Goal: Information Seeking & Learning: Learn about a topic

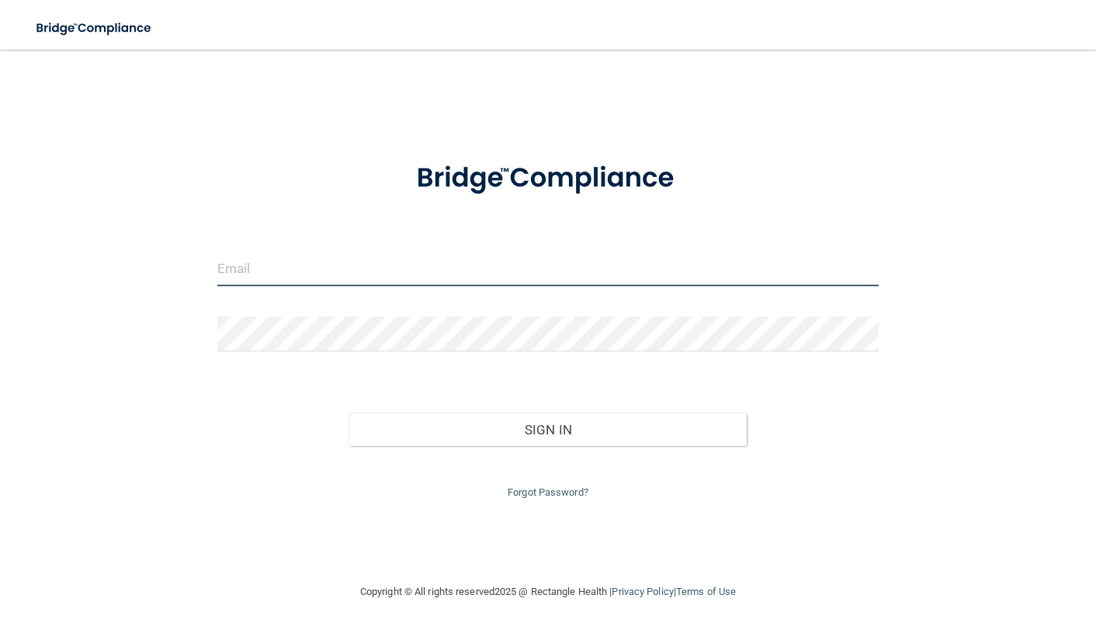
type input "frontdesk@carmelpediatricdentistry.com"
drag, startPoint x: 436, startPoint y: 276, endPoint x: 179, endPoint y: 280, distance: 257.0
click at [179, 280] on div "[EMAIL_ADDRESS][DOMAIN_NAME] Invalid email/password. You don't have permission …" at bounding box center [548, 316] width 1034 height 502
click at [471, 267] on input "frontdesk@carmelpediatricdentistry.com" at bounding box center [548, 268] width 662 height 35
drag, startPoint x: 473, startPoint y: 267, endPoint x: 150, endPoint y: 269, distance: 322.9
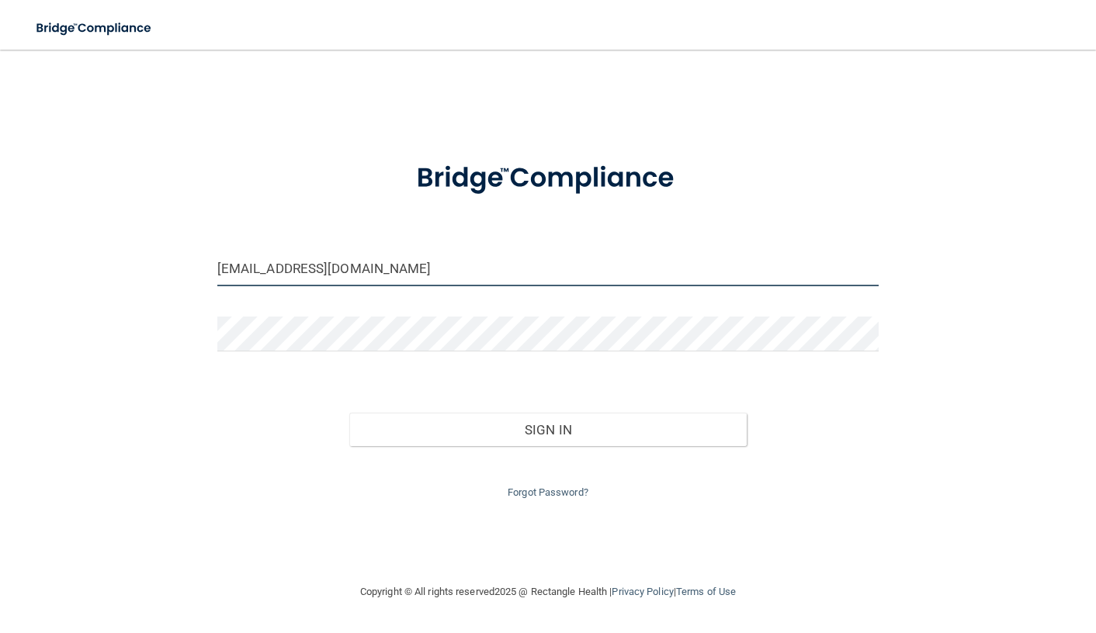
click at [150, 269] on div "frontdesk@carmelpediatricdentistry.com Invalid email/password. You don't have p…" at bounding box center [548, 316] width 1034 height 502
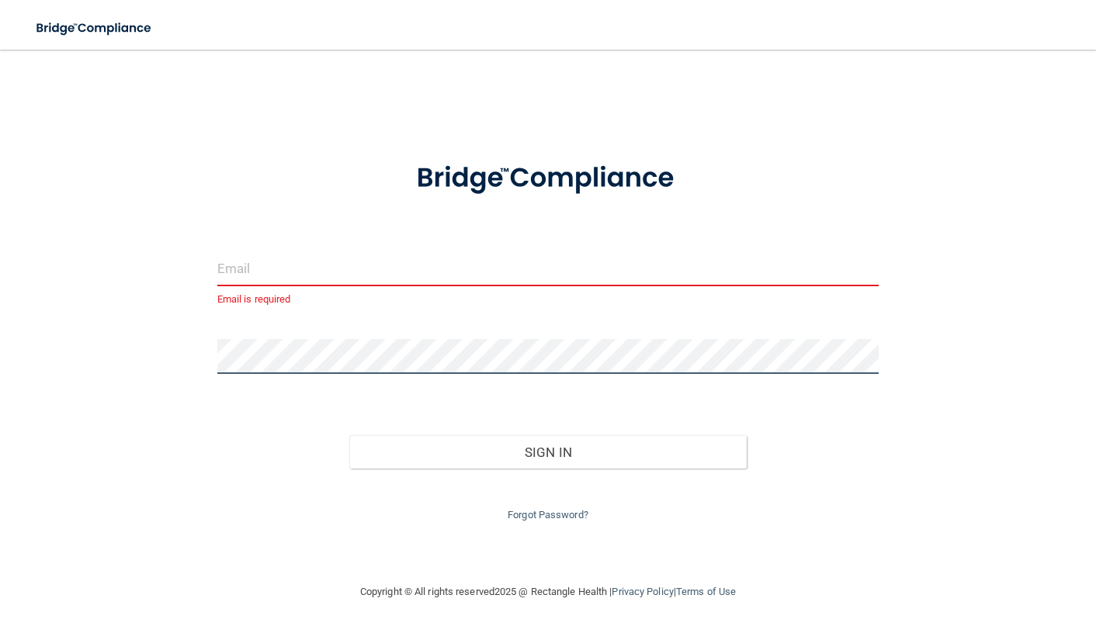
click at [157, 342] on div "Email is required Invalid email/password. You don't have permission to access t…" at bounding box center [548, 316] width 1034 height 502
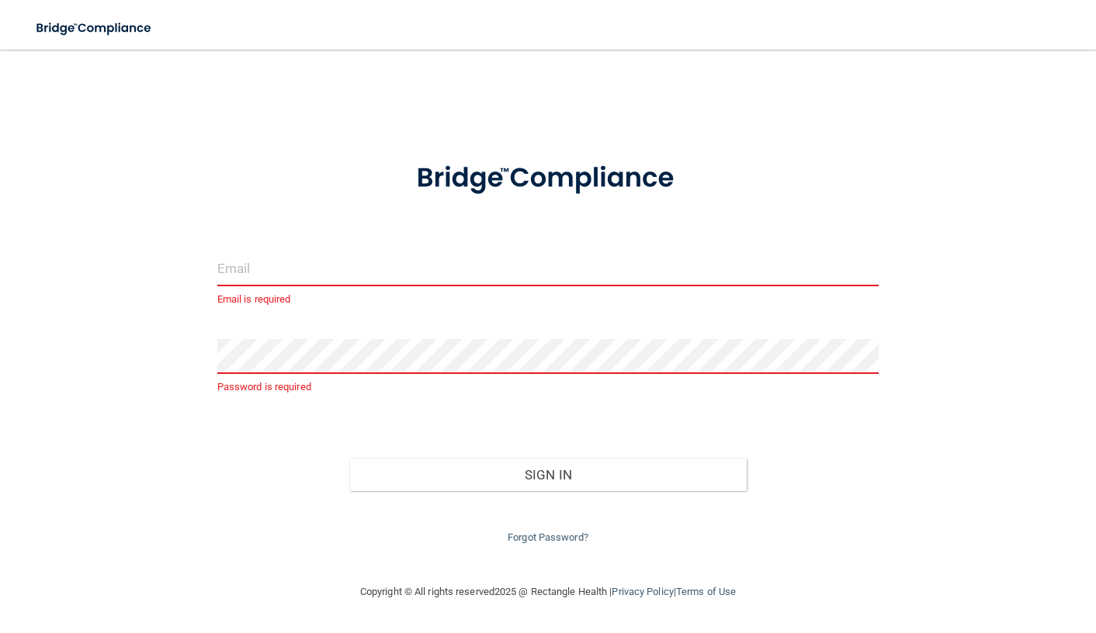
click at [300, 258] on input "email" at bounding box center [548, 268] width 662 height 35
click at [251, 265] on input "email" at bounding box center [548, 268] width 662 height 35
type input "frontdesk@carmelpediatricdentistry.com"
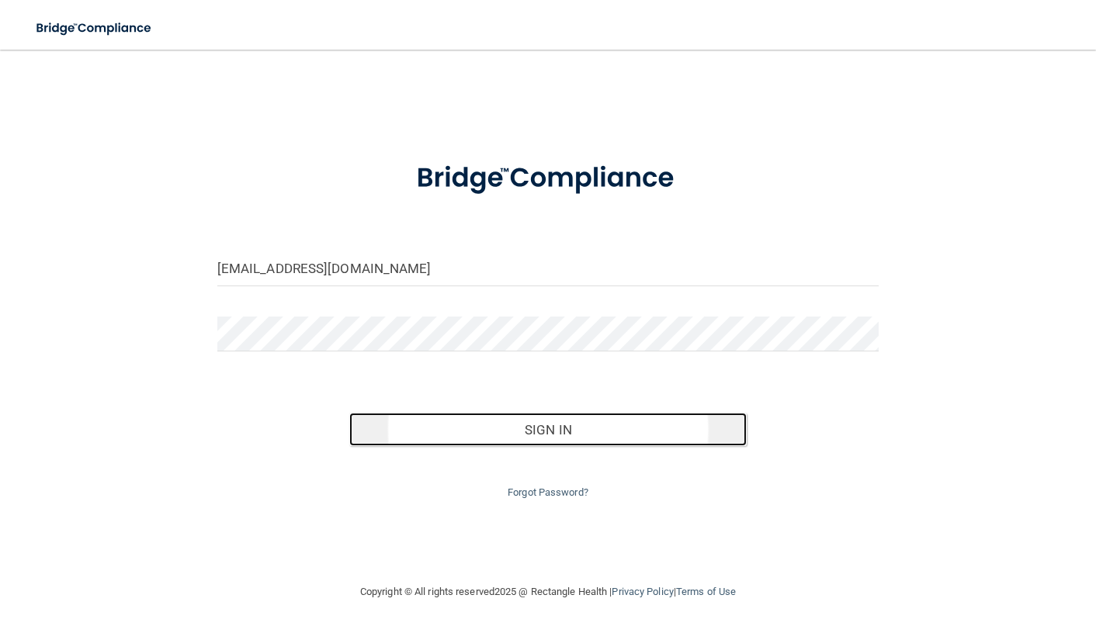
click at [572, 420] on button "Sign In" at bounding box center [547, 430] width 397 height 34
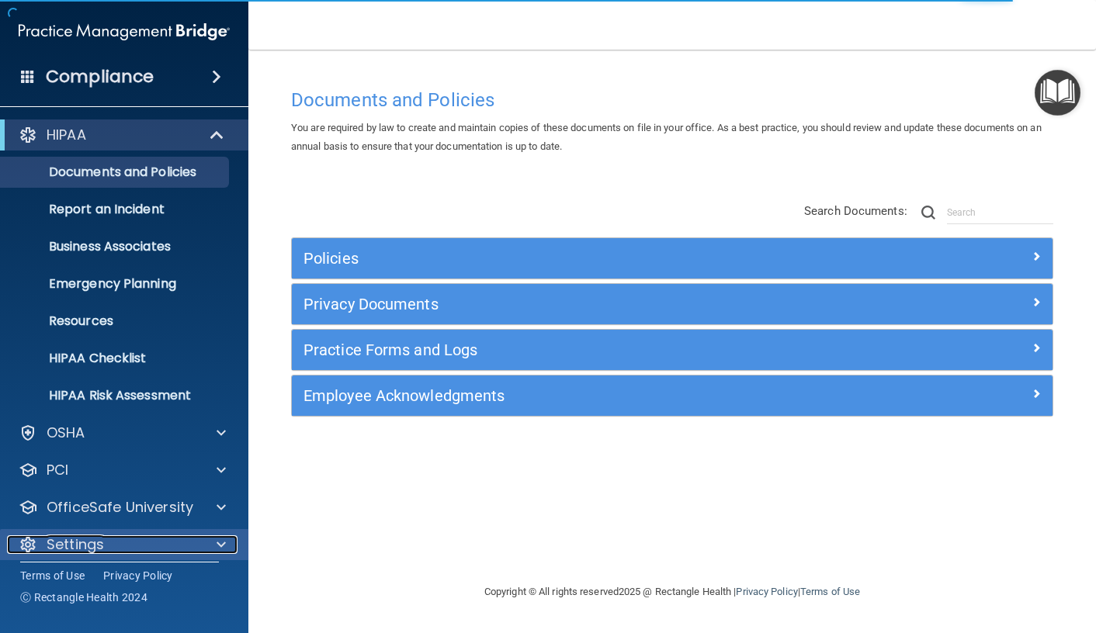
click at [61, 538] on p "Settings" at bounding box center [75, 545] width 57 height 19
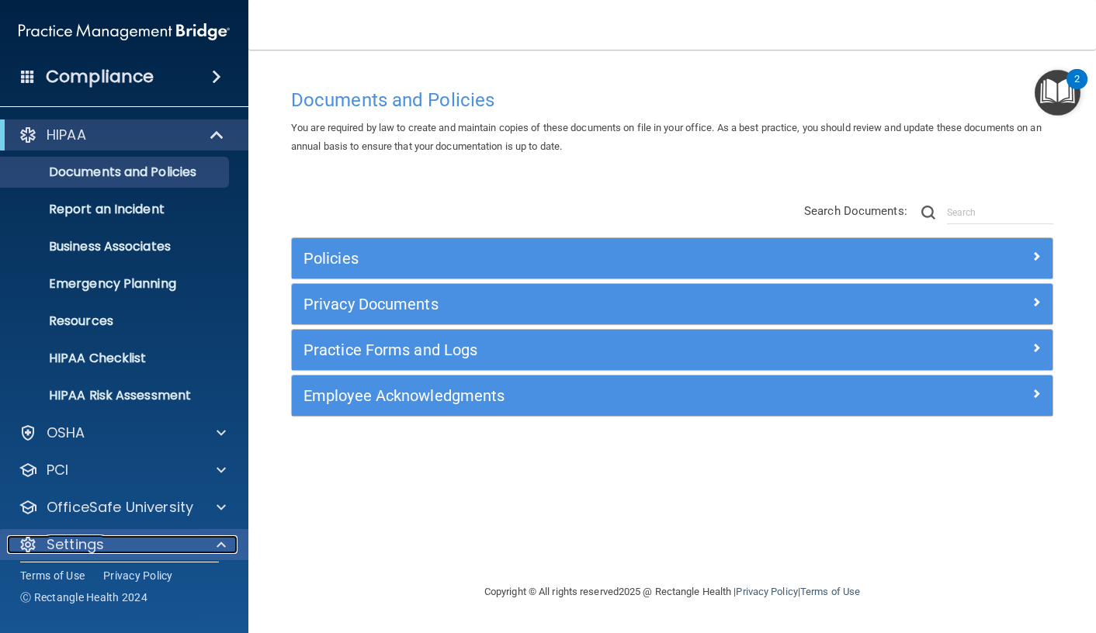
click at [113, 546] on div "Settings" at bounding box center [103, 545] width 192 height 19
click at [117, 546] on div "Settings" at bounding box center [103, 545] width 192 height 19
click at [117, 74] on h4 "Compliance" at bounding box center [100, 77] width 108 height 22
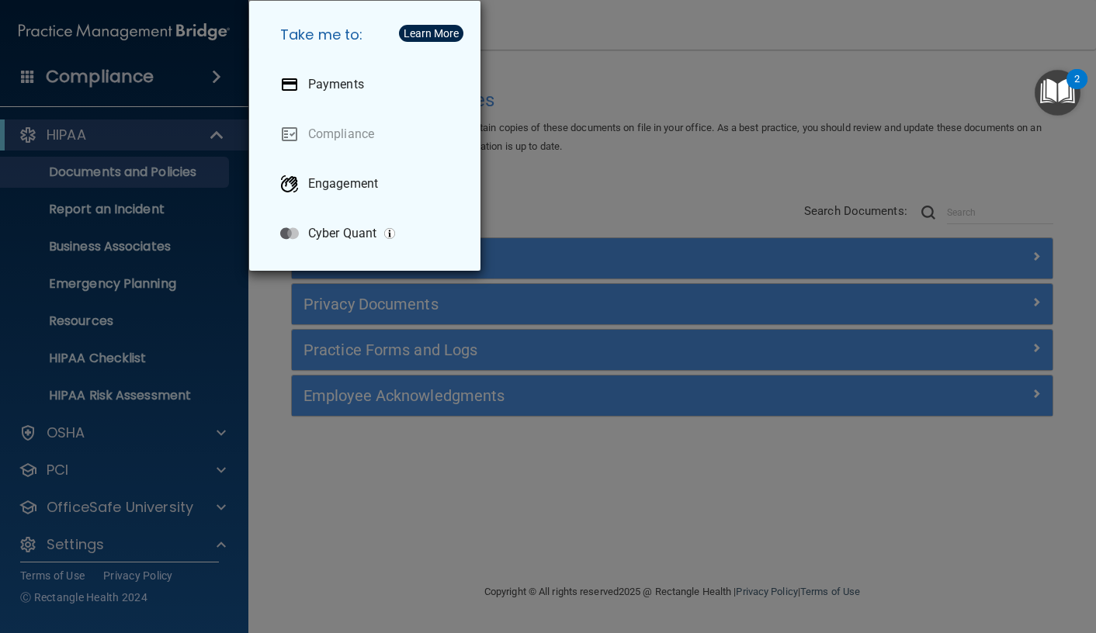
drag, startPoint x: 175, startPoint y: 456, endPoint x: 242, endPoint y: 462, distance: 67.7
click at [177, 454] on div "Take me to: Payments Compliance Engagement Cyber Quant" at bounding box center [548, 316] width 1096 height 633
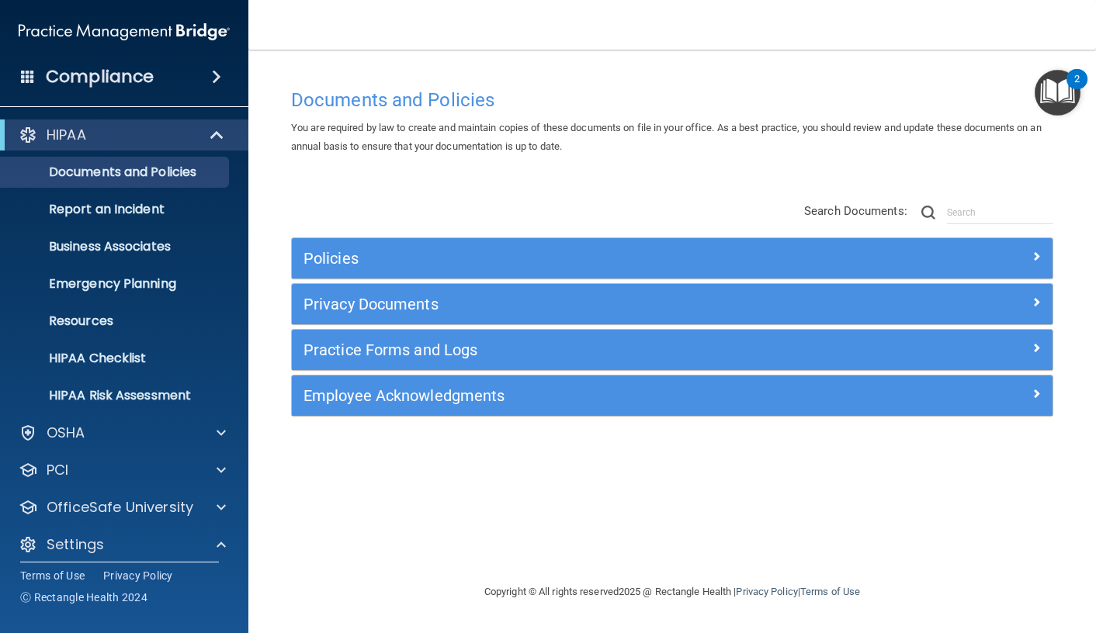
click at [446, 152] on span "You are required by law to create and maintain copies of these documents on fil…" at bounding box center [666, 137] width 751 height 30
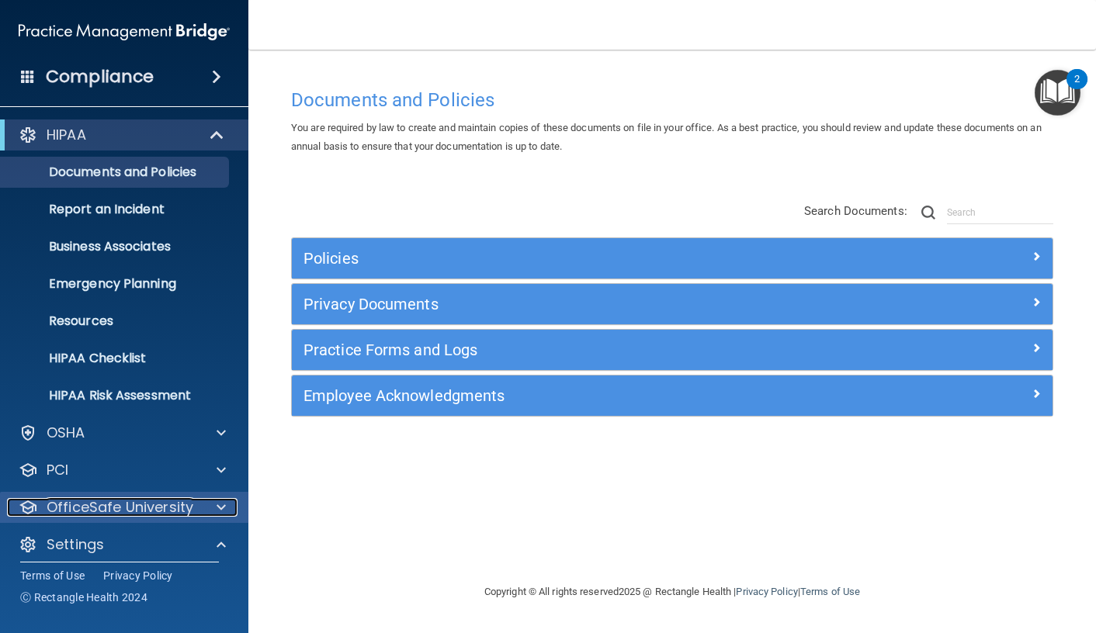
click at [80, 505] on p "OfficeSafe University" at bounding box center [120, 507] width 147 height 19
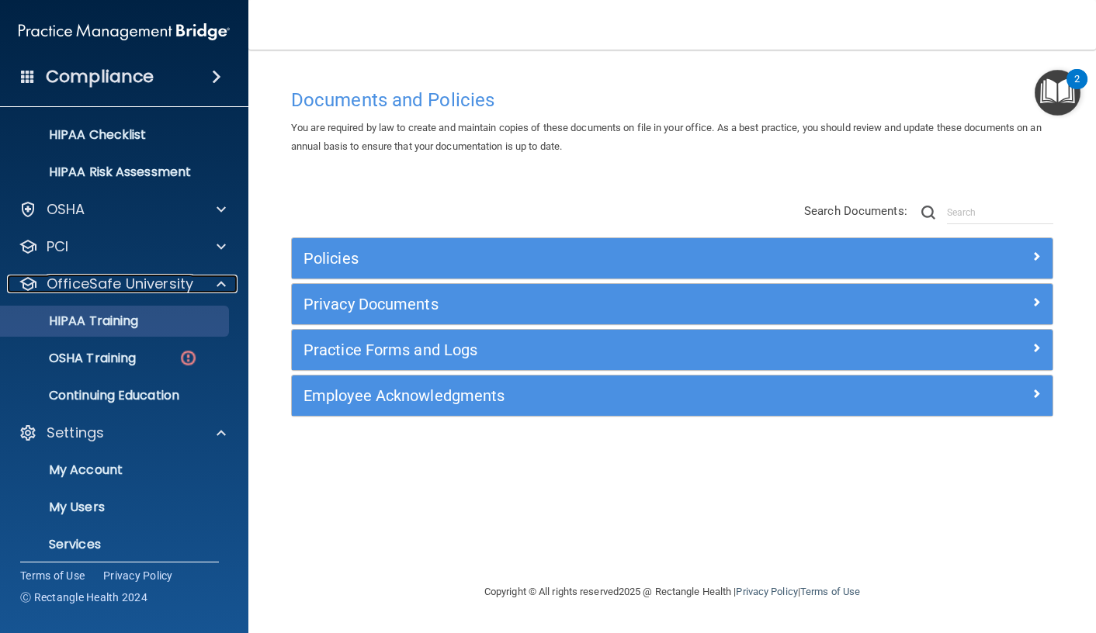
scroll to position [233, 0]
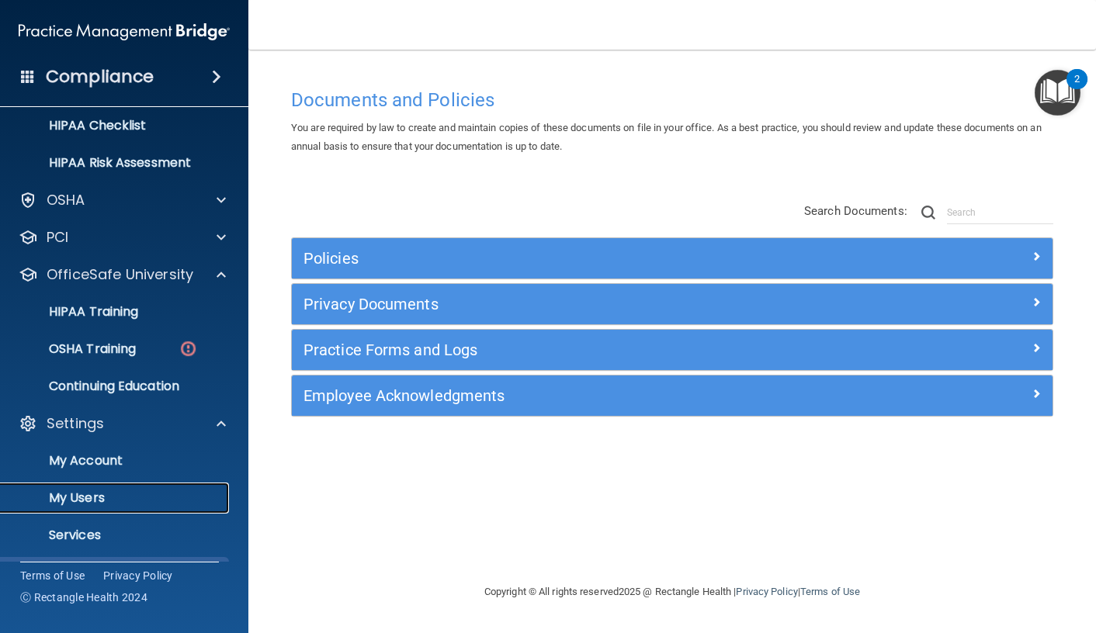
drag, startPoint x: 118, startPoint y: 501, endPoint x: 95, endPoint y: 522, distance: 31.3
click at [120, 499] on p "My Users" at bounding box center [116, 499] width 212 height 16
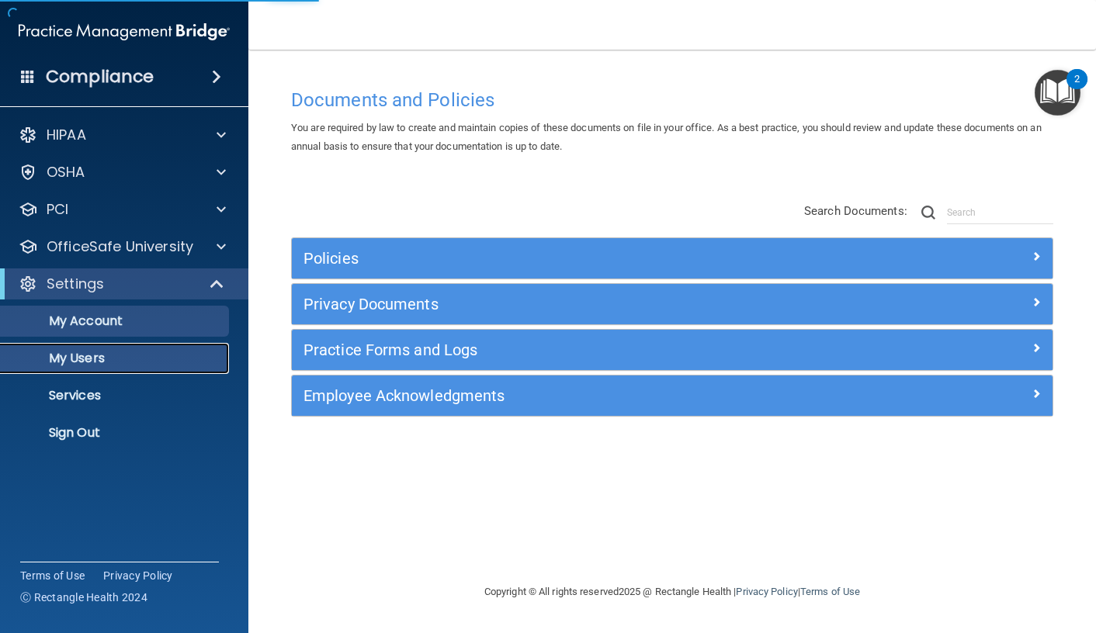
select select "20"
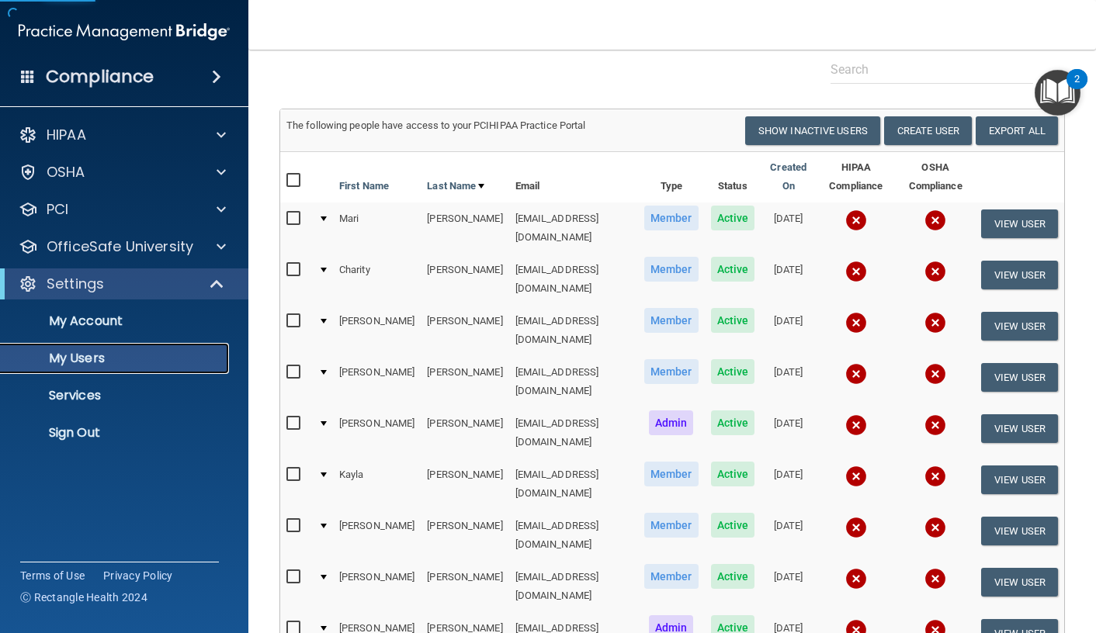
scroll to position [388, 0]
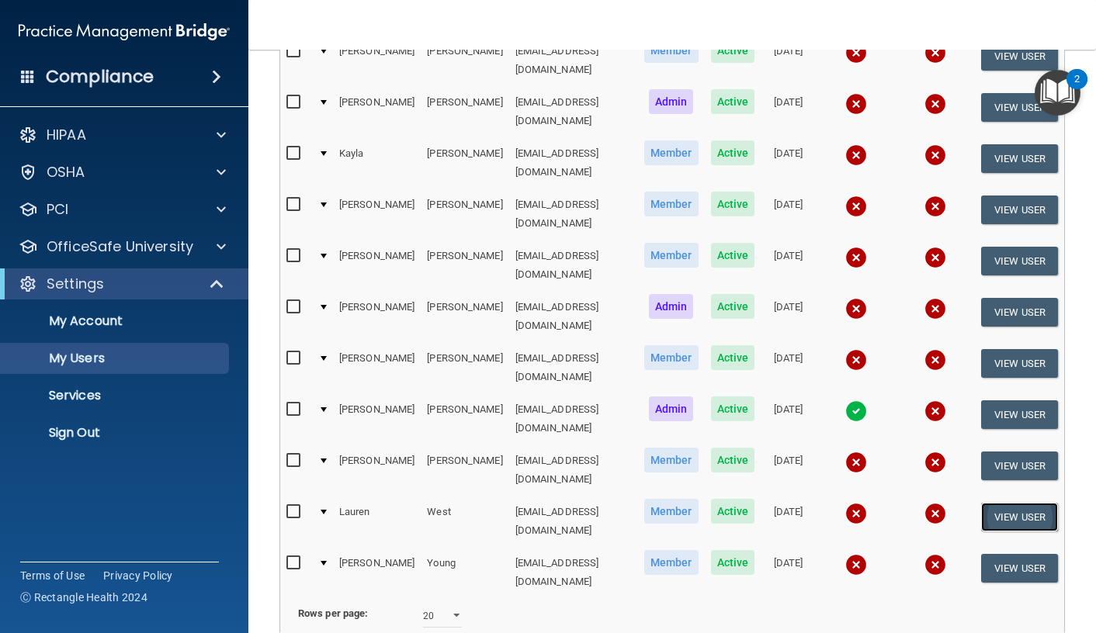
click at [983, 503] on button "View User" at bounding box center [1019, 517] width 77 height 29
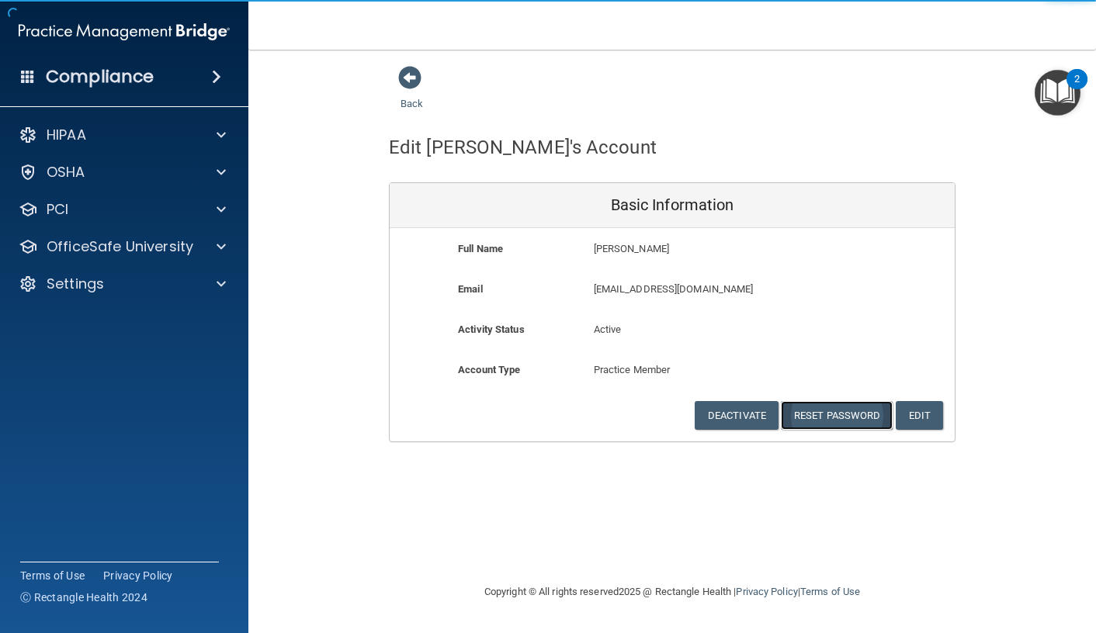
click at [867, 416] on button "Reset Password" at bounding box center [837, 415] width 112 height 29
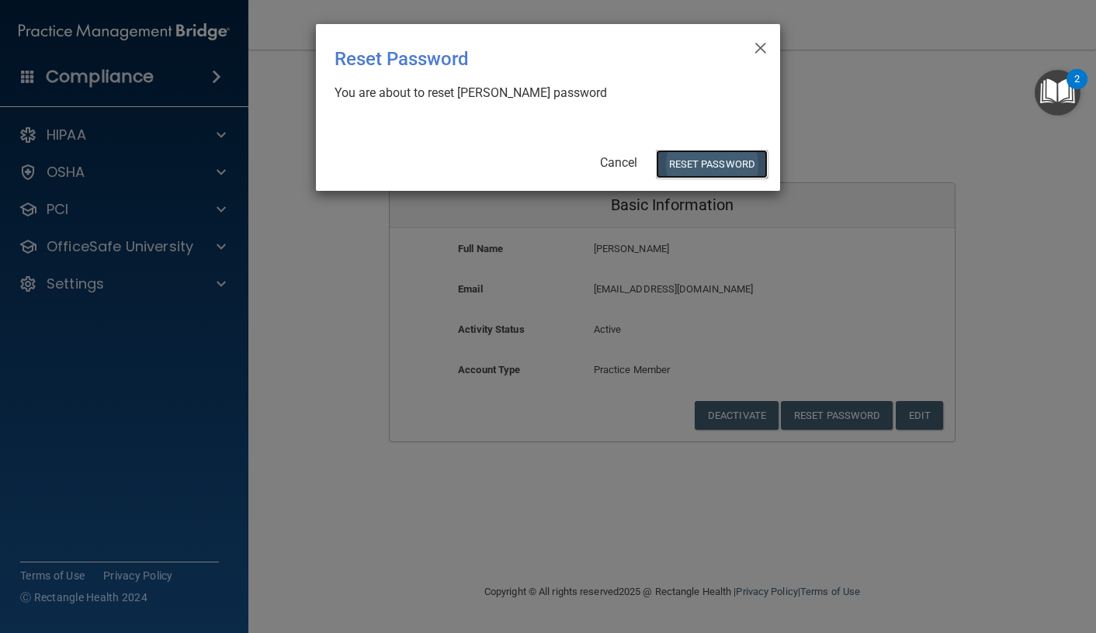
click at [686, 162] on button "Reset Password" at bounding box center [712, 164] width 112 height 29
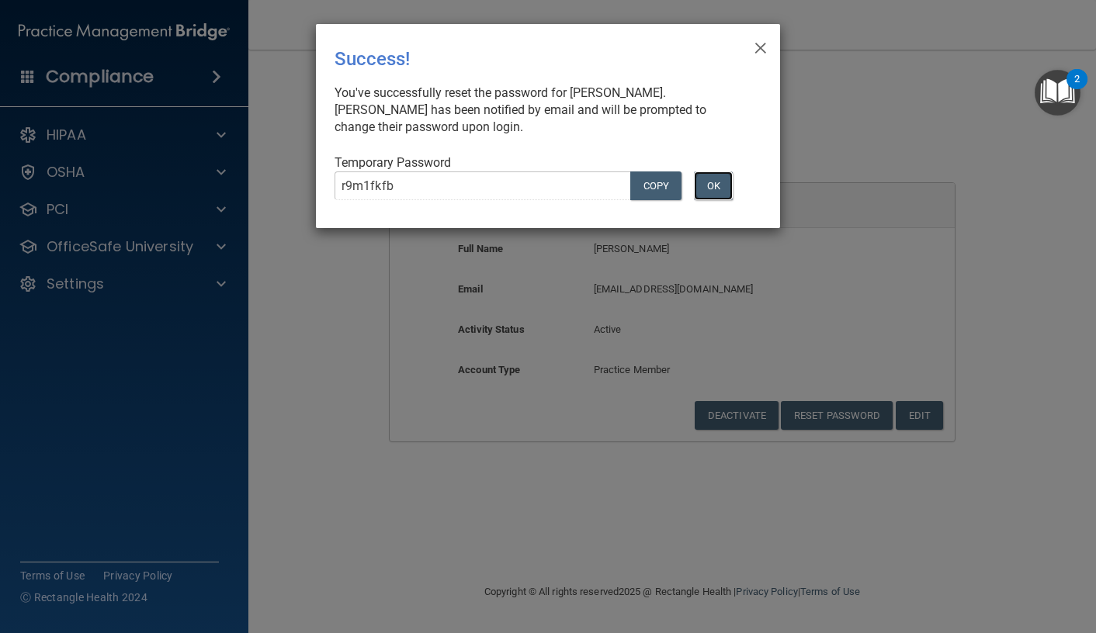
click at [708, 182] on button "OK" at bounding box center [713, 186] width 39 height 29
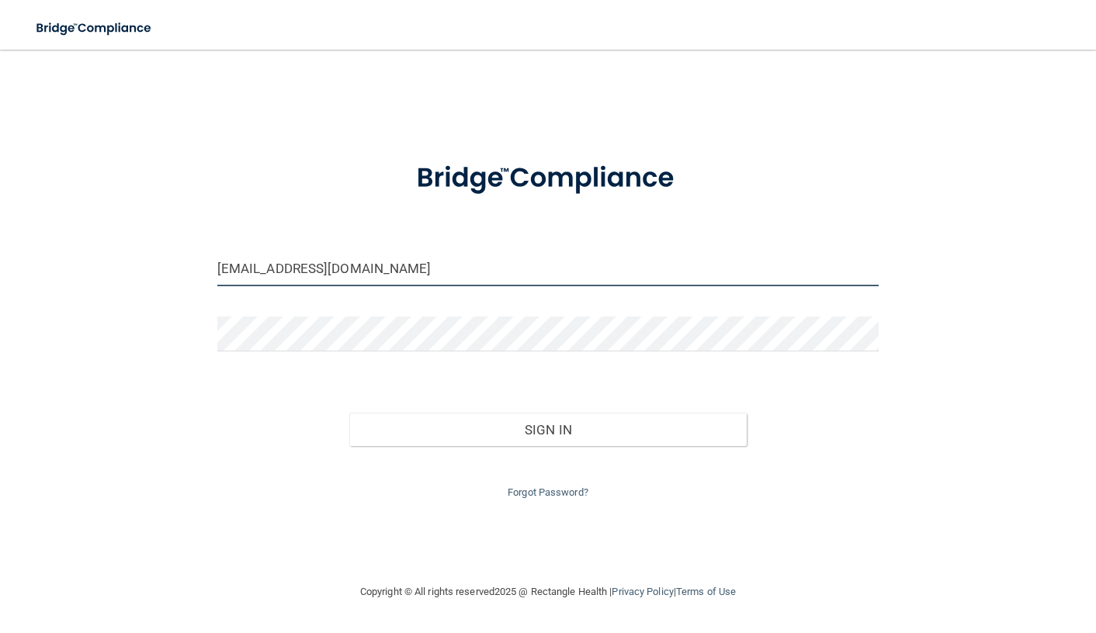
drag, startPoint x: 444, startPoint y: 272, endPoint x: 113, endPoint y: 275, distance: 330.7
click at [113, 276] on div "frontdesk@carmelpediatricdentistry.com Invalid email/password. You don't have p…" at bounding box center [548, 316] width 1034 height 502
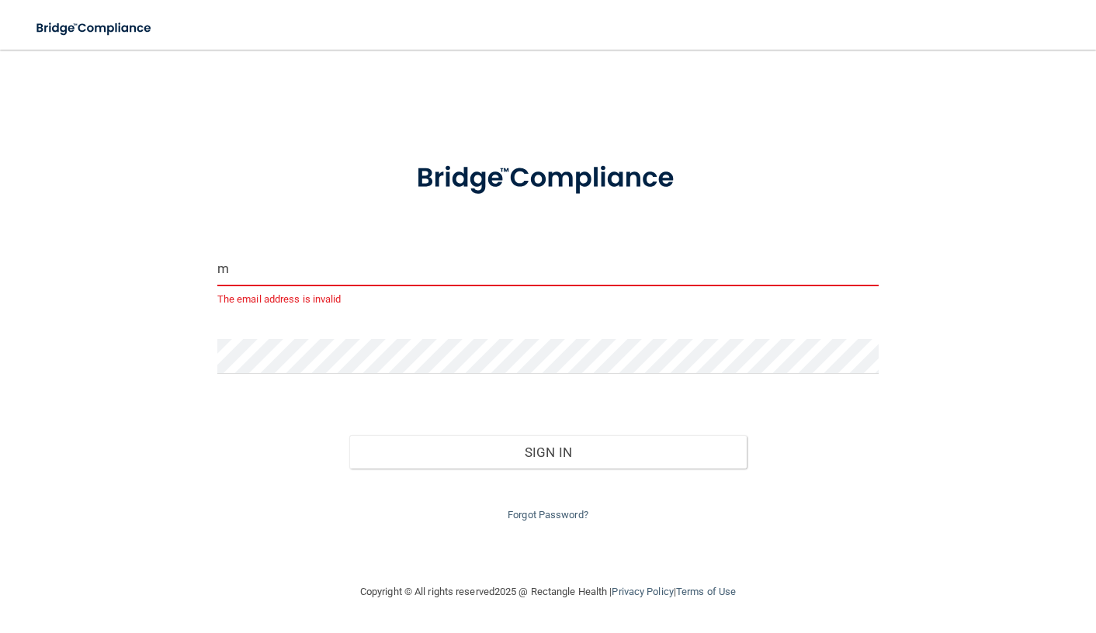
type input "m"
click at [97, 332] on div "m The email address is invalid Invalid email/password. You don't have permissio…" at bounding box center [548, 316] width 1034 height 502
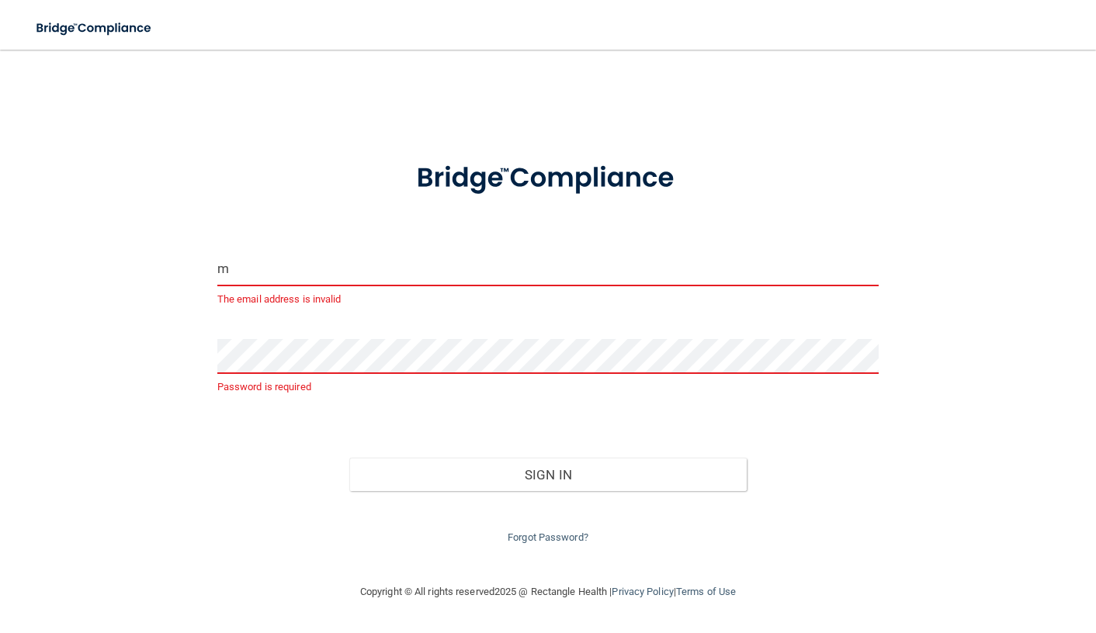
drag, startPoint x: 232, startPoint y: 275, endPoint x: 197, endPoint y: 246, distance: 45.2
click at [197, 246] on div "m The email address is invalid Password is required Invalid email/password. You…" at bounding box center [548, 316] width 1034 height 502
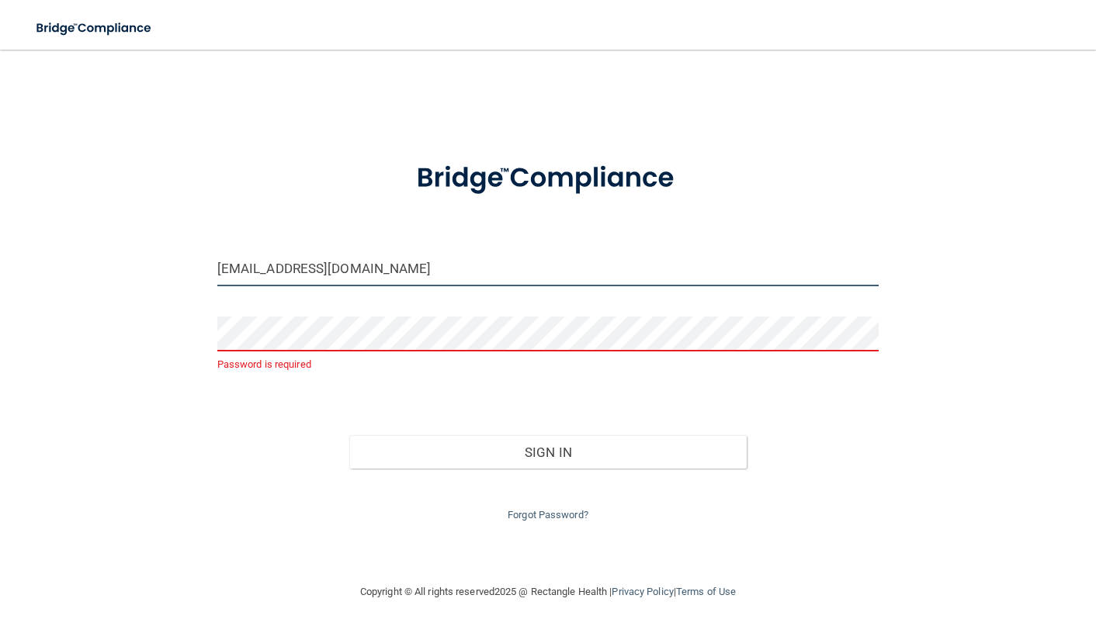
type input "[EMAIL_ADDRESS][DOMAIN_NAME]"
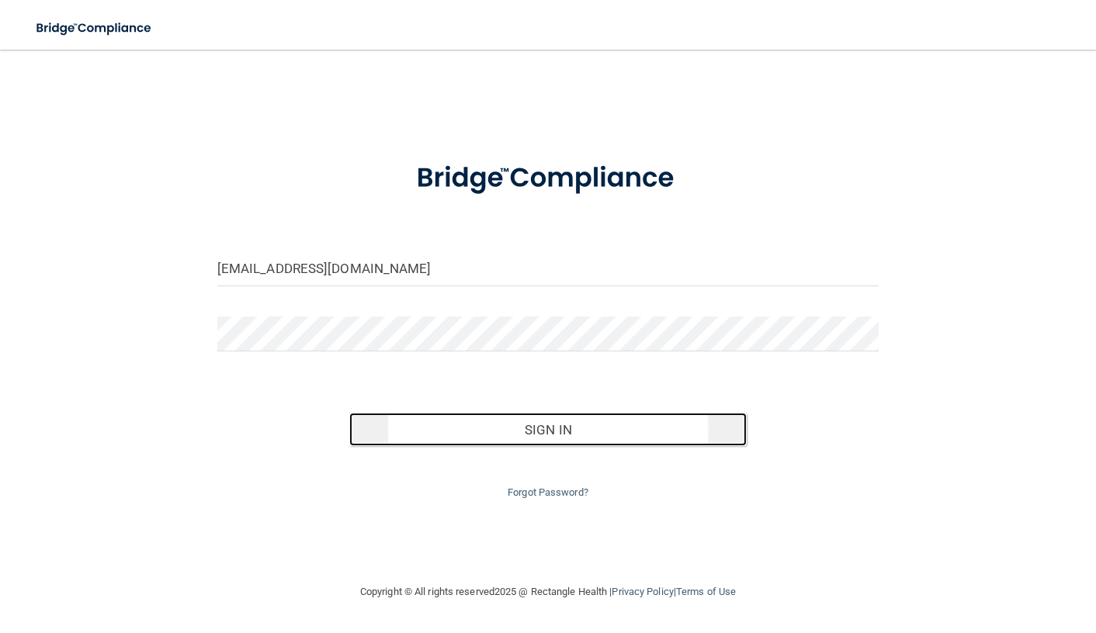
click at [591, 429] on button "Sign In" at bounding box center [547, 430] width 397 height 34
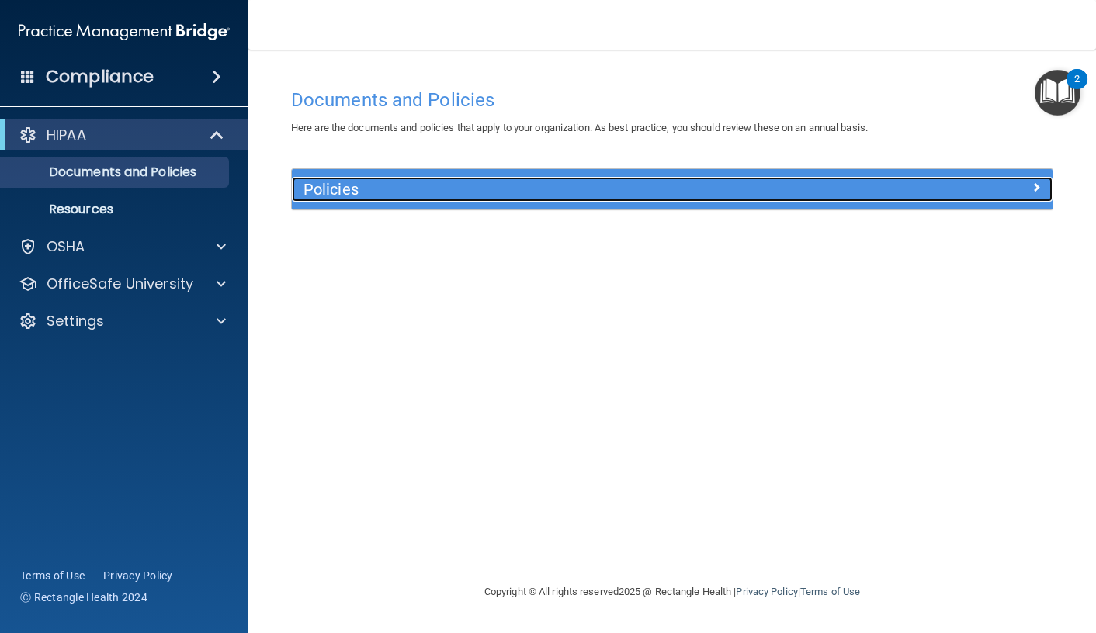
click at [830, 181] on h5 "Policies" at bounding box center [576, 189] width 547 height 17
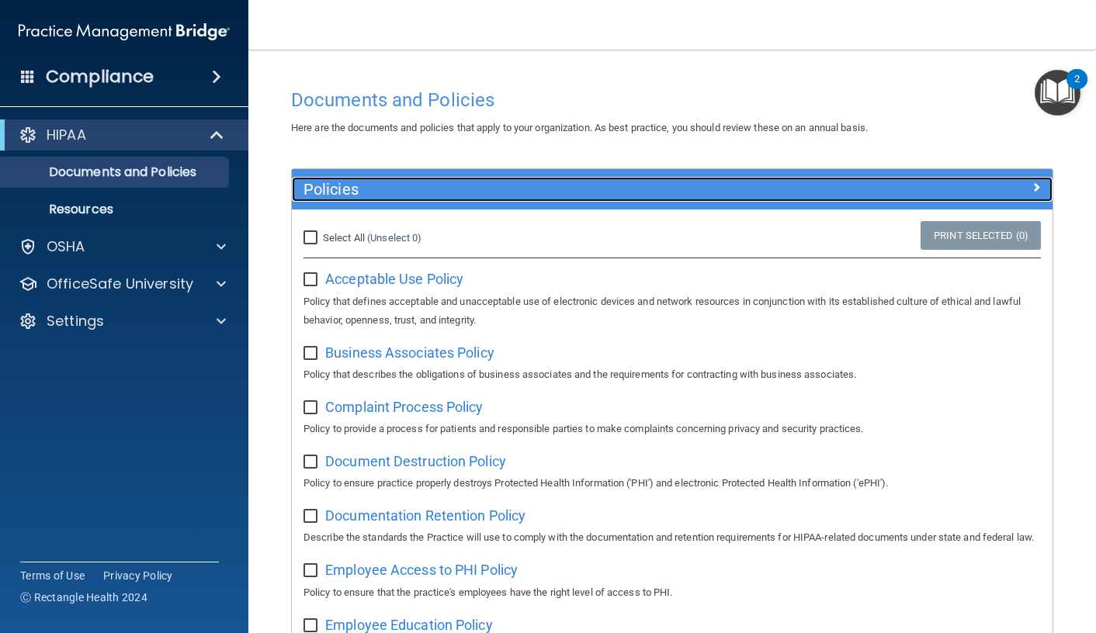
click at [830, 181] on h5 "Policies" at bounding box center [576, 189] width 547 height 17
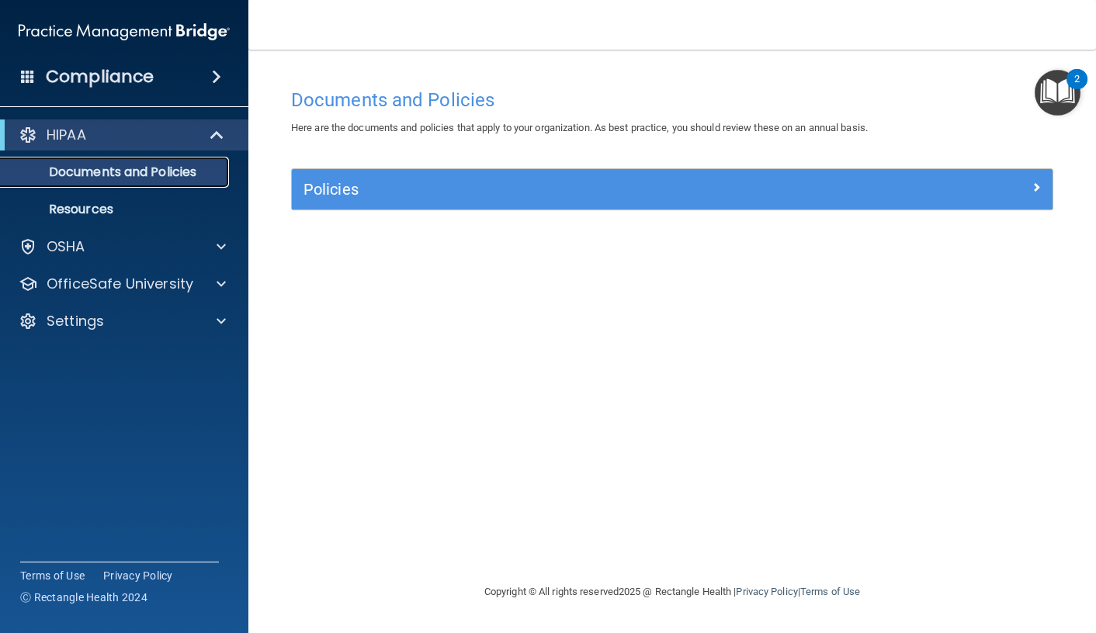
click at [141, 167] on p "Documents and Policies" at bounding box center [116, 173] width 212 height 16
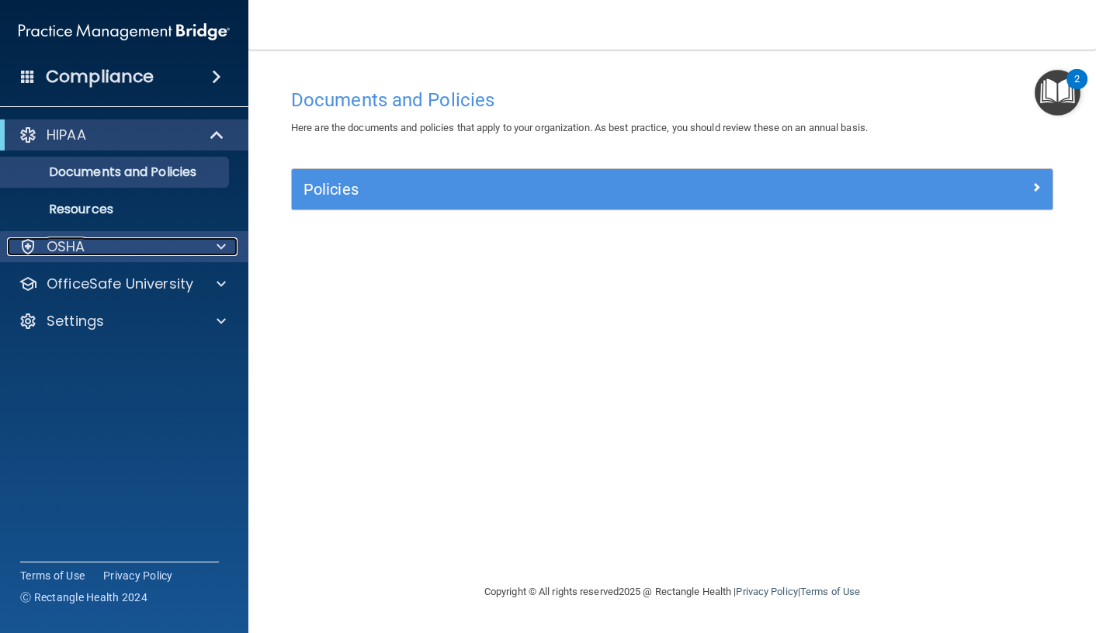
click at [124, 251] on div "OSHA" at bounding box center [103, 247] width 192 height 19
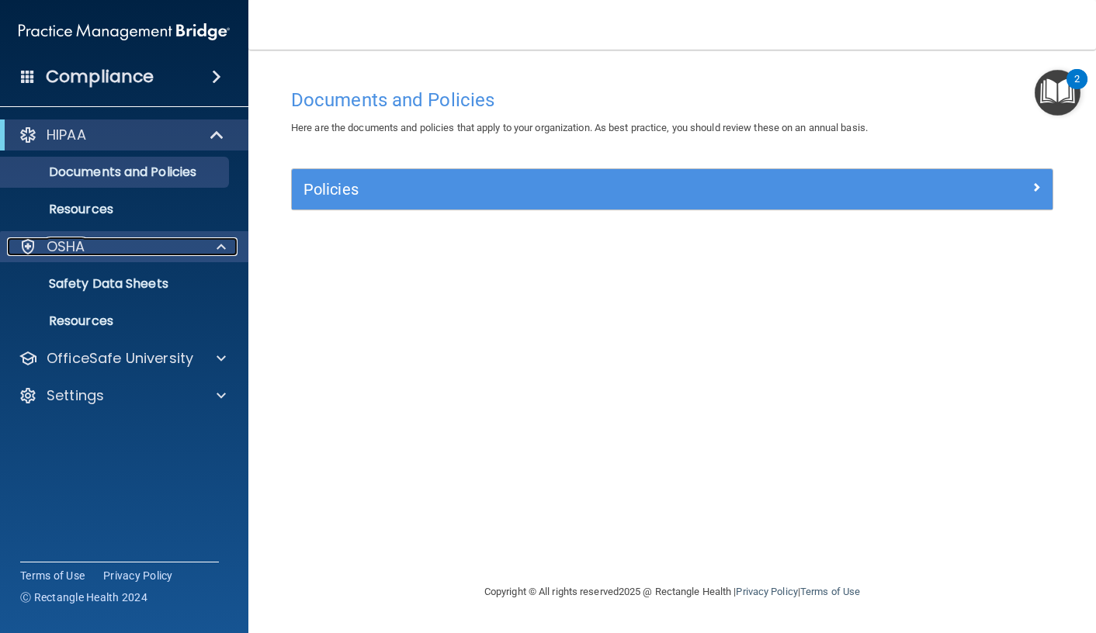
click at [136, 240] on div "OSHA" at bounding box center [103, 247] width 192 height 19
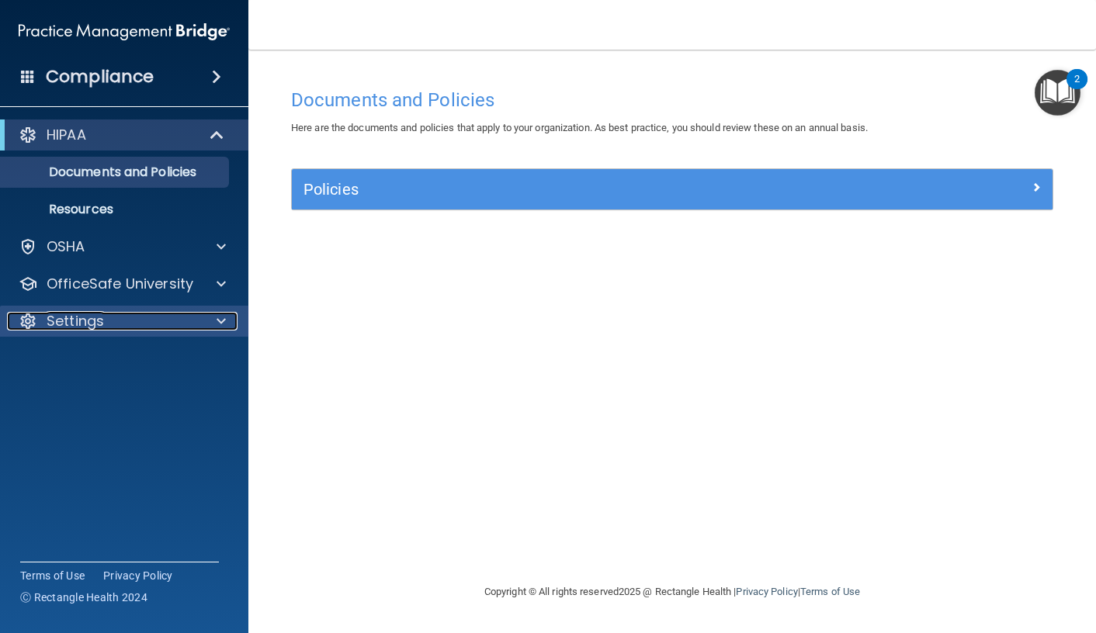
click at [137, 317] on div "Settings" at bounding box center [103, 321] width 192 height 19
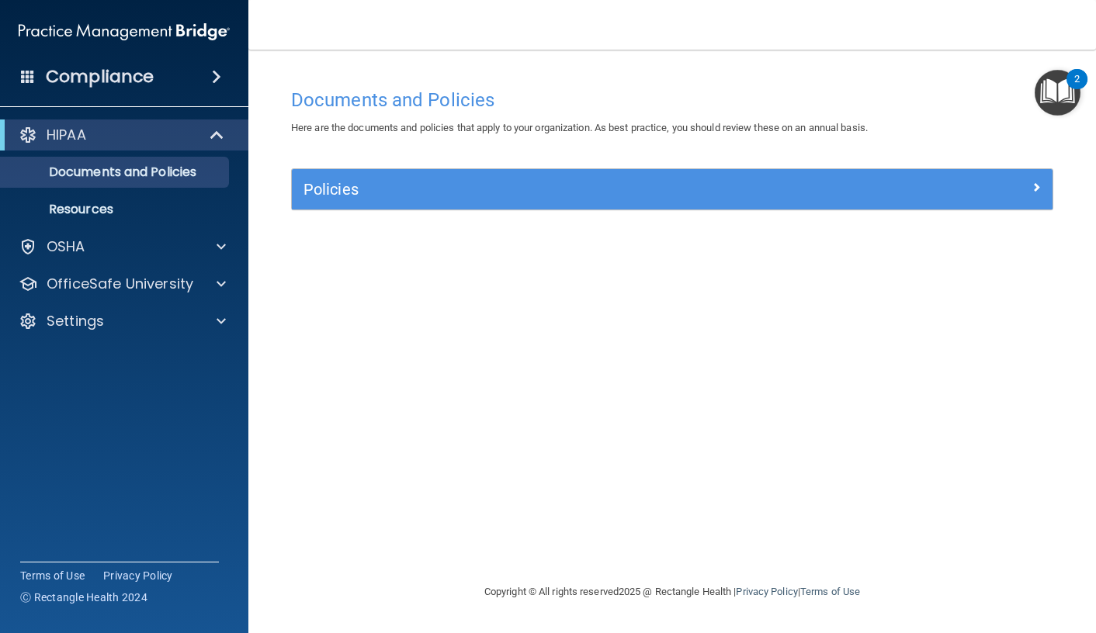
click at [139, 304] on div "HIPAA Documents and Policies Report an Incident Business Associates Emergency P…" at bounding box center [124, 231] width 249 height 236
click at [142, 282] on p "OfficeSafe University" at bounding box center [120, 284] width 147 height 19
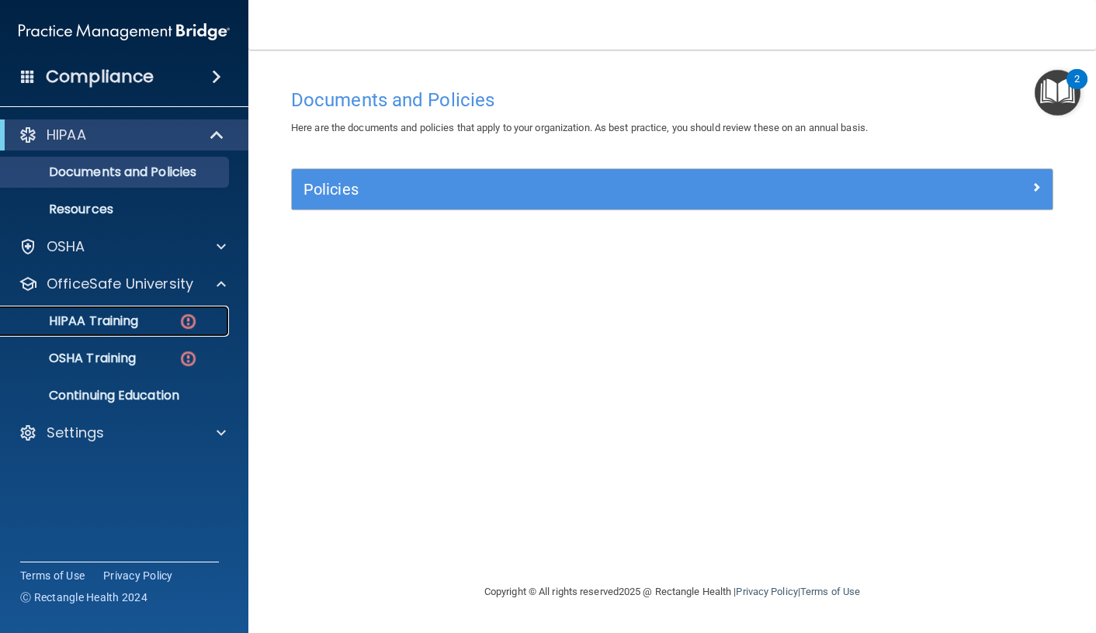
click at [120, 331] on link "HIPAA Training" at bounding box center [106, 321] width 244 height 31
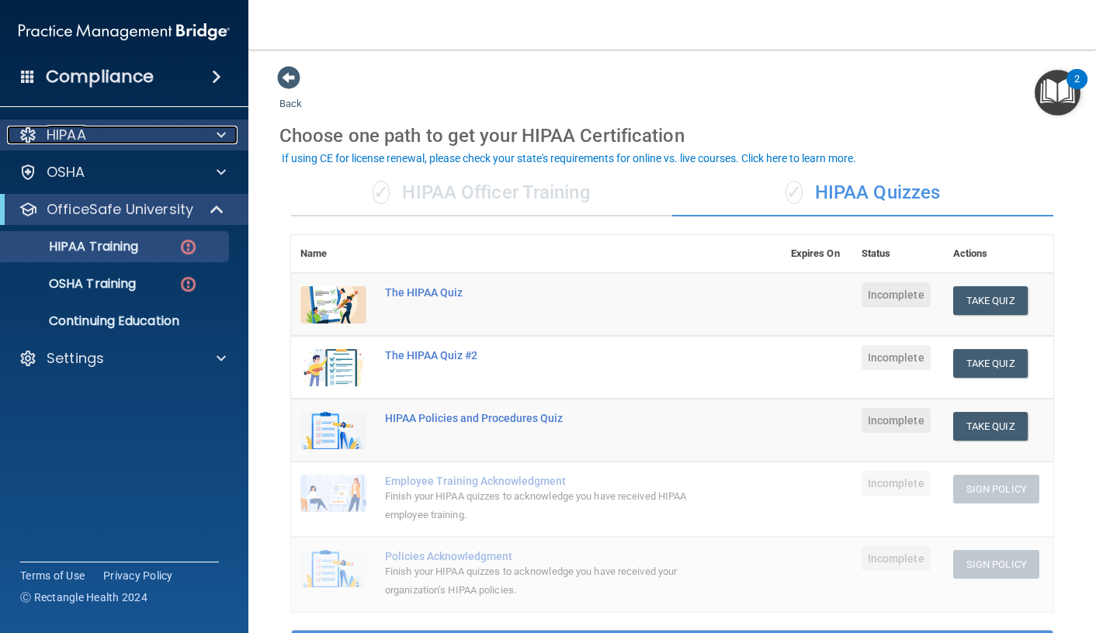
click at [150, 134] on div "HIPAA" at bounding box center [103, 135] width 192 height 19
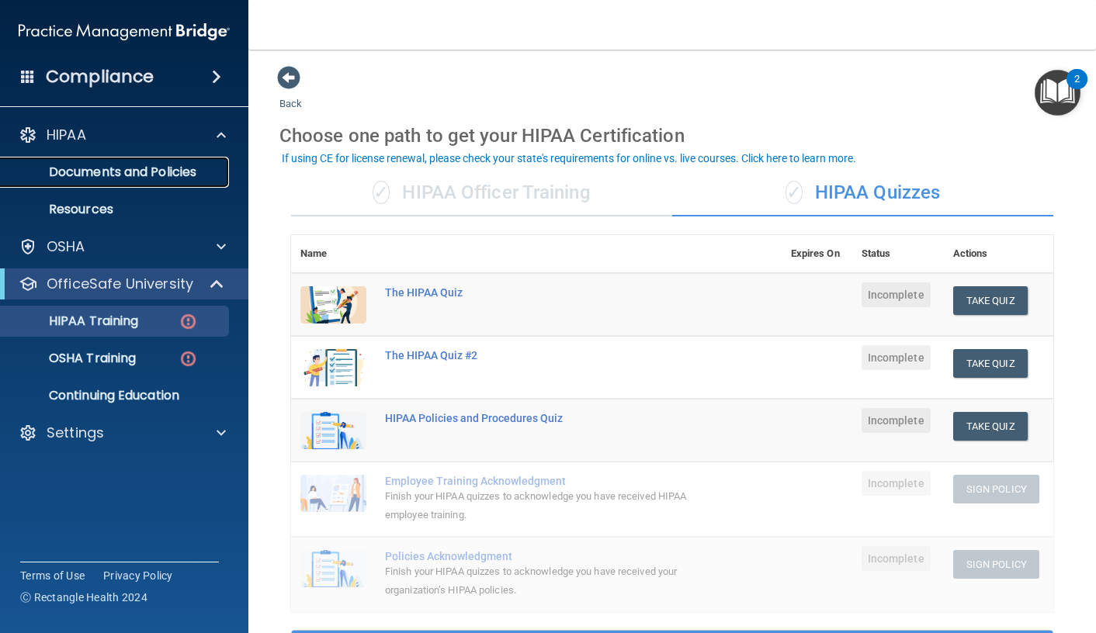
click at [179, 175] on p "Documents and Policies" at bounding box center [116, 173] width 212 height 16
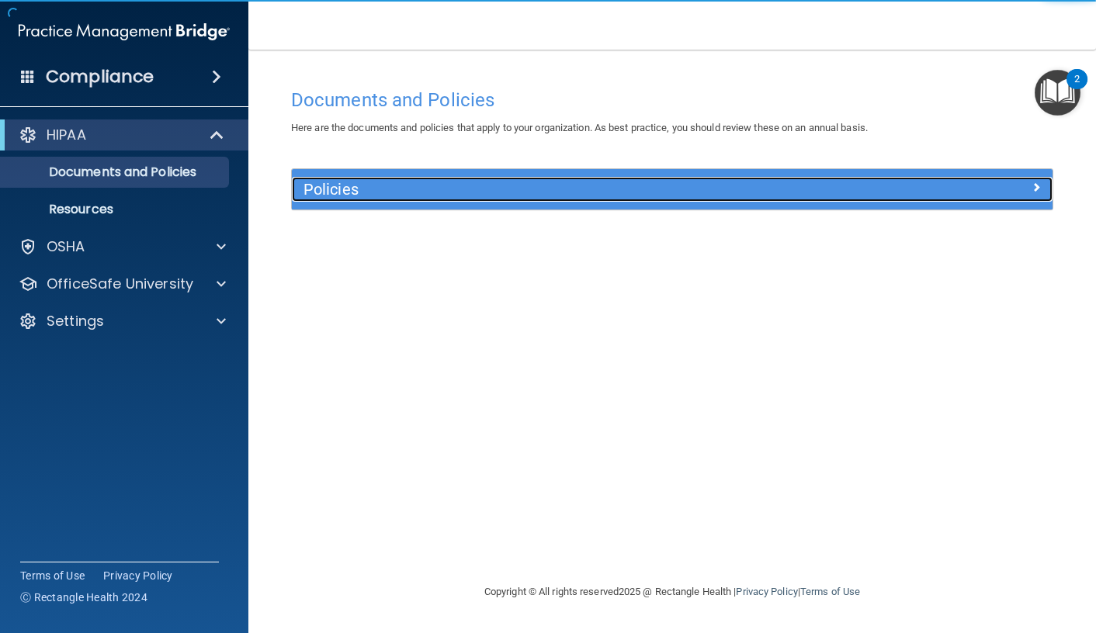
click at [542, 196] on h5 "Policies" at bounding box center [576, 189] width 547 height 17
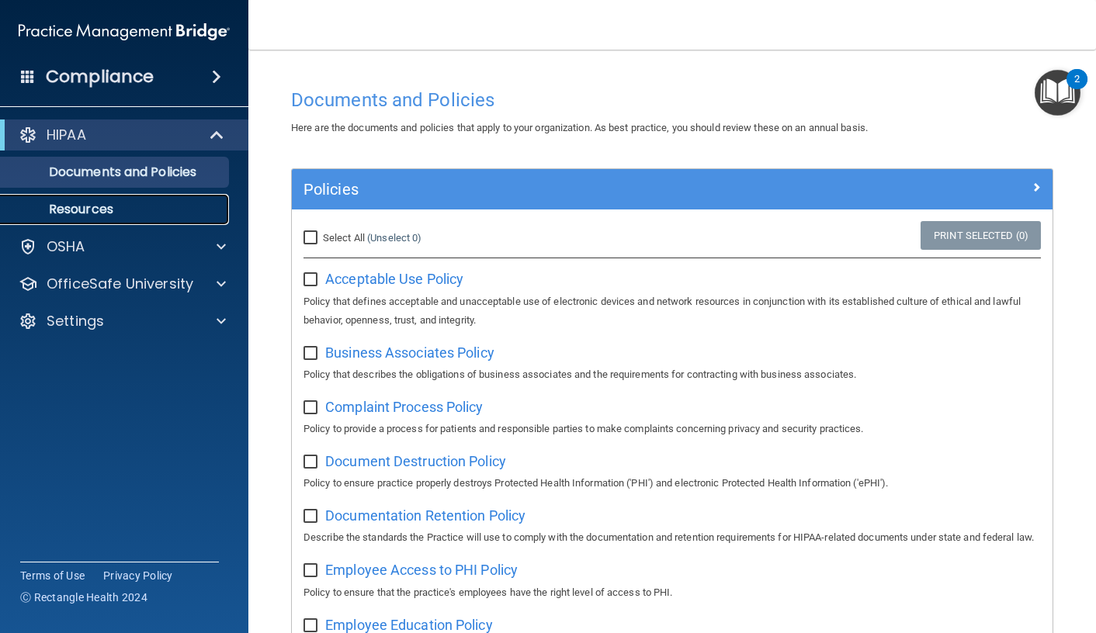
click at [110, 213] on p "Resources" at bounding box center [116, 210] width 212 height 16
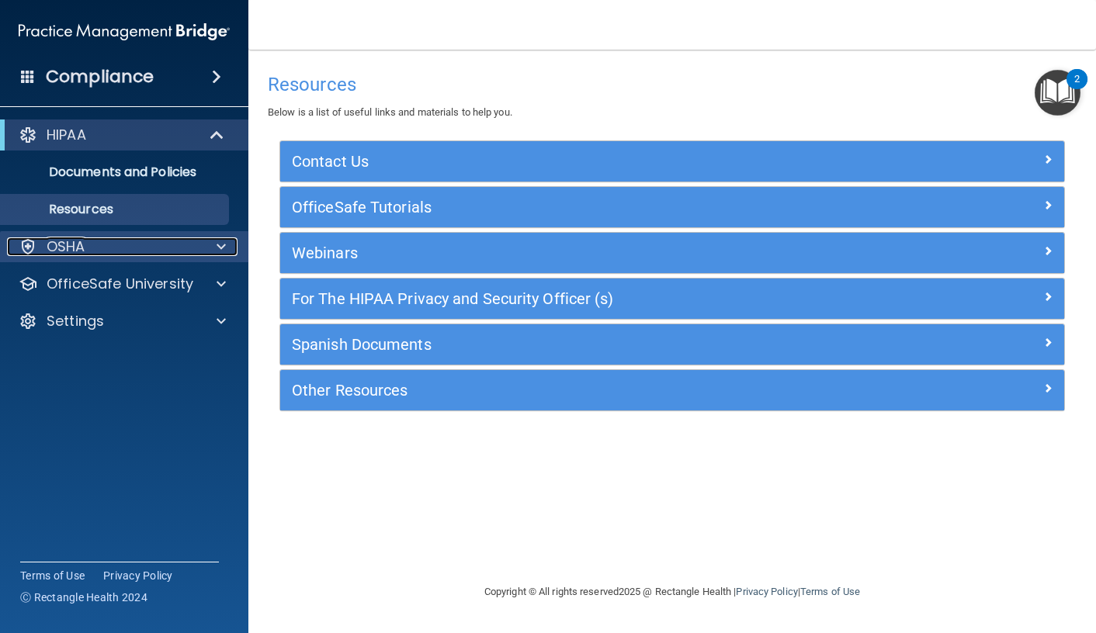
click at [125, 241] on div "OSHA" at bounding box center [103, 247] width 192 height 19
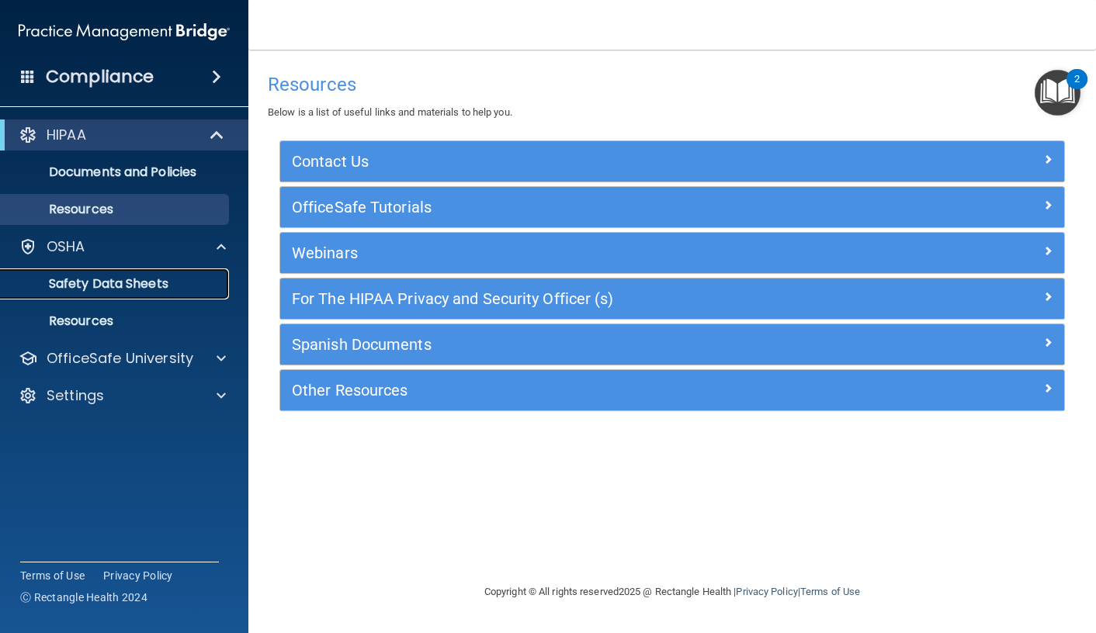
click at [148, 283] on p "Safety Data Sheets" at bounding box center [116, 284] width 212 height 16
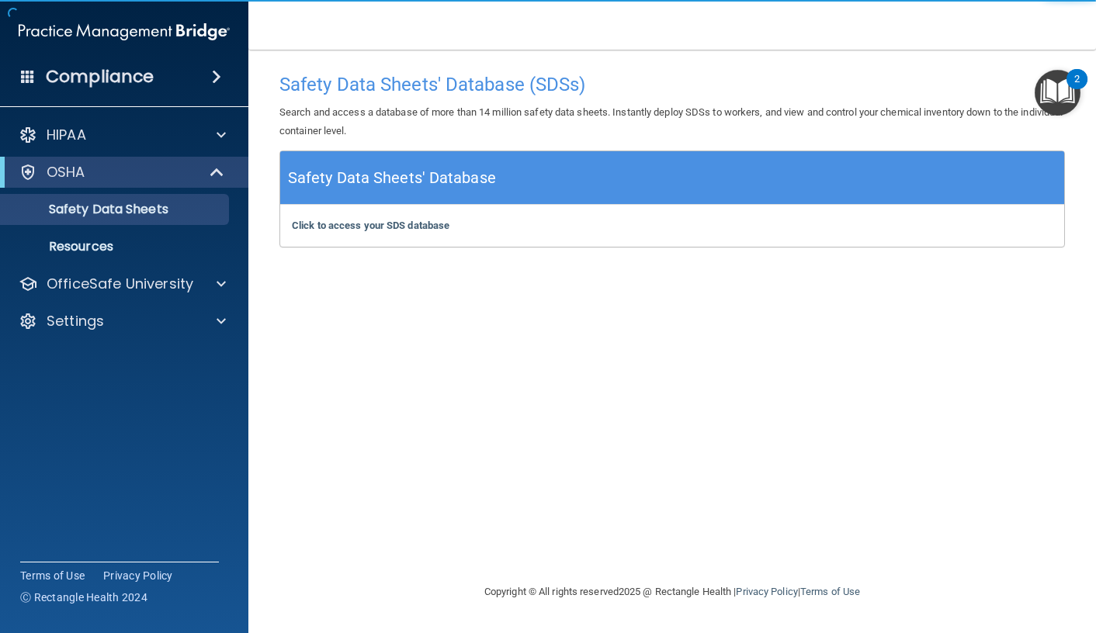
click at [418, 184] on h5 "Safety Data Sheets' Database" at bounding box center [392, 178] width 208 height 27
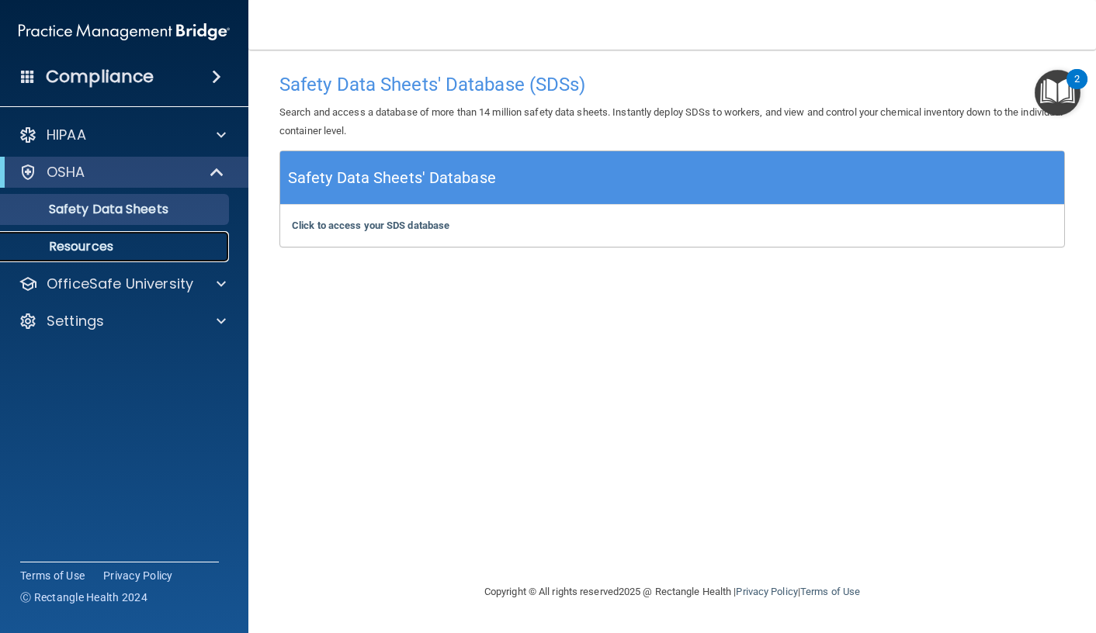
click at [71, 256] on link "Resources" at bounding box center [106, 246] width 244 height 31
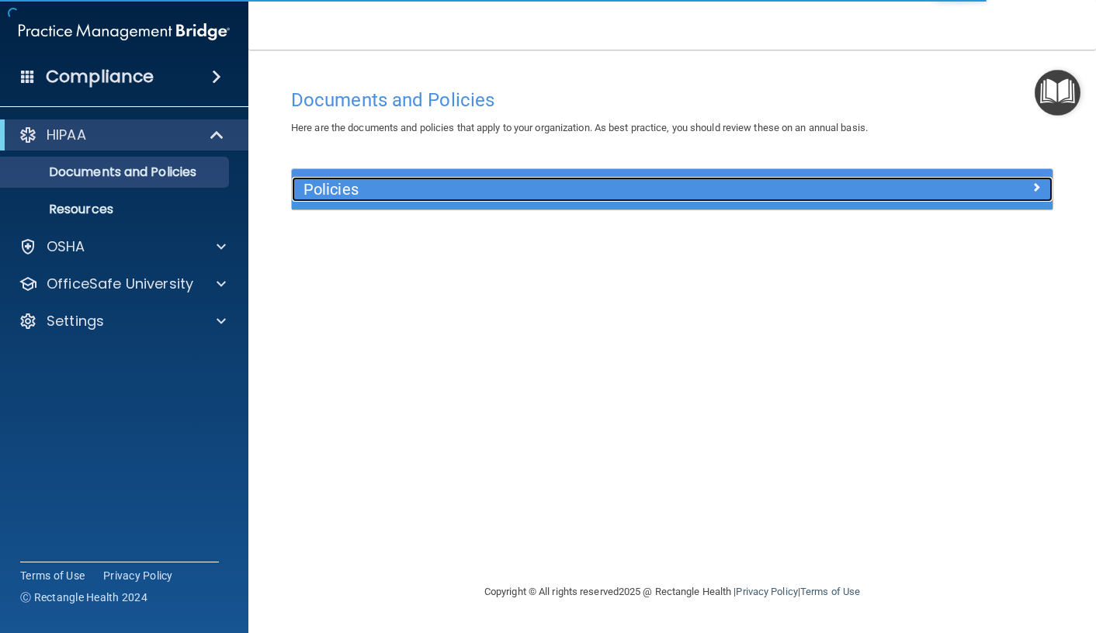
click at [409, 192] on h5 "Policies" at bounding box center [576, 189] width 547 height 17
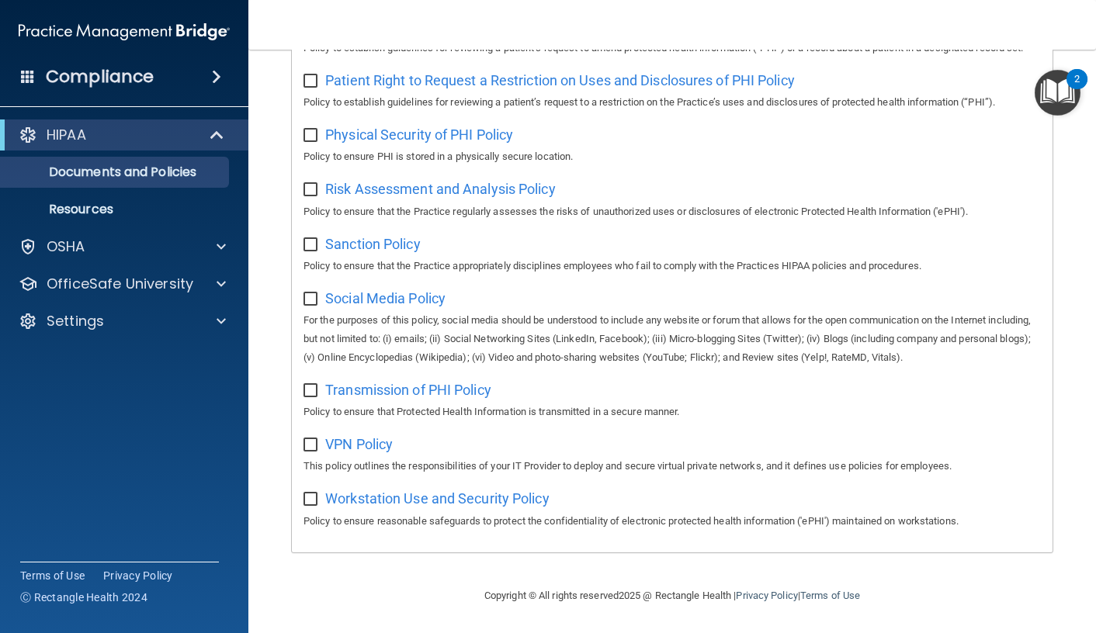
scroll to position [1017, 0]
click at [127, 171] on p "Documents and Policies" at bounding box center [116, 173] width 212 height 16
click at [142, 262] on div "HIPAA Documents and Policies Report an Incident Business Associates Emergency P…" at bounding box center [124, 231] width 249 height 236
click at [168, 251] on div "OSHA" at bounding box center [103, 247] width 192 height 19
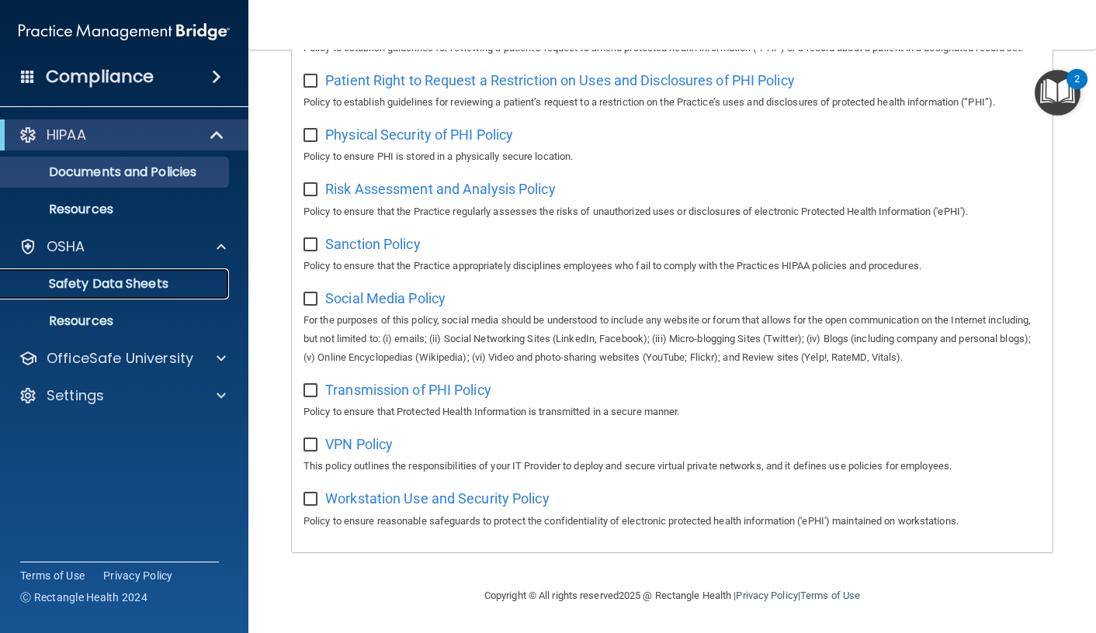
click at [173, 286] on p "Safety Data Sheets" at bounding box center [116, 284] width 212 height 16
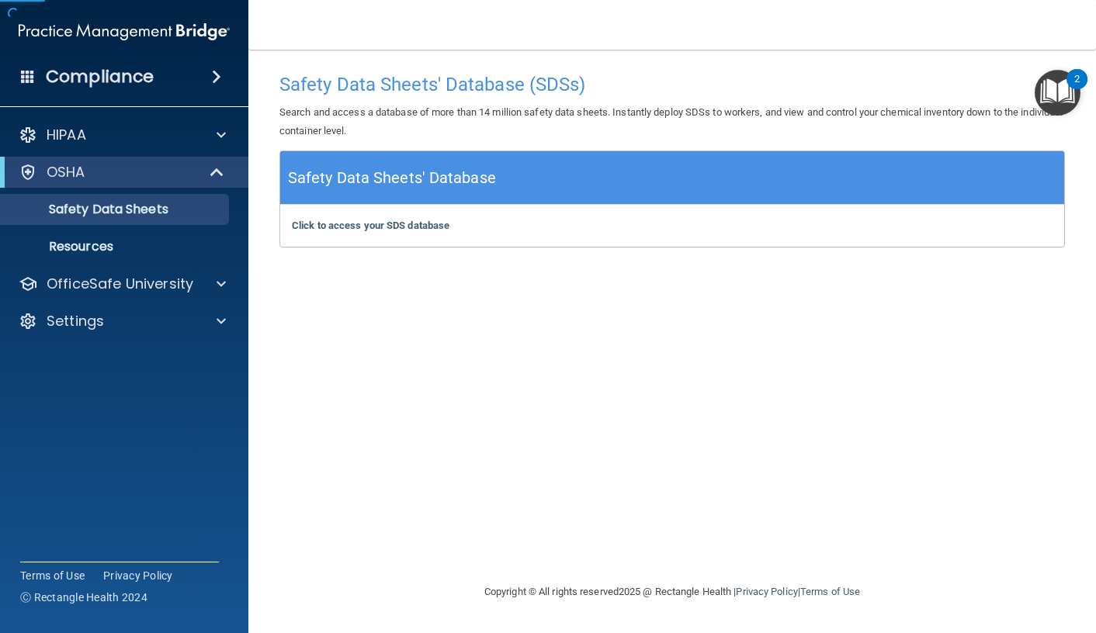
click at [408, 205] on div "Click to access your SDS database Click to access your SDS database" at bounding box center [672, 226] width 784 height 42
click at [95, 251] on p "Resources" at bounding box center [116, 247] width 212 height 16
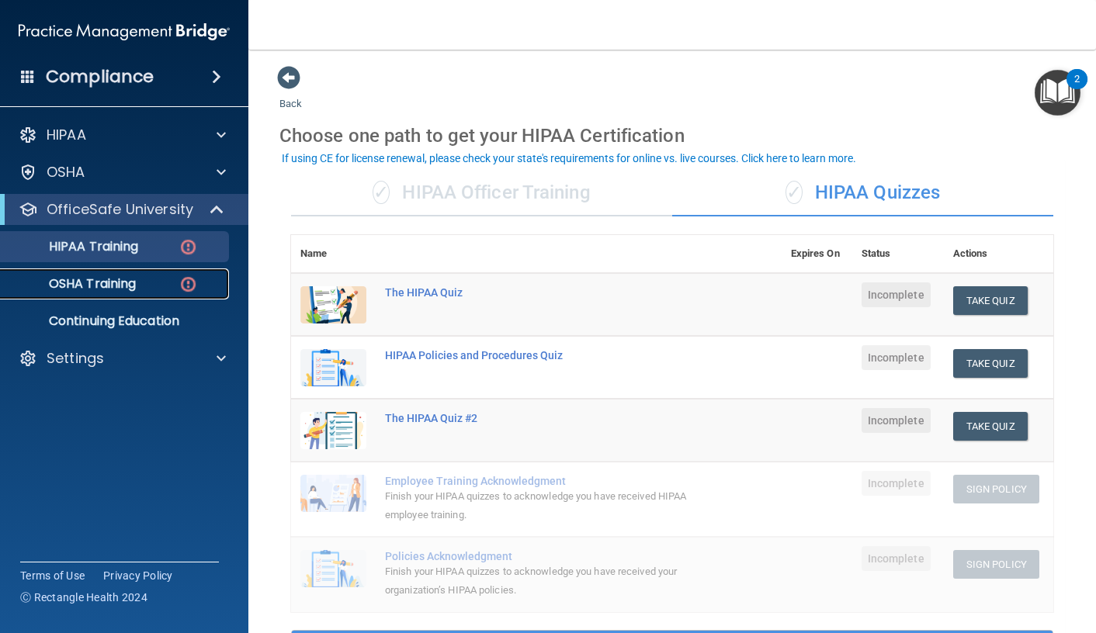
click at [143, 286] on div "OSHA Training" at bounding box center [116, 284] width 212 height 16
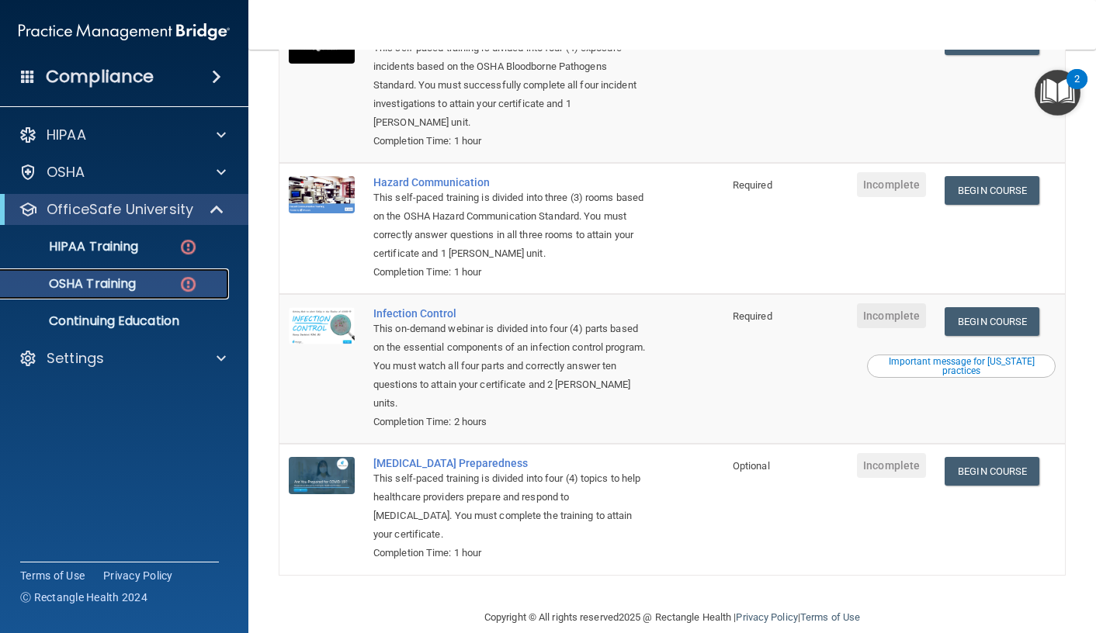
scroll to position [230, 0]
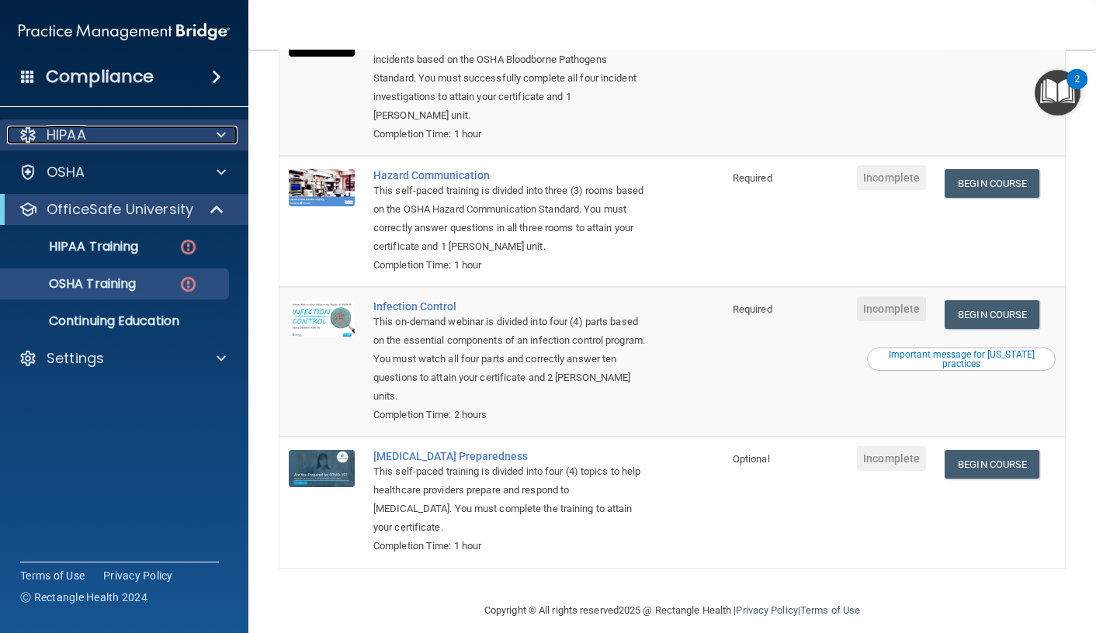
click at [120, 130] on div "HIPAA" at bounding box center [103, 135] width 192 height 19
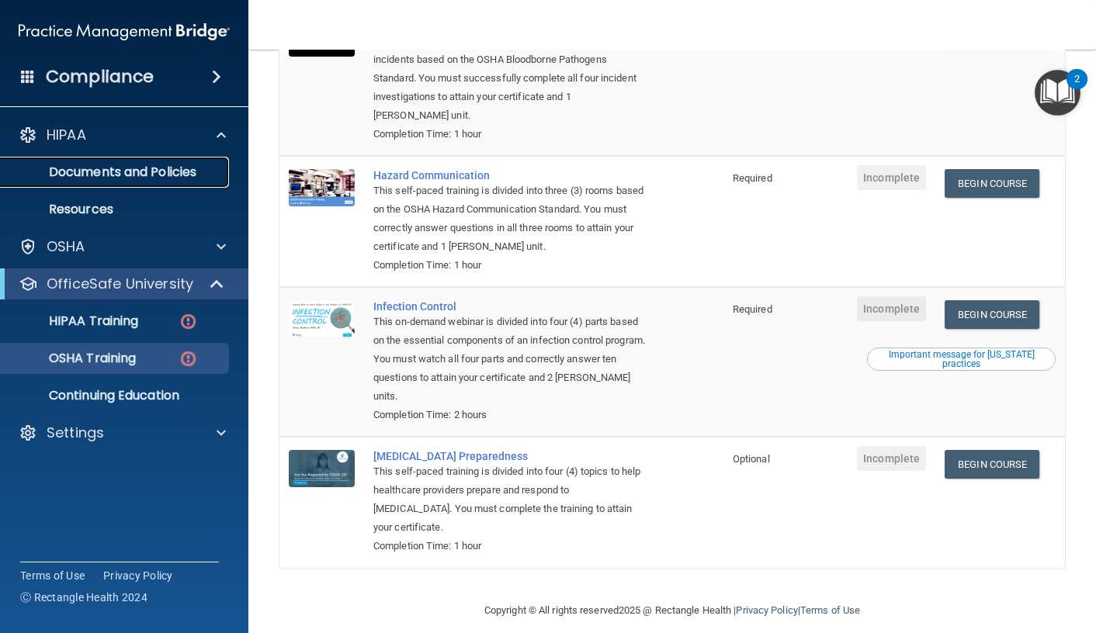
click at [115, 173] on p "Documents and Policies" at bounding box center [116, 173] width 212 height 16
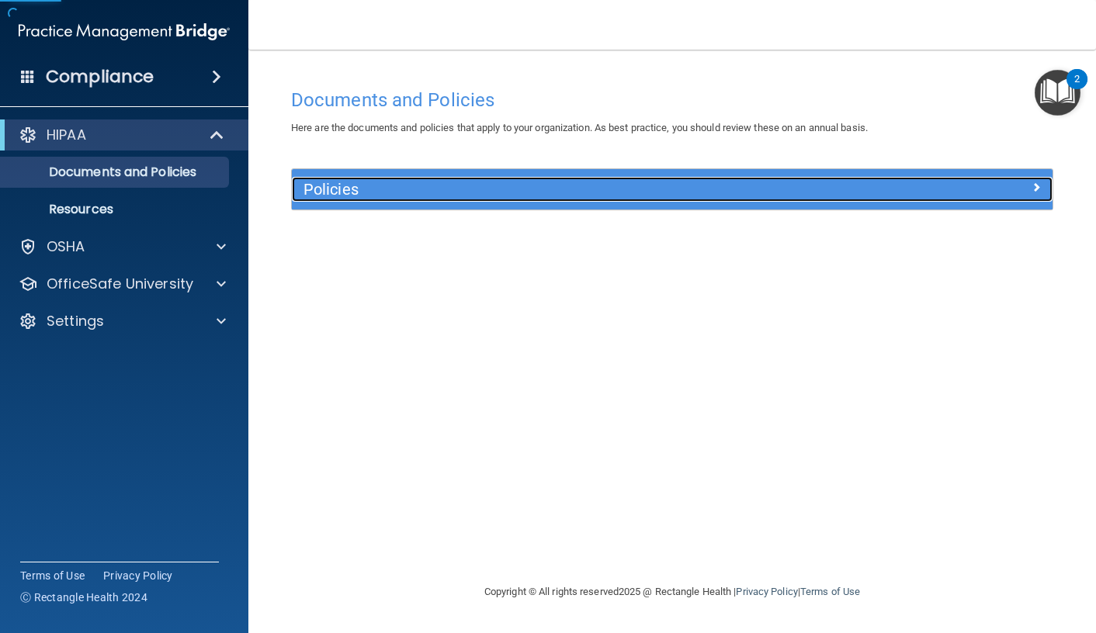
click at [390, 196] on h5 "Policies" at bounding box center [576, 189] width 547 height 17
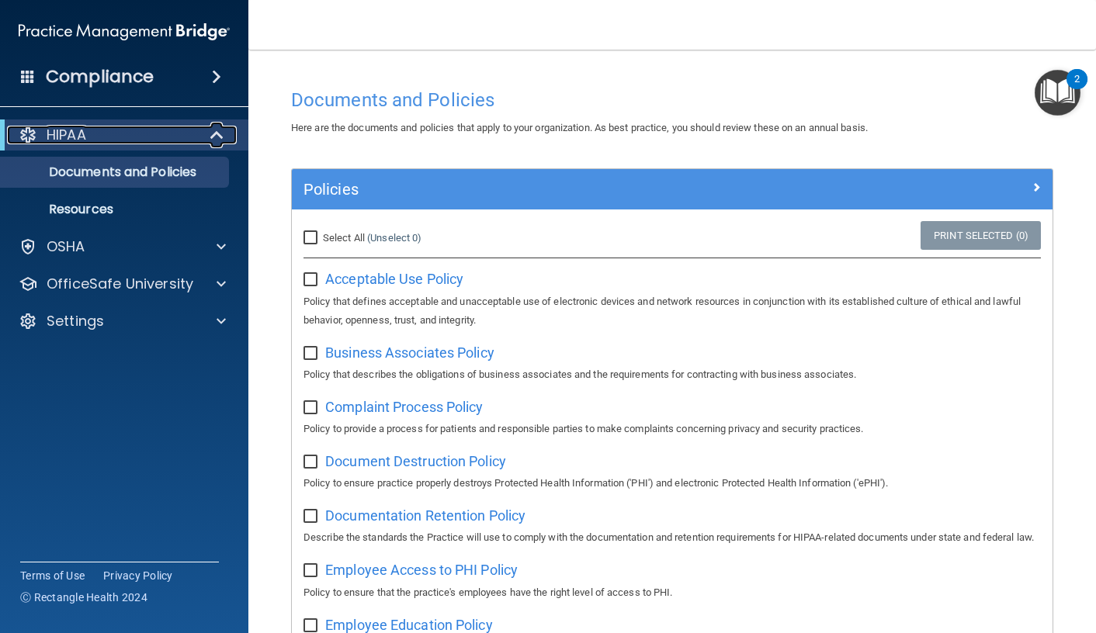
click at [127, 144] on div "HIPAA" at bounding box center [103, 135] width 192 height 19
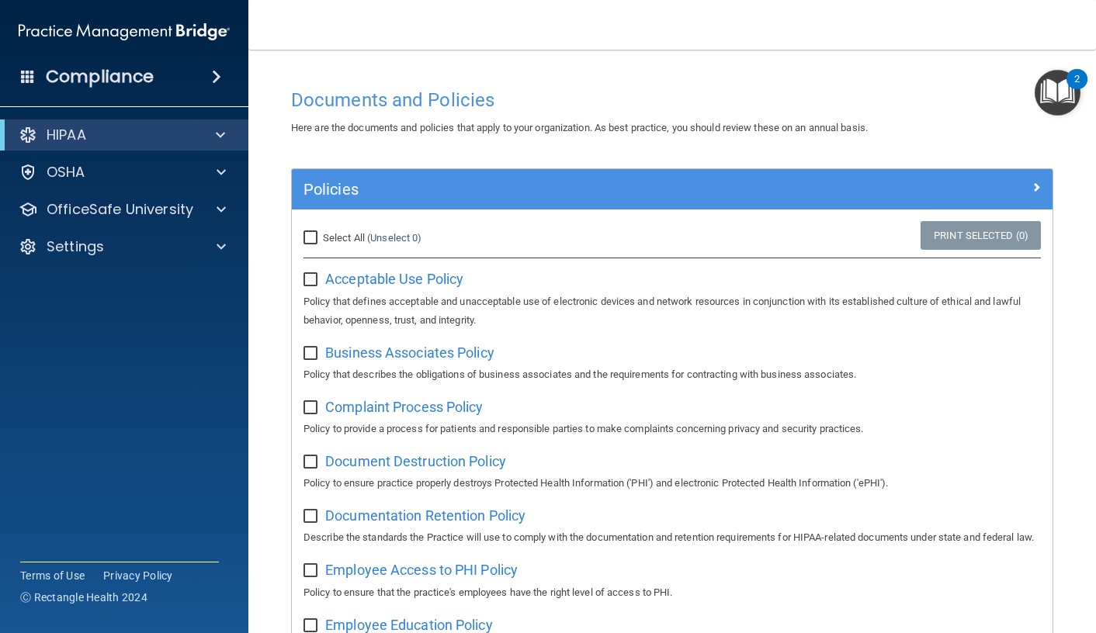
click at [187, 84] on div "Compliance" at bounding box center [124, 77] width 248 height 34
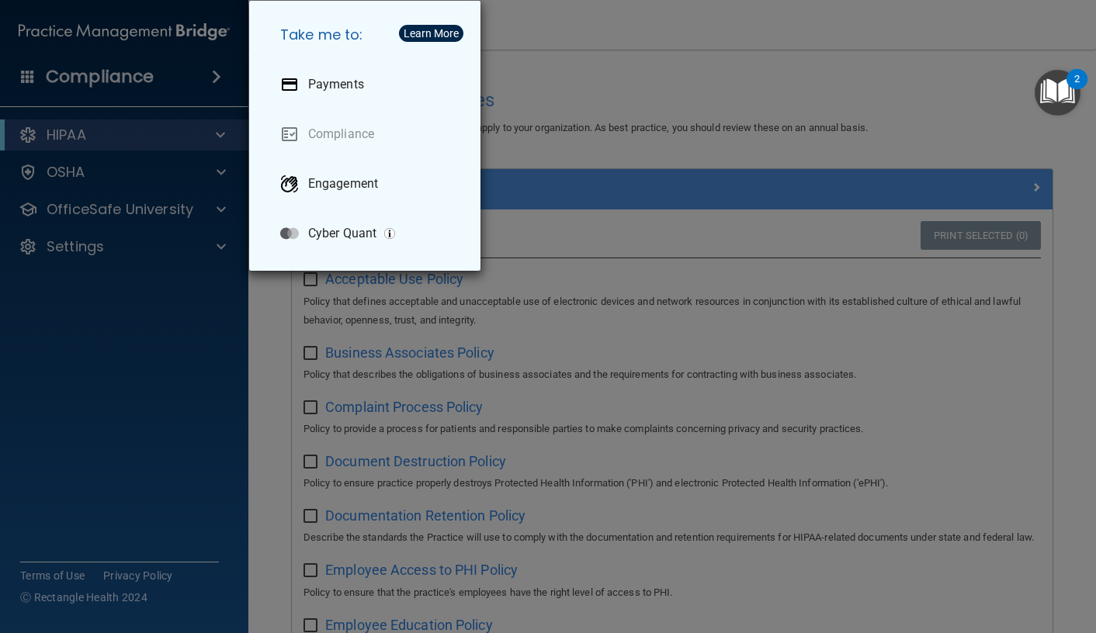
click at [161, 149] on div "Take me to: Payments Compliance Engagement Cyber Quant" at bounding box center [548, 316] width 1096 height 633
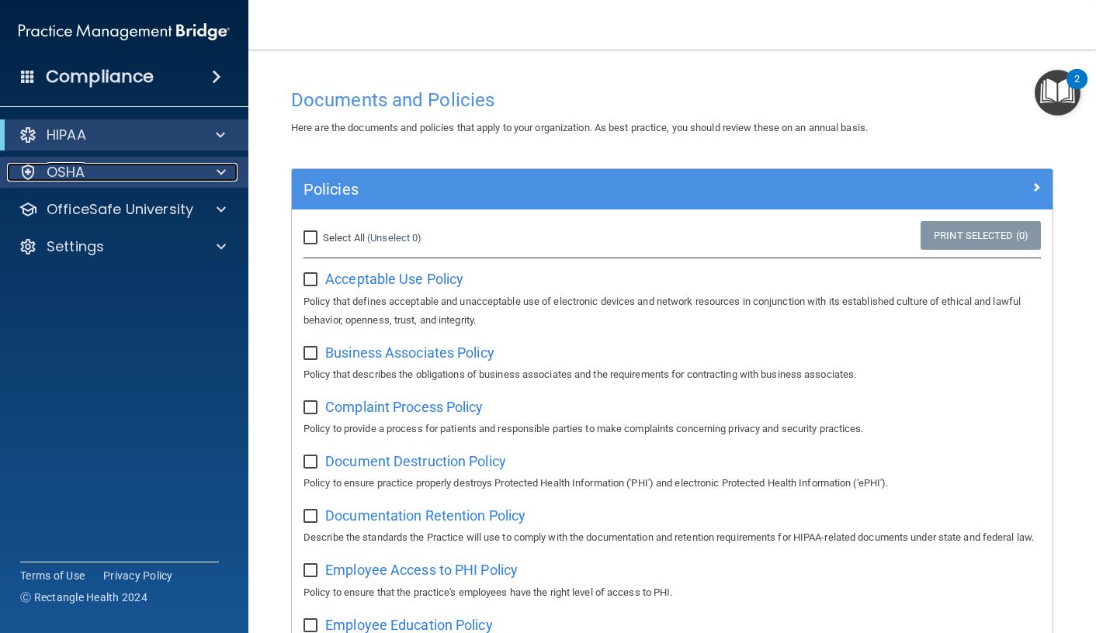
click at [69, 172] on p "OSHA" at bounding box center [66, 172] width 39 height 19
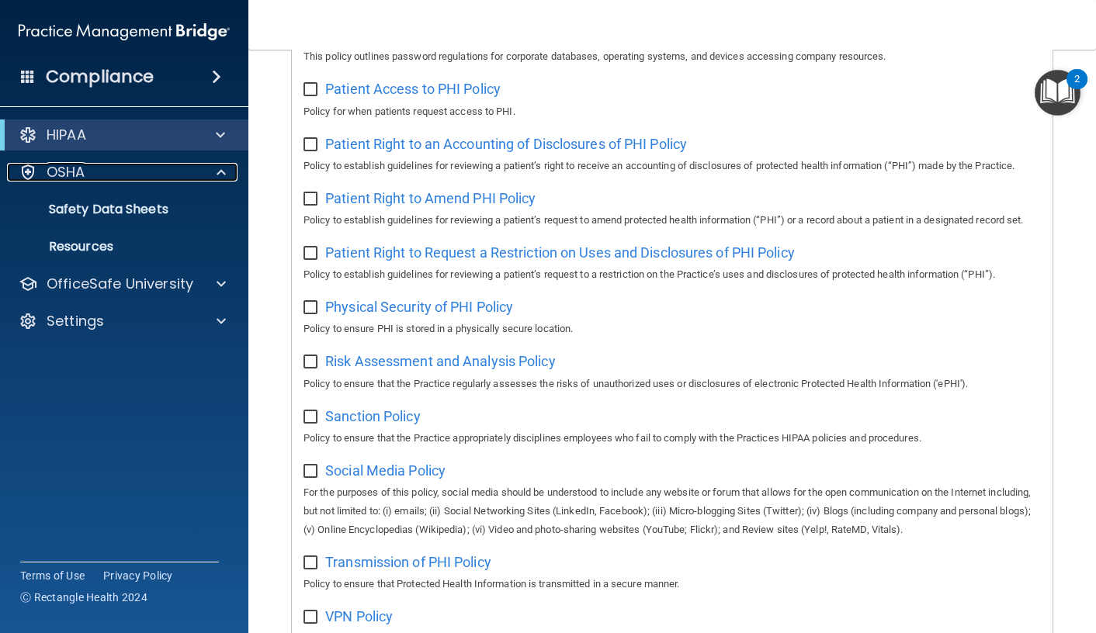
scroll to position [1017, 0]
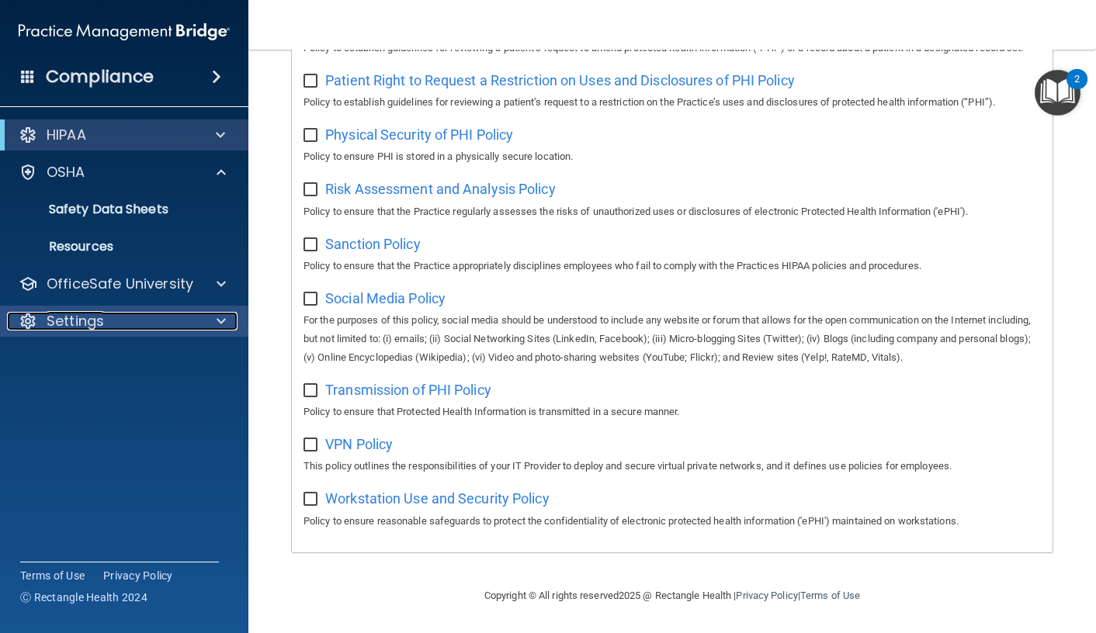
click at [67, 322] on p "Settings" at bounding box center [75, 321] width 57 height 19
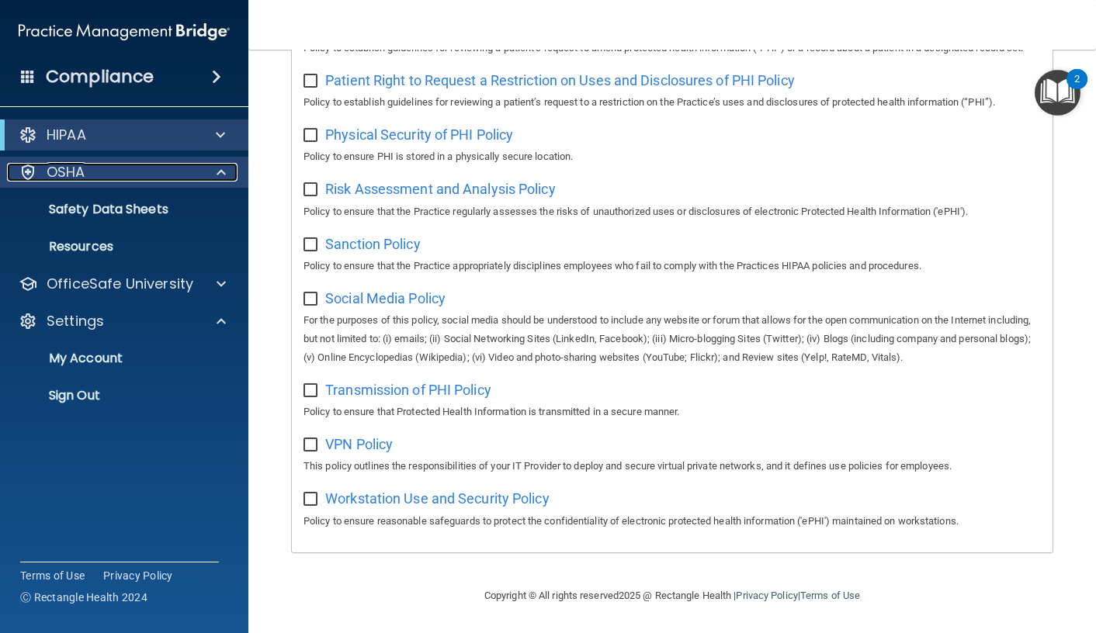
click at [102, 168] on div "OSHA" at bounding box center [103, 172] width 192 height 19
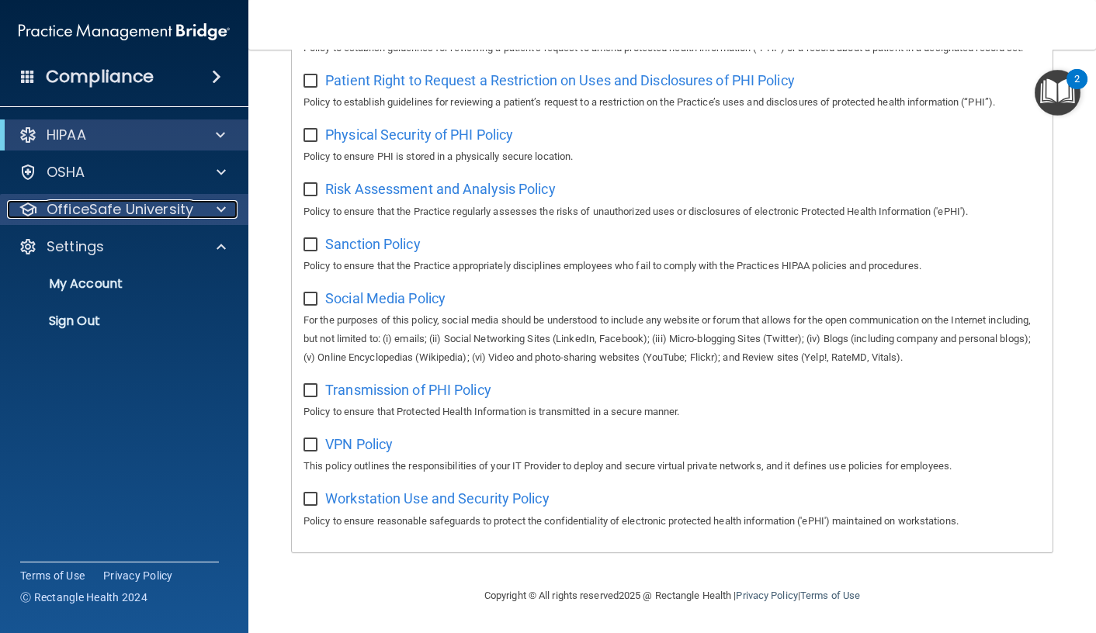
click at [125, 208] on p "OfficeSafe University" at bounding box center [120, 209] width 147 height 19
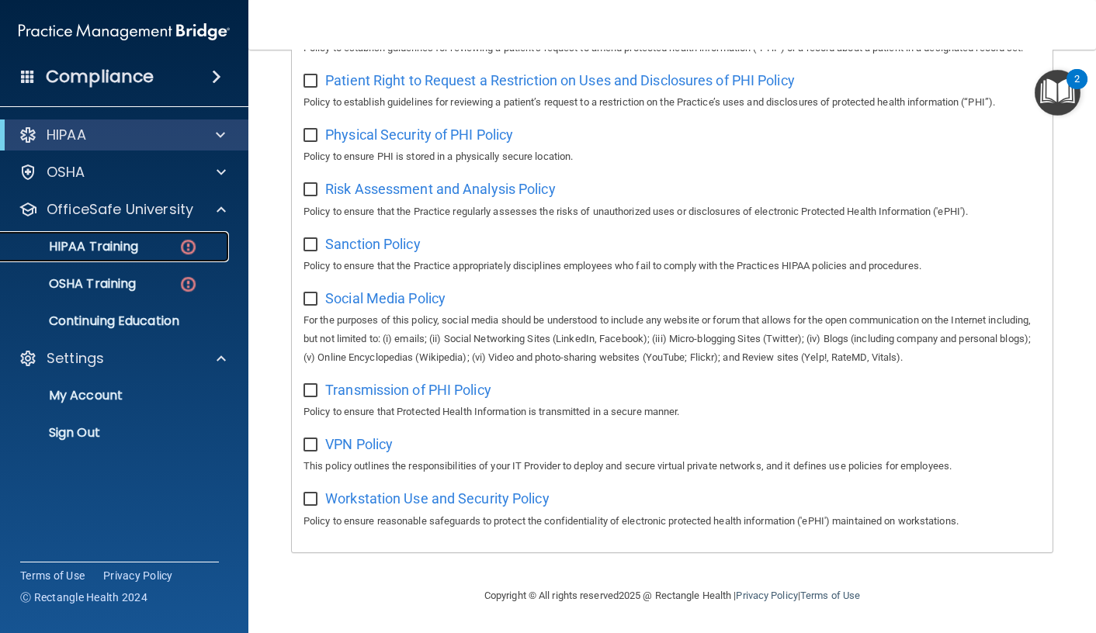
click at [108, 245] on p "HIPAA Training" at bounding box center [74, 247] width 128 height 16
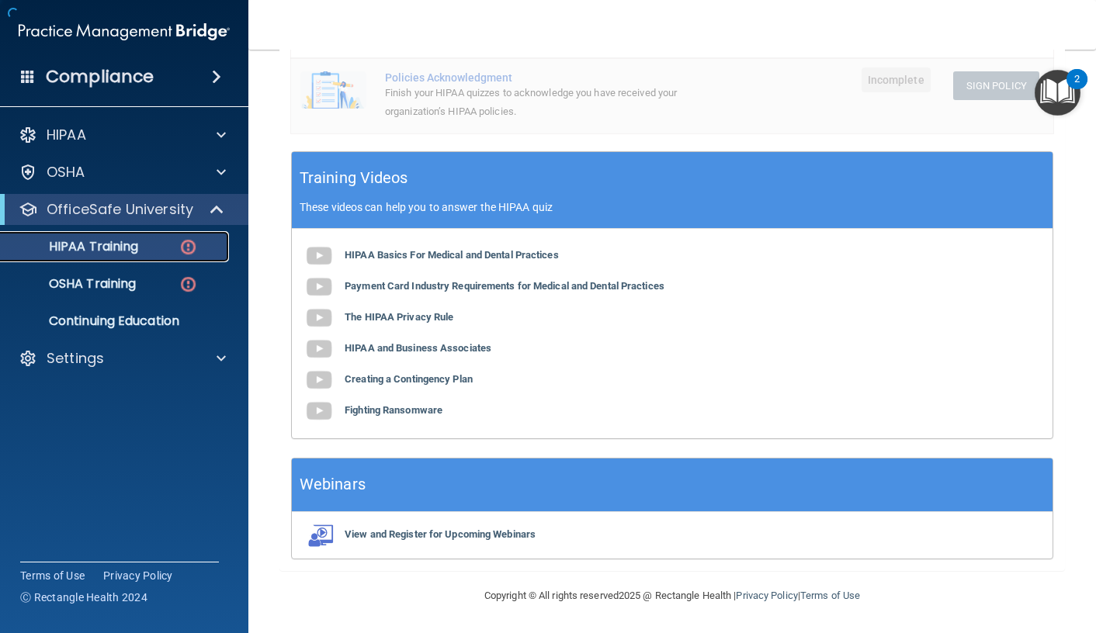
scroll to position [480, 0]
click at [147, 285] on div "OSHA Training" at bounding box center [116, 284] width 212 height 16
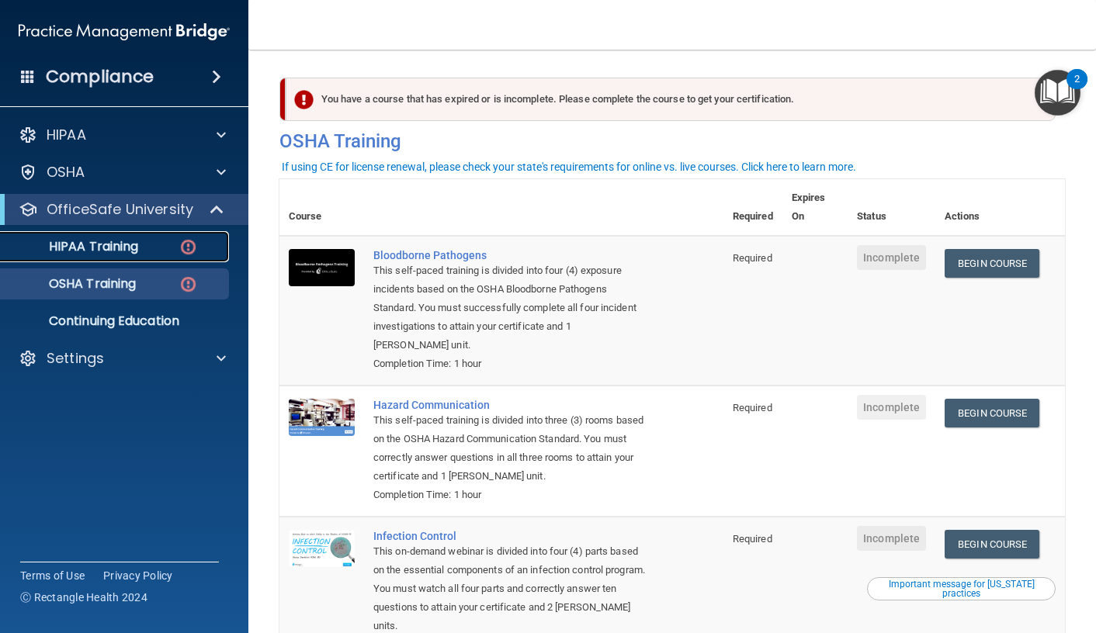
click at [116, 239] on p "HIPAA Training" at bounding box center [74, 247] width 128 height 16
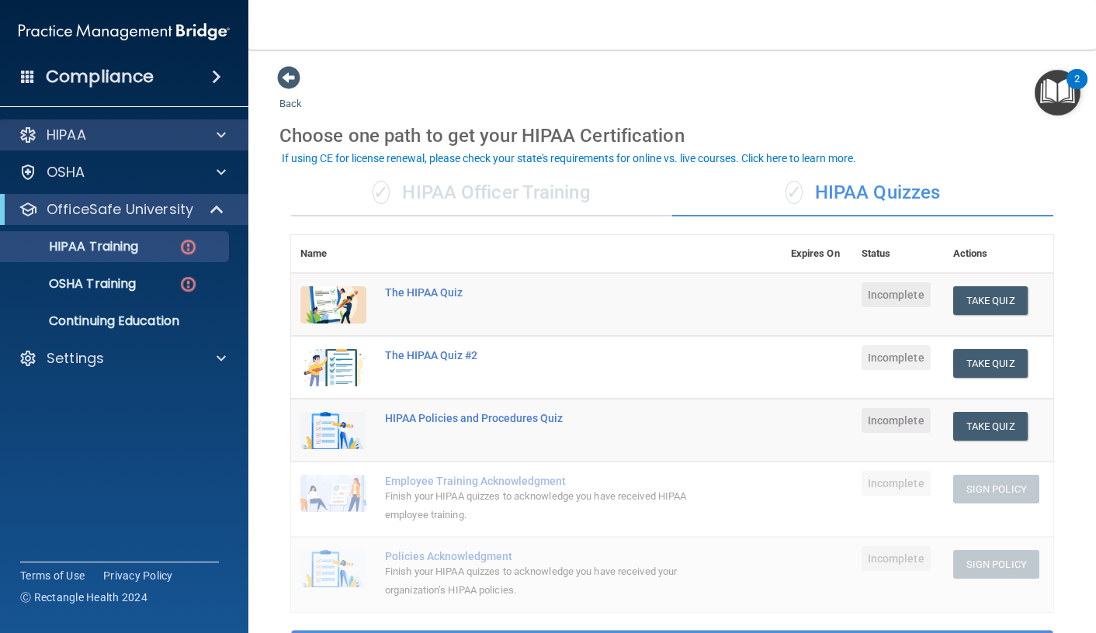
click at [84, 147] on div "HIPAA" at bounding box center [124, 135] width 249 height 31
click at [99, 127] on div "HIPAA" at bounding box center [103, 135] width 192 height 19
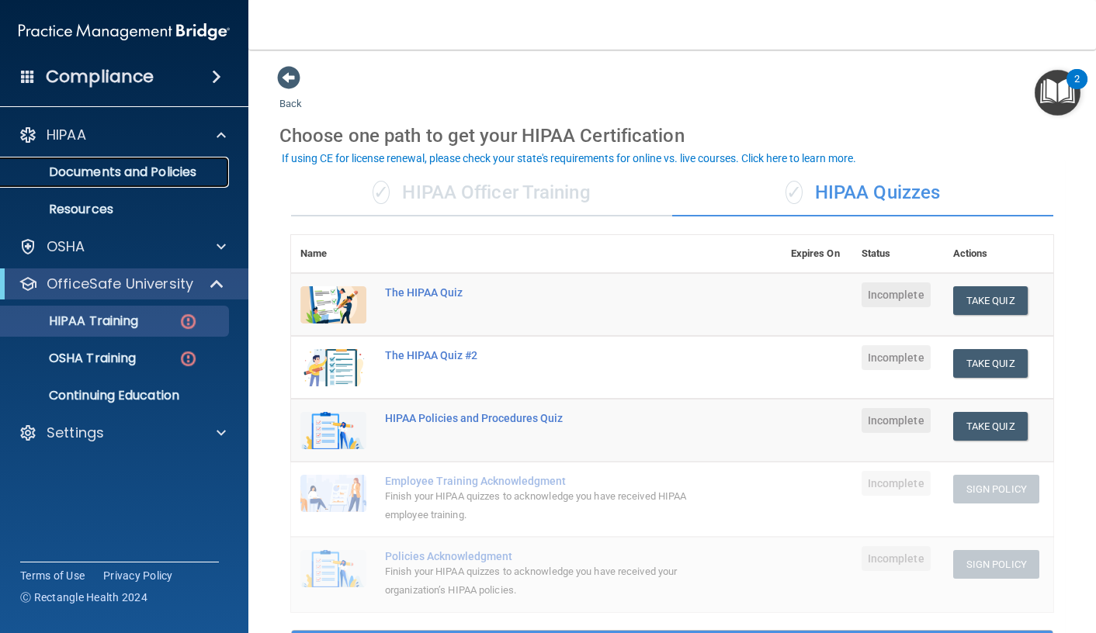
click at [136, 181] on link "Documents and Policies" at bounding box center [106, 172] width 244 height 31
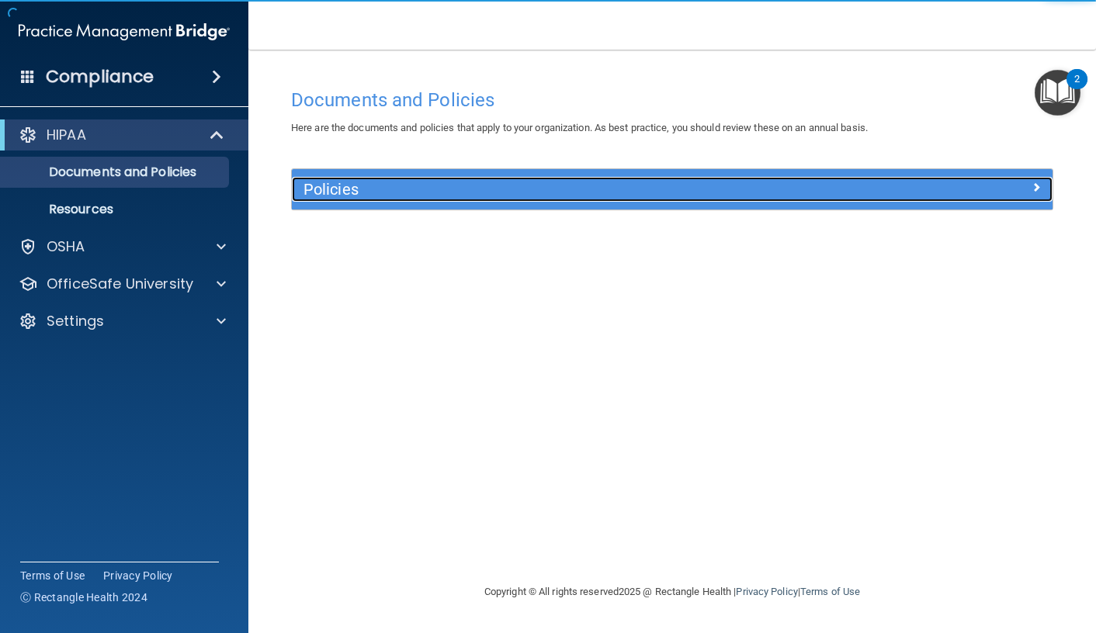
click at [507, 181] on h5 "Policies" at bounding box center [576, 189] width 547 height 17
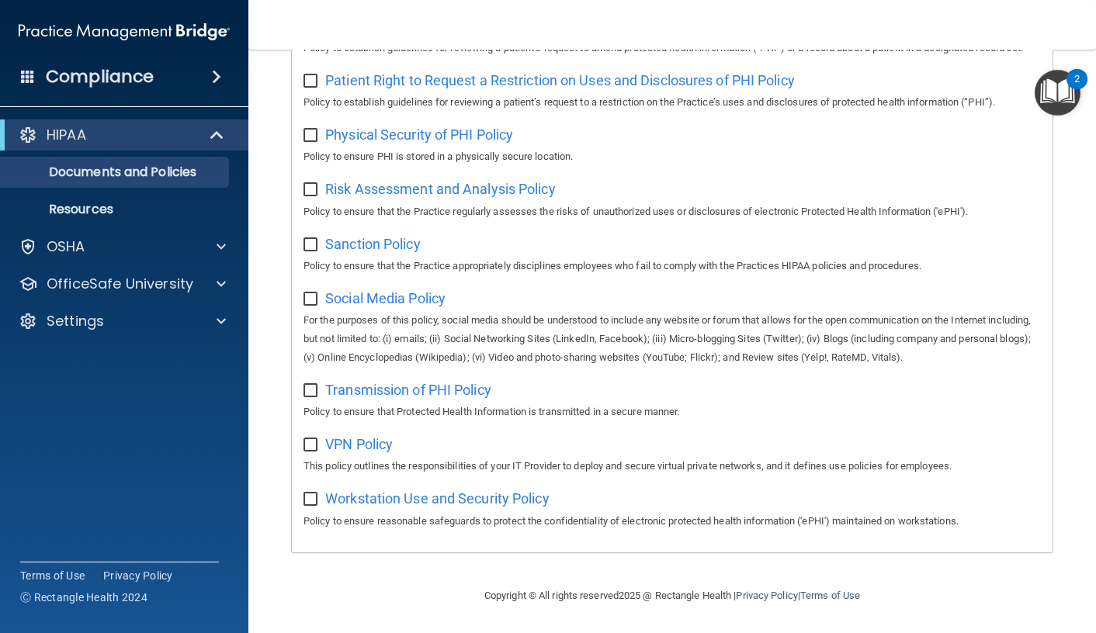
scroll to position [1017, 0]
click at [84, 202] on p "Resources" at bounding box center [116, 210] width 212 height 16
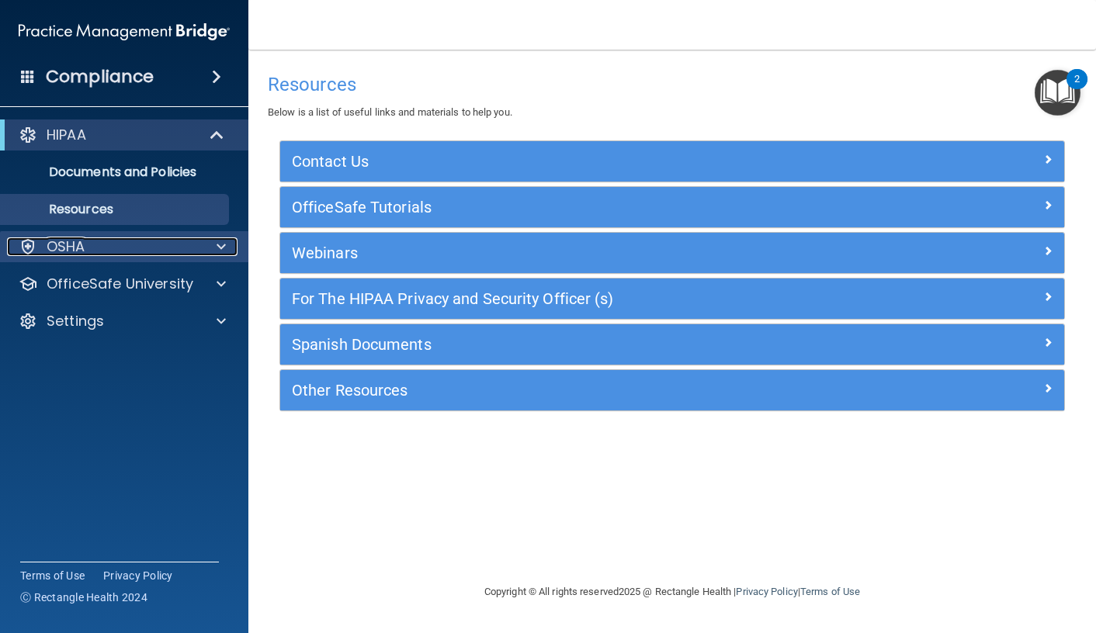
click at [105, 244] on div "OSHA" at bounding box center [103, 247] width 192 height 19
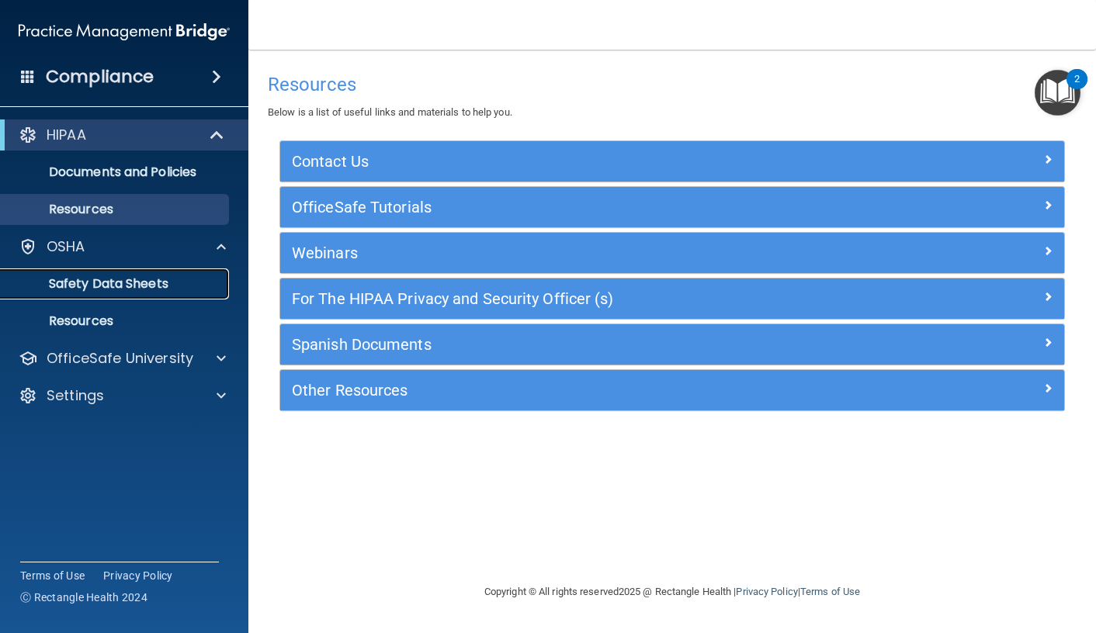
click at [95, 290] on p "Safety Data Sheets" at bounding box center [116, 284] width 212 height 16
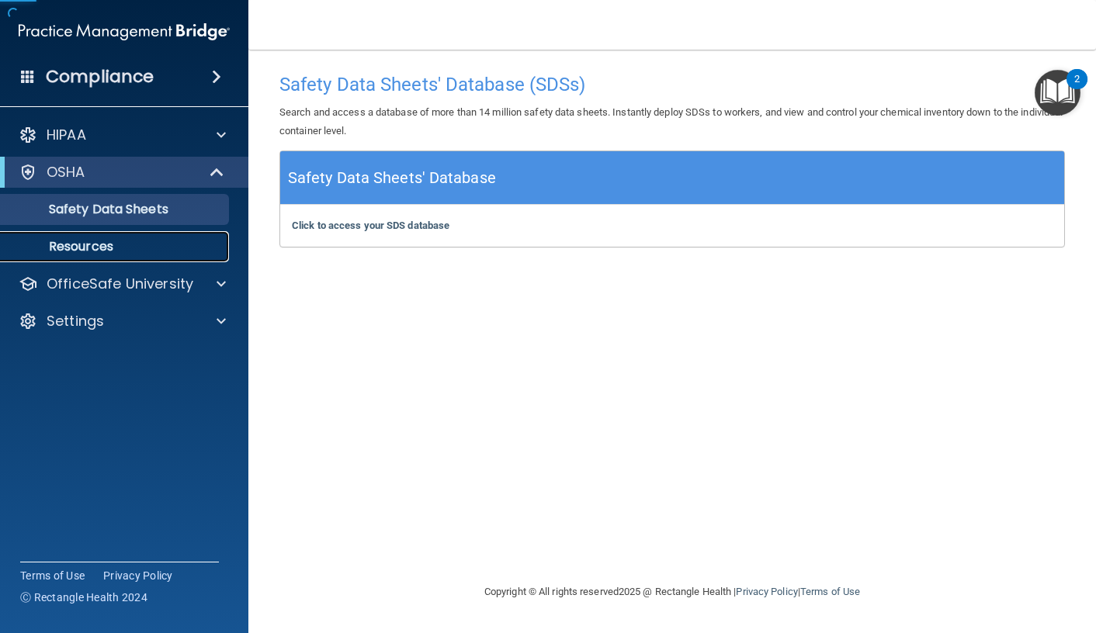
click at [93, 241] on p "Resources" at bounding box center [116, 247] width 212 height 16
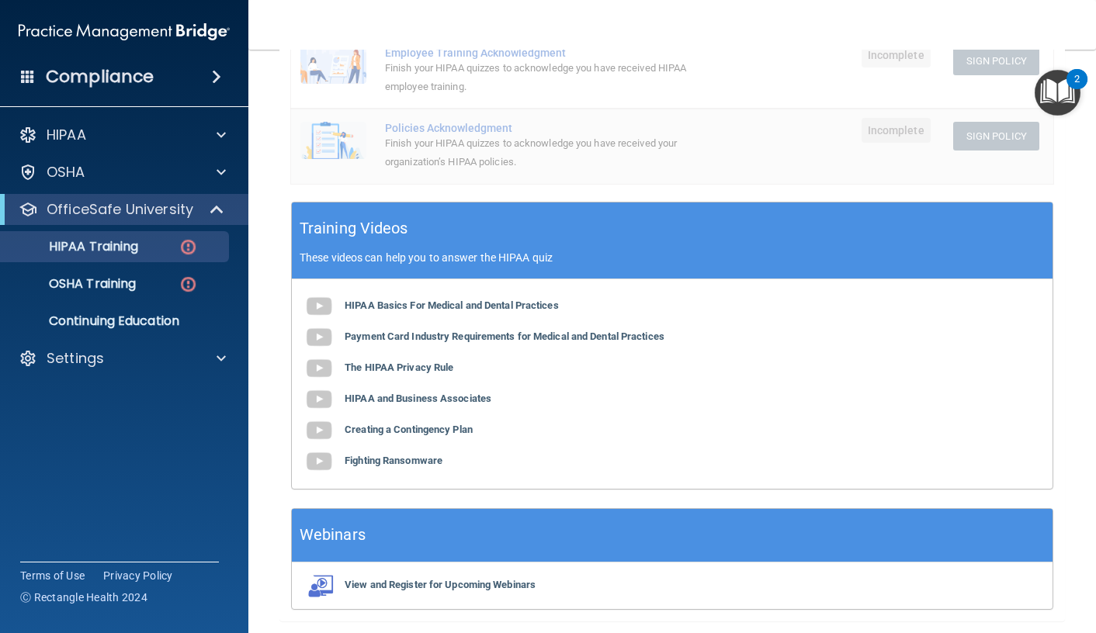
scroll to position [466, 0]
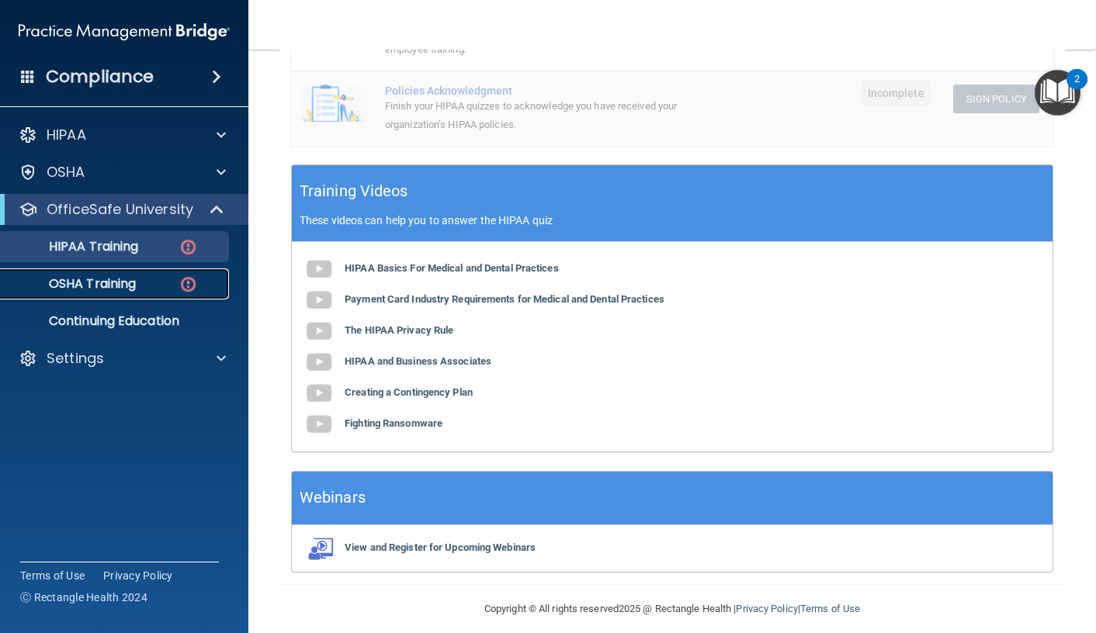
click at [64, 283] on p "OSHA Training" at bounding box center [73, 284] width 126 height 16
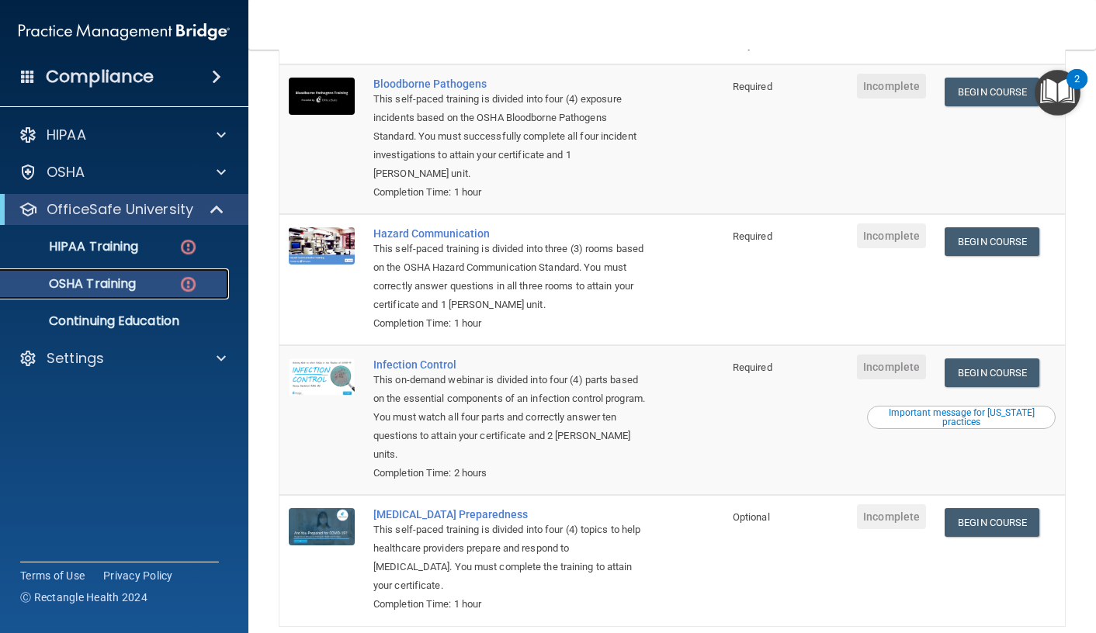
scroll to position [75, 0]
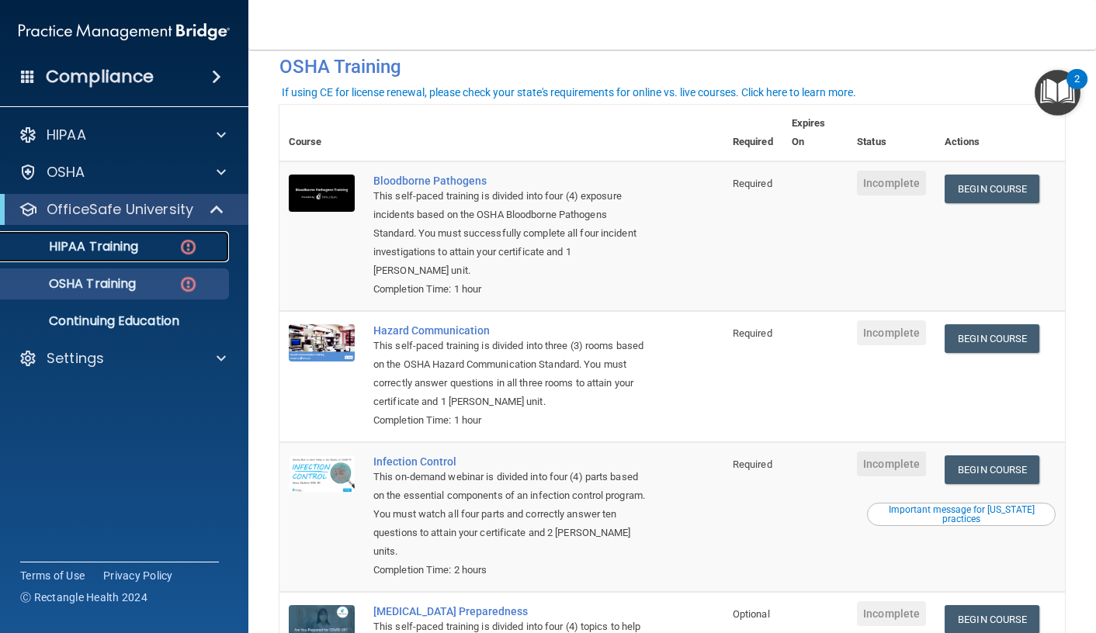
click at [123, 255] on p "HIPAA Training" at bounding box center [74, 247] width 128 height 16
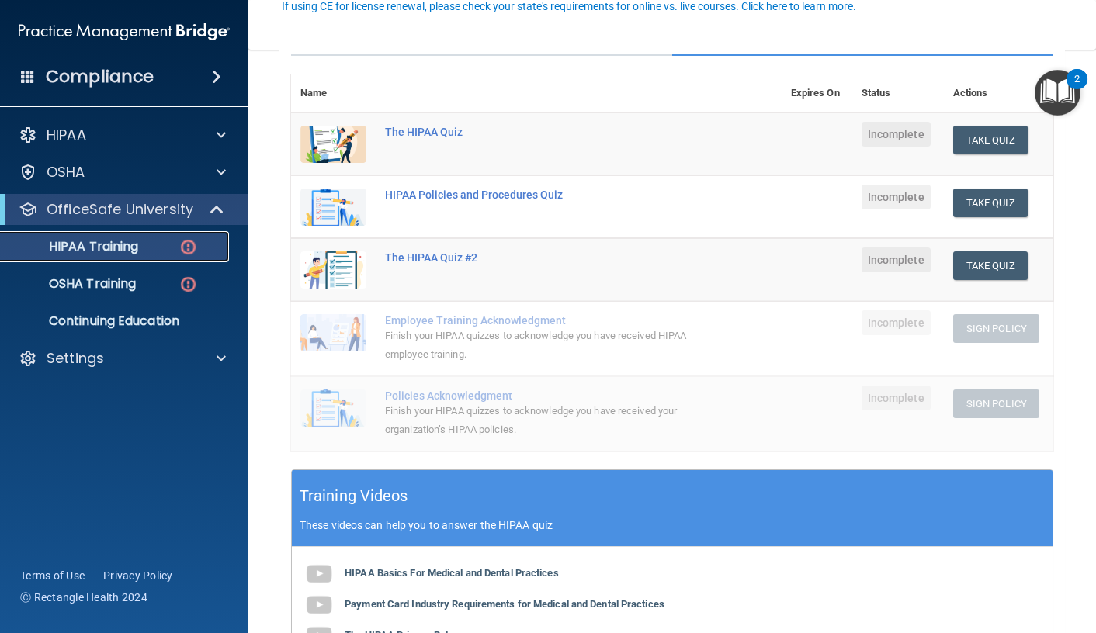
scroll to position [152, 0]
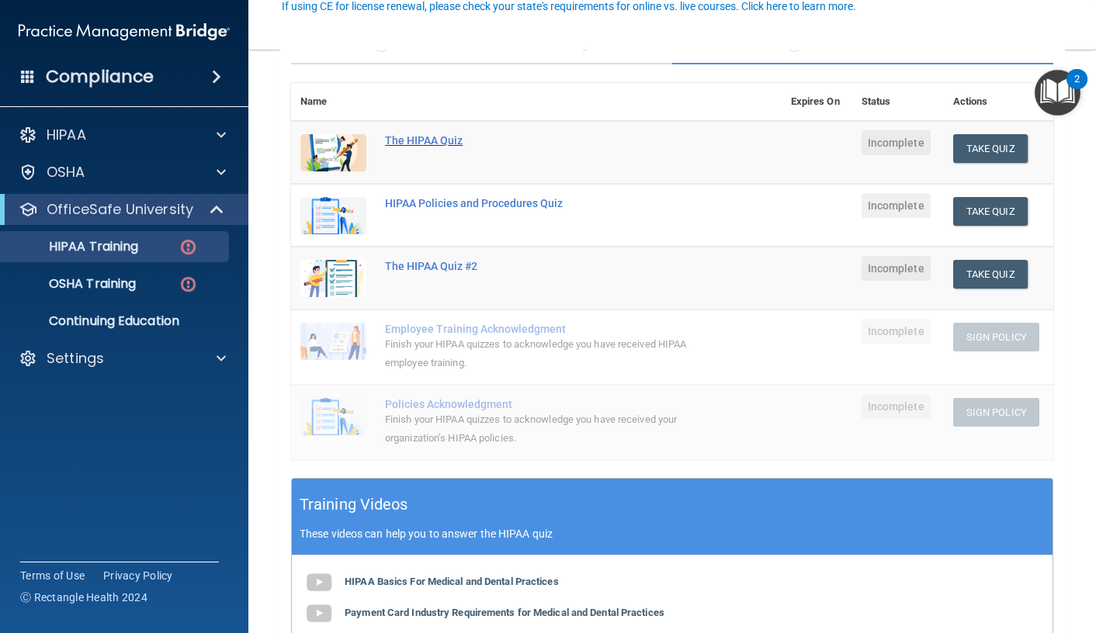
click at [425, 143] on div "The HIPAA Quiz" at bounding box center [544, 140] width 319 height 12
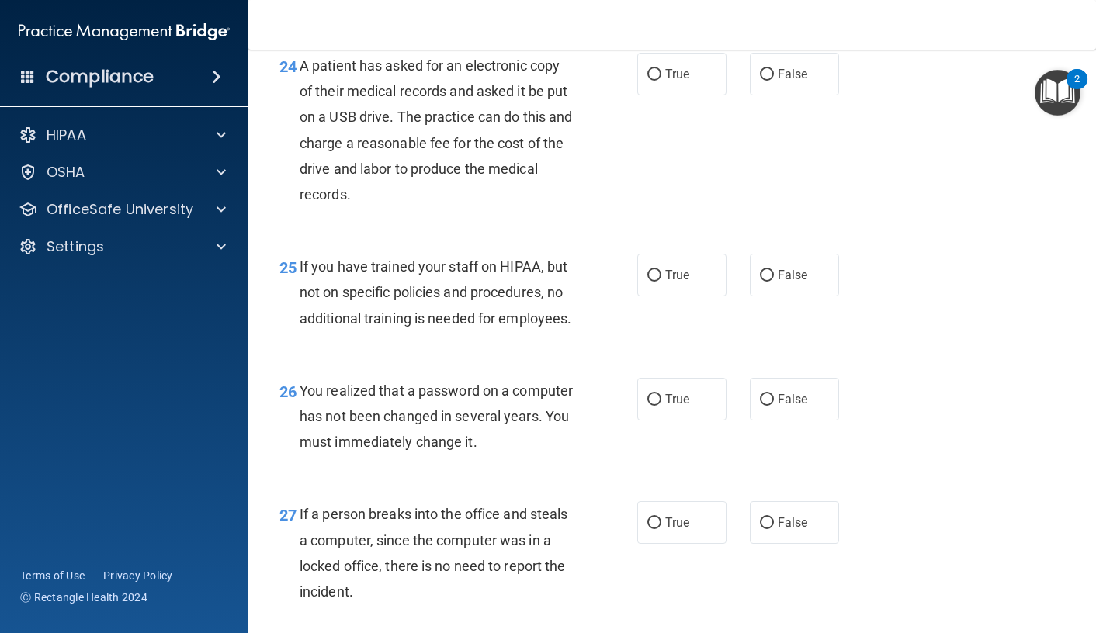
scroll to position [3157, 0]
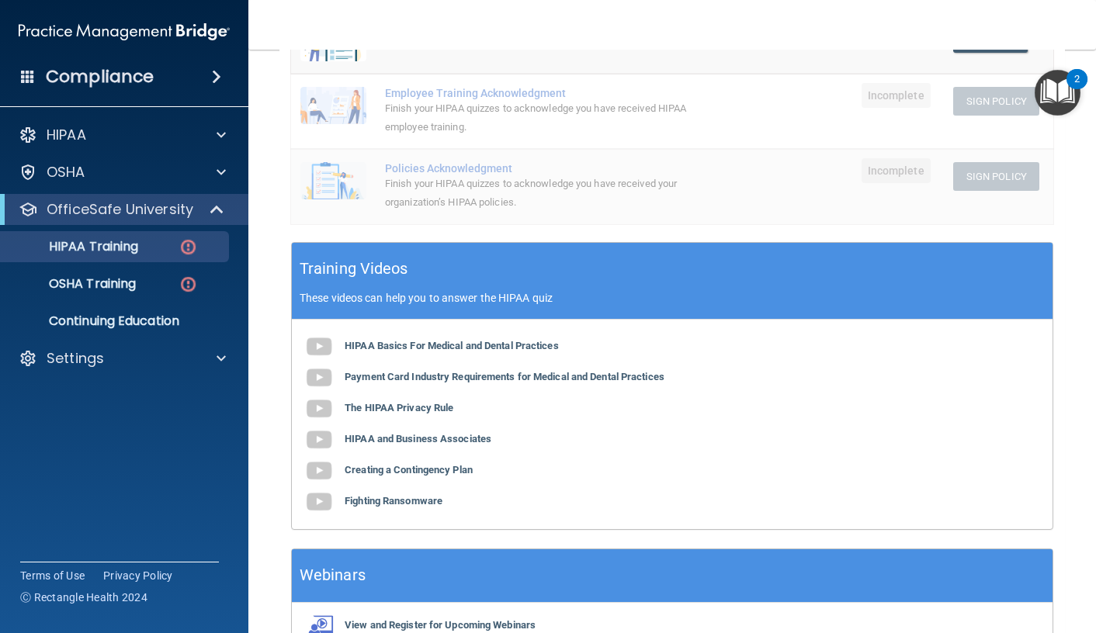
scroll to position [466, 0]
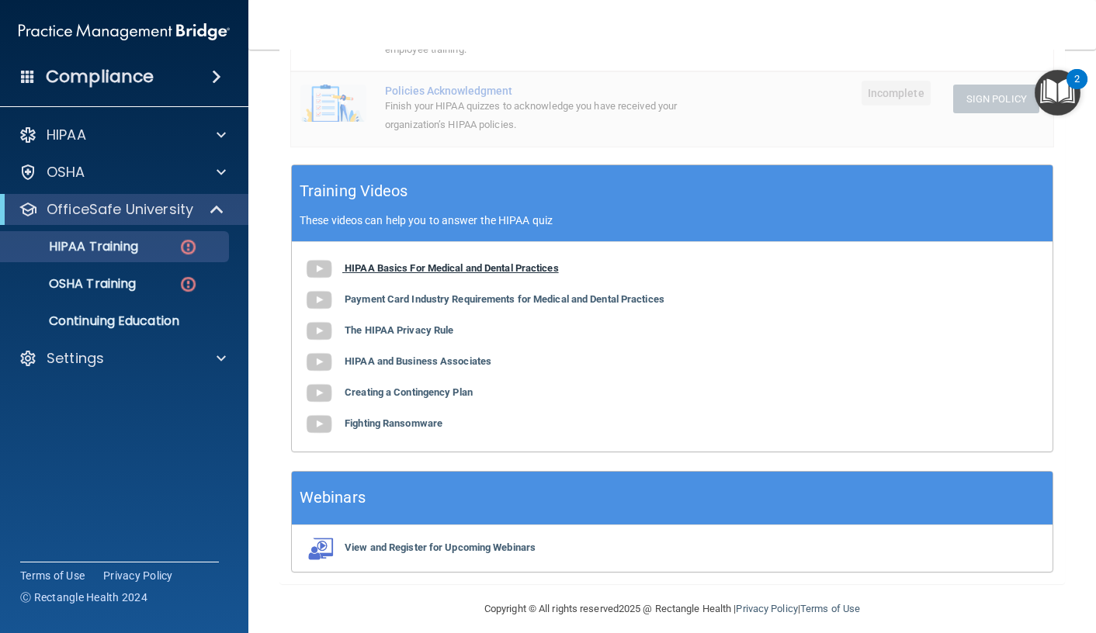
click at [463, 272] on b "HIPAA Basics For Medical and Dental Practices" at bounding box center [452, 268] width 214 height 12
click at [458, 300] on b "Payment Card Industry Requirements for Medical and Dental Practices" at bounding box center [505, 299] width 320 height 12
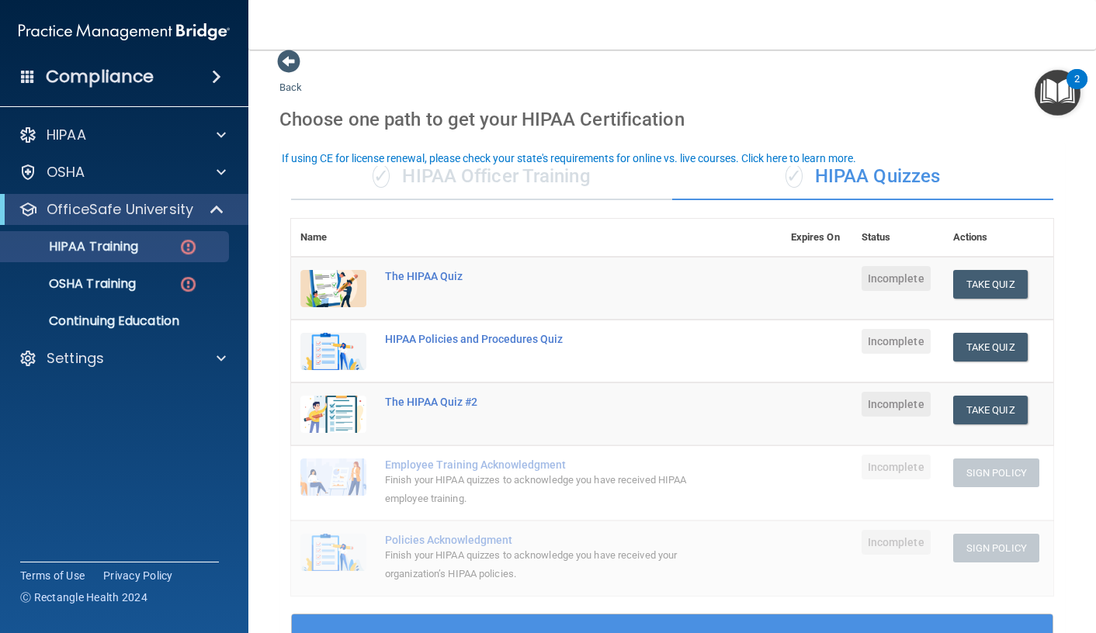
scroll to position [0, 0]
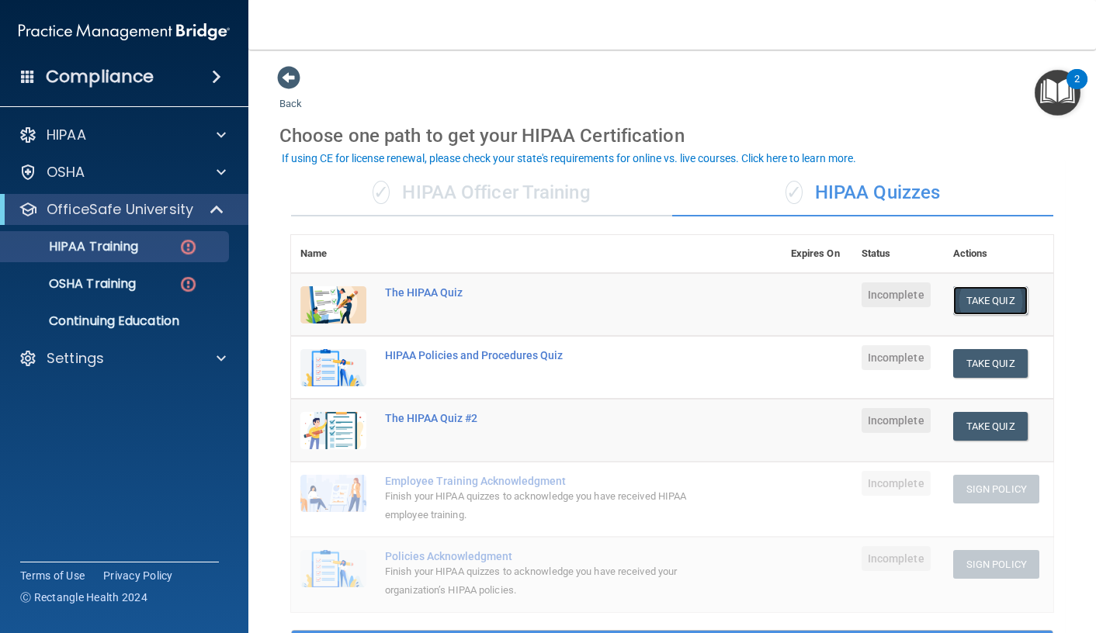
click at [966, 292] on button "Take Quiz" at bounding box center [990, 300] width 75 height 29
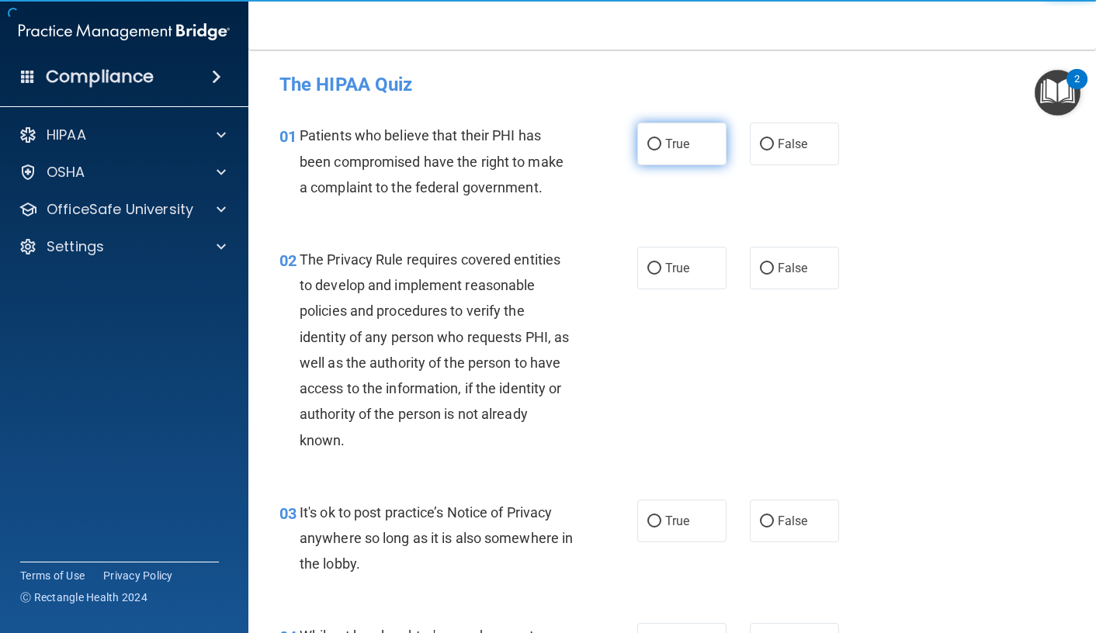
click at [637, 133] on label "True" at bounding box center [681, 144] width 89 height 43
click at [647, 139] on input "True" at bounding box center [654, 145] width 14 height 12
radio input "true"
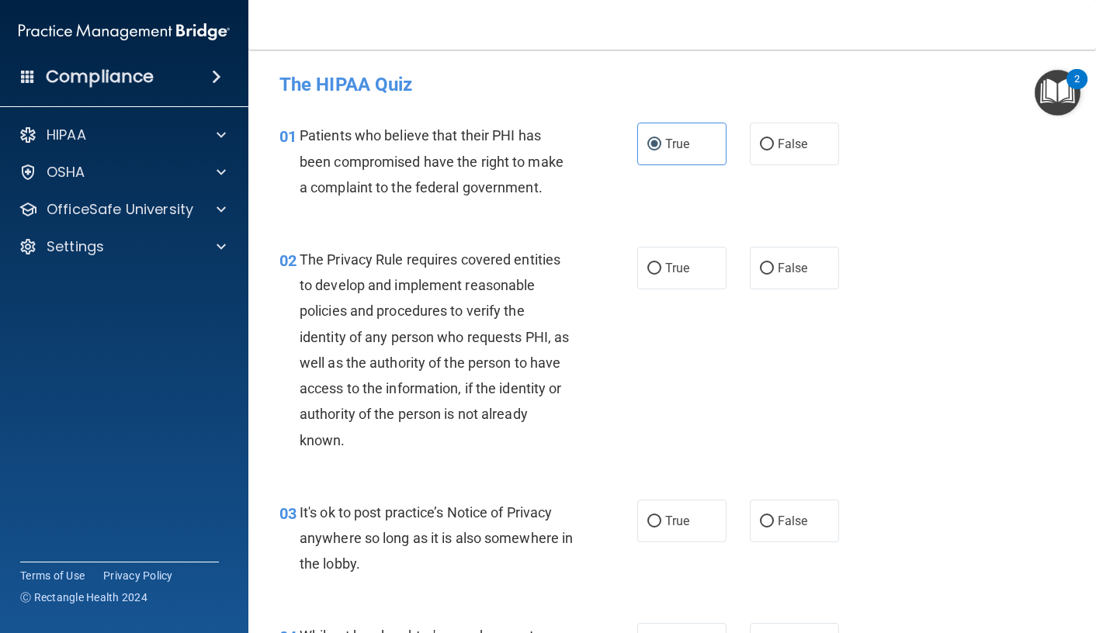
drag, startPoint x: 665, startPoint y: 257, endPoint x: 671, endPoint y: 357, distance: 100.3
click at [666, 262] on label "True" at bounding box center [681, 268] width 89 height 43
click at [661, 263] on input "True" at bounding box center [654, 269] width 14 height 12
radio input "true"
click at [650, 533] on label "True" at bounding box center [681, 521] width 89 height 43
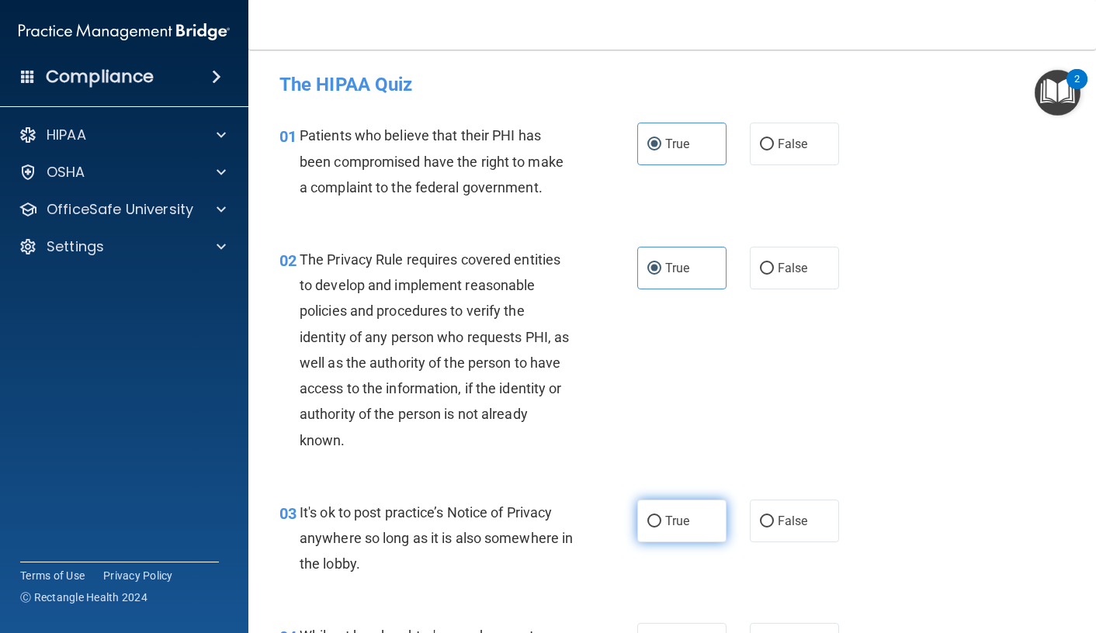
click at [650, 528] on input "True" at bounding box center [654, 522] width 14 height 12
radio input "true"
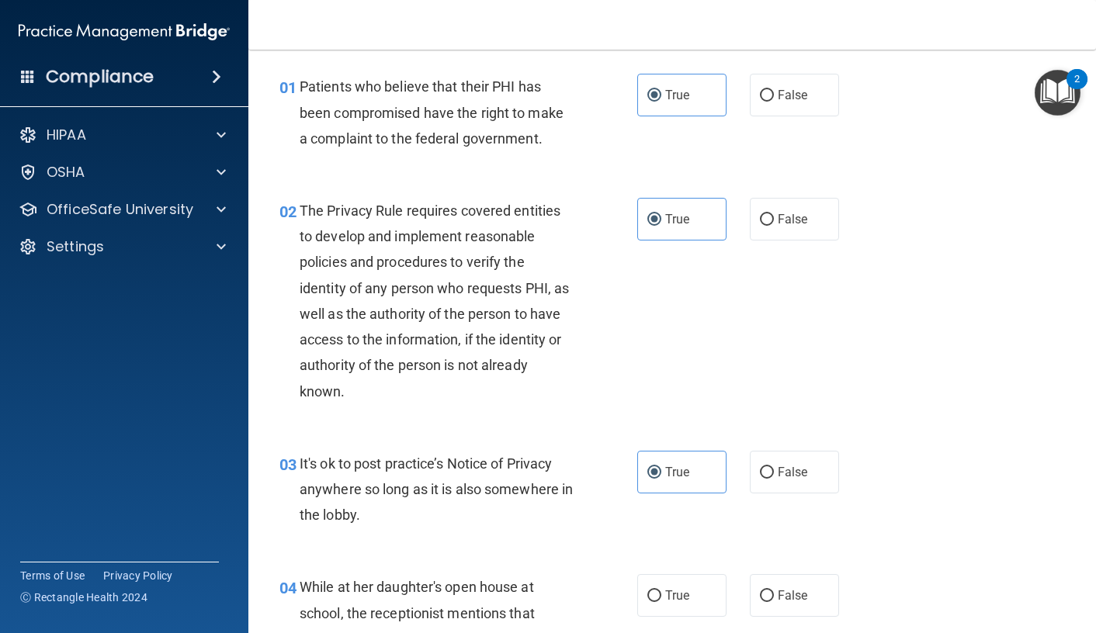
scroll to position [233, 0]
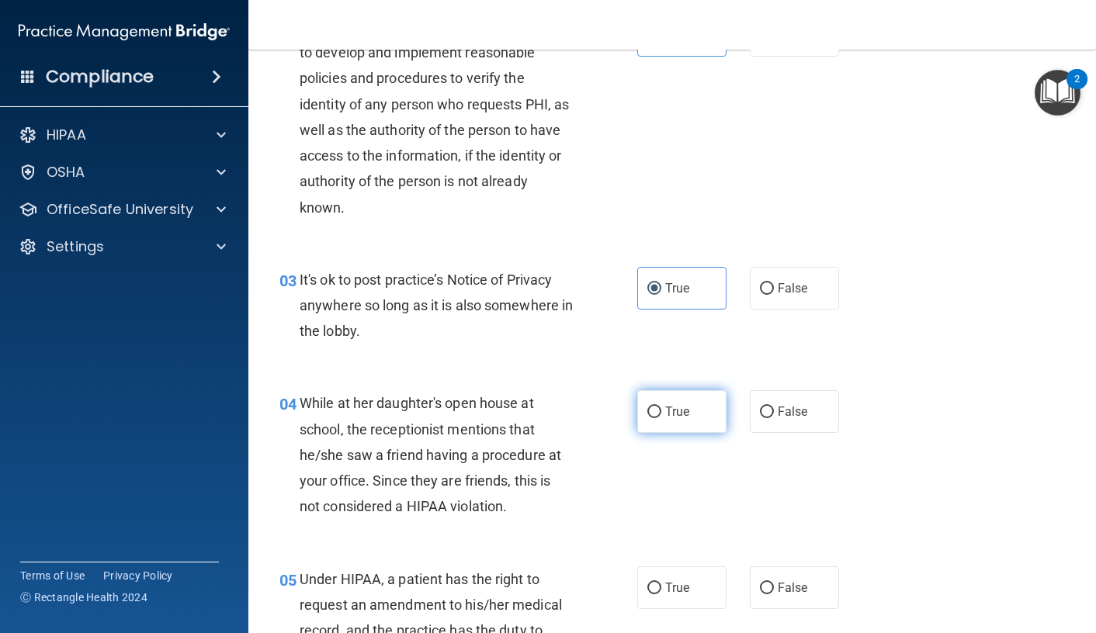
click at [685, 419] on label "True" at bounding box center [681, 411] width 89 height 43
click at [661, 418] on input "True" at bounding box center [654, 413] width 14 height 12
radio input "true"
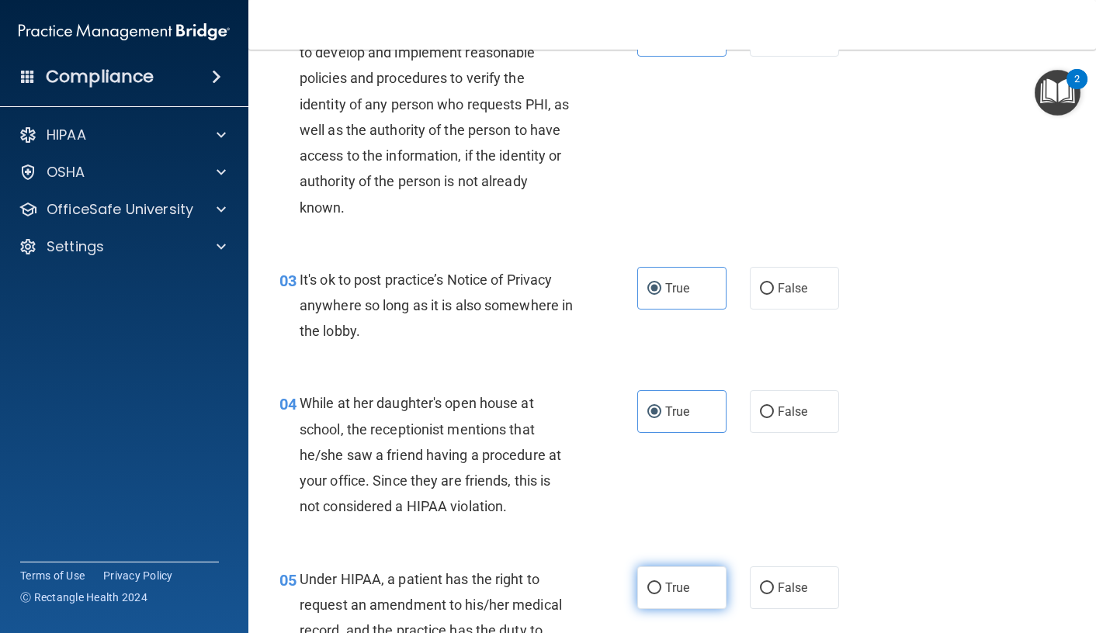
click at [691, 576] on label "True" at bounding box center [681, 588] width 89 height 43
click at [661, 583] on input "True" at bounding box center [654, 589] width 14 height 12
radio input "true"
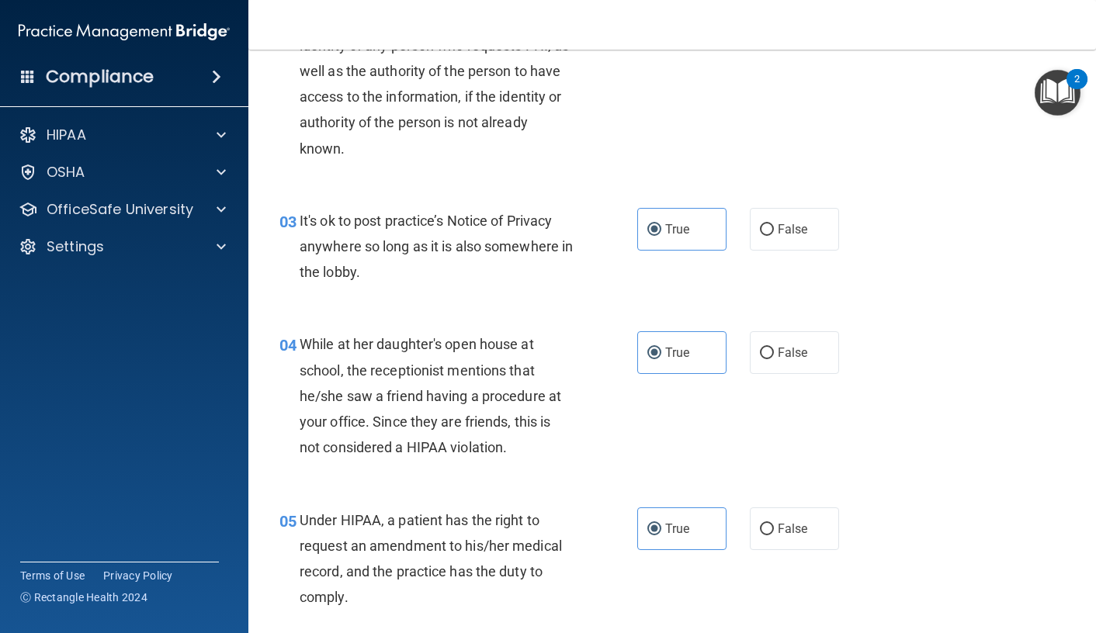
scroll to position [466, 0]
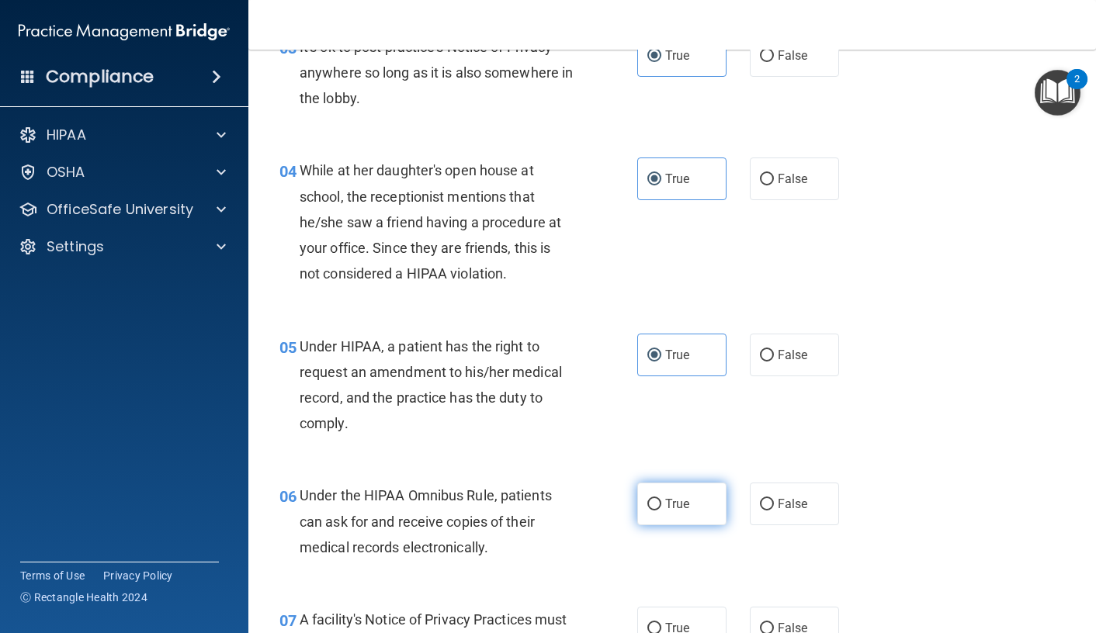
click at [669, 501] on span "True" at bounding box center [677, 504] width 24 height 15
click at [661, 501] on input "True" at bounding box center [654, 505] width 14 height 12
radio input "true"
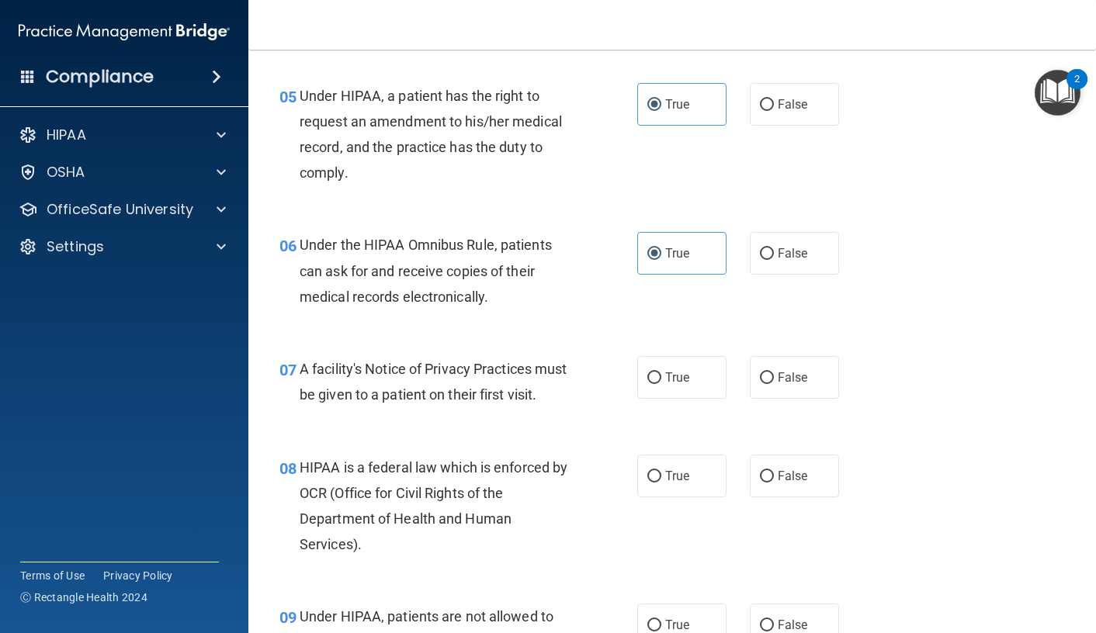
scroll to position [776, 0]
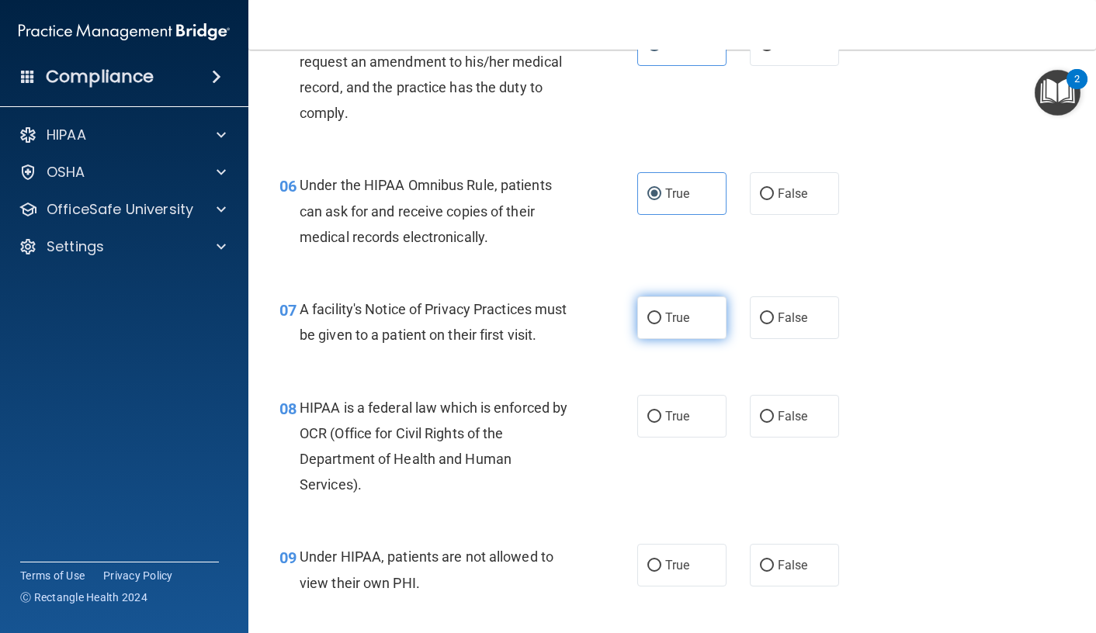
click at [687, 302] on label "True" at bounding box center [681, 317] width 89 height 43
click at [661, 313] on input "True" at bounding box center [654, 319] width 14 height 12
radio input "true"
click at [678, 424] on span "True" at bounding box center [677, 416] width 24 height 15
click at [661, 423] on input "True" at bounding box center [654, 417] width 14 height 12
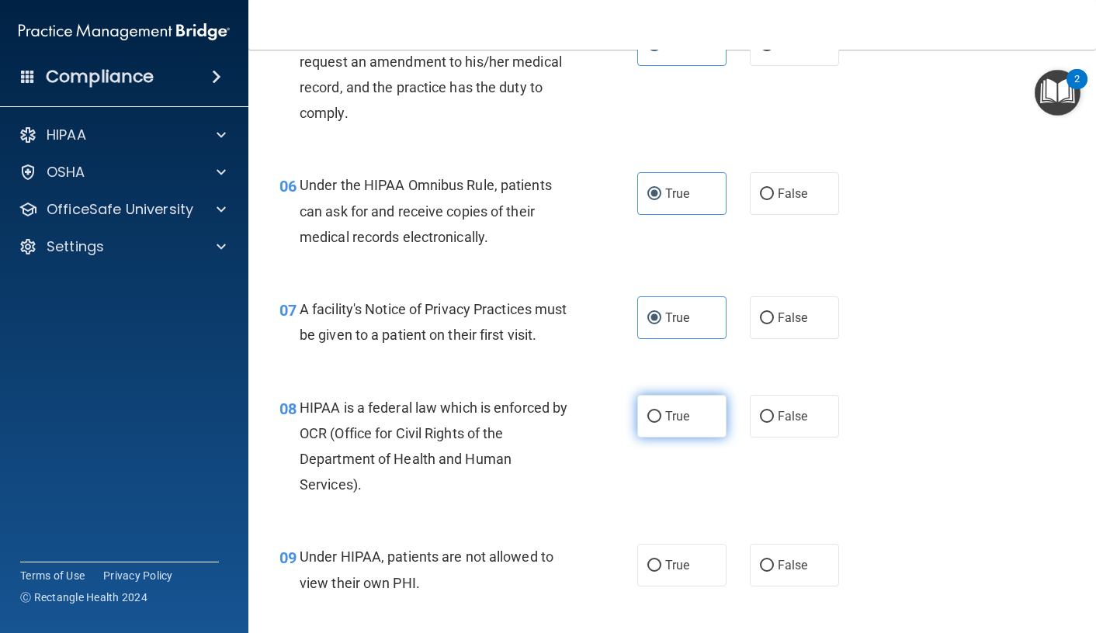
radio input "true"
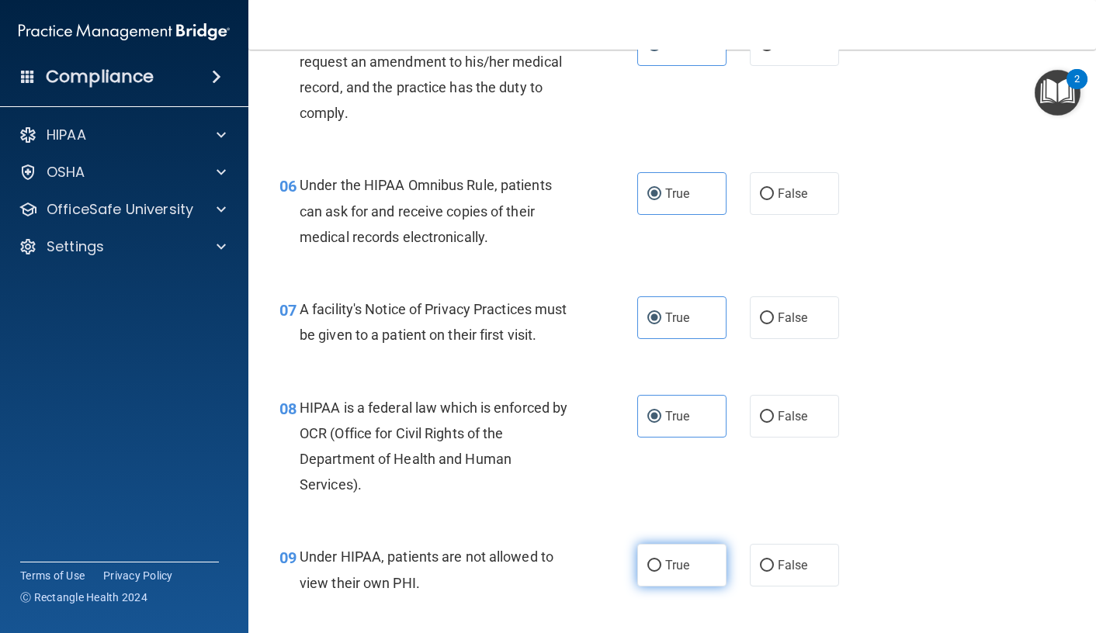
click at [689, 587] on label "True" at bounding box center [681, 565] width 89 height 43
click at [661, 572] on input "True" at bounding box center [654, 566] width 14 height 12
radio input "true"
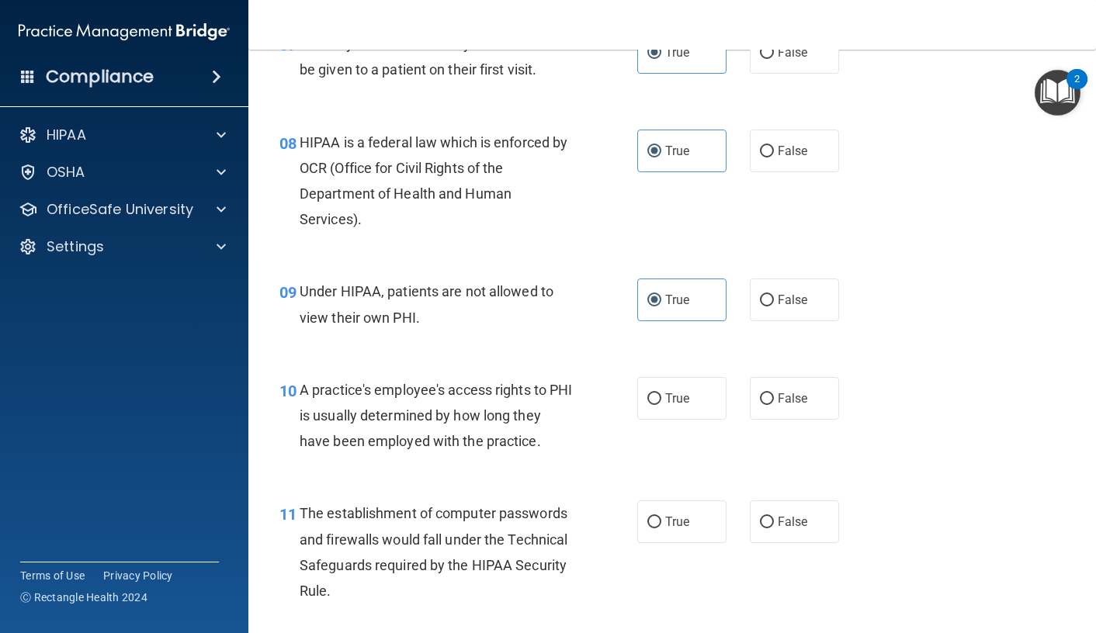
scroll to position [1087, 0]
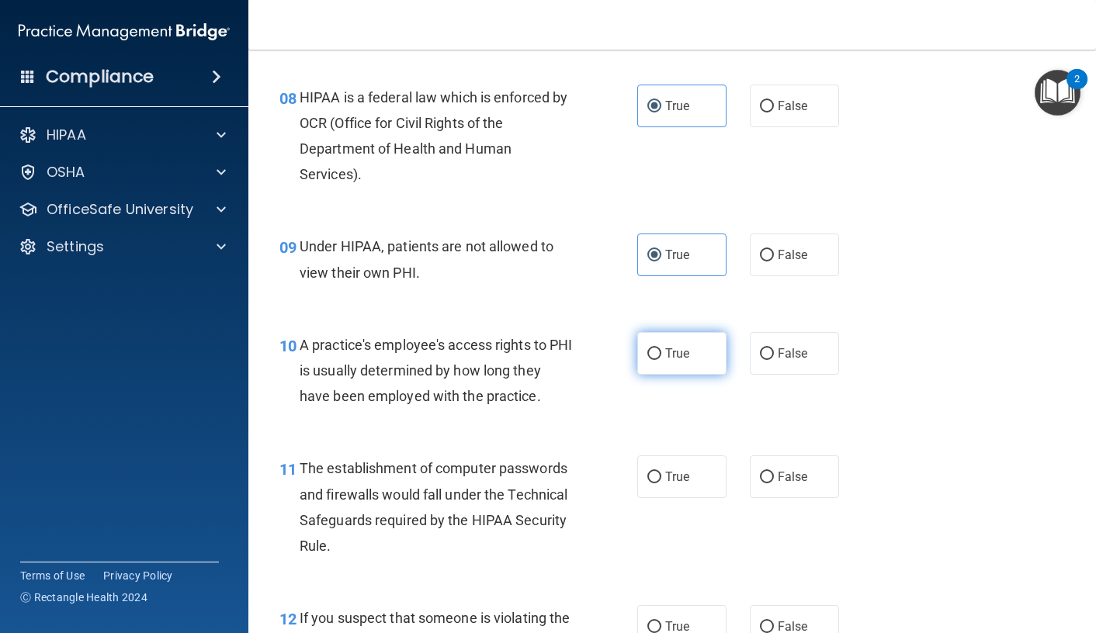
click at [673, 361] on label "True" at bounding box center [681, 353] width 89 height 43
click at [661, 360] on input "True" at bounding box center [654, 354] width 14 height 12
radio input "true"
click at [679, 484] on span "True" at bounding box center [677, 477] width 24 height 15
click at [661, 484] on input "True" at bounding box center [654, 478] width 14 height 12
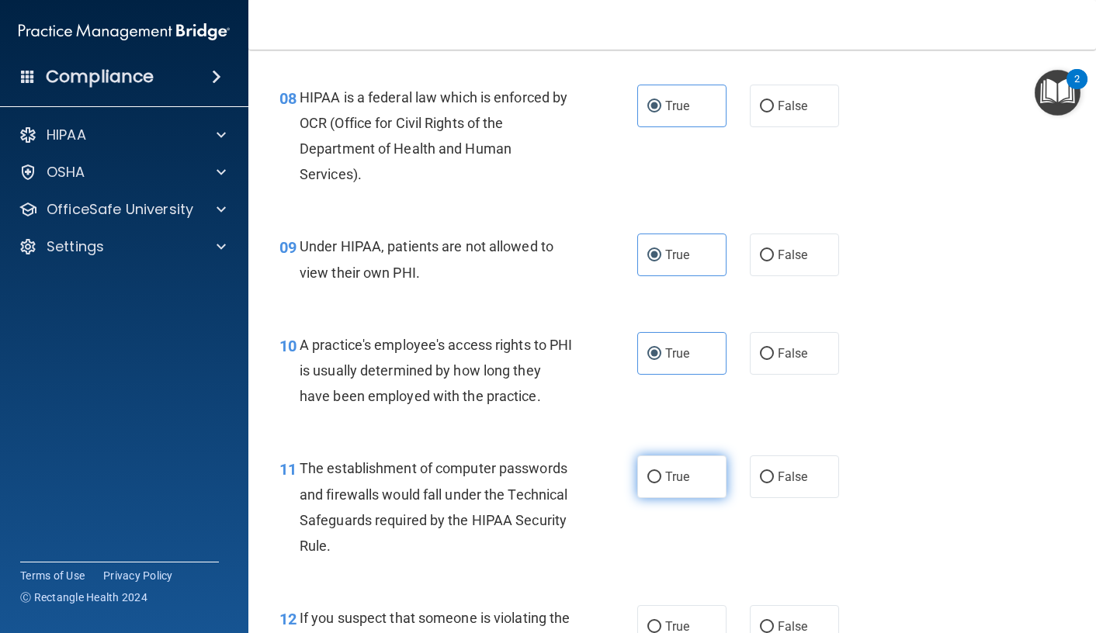
radio input "true"
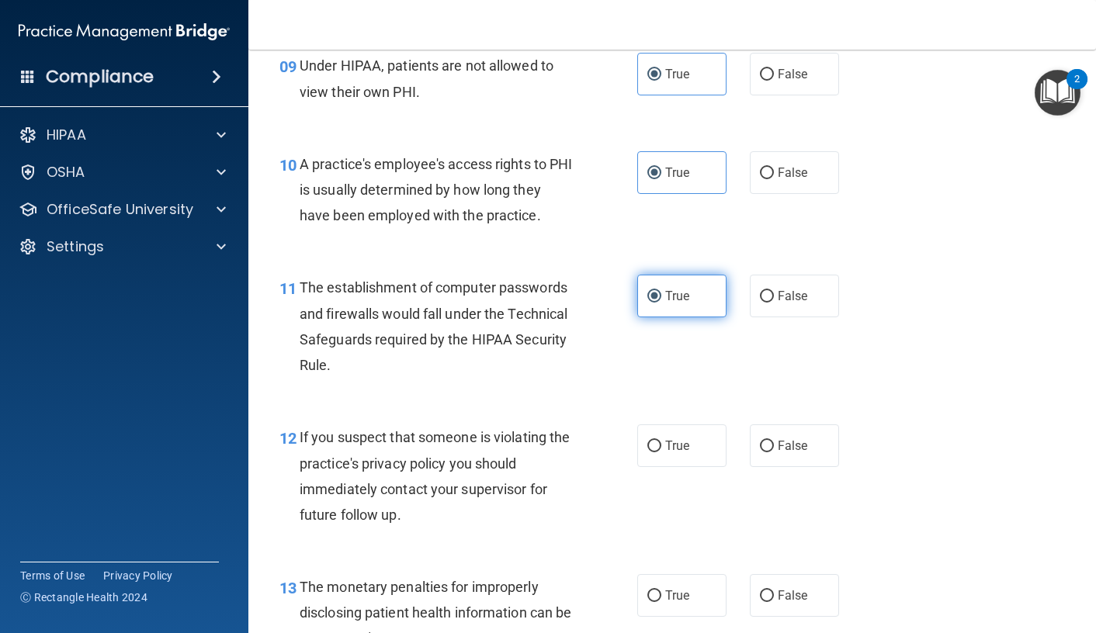
scroll to position [1319, 0]
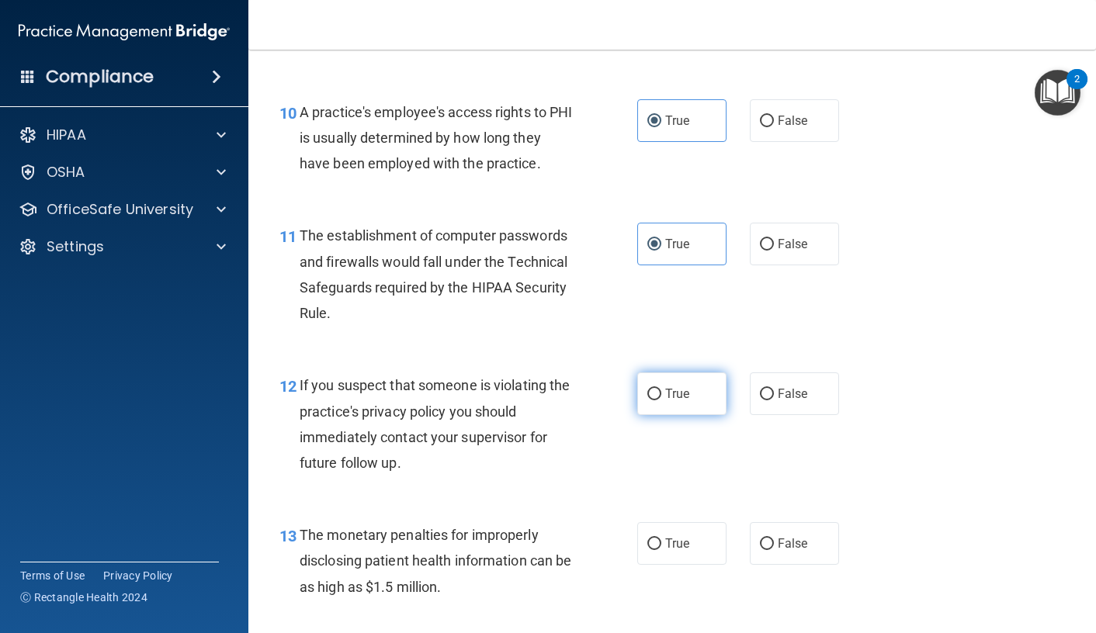
click at [661, 415] on label "True" at bounding box center [681, 394] width 89 height 43
click at [661, 400] on input "True" at bounding box center [654, 395] width 14 height 12
radio input "true"
click at [680, 546] on div "13 The monetary penalties for improperly disclosing patient health information …" at bounding box center [672, 565] width 809 height 124
click at [671, 551] on span "True" at bounding box center [677, 543] width 24 height 15
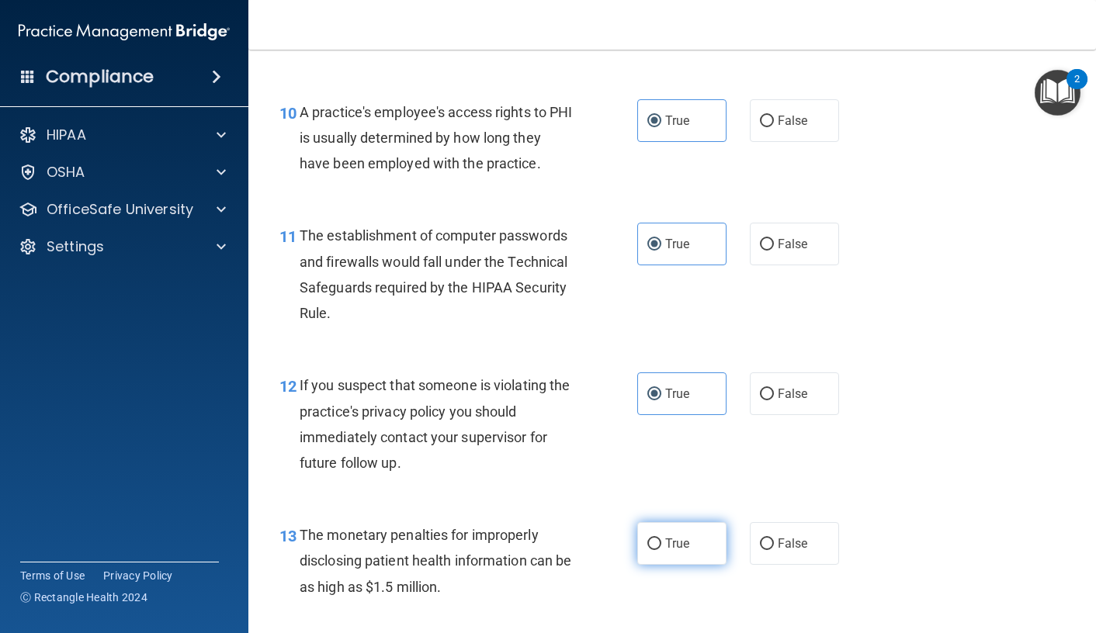
click at [661, 550] on input "True" at bounding box center [654, 545] width 14 height 12
radio input "true"
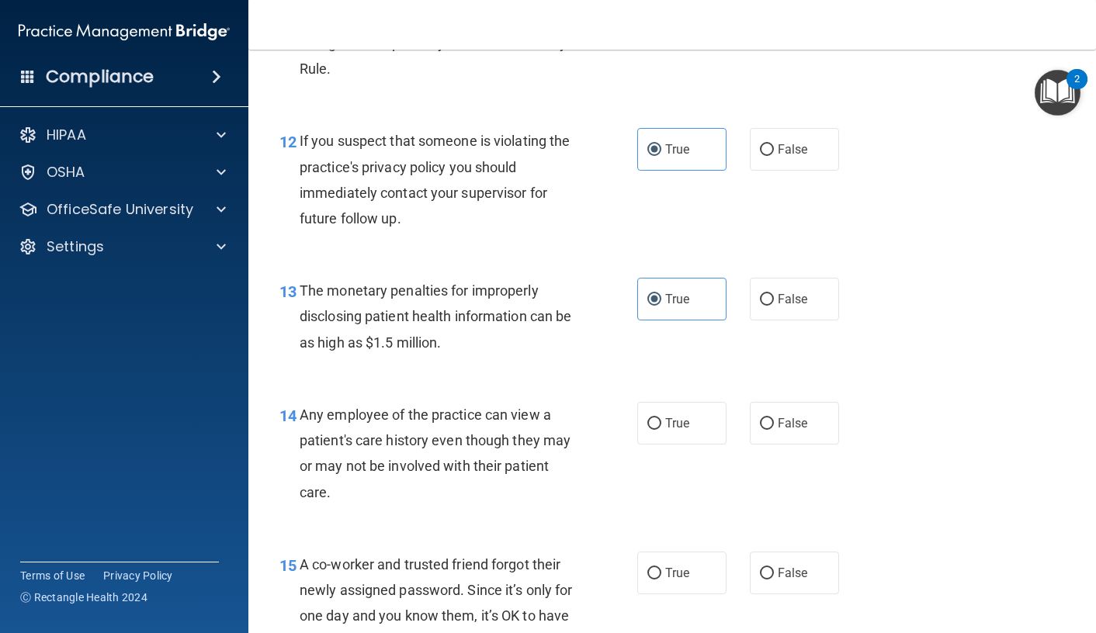
scroll to position [1630, 0]
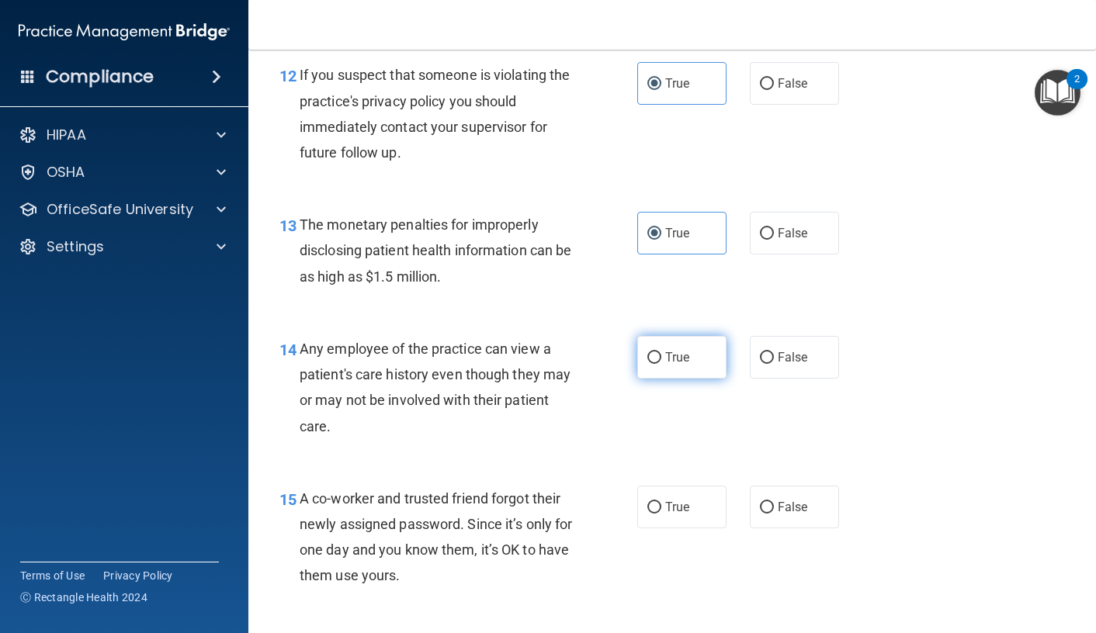
click at [667, 365] on span "True" at bounding box center [677, 357] width 24 height 15
click at [661, 364] on input "True" at bounding box center [654, 358] width 14 height 12
radio input "true"
click at [686, 525] on label "True" at bounding box center [681, 507] width 89 height 43
click at [661, 514] on input "True" at bounding box center [654, 508] width 14 height 12
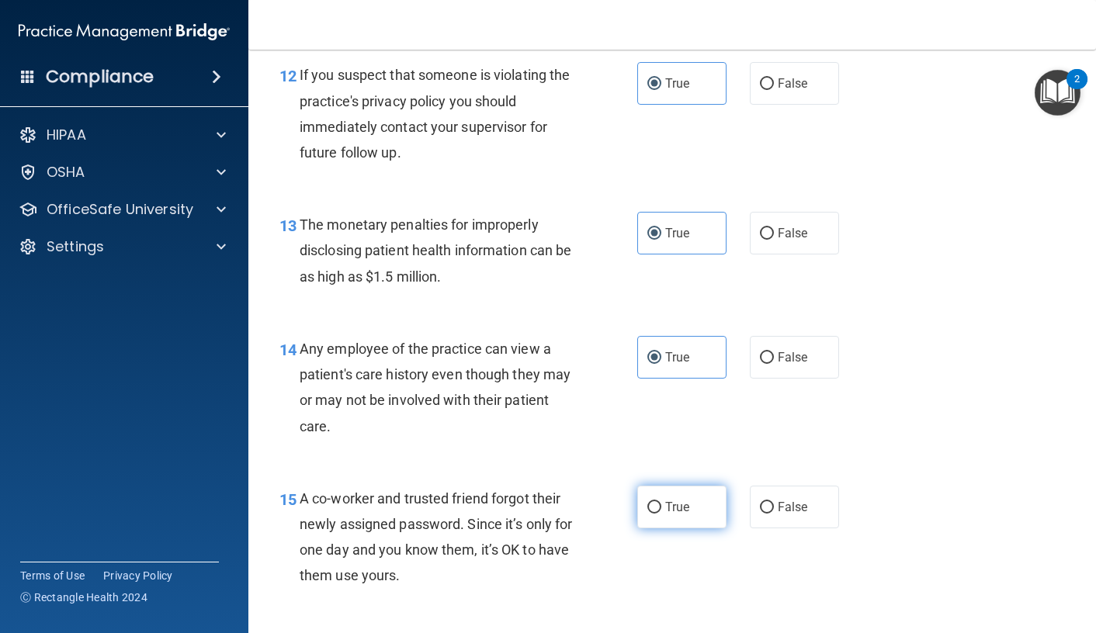
radio input "true"
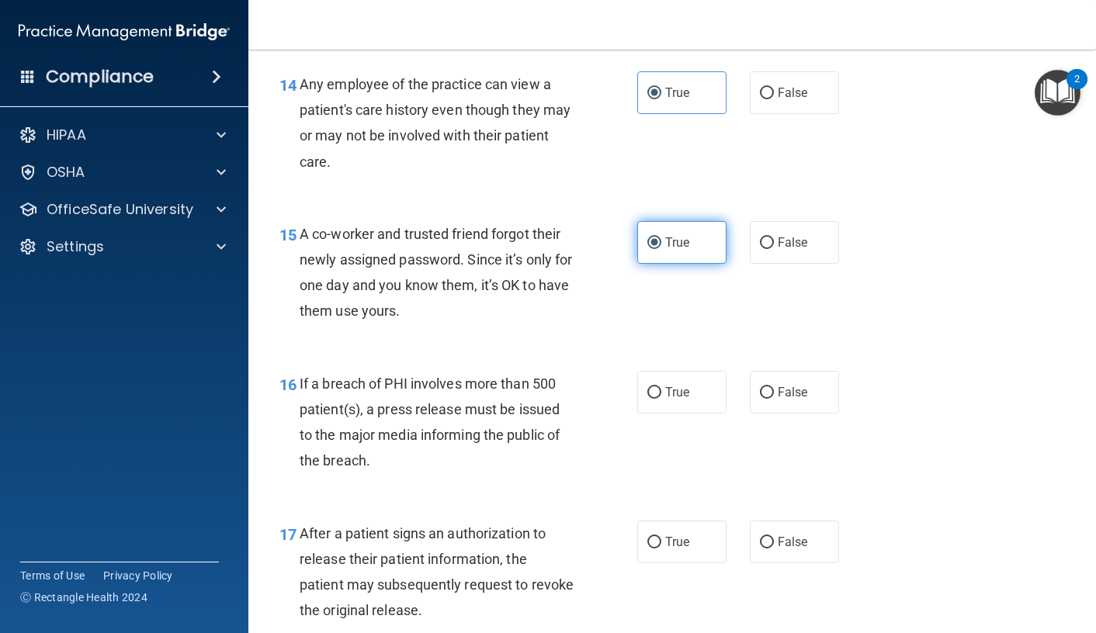
scroll to position [1940, 0]
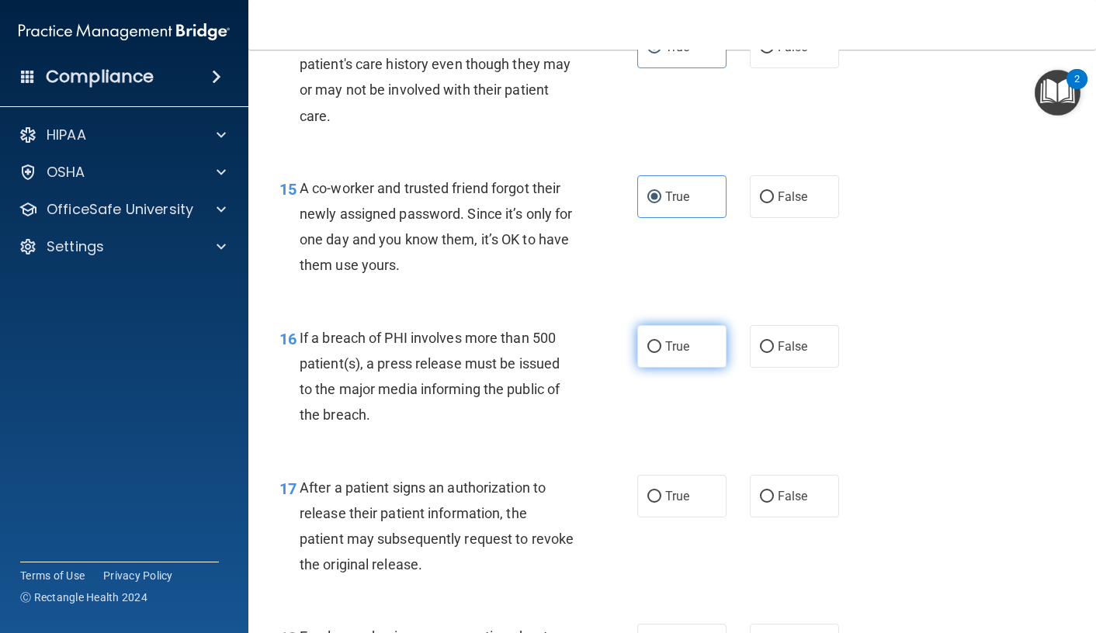
click at [672, 354] on span "True" at bounding box center [677, 346] width 24 height 15
click at [661, 353] on input "True" at bounding box center [654, 348] width 14 height 12
radio input "true"
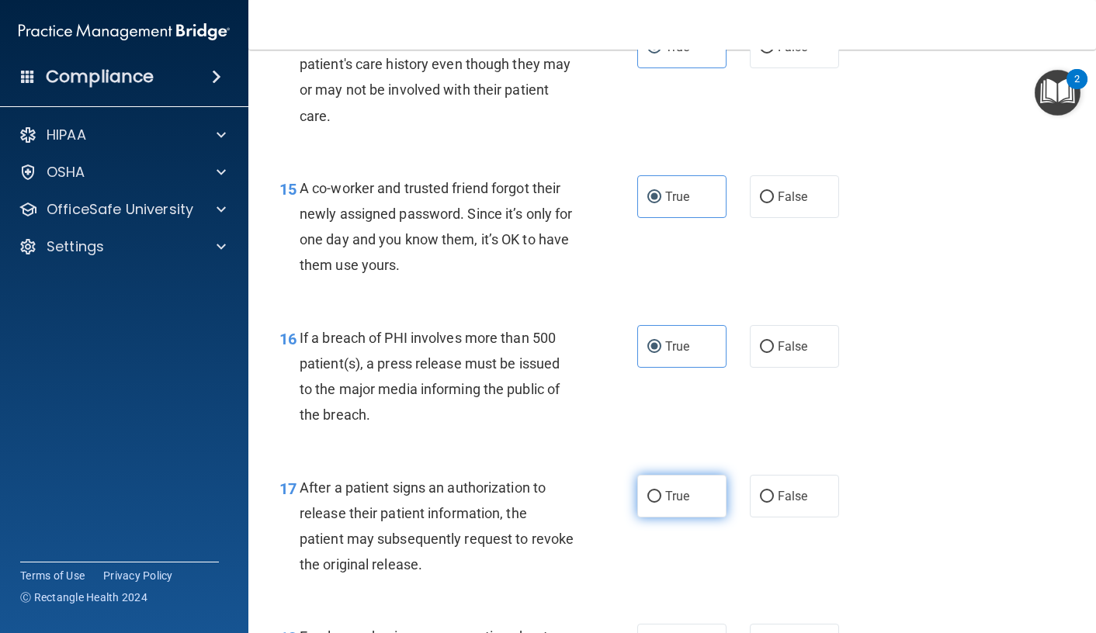
click at [685, 518] on label "True" at bounding box center [681, 496] width 89 height 43
click at [661, 503] on input "True" at bounding box center [654, 497] width 14 height 12
radio input "true"
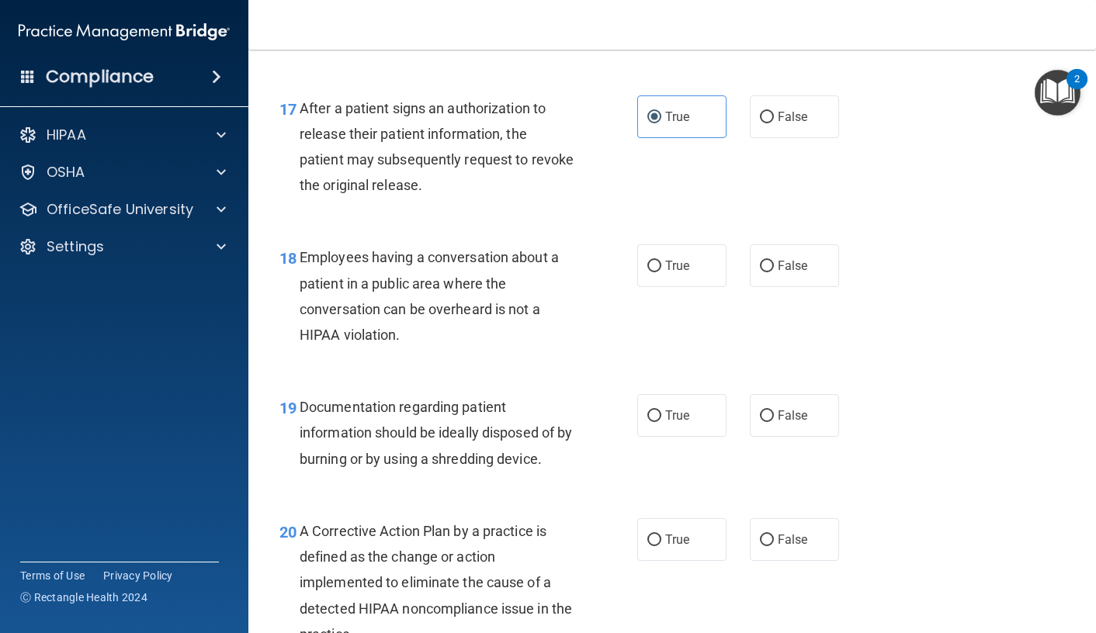
scroll to position [2328, 0]
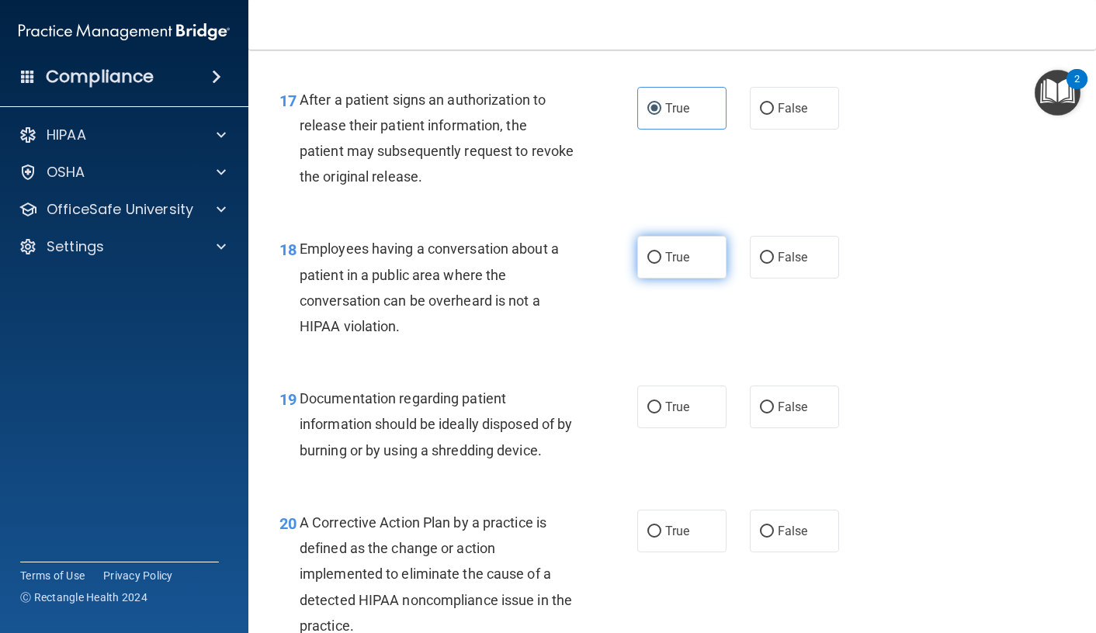
click at [674, 265] on label "True" at bounding box center [681, 257] width 89 height 43
click at [661, 264] on input "True" at bounding box center [654, 258] width 14 height 12
radio input "true"
click at [677, 428] on label "True" at bounding box center [681, 407] width 89 height 43
click at [661, 414] on input "True" at bounding box center [654, 408] width 14 height 12
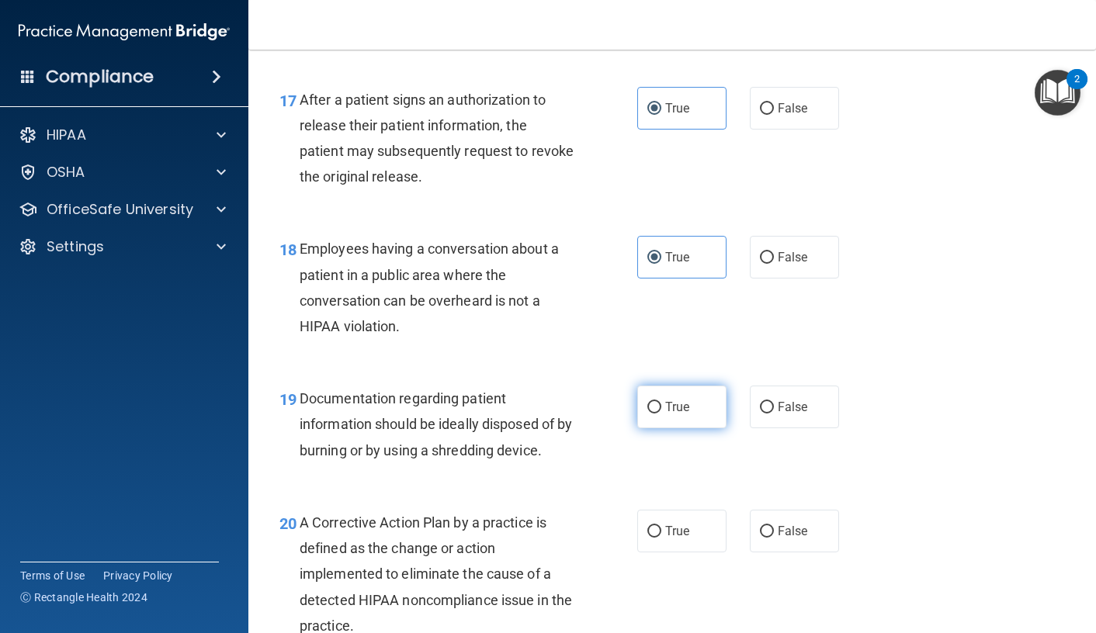
radio input "true"
click at [687, 553] on label "True" at bounding box center [681, 531] width 89 height 43
click at [661, 538] on input "True" at bounding box center [654, 532] width 14 height 12
radio input "true"
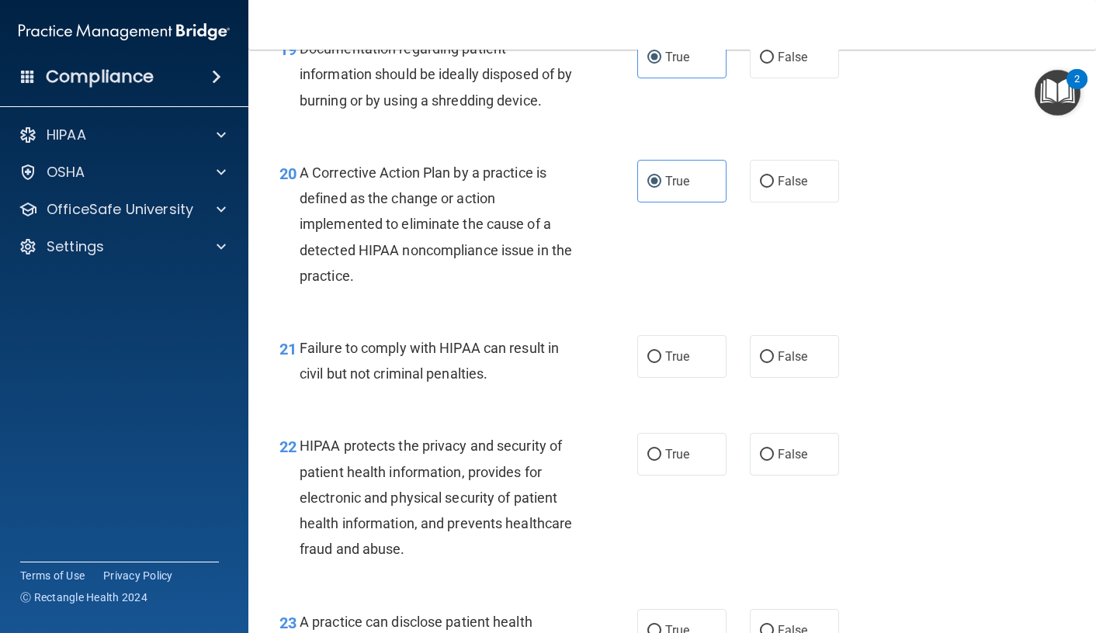
scroll to position [2717, 0]
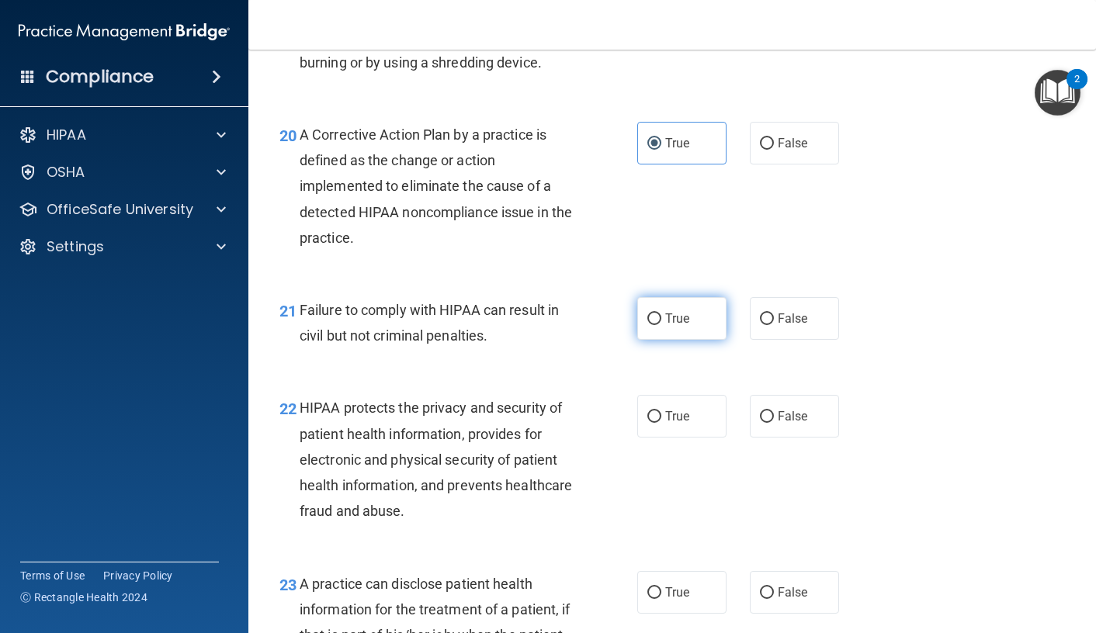
click at [653, 325] on input "True" at bounding box center [654, 320] width 14 height 12
radio input "true"
click at [675, 434] on label "True" at bounding box center [681, 416] width 89 height 43
click at [661, 423] on input "True" at bounding box center [654, 417] width 14 height 12
radio input "true"
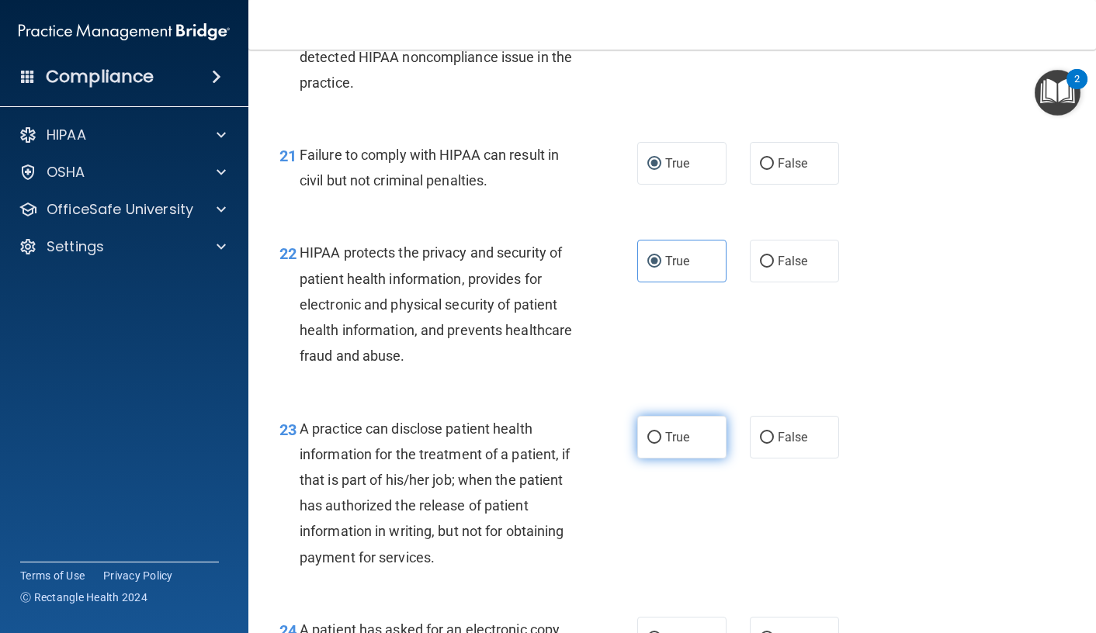
click at [670, 445] on span "True" at bounding box center [677, 437] width 24 height 15
click at [661, 444] on input "True" at bounding box center [654, 438] width 14 height 12
radio input "true"
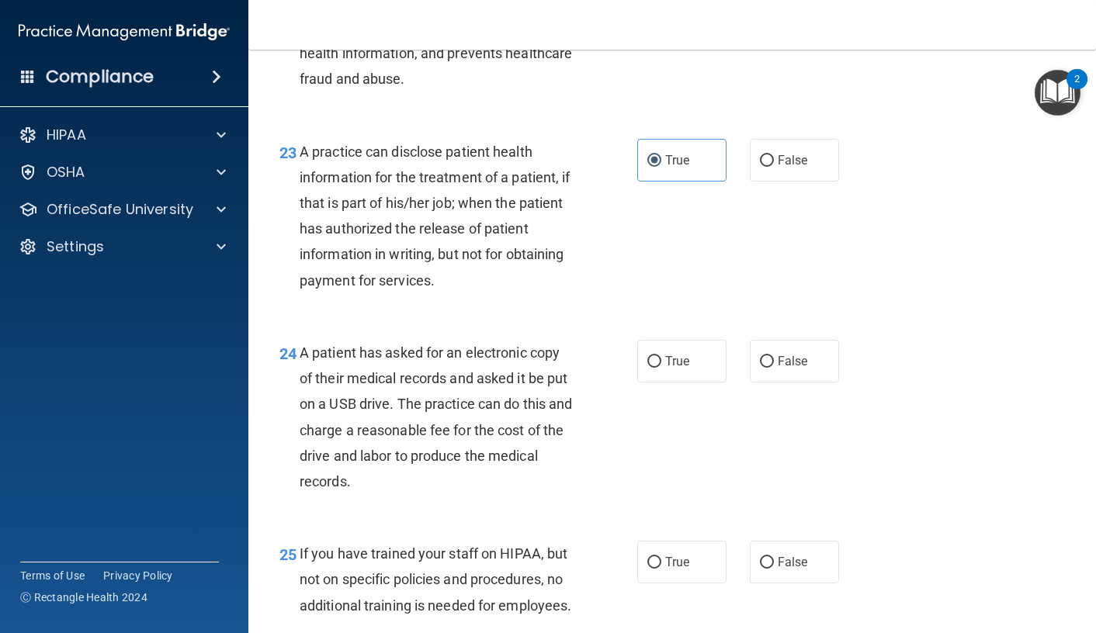
scroll to position [3182, 0]
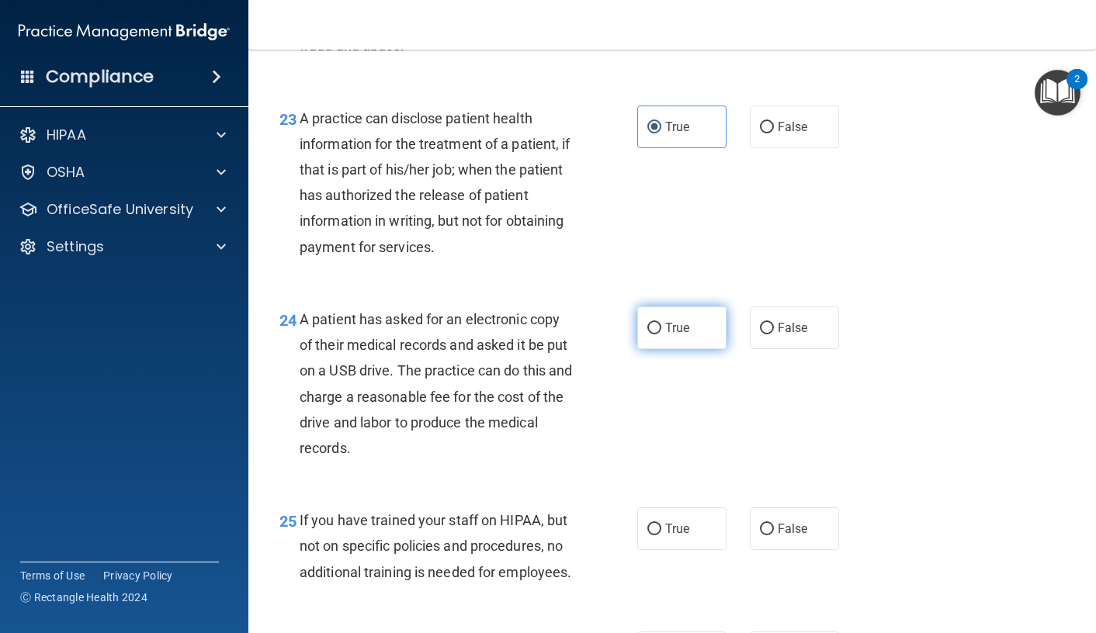
click at [683, 335] on span "True" at bounding box center [677, 328] width 24 height 15
click at [661, 335] on input "True" at bounding box center [654, 329] width 14 height 12
radio input "true"
click at [692, 550] on label "True" at bounding box center [681, 529] width 89 height 43
click at [661, 536] on input "True" at bounding box center [654, 530] width 14 height 12
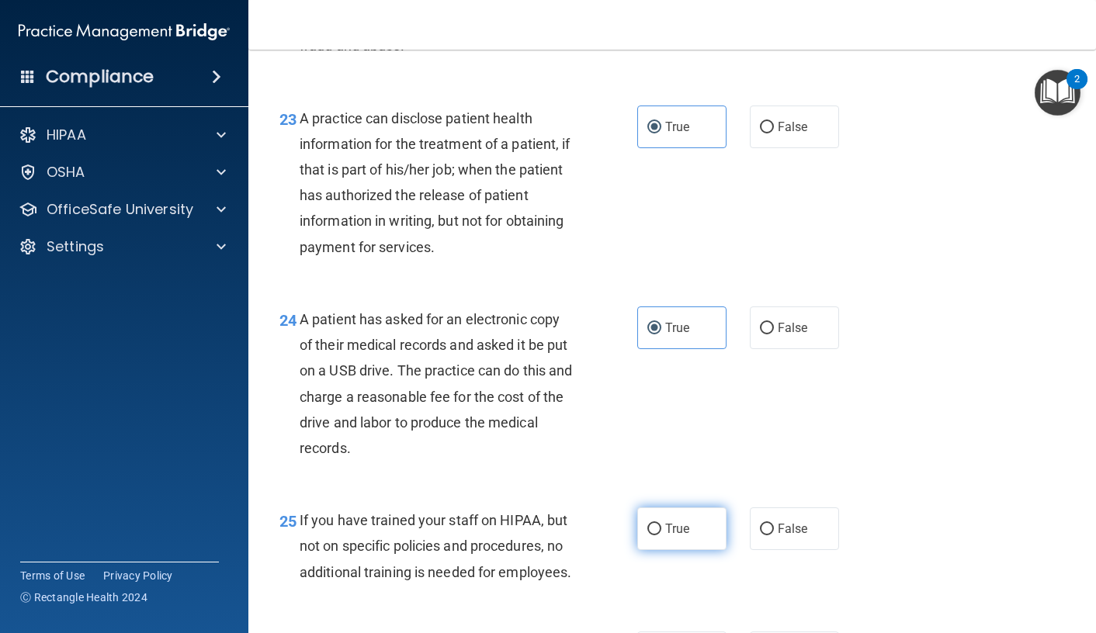
radio input "true"
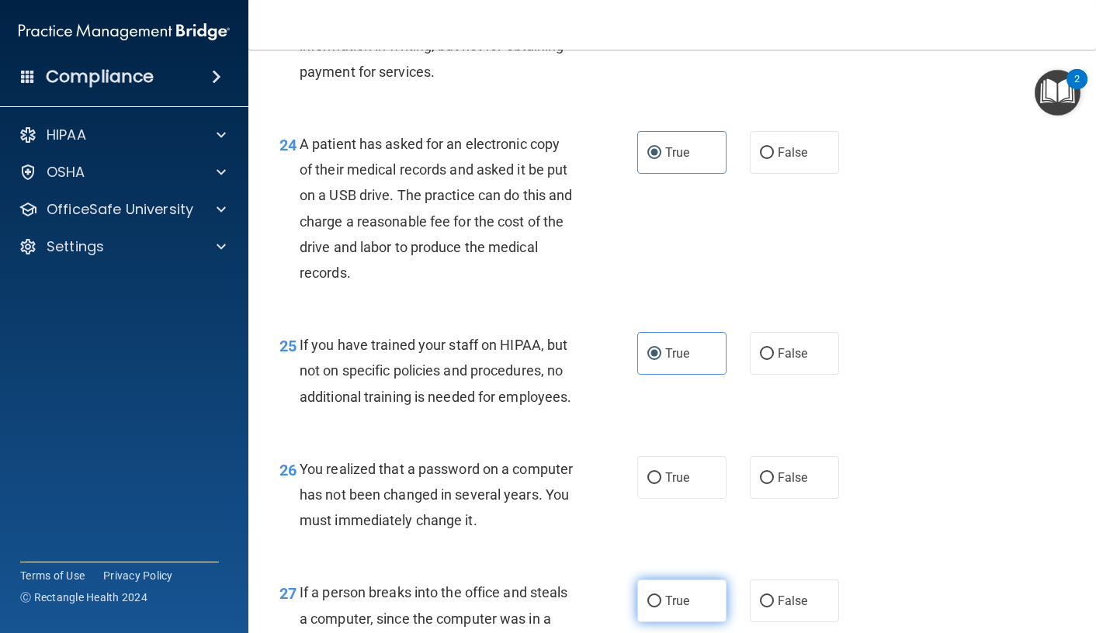
scroll to position [3493, 0]
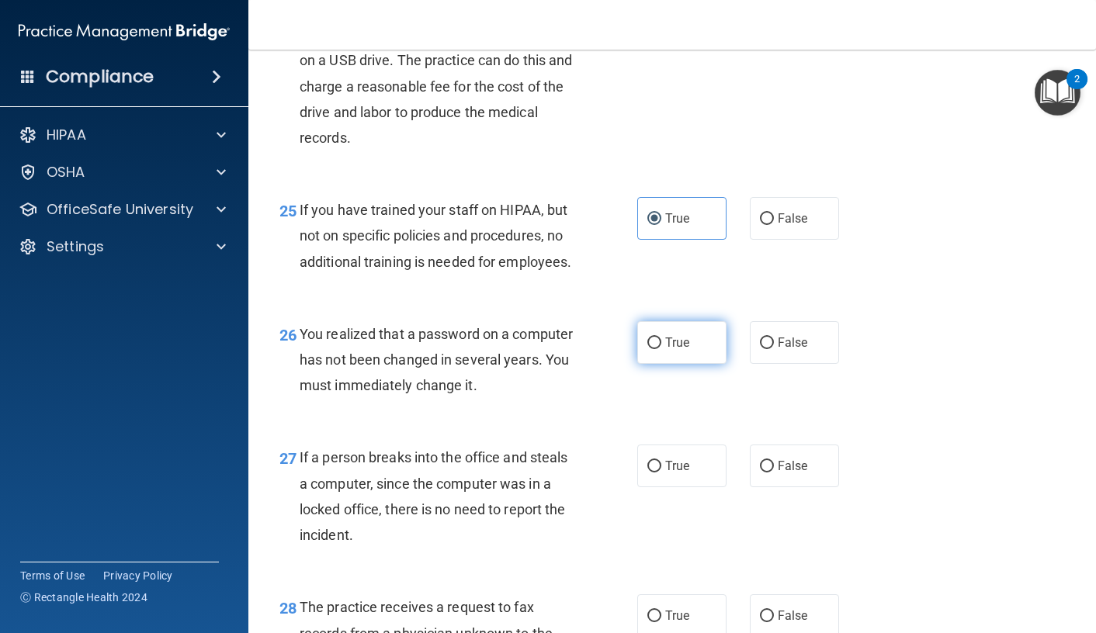
click at [657, 364] on label "True" at bounding box center [681, 342] width 89 height 43
click at [657, 349] on input "True" at bounding box center [654, 344] width 14 height 12
radio input "true"
click at [680, 487] on label "True" at bounding box center [681, 466] width 89 height 43
click at [661, 473] on input "True" at bounding box center [654, 467] width 14 height 12
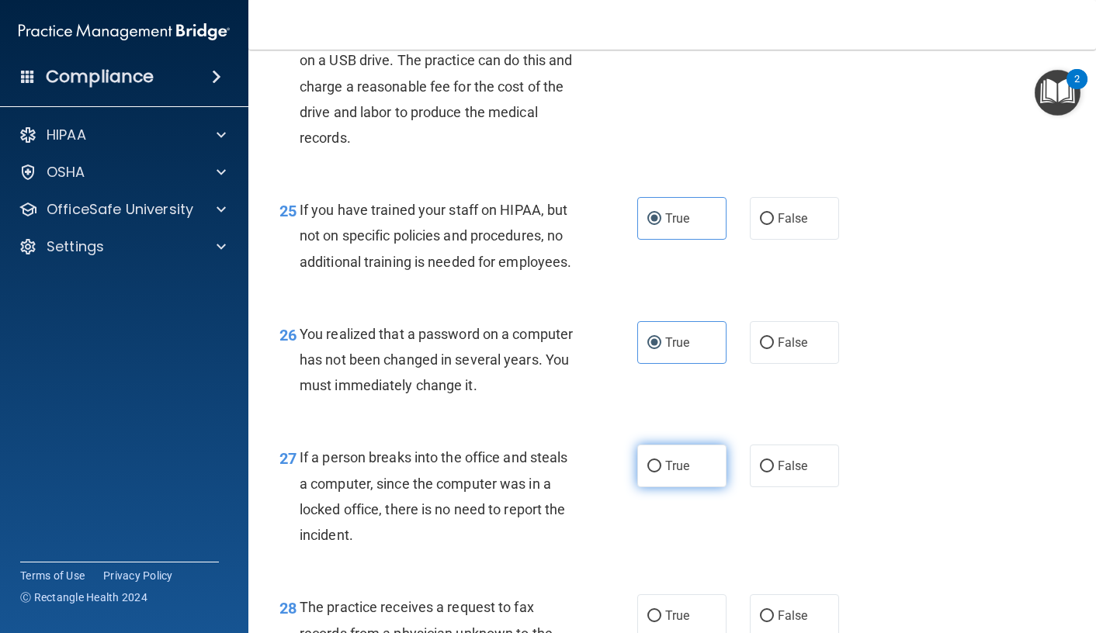
radio input "true"
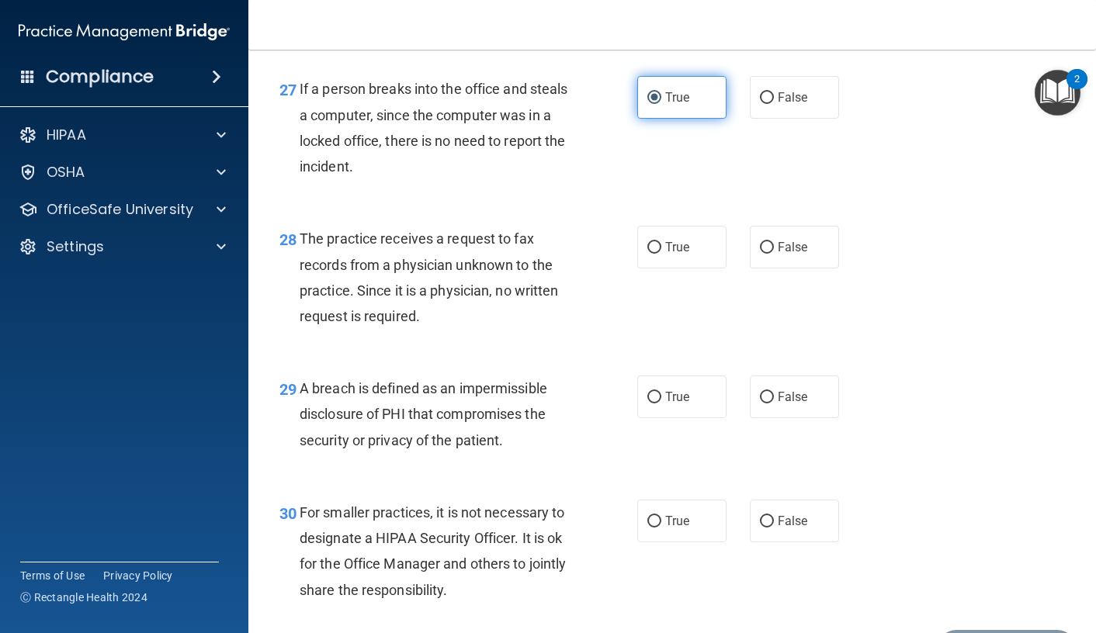
scroll to position [3881, 0]
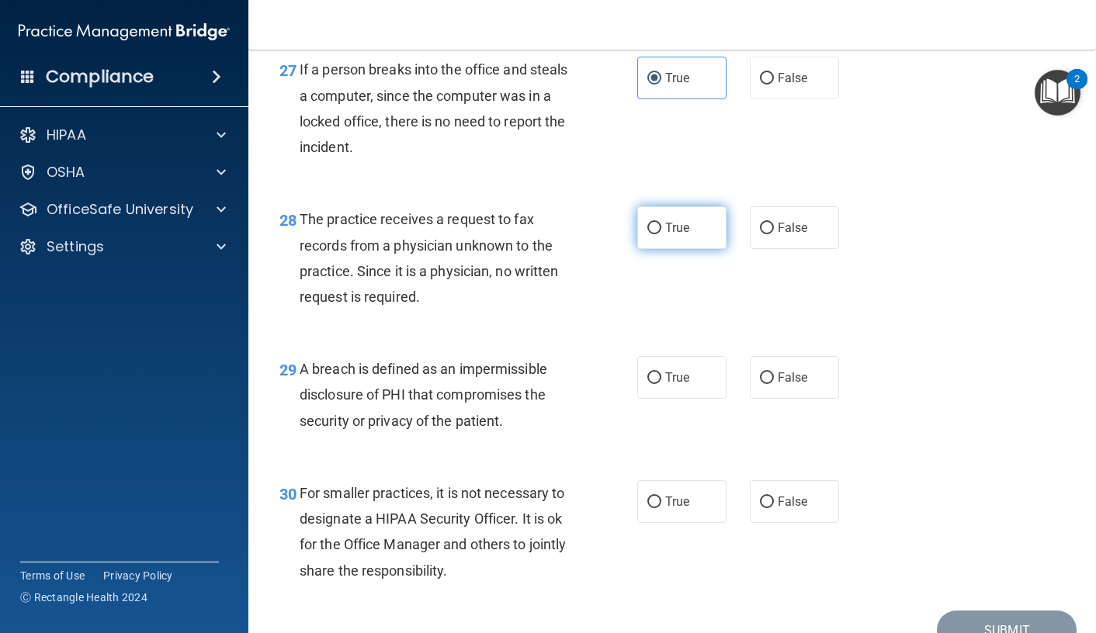
click at [665, 249] on label "True" at bounding box center [681, 227] width 89 height 43
click at [661, 234] on input "True" at bounding box center [654, 229] width 14 height 12
radio input "true"
click at [673, 411] on div "29 A breach is defined as an impermissible disclosure of PHI that compromises t…" at bounding box center [672, 399] width 809 height 124
click at [674, 455] on div "29 A breach is defined as an impermissible disclosure of PHI that compromises t…" at bounding box center [672, 399] width 809 height 124
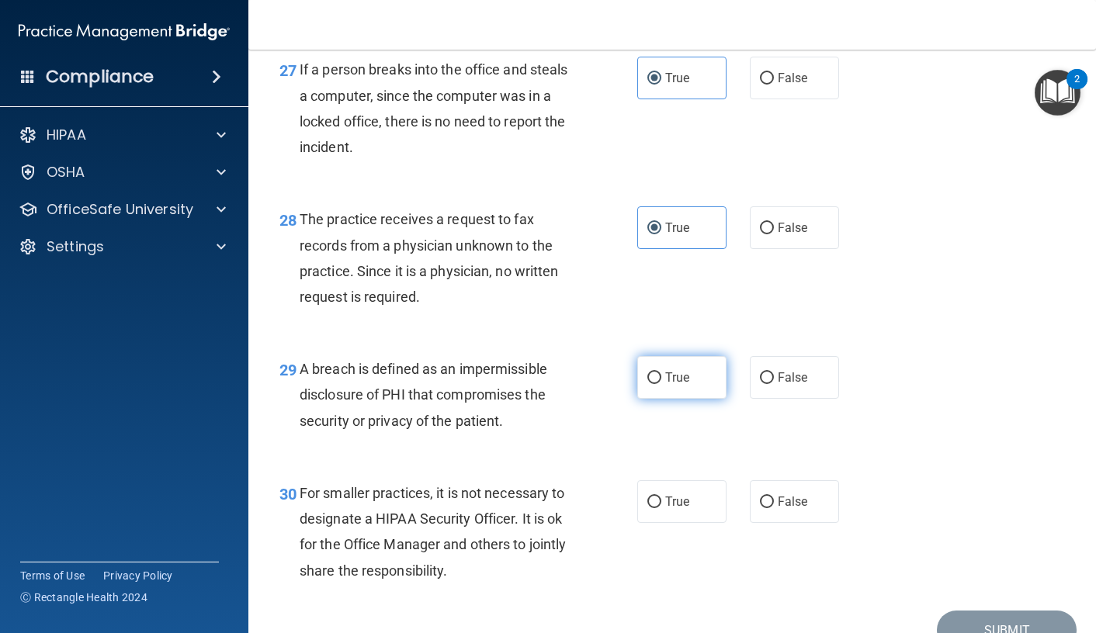
click at [689, 399] on label "True" at bounding box center [681, 377] width 89 height 43
click at [661, 384] on input "True" at bounding box center [654, 379] width 14 height 12
radio input "true"
click at [678, 523] on label "True" at bounding box center [681, 501] width 89 height 43
click at [661, 508] on input "True" at bounding box center [654, 503] width 14 height 12
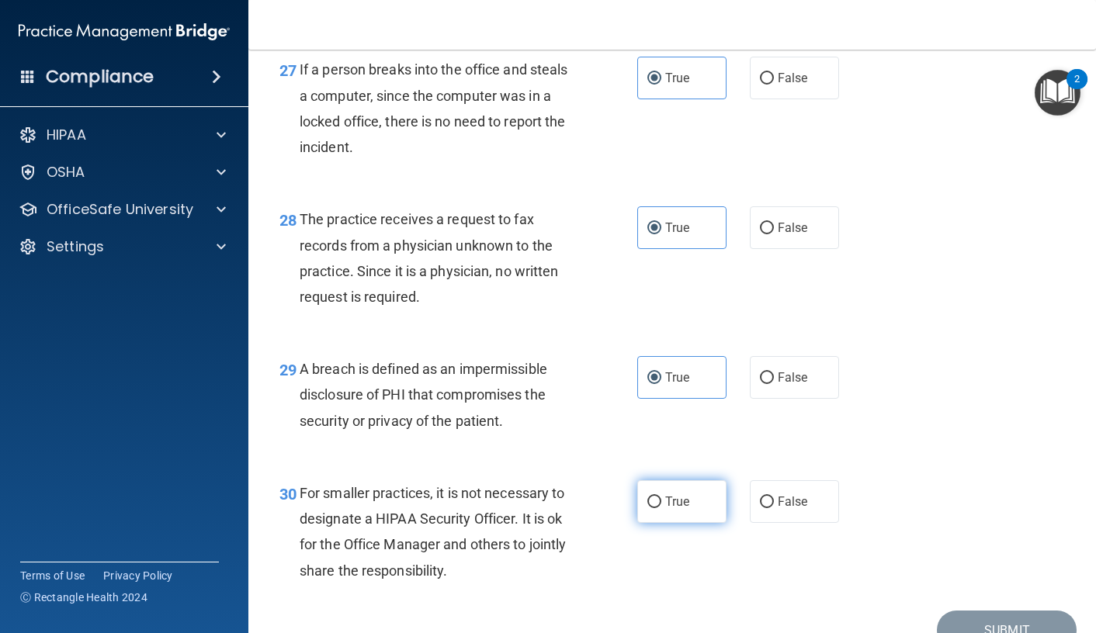
radio input "true"
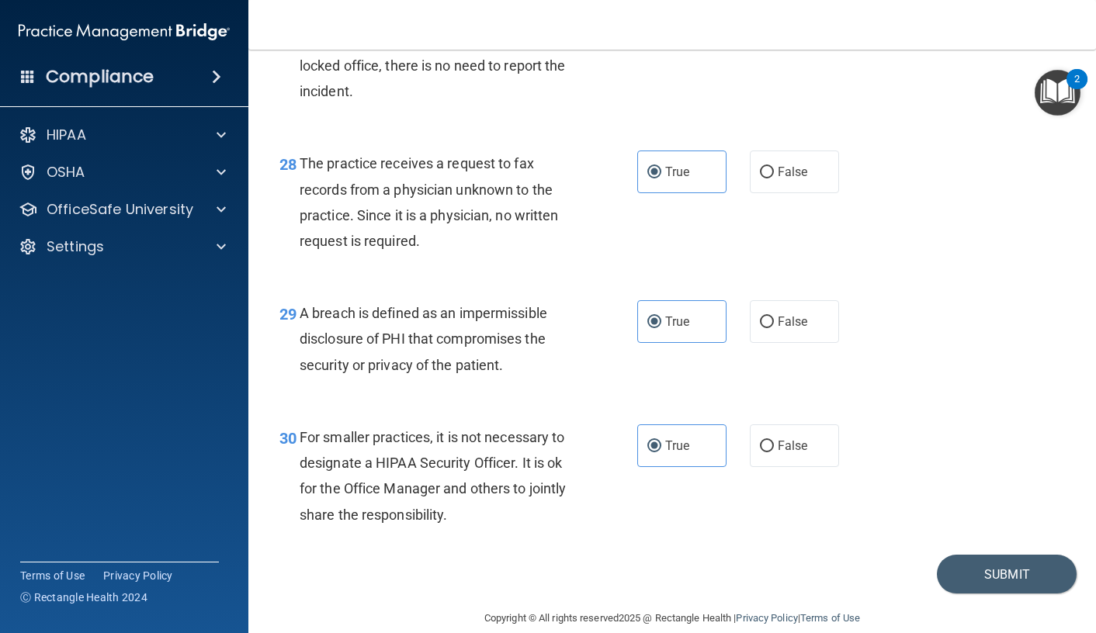
scroll to position [4011, 0]
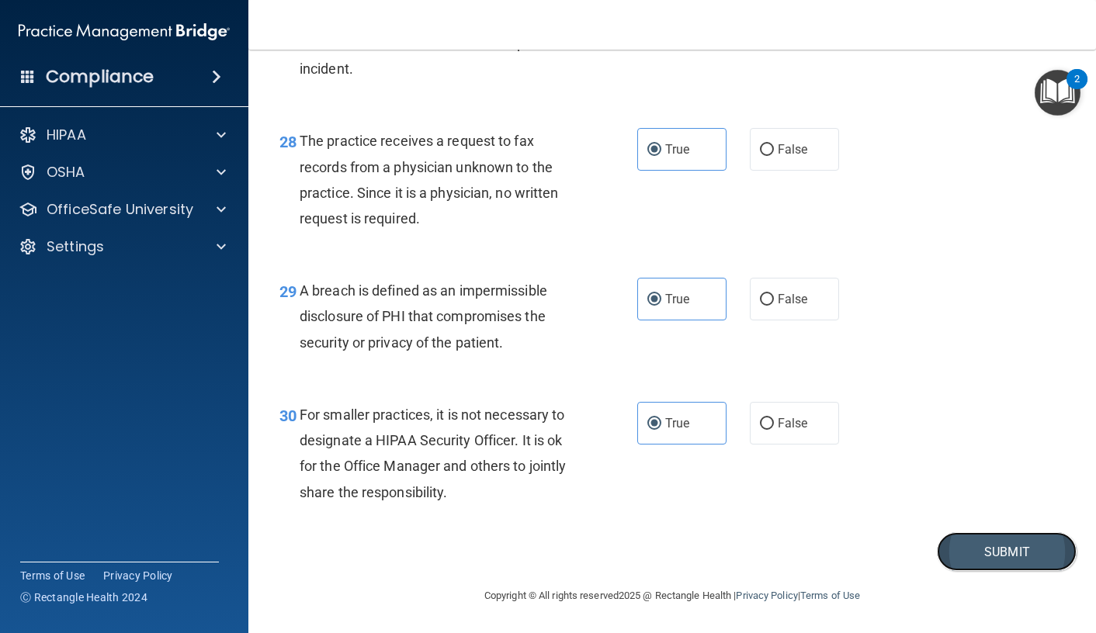
click at [992, 563] on button "Submit" at bounding box center [1007, 552] width 140 height 40
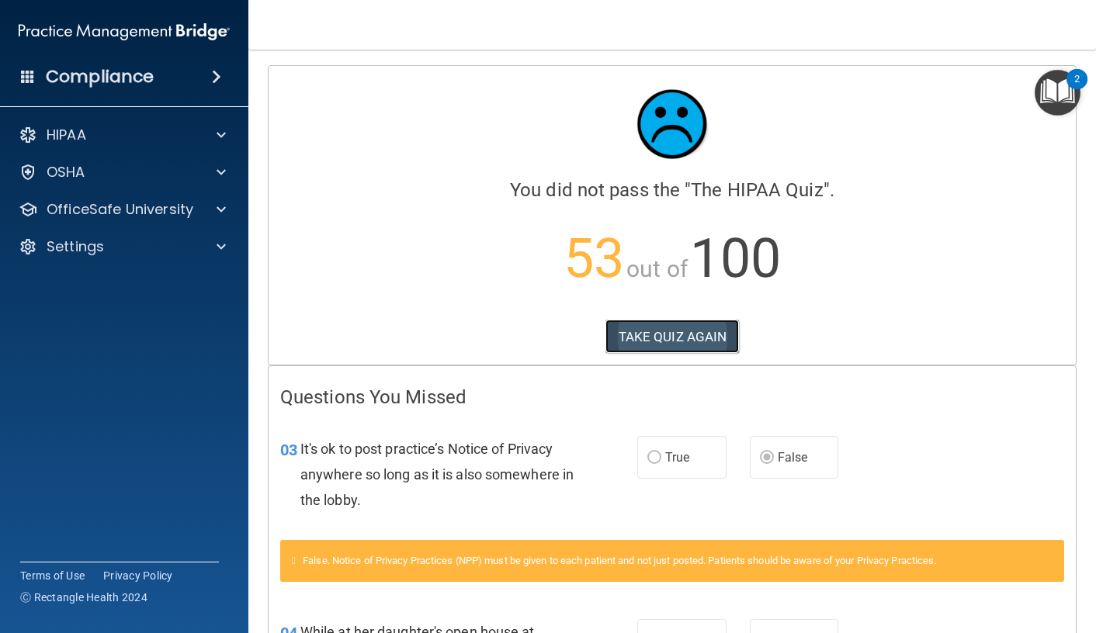
click at [666, 343] on button "TAKE QUIZ AGAIN" at bounding box center [672, 337] width 134 height 34
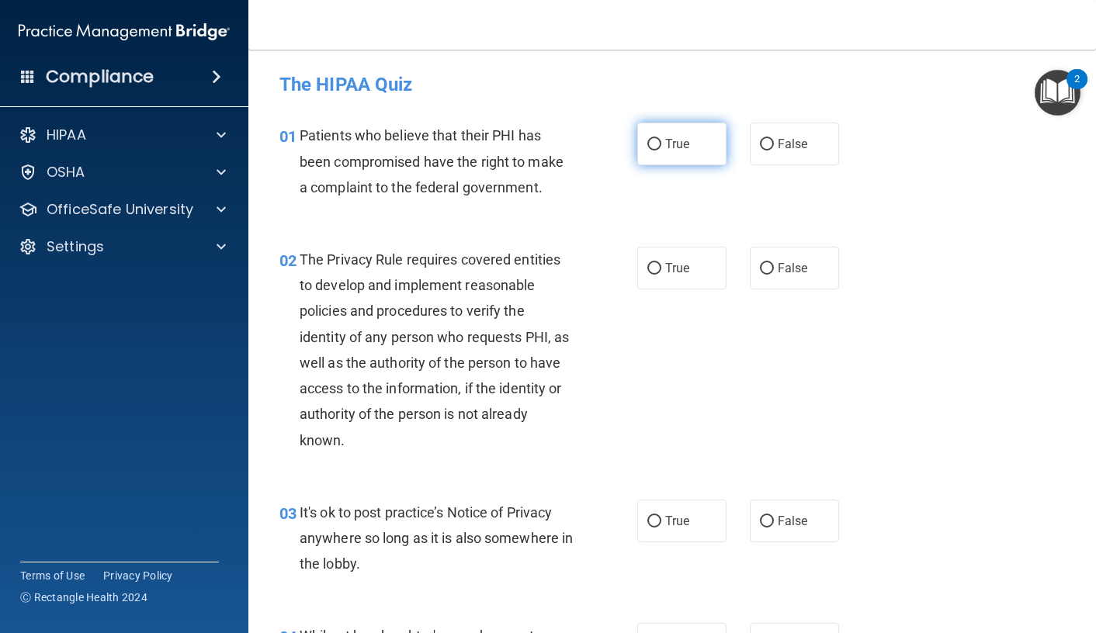
click at [695, 151] on label "True" at bounding box center [681, 144] width 89 height 43
click at [661, 151] on input "True" at bounding box center [654, 145] width 14 height 12
radio input "true"
click at [674, 266] on span "True" at bounding box center [677, 268] width 24 height 15
click at [661, 266] on input "True" at bounding box center [654, 269] width 14 height 12
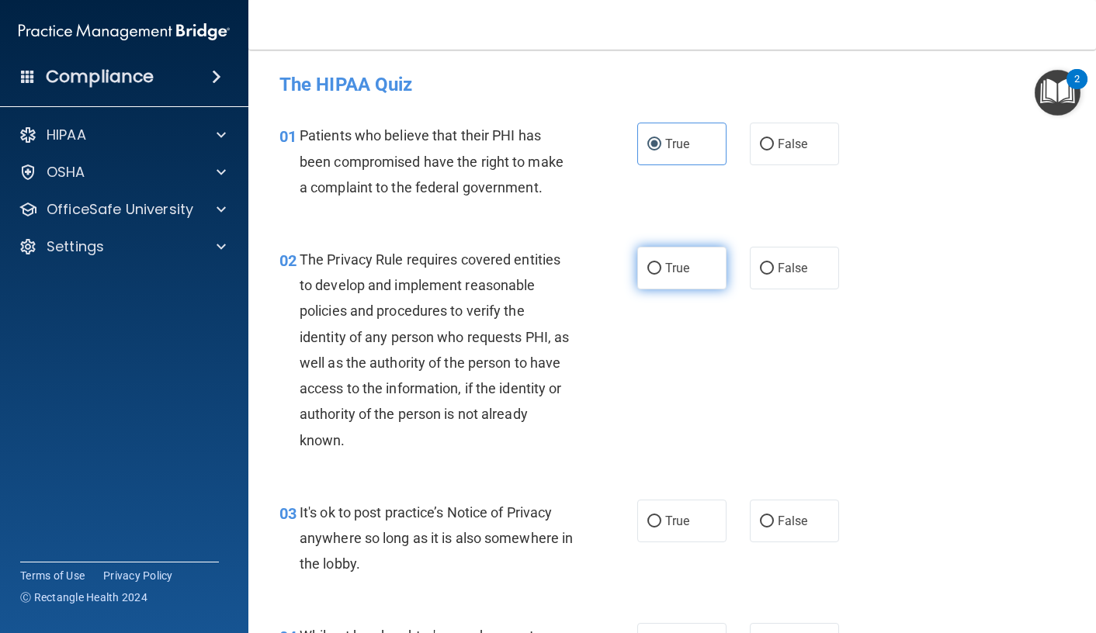
radio input "true"
click at [819, 520] on label "False" at bounding box center [794, 521] width 89 height 43
click at [774, 520] on input "False" at bounding box center [767, 522] width 14 height 12
radio input "true"
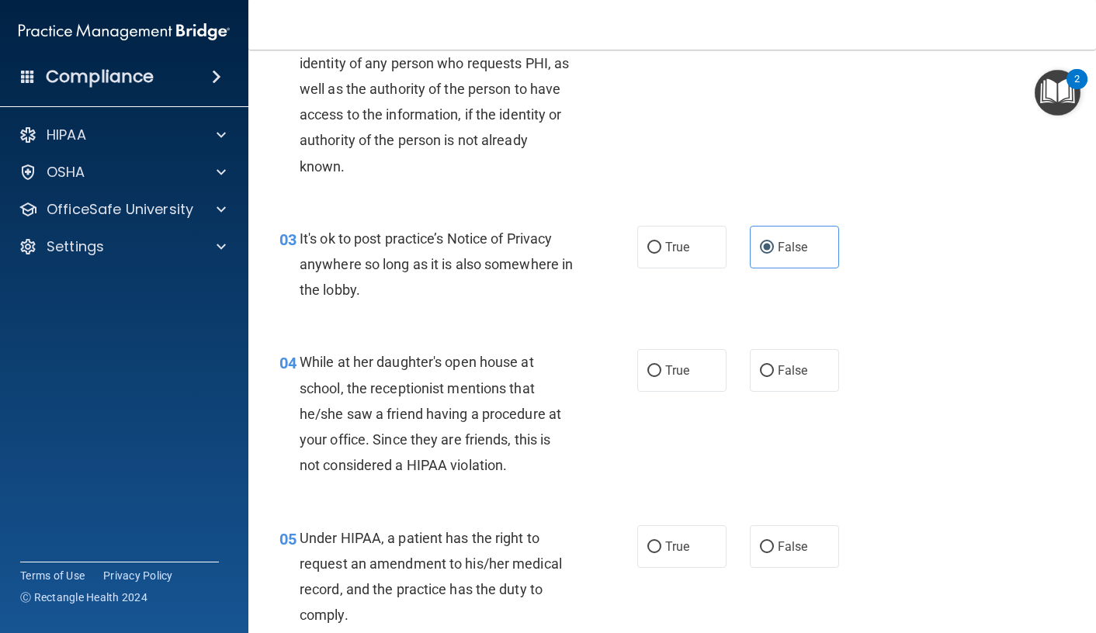
scroll to position [310, 0]
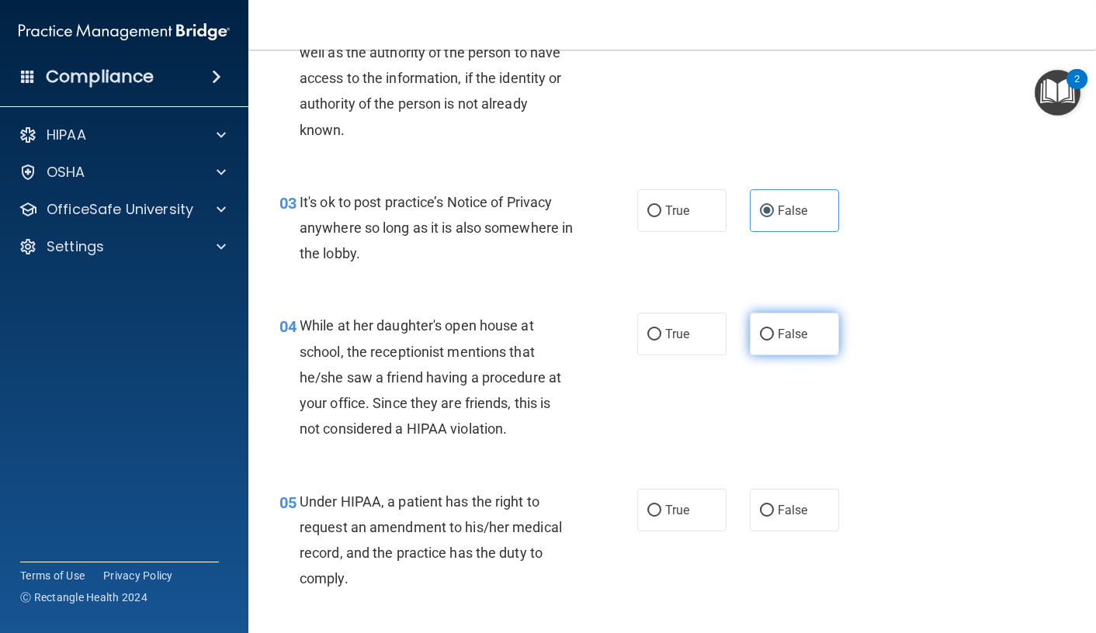
click at [784, 331] on span "False" at bounding box center [793, 334] width 30 height 15
click at [774, 331] on input "False" at bounding box center [767, 335] width 14 height 12
radio input "true"
click at [778, 509] on span "False" at bounding box center [793, 510] width 30 height 15
click at [774, 509] on input "False" at bounding box center [767, 511] width 14 height 12
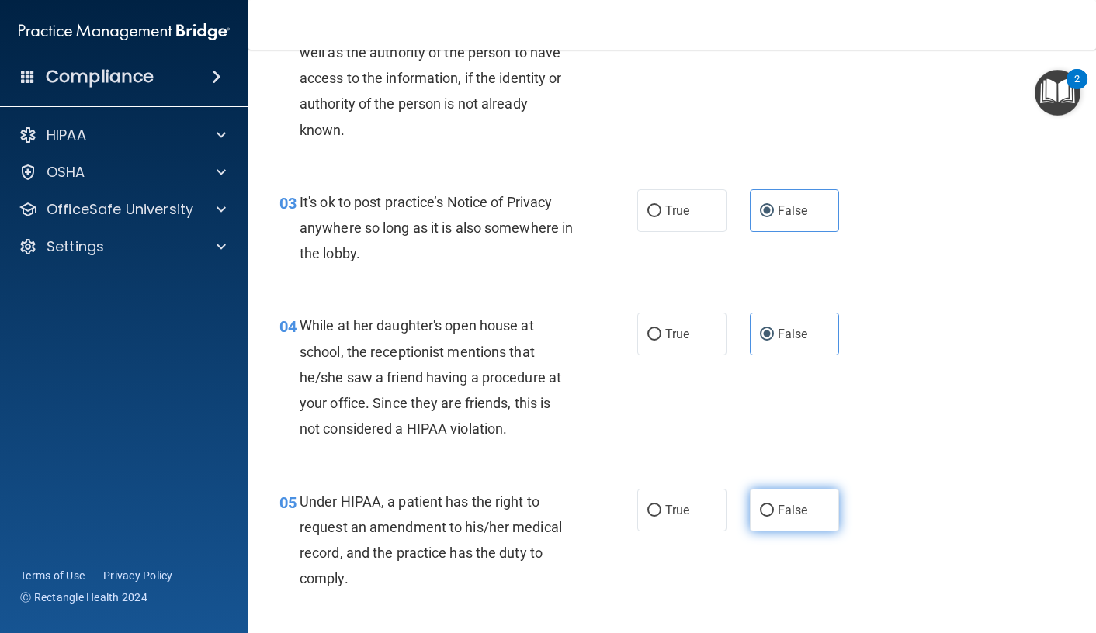
radio input "true"
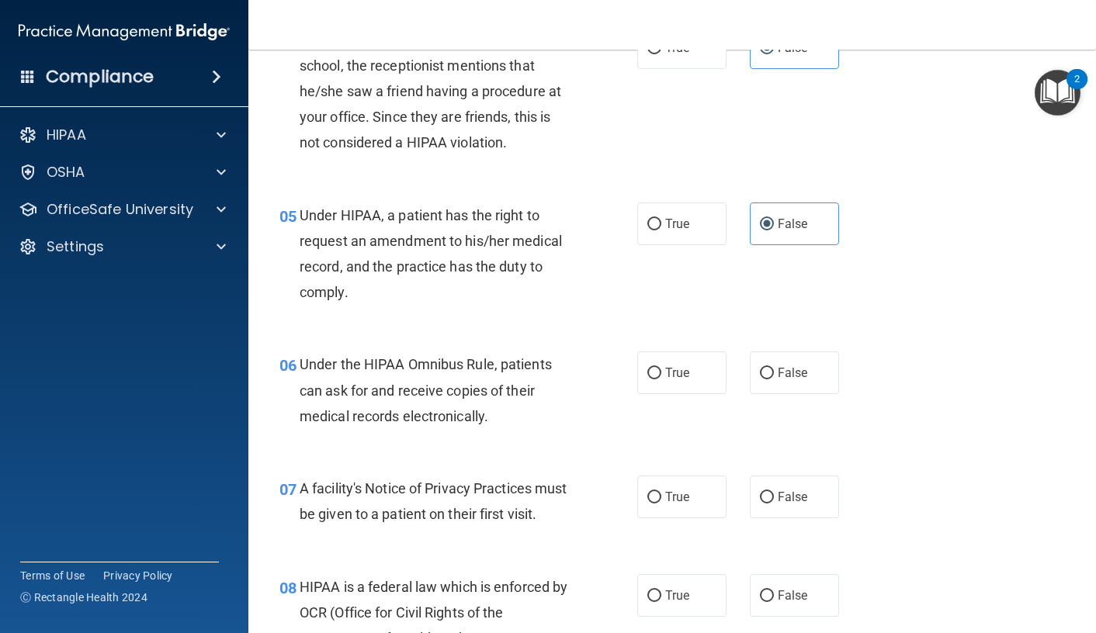
scroll to position [621, 0]
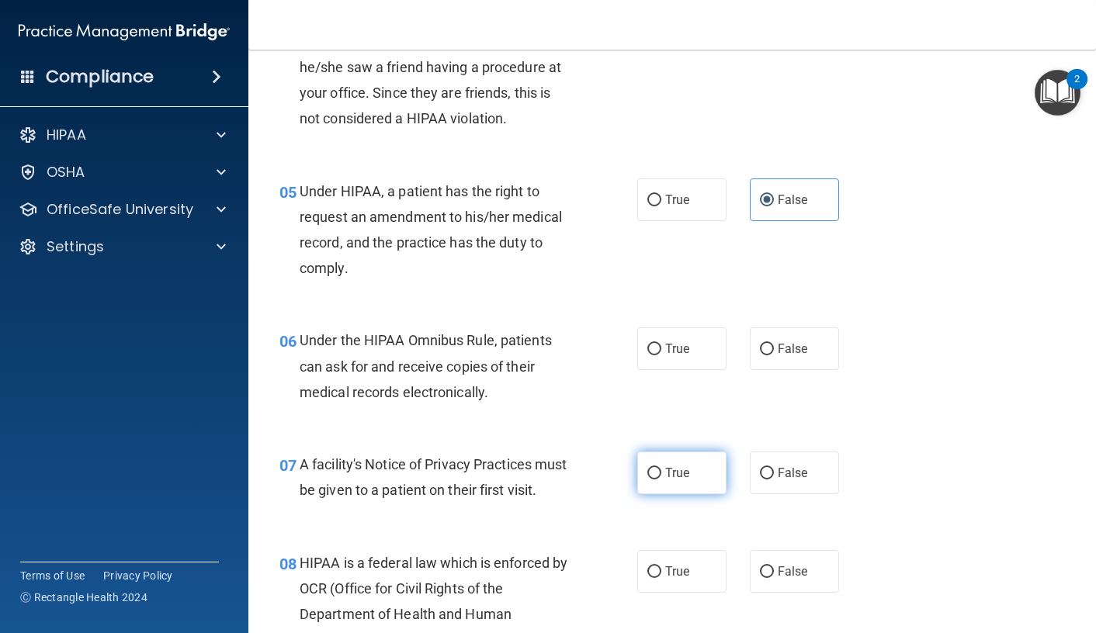
click at [668, 473] on span "True" at bounding box center [677, 473] width 24 height 15
click at [661, 473] on input "True" at bounding box center [654, 474] width 14 height 12
radio input "true"
click at [692, 362] on label "True" at bounding box center [681, 349] width 89 height 43
click at [661, 355] on input "True" at bounding box center [654, 350] width 14 height 12
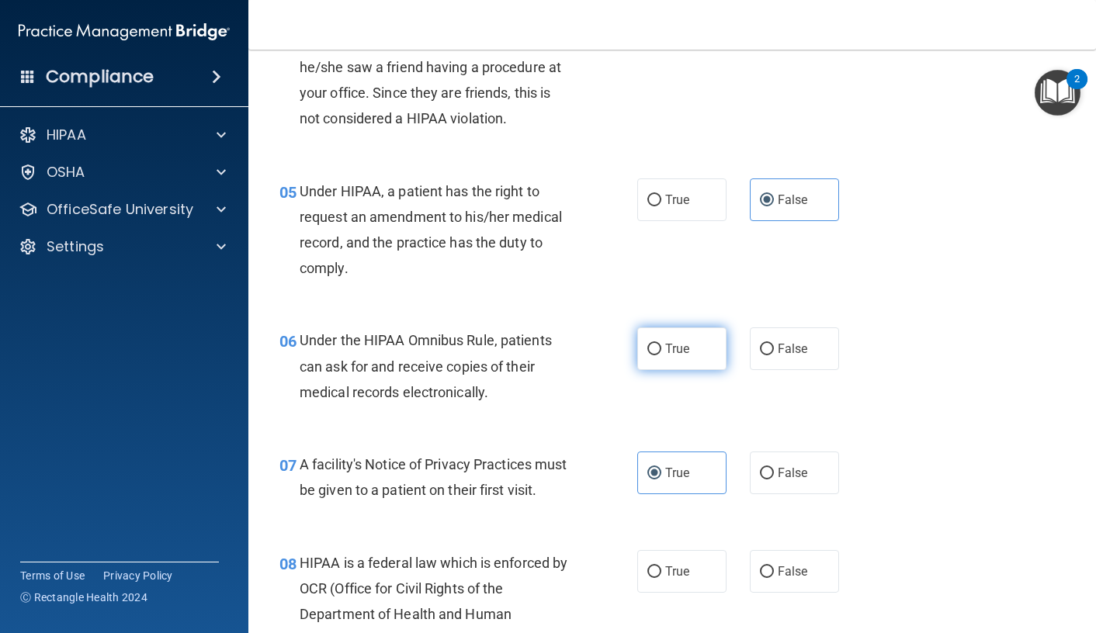
radio input "true"
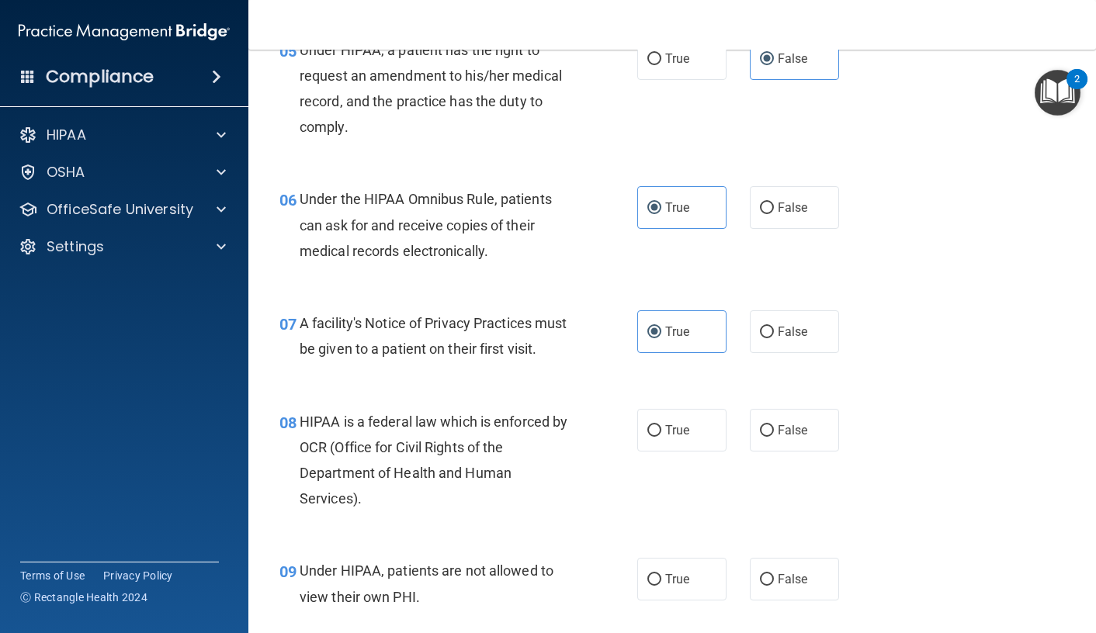
scroll to position [776, 0]
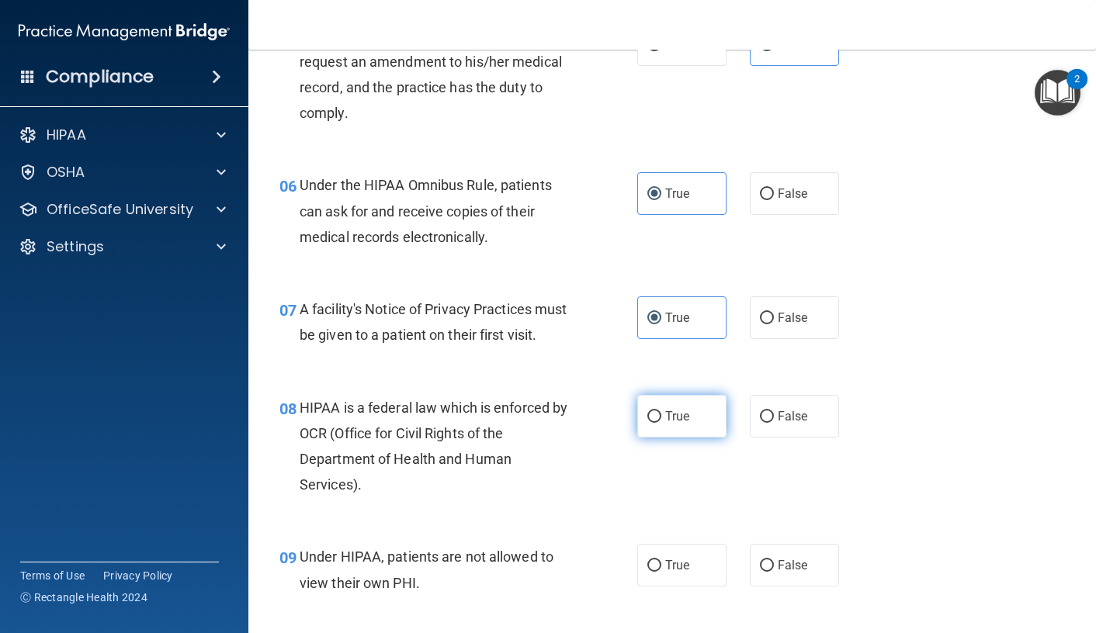
click at [691, 438] on label "True" at bounding box center [681, 416] width 89 height 43
click at [661, 423] on input "True" at bounding box center [654, 417] width 14 height 12
radio input "true"
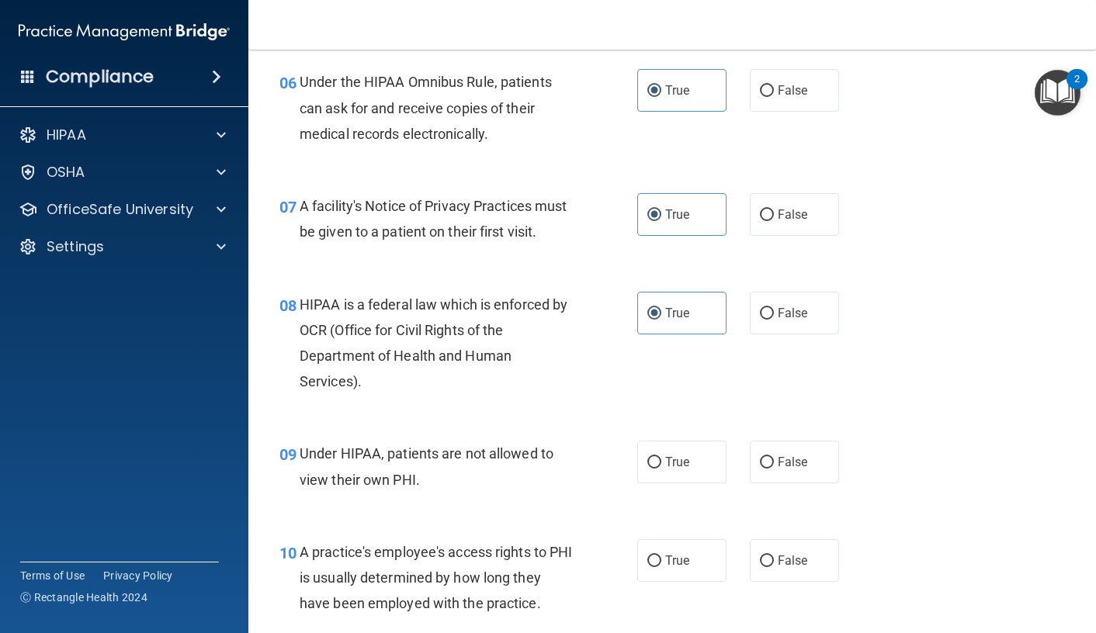
scroll to position [931, 0]
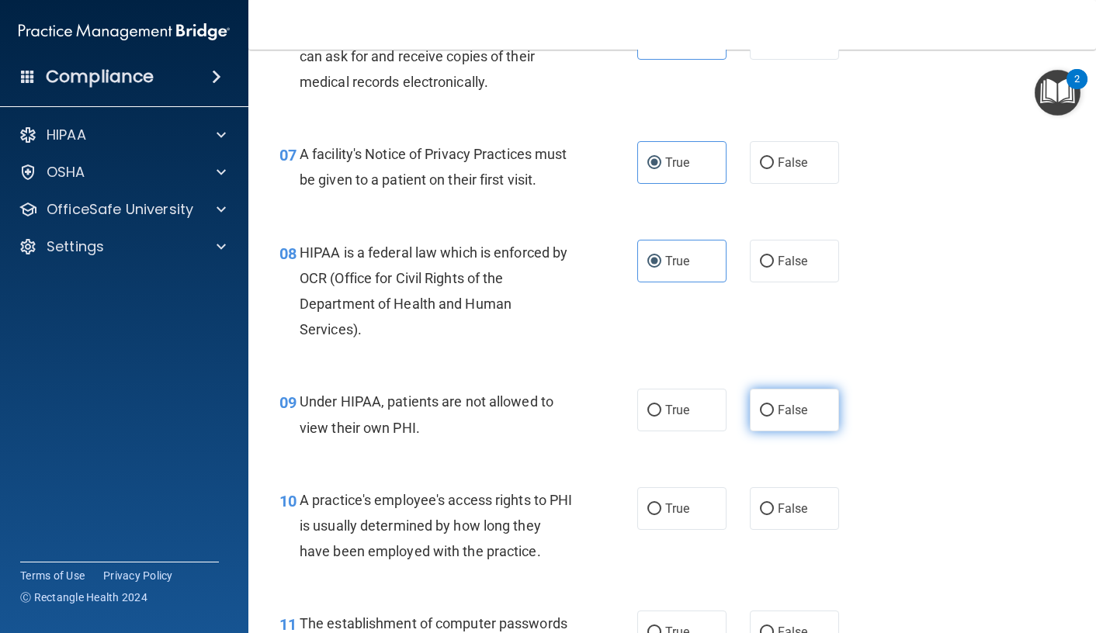
click at [781, 418] on span "False" at bounding box center [793, 410] width 30 height 15
click at [774, 417] on input "False" at bounding box center [767, 411] width 14 height 12
radio input "true"
click at [760, 523] on label "False" at bounding box center [794, 508] width 89 height 43
click at [760, 515] on input "False" at bounding box center [767, 510] width 14 height 12
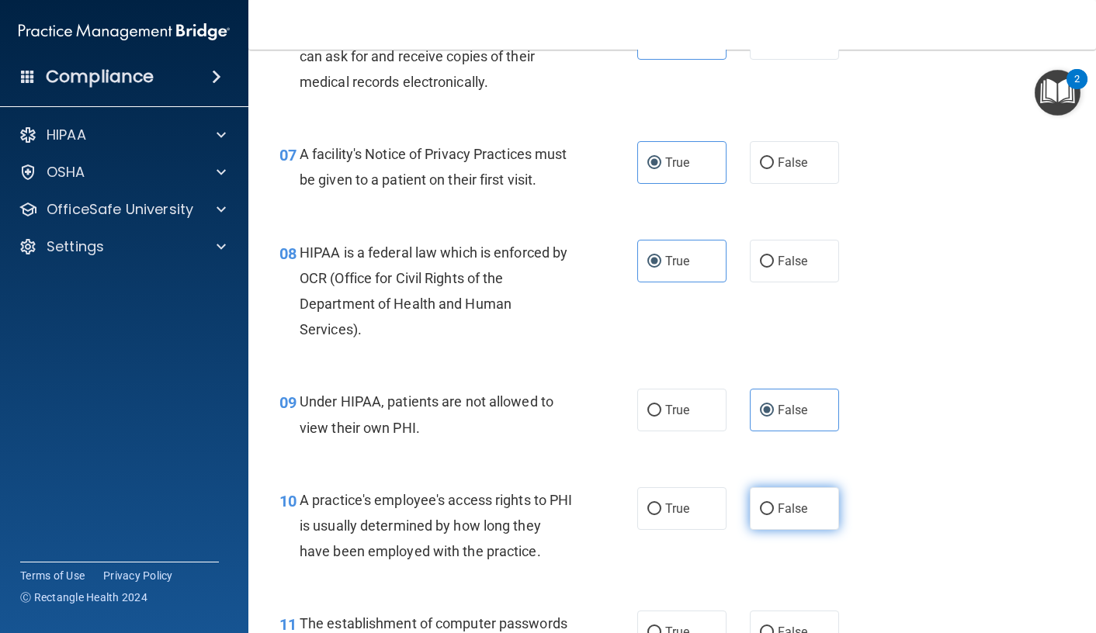
radio input "true"
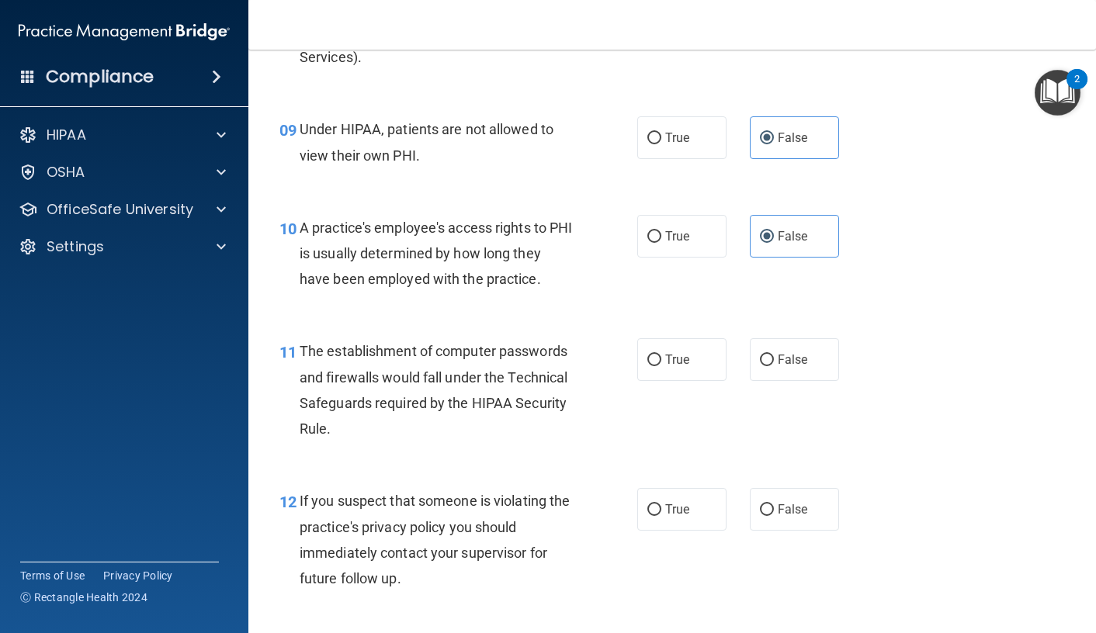
scroll to position [1242, 0]
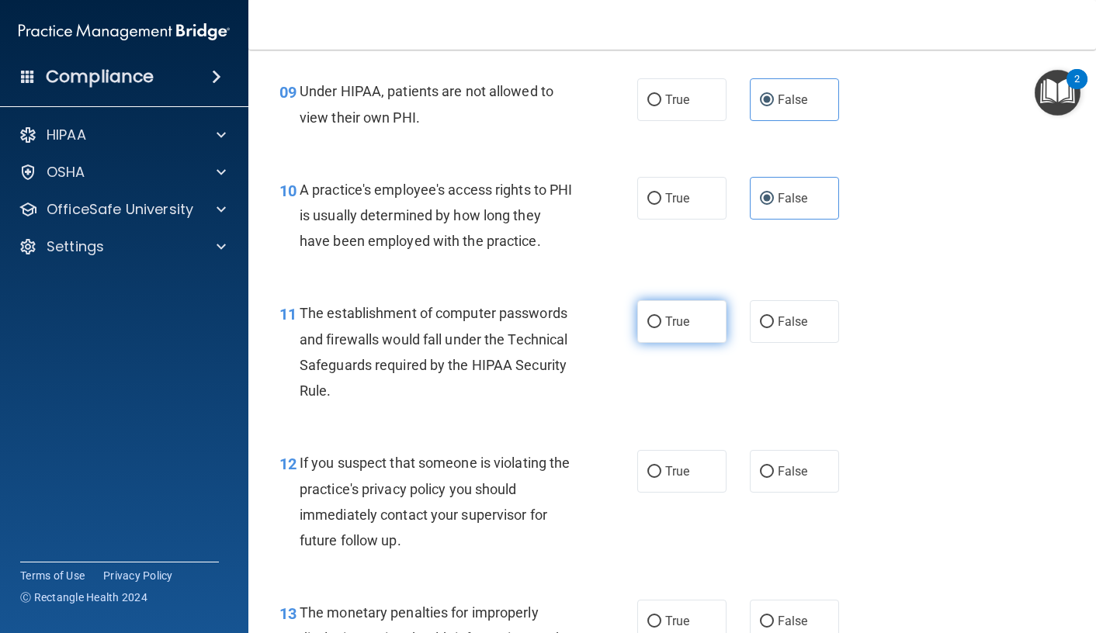
click at [676, 336] on label "True" at bounding box center [681, 321] width 89 height 43
click at [661, 328] on input "True" at bounding box center [654, 323] width 14 height 12
radio input "true"
click at [681, 488] on label "True" at bounding box center [681, 471] width 89 height 43
click at [661, 478] on input "True" at bounding box center [654, 472] width 14 height 12
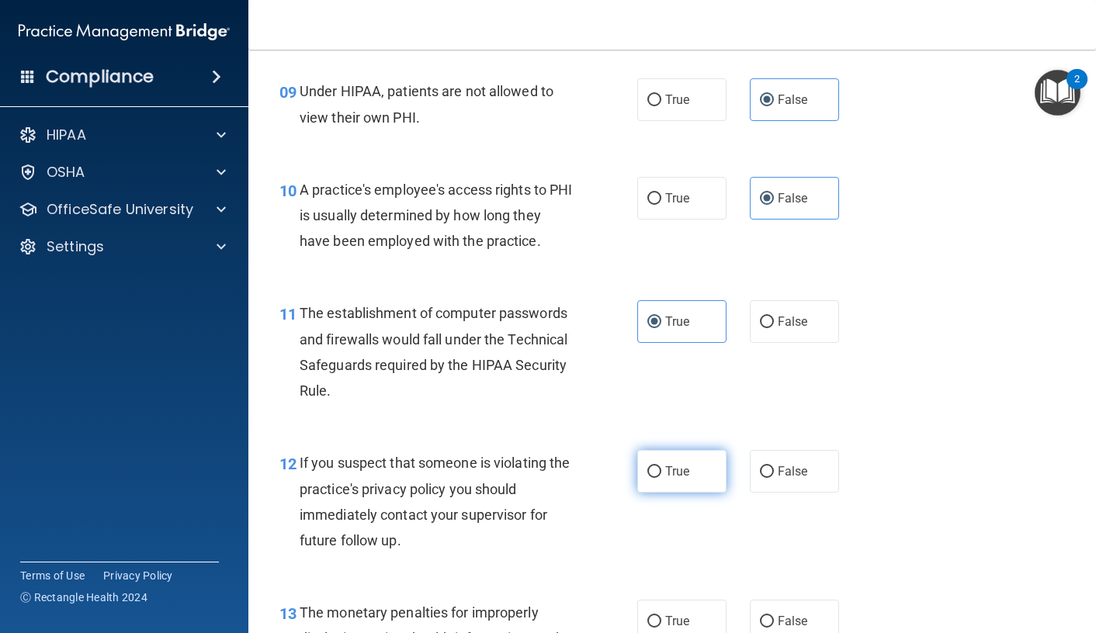
radio input "true"
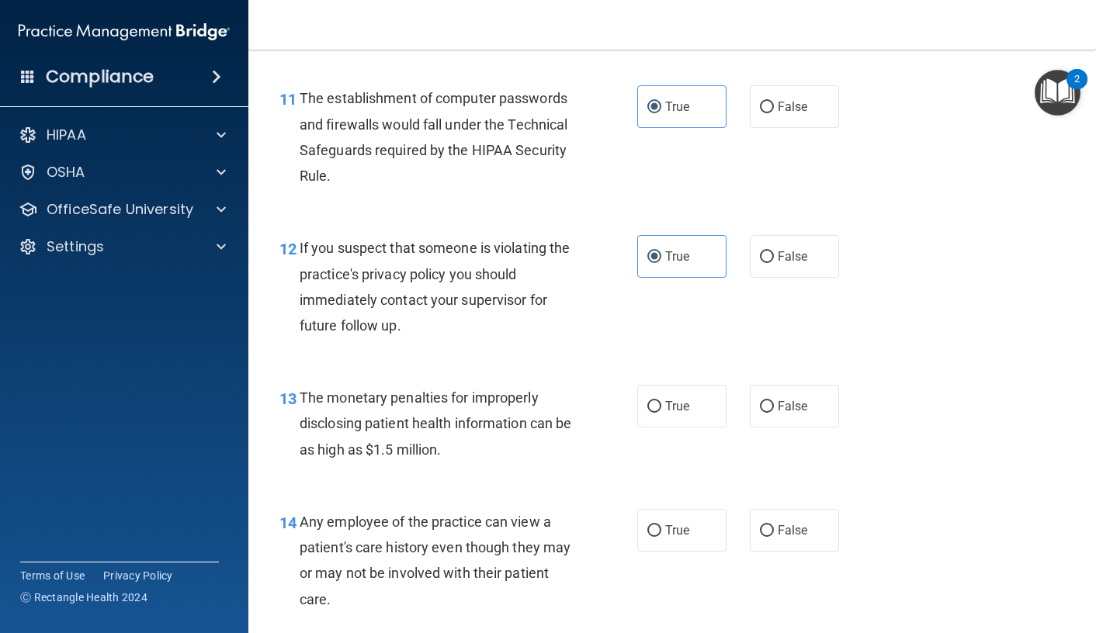
scroll to position [1475, 0]
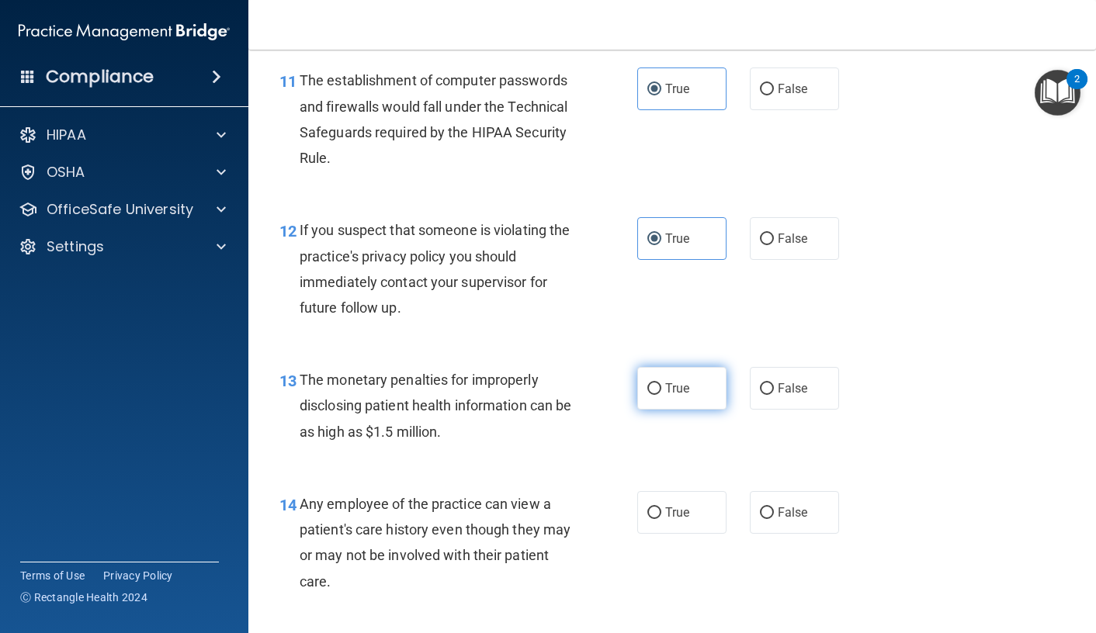
click at [667, 410] on label "True" at bounding box center [681, 388] width 89 height 43
click at [661, 395] on input "True" at bounding box center [654, 389] width 14 height 12
radio input "true"
click at [780, 525] on label "False" at bounding box center [794, 512] width 89 height 43
click at [774, 519] on input "False" at bounding box center [767, 514] width 14 height 12
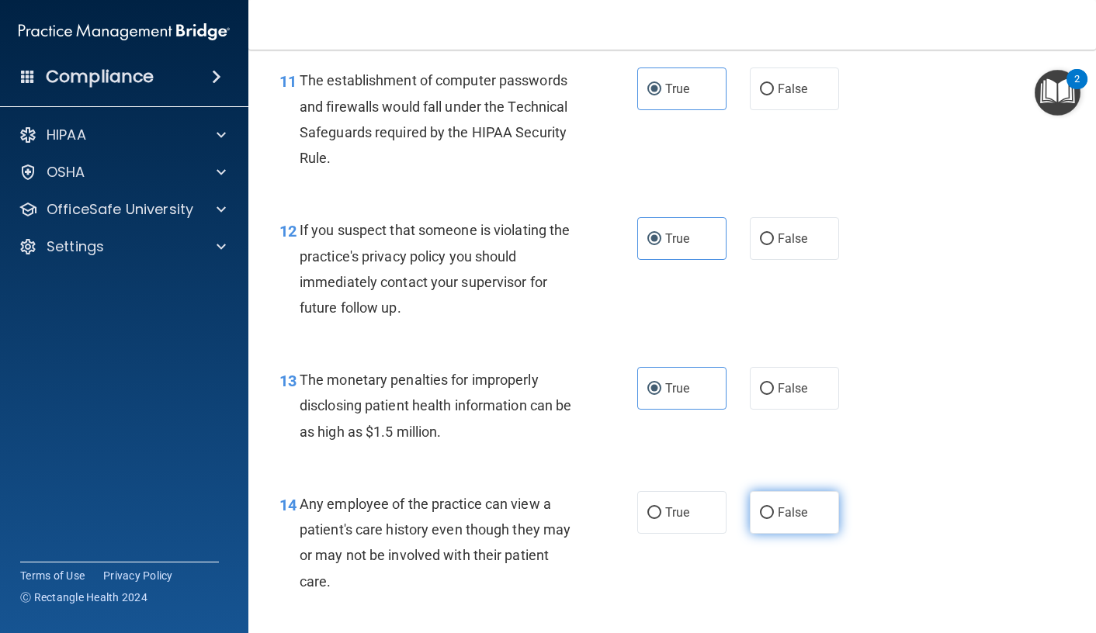
radio input "true"
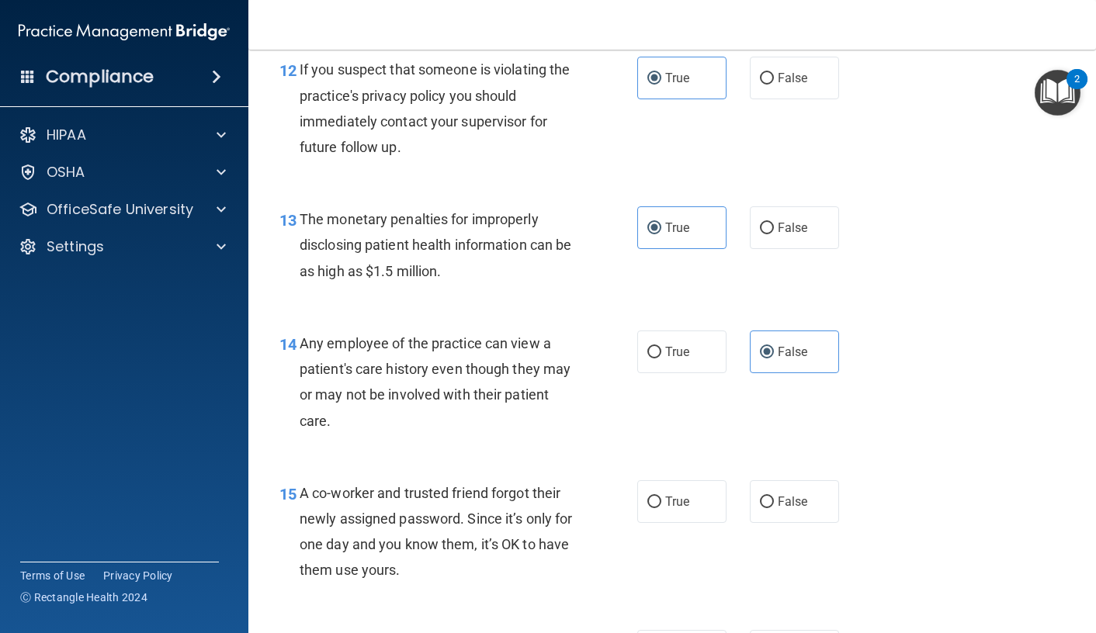
scroll to position [1785, 0]
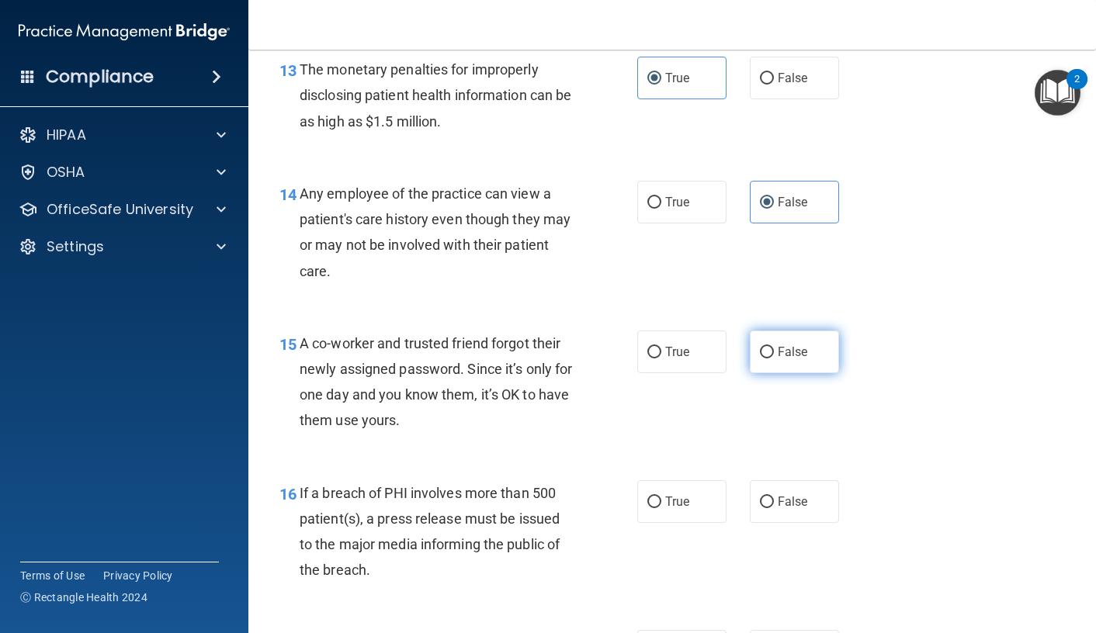
click at [782, 373] on label "False" at bounding box center [794, 352] width 89 height 43
click at [774, 359] on input "False" at bounding box center [767, 353] width 14 height 12
radio input "true"
click at [683, 509] on span "True" at bounding box center [677, 501] width 24 height 15
click at [661, 508] on input "True" at bounding box center [654, 503] width 14 height 12
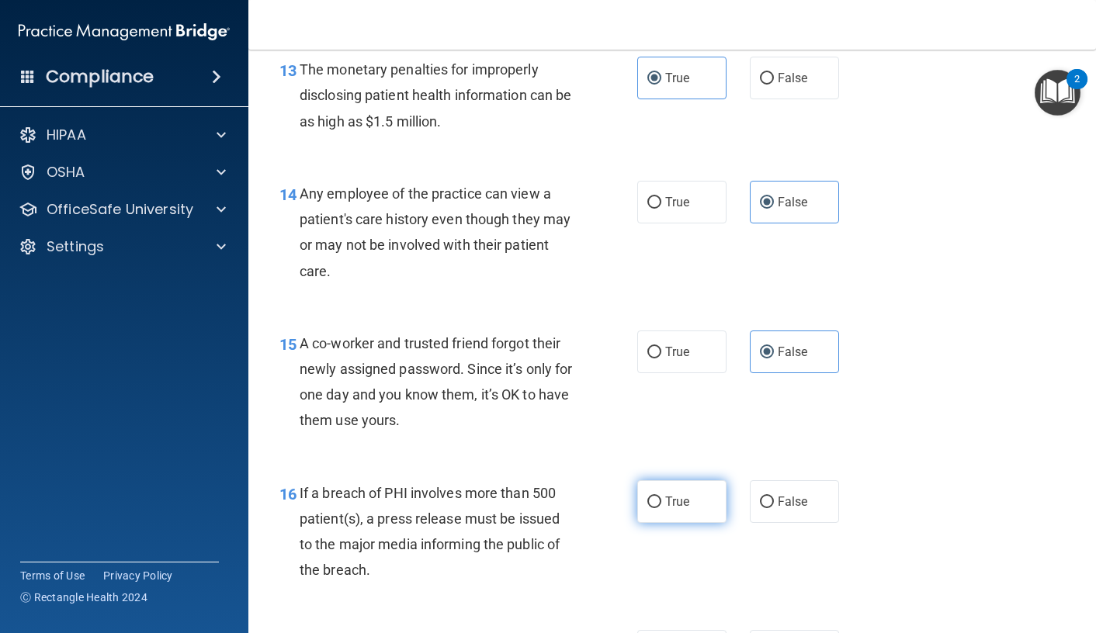
radio input "true"
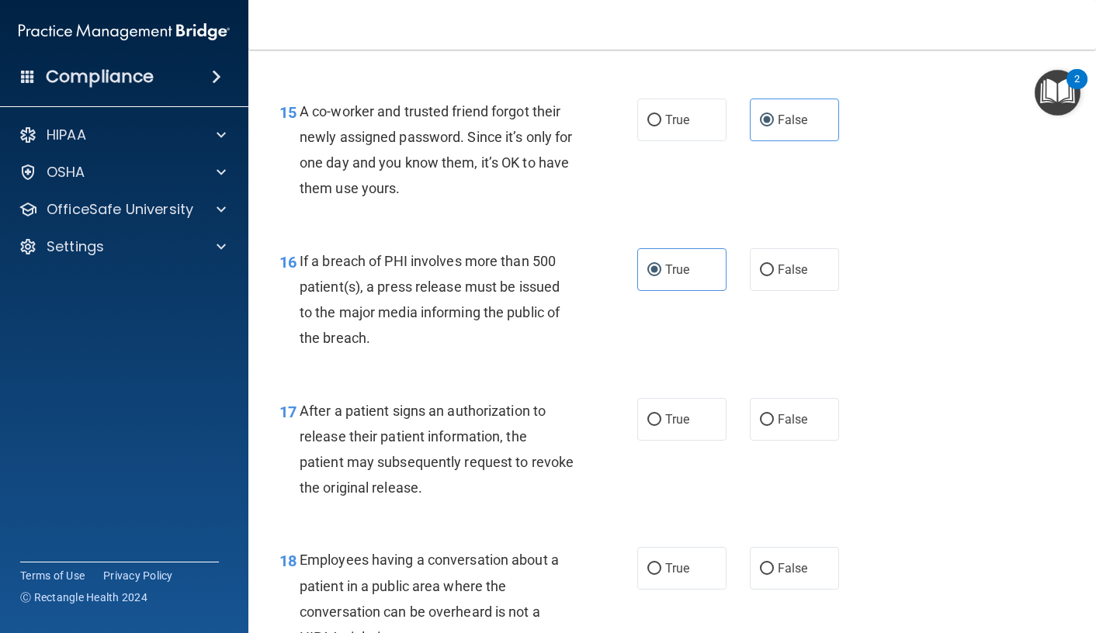
scroll to position [2018, 0]
click at [695, 435] on label "True" at bounding box center [681, 418] width 89 height 43
click at [661, 425] on input "True" at bounding box center [654, 420] width 14 height 12
radio input "true"
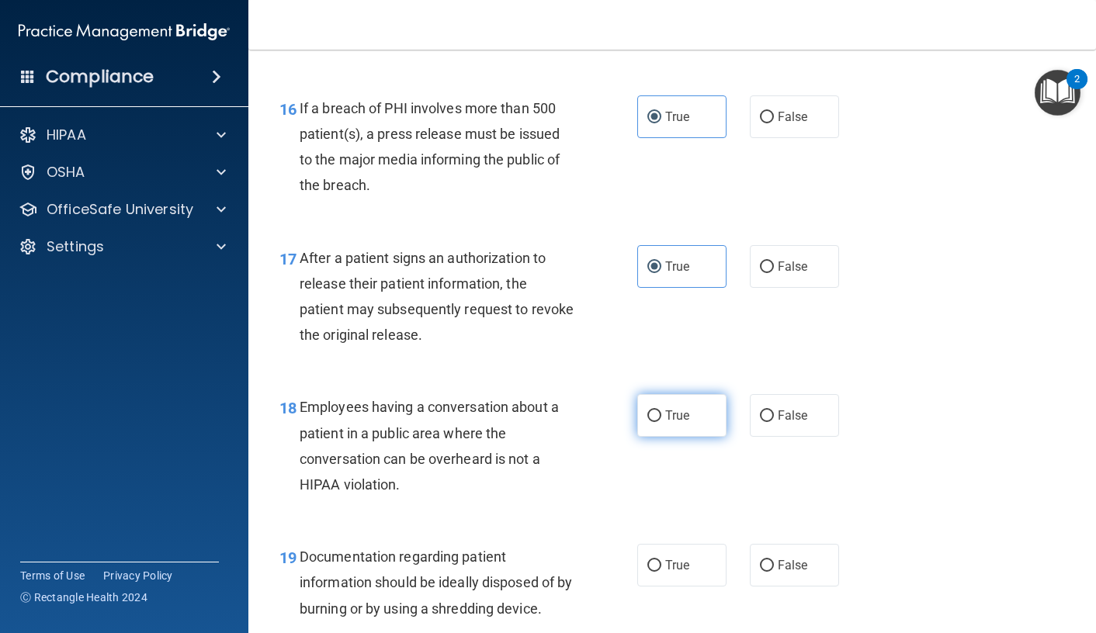
scroll to position [2173, 0]
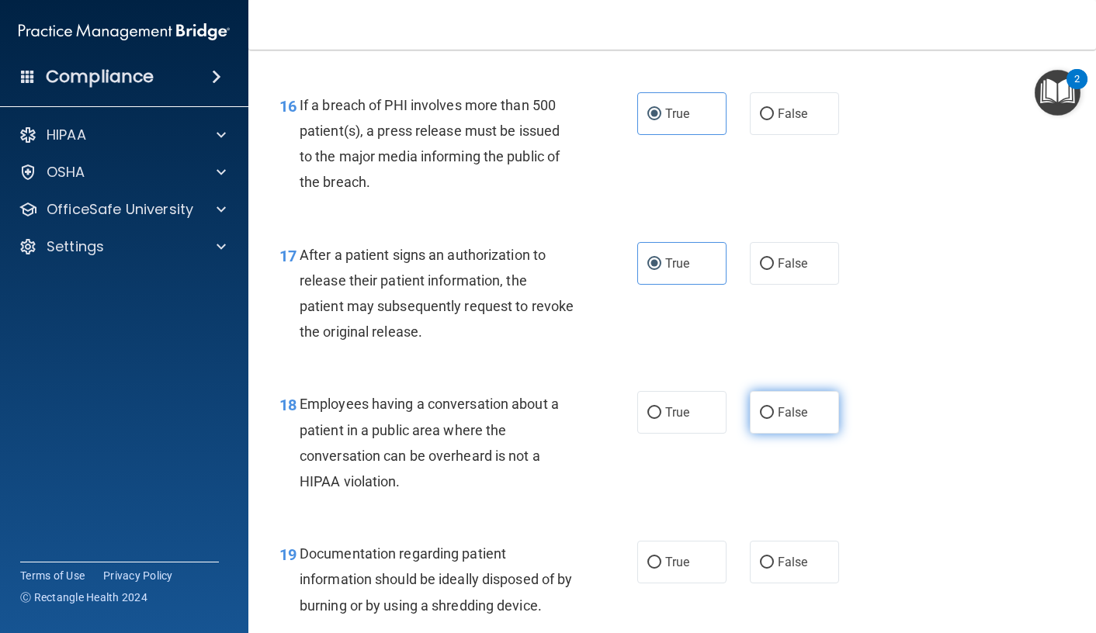
click at [810, 434] on label "False" at bounding box center [794, 412] width 89 height 43
click at [774, 419] on input "False" at bounding box center [767, 413] width 14 height 12
radio input "true"
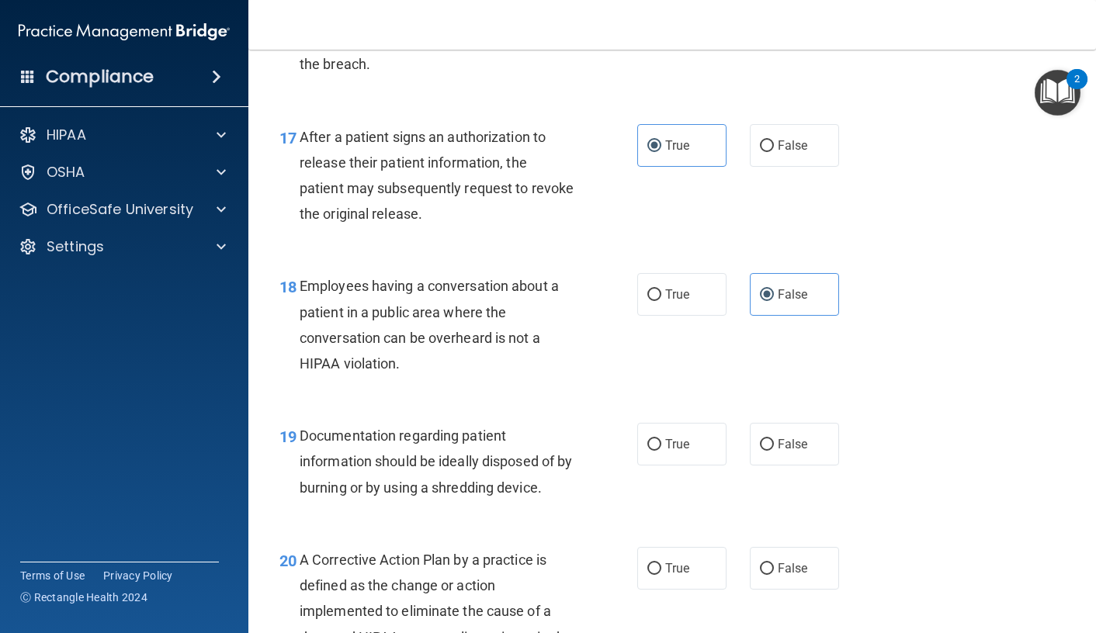
scroll to position [2328, 0]
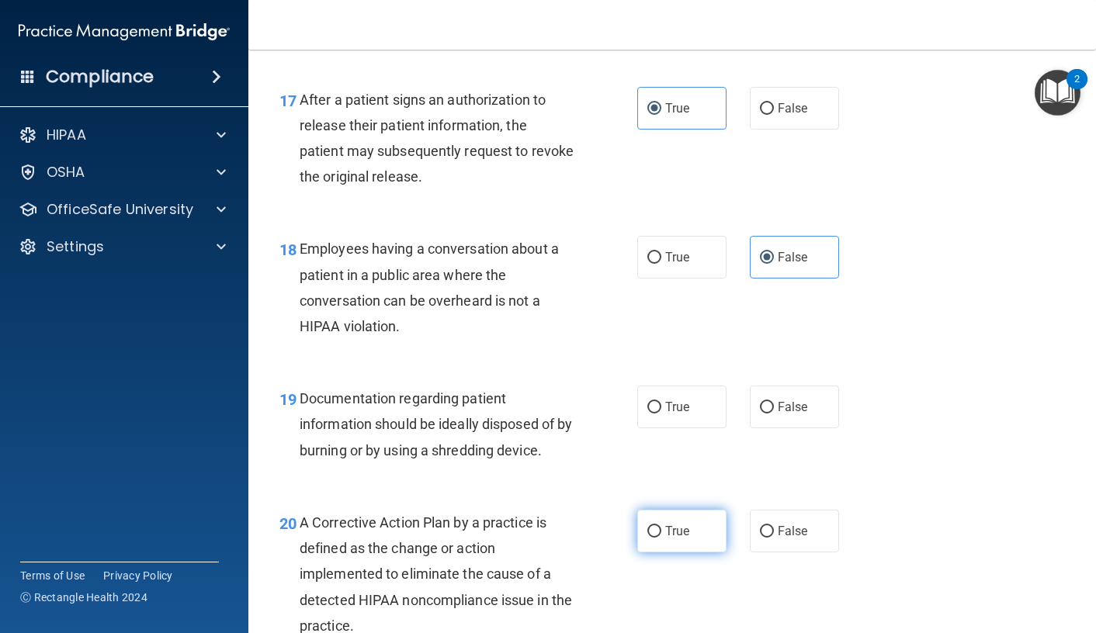
click at [659, 553] on label "True" at bounding box center [681, 531] width 89 height 43
click at [659, 538] on input "True" at bounding box center [654, 532] width 14 height 12
radio input "true"
click at [685, 428] on label "True" at bounding box center [681, 407] width 89 height 43
click at [661, 414] on input "True" at bounding box center [654, 408] width 14 height 12
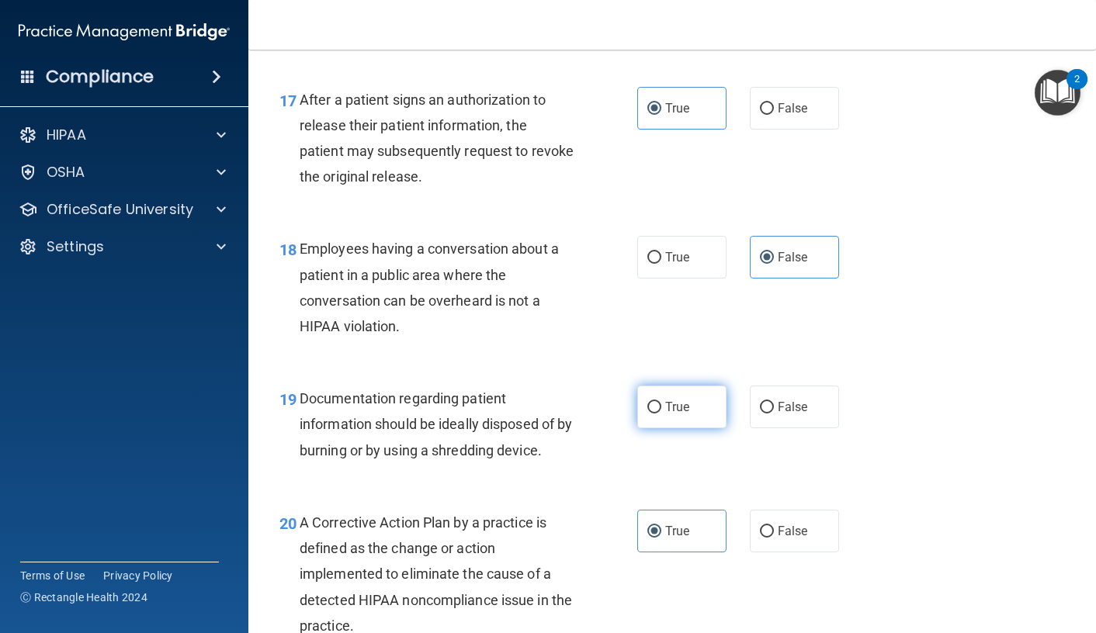
radio input "true"
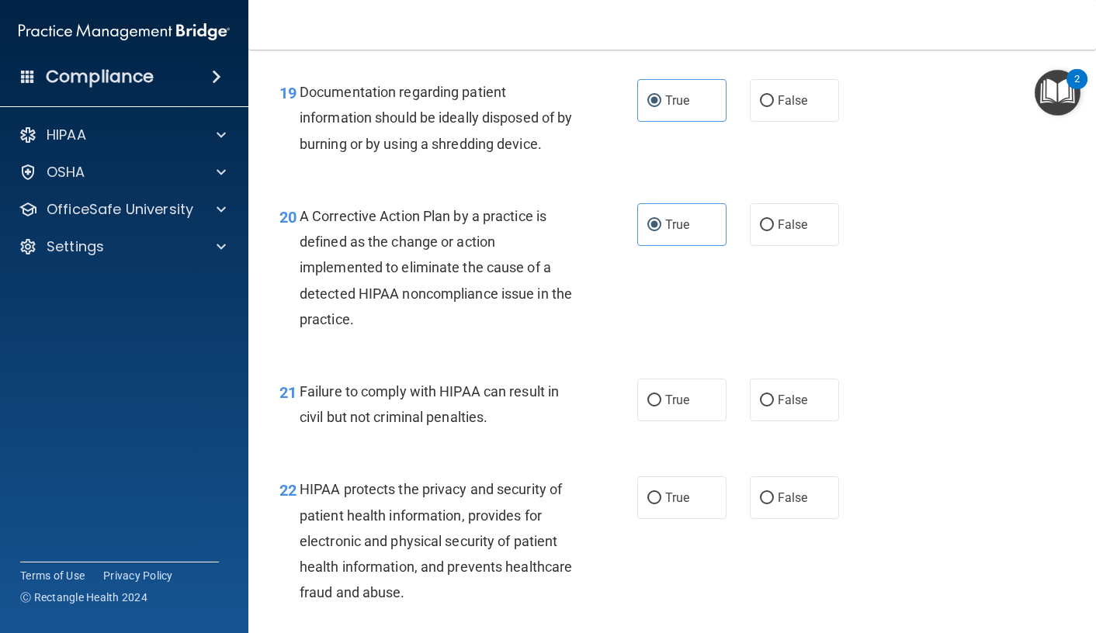
scroll to position [2639, 0]
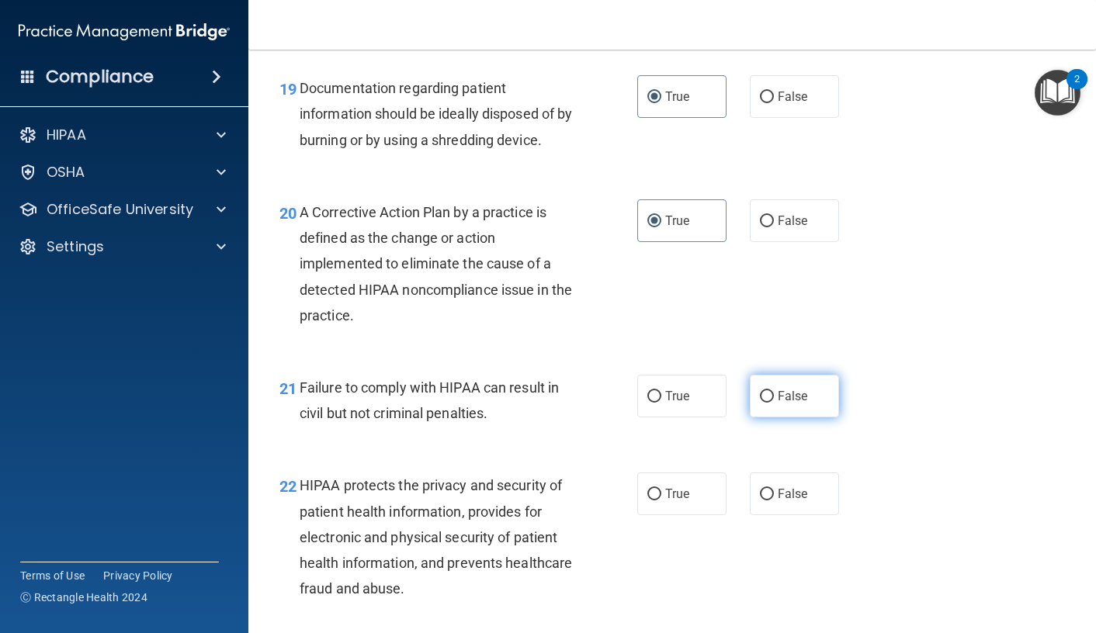
click at [794, 404] on span "False" at bounding box center [793, 396] width 30 height 15
click at [774, 403] on input "False" at bounding box center [767, 397] width 14 height 12
radio input "true"
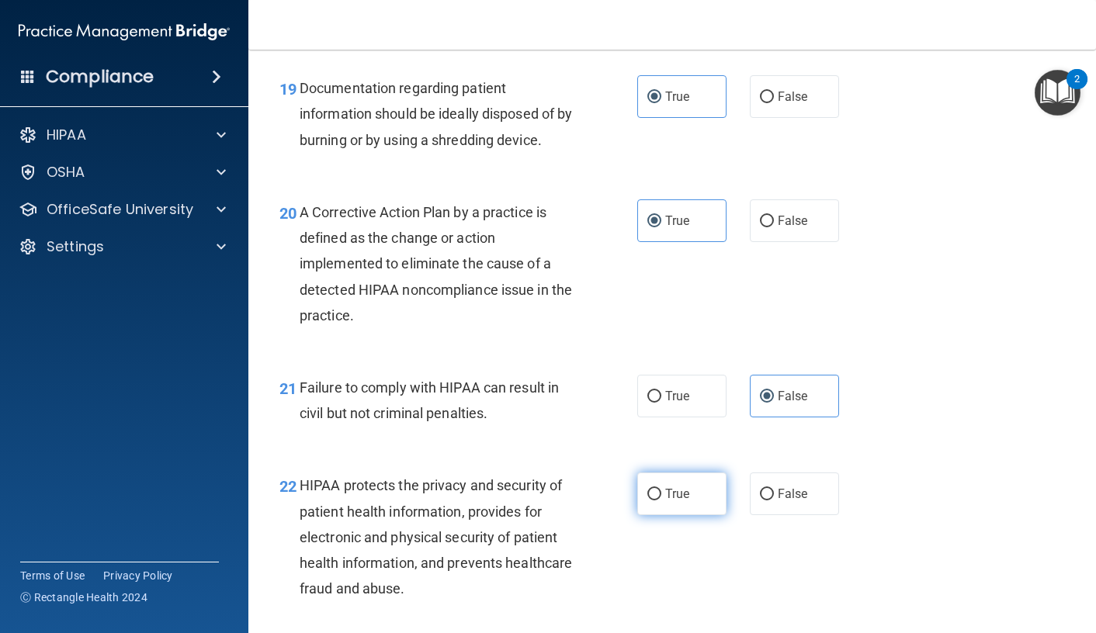
click at [666, 515] on label "True" at bounding box center [681, 494] width 89 height 43
click at [661, 501] on input "True" at bounding box center [654, 495] width 14 height 12
radio input "true"
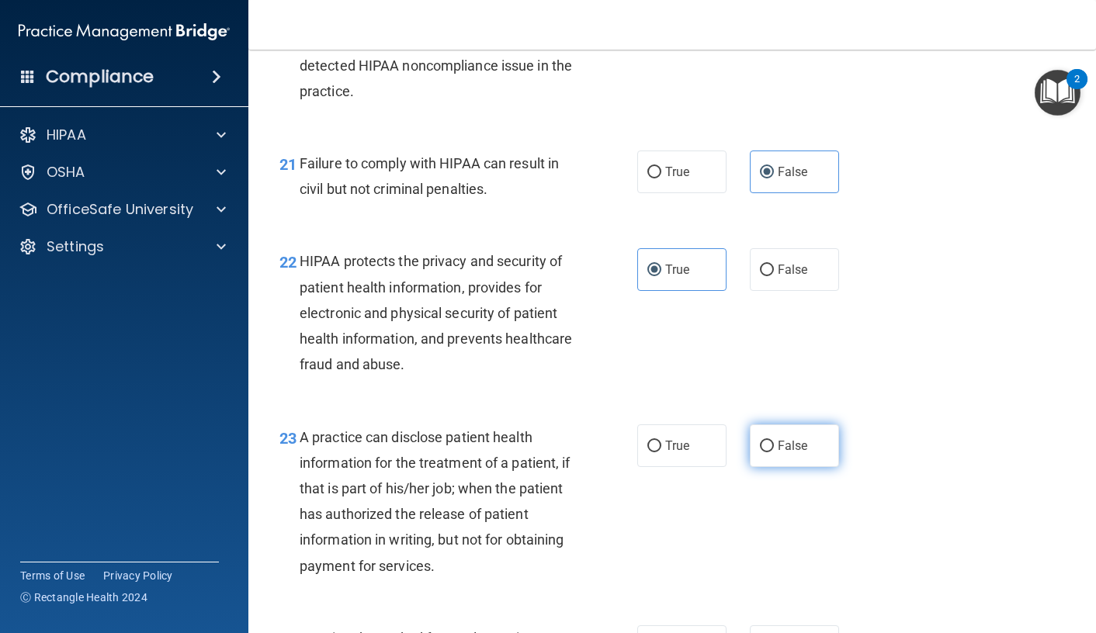
scroll to position [2872, 0]
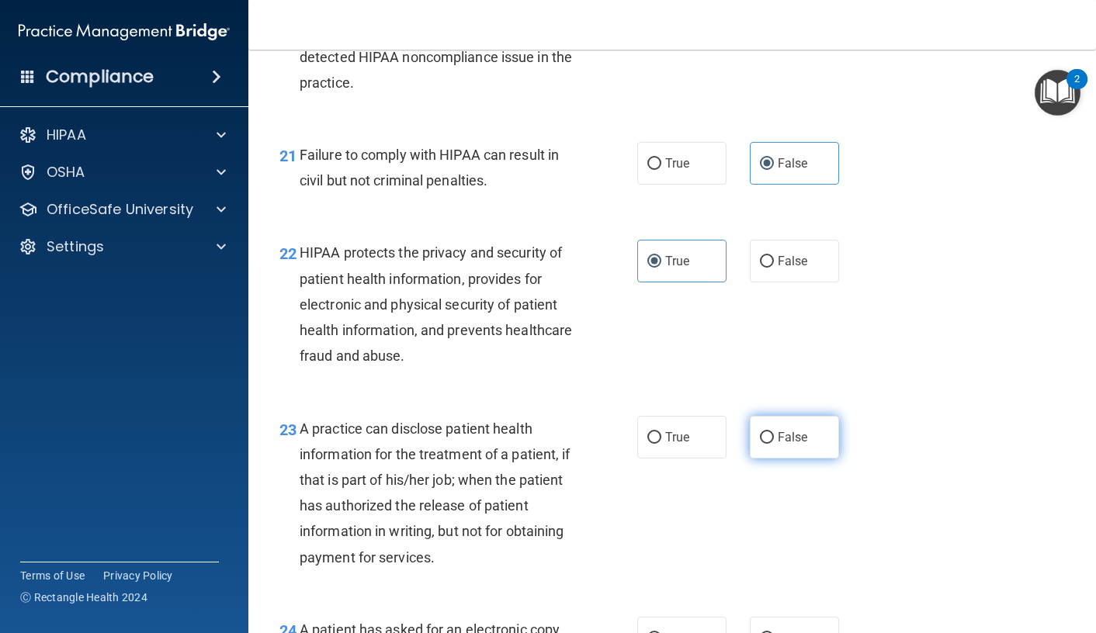
click at [767, 459] on label "False" at bounding box center [794, 437] width 89 height 43
click at [767, 444] on input "False" at bounding box center [767, 438] width 14 height 12
radio input "true"
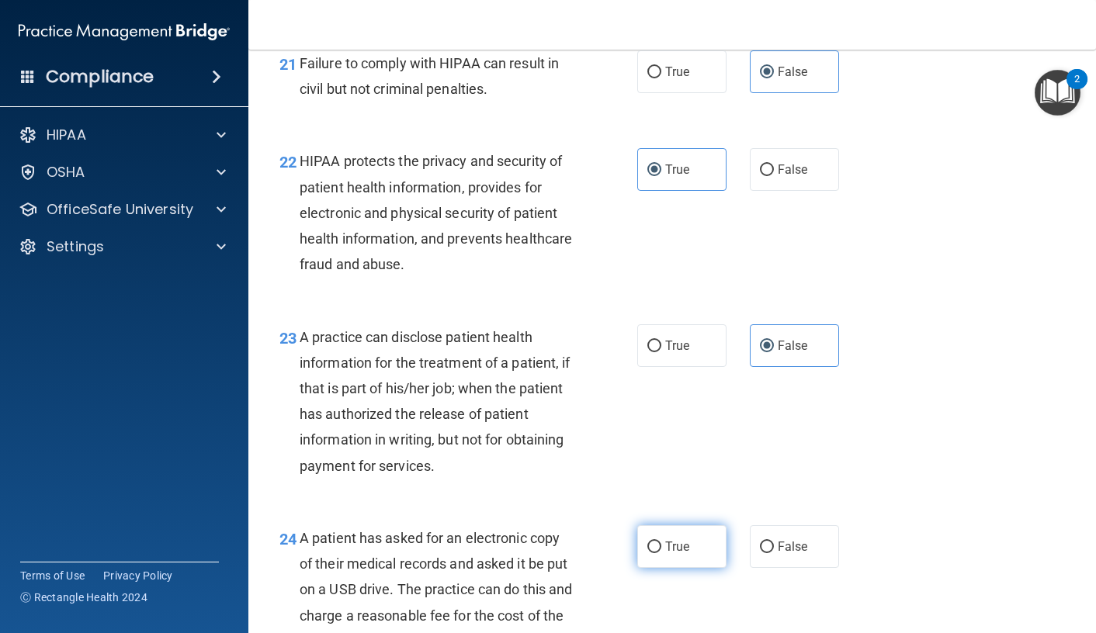
scroll to position [3027, 0]
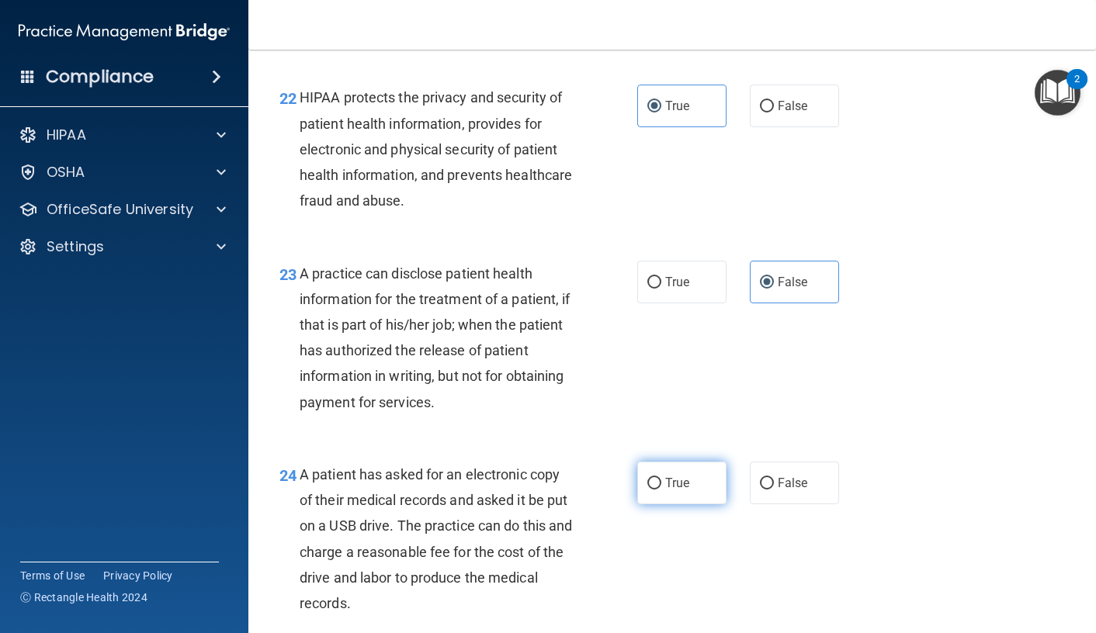
click at [654, 505] on label "True" at bounding box center [681, 483] width 89 height 43
click at [654, 490] on input "True" at bounding box center [654, 484] width 14 height 12
radio input "true"
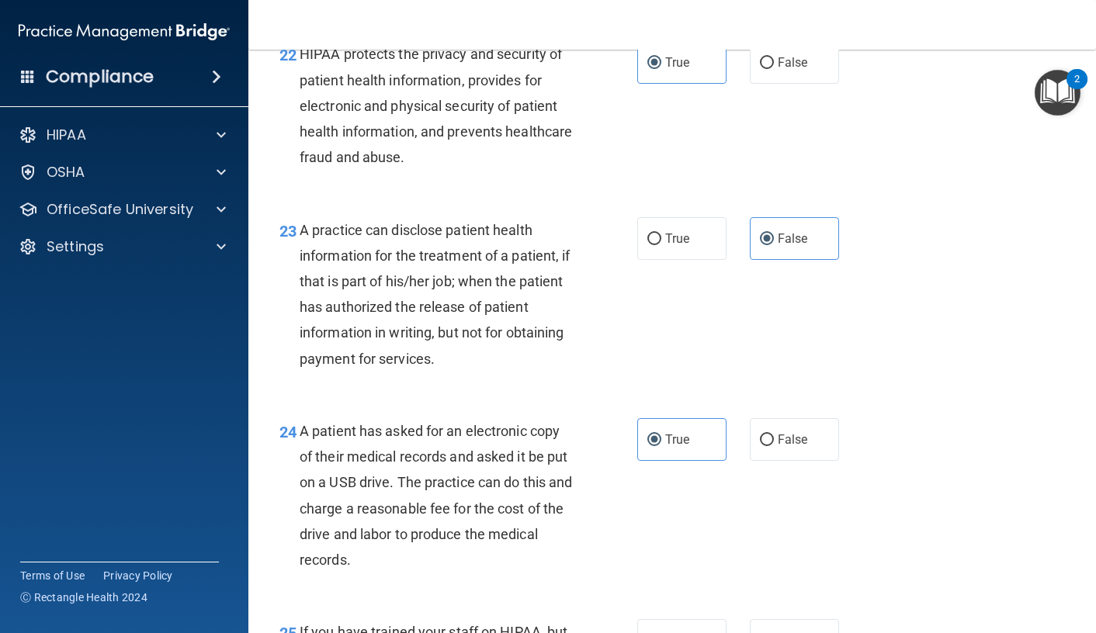
scroll to position [3260, 0]
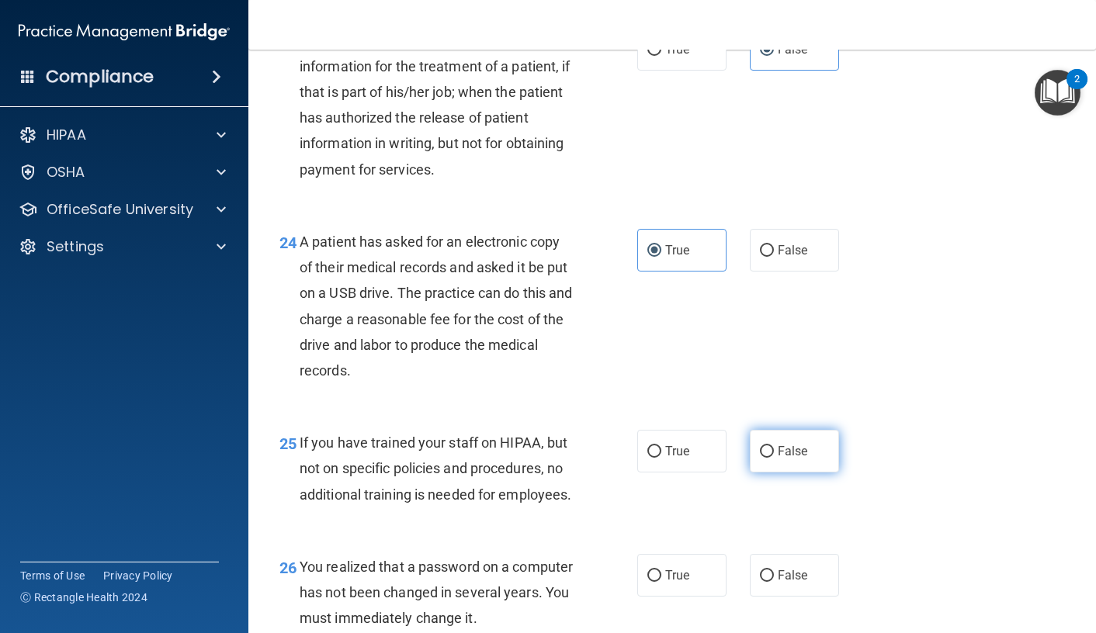
click at [778, 459] on span "False" at bounding box center [793, 451] width 30 height 15
click at [774, 458] on input "False" at bounding box center [767, 452] width 14 height 12
radio input "true"
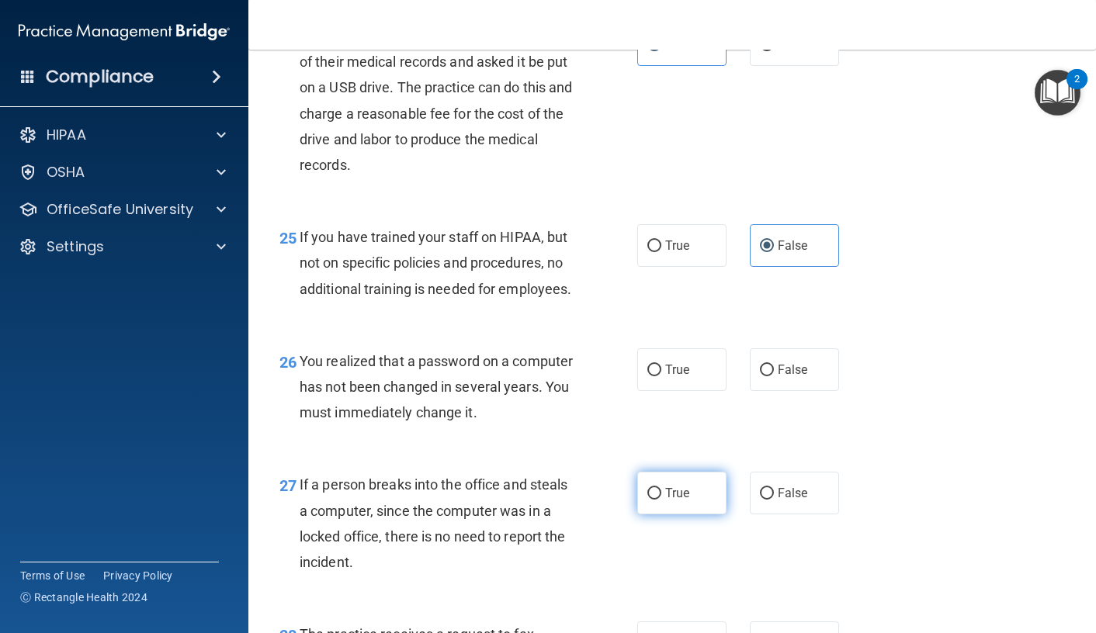
scroll to position [3493, 0]
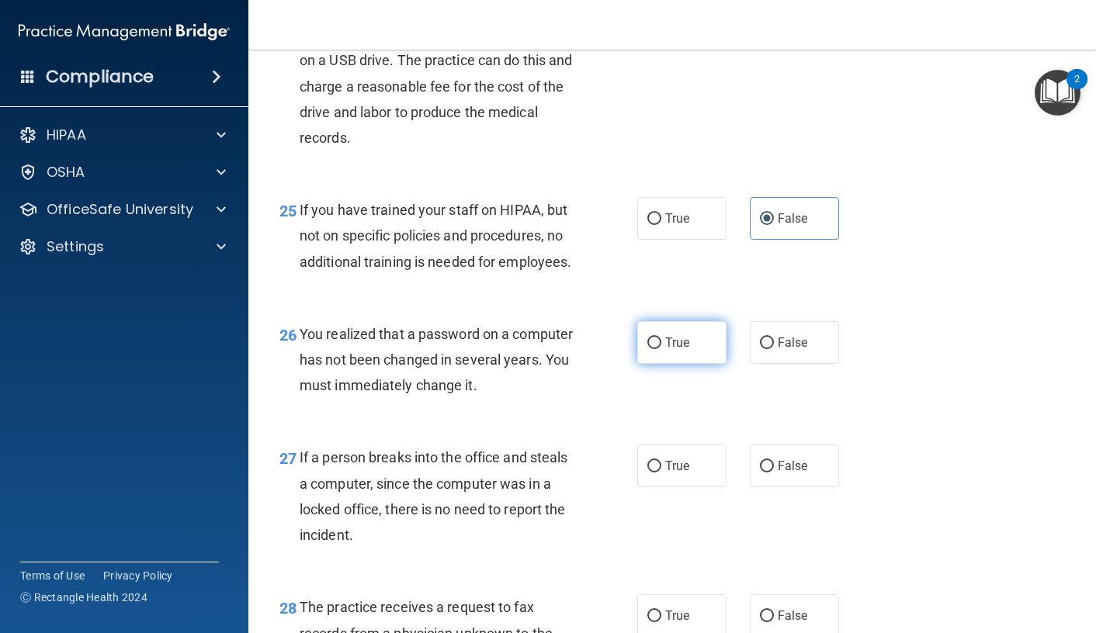
click at [687, 364] on label "True" at bounding box center [681, 342] width 89 height 43
click at [661, 349] on input "True" at bounding box center [654, 344] width 14 height 12
radio input "true"
click at [779, 487] on label "False" at bounding box center [794, 466] width 89 height 43
click at [774, 473] on input "False" at bounding box center [767, 467] width 14 height 12
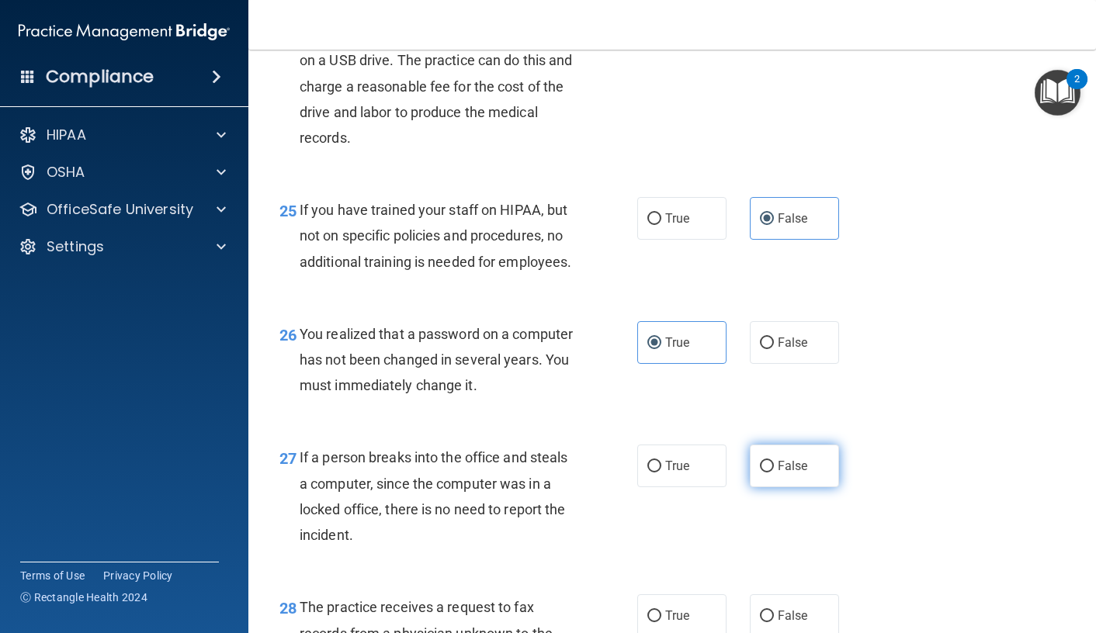
radio input "true"
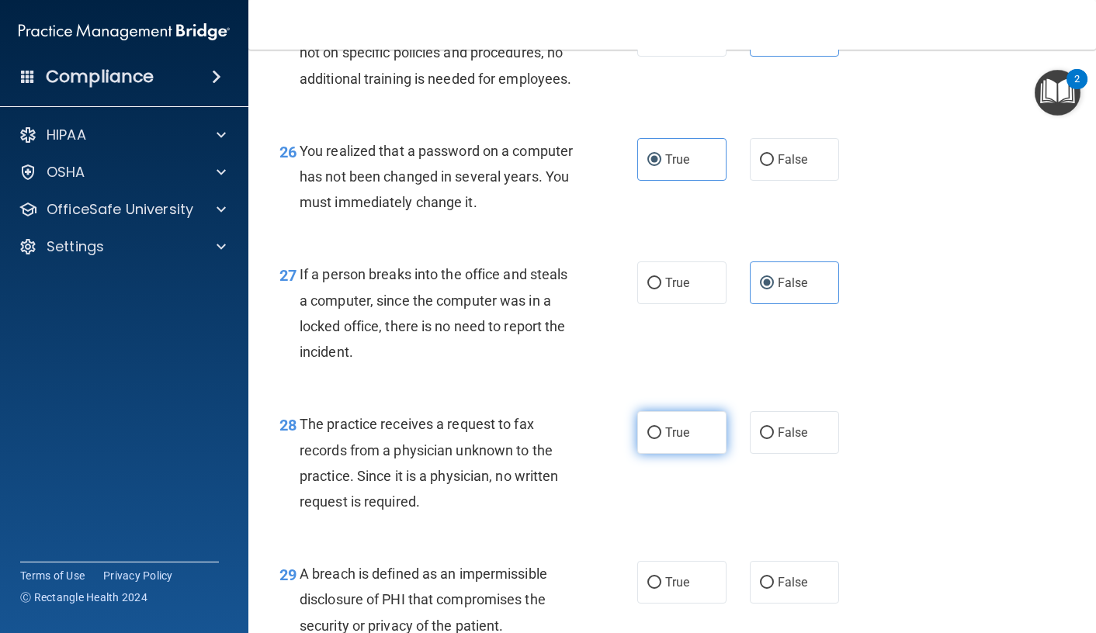
scroll to position [3726, 0]
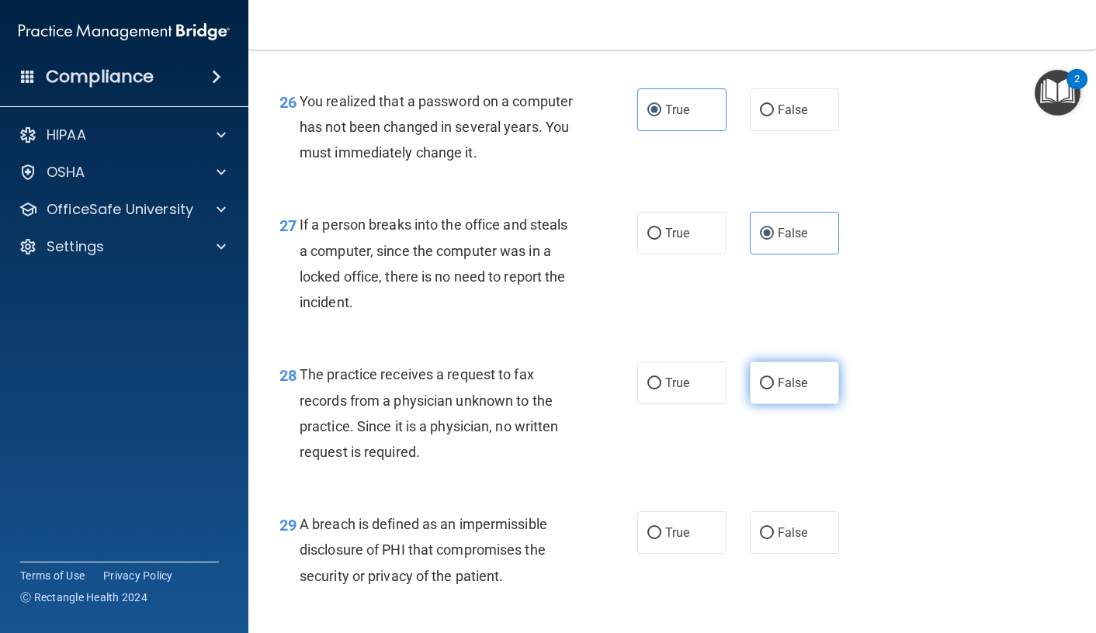
drag, startPoint x: 776, startPoint y: 423, endPoint x: 778, endPoint y: 435, distance: 11.7
click at [776, 404] on label "False" at bounding box center [794, 383] width 89 height 43
click at [774, 390] on input "False" at bounding box center [767, 384] width 14 height 12
radio input "true"
click at [686, 554] on label "True" at bounding box center [681, 532] width 89 height 43
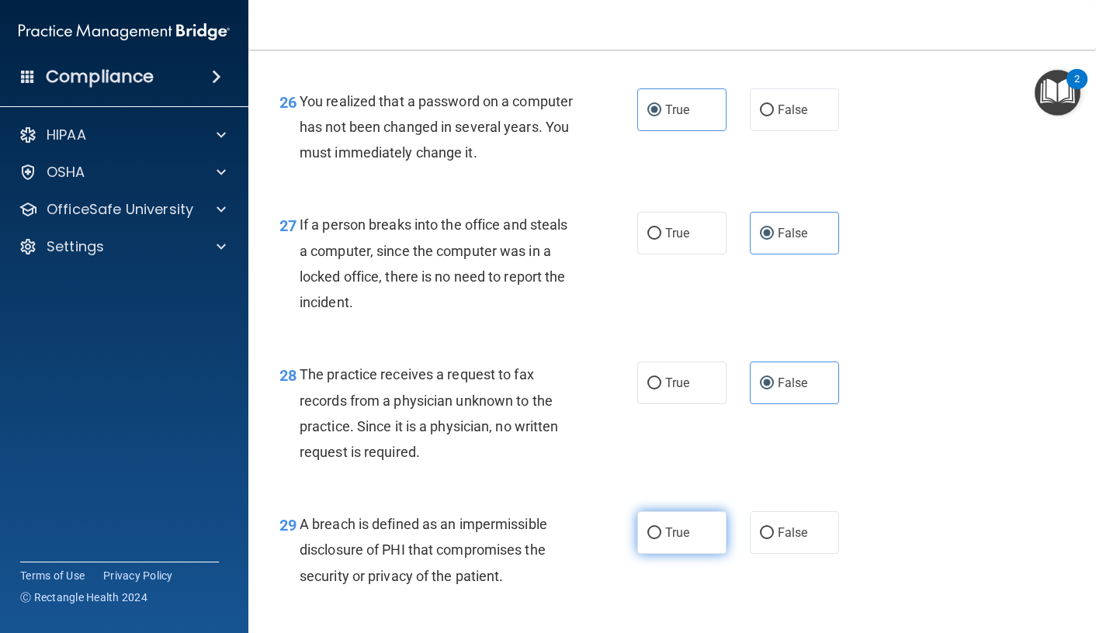
click at [661, 539] on input "True" at bounding box center [654, 534] width 14 height 12
radio input "true"
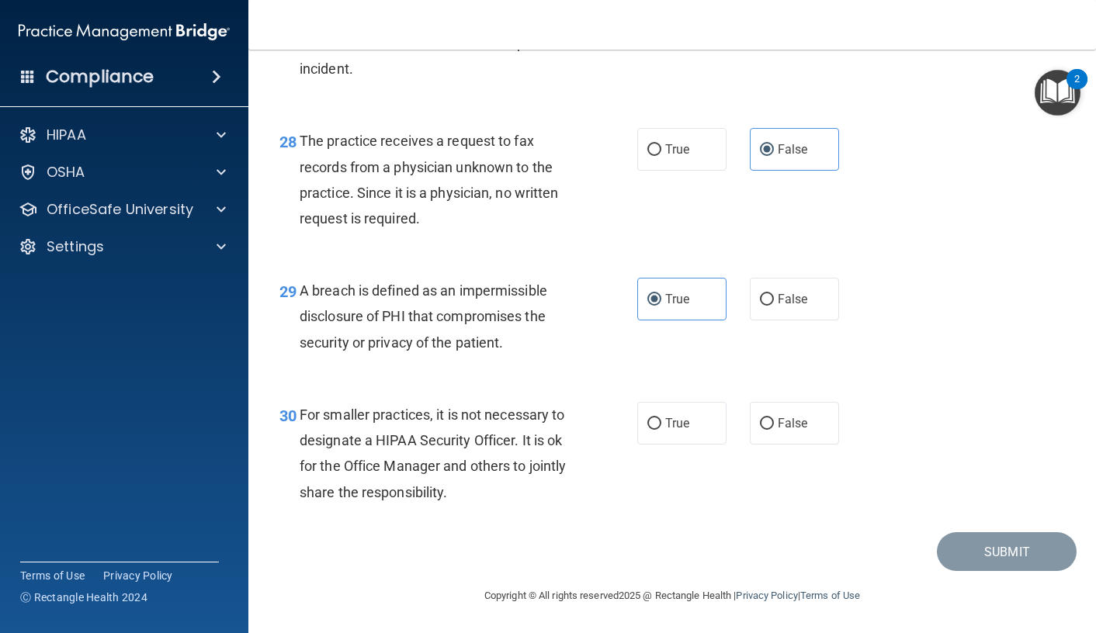
scroll to position [4011, 0]
drag, startPoint x: 768, startPoint y: 429, endPoint x: 817, endPoint y: 463, distance: 58.6
click at [768, 428] on label "False" at bounding box center [794, 423] width 89 height 43
click at [768, 428] on input "False" at bounding box center [767, 424] width 14 height 12
radio input "true"
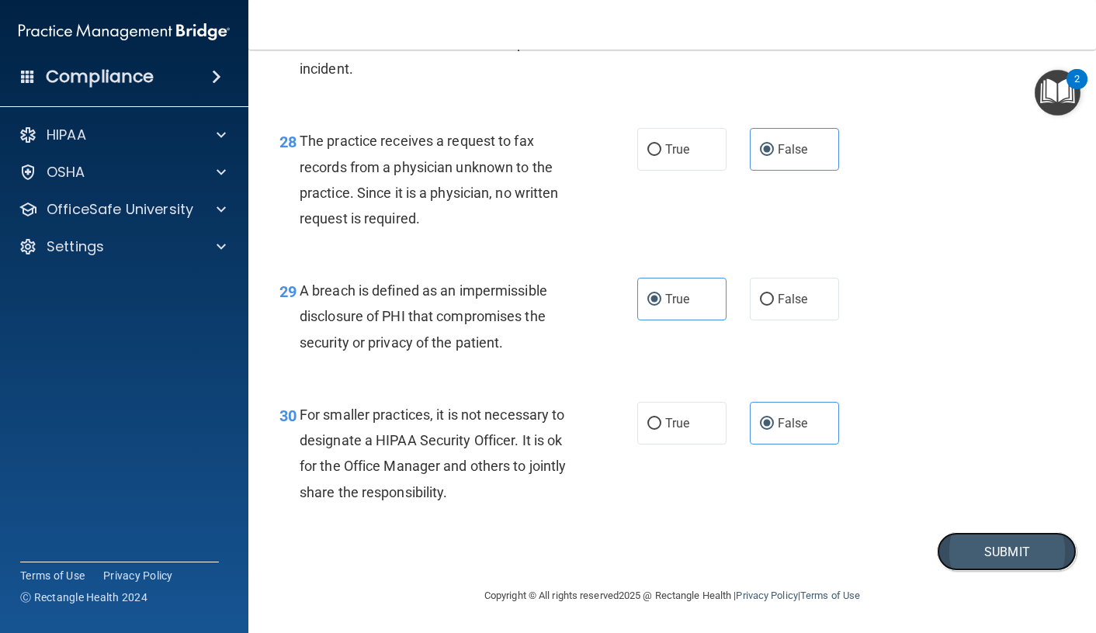
click at [1004, 555] on button "Submit" at bounding box center [1007, 552] width 140 height 40
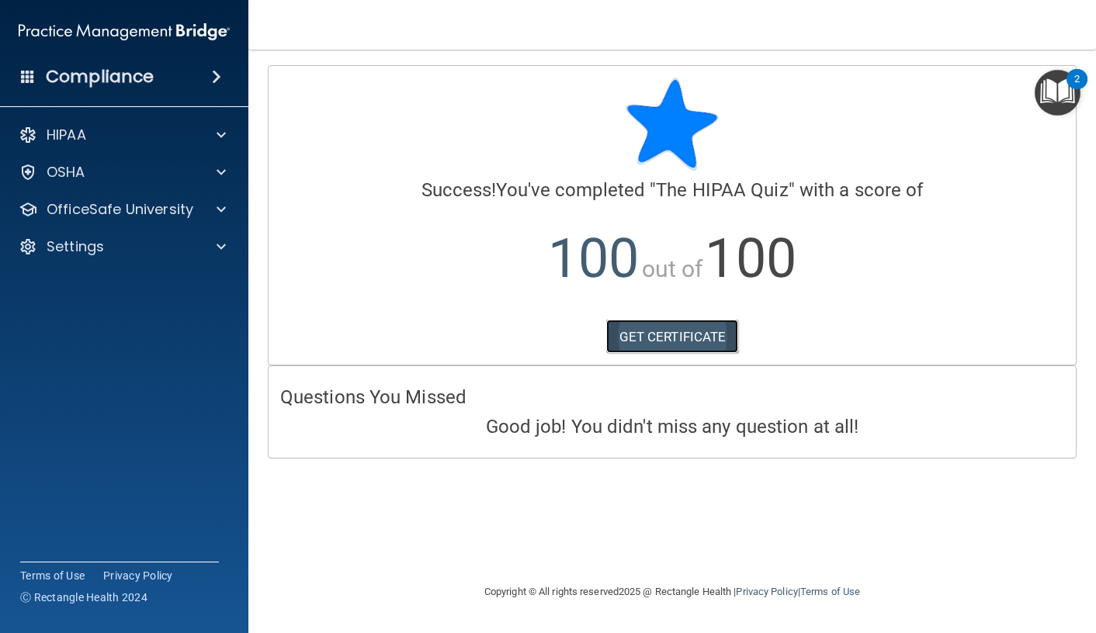
click at [666, 342] on link "GET CERTIFICATE" at bounding box center [672, 337] width 133 height 34
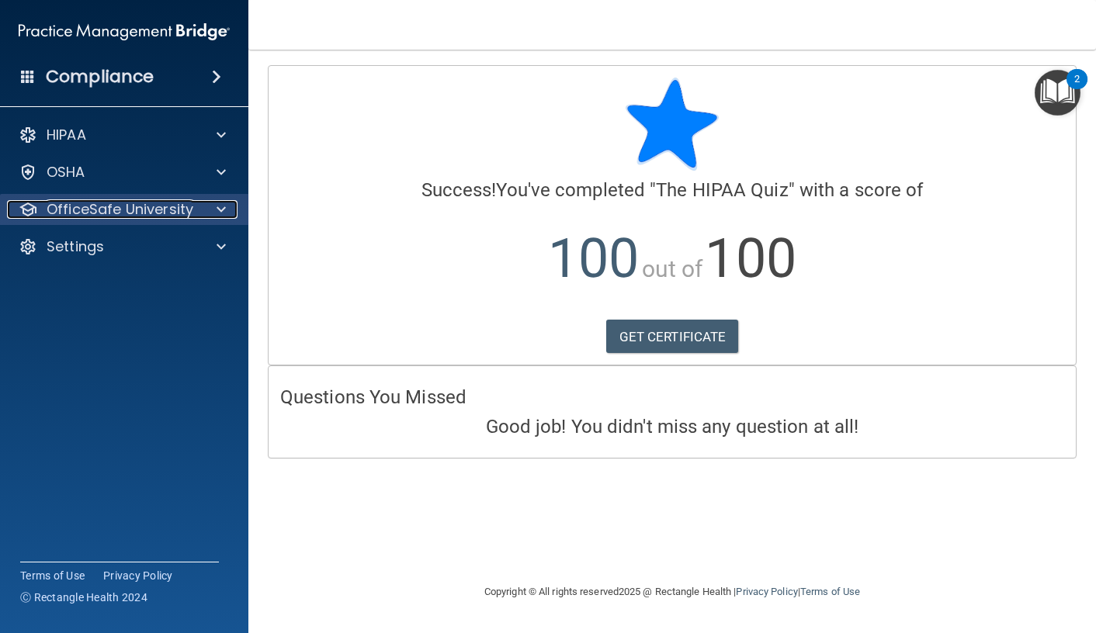
click at [147, 214] on p "OfficeSafe University" at bounding box center [120, 209] width 147 height 19
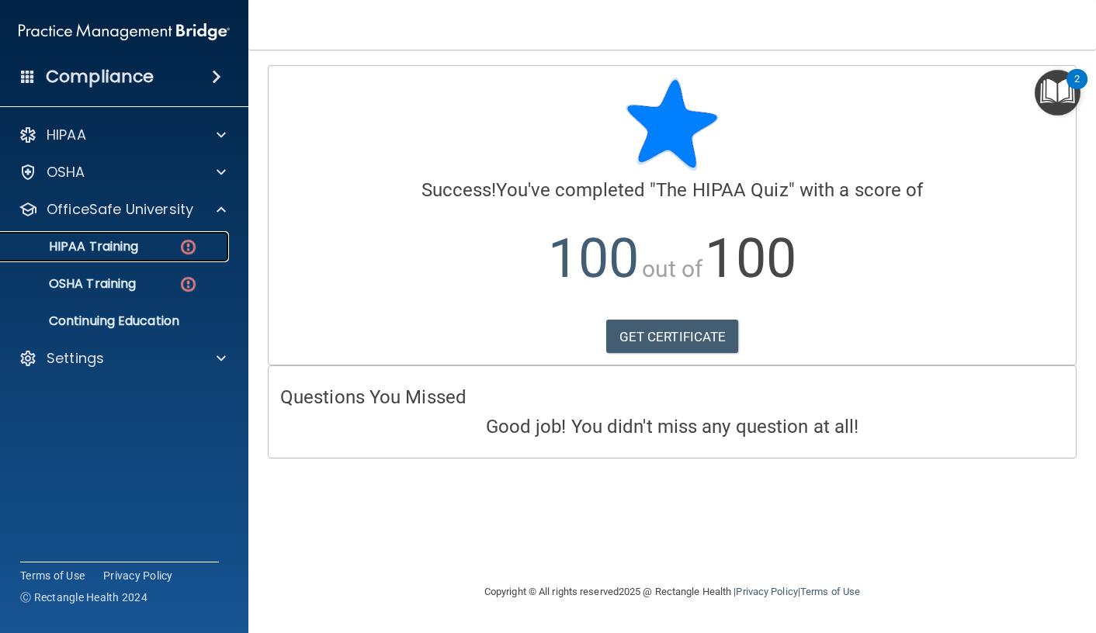
click at [134, 250] on p "HIPAA Training" at bounding box center [74, 247] width 128 height 16
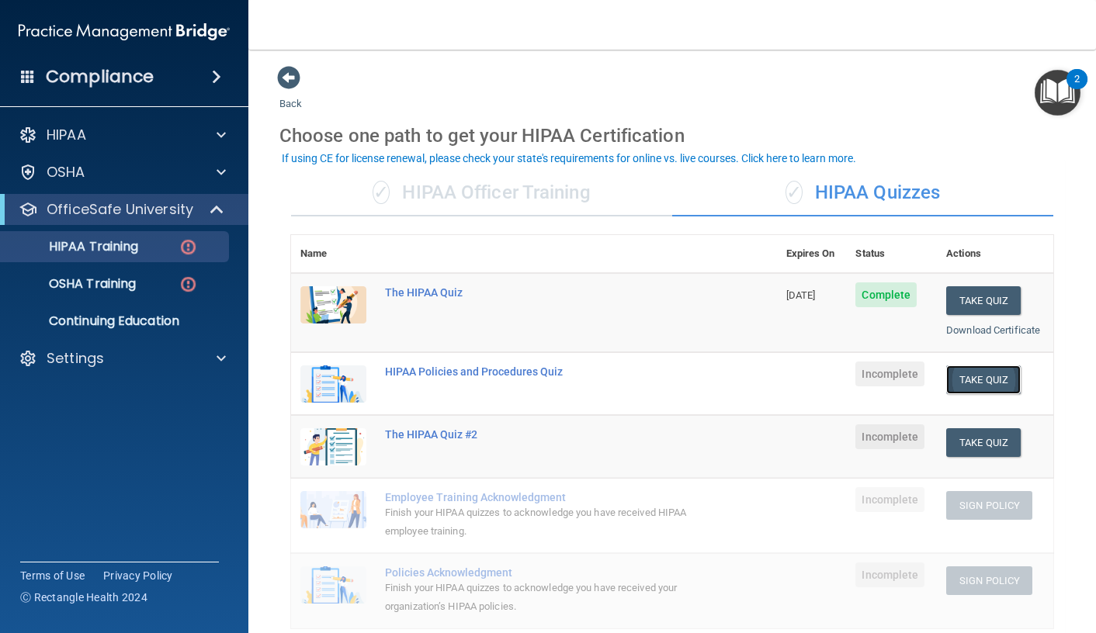
click at [969, 385] on button "Take Quiz" at bounding box center [983, 380] width 75 height 29
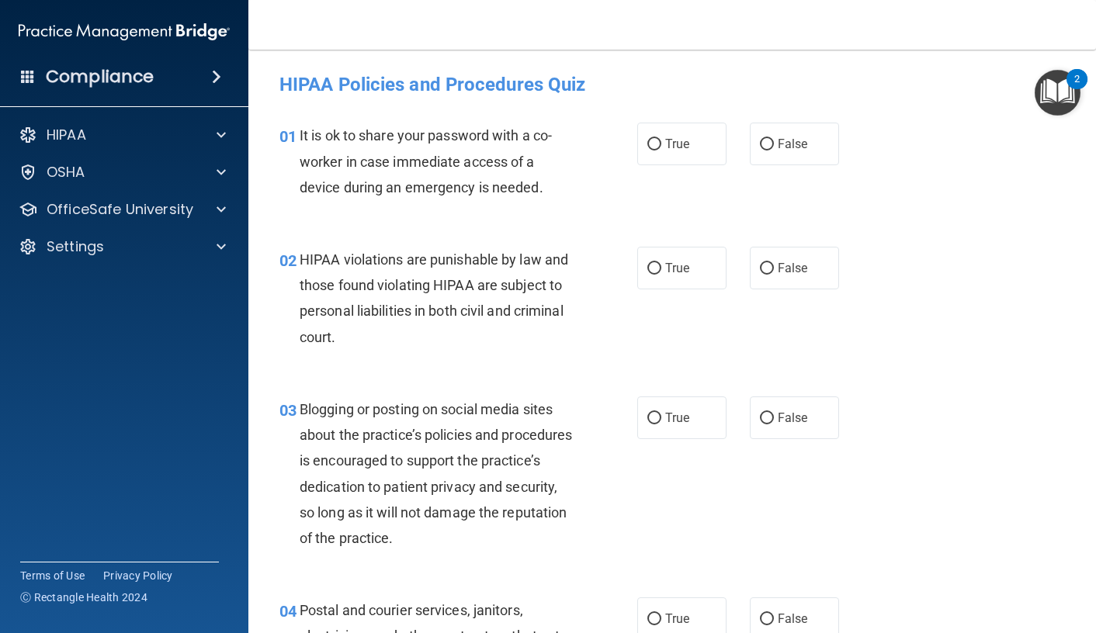
drag, startPoint x: 660, startPoint y: 148, endPoint x: 656, endPoint y: 227, distance: 79.3
click at [661, 152] on label "True" at bounding box center [681, 144] width 89 height 43
click at [661, 151] on input "True" at bounding box center [654, 145] width 14 height 12
radio input "true"
drag, startPoint x: 660, startPoint y: 270, endPoint x: 652, endPoint y: 340, distance: 70.3
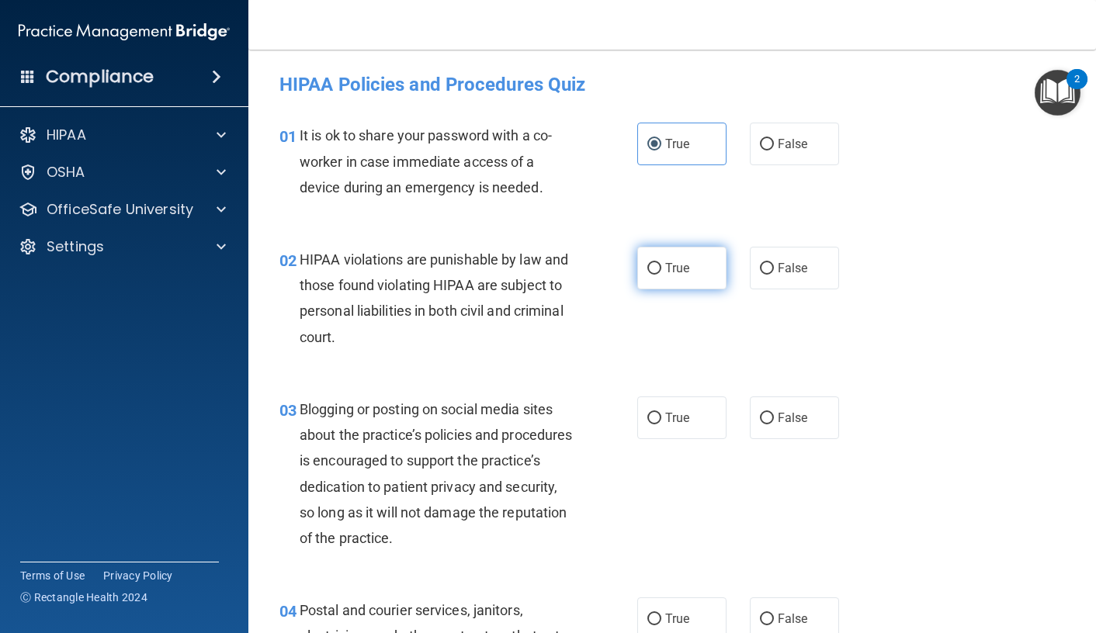
click at [665, 272] on span "True" at bounding box center [677, 268] width 24 height 15
click at [660, 272] on input "True" at bounding box center [654, 269] width 14 height 12
radio input "true"
drag, startPoint x: 667, startPoint y: 429, endPoint x: 662, endPoint y: 446, distance: 17.9
click at [667, 430] on label "True" at bounding box center [681, 418] width 89 height 43
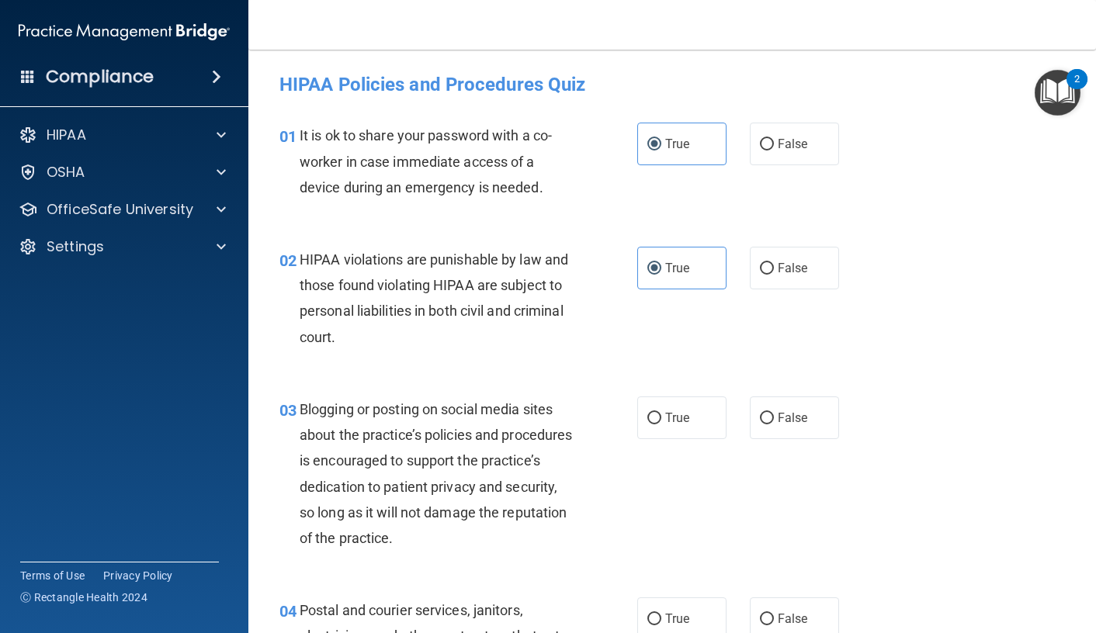
click at [661, 425] on input "True" at bounding box center [654, 419] width 14 height 12
radio input "true"
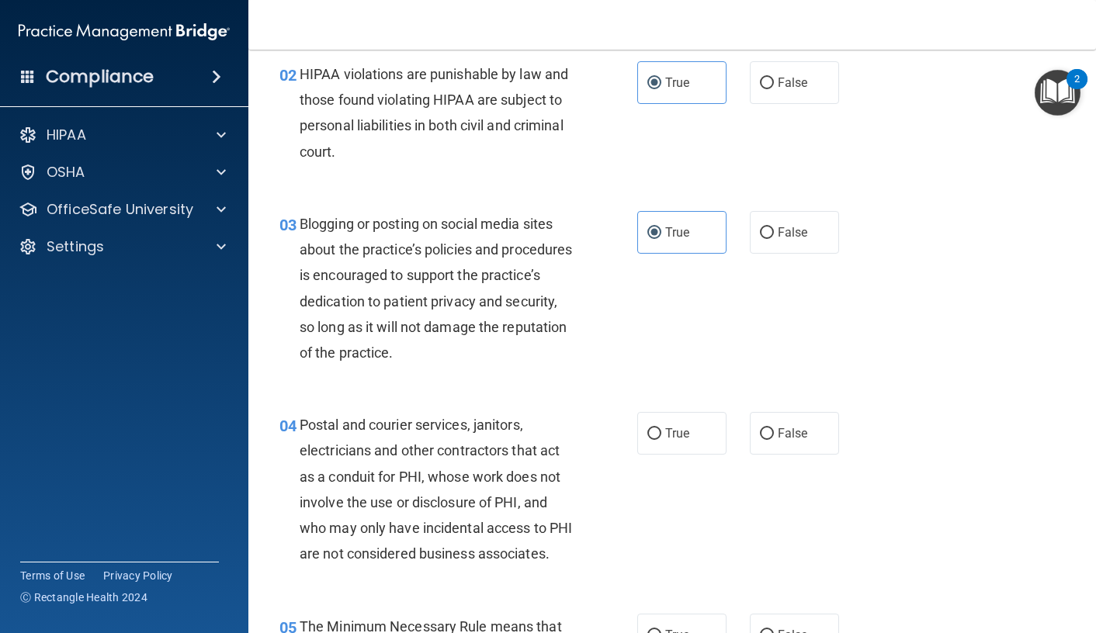
scroll to position [233, 0]
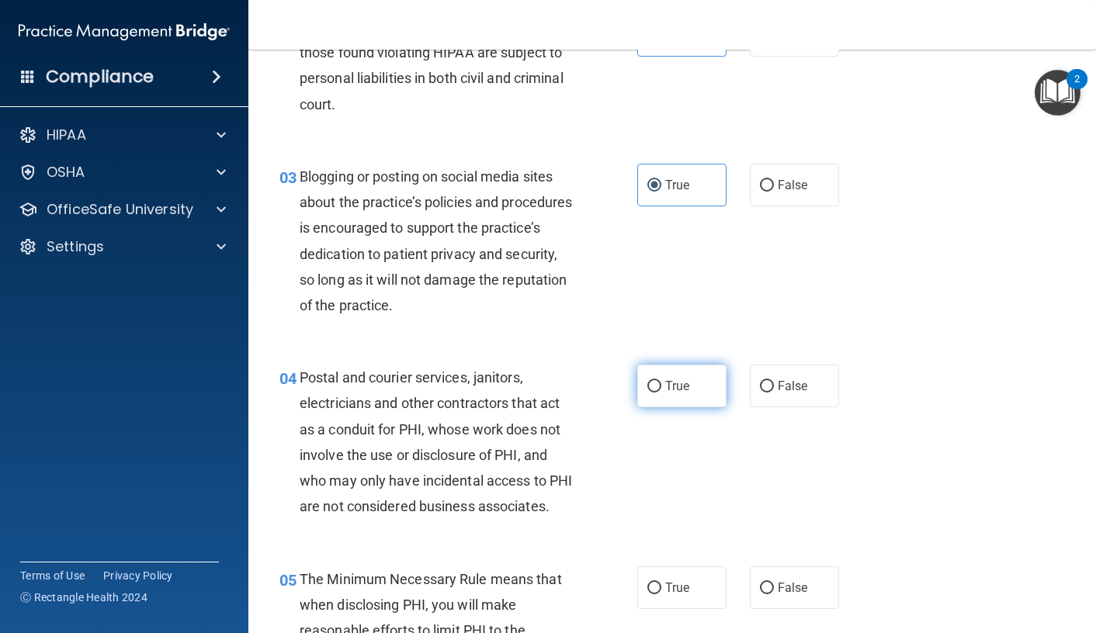
click at [701, 373] on label "True" at bounding box center [681, 386] width 89 height 43
click at [661, 381] on input "True" at bounding box center [654, 387] width 14 height 12
radio input "true"
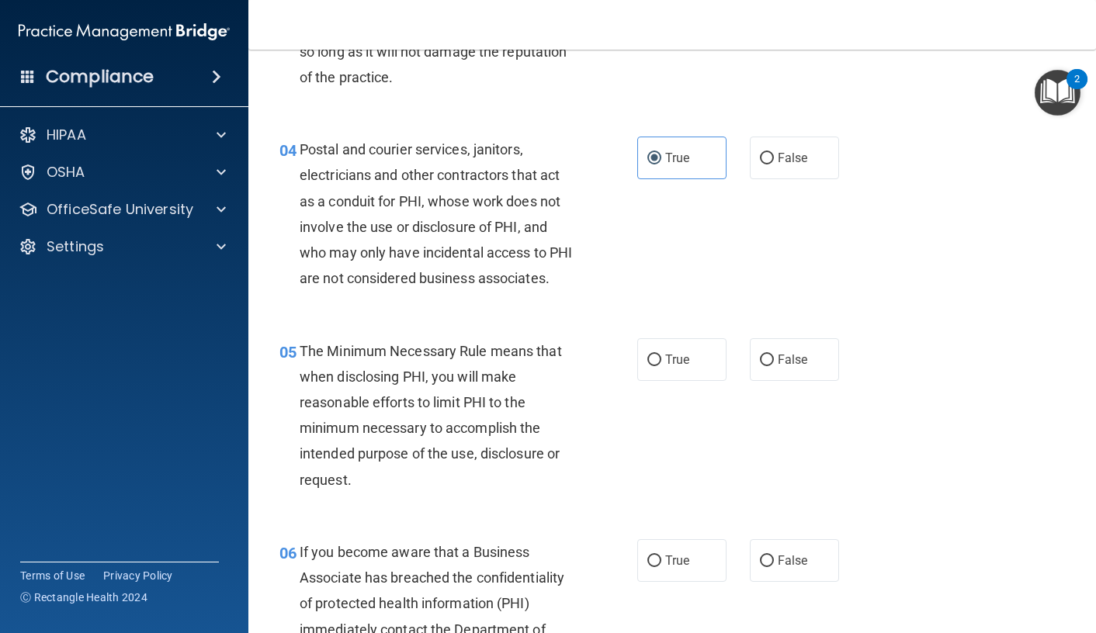
scroll to position [466, 0]
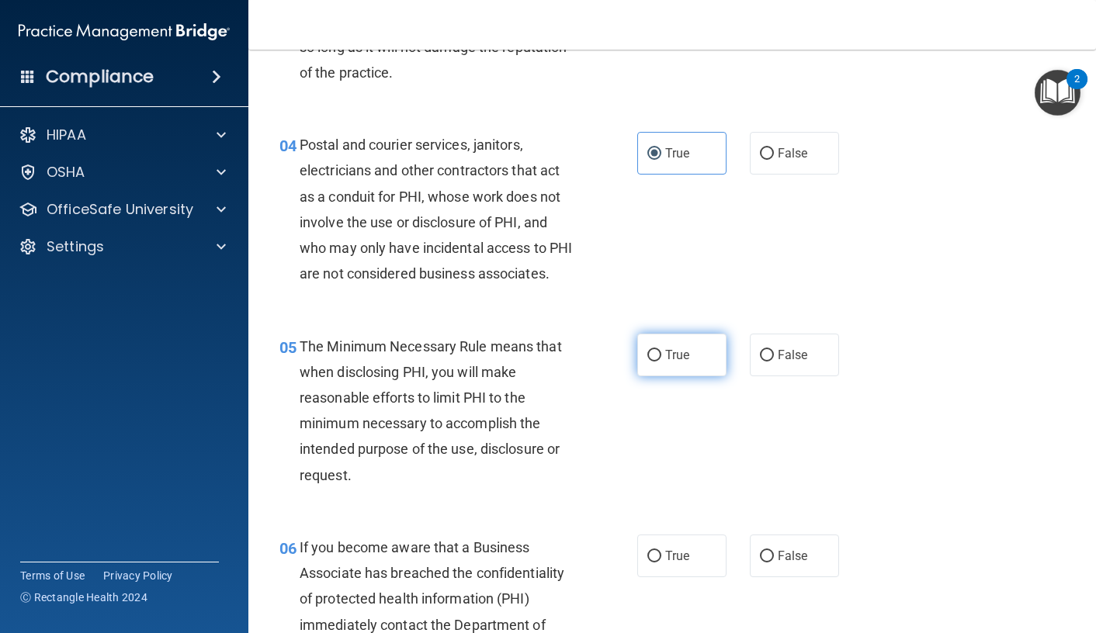
click at [683, 366] on label "True" at bounding box center [681, 355] width 89 height 43
click at [661, 362] on input "True" at bounding box center [654, 356] width 14 height 12
radio input "true"
click at [664, 577] on label "True" at bounding box center [681, 556] width 89 height 43
click at [661, 563] on input "True" at bounding box center [654, 557] width 14 height 12
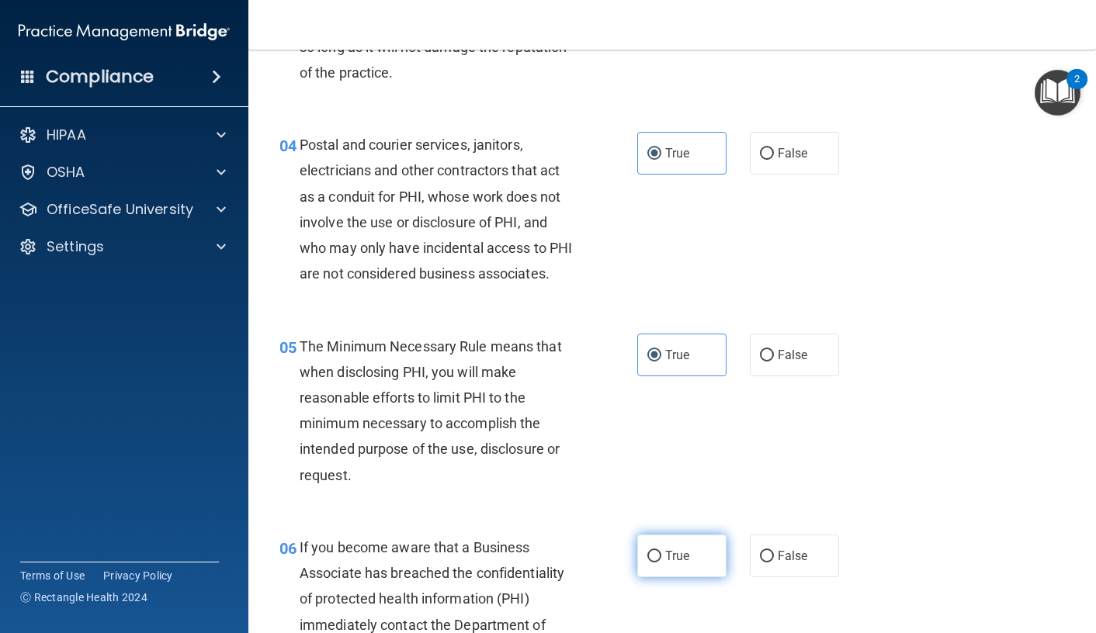
radio input "true"
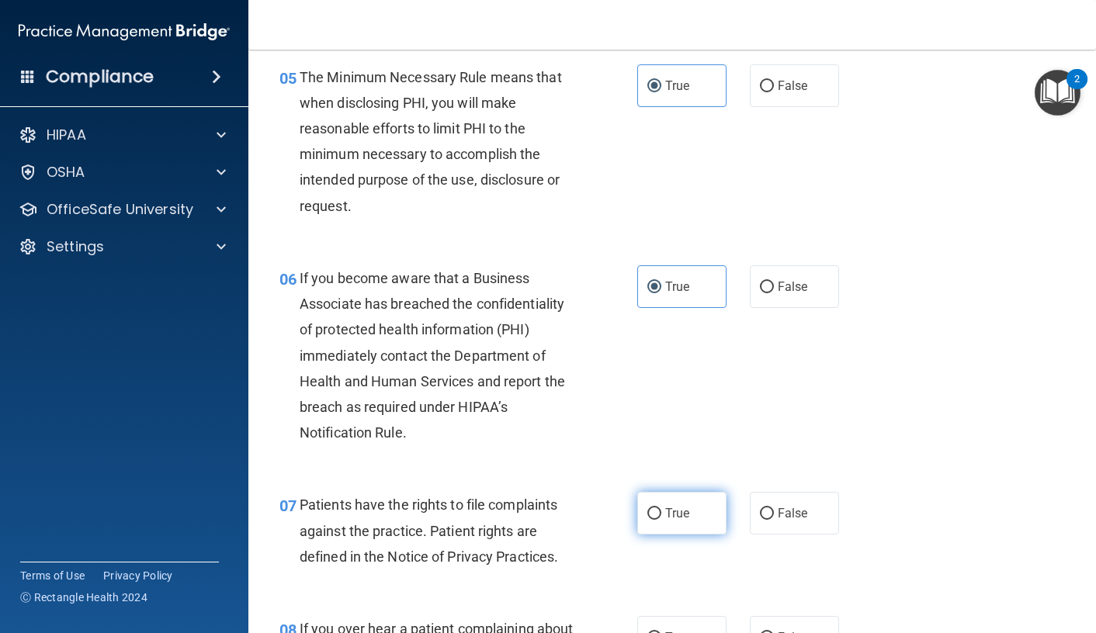
scroll to position [776, 0]
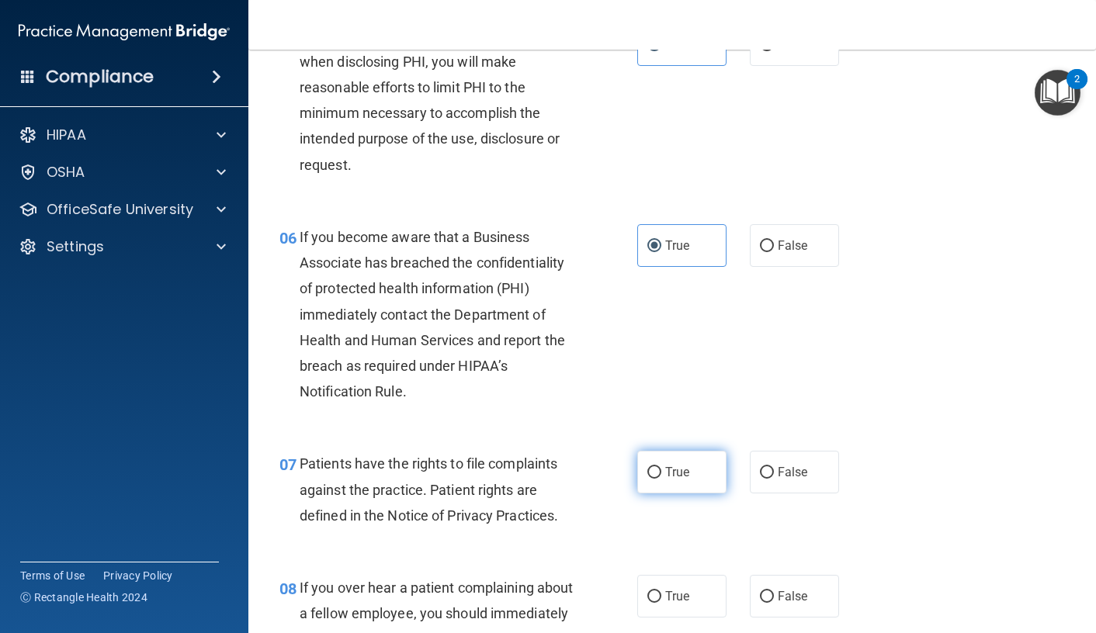
click at [670, 494] on label "True" at bounding box center [681, 472] width 89 height 43
click at [661, 479] on input "True" at bounding box center [654, 473] width 14 height 12
radio input "true"
click at [681, 615] on label "True" at bounding box center [681, 596] width 89 height 43
click at [661, 603] on input "True" at bounding box center [654, 597] width 14 height 12
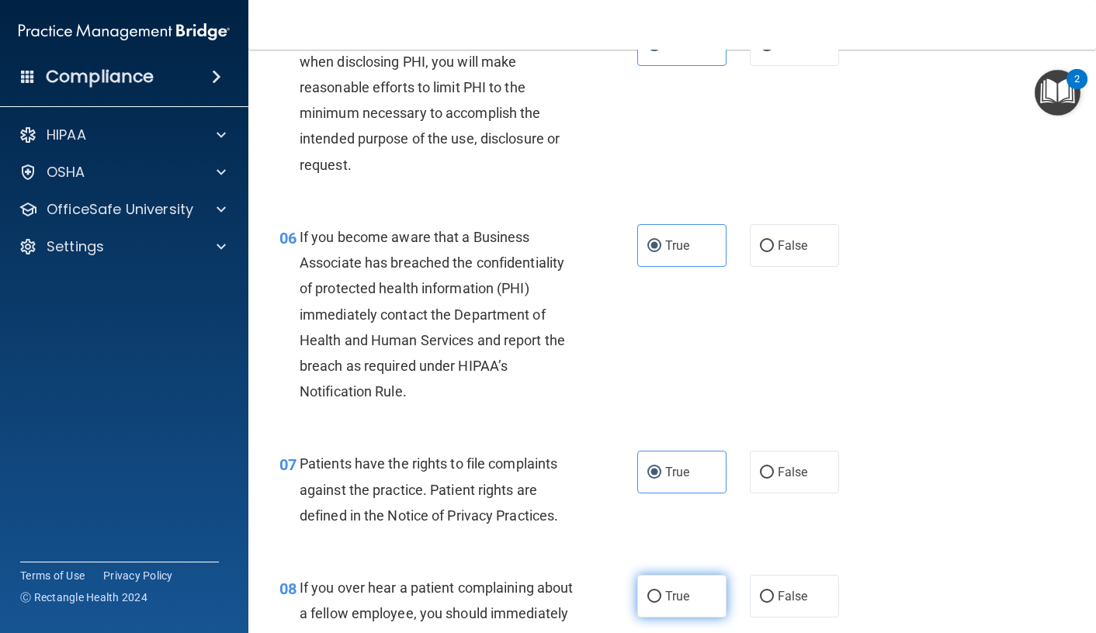
radio input "true"
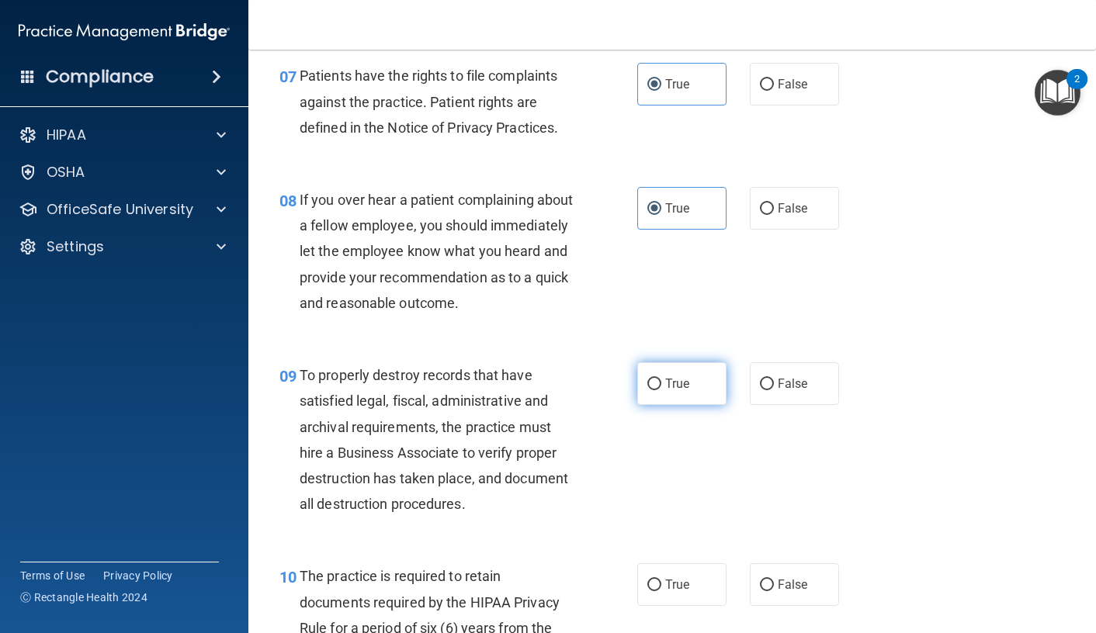
click at [661, 405] on label "True" at bounding box center [681, 383] width 89 height 43
click at [661, 390] on input "True" at bounding box center [654, 385] width 14 height 12
radio input "true"
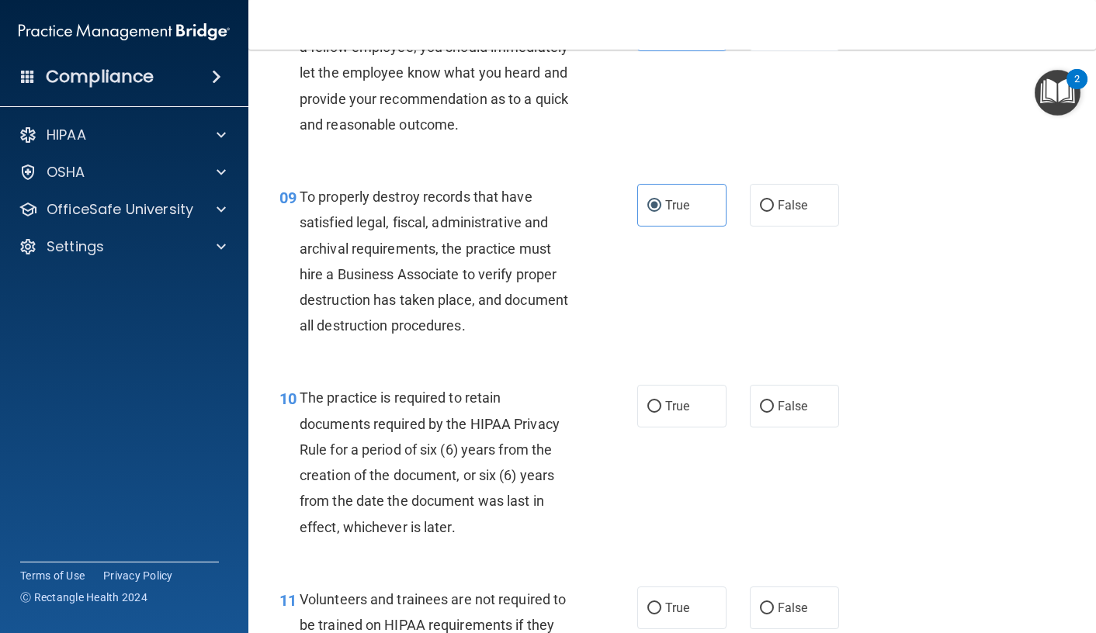
scroll to position [1397, 0]
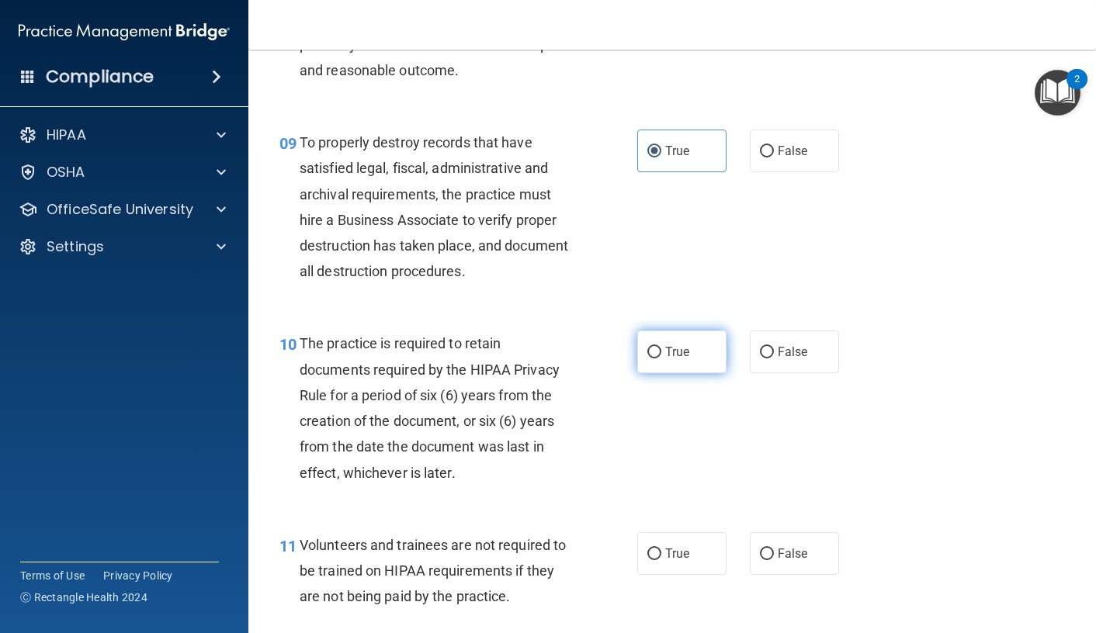
drag, startPoint x: 666, startPoint y: 403, endPoint x: 680, endPoint y: 567, distance: 164.4
click at [666, 359] on span "True" at bounding box center [677, 352] width 24 height 15
click at [661, 359] on input "True" at bounding box center [654, 353] width 14 height 12
radio input "true"
drag, startPoint x: 682, startPoint y: 611, endPoint x: 671, endPoint y: 565, distance: 47.1
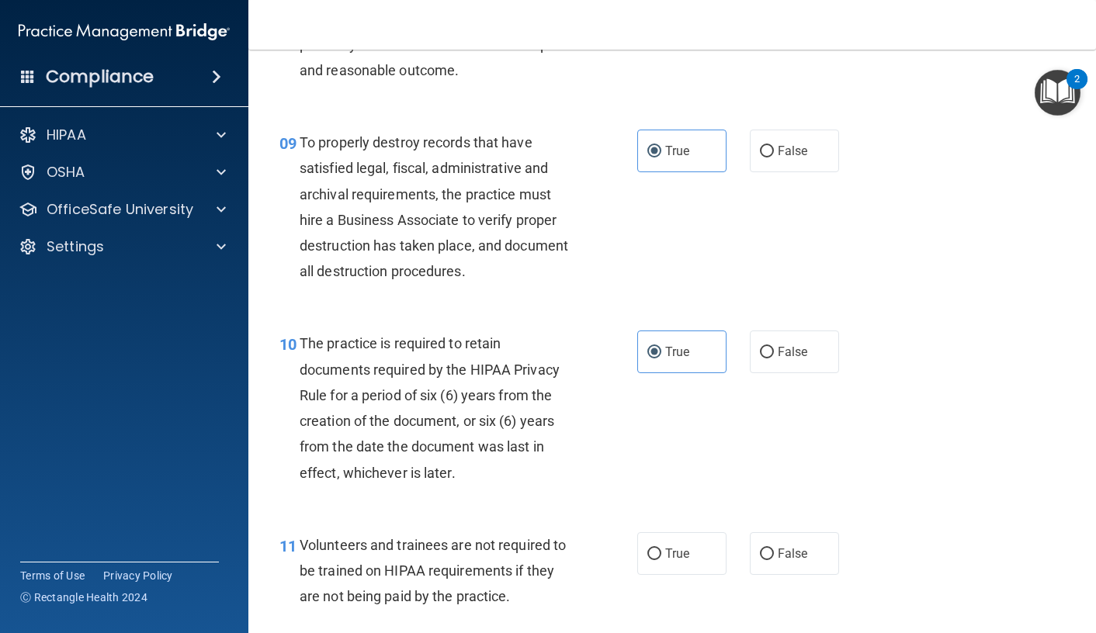
click at [682, 561] on span "True" at bounding box center [677, 553] width 24 height 15
click at [661, 560] on input "True" at bounding box center [654, 555] width 14 height 12
radio input "true"
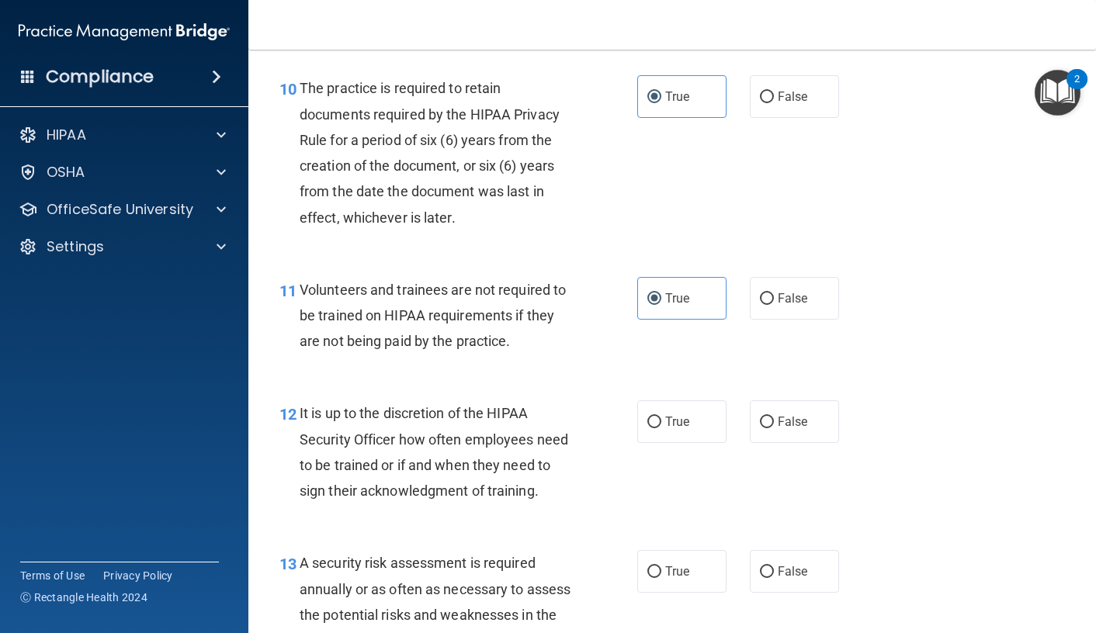
scroll to position [1708, 0]
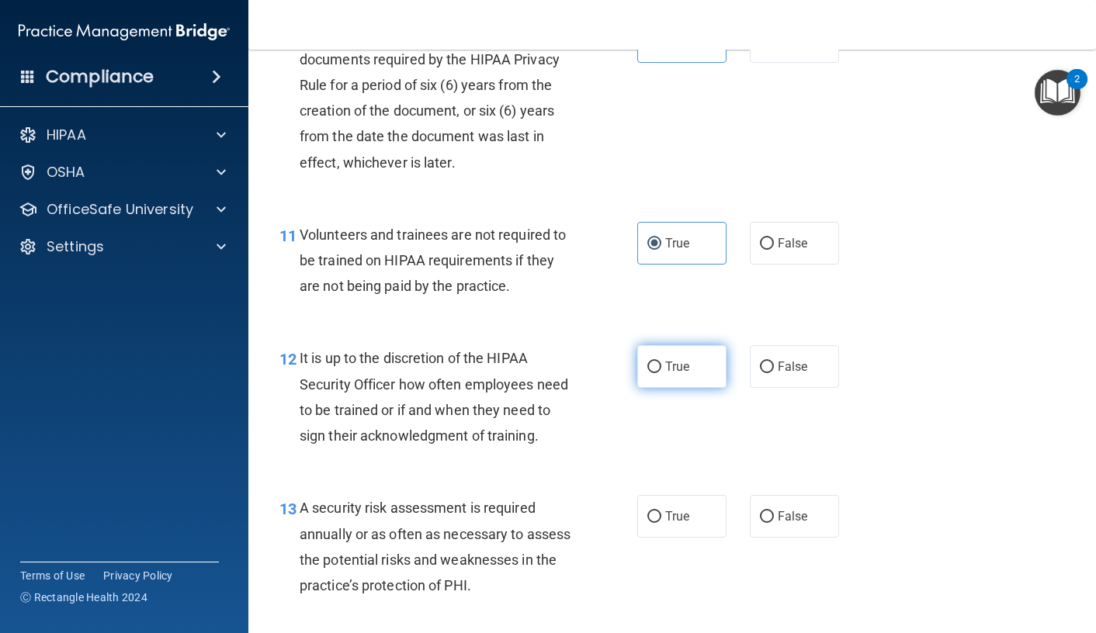
click at [655, 373] on input "True" at bounding box center [654, 368] width 14 height 12
radio input "true"
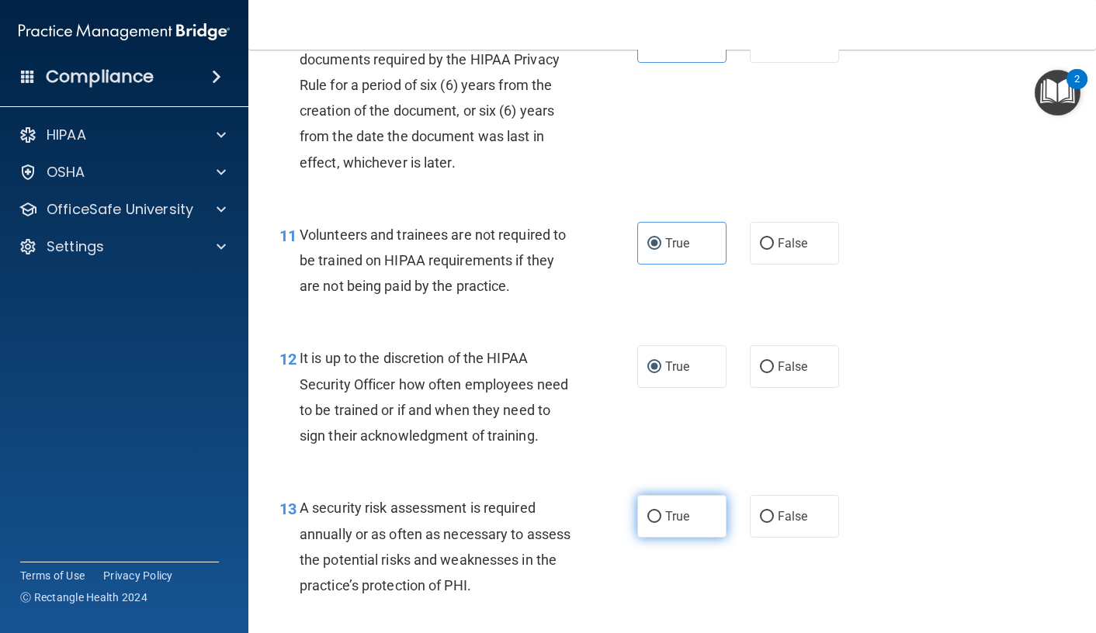
click at [687, 538] on label "True" at bounding box center [681, 516] width 89 height 43
click at [661, 523] on input "True" at bounding box center [654, 517] width 14 height 12
radio input "true"
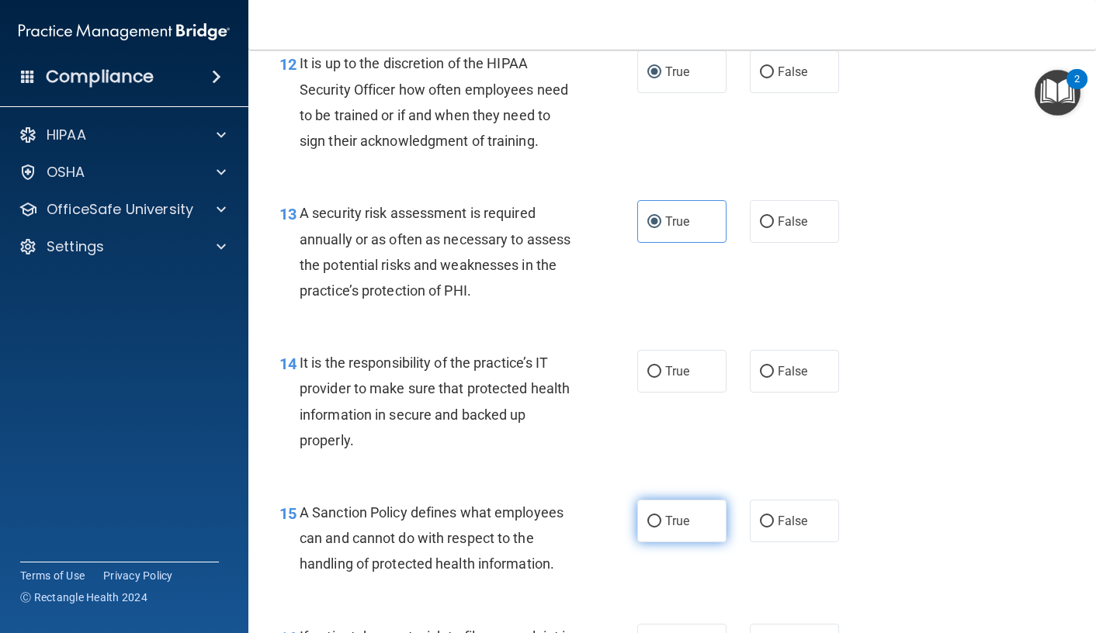
scroll to position [2096, 0]
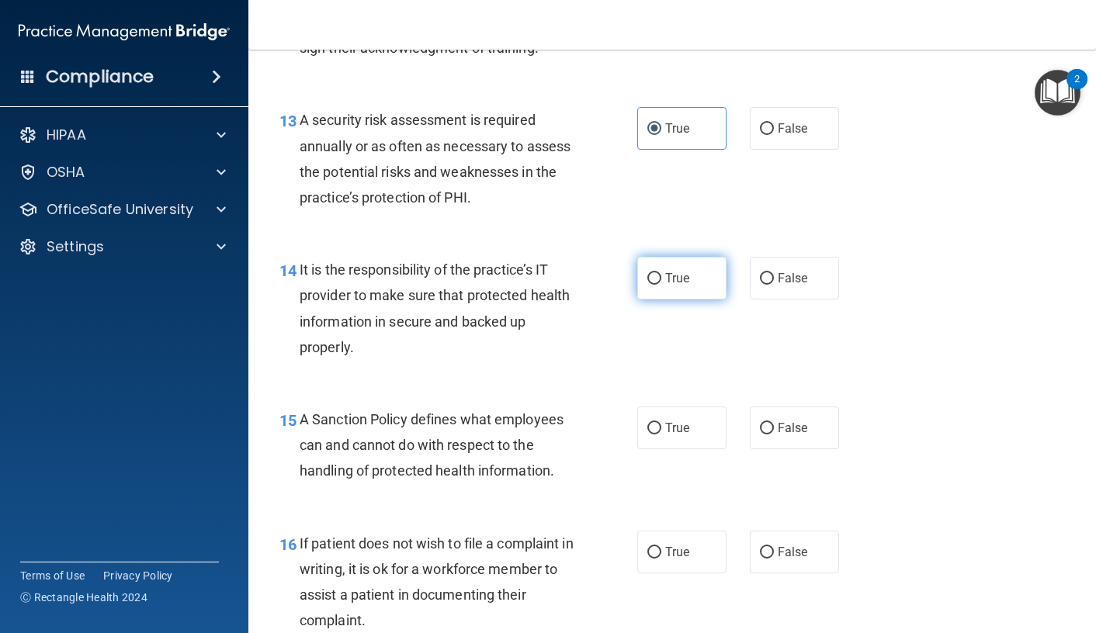
click at [670, 286] on span "True" at bounding box center [677, 278] width 24 height 15
click at [661, 285] on input "True" at bounding box center [654, 279] width 14 height 12
radio input "true"
click at [694, 449] on label "True" at bounding box center [681, 428] width 89 height 43
click at [661, 435] on input "True" at bounding box center [654, 429] width 14 height 12
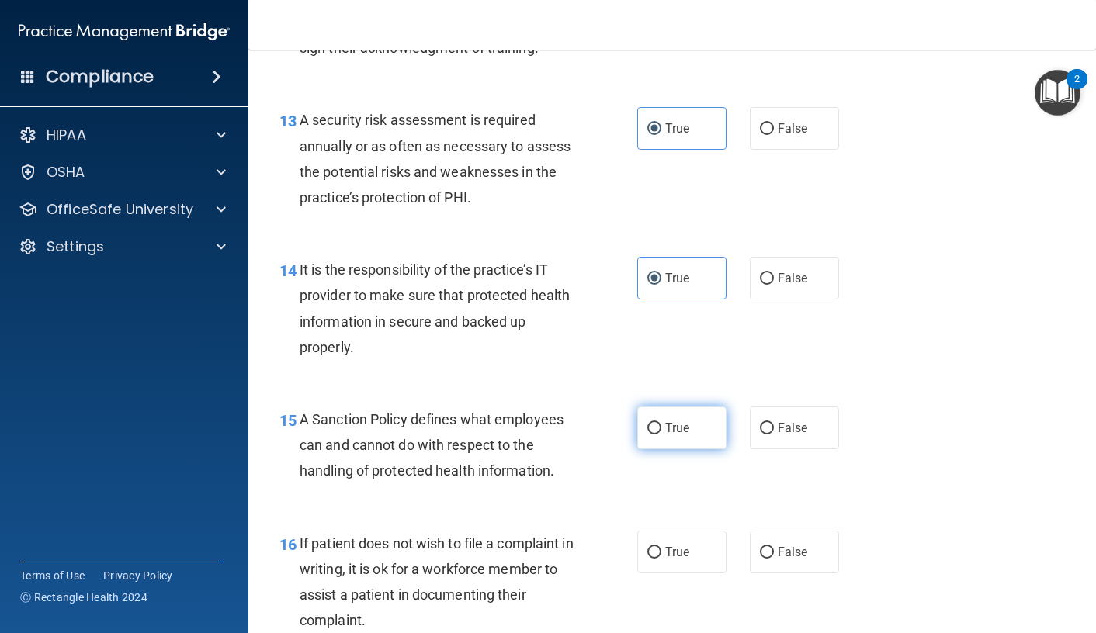
radio input "true"
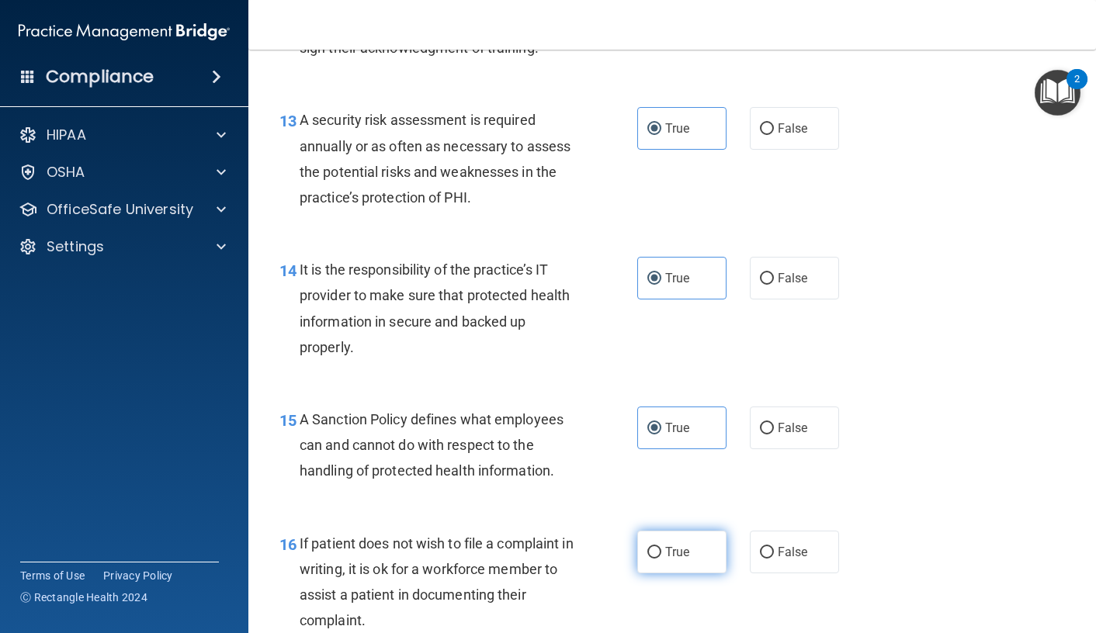
click at [657, 574] on label "True" at bounding box center [681, 552] width 89 height 43
click at [657, 559] on input "True" at bounding box center [654, 553] width 14 height 12
radio input "true"
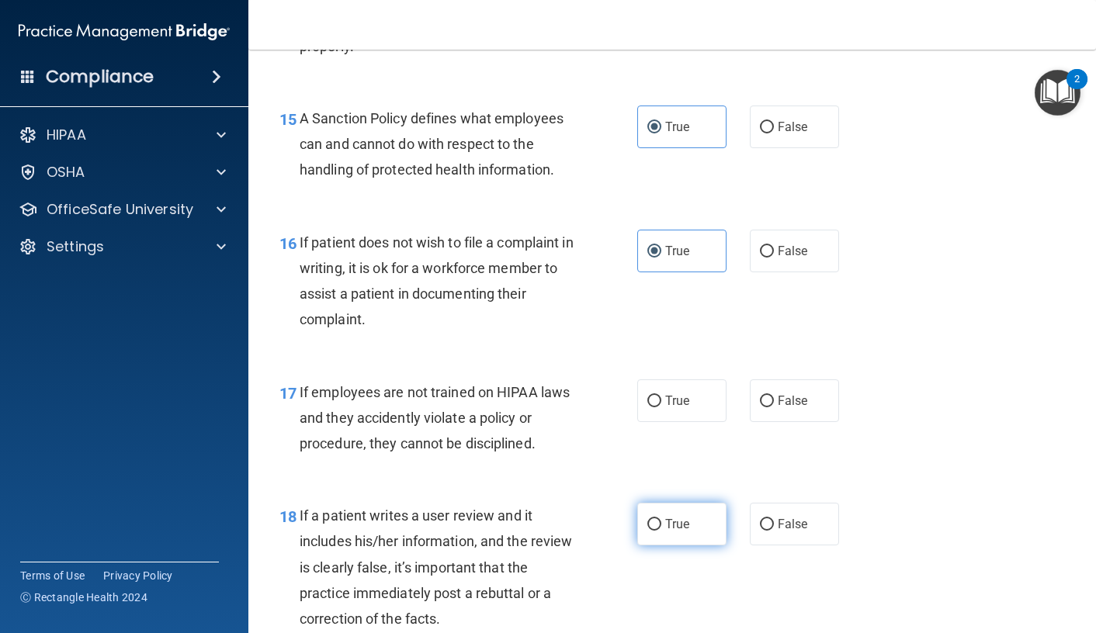
scroll to position [2406, 0]
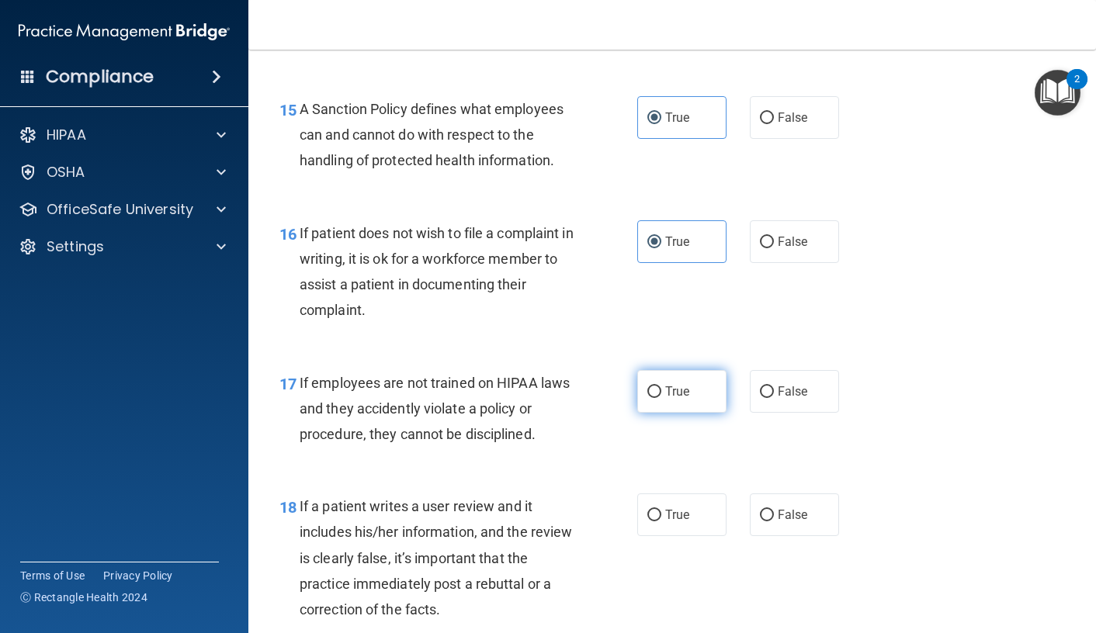
drag, startPoint x: 646, startPoint y: 428, endPoint x: 648, endPoint y: 437, distance: 8.8
click at [646, 413] on label "True" at bounding box center [681, 391] width 89 height 43
click at [647, 398] on input "True" at bounding box center [654, 393] width 14 height 12
radio input "true"
click at [663, 536] on label "True" at bounding box center [681, 515] width 89 height 43
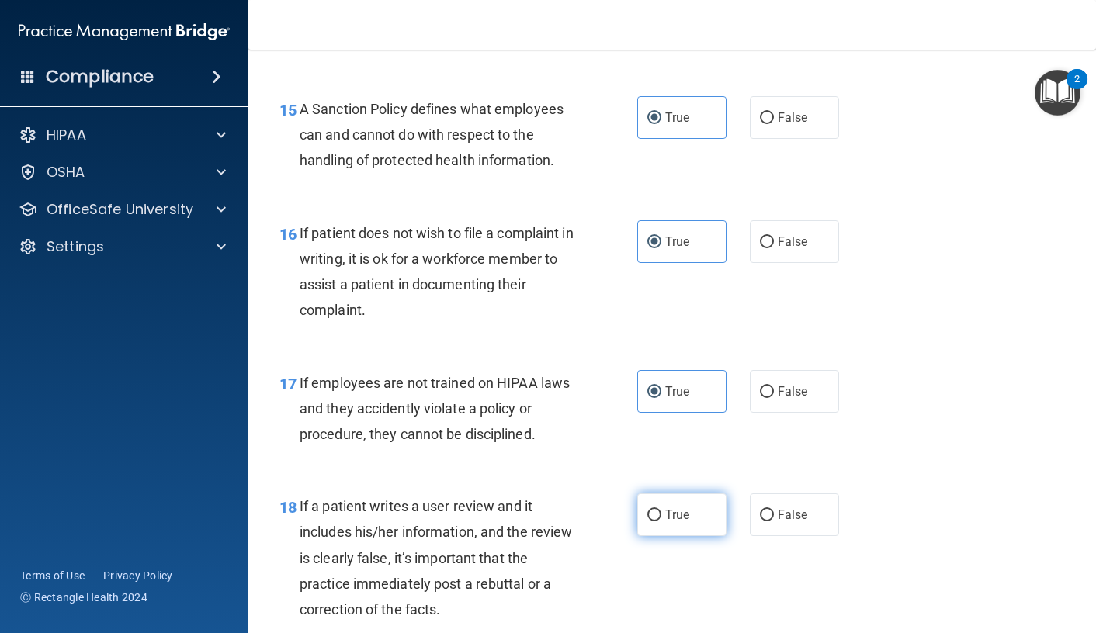
click at [661, 522] on input "True" at bounding box center [654, 516] width 14 height 12
radio input "true"
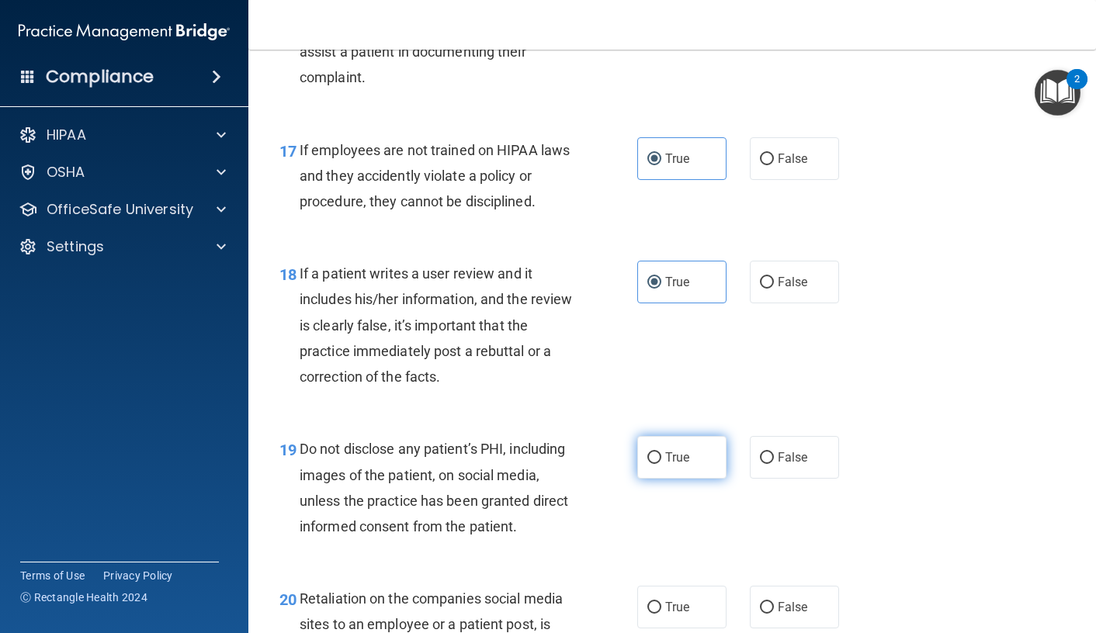
click at [677, 479] on label "True" at bounding box center [681, 457] width 89 height 43
click at [661, 464] on input "True" at bounding box center [654, 459] width 14 height 12
radio input "true"
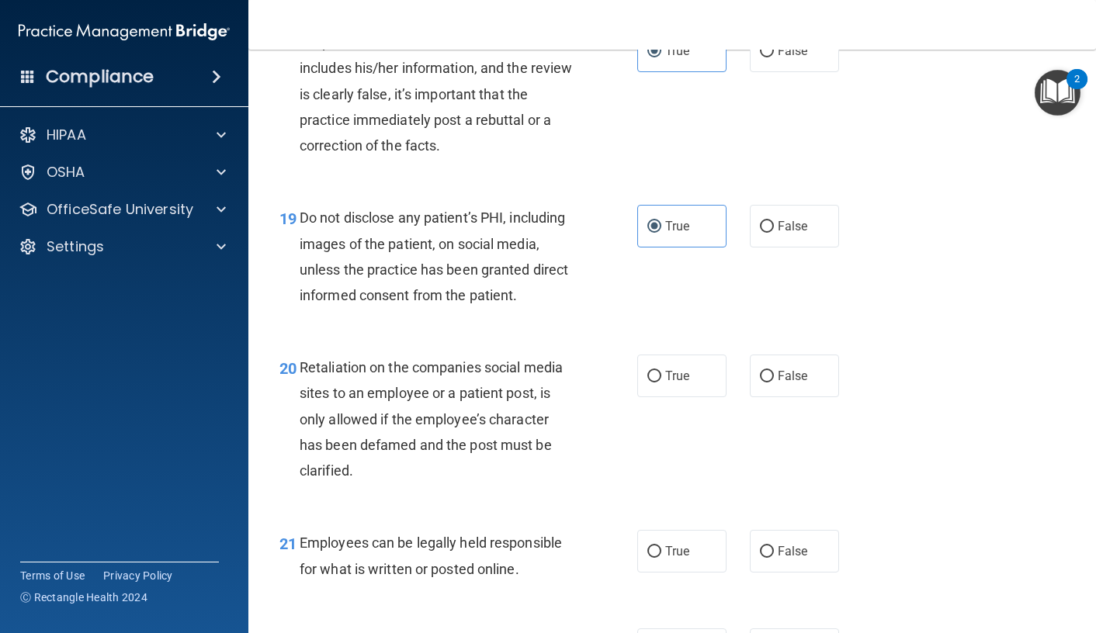
scroll to position [2949, 0]
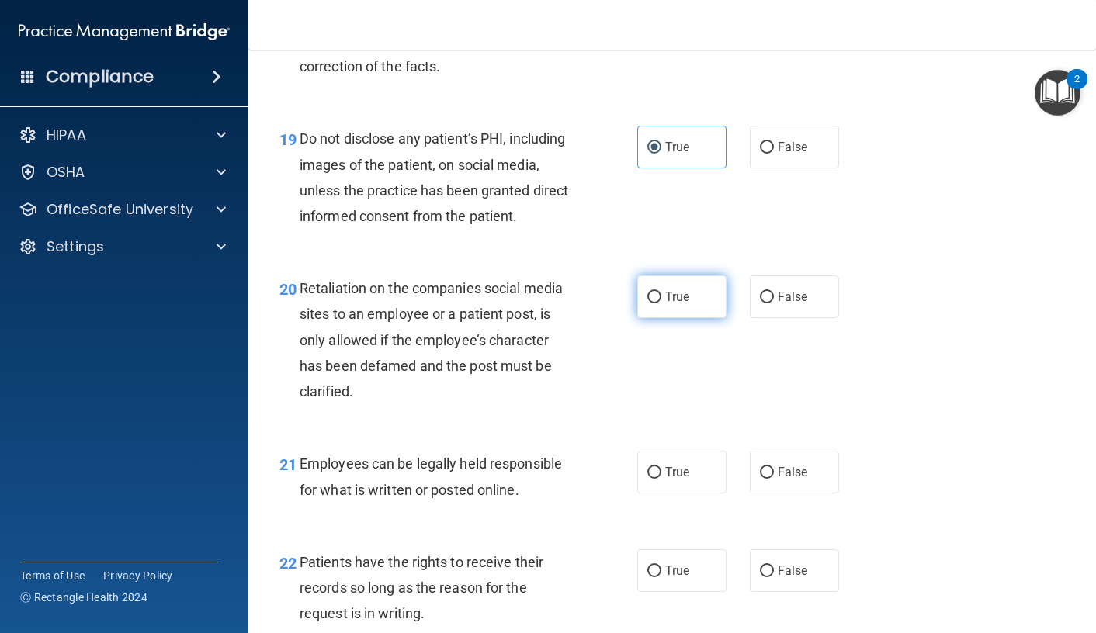
click at [684, 318] on label "True" at bounding box center [681, 297] width 89 height 43
click at [661, 303] on input "True" at bounding box center [654, 298] width 14 height 12
radio input "true"
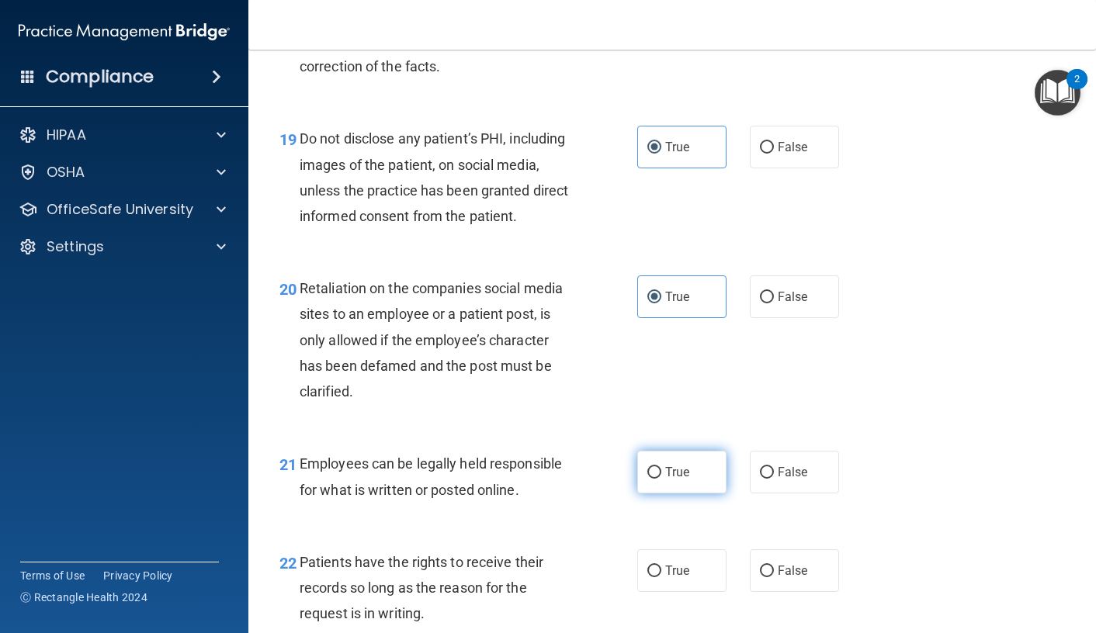
click at [680, 494] on label "True" at bounding box center [681, 472] width 89 height 43
click at [661, 479] on input "True" at bounding box center [654, 473] width 14 height 12
radio input "true"
click at [674, 578] on span "True" at bounding box center [677, 570] width 24 height 15
click at [661, 577] on input "True" at bounding box center [654, 572] width 14 height 12
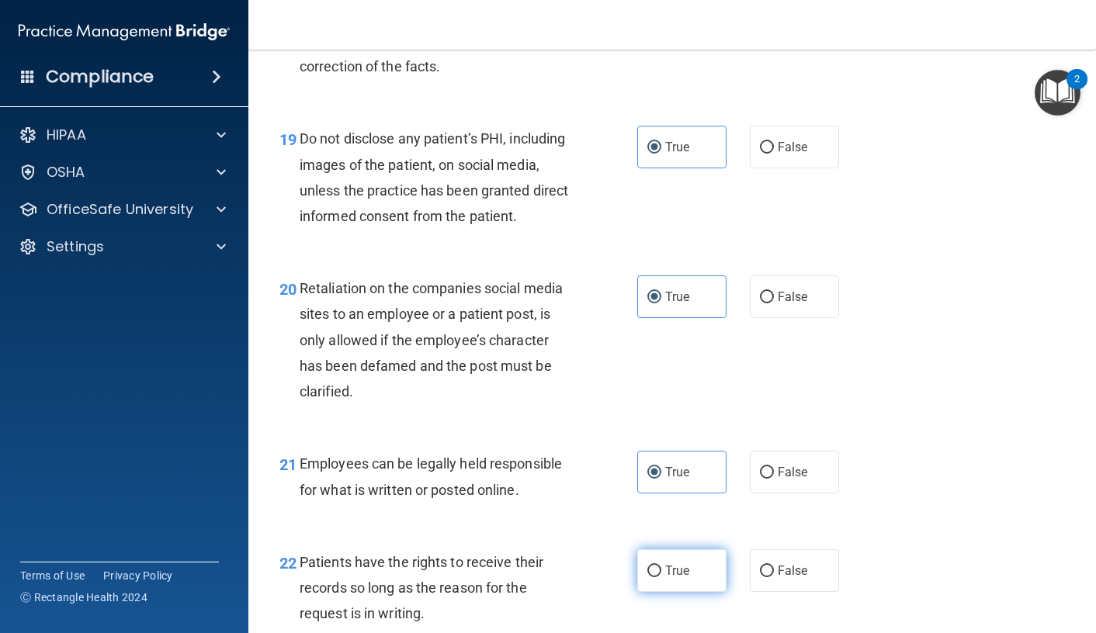
radio input "true"
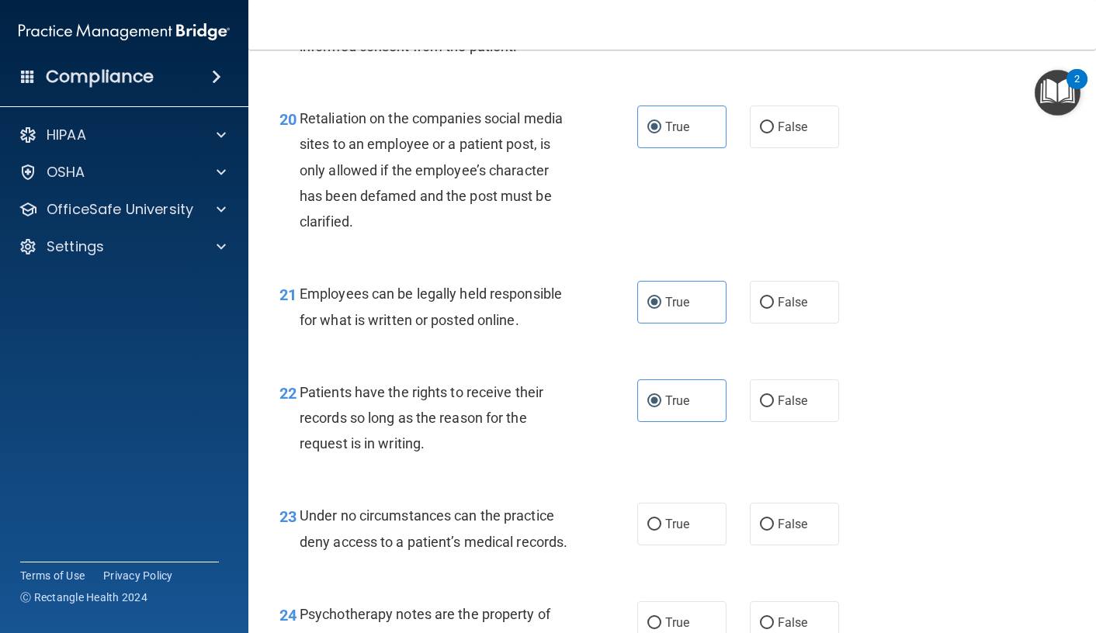
scroll to position [3182, 0]
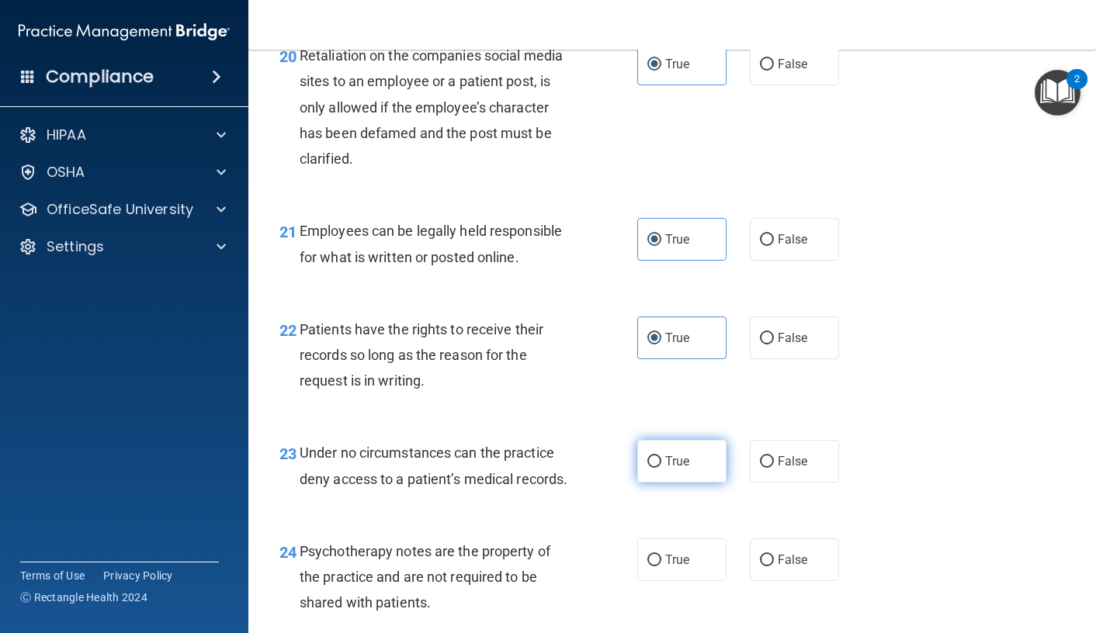
click at [685, 483] on label "True" at bounding box center [681, 461] width 89 height 43
click at [661, 468] on input "True" at bounding box center [654, 462] width 14 height 12
radio input "true"
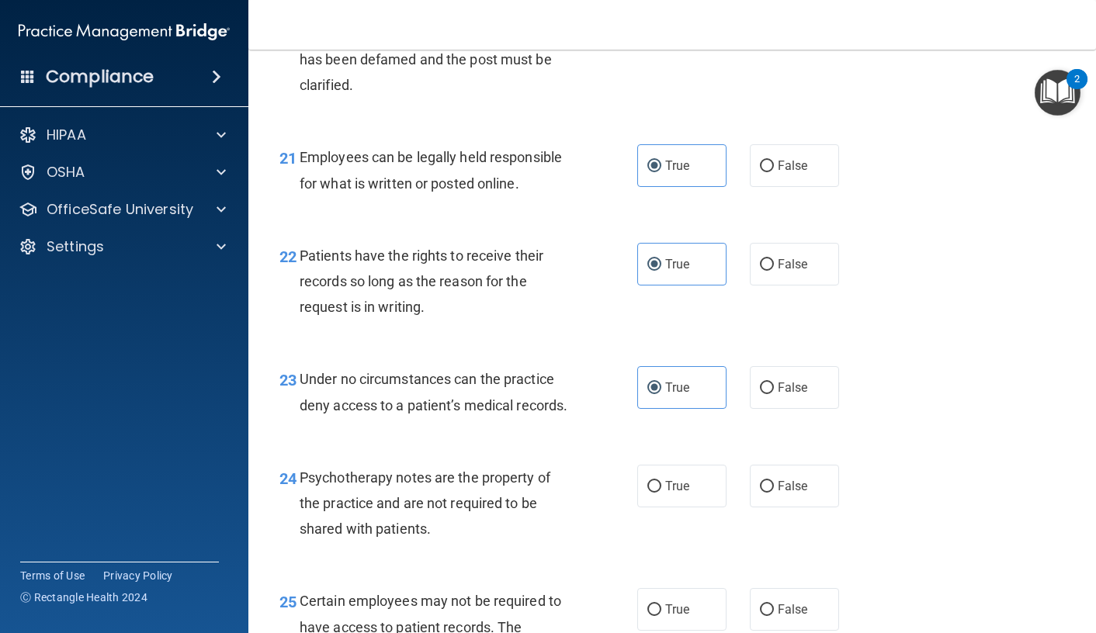
scroll to position [3260, 0]
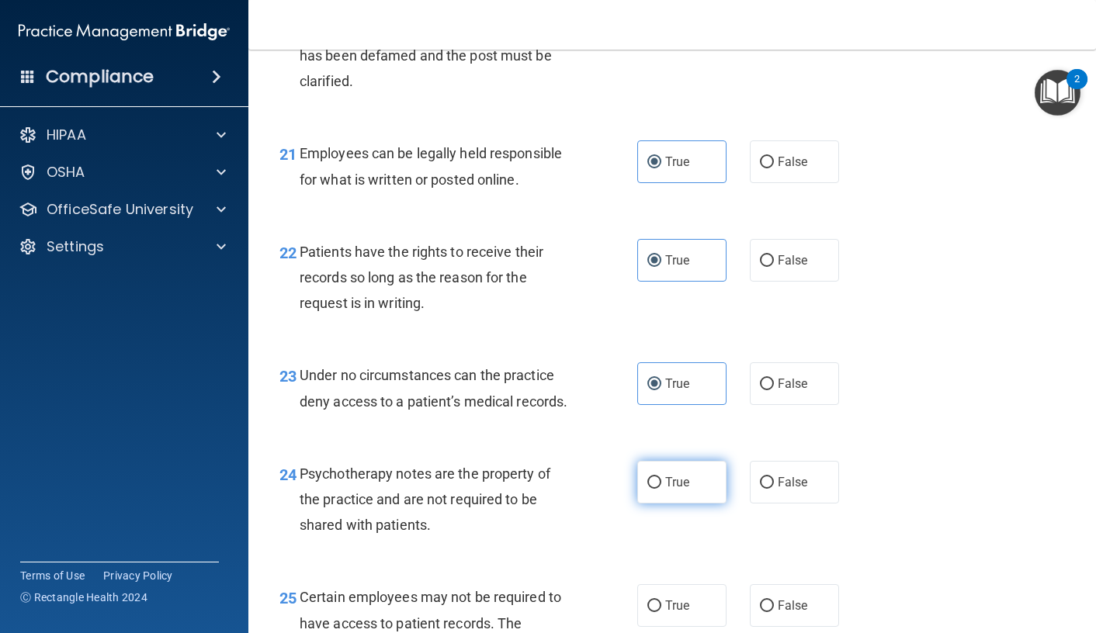
click at [665, 490] on span "True" at bounding box center [677, 482] width 24 height 15
click at [661, 489] on input "True" at bounding box center [654, 483] width 14 height 12
radio input "true"
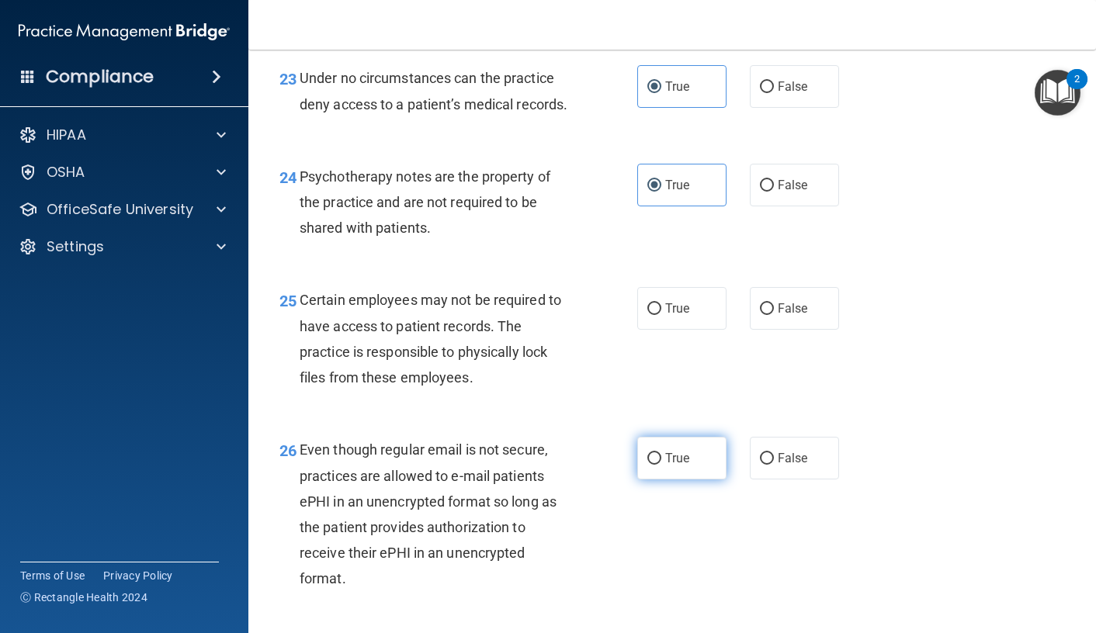
scroll to position [3570, 0]
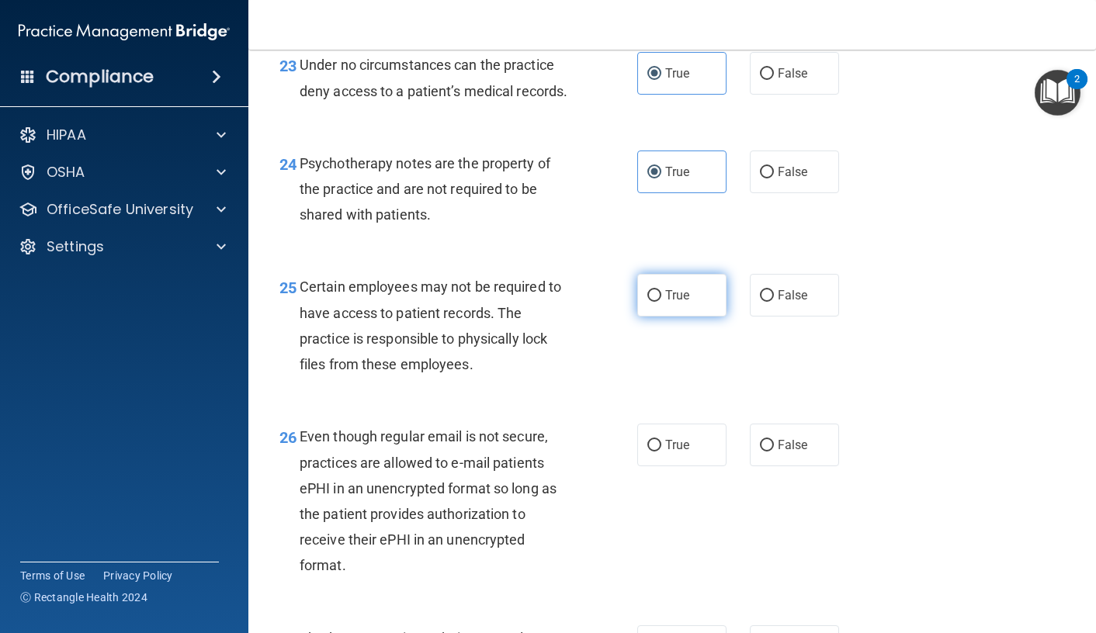
click at [654, 302] on input "True" at bounding box center [654, 296] width 14 height 12
radio input "true"
click at [692, 466] on label "True" at bounding box center [681, 445] width 89 height 43
click at [661, 452] on input "True" at bounding box center [654, 446] width 14 height 12
radio input "true"
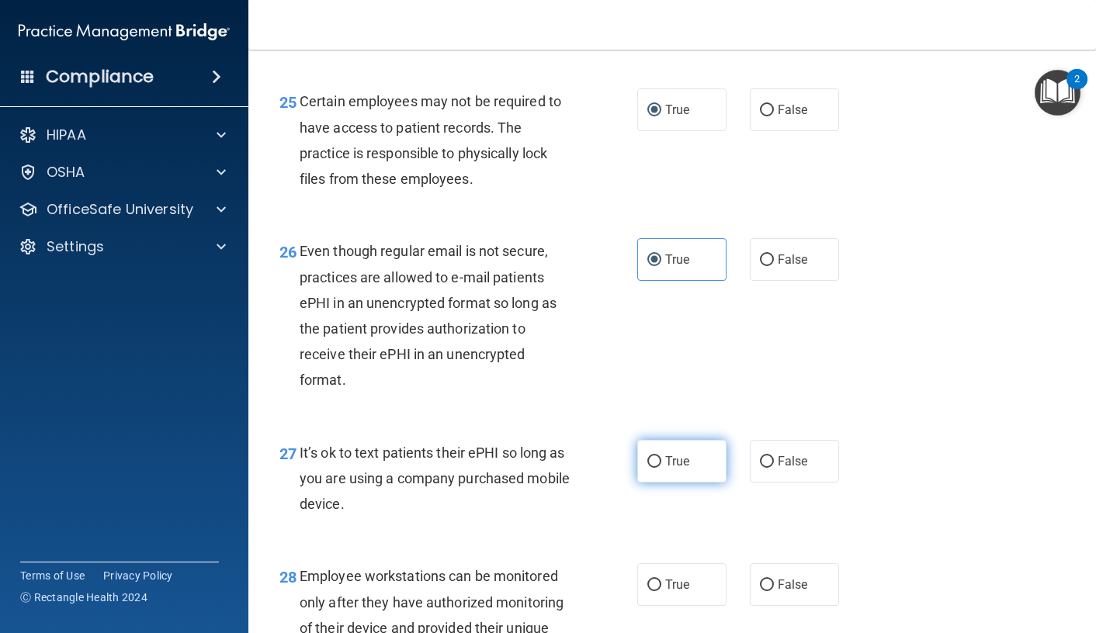
scroll to position [3803, 0]
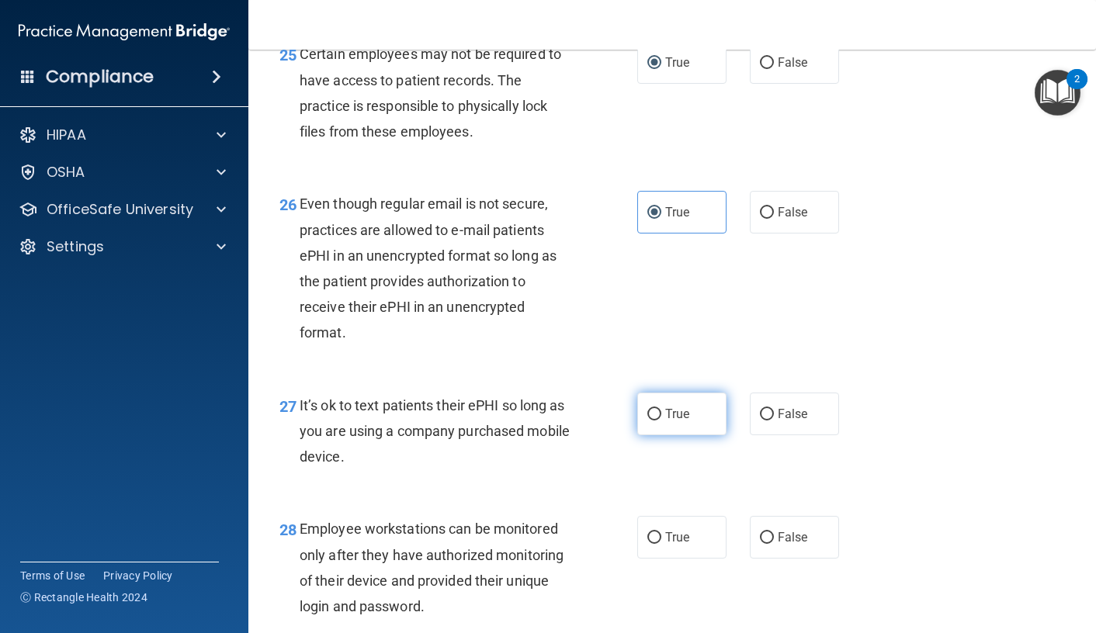
click at [672, 421] on span "True" at bounding box center [677, 414] width 24 height 15
click at [661, 421] on input "True" at bounding box center [654, 415] width 14 height 12
radio input "true"
click at [685, 559] on label "True" at bounding box center [681, 537] width 89 height 43
click at [661, 544] on input "True" at bounding box center [654, 538] width 14 height 12
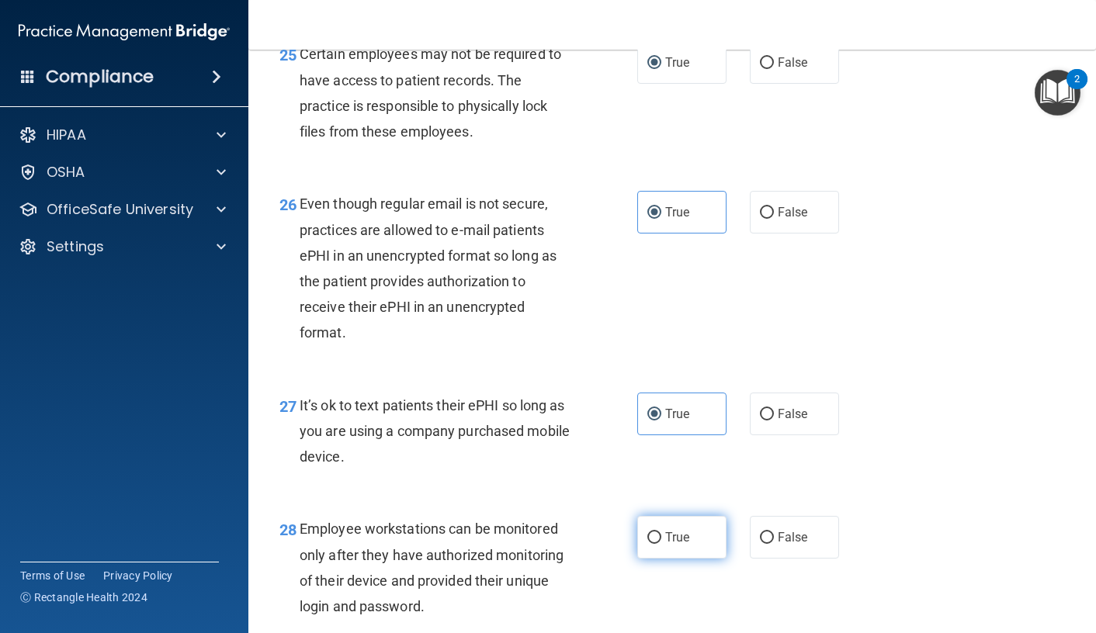
radio input "true"
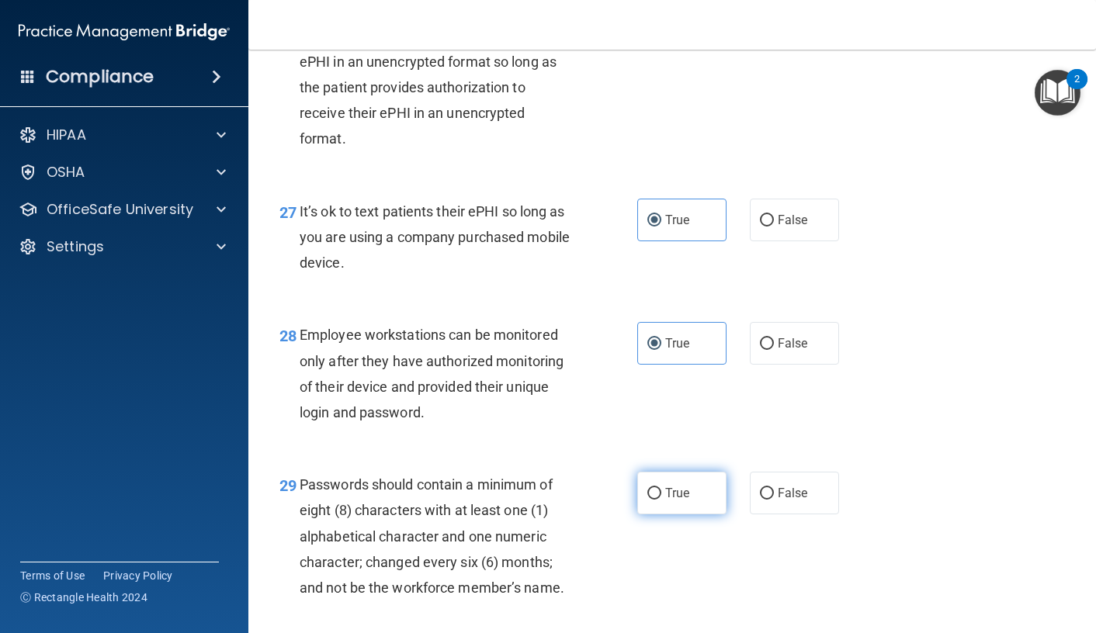
scroll to position [4036, 0]
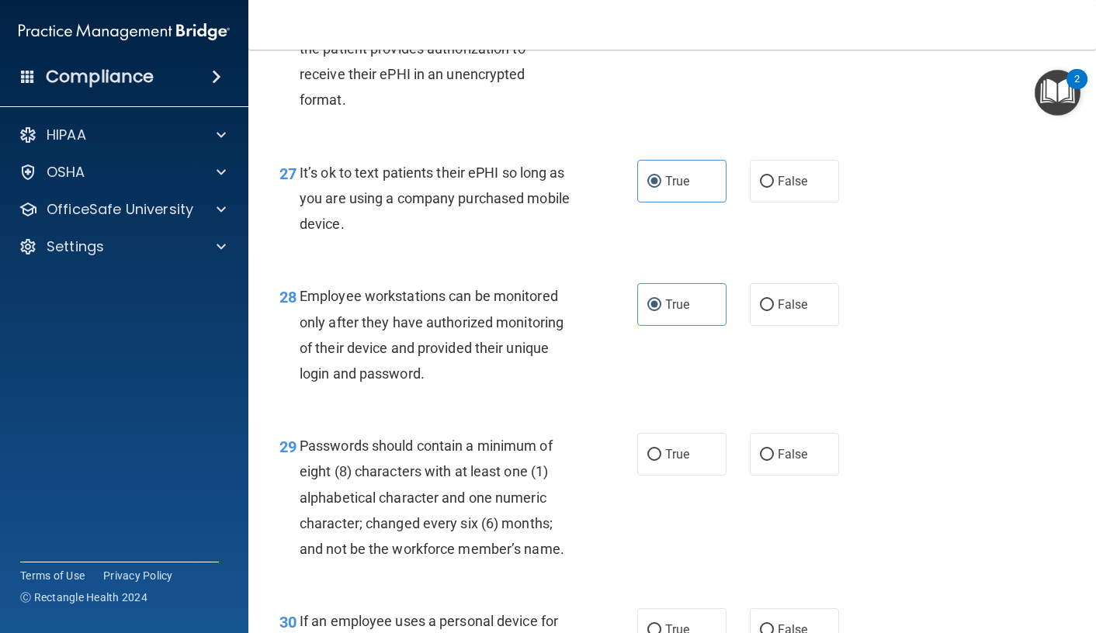
click at [667, 509] on div "29 Passwords should contain a minimum of eight (8) characters with at least one…" at bounding box center [672, 501] width 809 height 175
click at [665, 476] on label "True" at bounding box center [681, 454] width 89 height 43
click at [661, 461] on input "True" at bounding box center [654, 455] width 14 height 12
radio input "true"
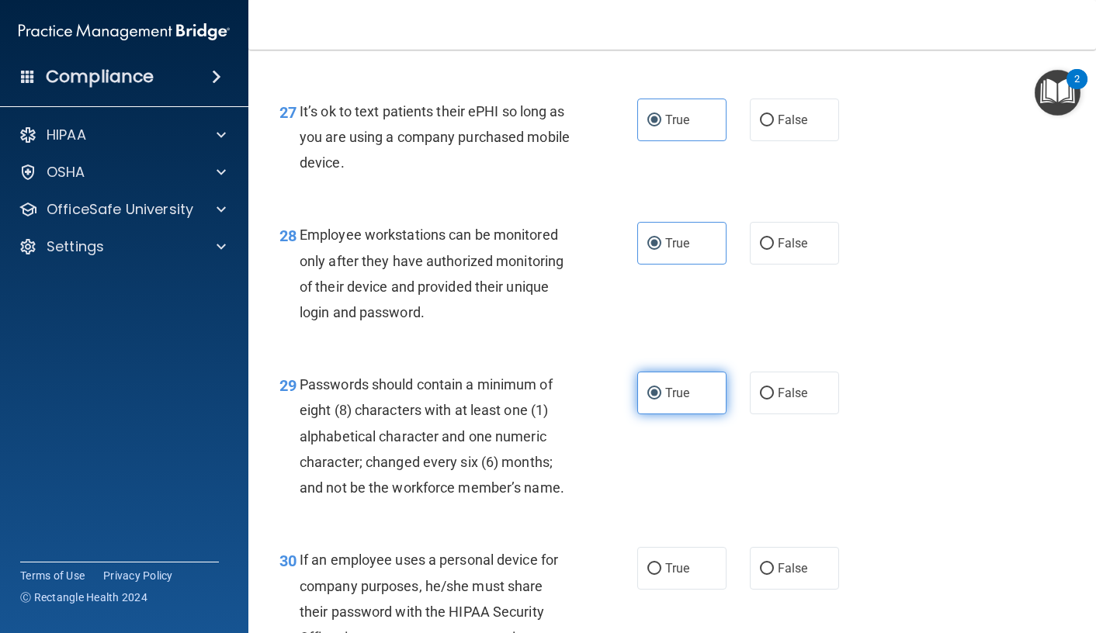
scroll to position [4346, 0]
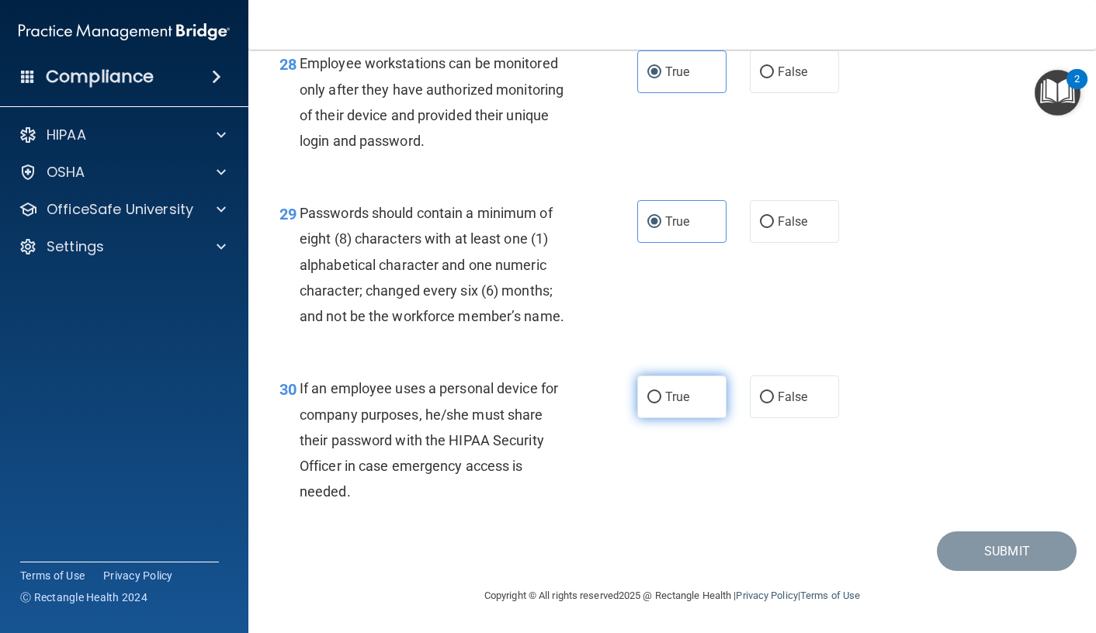
click at [663, 386] on label "True" at bounding box center [681, 397] width 89 height 43
click at [661, 392] on input "True" at bounding box center [654, 398] width 14 height 12
radio input "true"
click at [955, 558] on button "Submit" at bounding box center [1007, 552] width 140 height 40
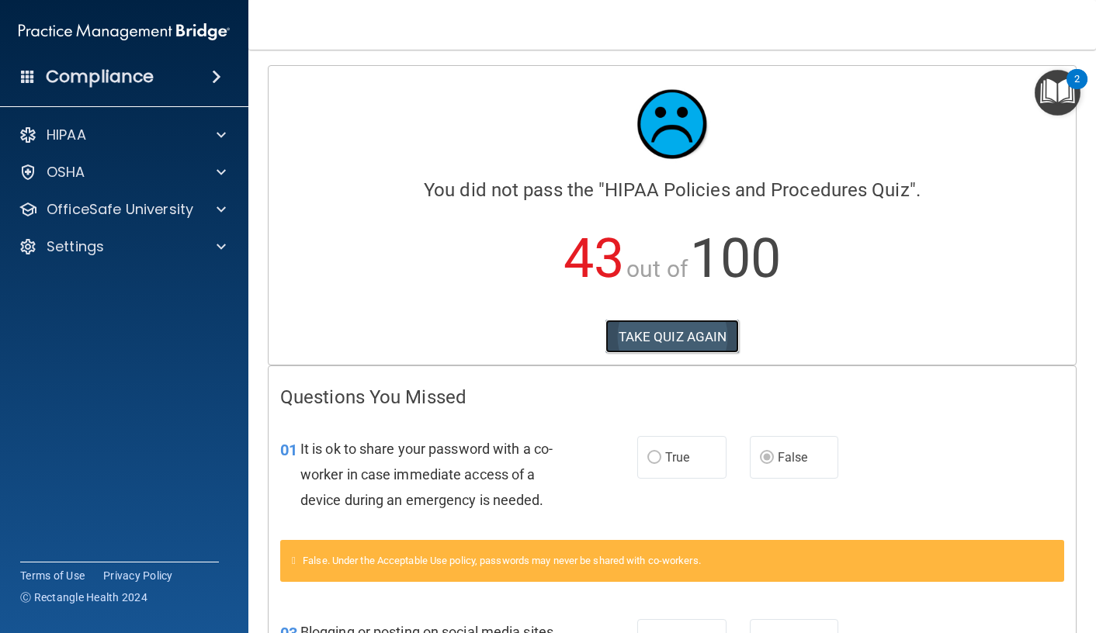
drag, startPoint x: 665, startPoint y: 319, endPoint x: 665, endPoint y: 331, distance: 11.6
click at [665, 321] on button "TAKE QUIZ AGAIN" at bounding box center [672, 337] width 134 height 34
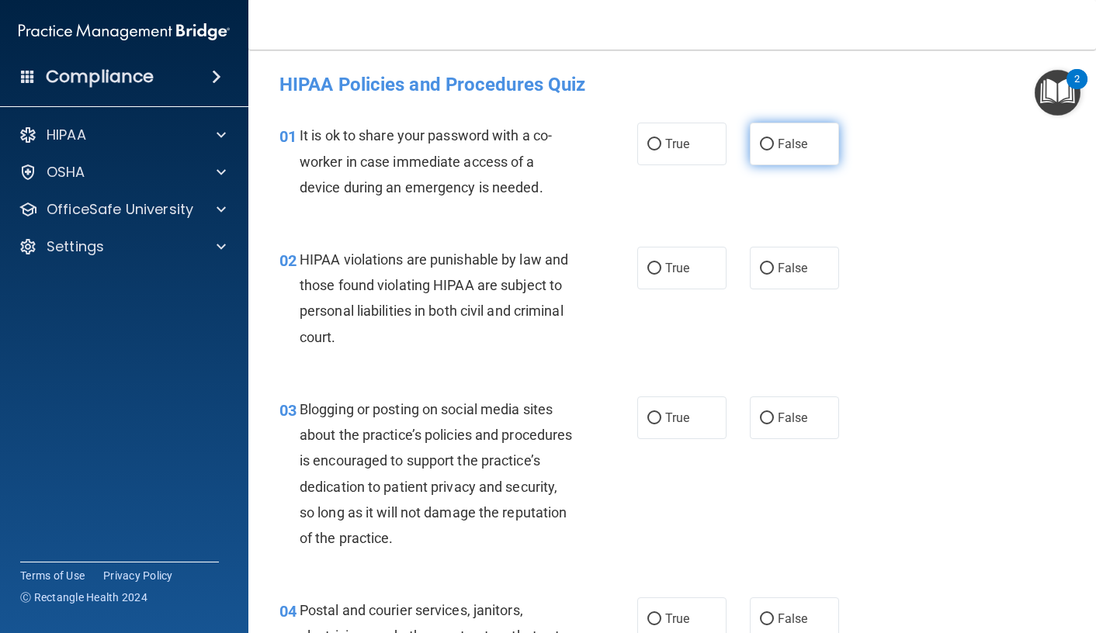
click at [794, 139] on span "False" at bounding box center [793, 144] width 30 height 15
click at [774, 139] on input "False" at bounding box center [767, 145] width 14 height 12
radio input "true"
click at [679, 265] on span "True" at bounding box center [677, 268] width 24 height 15
click at [661, 265] on input "True" at bounding box center [654, 269] width 14 height 12
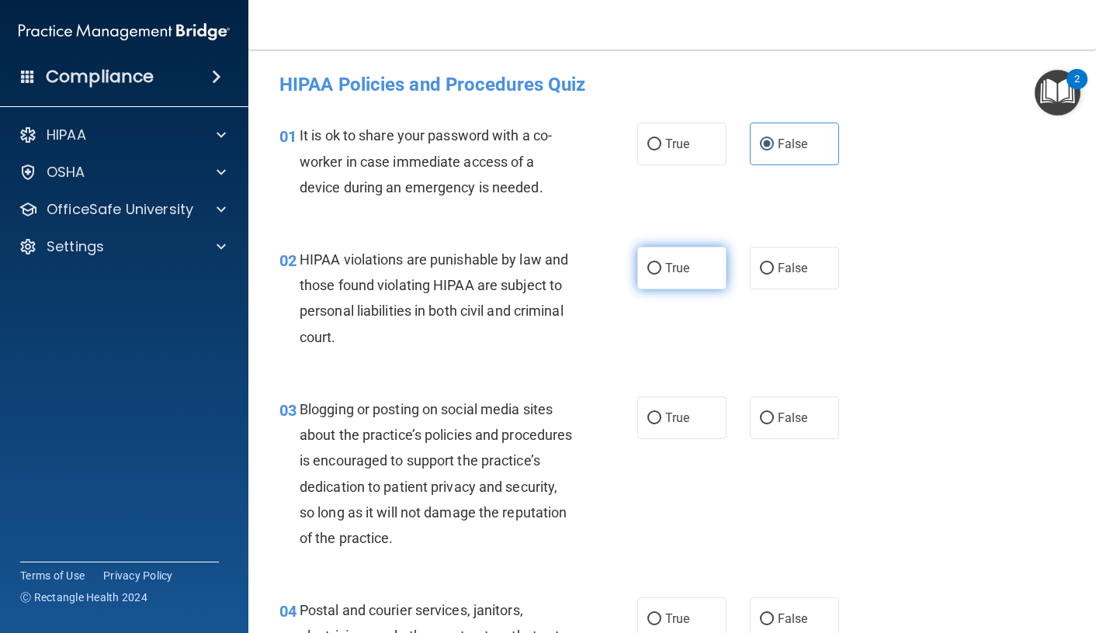
radio input "true"
click at [807, 421] on label "False" at bounding box center [794, 418] width 89 height 43
click at [774, 421] on input "False" at bounding box center [767, 419] width 14 height 12
radio input "true"
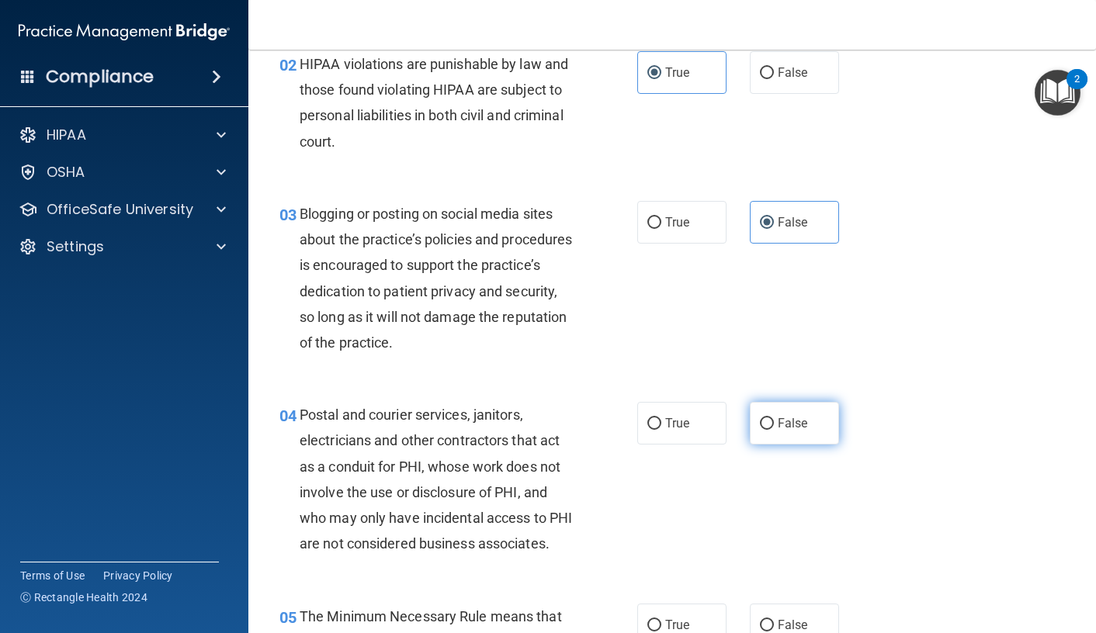
scroll to position [233, 0]
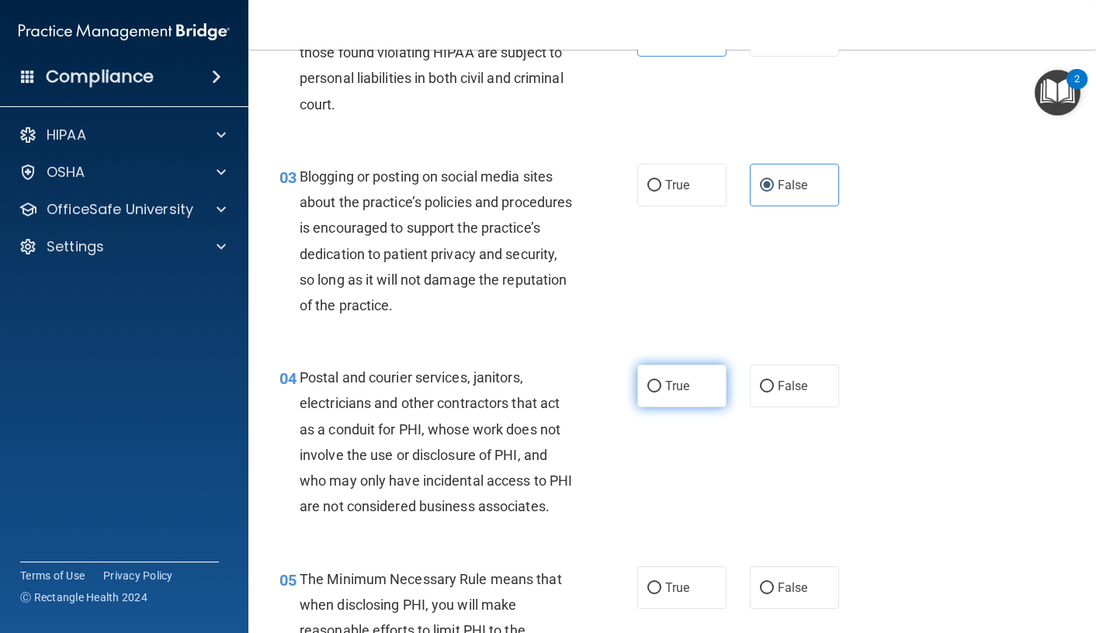
click at [665, 383] on span "True" at bounding box center [677, 386] width 24 height 15
click at [661, 383] on input "True" at bounding box center [654, 387] width 14 height 12
radio input "true"
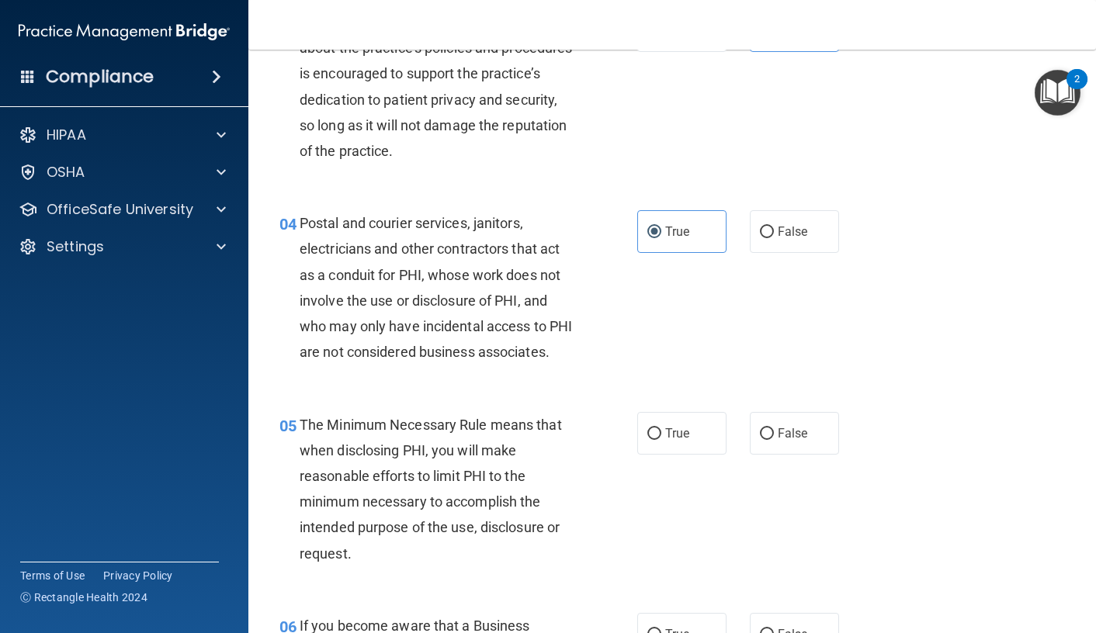
scroll to position [388, 0]
click at [671, 454] on label "True" at bounding box center [681, 432] width 89 height 43
click at [661, 439] on input "True" at bounding box center [654, 434] width 14 height 12
radio input "true"
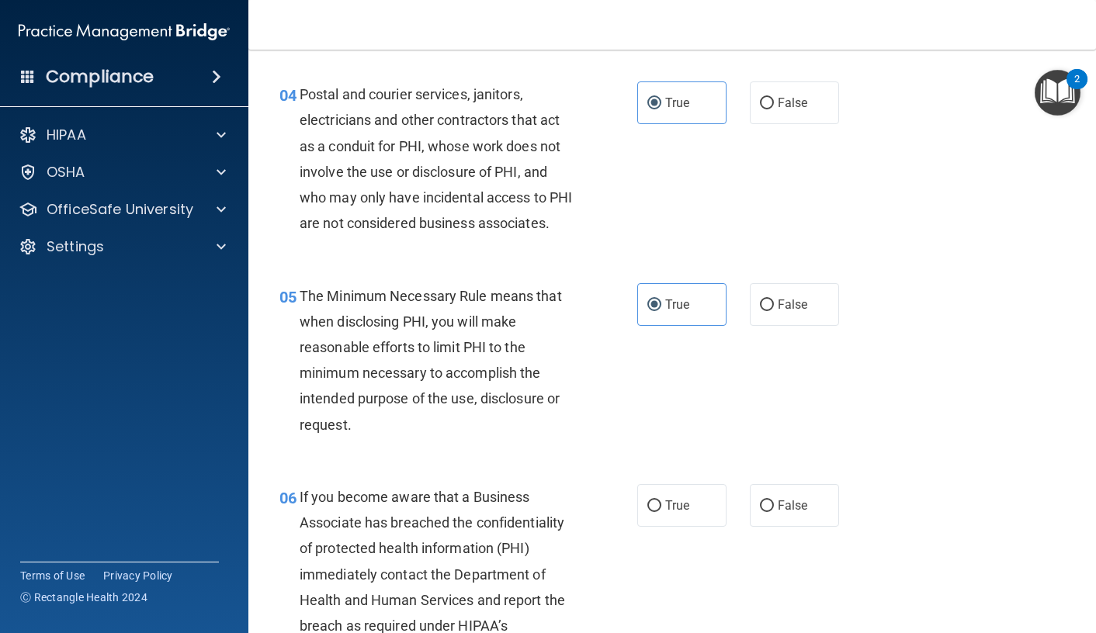
scroll to position [543, 0]
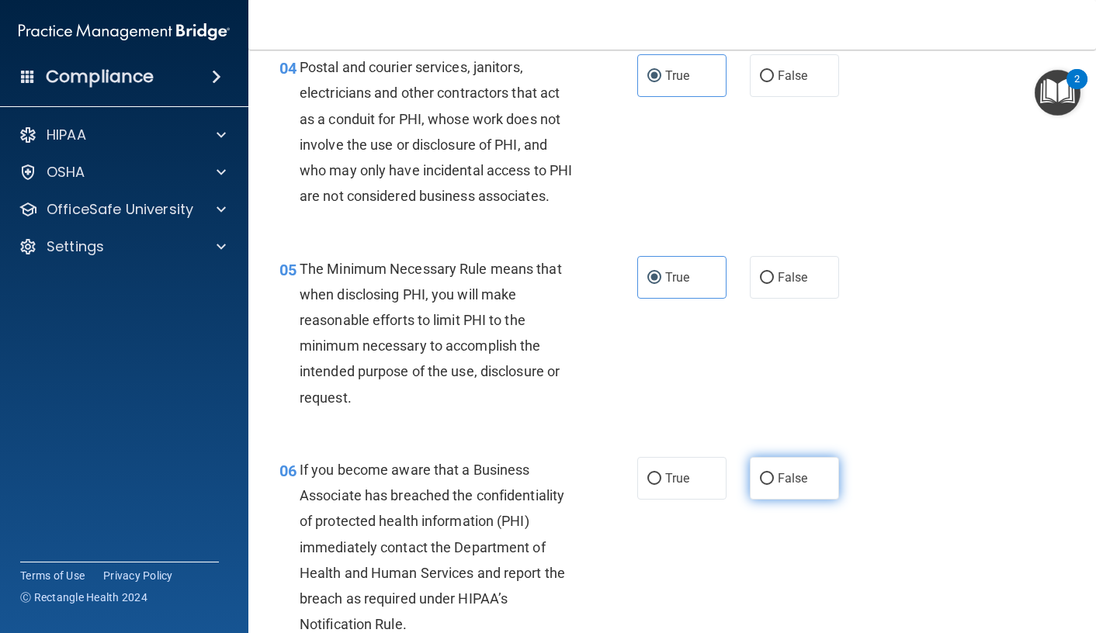
click at [760, 485] on input "False" at bounding box center [767, 479] width 14 height 12
radio input "true"
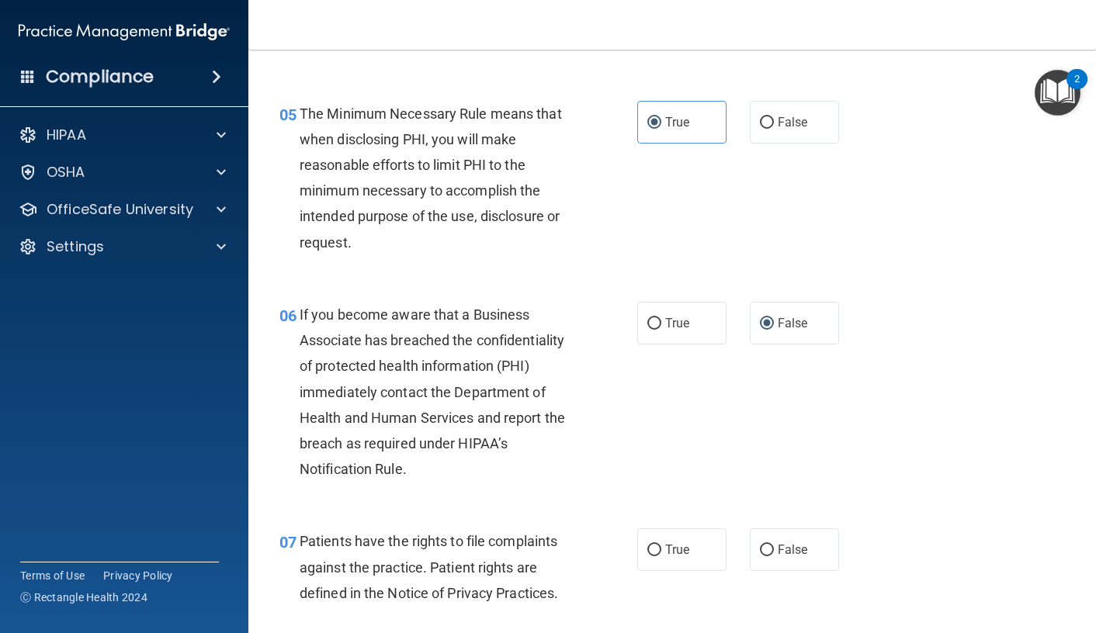
scroll to position [776, 0]
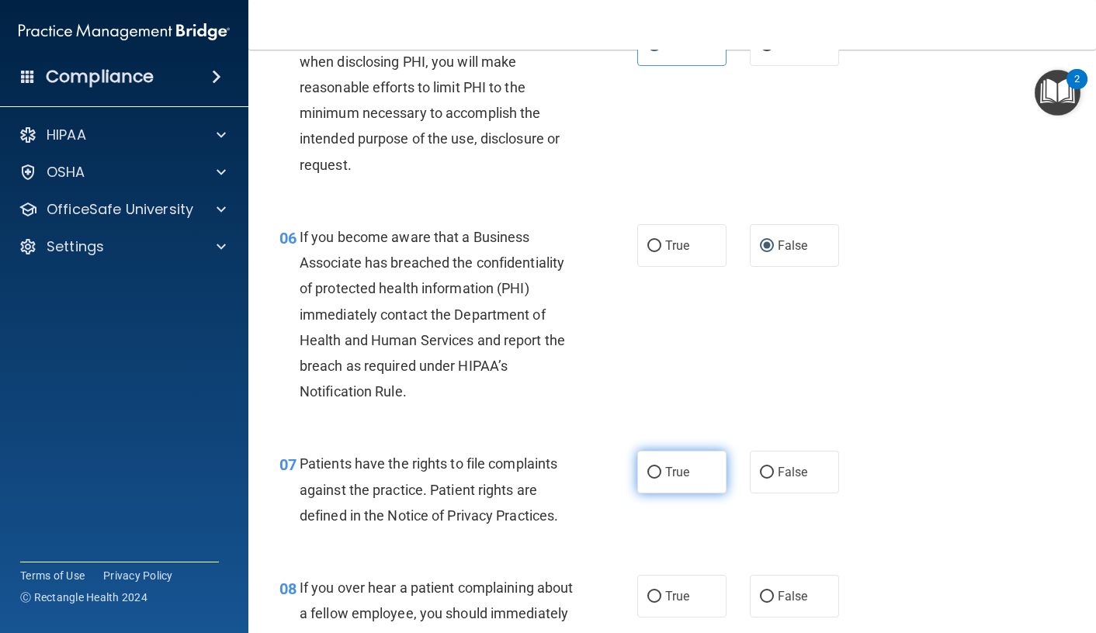
click at [652, 479] on input "True" at bounding box center [654, 473] width 14 height 12
radio input "true"
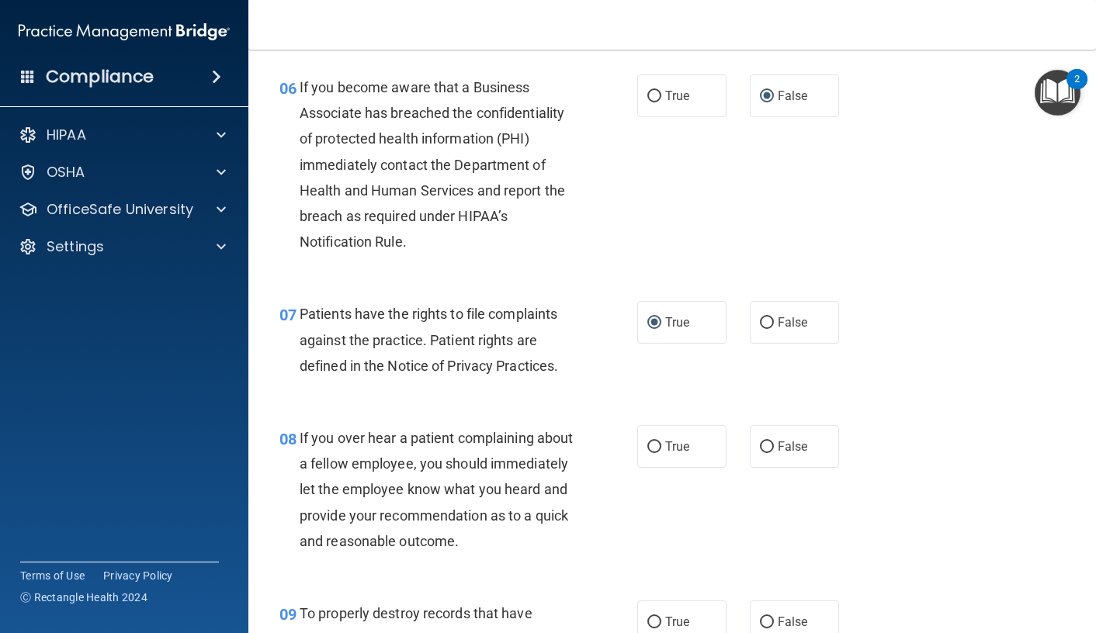
scroll to position [931, 0]
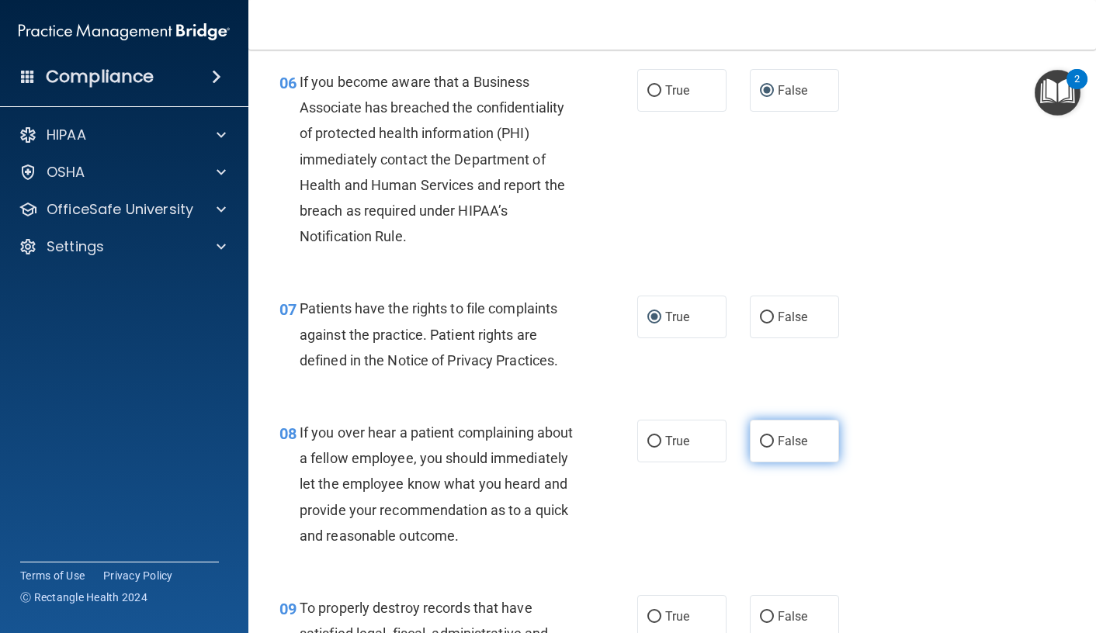
click at [779, 449] on span "False" at bounding box center [793, 441] width 30 height 15
click at [774, 448] on input "False" at bounding box center [767, 442] width 14 height 12
radio input "true"
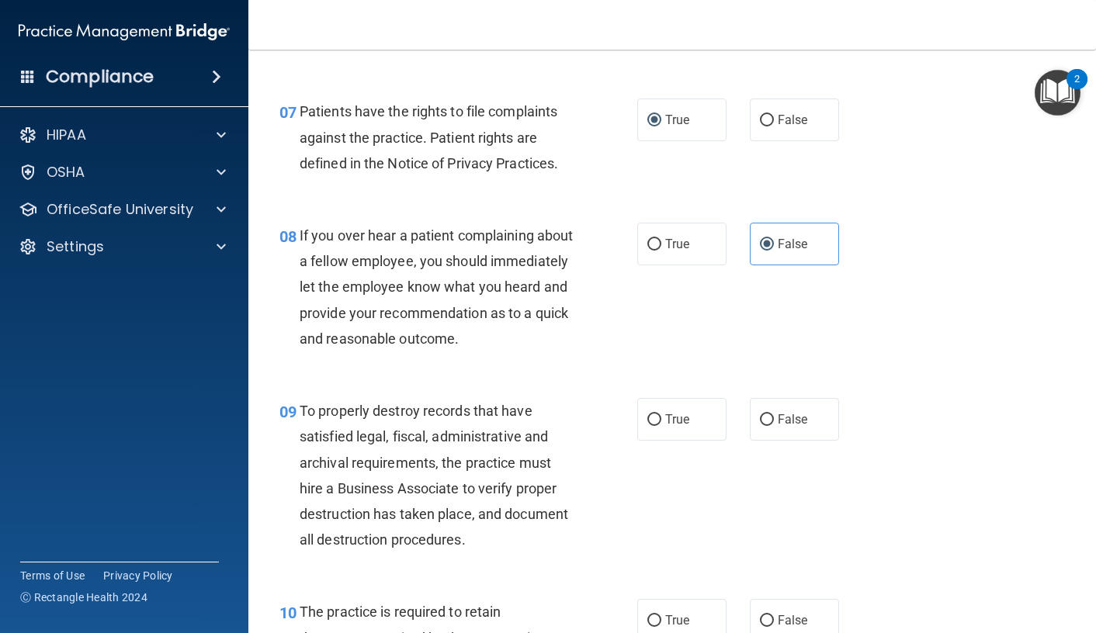
scroll to position [1164, 0]
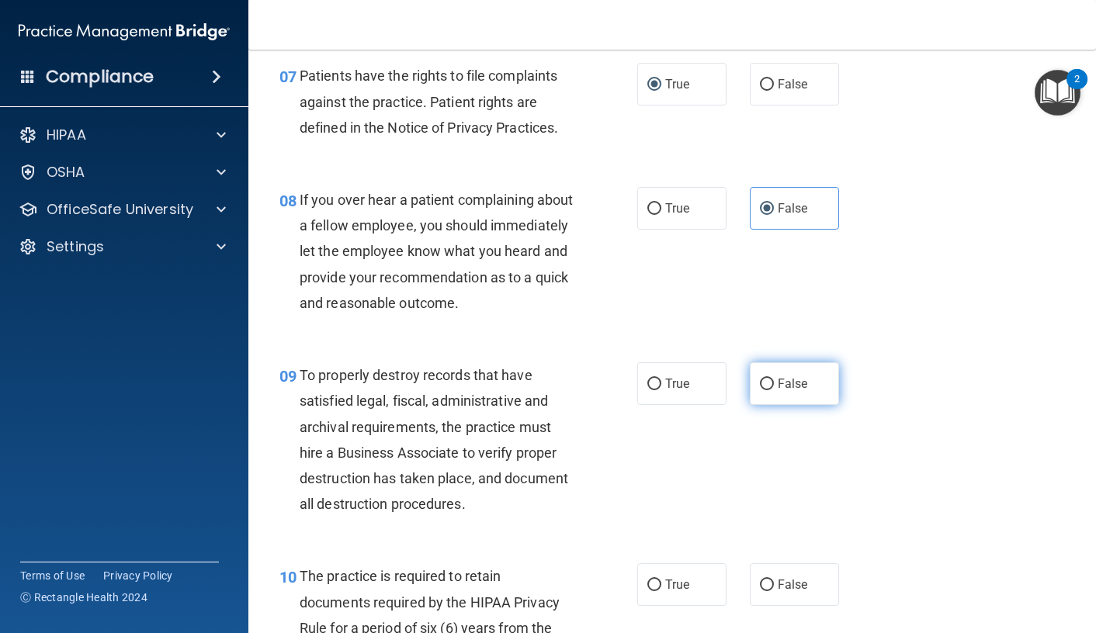
click at [785, 391] on span "False" at bounding box center [793, 383] width 30 height 15
click at [774, 390] on input "False" at bounding box center [767, 385] width 14 height 12
radio input "true"
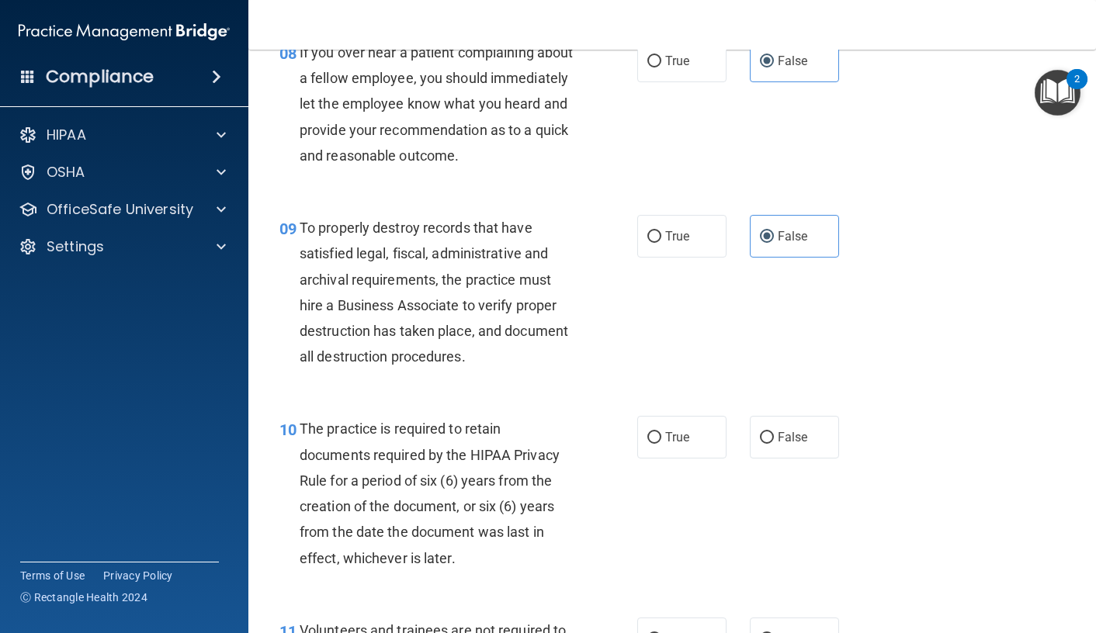
scroll to position [1319, 0]
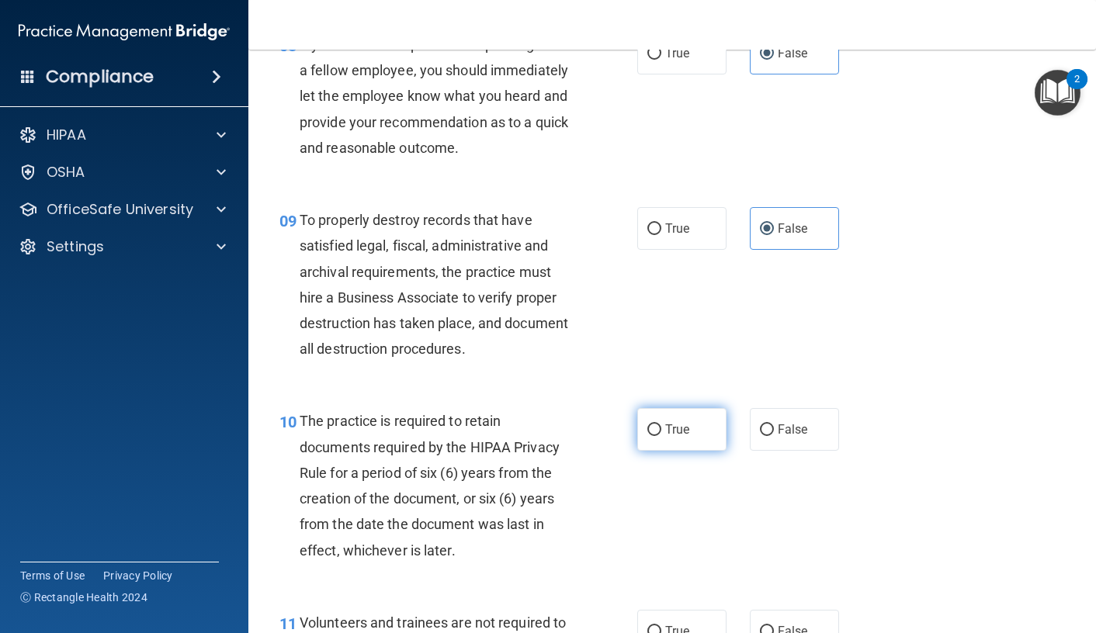
click at [670, 451] on label "True" at bounding box center [681, 429] width 89 height 43
click at [661, 436] on input "True" at bounding box center [654, 431] width 14 height 12
radio input "true"
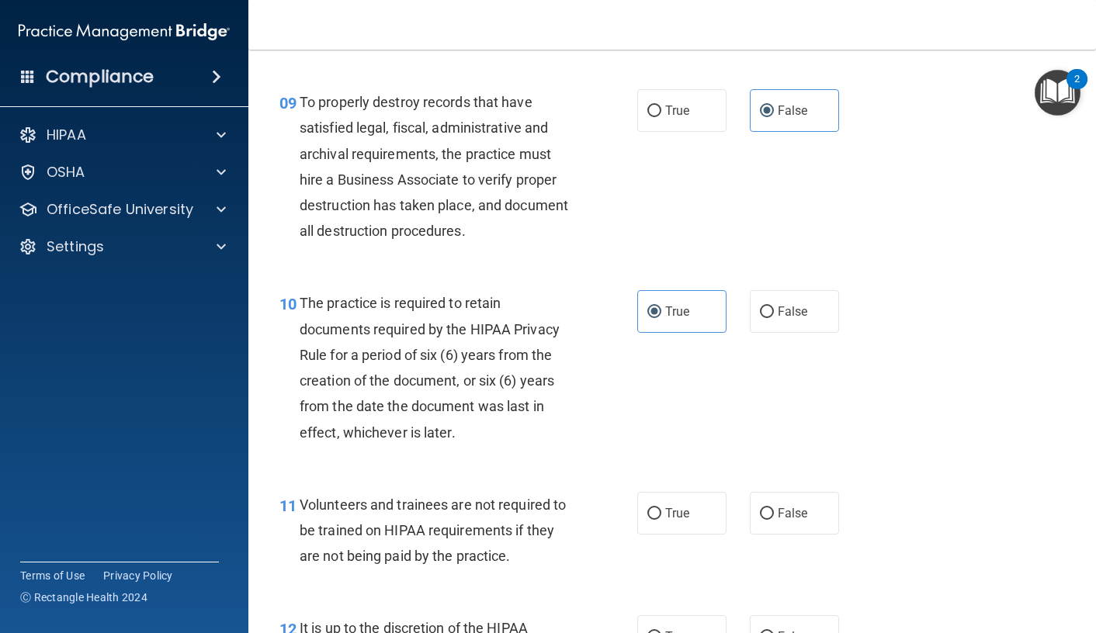
scroll to position [1552, 0]
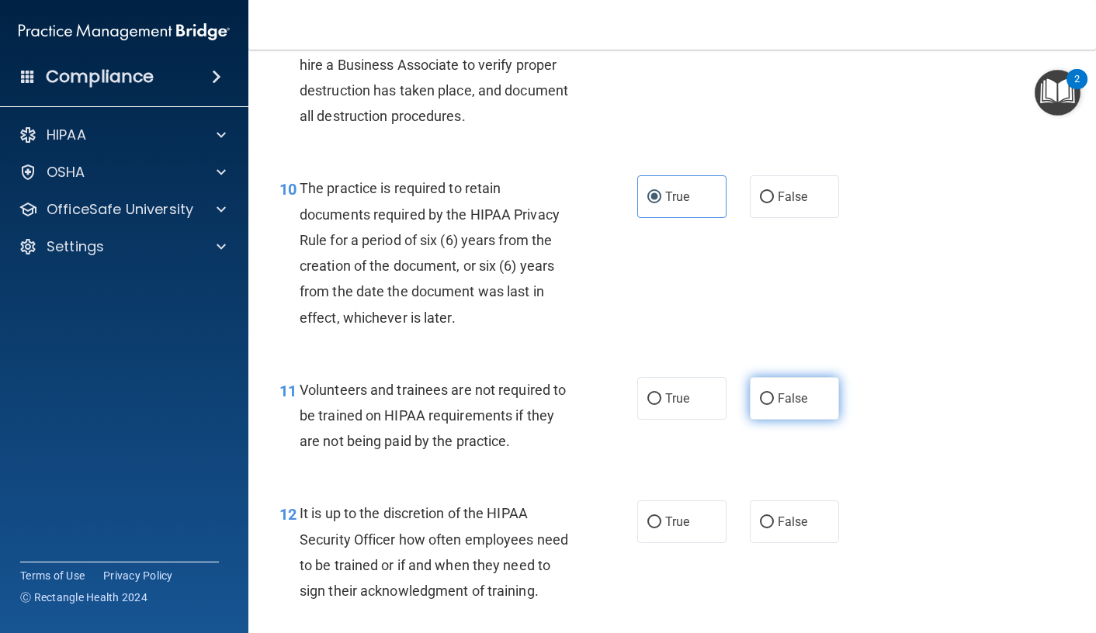
click at [762, 405] on input "False" at bounding box center [767, 400] width 14 height 12
radio input "true"
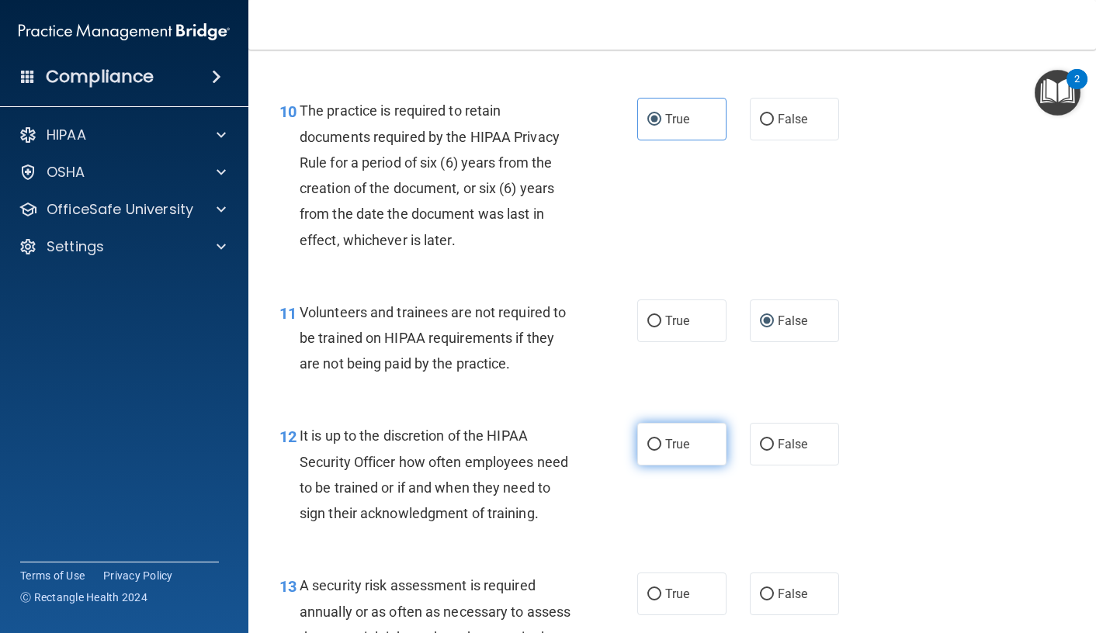
click at [651, 466] on label "True" at bounding box center [681, 444] width 89 height 43
click at [651, 451] on input "True" at bounding box center [654, 445] width 14 height 12
radio input "true"
click at [778, 452] on span "False" at bounding box center [793, 444] width 30 height 15
click at [772, 451] on input "False" at bounding box center [767, 445] width 14 height 12
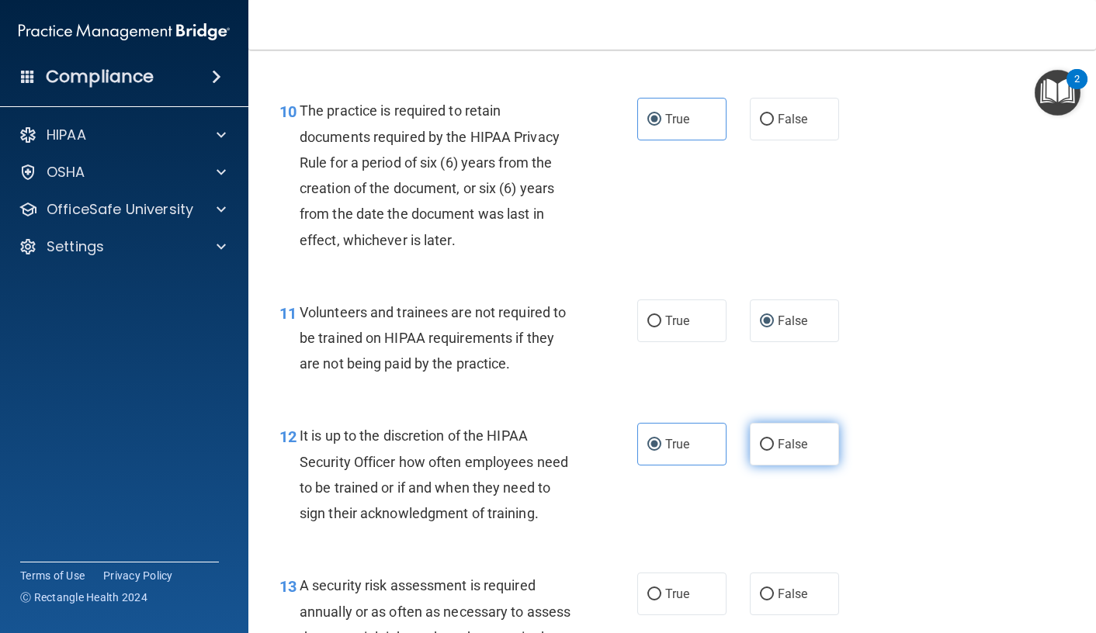
radio input "true"
radio input "false"
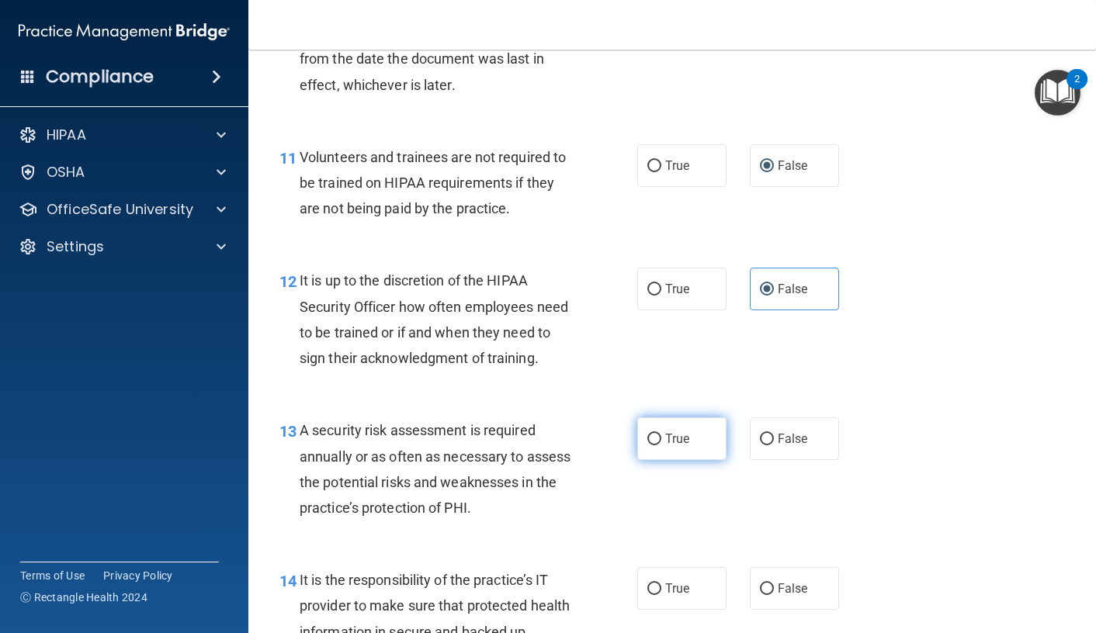
click at [667, 460] on label "True" at bounding box center [681, 439] width 89 height 43
click at [661, 446] on input "True" at bounding box center [654, 440] width 14 height 12
radio input "true"
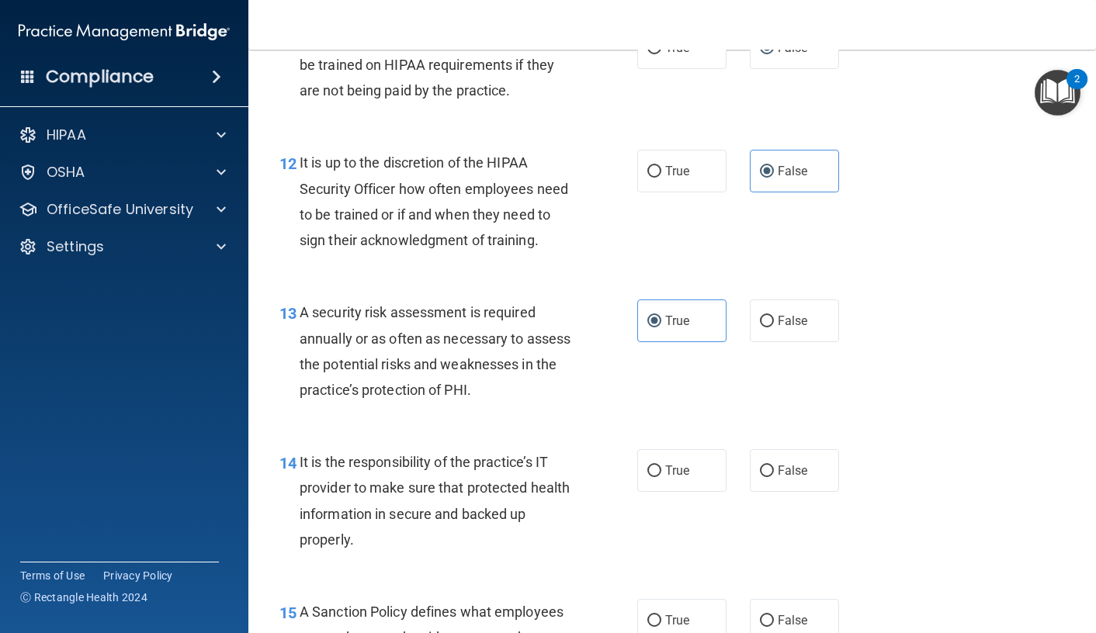
scroll to position [1940, 0]
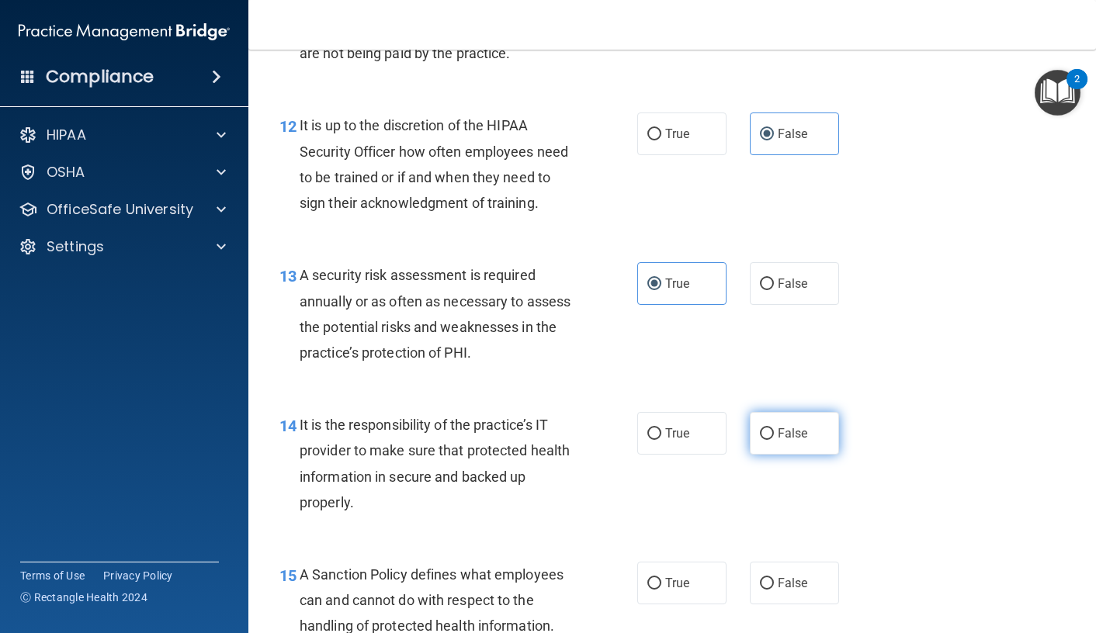
click at [761, 440] on input "False" at bounding box center [767, 434] width 14 height 12
radio input "true"
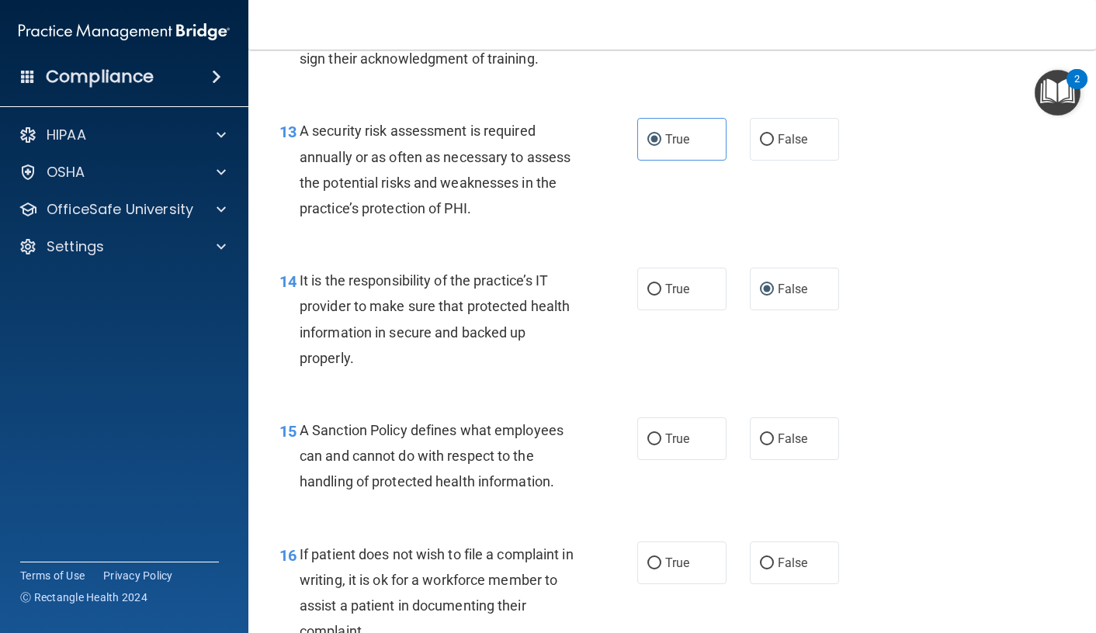
scroll to position [2096, 0]
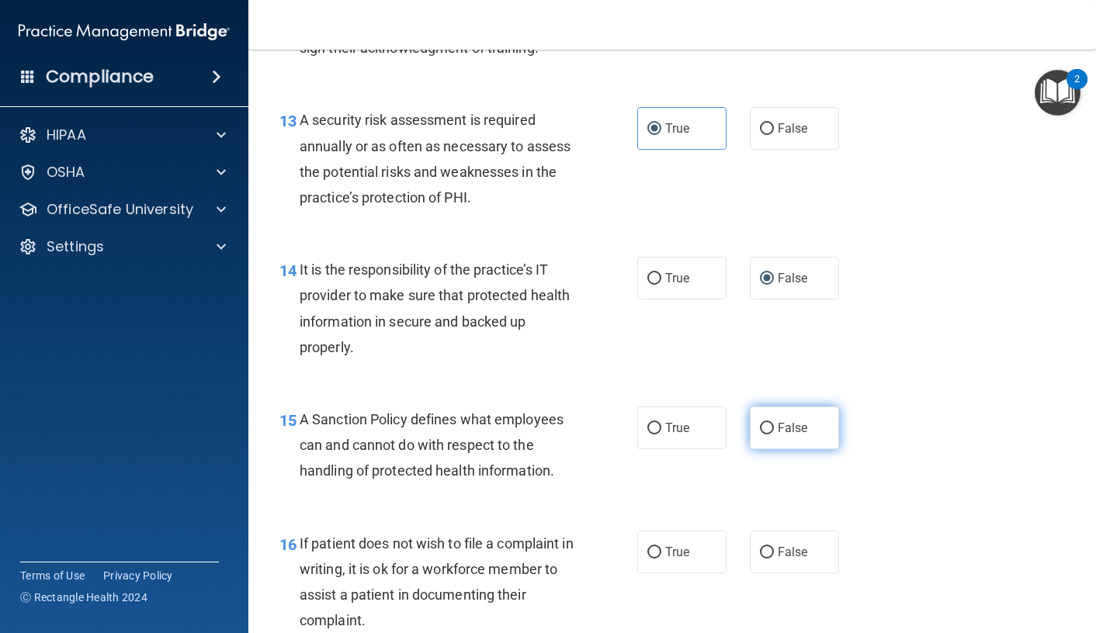
click at [778, 435] on span "False" at bounding box center [793, 428] width 30 height 15
click at [771, 435] on input "False" at bounding box center [767, 429] width 14 height 12
radio input "true"
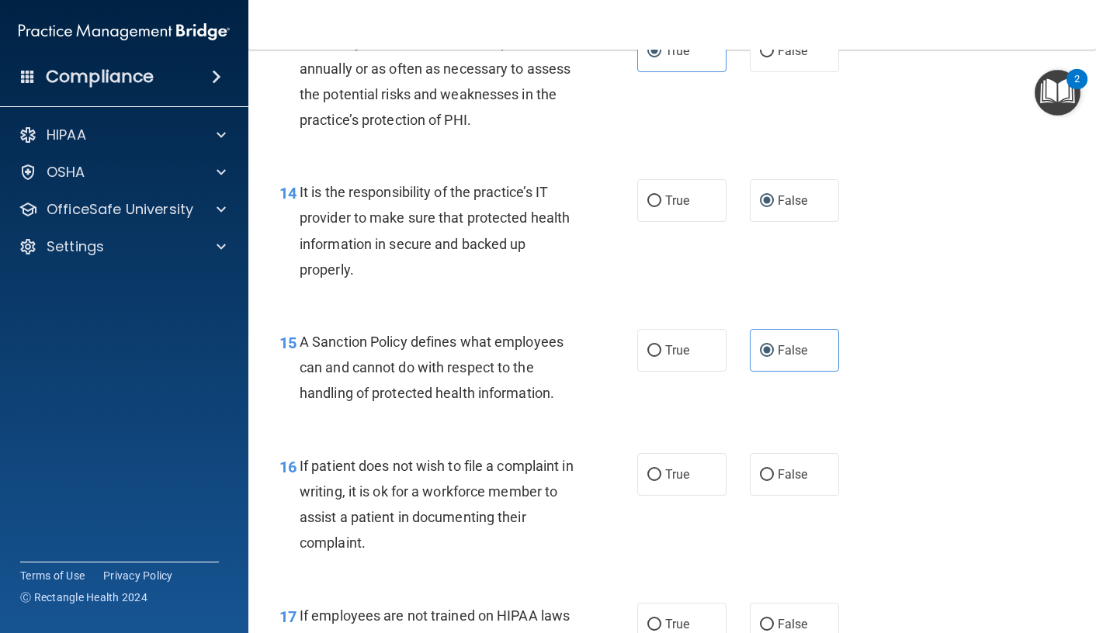
scroll to position [2251, 0]
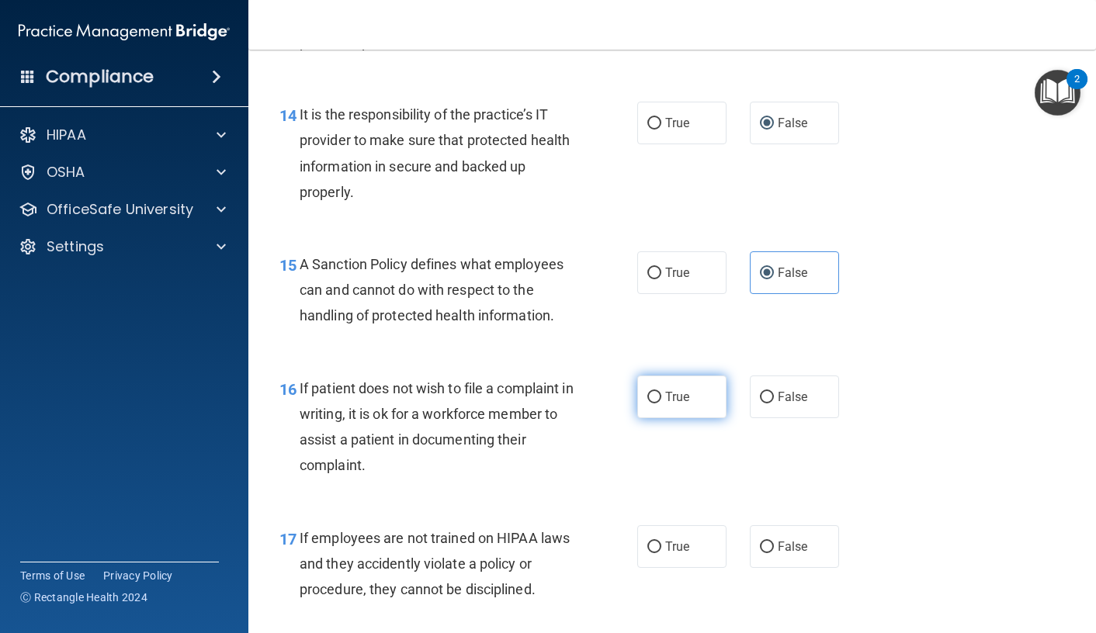
click at [675, 404] on span "True" at bounding box center [677, 397] width 24 height 15
click at [661, 404] on input "True" at bounding box center [654, 398] width 14 height 12
radio input "true"
click at [778, 554] on span "False" at bounding box center [793, 546] width 30 height 15
click at [772, 553] on input "False" at bounding box center [767, 548] width 14 height 12
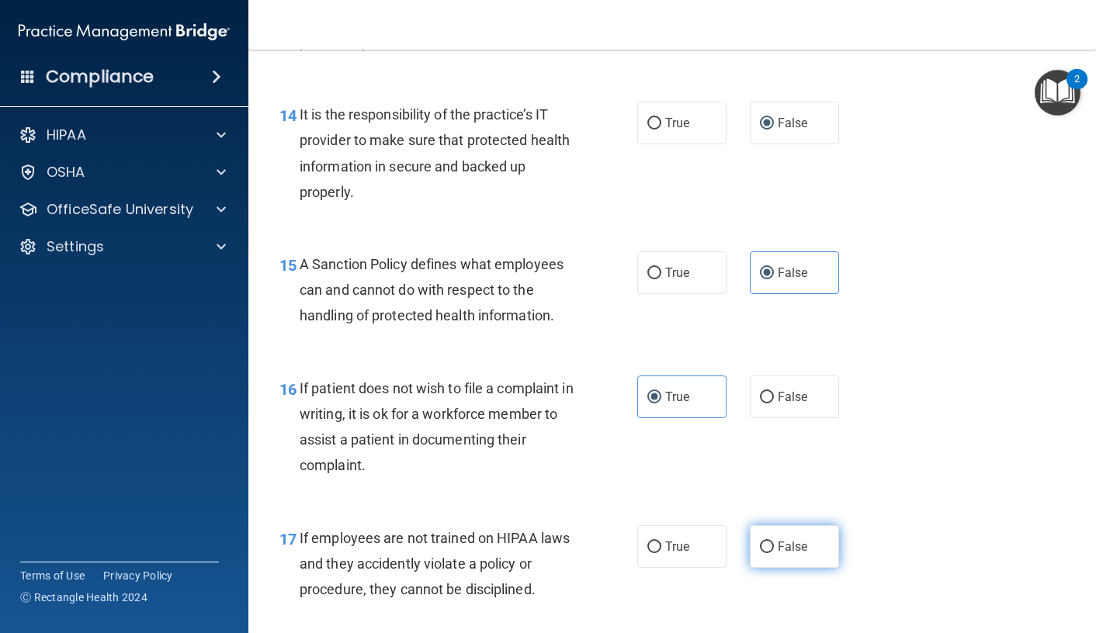
radio input "true"
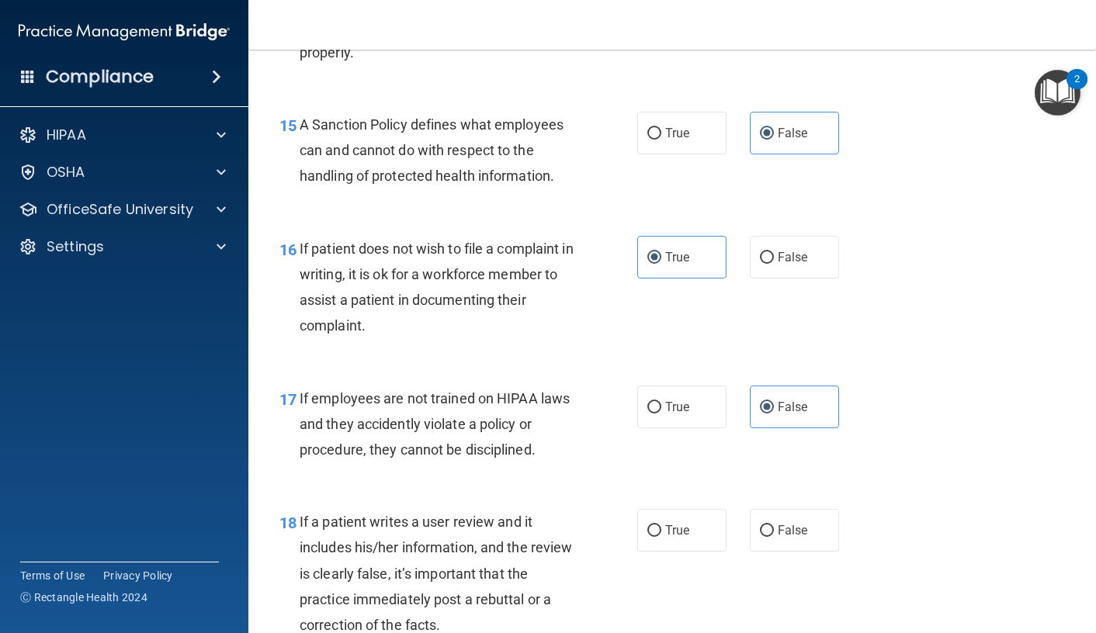
scroll to position [2406, 0]
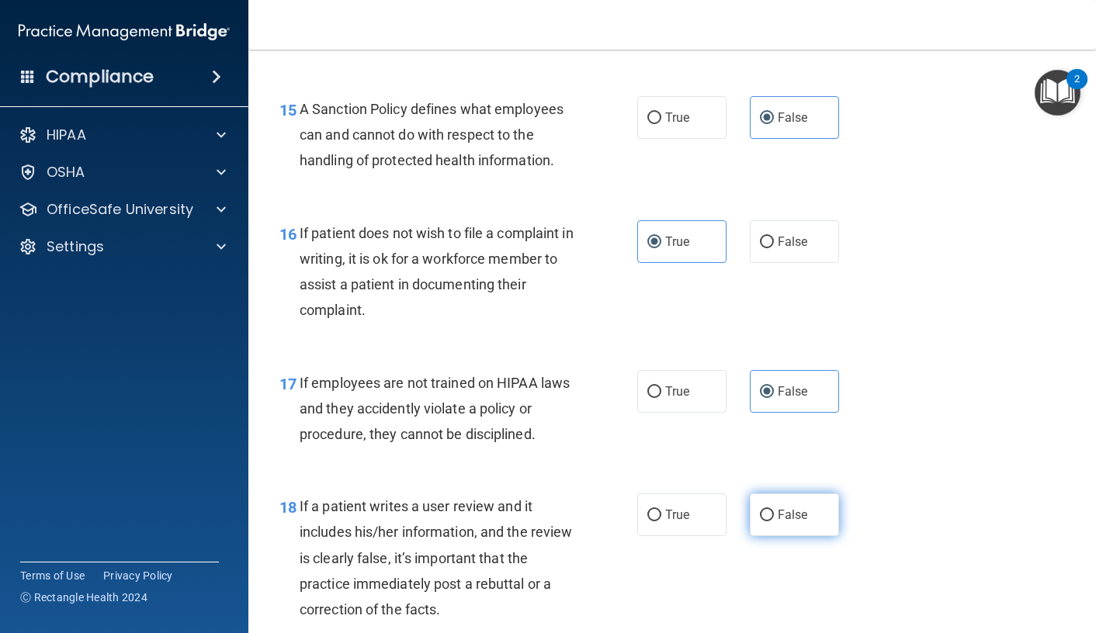
click at [768, 536] on label "False" at bounding box center [794, 515] width 89 height 43
click at [768, 522] on input "False" at bounding box center [767, 516] width 14 height 12
radio input "true"
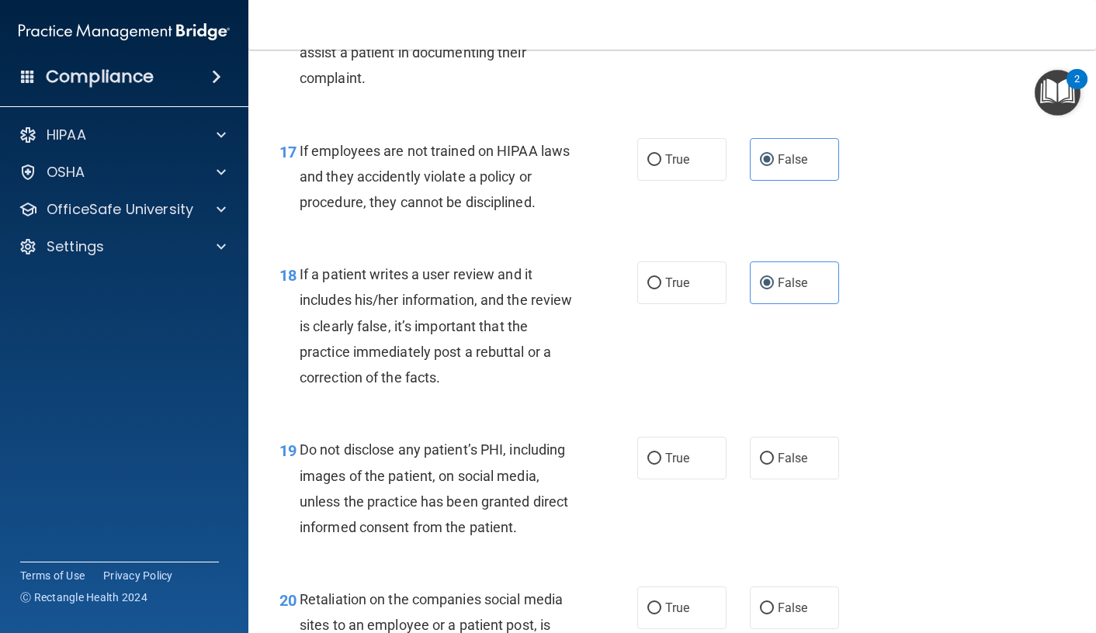
scroll to position [2639, 0]
drag, startPoint x: 685, startPoint y: 522, endPoint x: 678, endPoint y: 547, distance: 26.4
click at [684, 479] on label "True" at bounding box center [681, 457] width 89 height 43
click at [661, 464] on input "True" at bounding box center [654, 459] width 14 height 12
radio input "true"
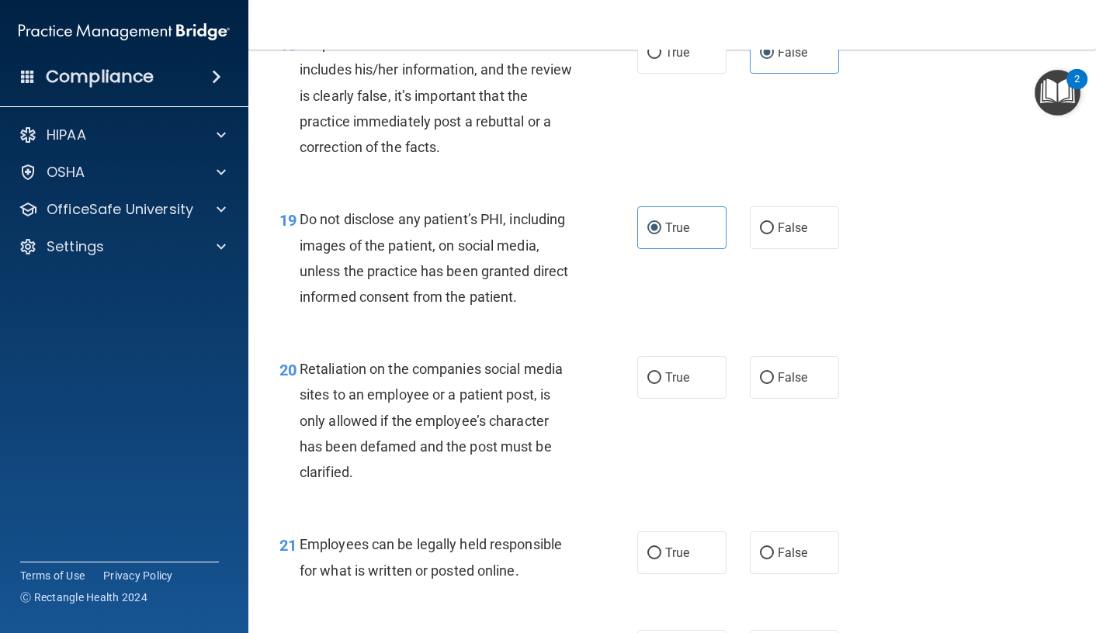
scroll to position [2872, 0]
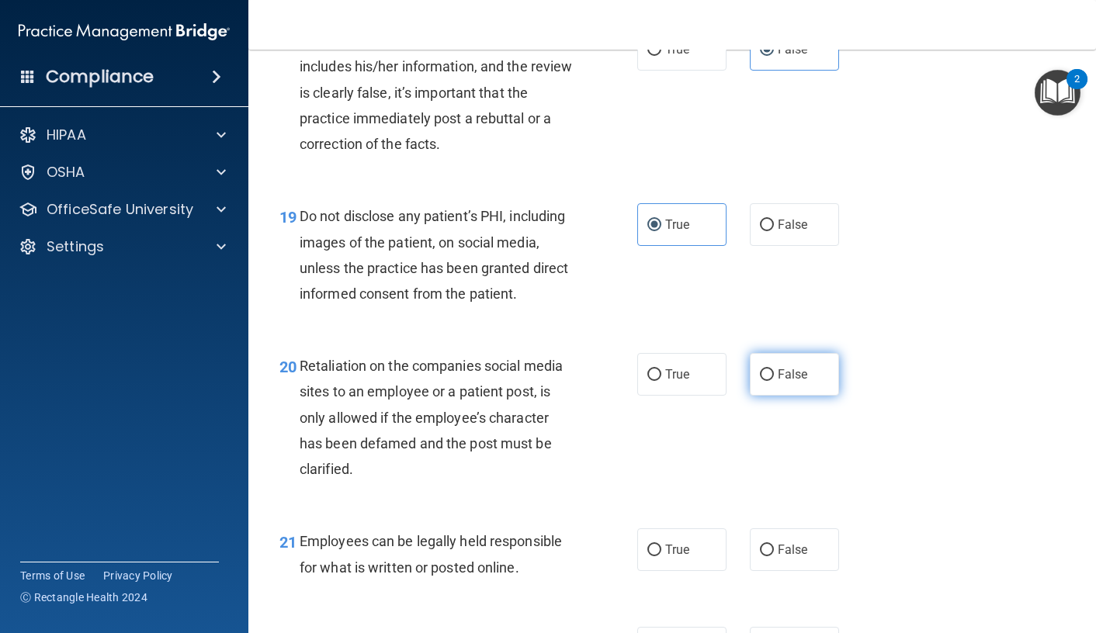
click at [767, 396] on label "False" at bounding box center [794, 374] width 89 height 43
click at [767, 381] on input "False" at bounding box center [767, 375] width 14 height 12
radio input "true"
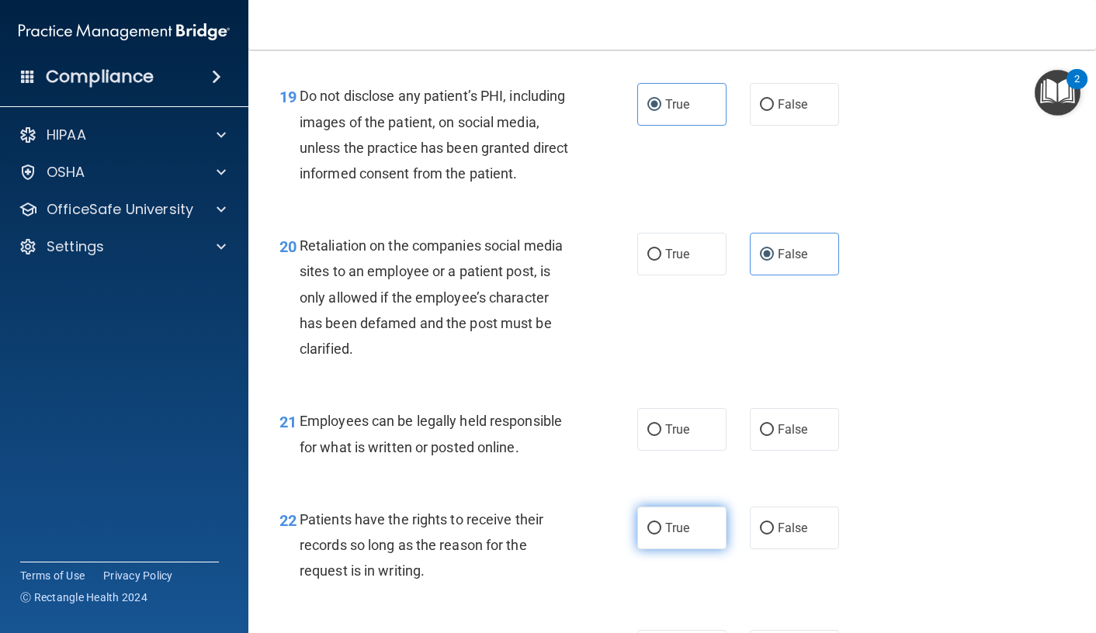
scroll to position [3027, 0]
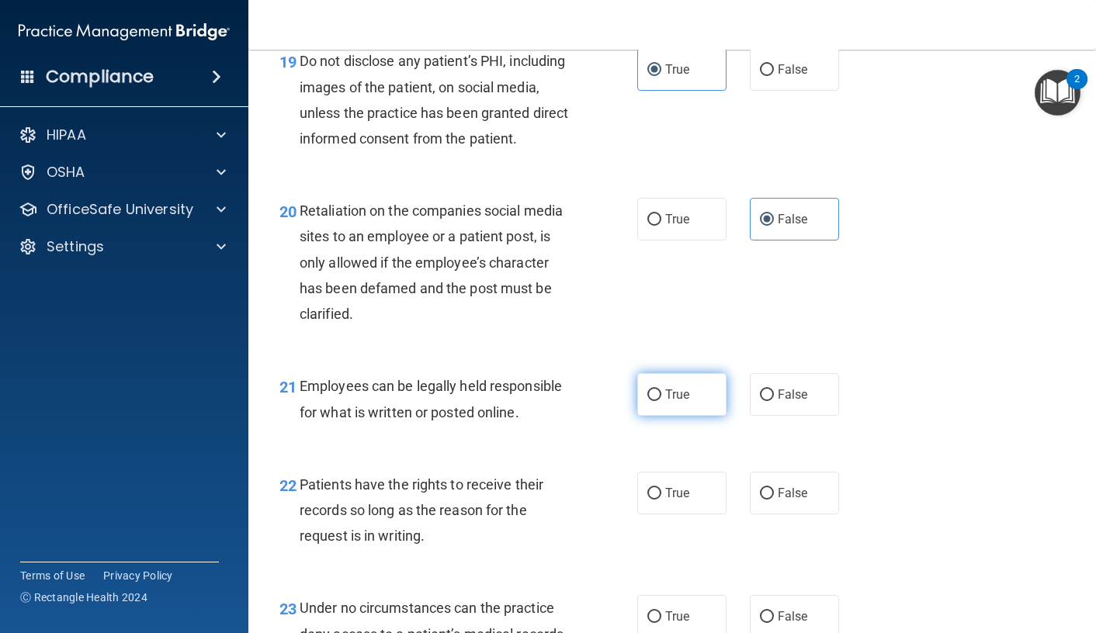
click at [666, 402] on span "True" at bounding box center [677, 394] width 24 height 15
click at [661, 401] on input "True" at bounding box center [654, 396] width 14 height 12
radio input "true"
click at [785, 515] on label "False" at bounding box center [794, 493] width 89 height 43
click at [774, 500] on input "False" at bounding box center [767, 494] width 14 height 12
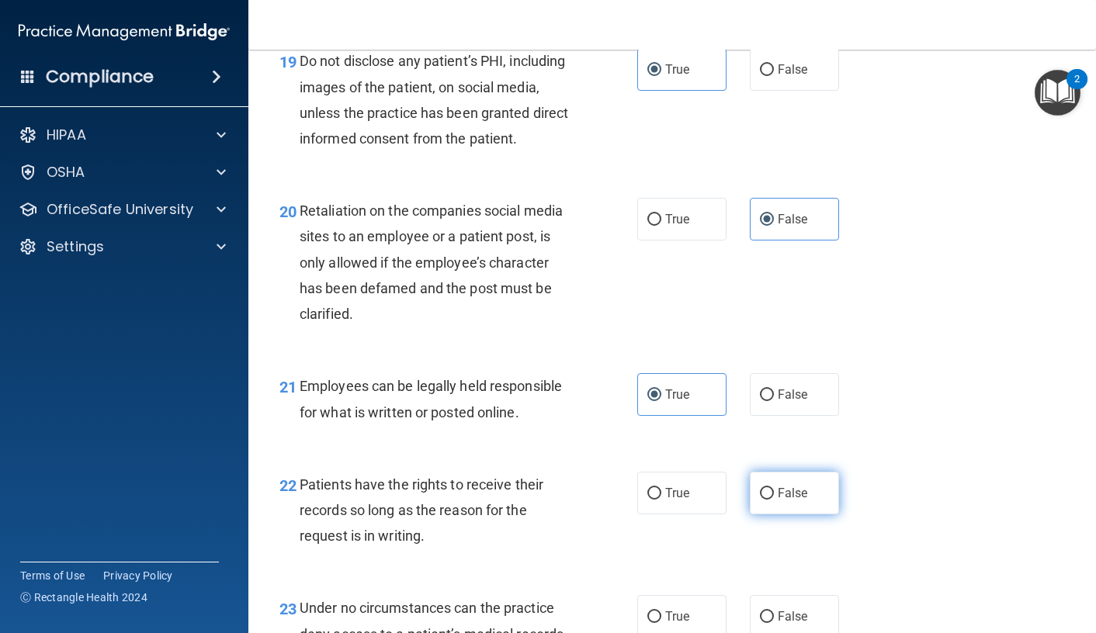
radio input "true"
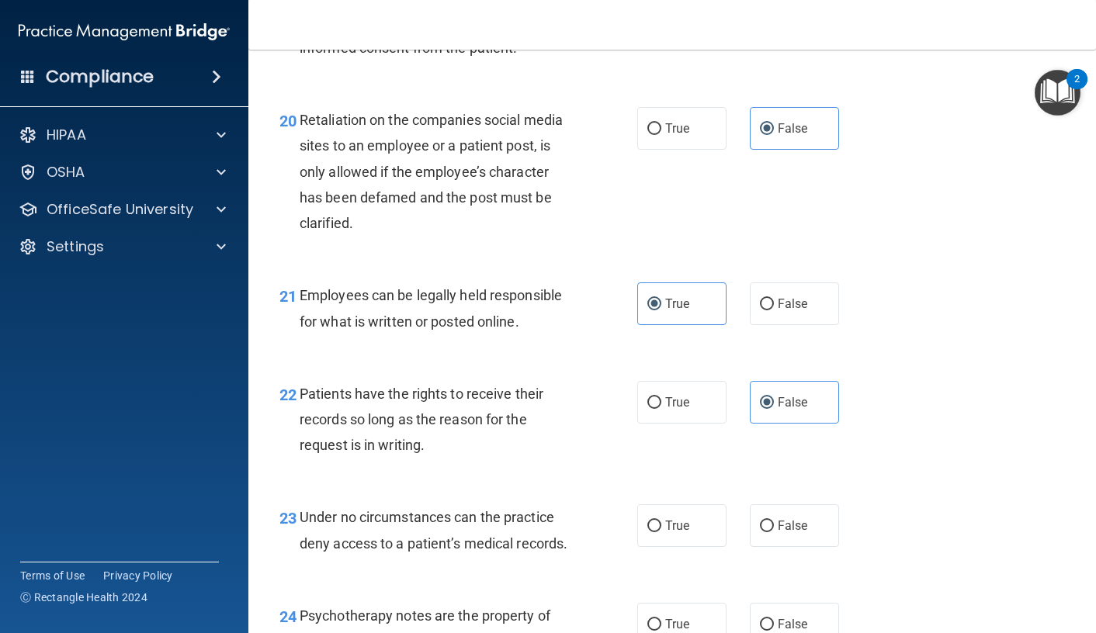
scroll to position [3182, 0]
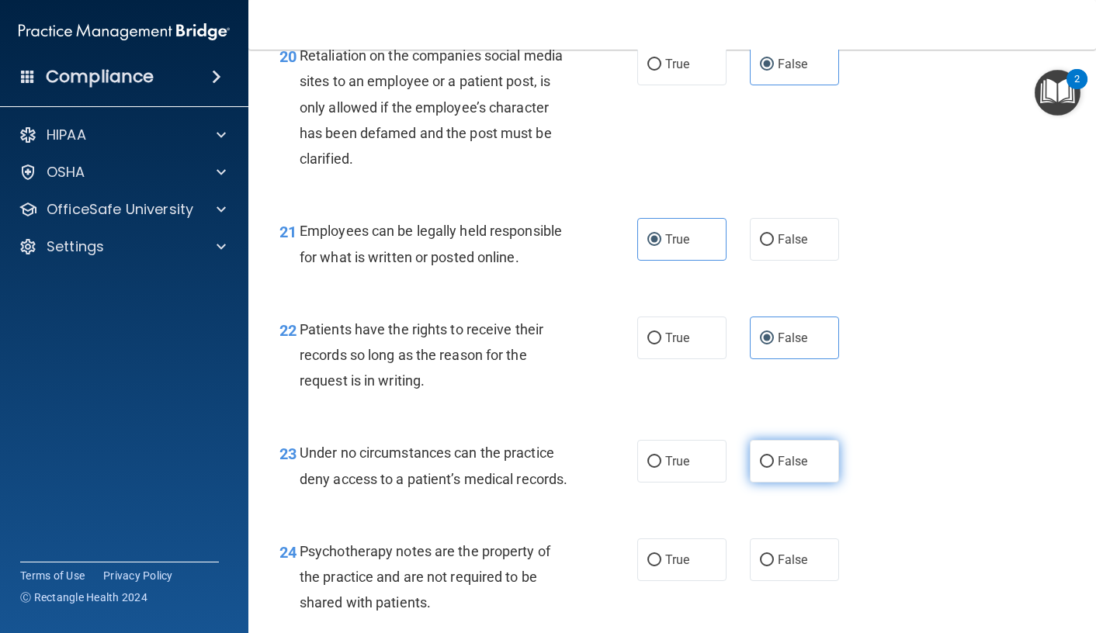
click at [761, 468] on input "False" at bounding box center [767, 462] width 14 height 12
radio input "true"
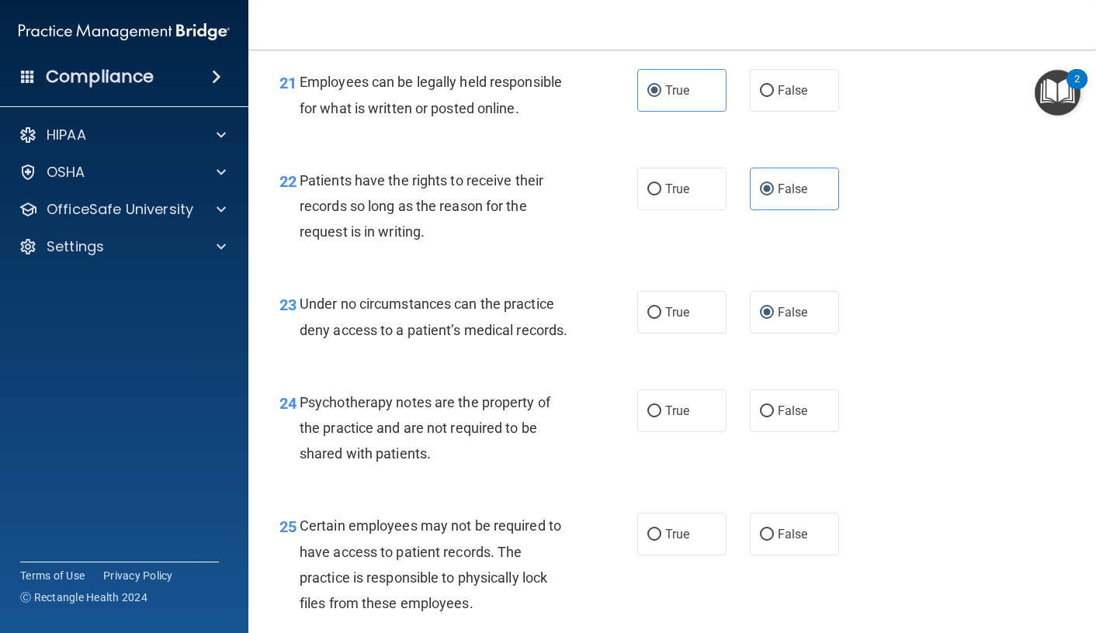
scroll to position [3337, 0]
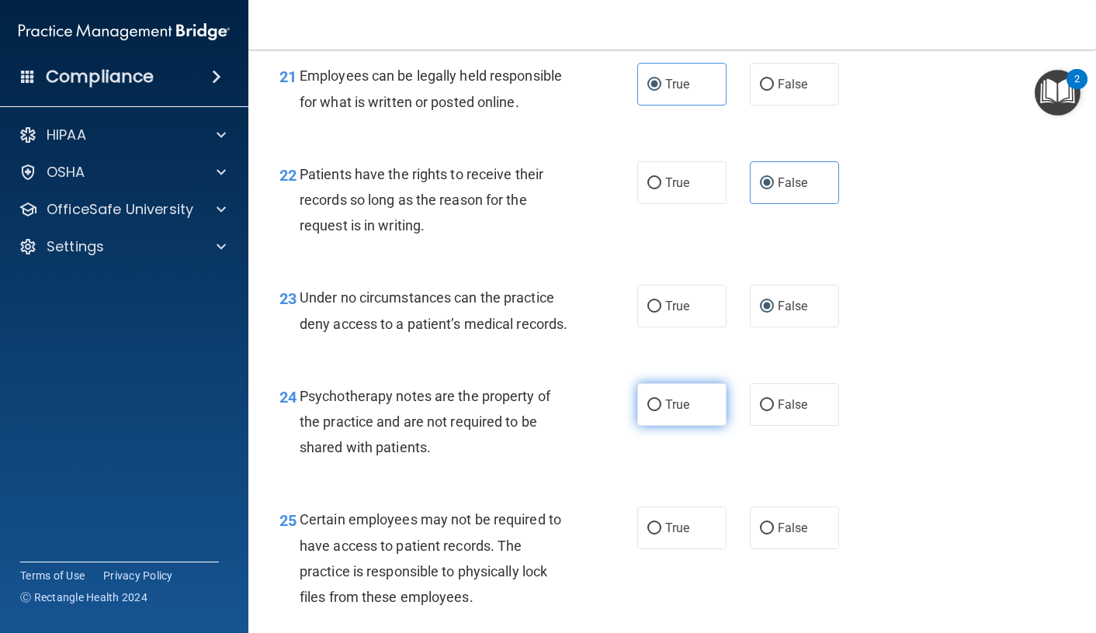
click at [698, 426] on label "True" at bounding box center [681, 404] width 89 height 43
click at [661, 411] on input "True" at bounding box center [654, 406] width 14 height 12
radio input "true"
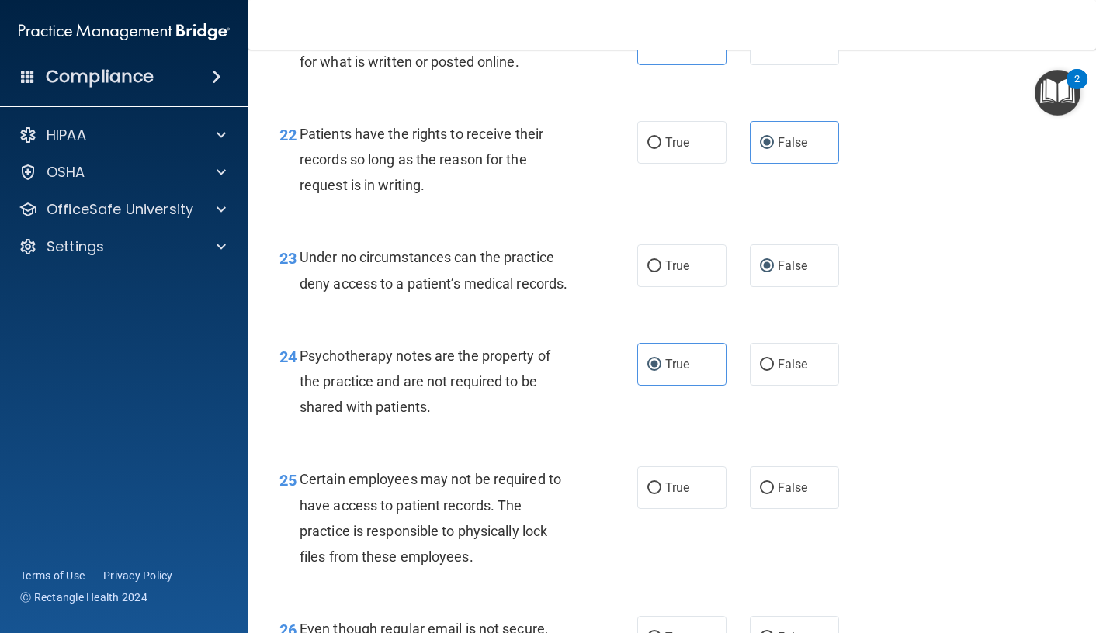
scroll to position [3493, 0]
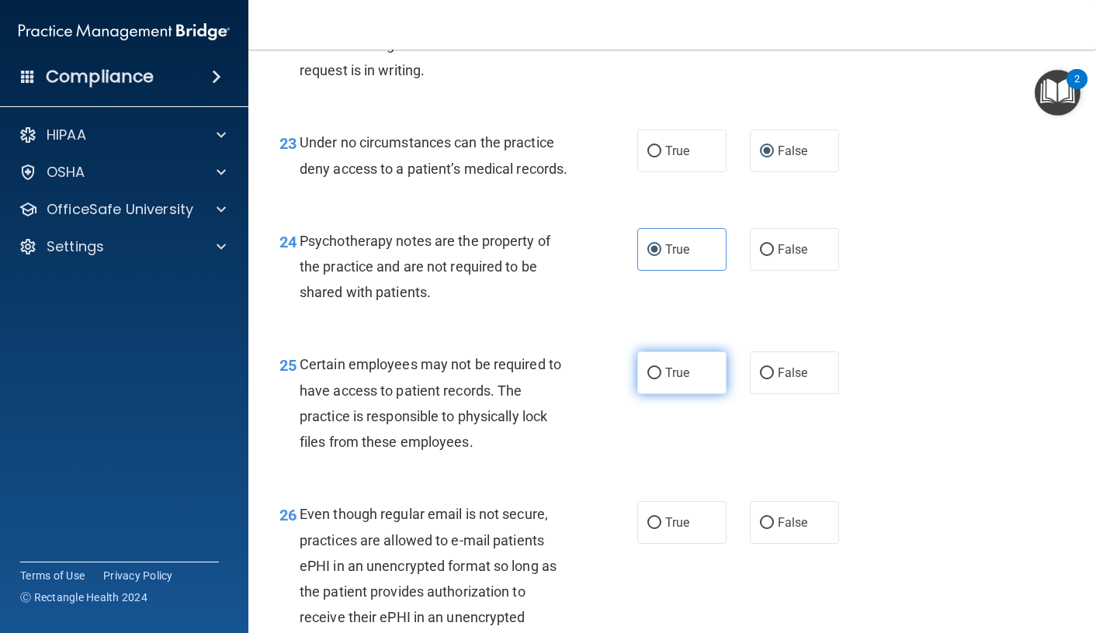
click at [649, 380] on input "True" at bounding box center [654, 374] width 14 height 12
radio input "true"
click at [676, 530] on span "True" at bounding box center [677, 522] width 24 height 15
click at [661, 529] on input "True" at bounding box center [654, 524] width 14 height 12
radio input "true"
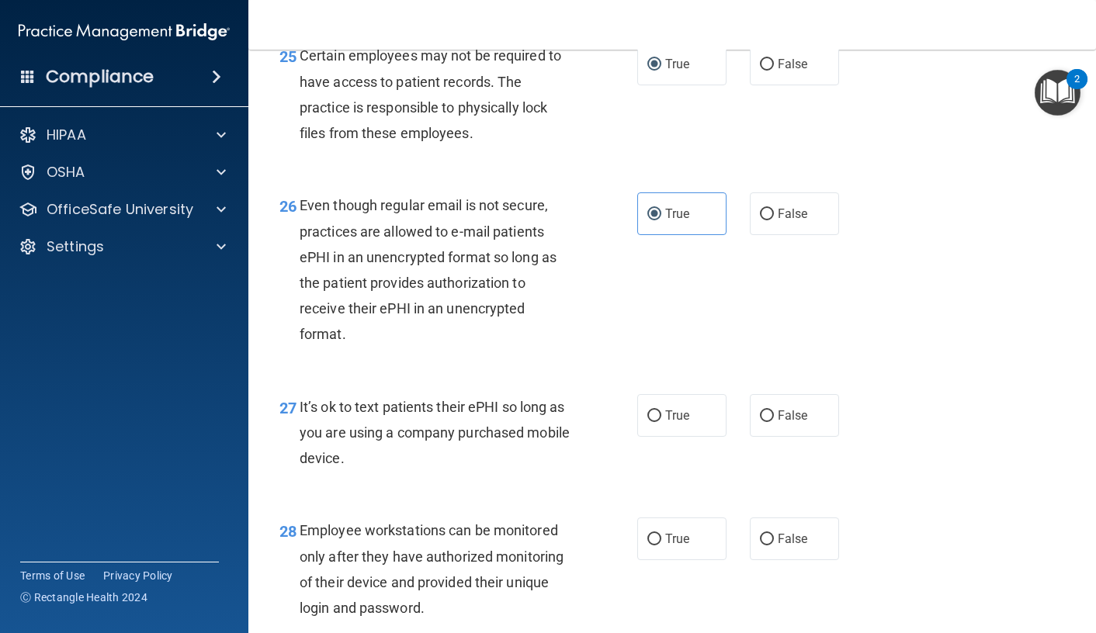
scroll to position [3803, 0]
click at [811, 435] on label "False" at bounding box center [794, 414] width 89 height 43
click at [774, 421] on input "False" at bounding box center [767, 415] width 14 height 12
radio input "true"
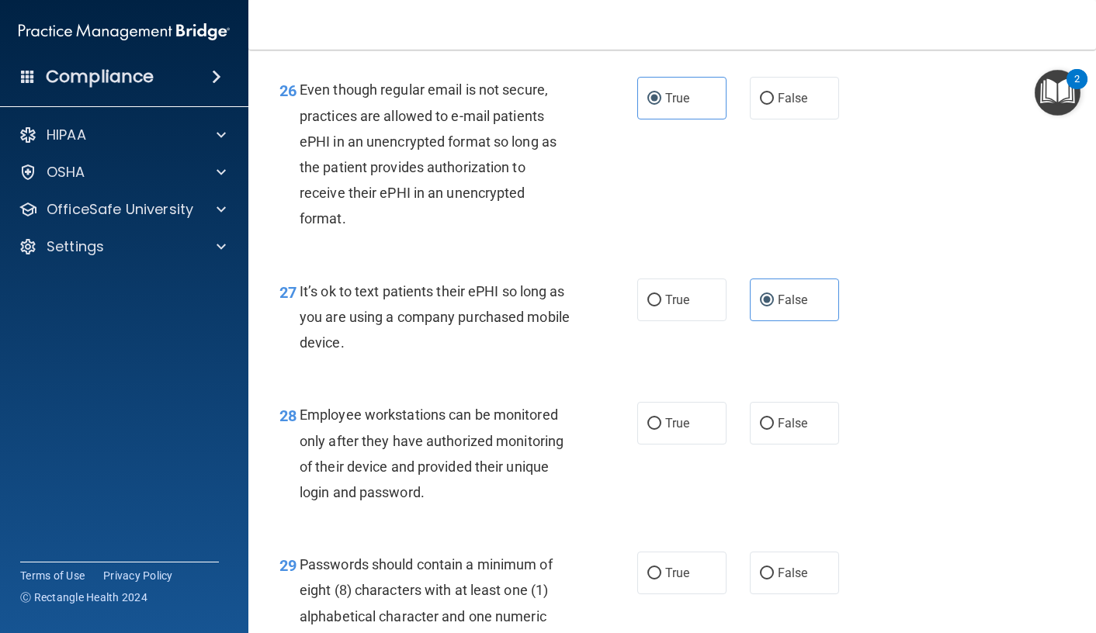
scroll to position [3958, 0]
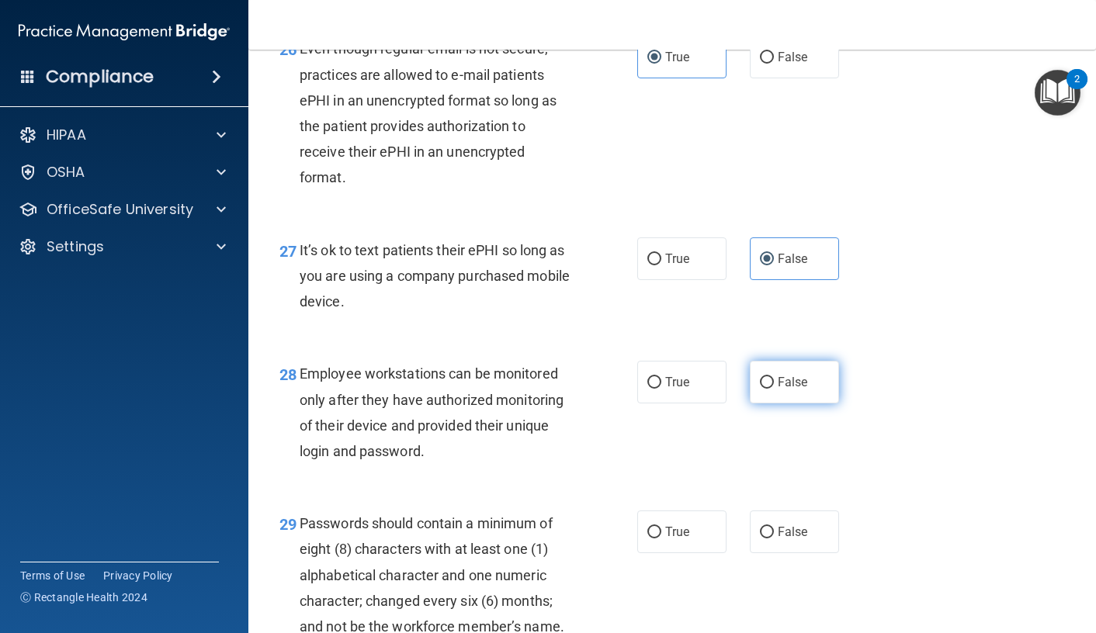
click at [766, 389] on input "False" at bounding box center [767, 383] width 14 height 12
radio input "true"
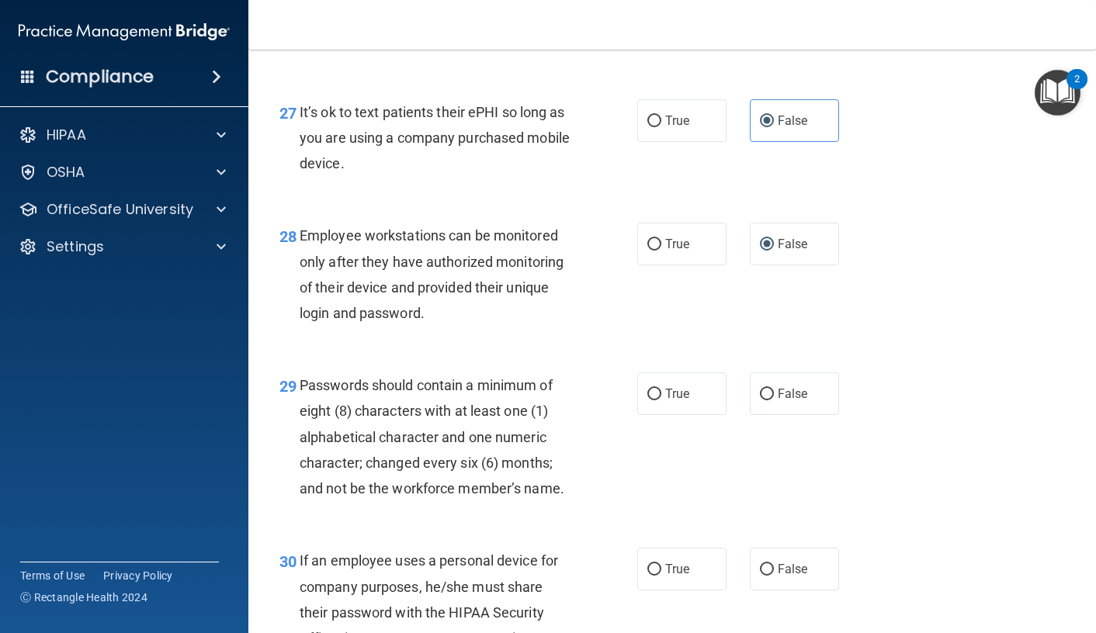
scroll to position [4114, 0]
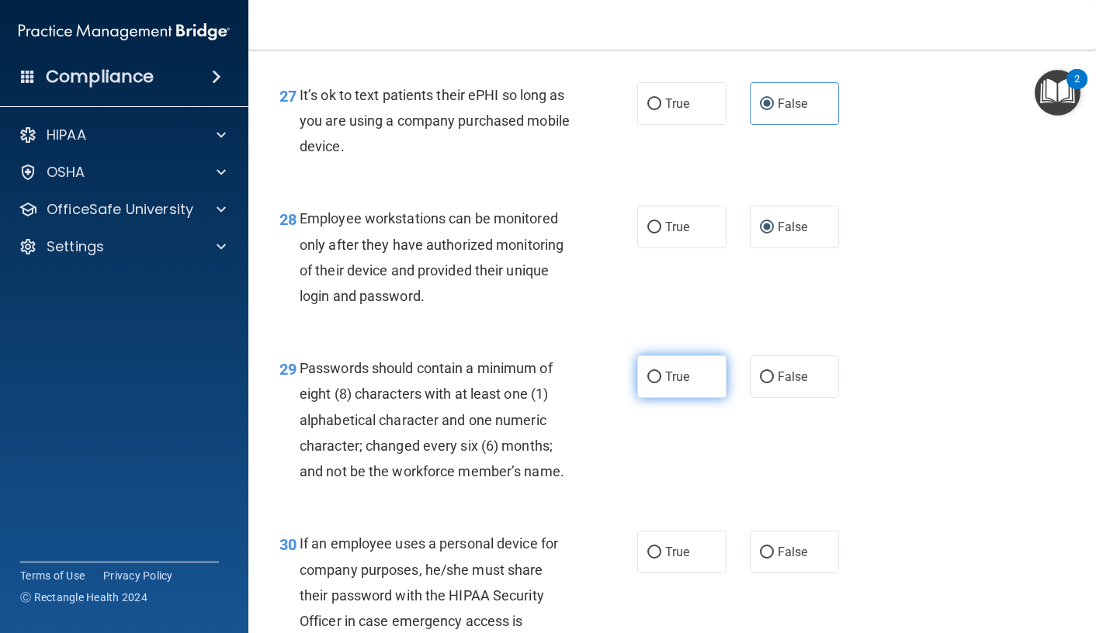
click at [673, 398] on label "True" at bounding box center [681, 376] width 89 height 43
click at [661, 383] on input "True" at bounding box center [654, 378] width 14 height 12
radio input "true"
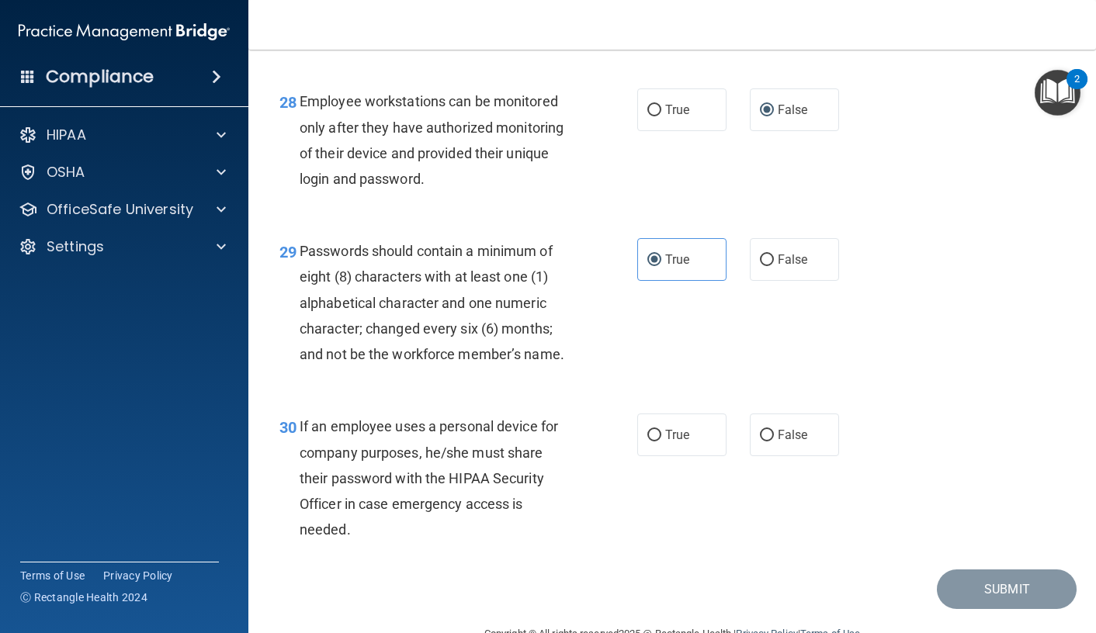
scroll to position [4269, 0]
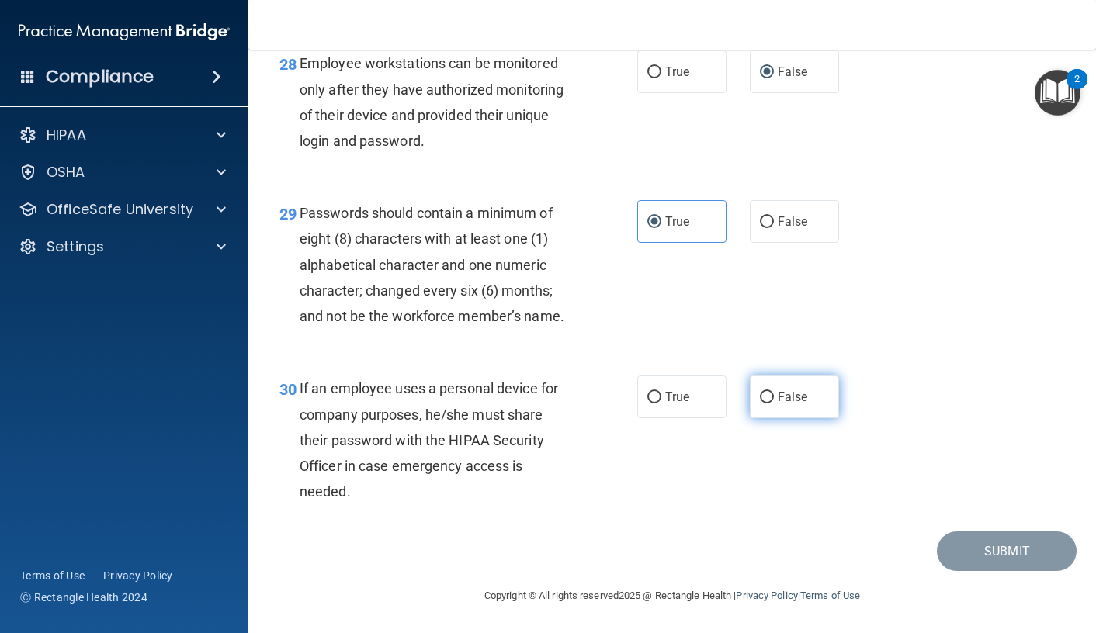
click at [778, 404] on span "False" at bounding box center [793, 397] width 30 height 15
click at [771, 404] on input "False" at bounding box center [767, 398] width 14 height 12
radio input "true"
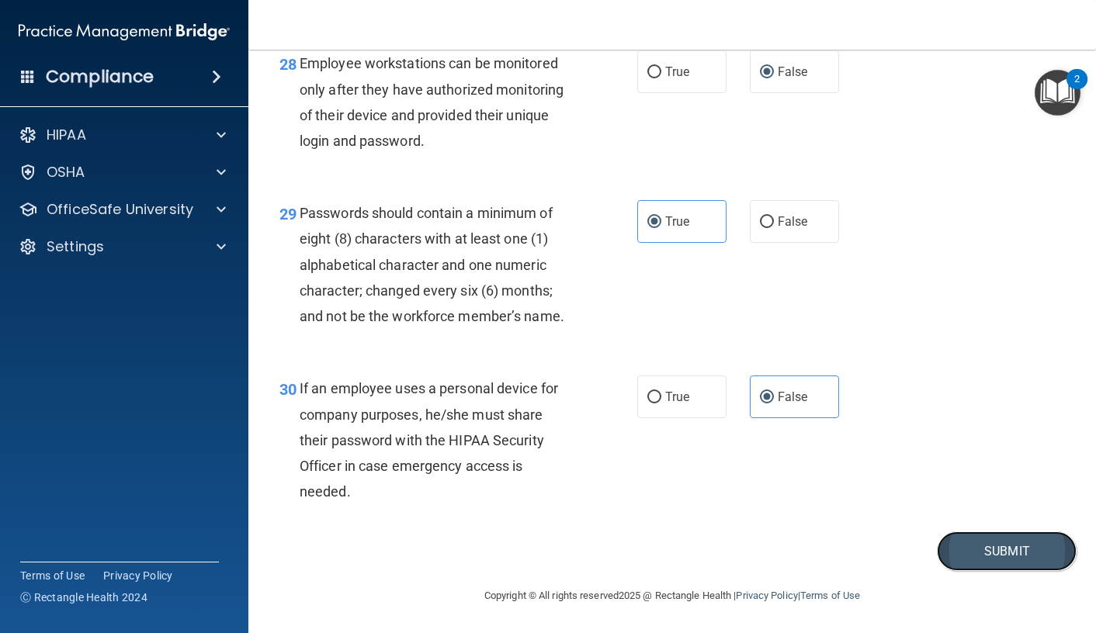
click at [973, 571] on button "Submit" at bounding box center [1007, 552] width 140 height 40
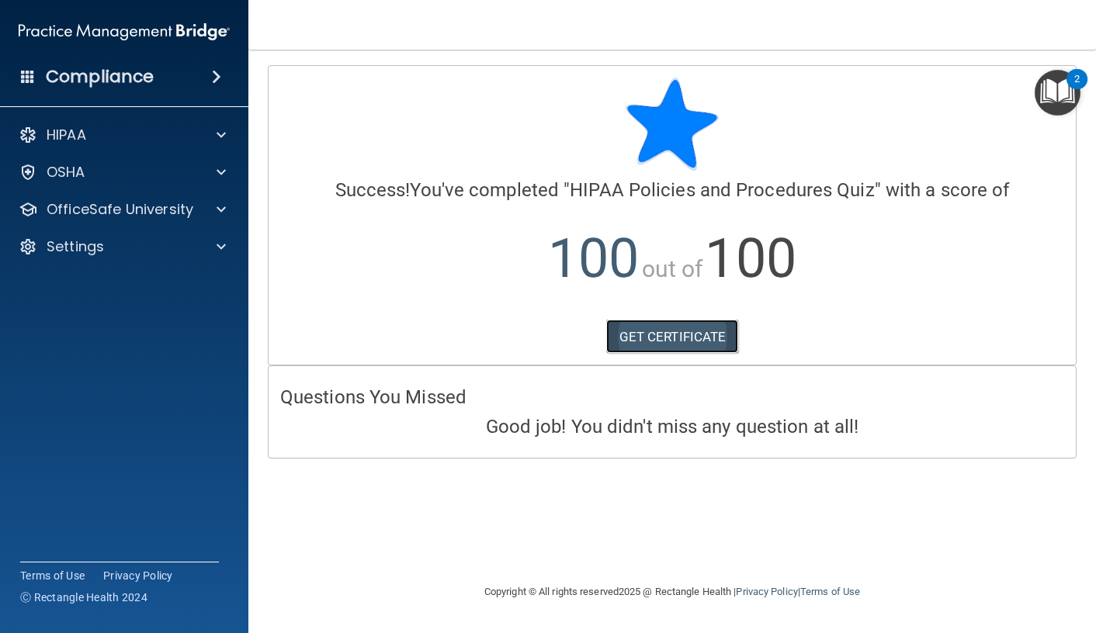
click at [692, 332] on link "GET CERTIFICATE" at bounding box center [672, 337] width 133 height 34
click at [84, 148] on div "HIPAA" at bounding box center [124, 135] width 249 height 31
click at [71, 138] on p "HIPAA" at bounding box center [67, 135] width 40 height 19
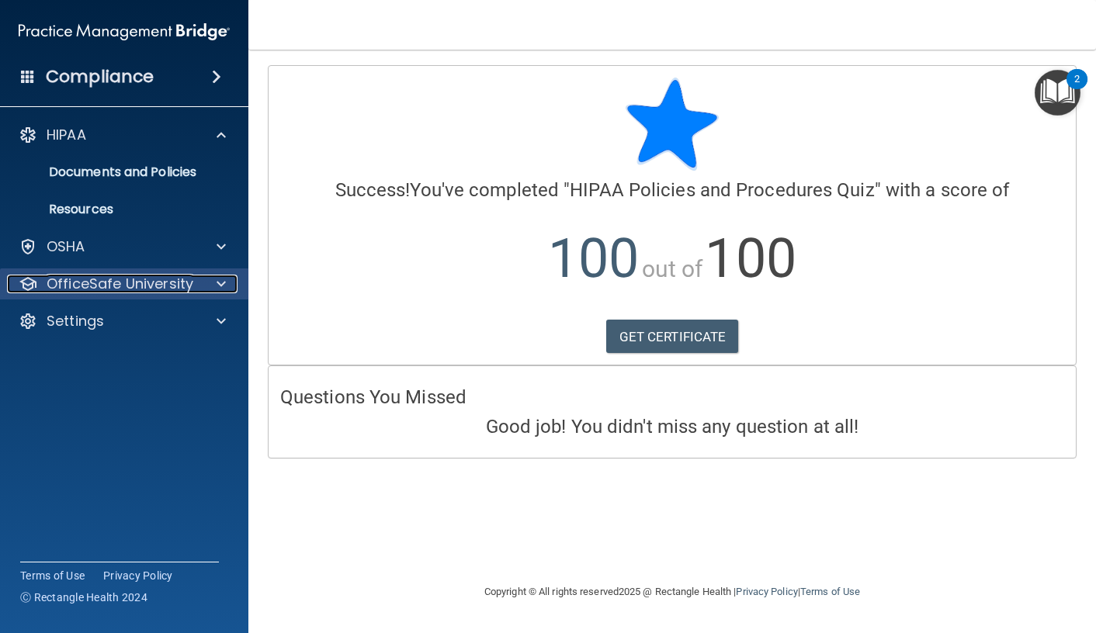
click at [115, 282] on p "OfficeSafe University" at bounding box center [120, 284] width 147 height 19
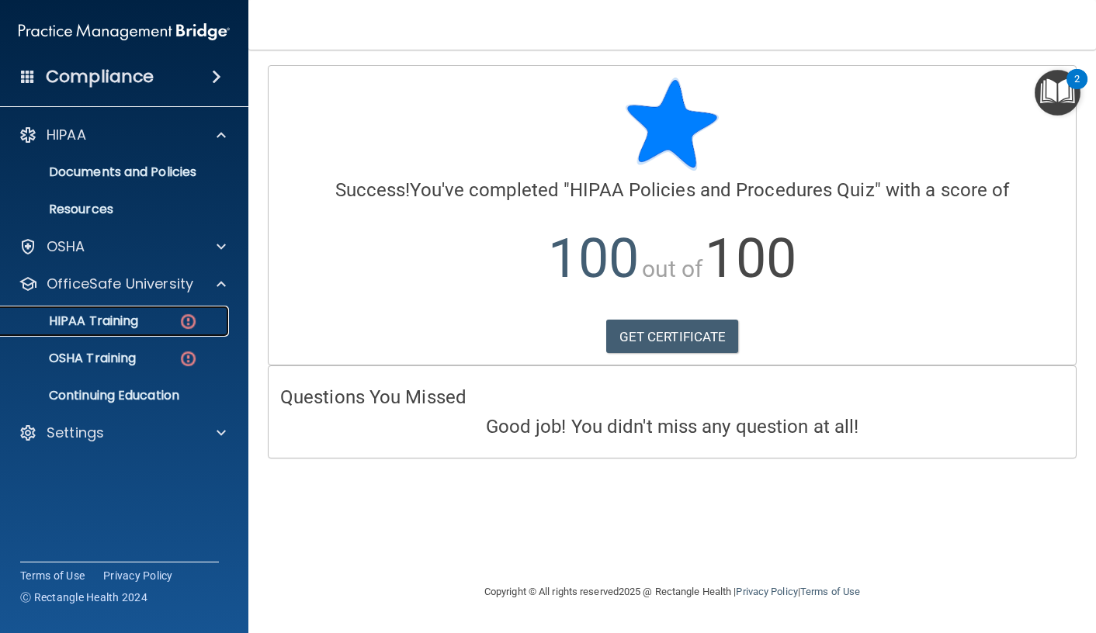
click at [123, 325] on p "HIPAA Training" at bounding box center [74, 322] width 128 height 16
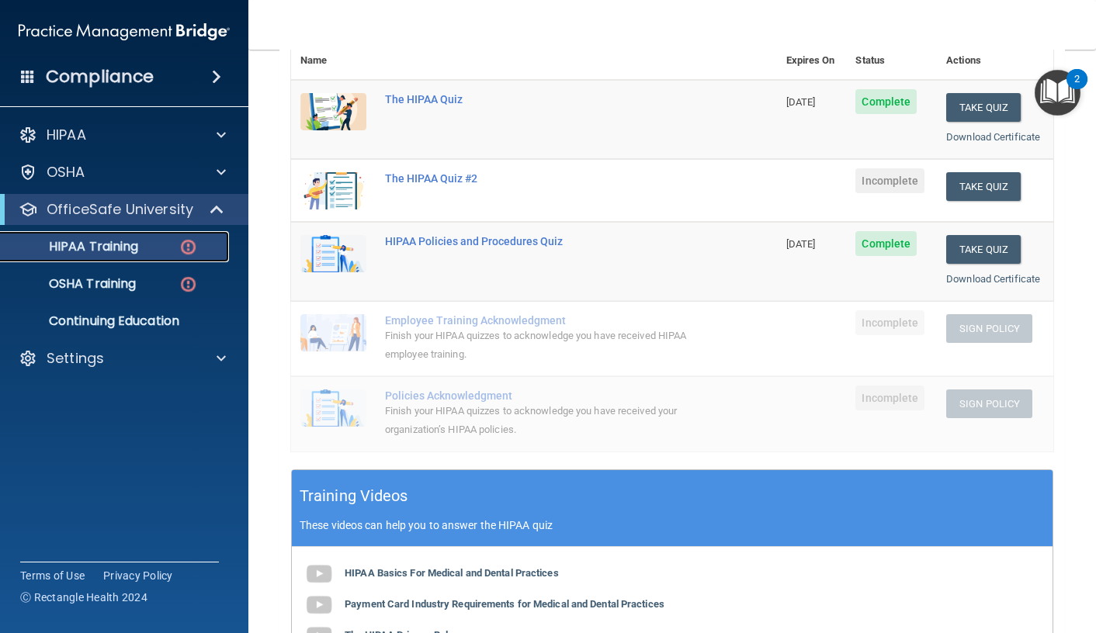
scroll to position [155, 0]
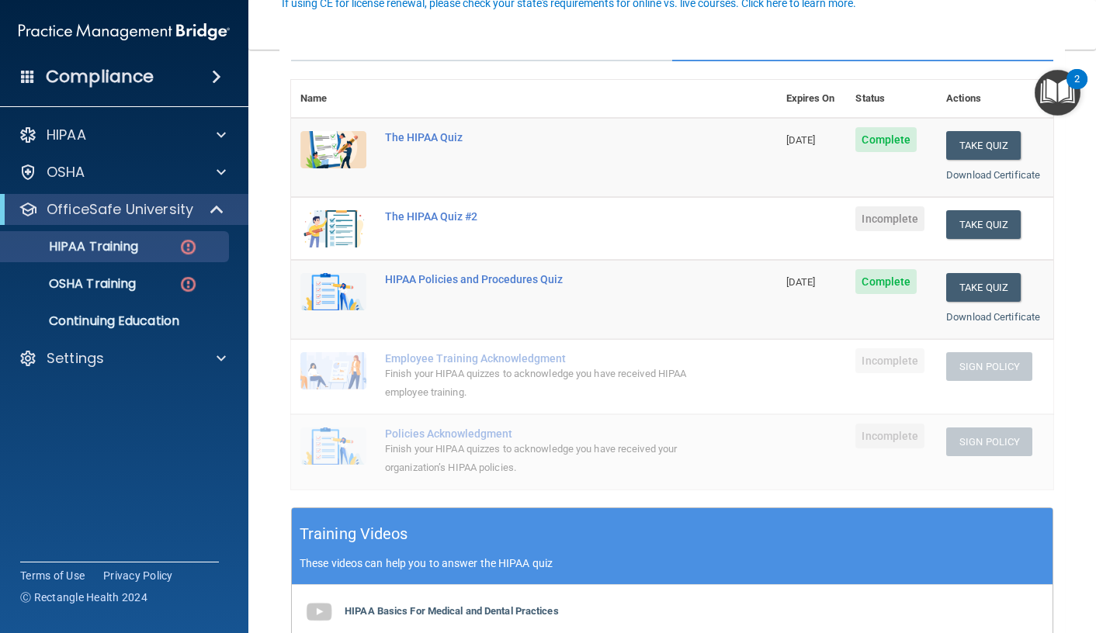
click at [882, 276] on span "Complete" at bounding box center [885, 281] width 61 height 25
click at [470, 276] on div "HIPAA Policies and Procedures Quiz" at bounding box center [542, 279] width 314 height 12
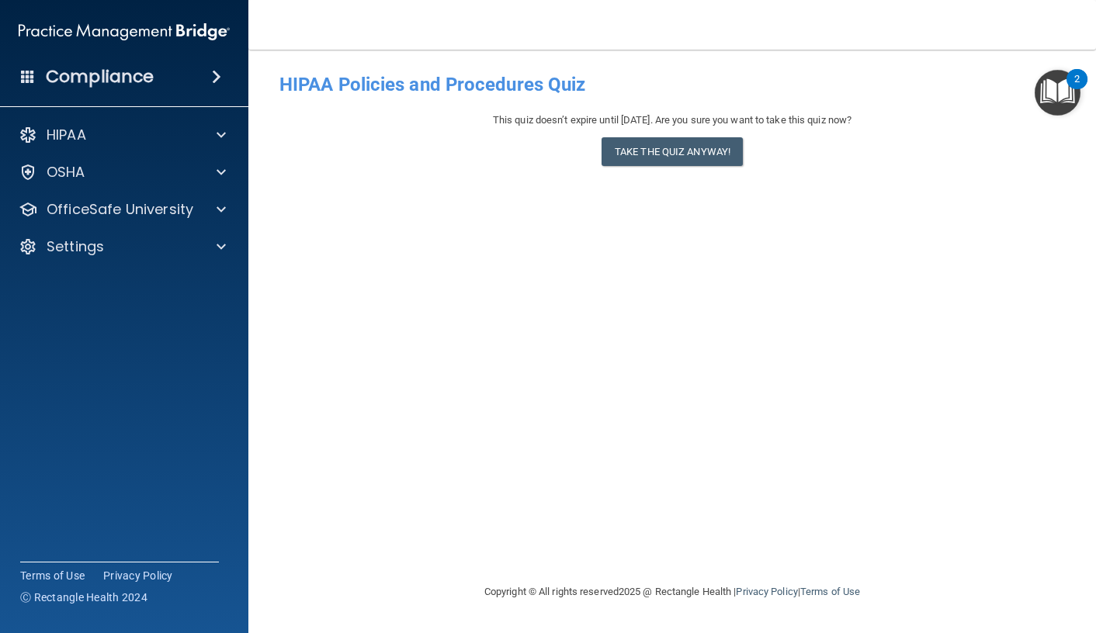
click at [1054, 93] on img "Open Resource Center, 2 new notifications" at bounding box center [1058, 93] width 46 height 46
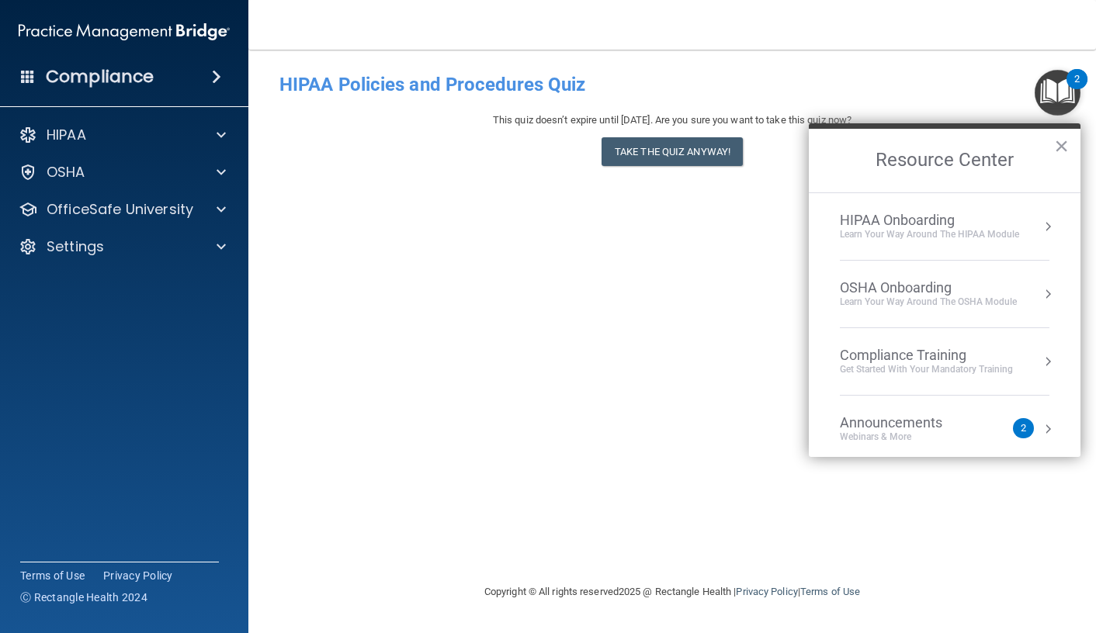
click at [977, 427] on div "Announcements Webinars & More" at bounding box center [922, 428] width 165 height 29
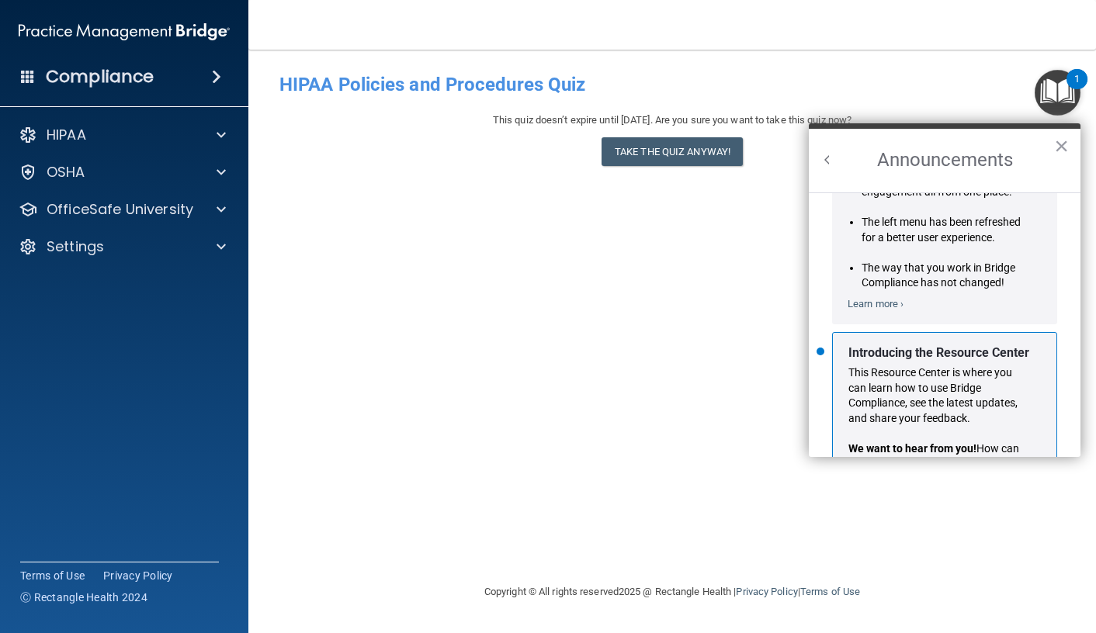
scroll to position [155, 0]
click at [1066, 140] on button "×" at bounding box center [1061, 145] width 15 height 25
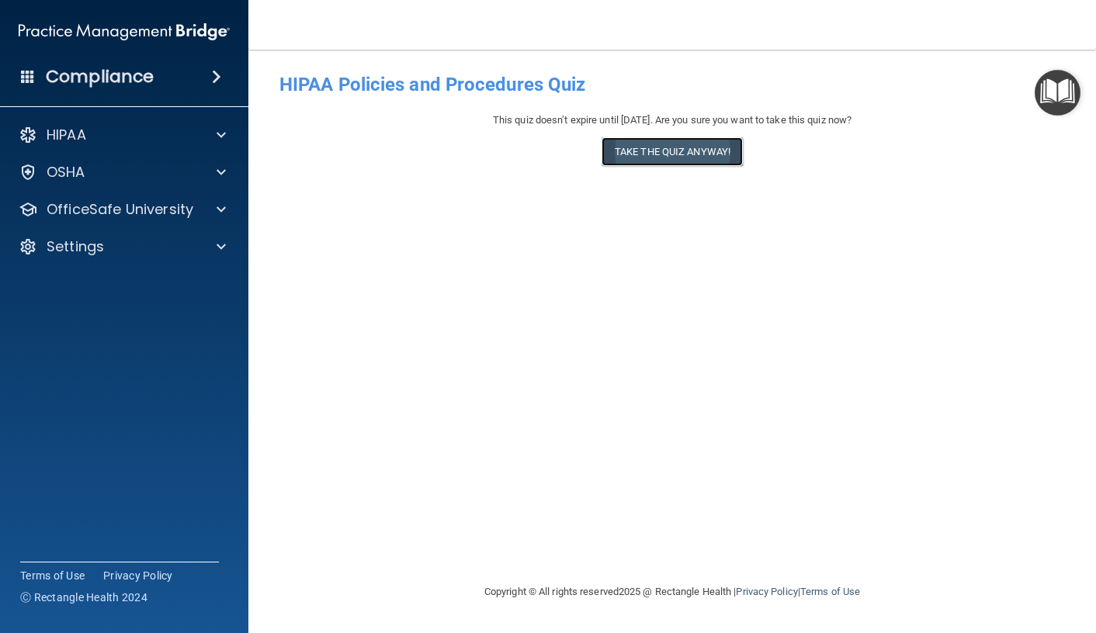
click at [693, 161] on button "Take the quiz anyway!" at bounding box center [672, 151] width 141 height 29
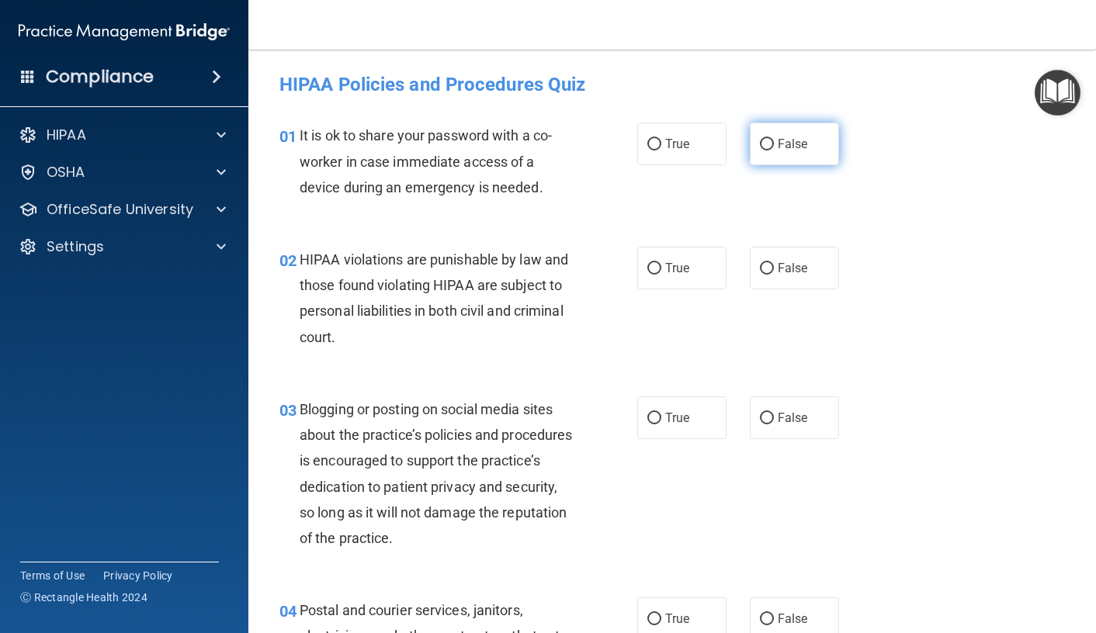
click at [772, 133] on label "False" at bounding box center [794, 144] width 89 height 43
click at [772, 139] on input "False" at bounding box center [767, 145] width 14 height 12
radio input "true"
click at [654, 272] on input "True" at bounding box center [654, 269] width 14 height 12
radio input "true"
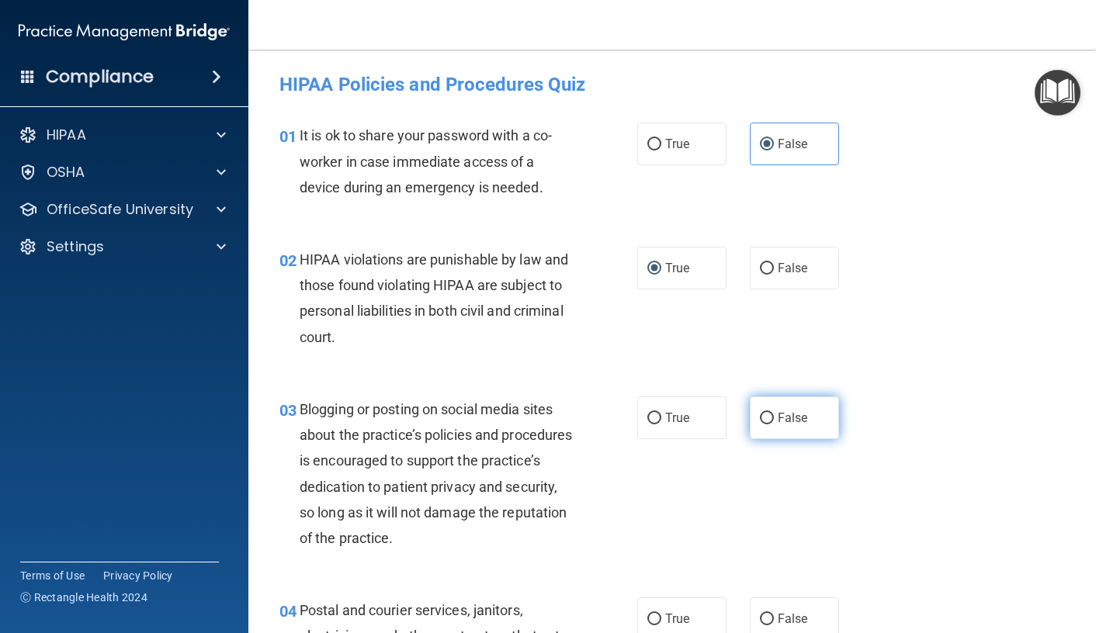
click at [775, 425] on label "False" at bounding box center [794, 418] width 89 height 43
click at [774, 425] on input "False" at bounding box center [767, 419] width 14 height 12
radio input "true"
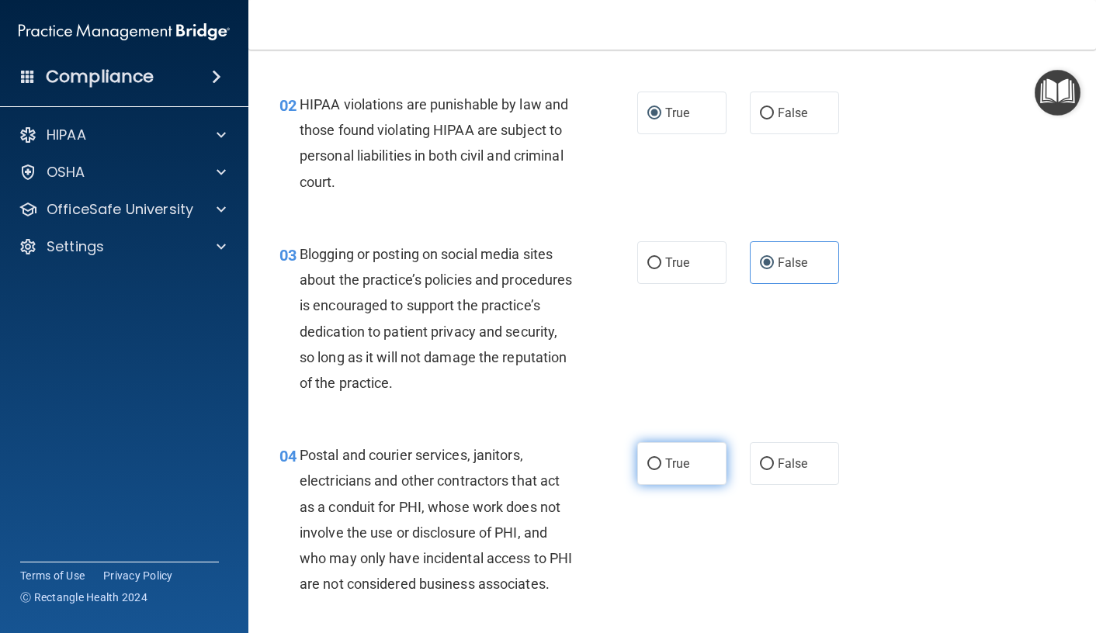
click at [678, 456] on label "True" at bounding box center [681, 463] width 89 height 43
click at [661, 459] on input "True" at bounding box center [654, 465] width 14 height 12
radio input "true"
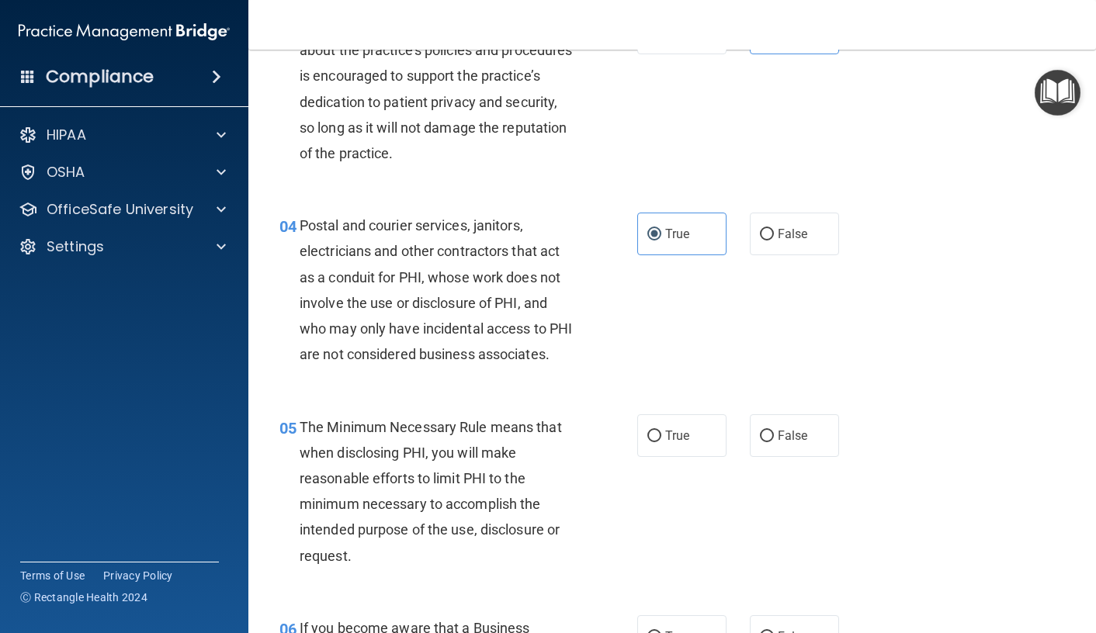
scroll to position [388, 0]
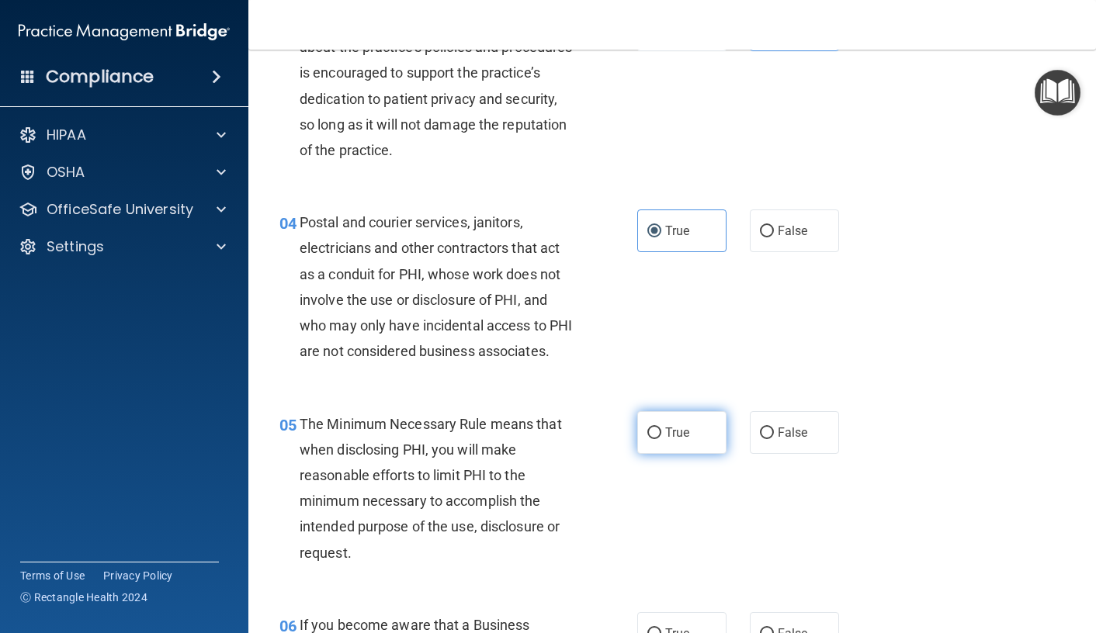
click at [672, 440] on span "True" at bounding box center [677, 432] width 24 height 15
click at [661, 439] on input "True" at bounding box center [654, 434] width 14 height 12
radio input "true"
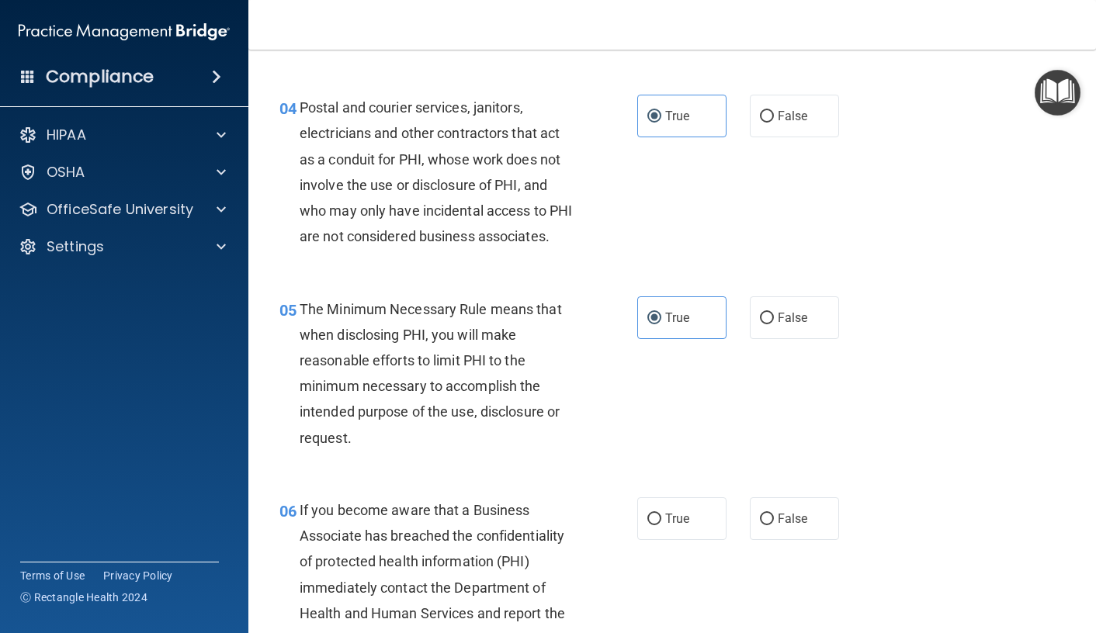
scroll to position [543, 0]
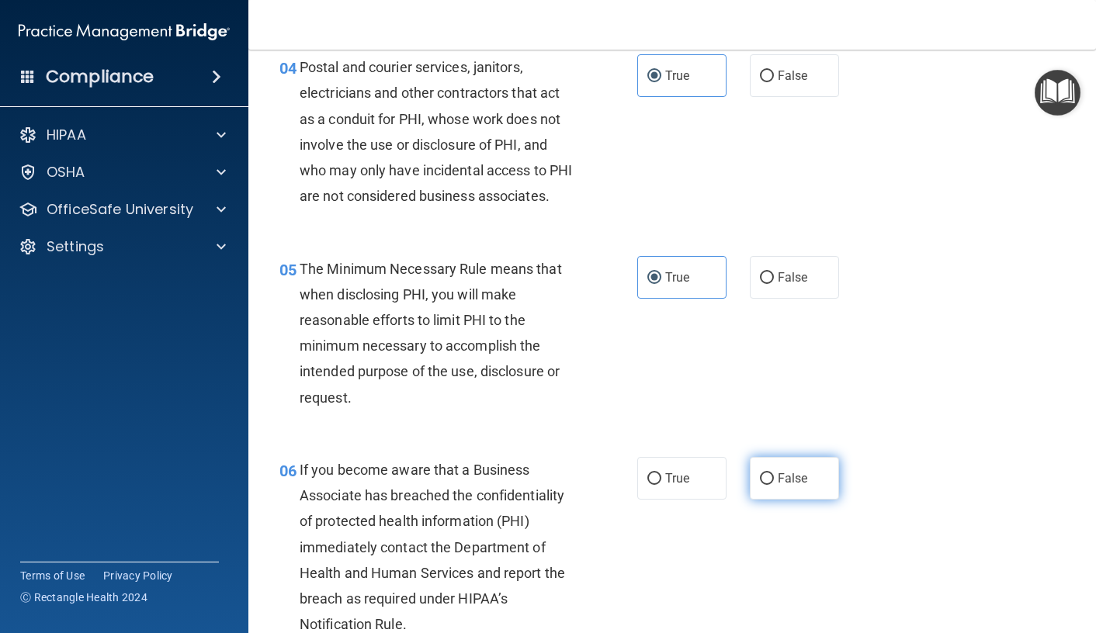
click at [778, 486] on span "False" at bounding box center [793, 478] width 30 height 15
click at [771, 485] on input "False" at bounding box center [767, 479] width 14 height 12
radio input "true"
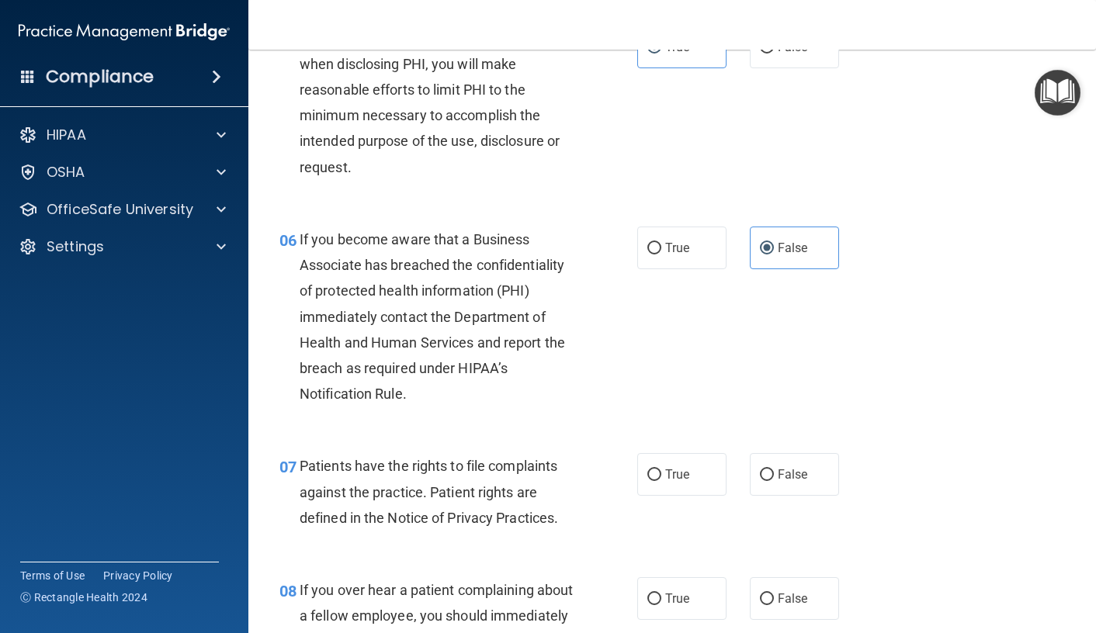
scroll to position [776, 0]
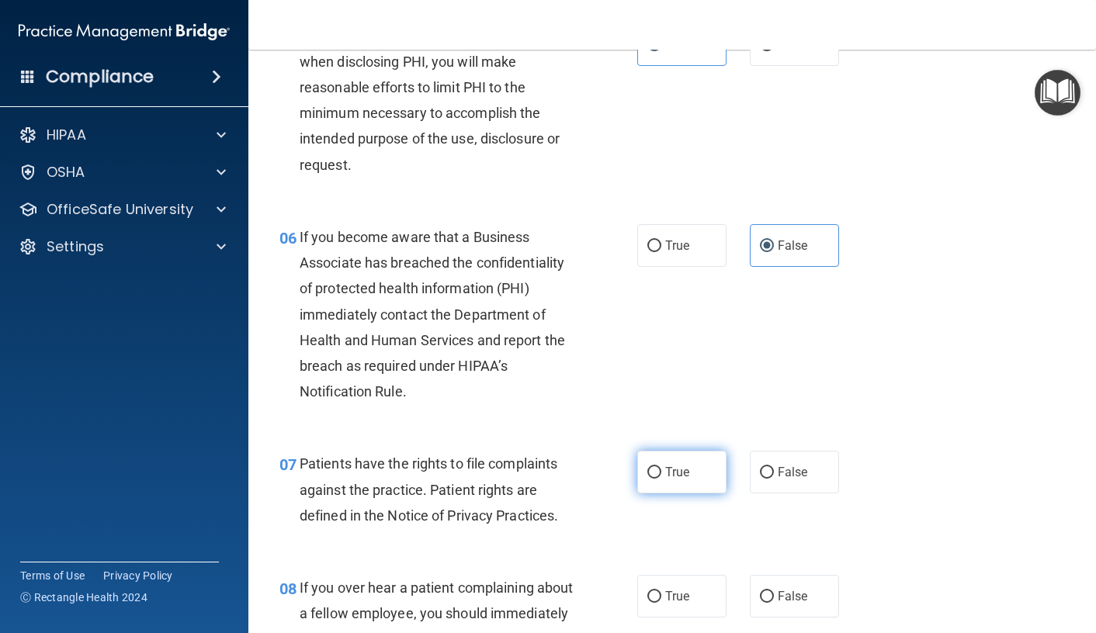
click at [670, 491] on label "True" at bounding box center [681, 472] width 89 height 43
click at [661, 479] on input "True" at bounding box center [654, 473] width 14 height 12
radio input "true"
click at [765, 607] on label "False" at bounding box center [794, 596] width 89 height 43
click at [765, 603] on input "False" at bounding box center [767, 597] width 14 height 12
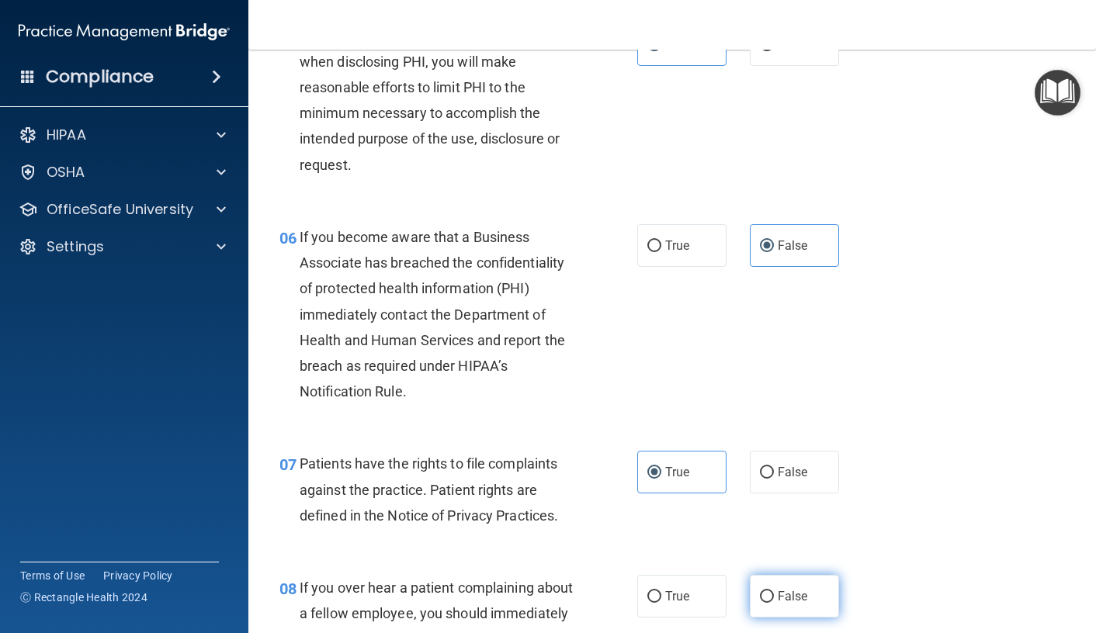
radio input "true"
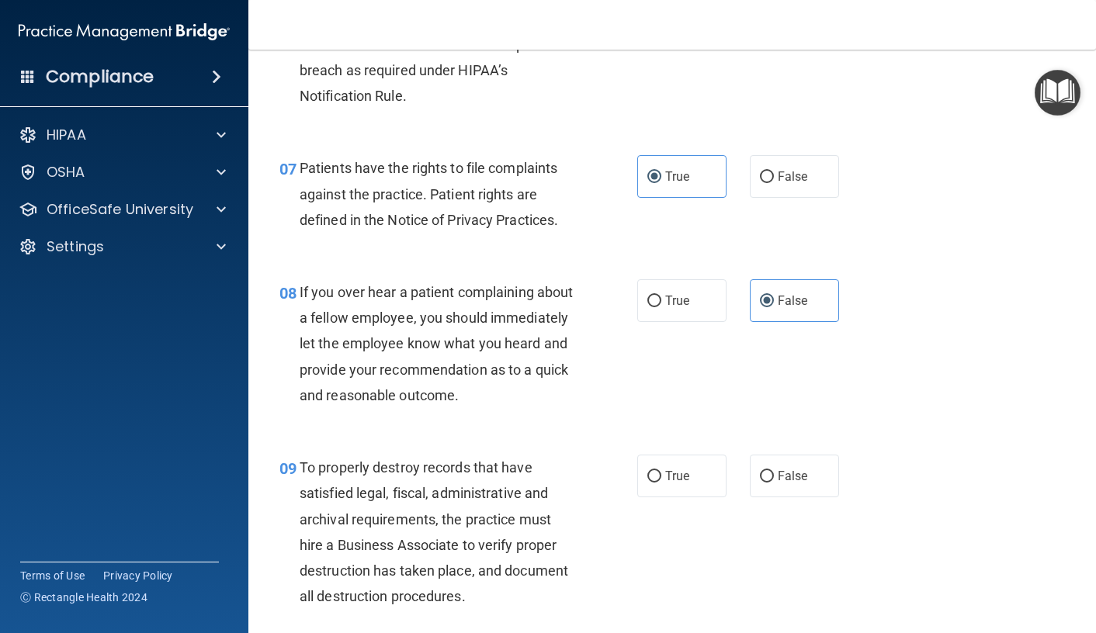
scroll to position [1087, 0]
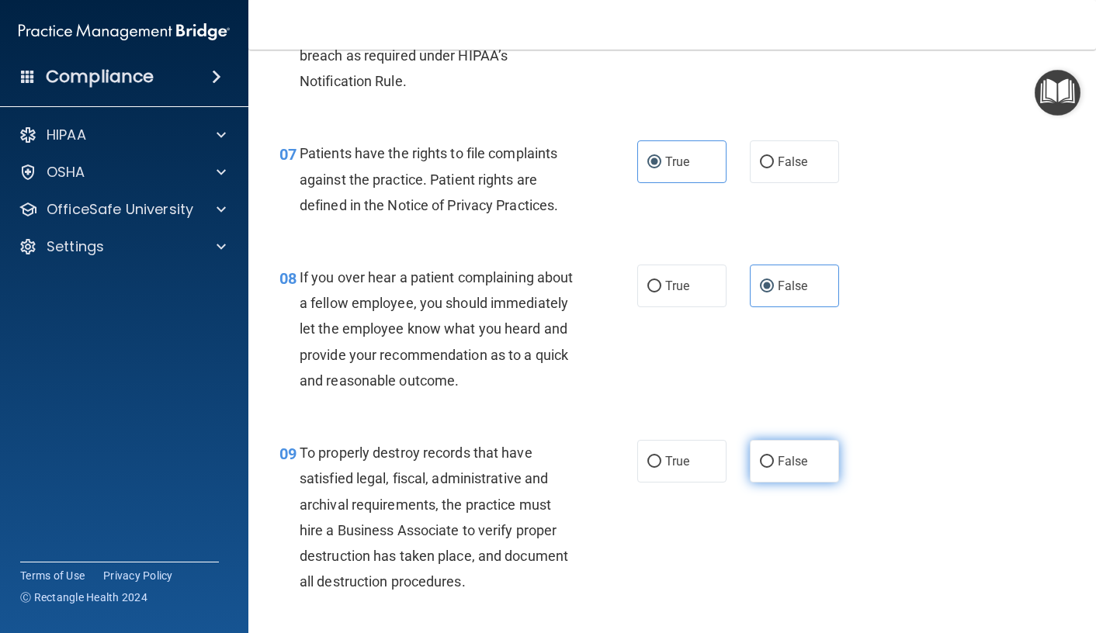
click at [784, 483] on label "False" at bounding box center [794, 461] width 89 height 43
click at [774, 468] on input "False" at bounding box center [767, 462] width 14 height 12
radio input "true"
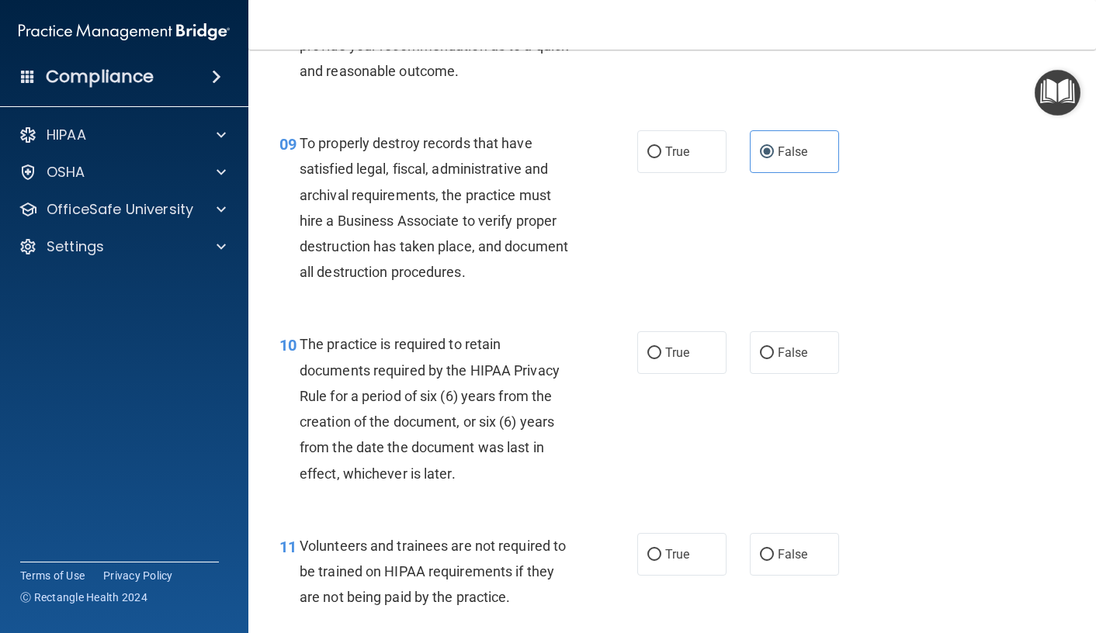
scroll to position [1397, 0]
click at [665, 359] on span "True" at bounding box center [677, 352] width 24 height 15
click at [661, 359] on input "True" at bounding box center [654, 353] width 14 height 12
radio input "true"
click at [782, 575] on label "False" at bounding box center [794, 553] width 89 height 43
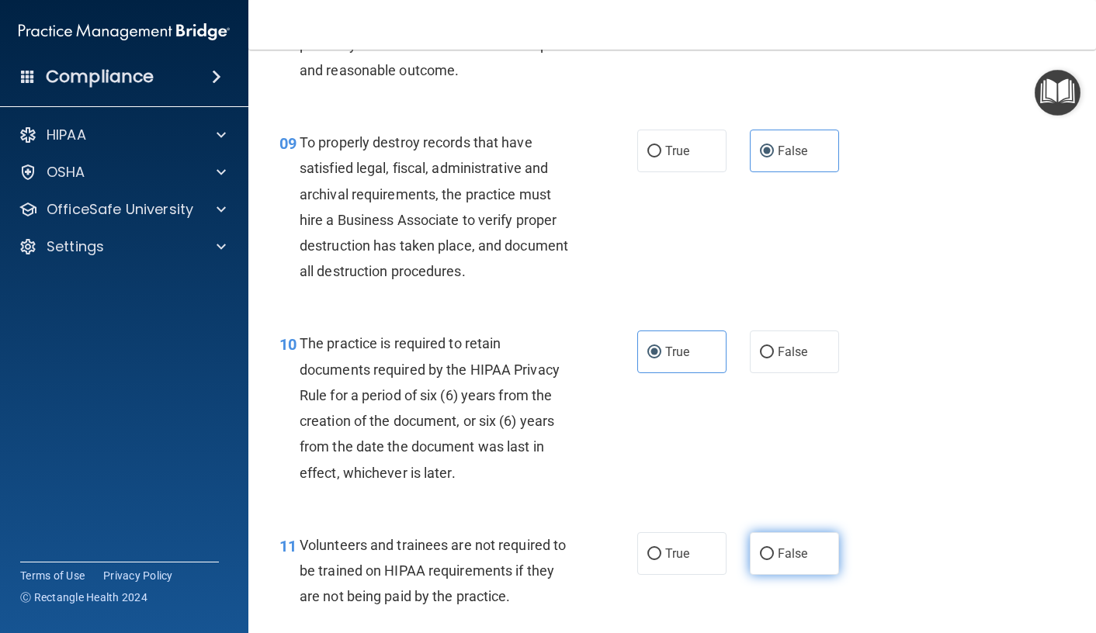
click at [774, 560] on input "False" at bounding box center [767, 555] width 14 height 12
radio input "true"
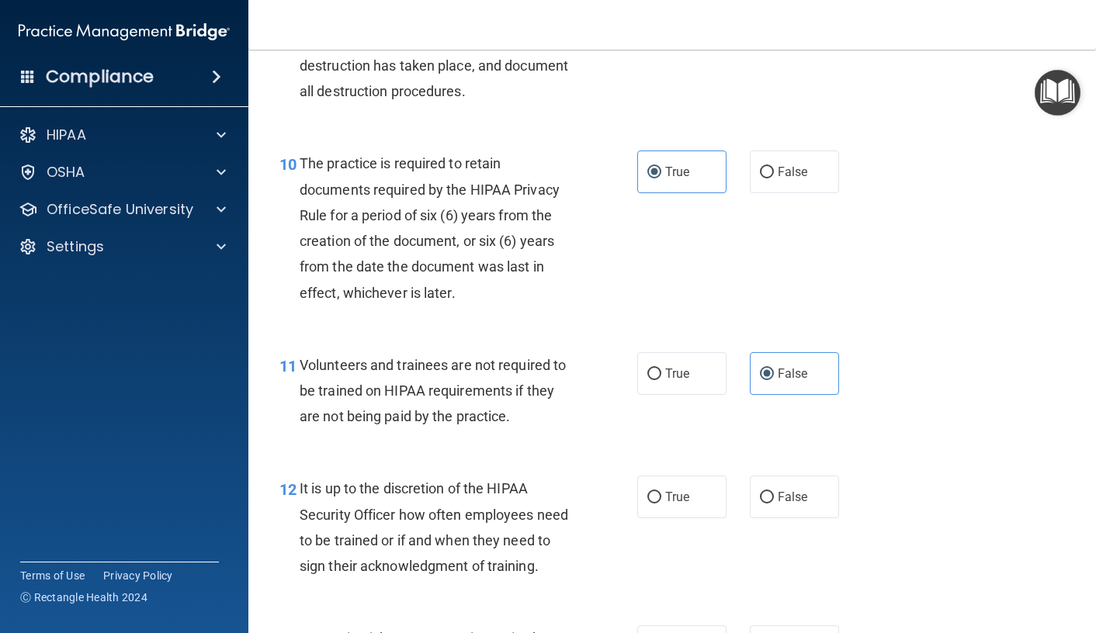
scroll to position [1630, 0]
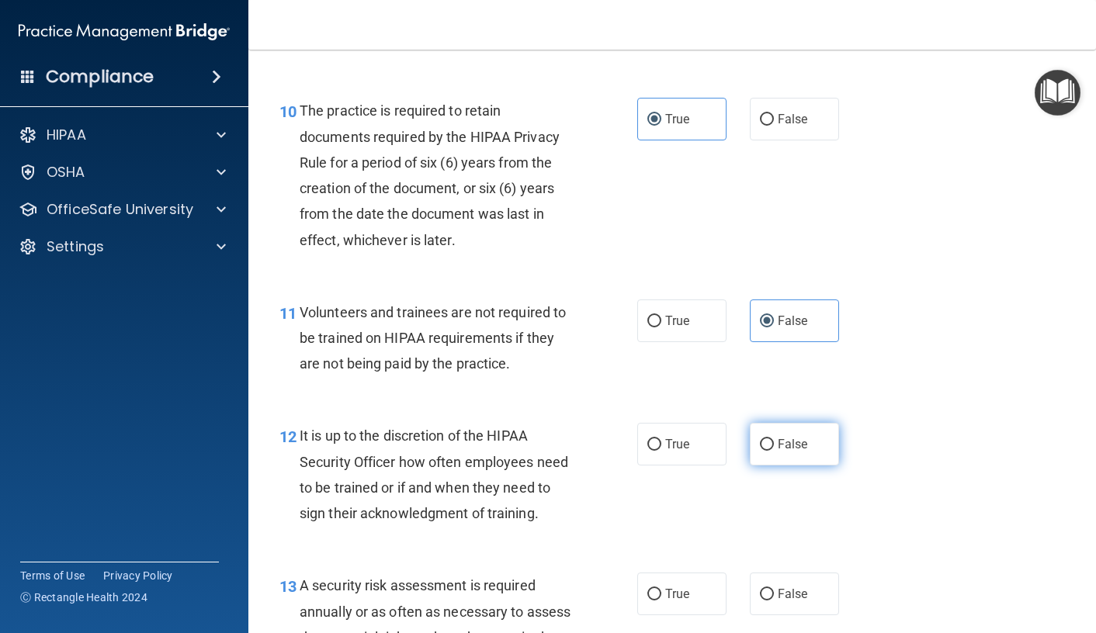
click at [761, 466] on label "False" at bounding box center [794, 444] width 89 height 43
click at [761, 451] on input "False" at bounding box center [767, 445] width 14 height 12
radio input "true"
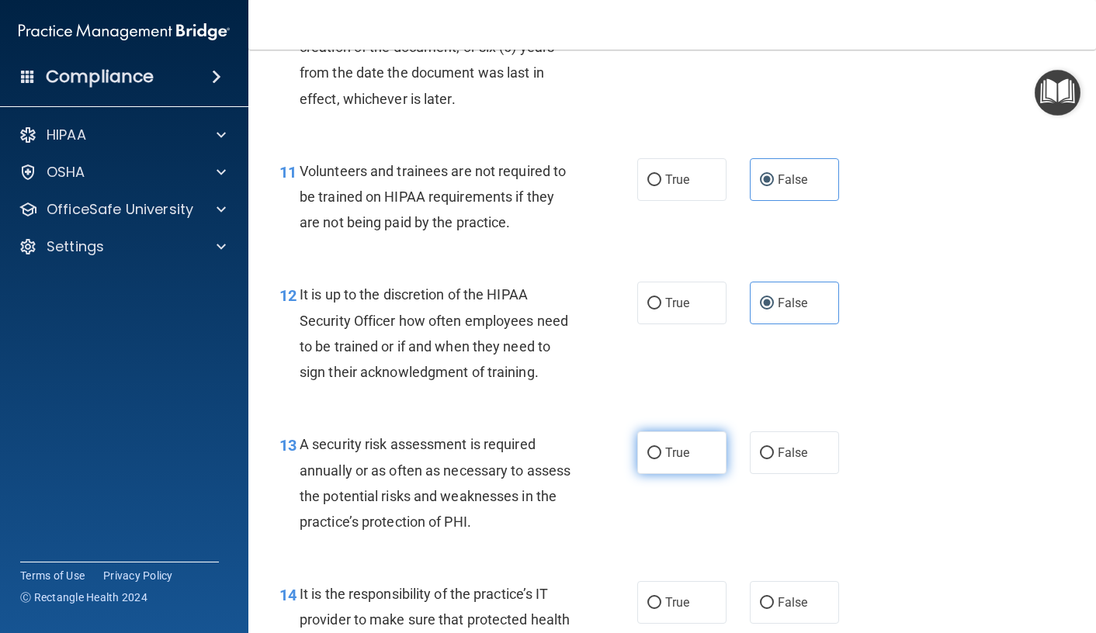
scroll to position [1785, 0]
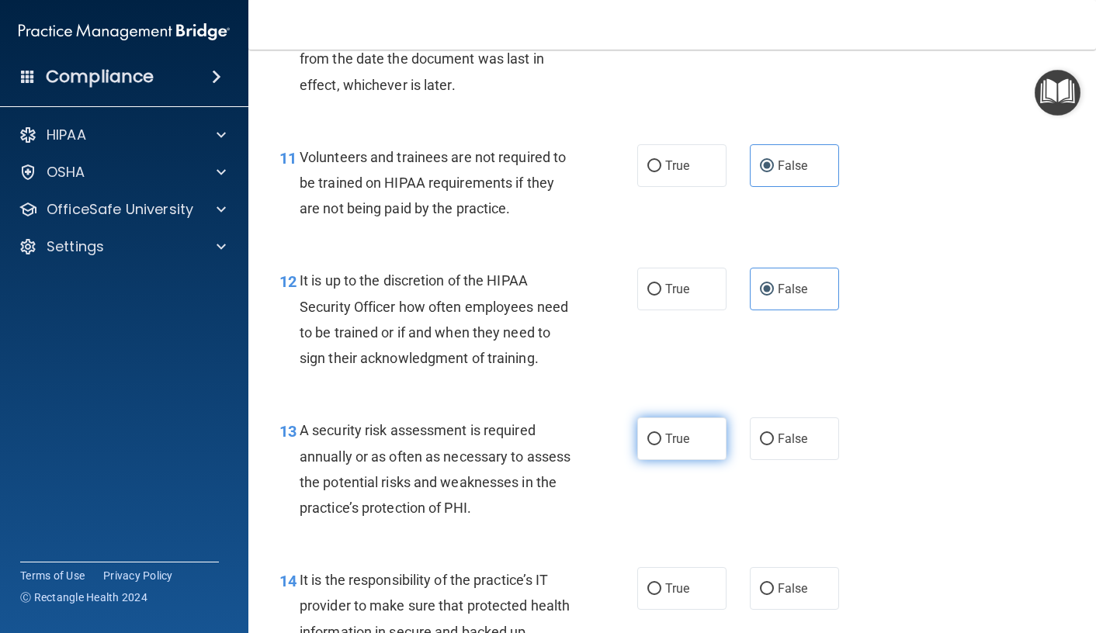
click at [685, 460] on label "True" at bounding box center [681, 439] width 89 height 43
click at [661, 446] on input "True" at bounding box center [654, 440] width 14 height 12
radio input "true"
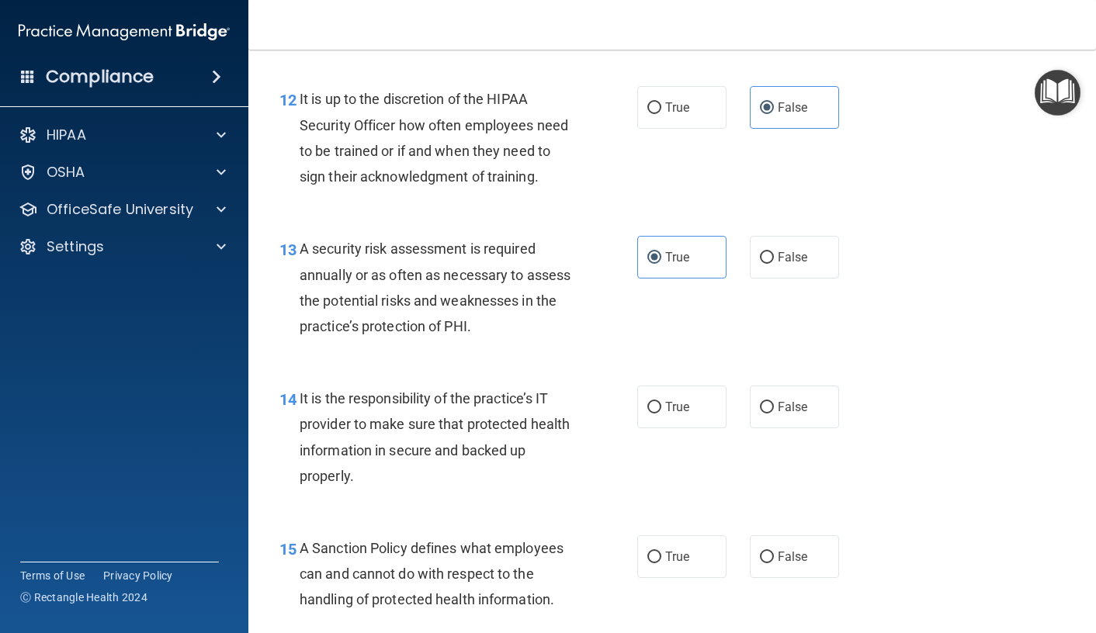
scroll to position [2018, 0]
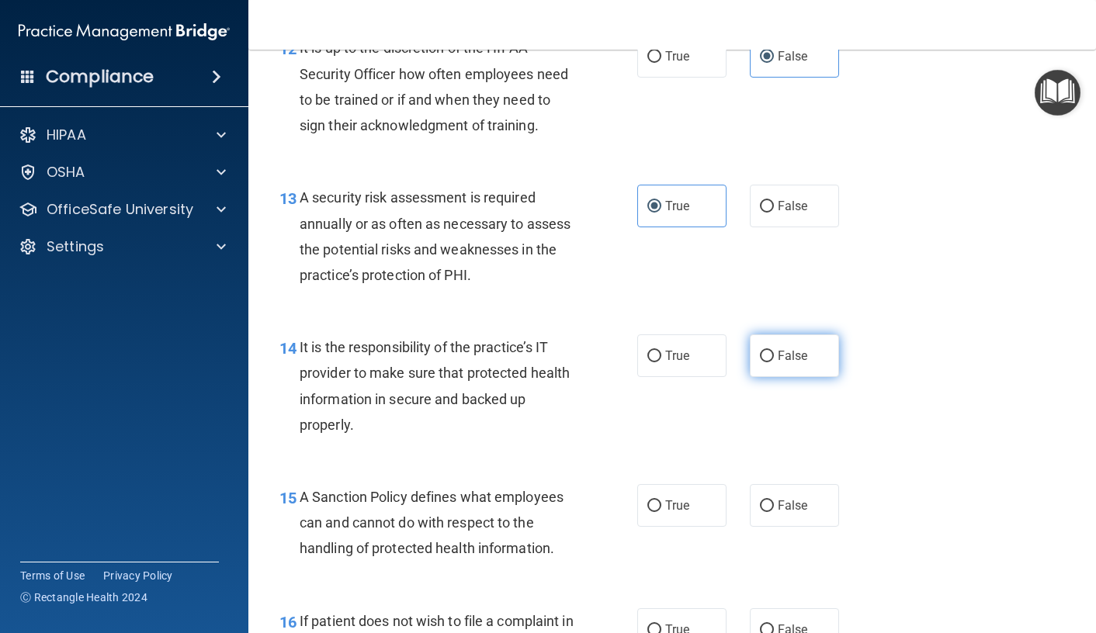
click at [781, 363] on span "False" at bounding box center [793, 355] width 30 height 15
click at [774, 362] on input "False" at bounding box center [767, 357] width 14 height 12
radio input "true"
click at [793, 585] on div "15 A Sanction Policy defines what employees can and cannot do with respect to t…" at bounding box center [672, 527] width 809 height 124
click at [796, 527] on label "False" at bounding box center [794, 505] width 89 height 43
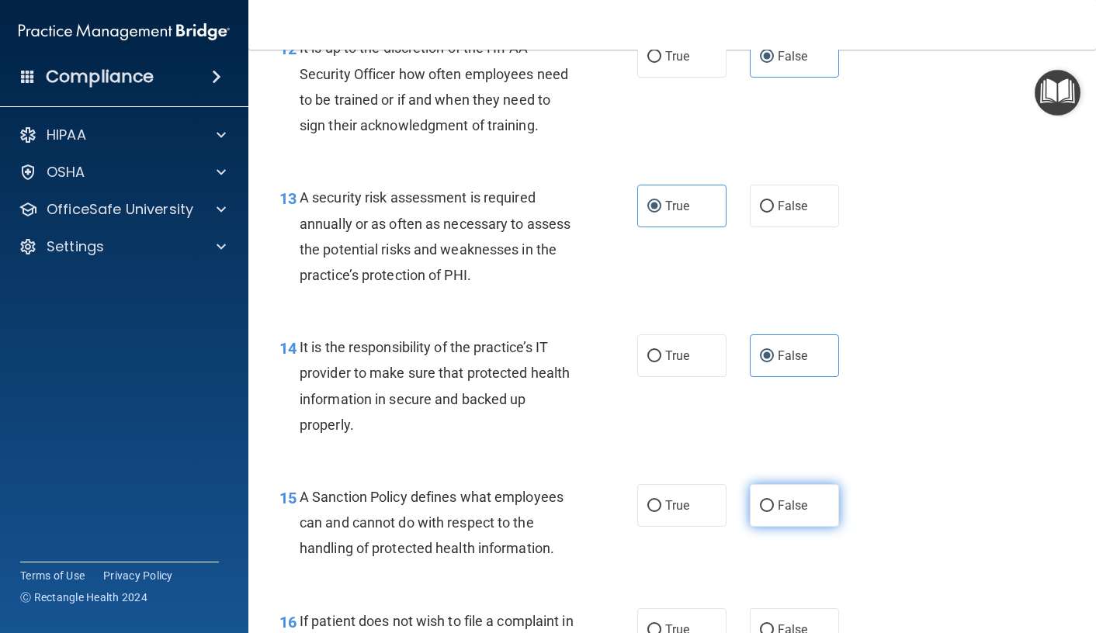
click at [774, 512] on input "False" at bounding box center [767, 507] width 14 height 12
radio input "true"
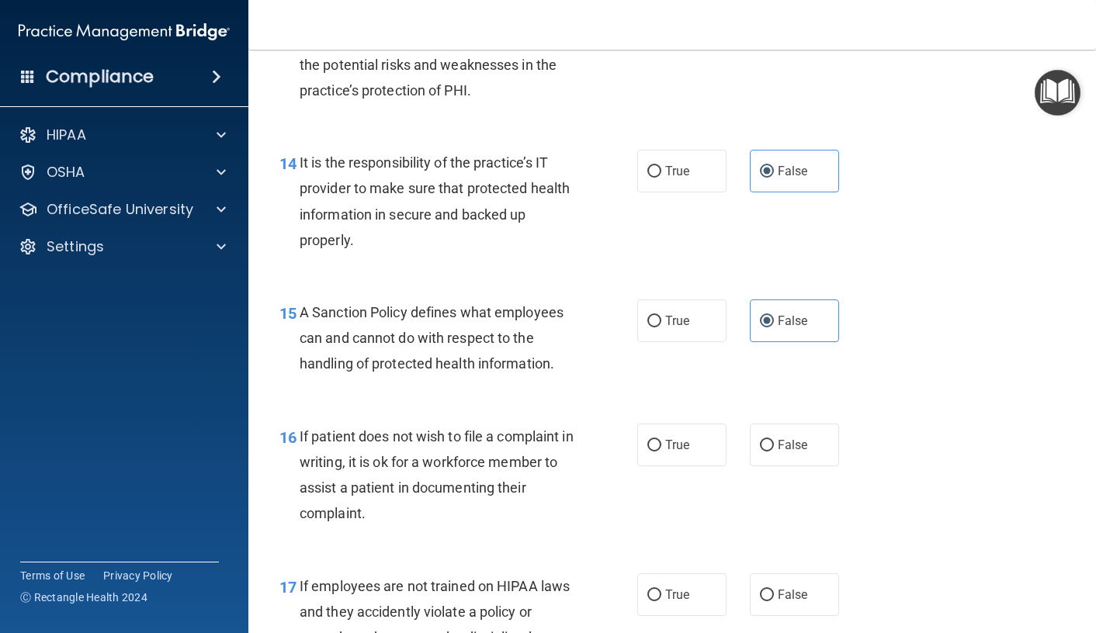
scroll to position [2251, 0]
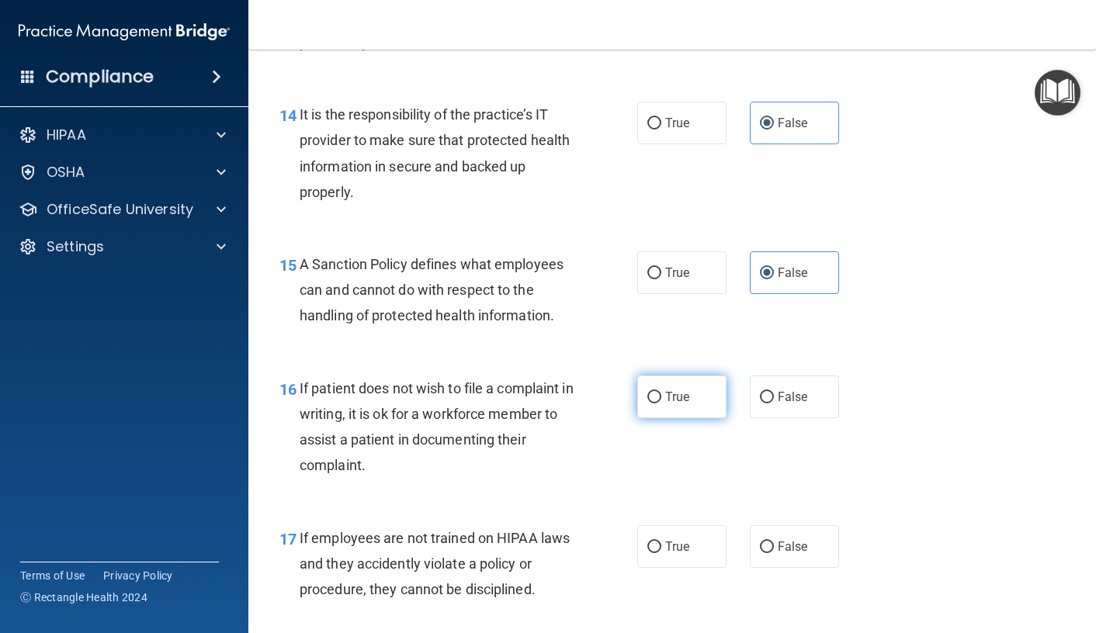
click at [675, 404] on span "True" at bounding box center [677, 397] width 24 height 15
click at [661, 404] on input "True" at bounding box center [654, 398] width 14 height 12
radio input "true"
click at [755, 568] on label "False" at bounding box center [794, 546] width 89 height 43
click at [760, 553] on input "False" at bounding box center [767, 548] width 14 height 12
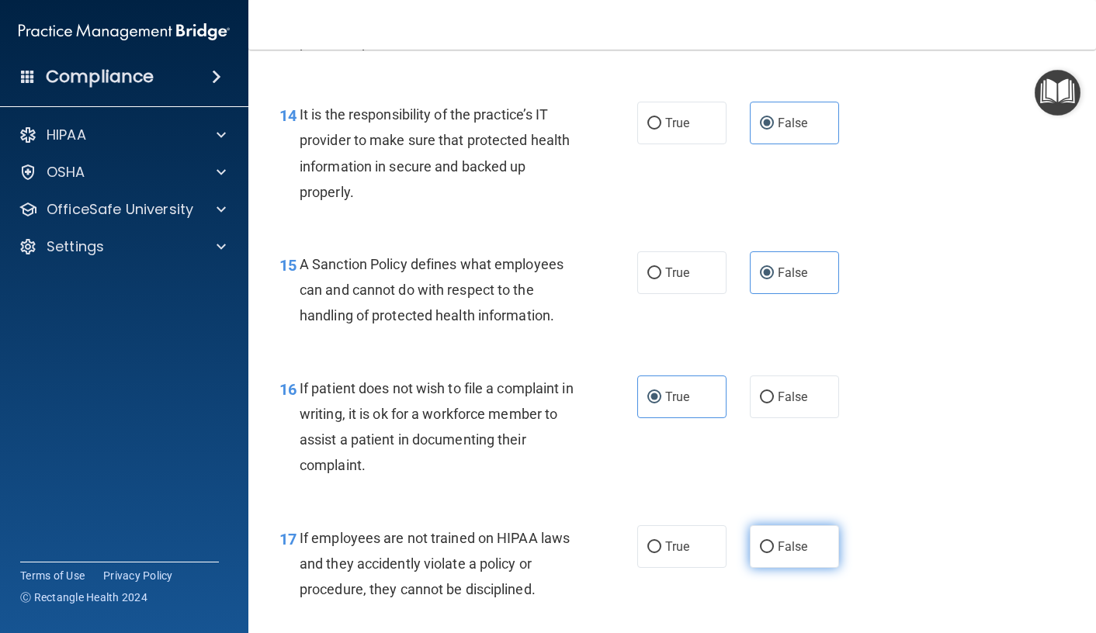
radio input "true"
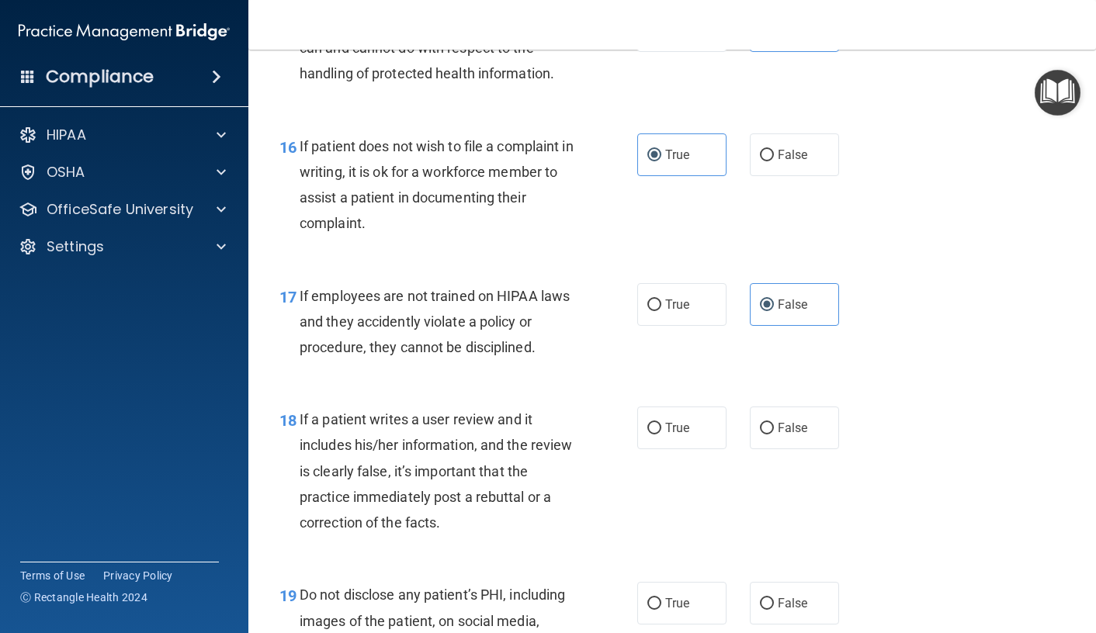
scroll to position [2561, 0]
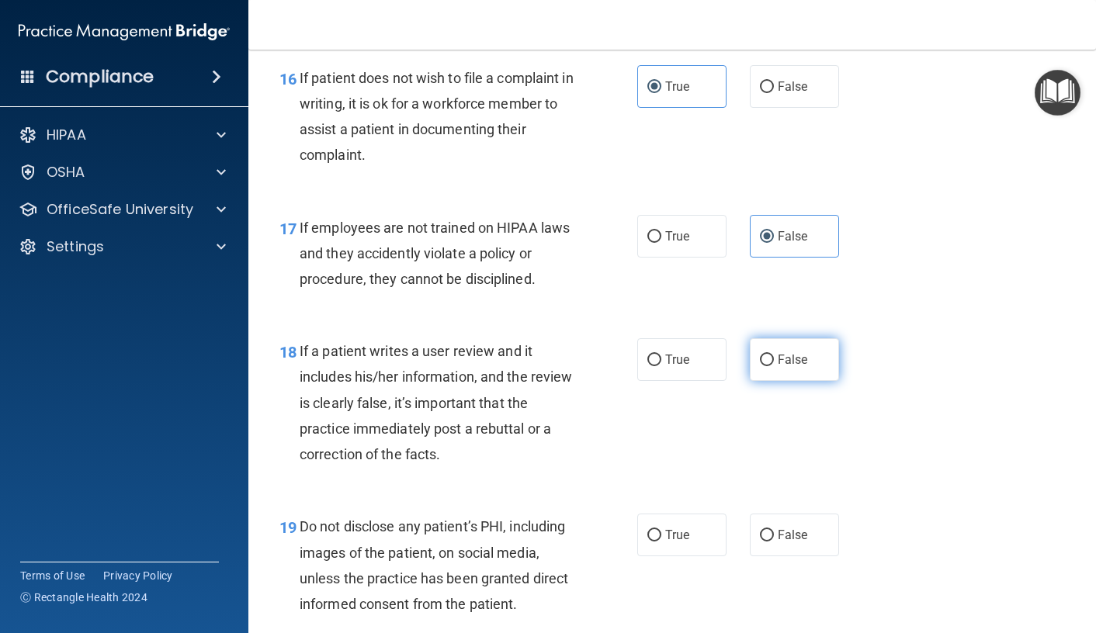
click at [812, 381] on label "False" at bounding box center [794, 359] width 89 height 43
click at [774, 366] on input "False" at bounding box center [767, 361] width 14 height 12
radio input "true"
click at [666, 543] on span "True" at bounding box center [677, 535] width 24 height 15
click at [661, 542] on input "True" at bounding box center [654, 536] width 14 height 12
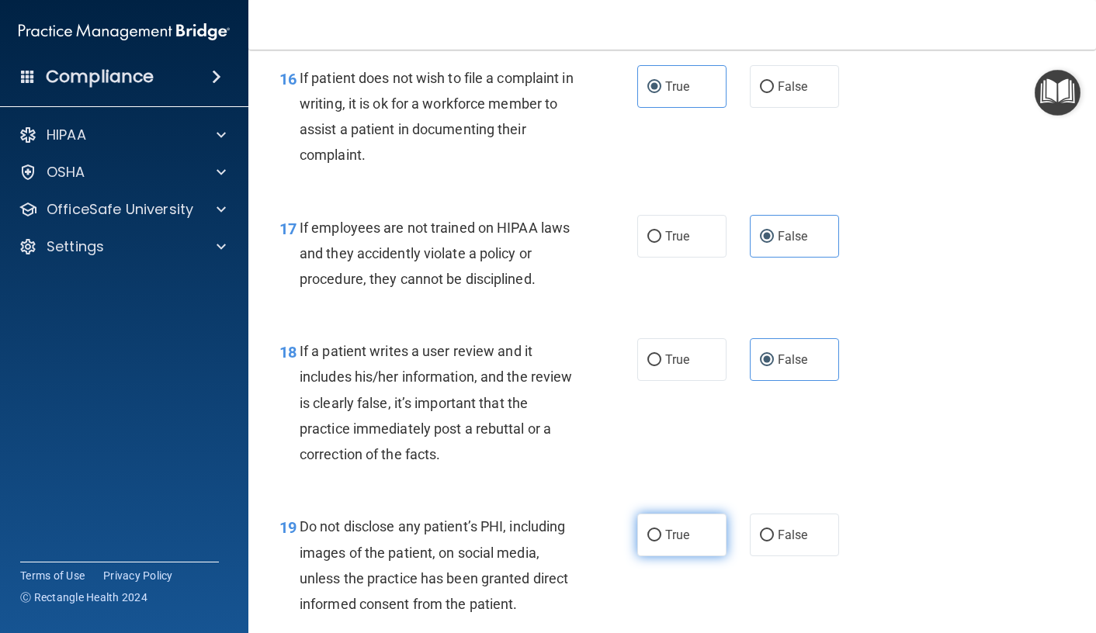
radio input "true"
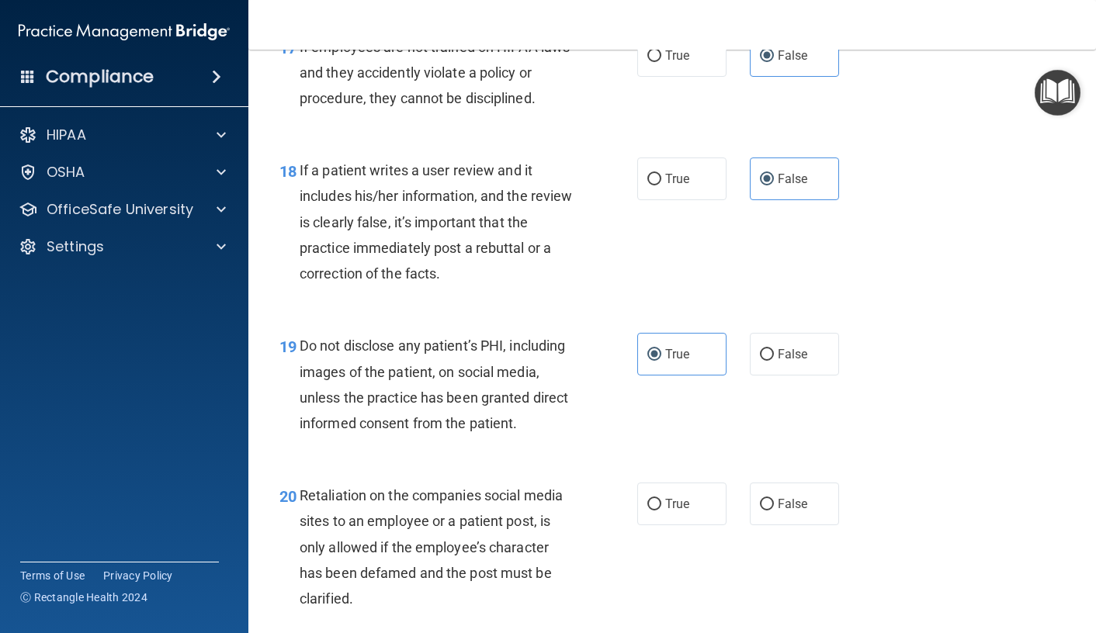
scroll to position [2794, 0]
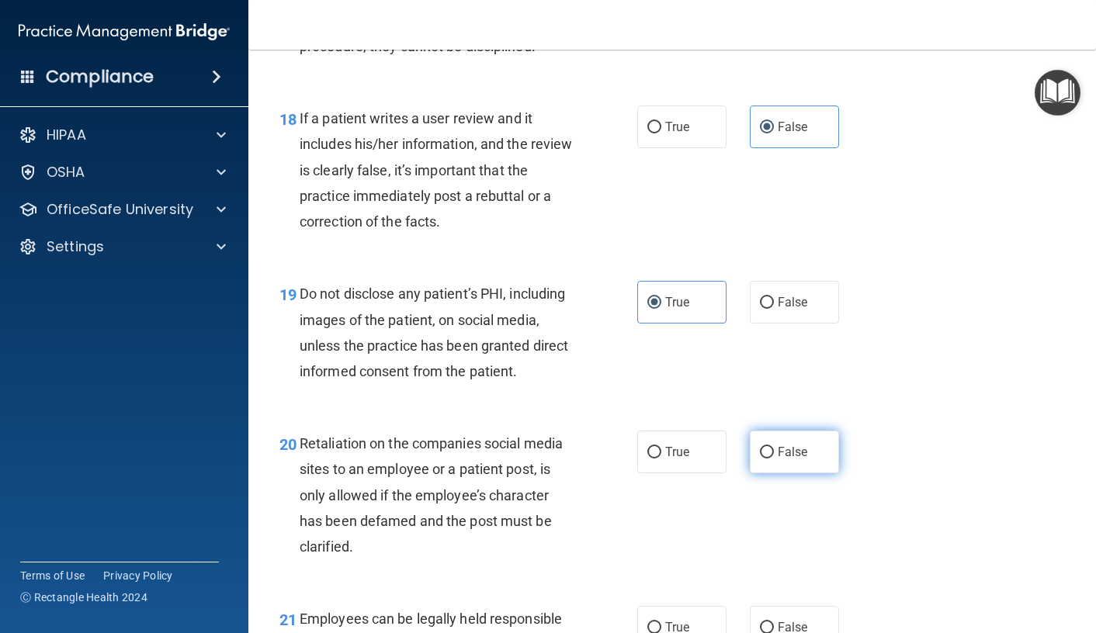
click at [785, 473] on label "False" at bounding box center [794, 452] width 89 height 43
click at [774, 459] on input "False" at bounding box center [767, 453] width 14 height 12
radio input "true"
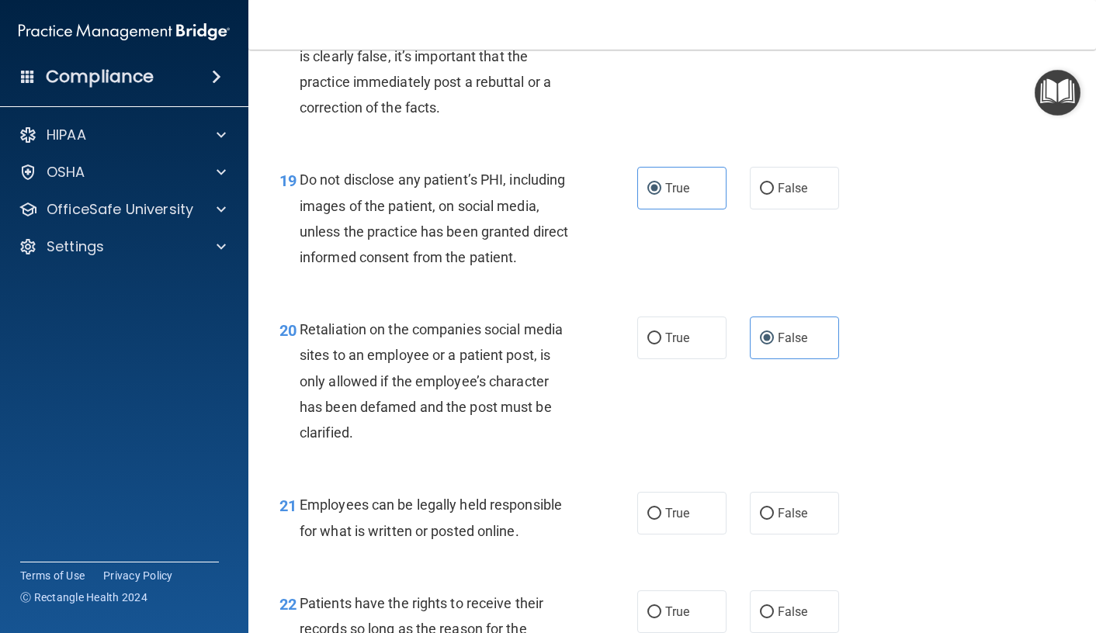
scroll to position [2949, 0]
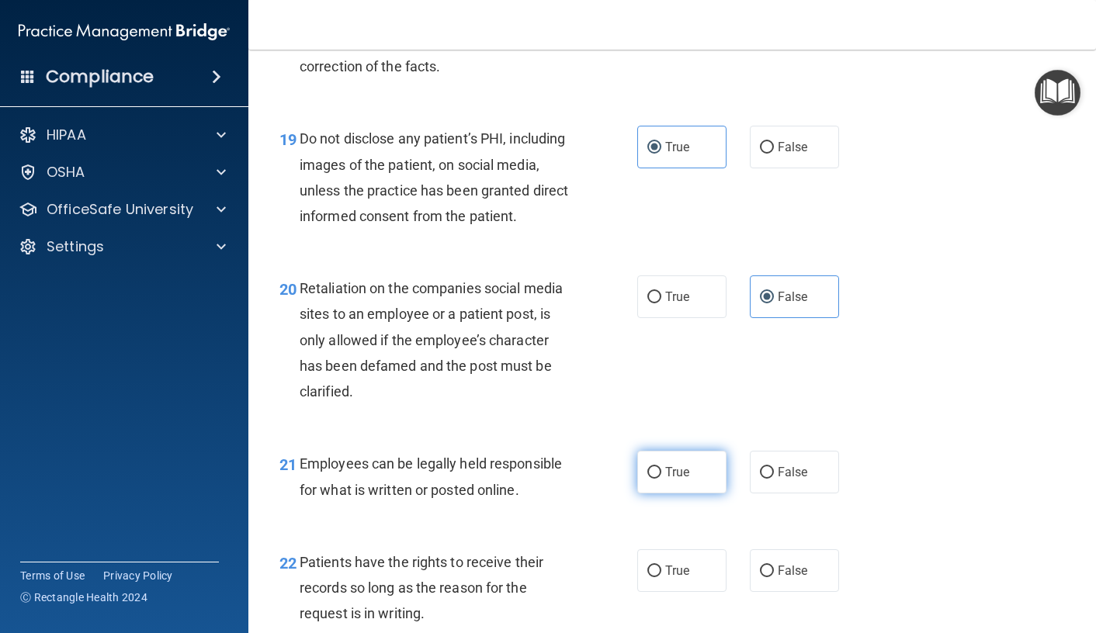
click at [657, 494] on label "True" at bounding box center [681, 472] width 89 height 43
click at [657, 479] on input "True" at bounding box center [654, 473] width 14 height 12
radio input "true"
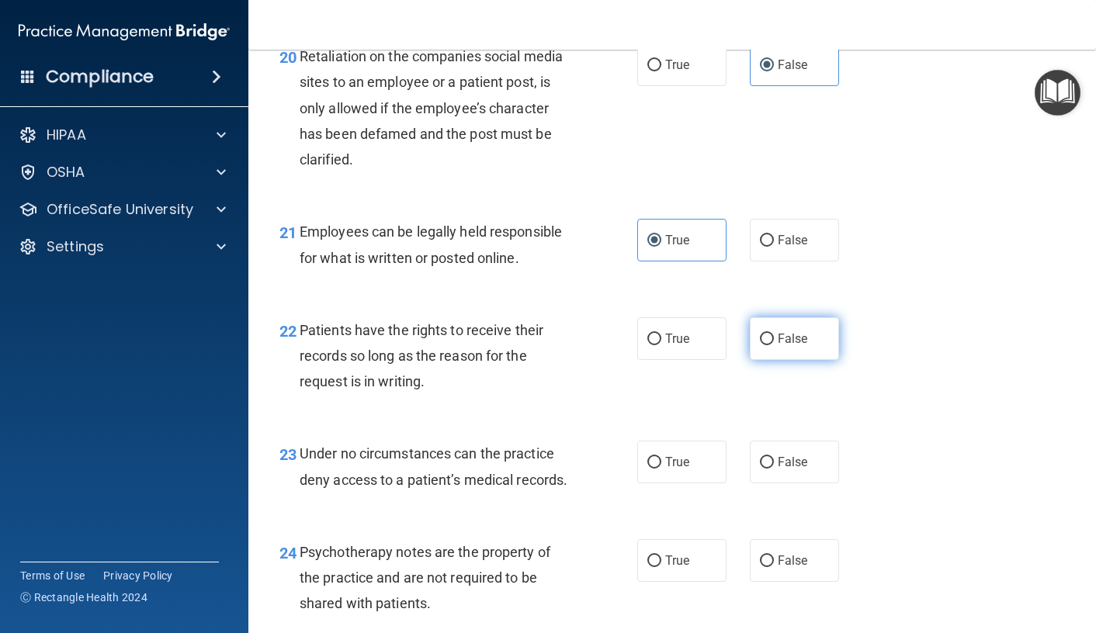
scroll to position [3182, 0]
click at [786, 345] on span "False" at bounding box center [793, 338] width 30 height 15
click at [774, 345] on input "False" at bounding box center [767, 339] width 14 height 12
radio input "true"
click at [789, 469] on span "False" at bounding box center [793, 461] width 30 height 15
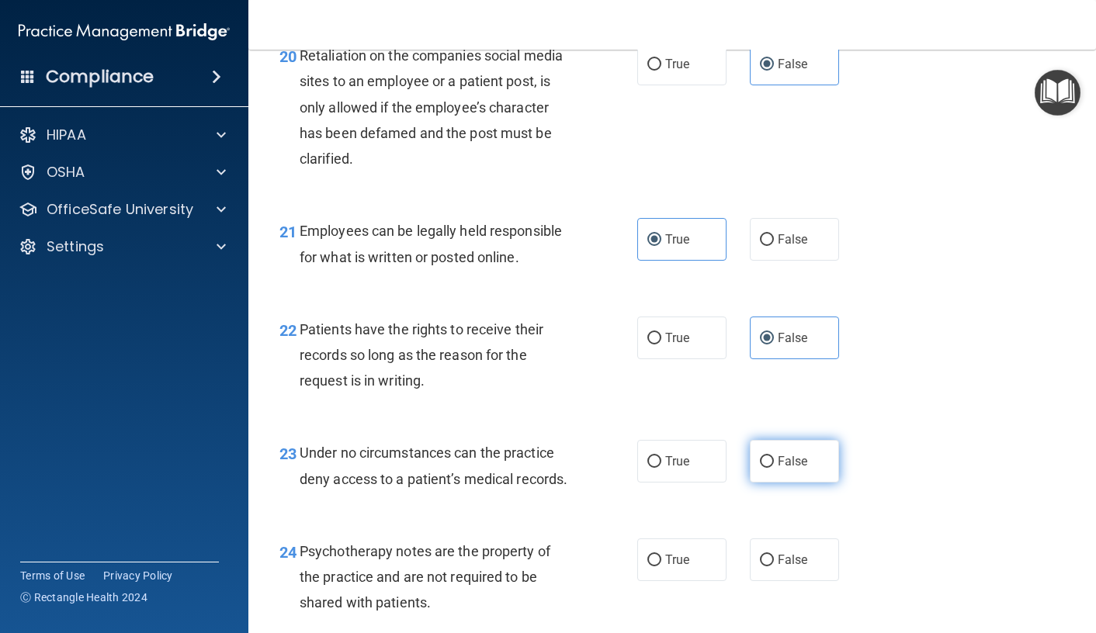
click at [774, 468] on input "False" at bounding box center [767, 462] width 14 height 12
radio input "true"
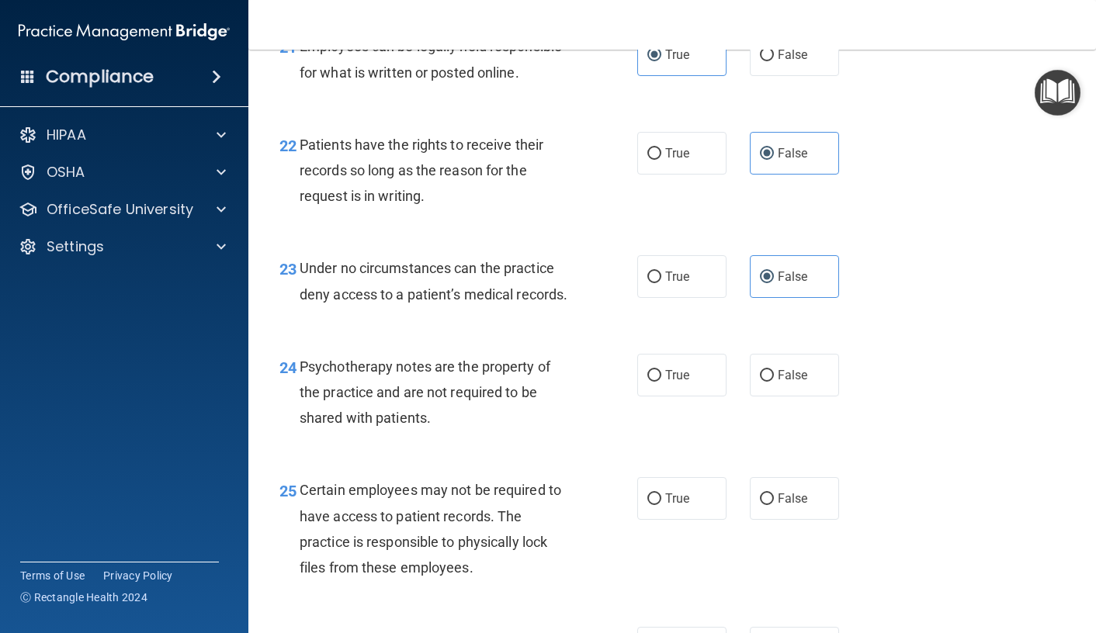
scroll to position [3415, 0]
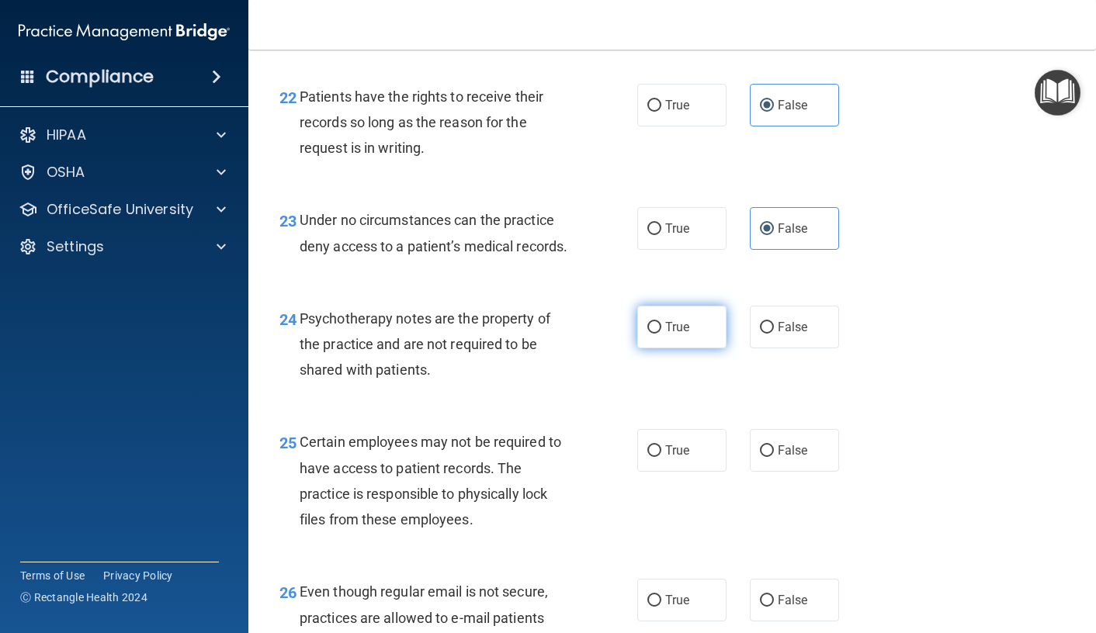
click at [666, 335] on span "True" at bounding box center [677, 327] width 24 height 15
click at [661, 334] on input "True" at bounding box center [654, 328] width 14 height 12
radio input "true"
click at [681, 472] on label "True" at bounding box center [681, 450] width 89 height 43
click at [661, 457] on input "True" at bounding box center [654, 452] width 14 height 12
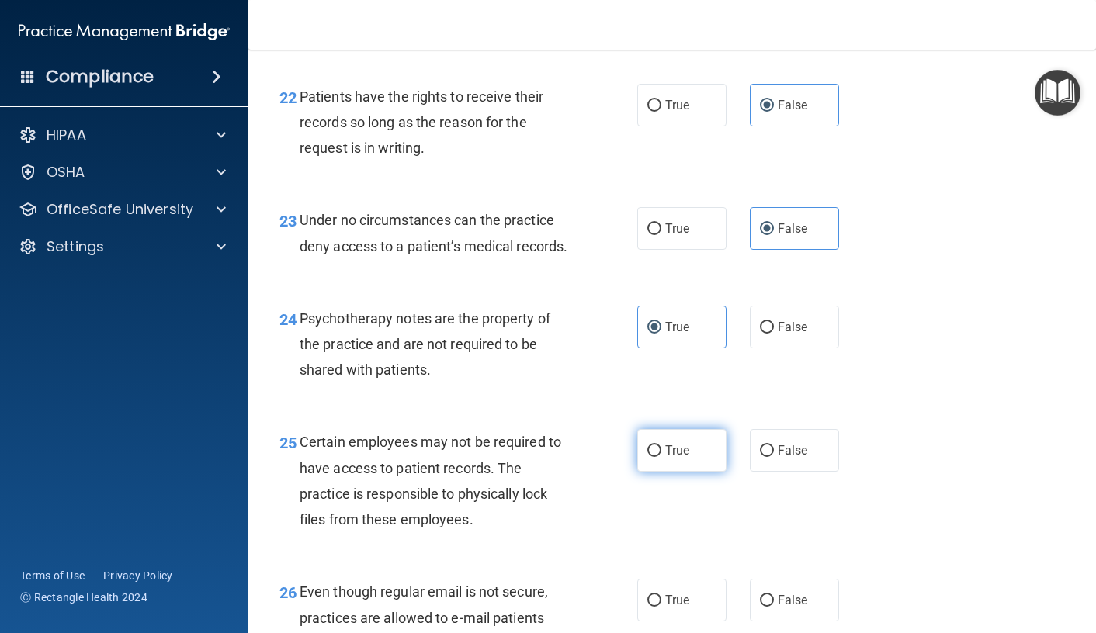
radio input "true"
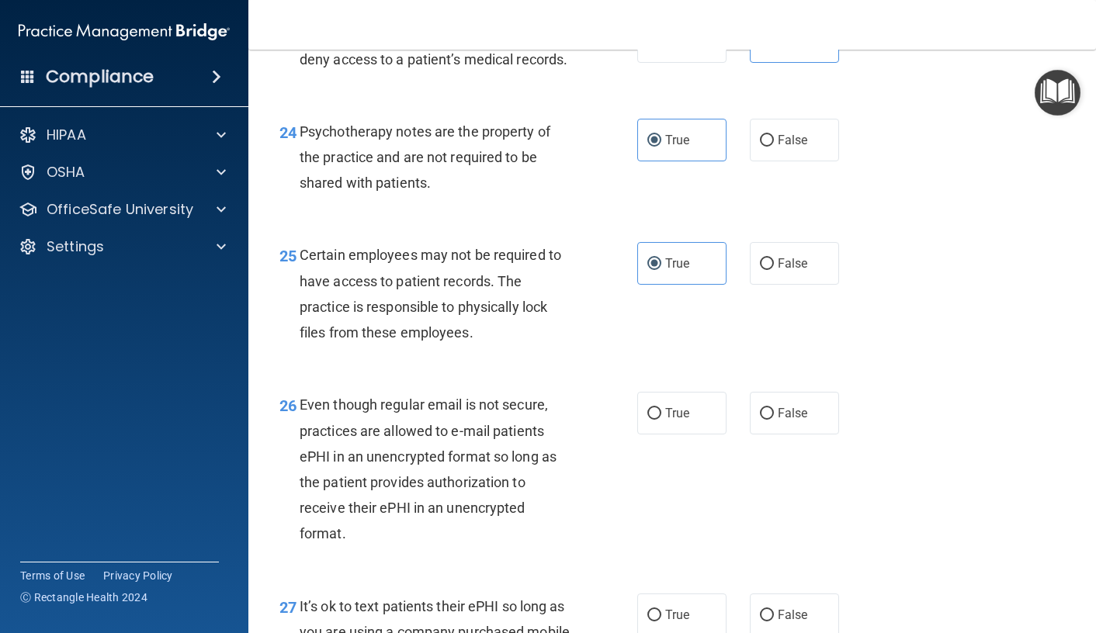
scroll to position [3648, 0]
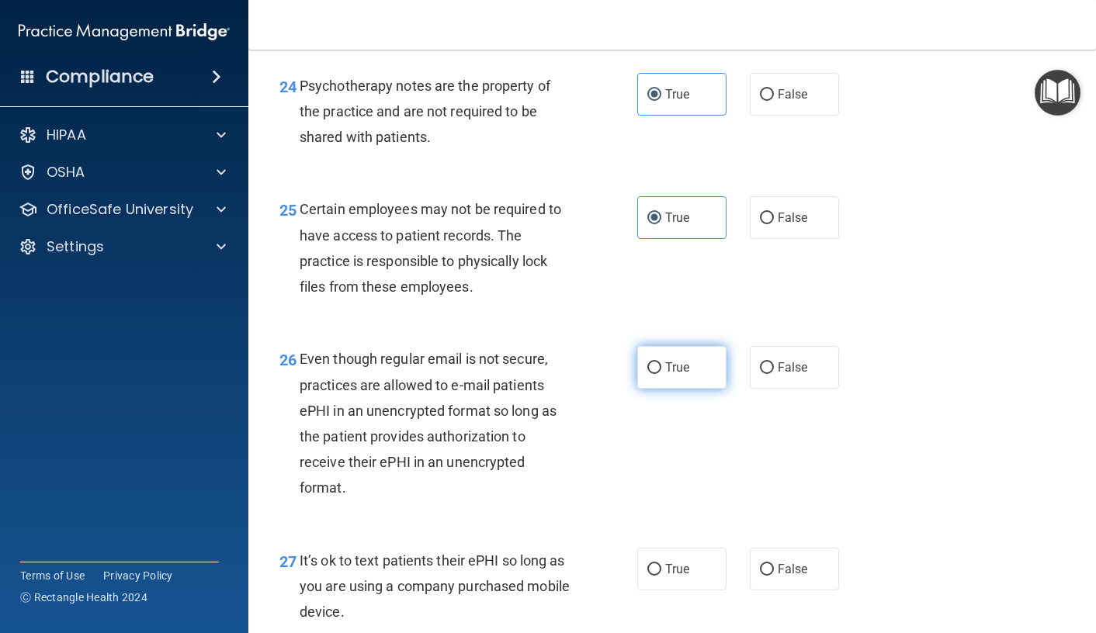
click at [681, 389] on label "True" at bounding box center [681, 367] width 89 height 43
click at [661, 374] on input "True" at bounding box center [654, 368] width 14 height 12
radio input "true"
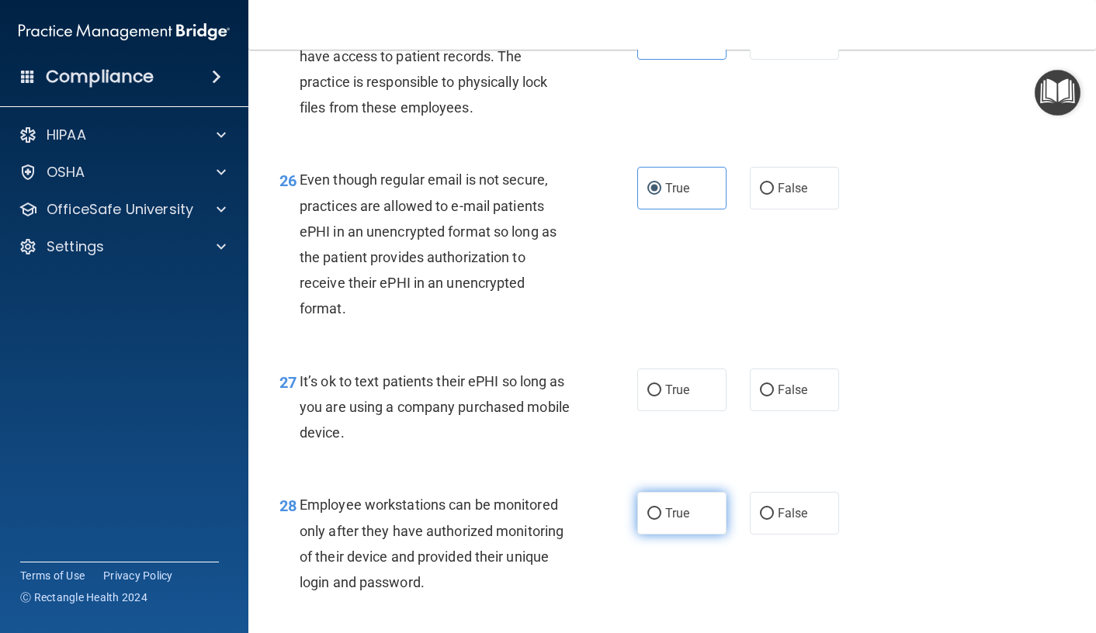
scroll to position [3881, 0]
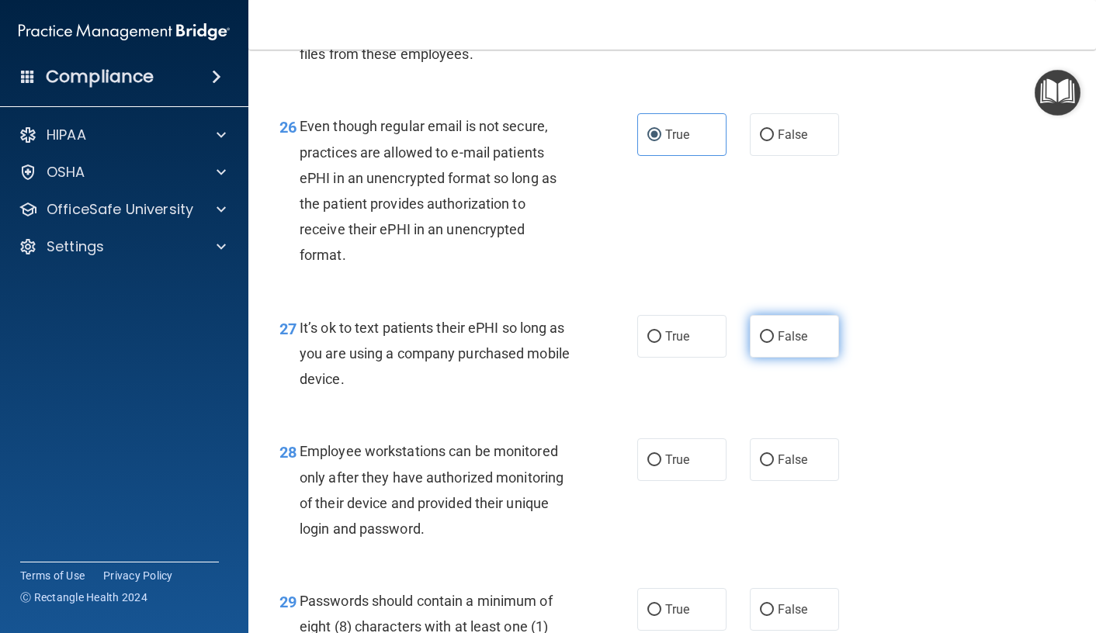
click at [807, 358] on label "False" at bounding box center [794, 336] width 89 height 43
click at [774, 343] on input "False" at bounding box center [767, 337] width 14 height 12
radio input "true"
click at [760, 466] on input "False" at bounding box center [767, 461] width 14 height 12
radio input "true"
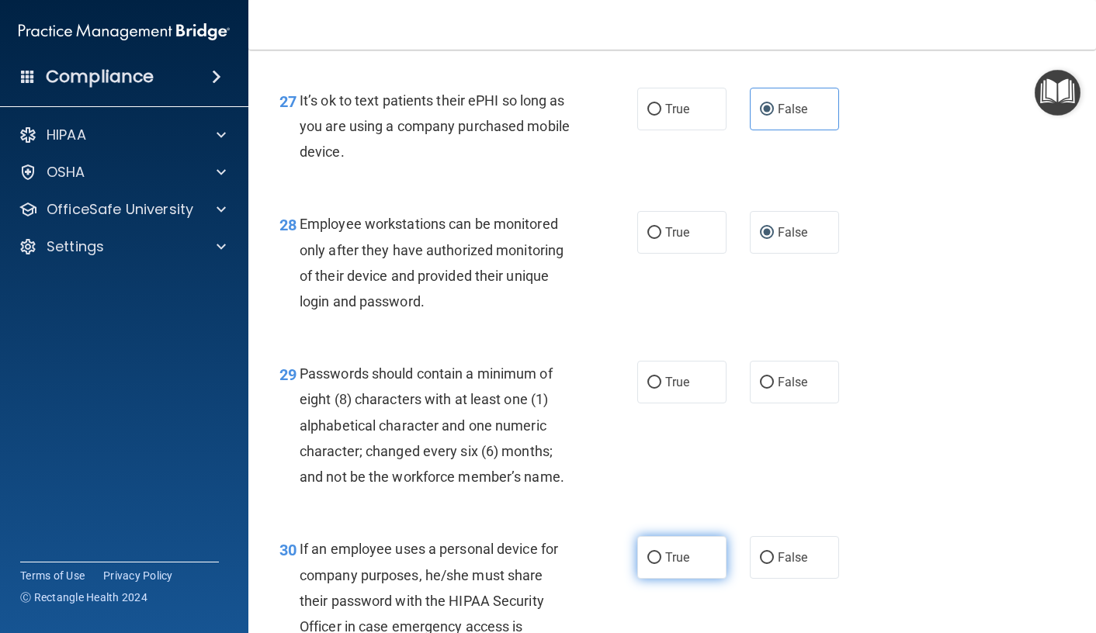
scroll to position [4191, 0]
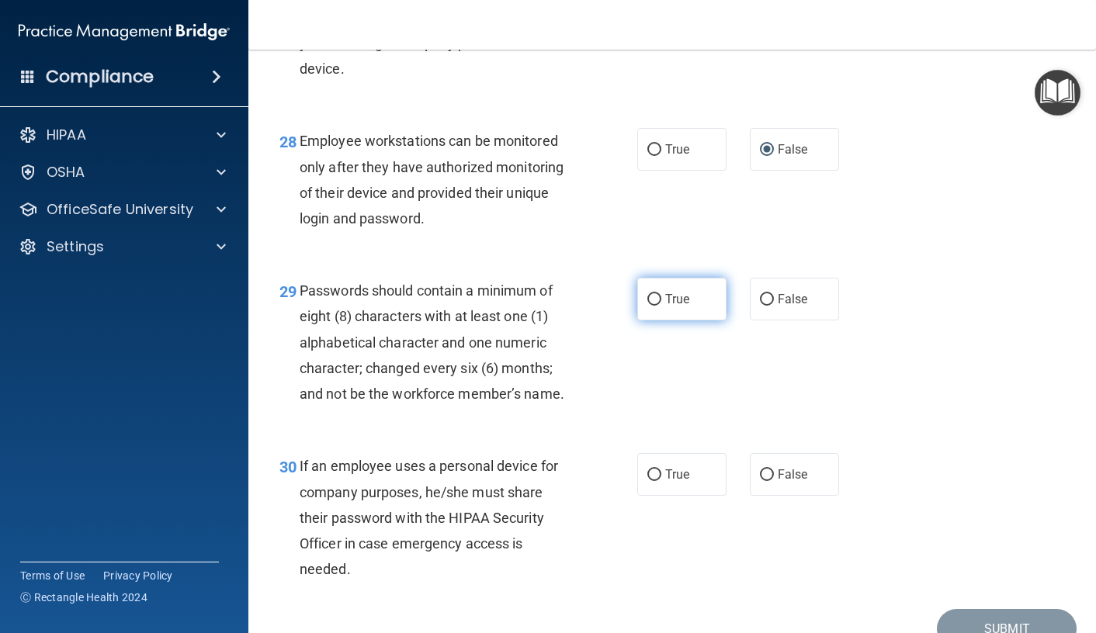
click at [688, 321] on label "True" at bounding box center [681, 299] width 89 height 43
click at [661, 306] on input "True" at bounding box center [654, 300] width 14 height 12
radio input "true"
click at [779, 482] on span "False" at bounding box center [793, 474] width 30 height 15
click at [774, 481] on input "False" at bounding box center [767, 476] width 14 height 12
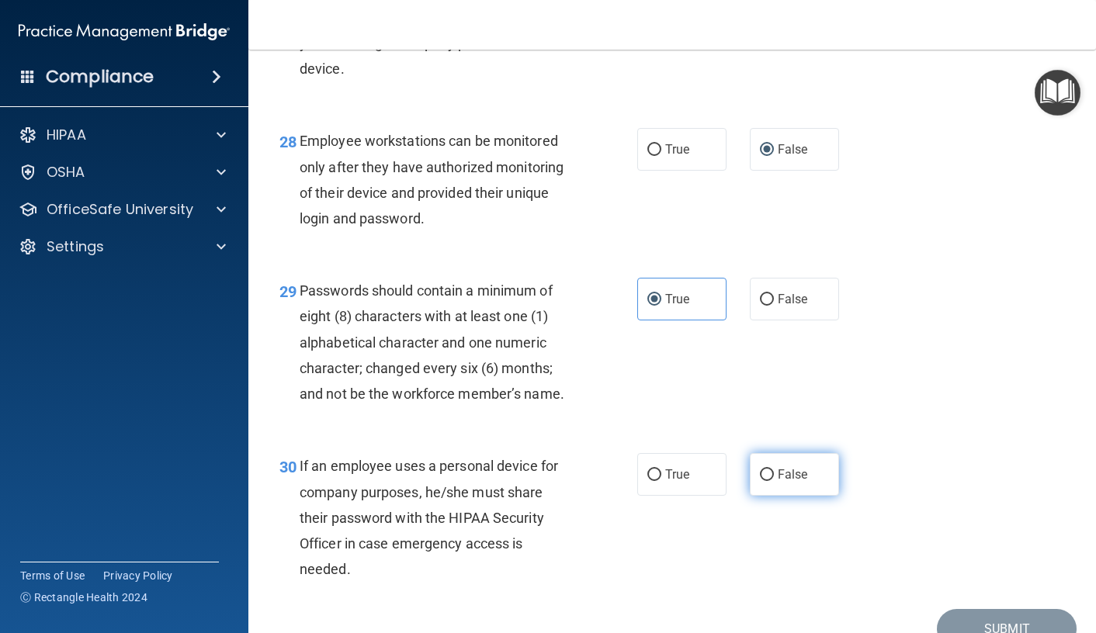
radio input "true"
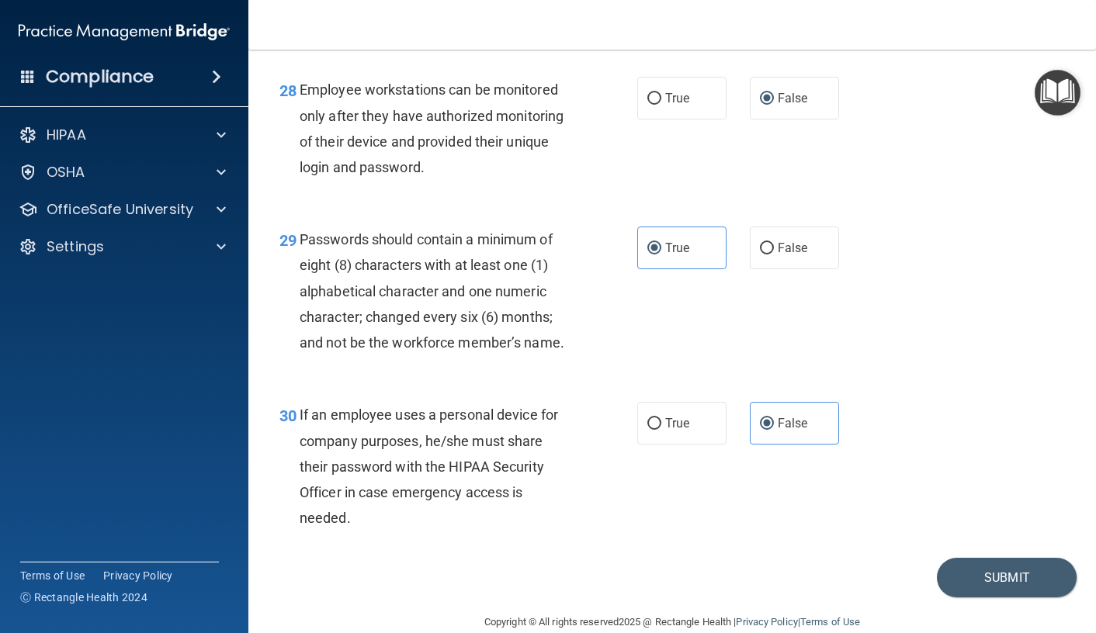
scroll to position [4346, 0]
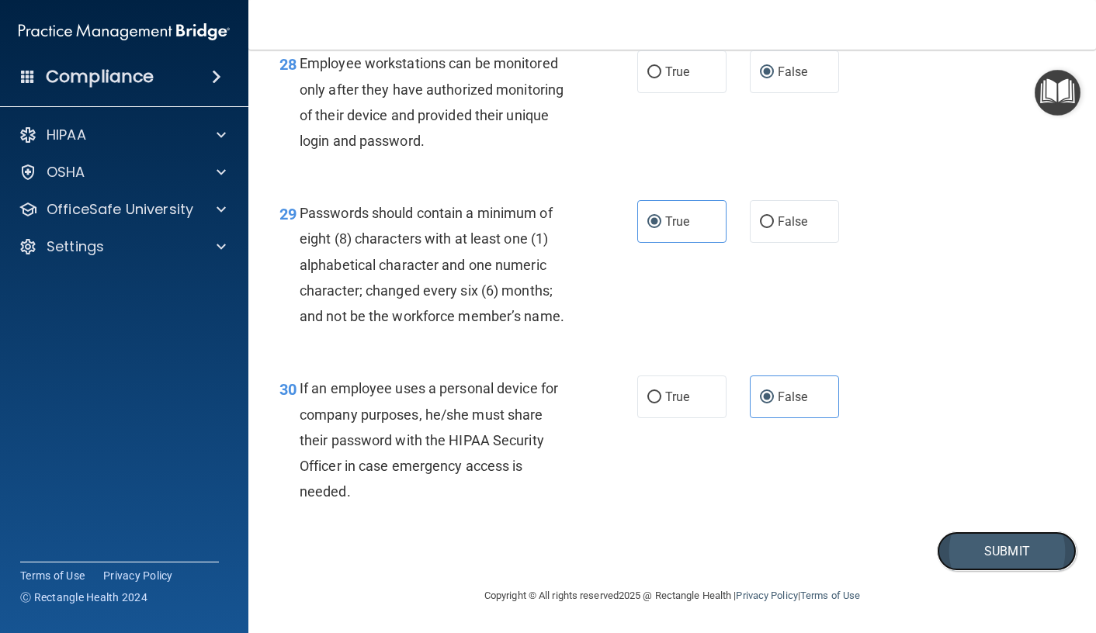
click at [995, 563] on button "Submit" at bounding box center [1007, 552] width 140 height 40
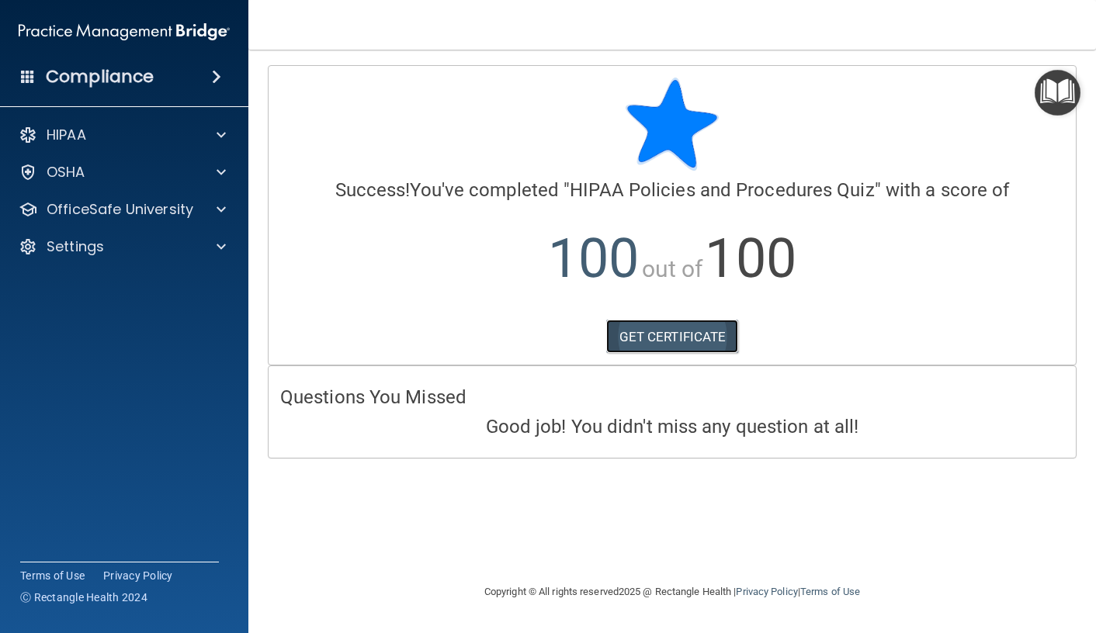
click at [673, 331] on link "GET CERTIFICATE" at bounding box center [672, 337] width 133 height 34
click at [120, 221] on div "OfficeSafe University" at bounding box center [124, 209] width 249 height 31
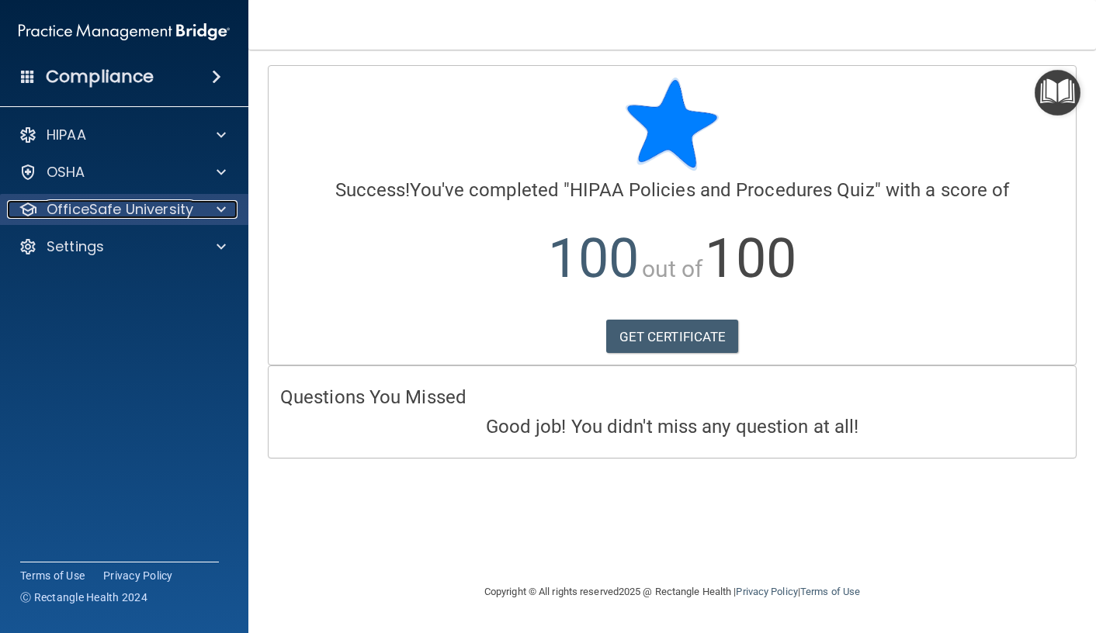
click at [146, 203] on p "OfficeSafe University" at bounding box center [120, 209] width 147 height 19
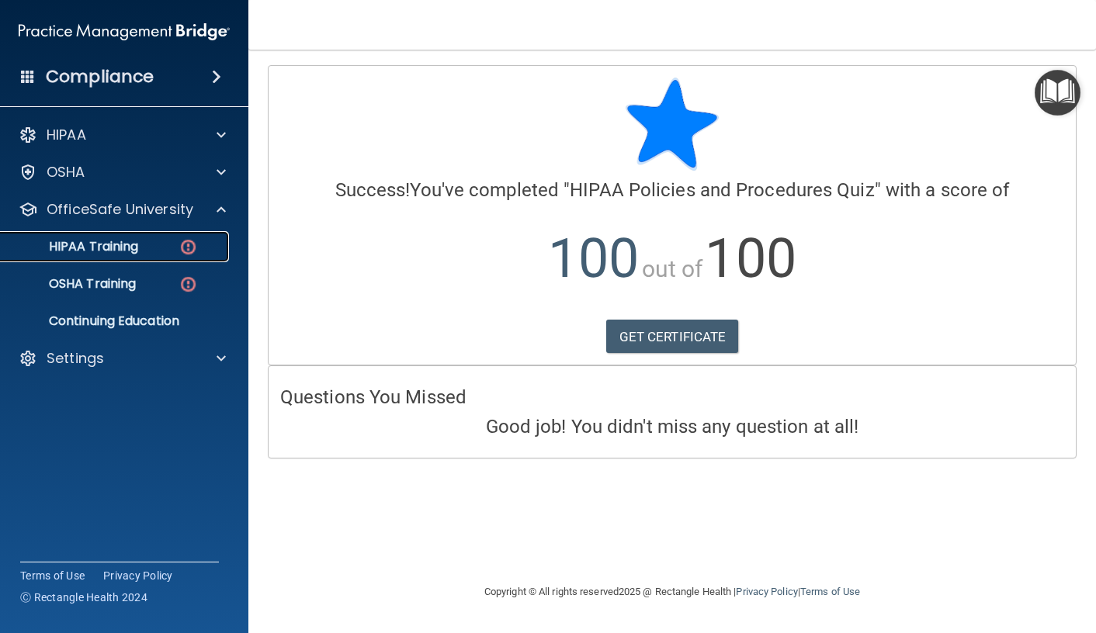
click at [162, 251] on div "HIPAA Training" at bounding box center [116, 247] width 212 height 16
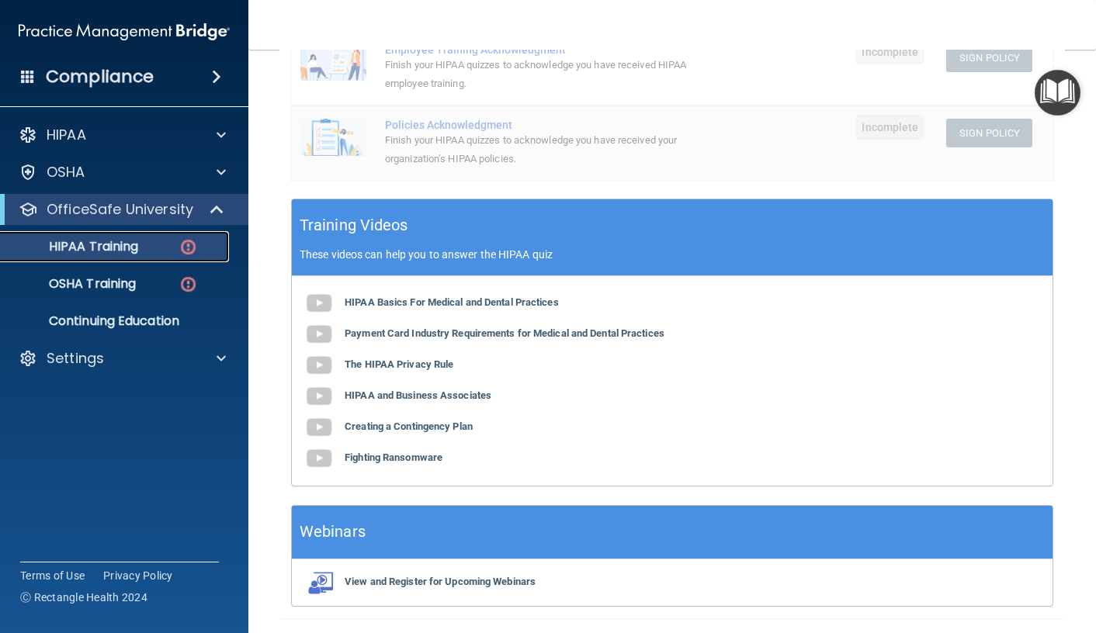
scroll to position [466, 0]
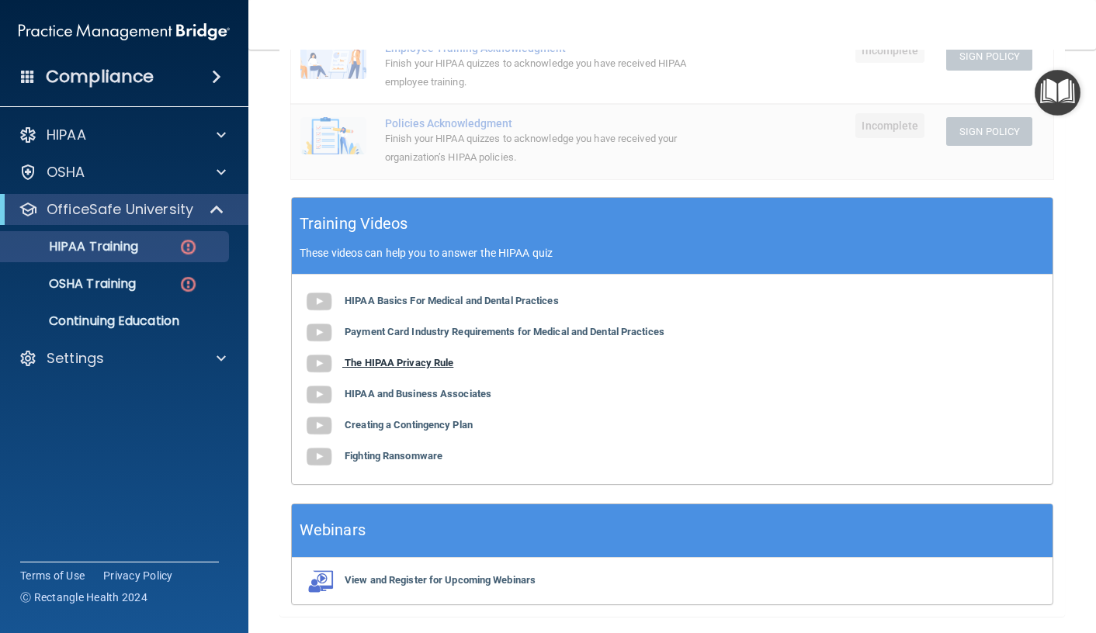
click at [388, 361] on b "The HIPAA Privacy Rule" at bounding box center [399, 363] width 109 height 12
click at [435, 366] on b "The HIPAA Privacy Rule" at bounding box center [399, 363] width 109 height 12
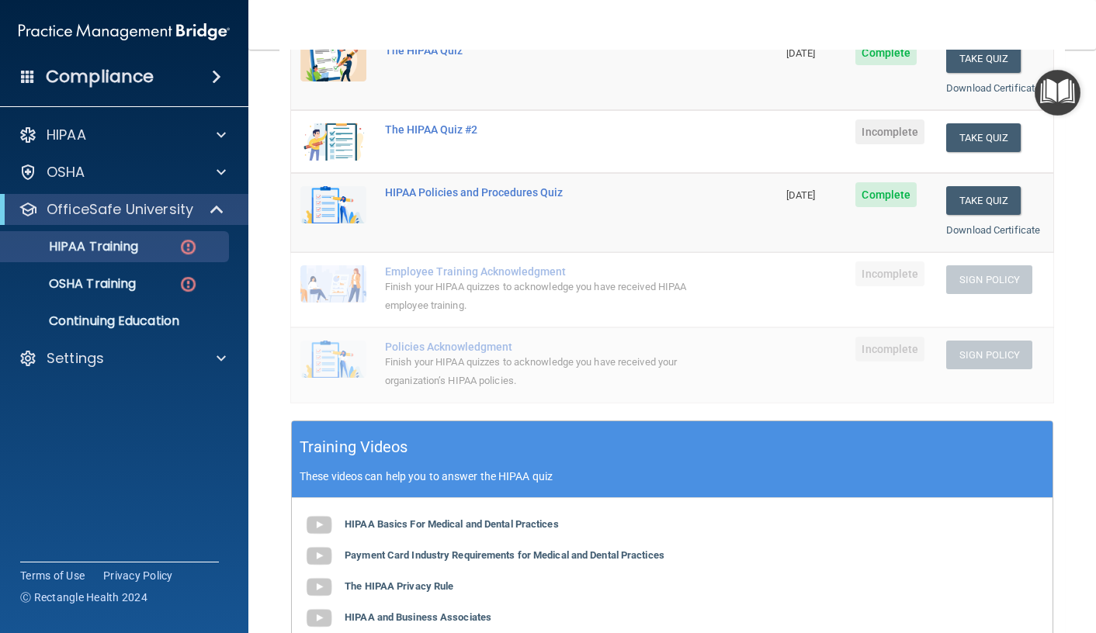
scroll to position [233, 0]
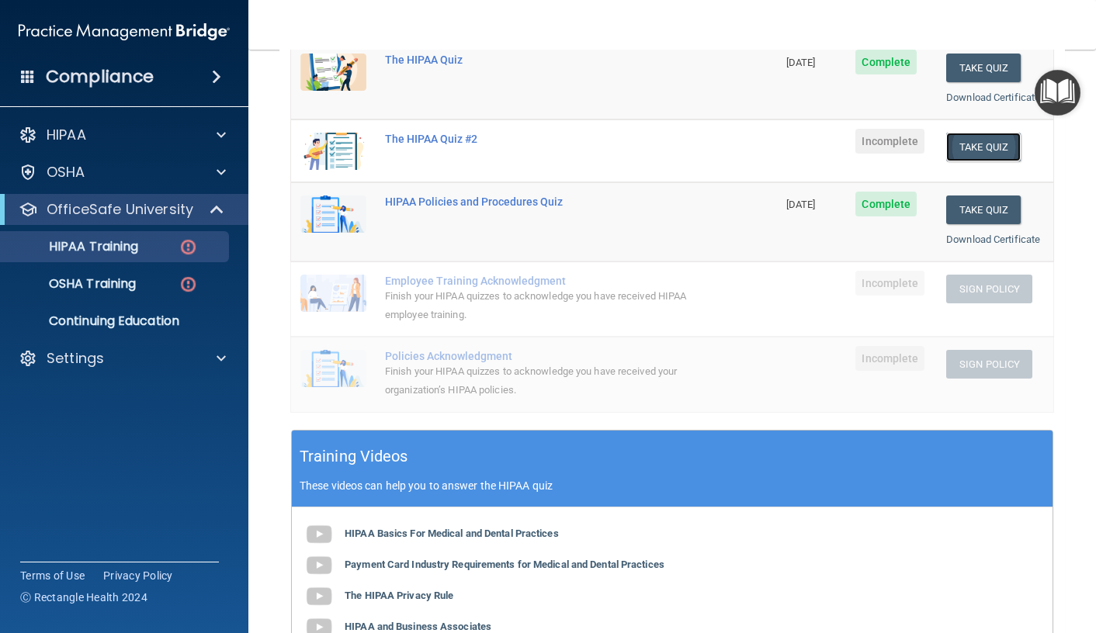
click at [979, 153] on button "Take Quiz" at bounding box center [983, 147] width 75 height 29
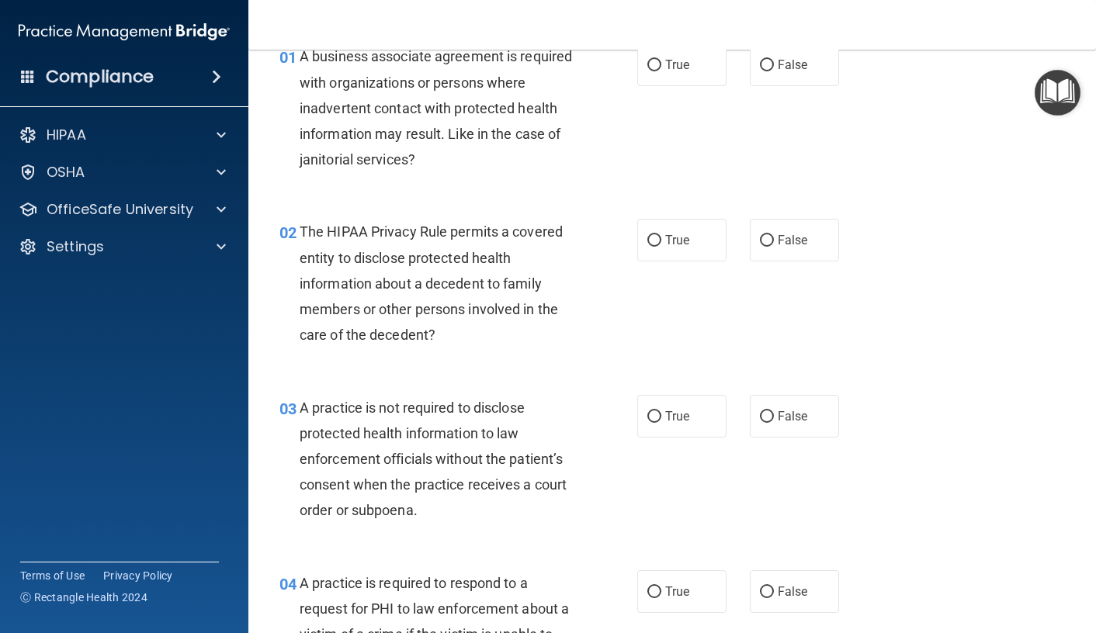
scroll to position [78, 0]
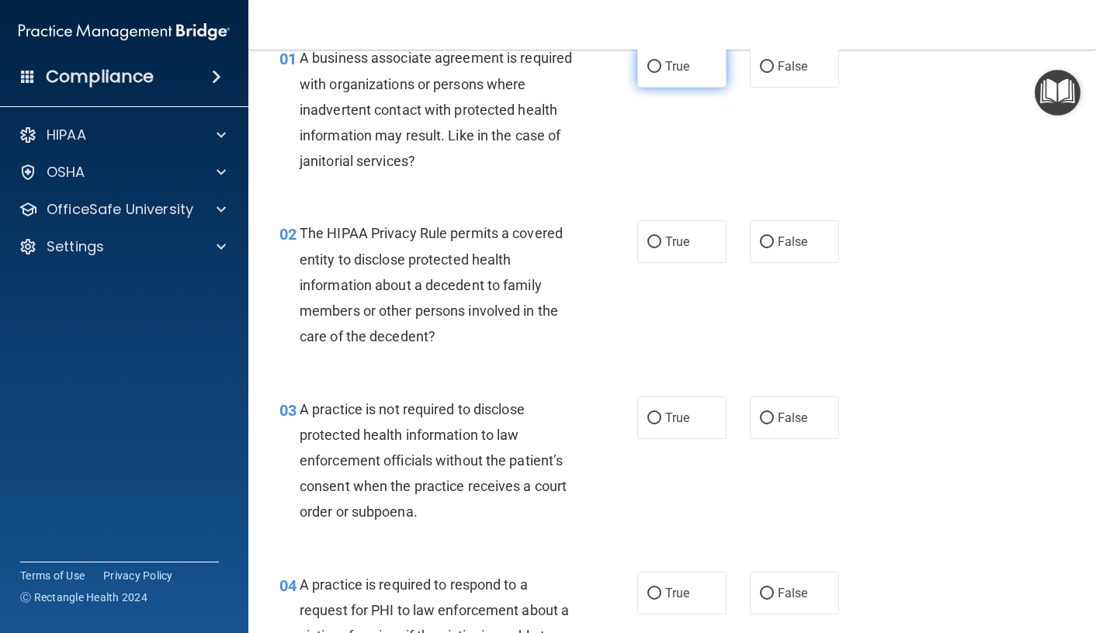
click at [665, 66] on span "True" at bounding box center [677, 66] width 24 height 15
click at [661, 66] on input "True" at bounding box center [654, 67] width 14 height 12
radio input "true"
click at [657, 262] on label "True" at bounding box center [681, 241] width 89 height 43
click at [657, 248] on input "True" at bounding box center [654, 243] width 14 height 12
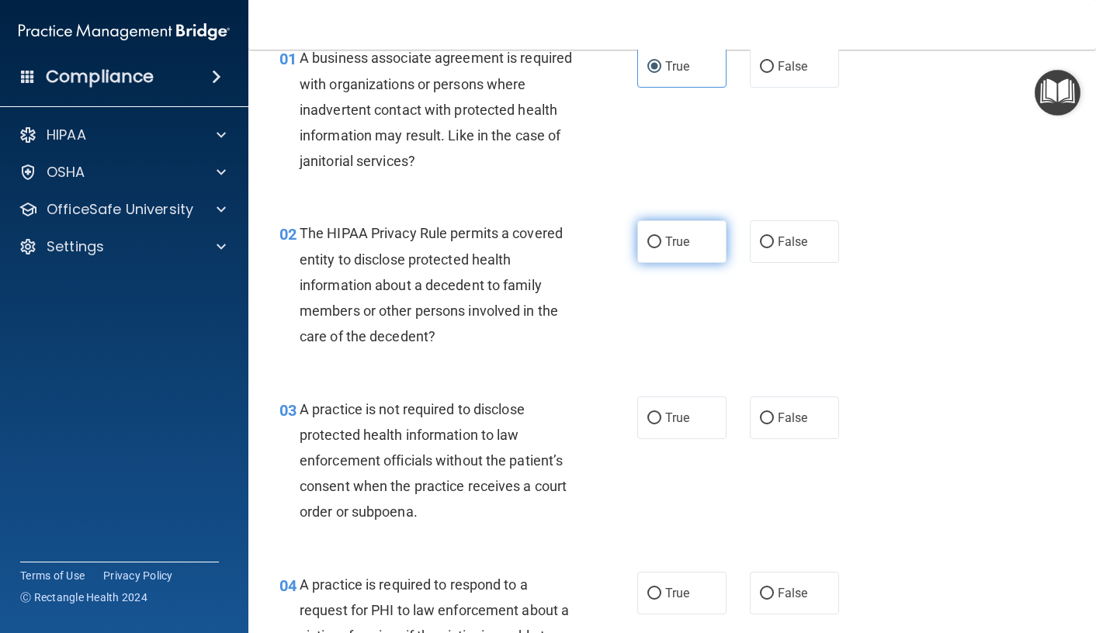
radio input "true"
drag, startPoint x: 681, startPoint y: 404, endPoint x: 676, endPoint y: 411, distance: 8.8
click at [678, 409] on label "True" at bounding box center [681, 418] width 89 height 43
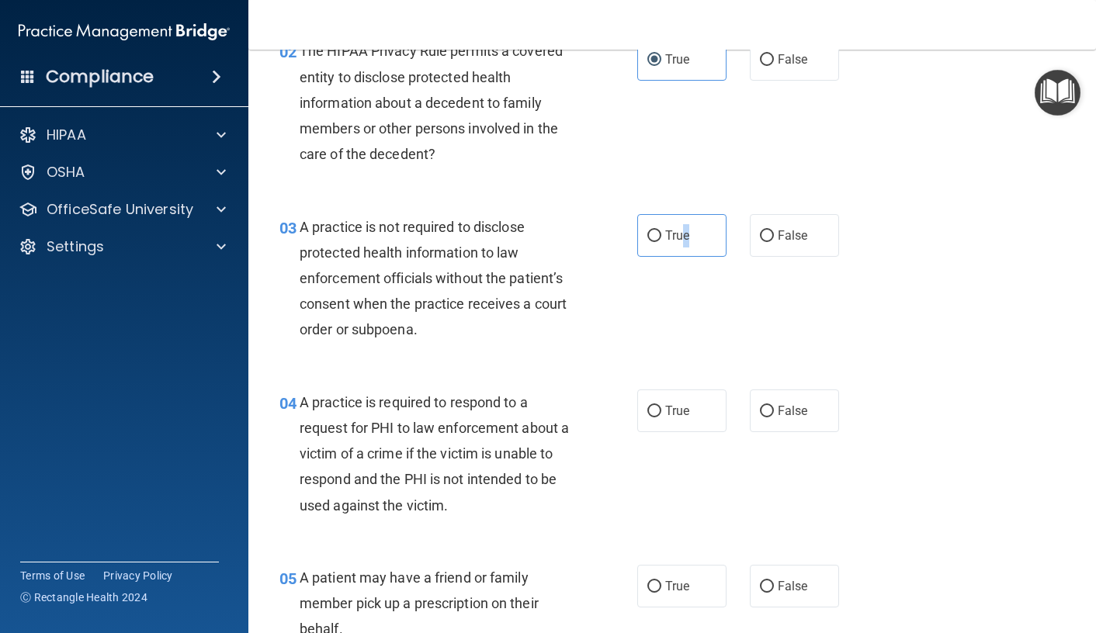
scroll to position [310, 0]
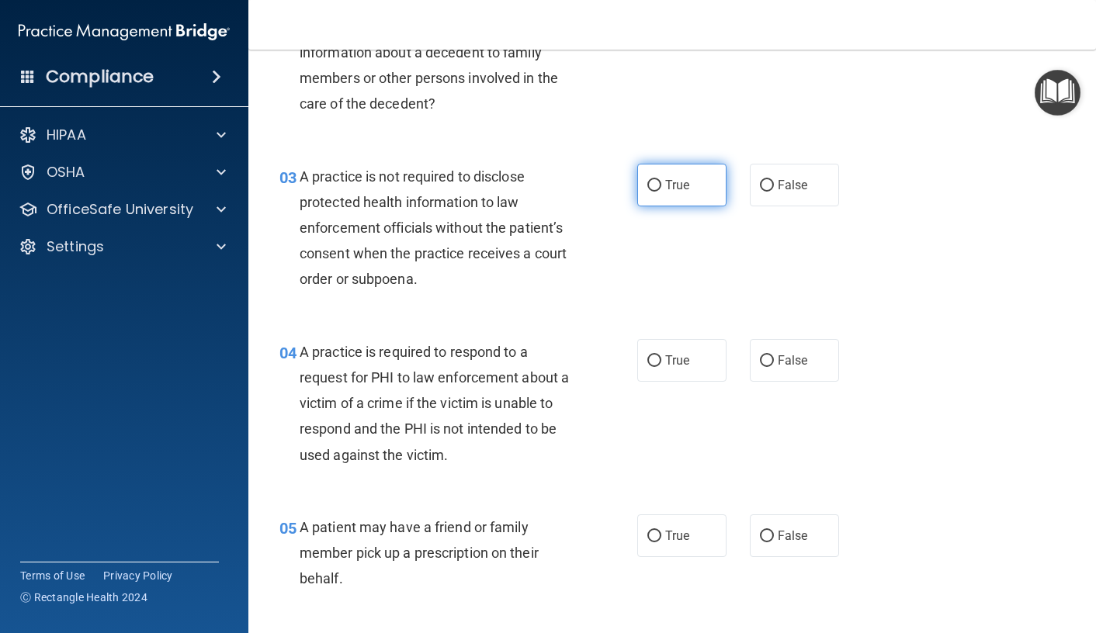
click at [667, 169] on label "True" at bounding box center [681, 185] width 89 height 43
click at [661, 180] on input "True" at bounding box center [654, 186] width 14 height 12
radio input "true"
click at [674, 379] on label "True" at bounding box center [681, 360] width 89 height 43
click at [661, 367] on input "True" at bounding box center [654, 361] width 14 height 12
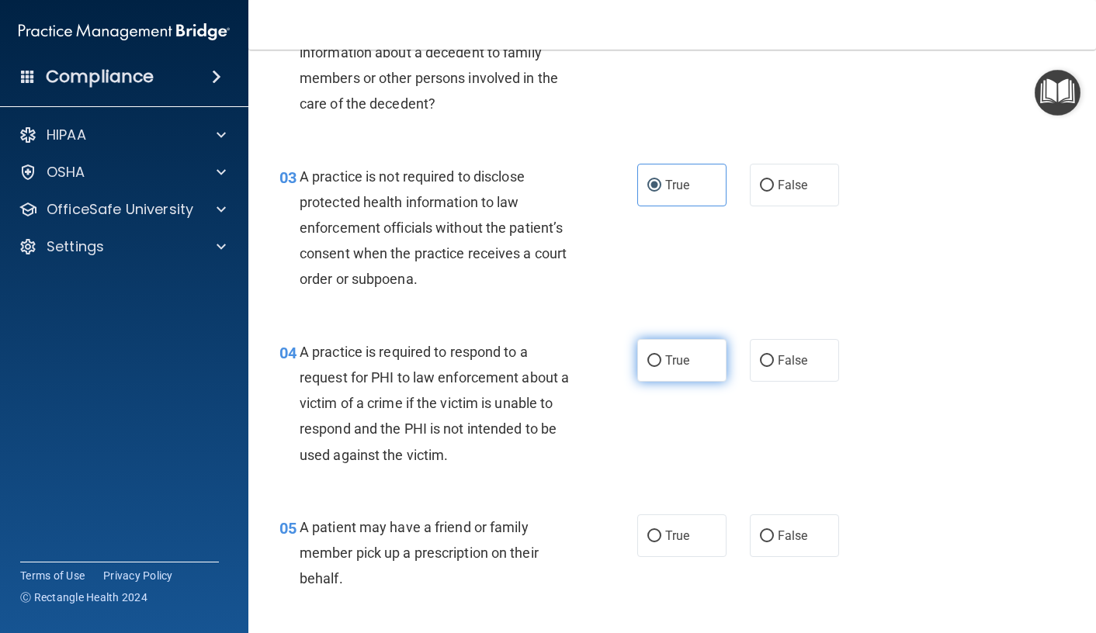
radio input "true"
drag, startPoint x: 666, startPoint y: 540, endPoint x: 690, endPoint y: 514, distance: 35.7
click at [667, 539] on span "True" at bounding box center [677, 536] width 24 height 15
click at [661, 539] on input "True" at bounding box center [654, 537] width 14 height 12
radio input "true"
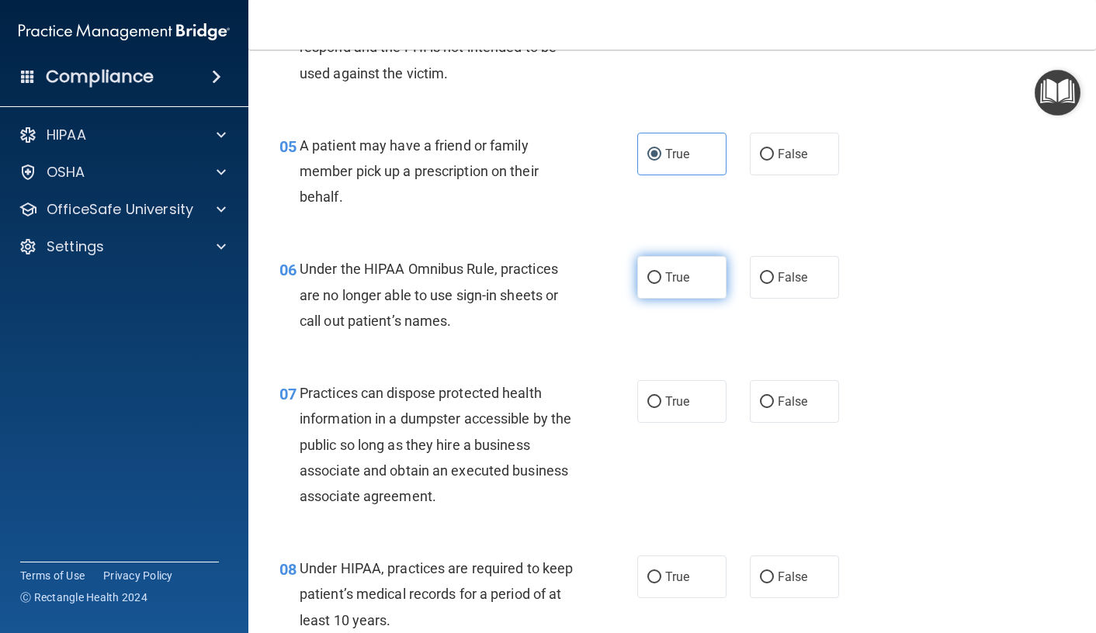
scroll to position [699, 0]
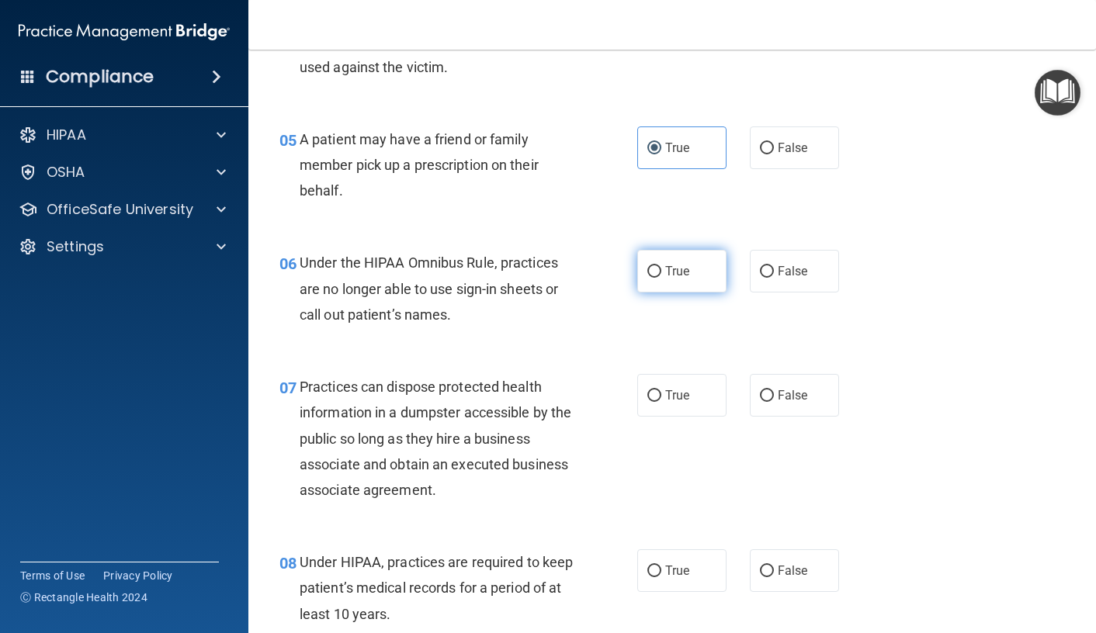
drag, startPoint x: 659, startPoint y: 262, endPoint x: 651, endPoint y: 275, distance: 15.3
click at [656, 262] on label "True" at bounding box center [681, 271] width 89 height 43
click at [656, 266] on input "True" at bounding box center [654, 272] width 14 height 12
radio input "true"
click at [651, 393] on input "True" at bounding box center [654, 396] width 14 height 12
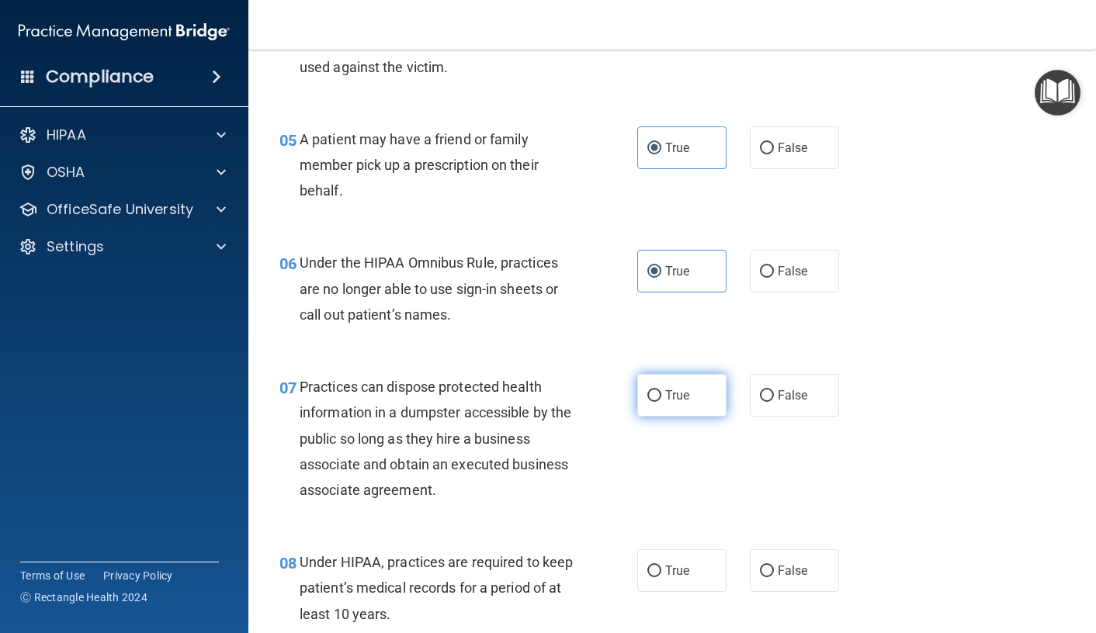
radio input "true"
click at [655, 550] on label "True" at bounding box center [681, 571] width 89 height 43
click at [655, 566] on input "True" at bounding box center [654, 572] width 14 height 12
radio input "true"
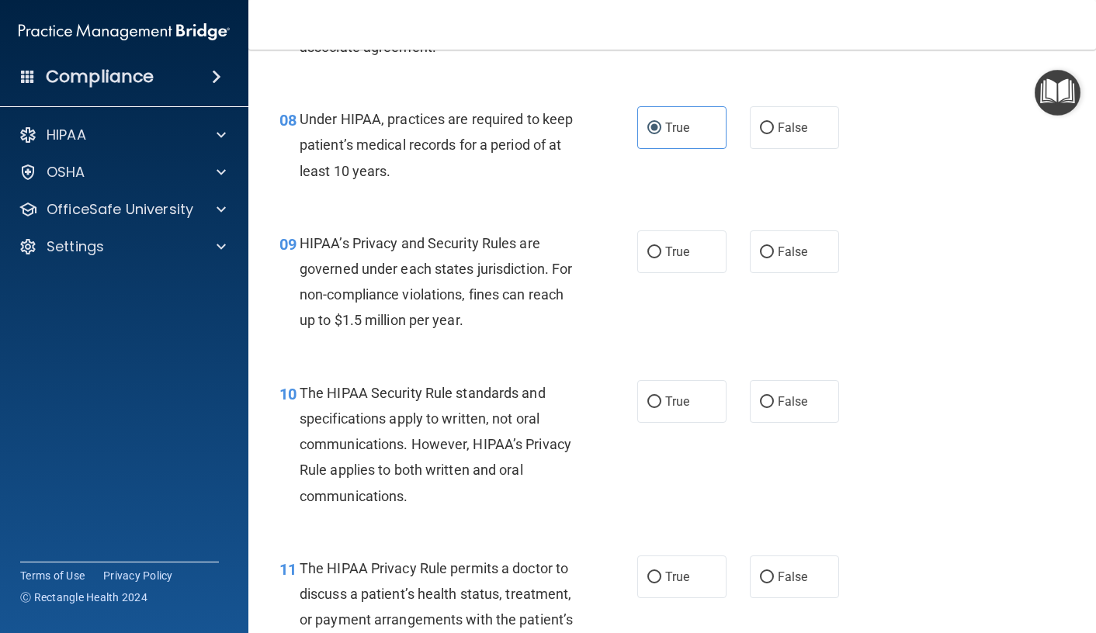
scroll to position [1164, 0]
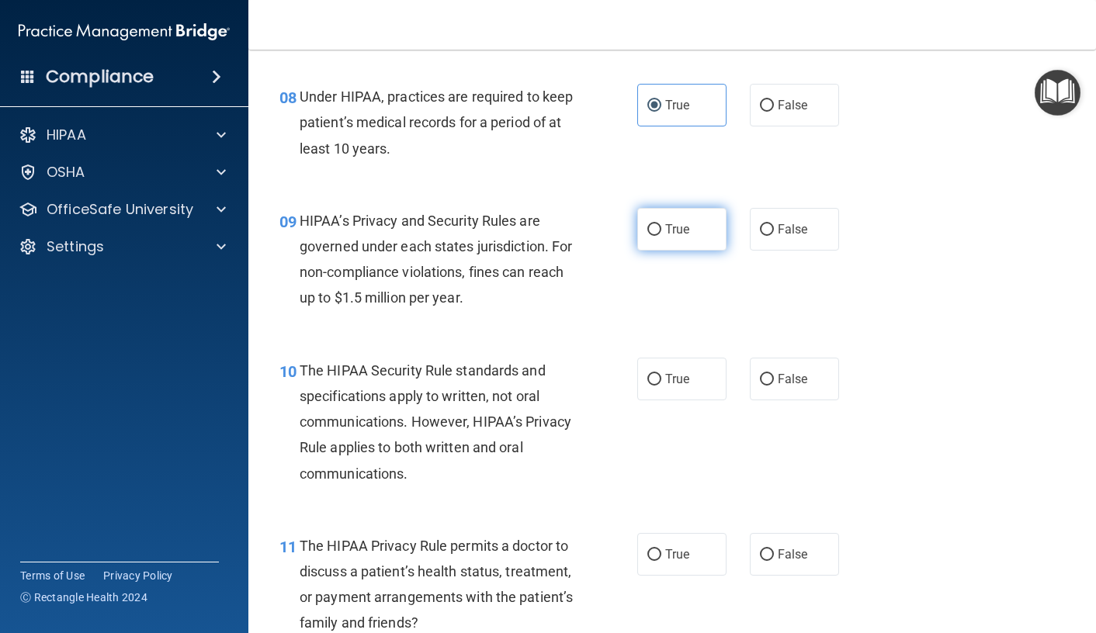
click at [665, 217] on label "True" at bounding box center [681, 229] width 89 height 43
click at [661, 224] on input "True" at bounding box center [654, 230] width 14 height 12
radio input "true"
click at [666, 387] on label "True" at bounding box center [681, 379] width 89 height 43
click at [661, 386] on input "True" at bounding box center [654, 380] width 14 height 12
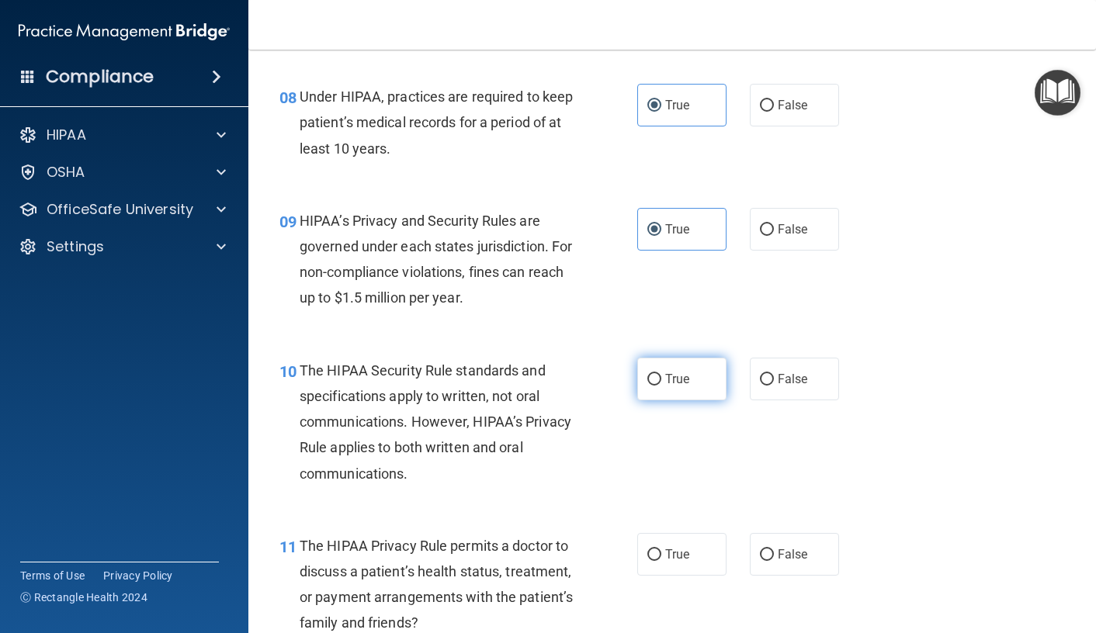
radio input "true"
click at [654, 547] on label "True" at bounding box center [681, 554] width 89 height 43
click at [654, 550] on input "True" at bounding box center [654, 556] width 14 height 12
radio input "true"
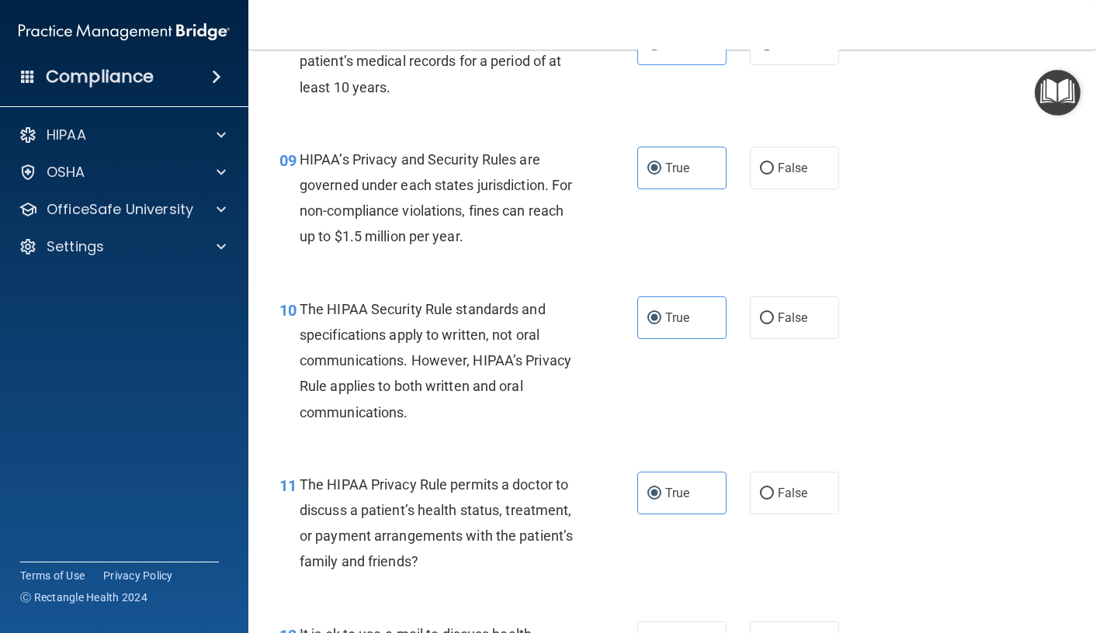
scroll to position [1475, 0]
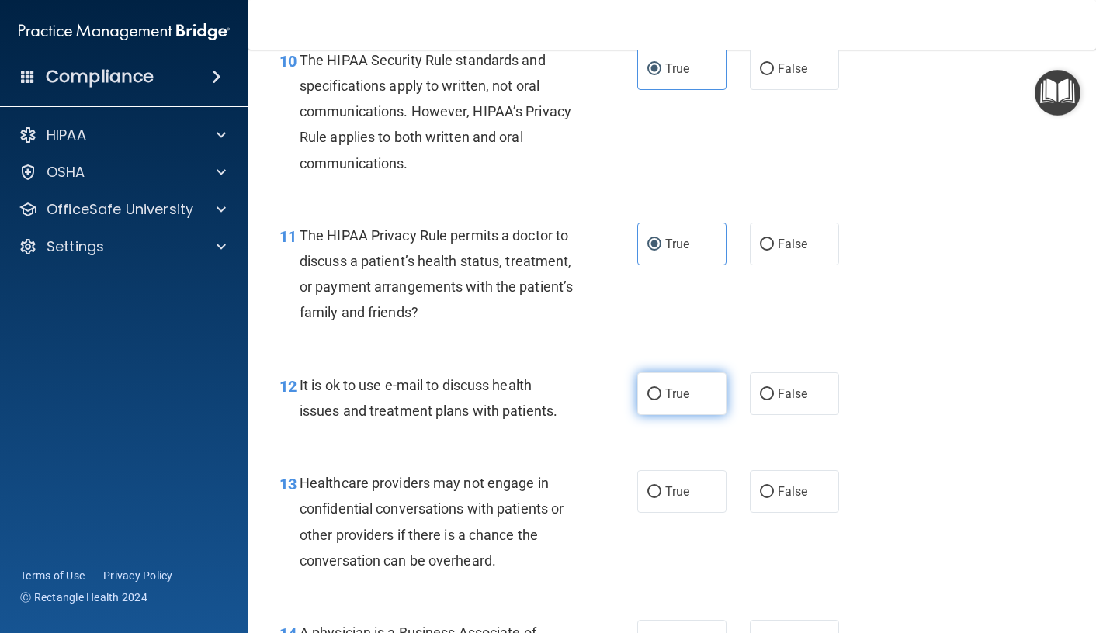
click at [685, 394] on label "True" at bounding box center [681, 394] width 89 height 43
click at [661, 394] on input "True" at bounding box center [654, 395] width 14 height 12
radio input "true"
drag, startPoint x: 663, startPoint y: 497, endPoint x: 665, endPoint y: 441, distance: 55.9
click at [665, 496] on span "True" at bounding box center [677, 491] width 24 height 15
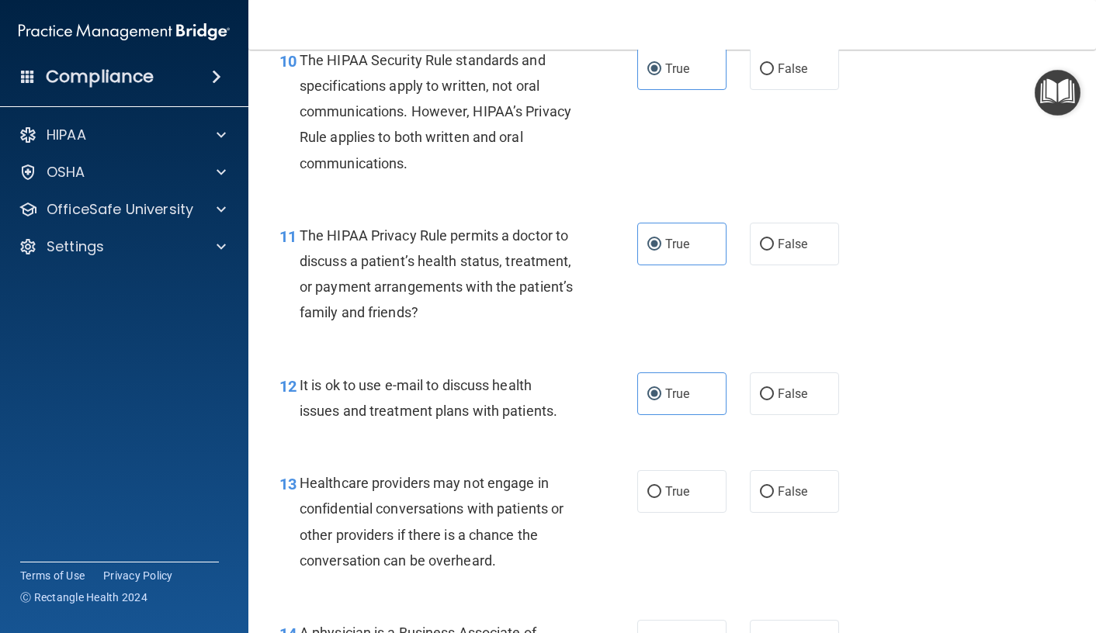
click at [661, 496] on input "True" at bounding box center [654, 493] width 14 height 12
radio input "true"
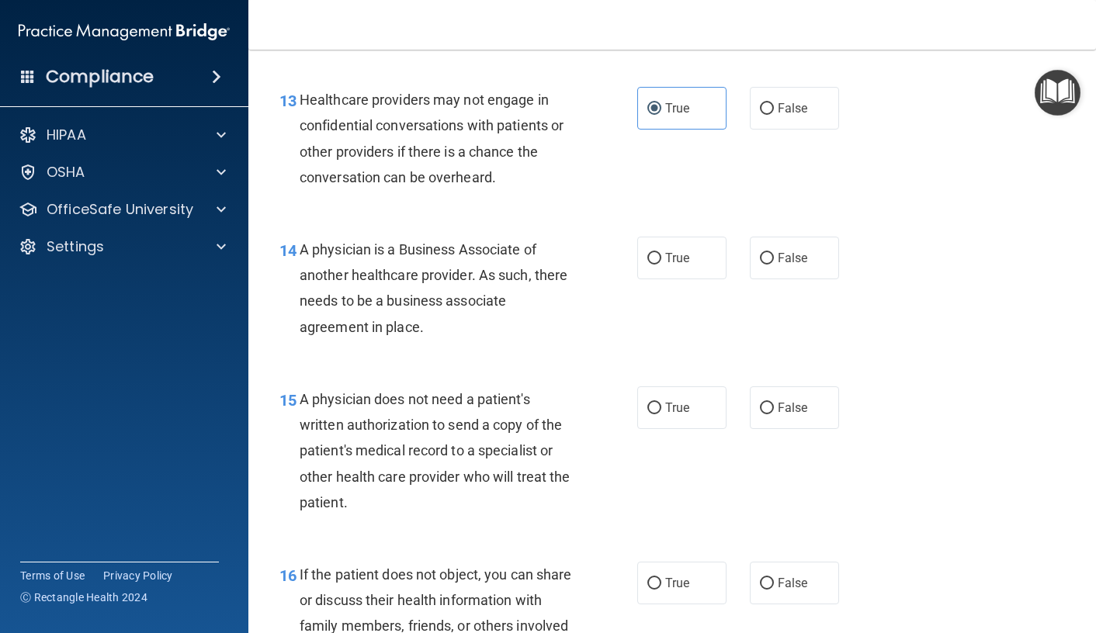
scroll to position [1863, 0]
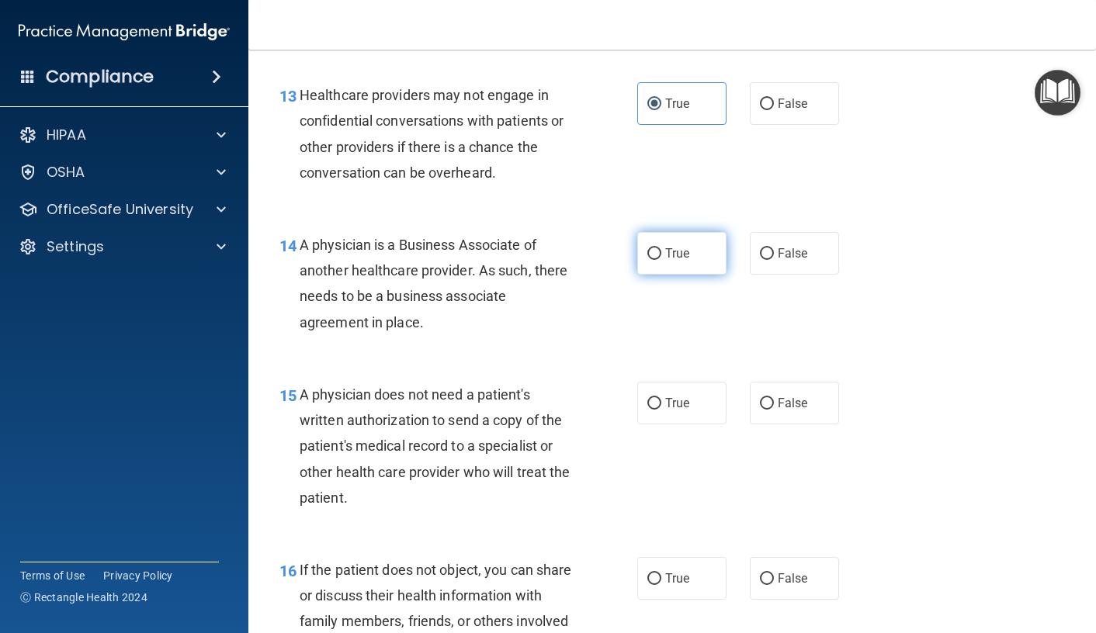
click at [672, 262] on label "True" at bounding box center [681, 253] width 89 height 43
click at [661, 260] on input "True" at bounding box center [654, 254] width 14 height 12
radio input "true"
click at [668, 407] on span "True" at bounding box center [677, 403] width 24 height 15
click at [661, 407] on input "True" at bounding box center [654, 404] width 14 height 12
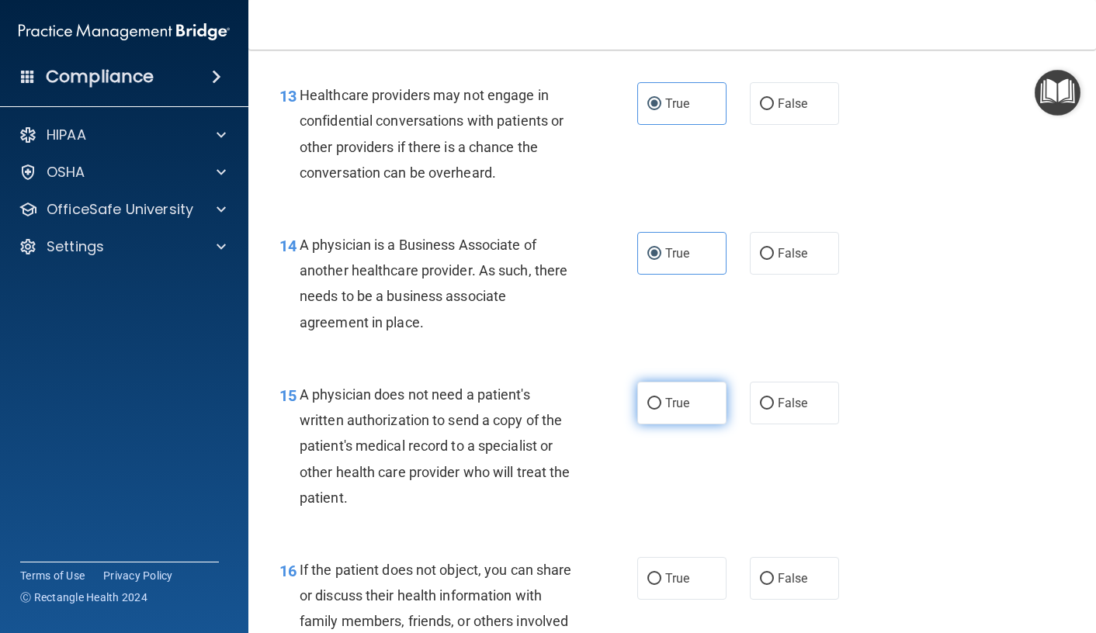
radio input "true"
click at [647, 577] on input "True" at bounding box center [654, 580] width 14 height 12
radio input "true"
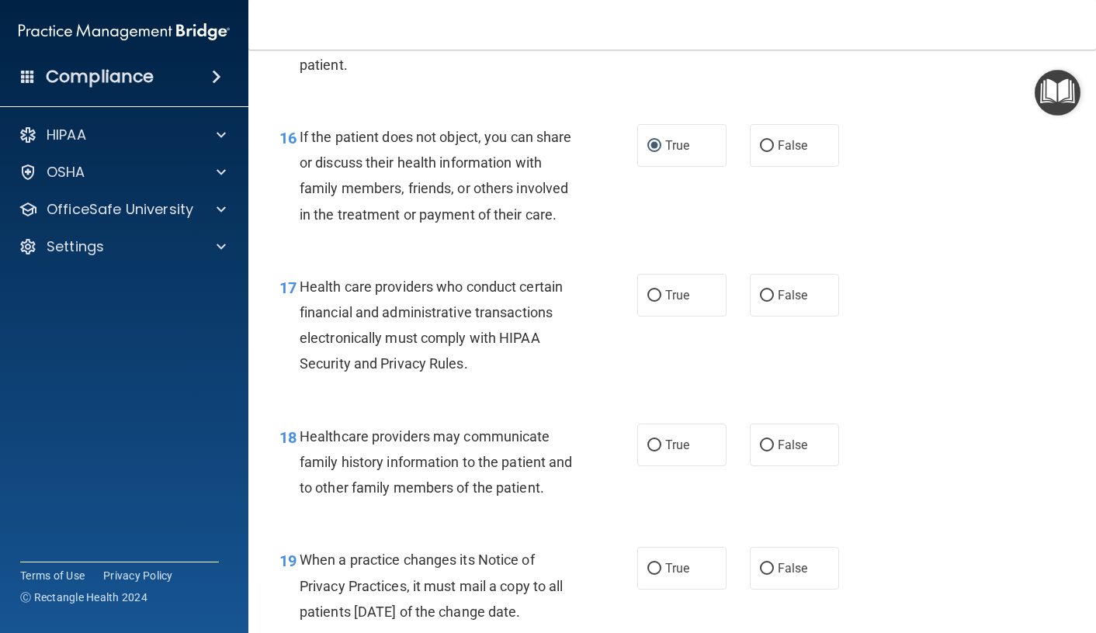
scroll to position [2406, 0]
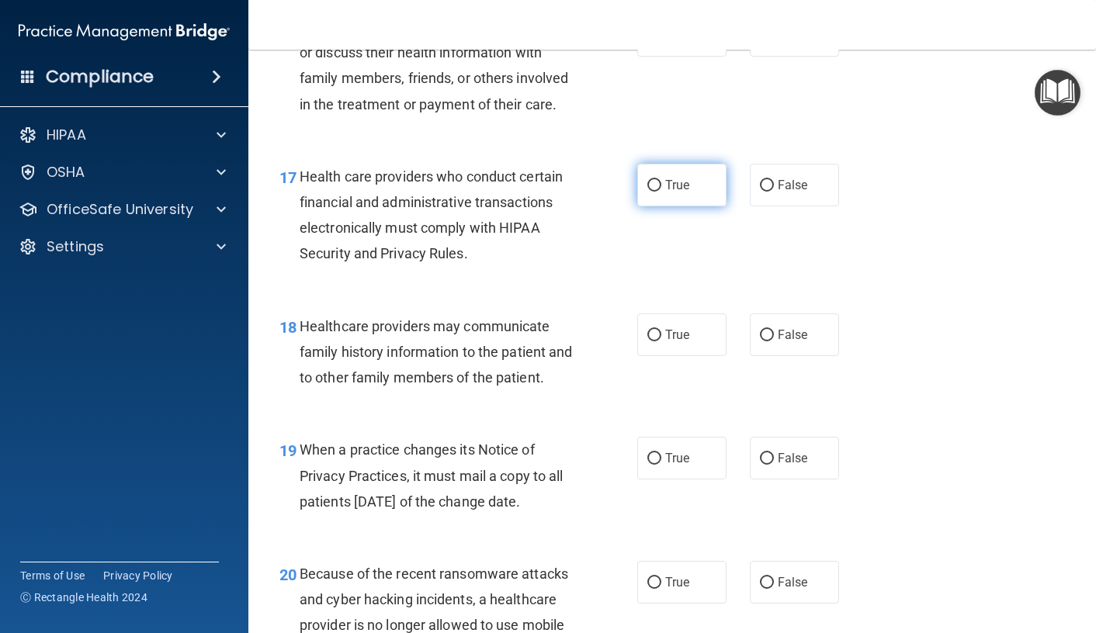
click at [690, 206] on label "True" at bounding box center [681, 185] width 89 height 43
click at [661, 192] on input "True" at bounding box center [654, 186] width 14 height 12
radio input "true"
click at [668, 342] on span "True" at bounding box center [677, 335] width 24 height 15
click at [661, 342] on input "True" at bounding box center [654, 336] width 14 height 12
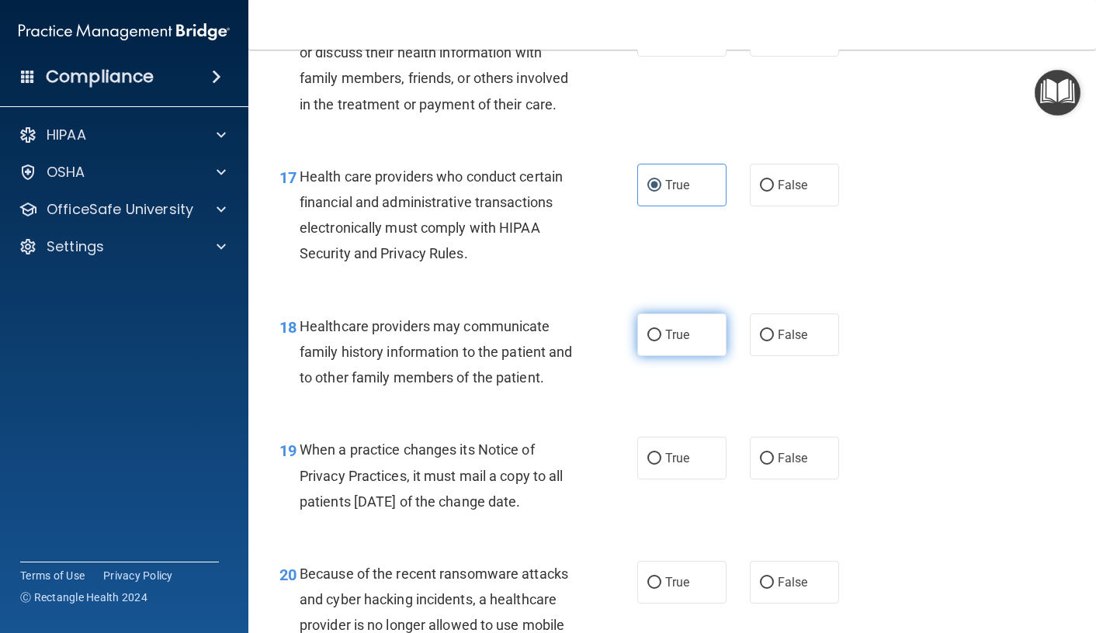
radio input "true"
click at [651, 465] on input "True" at bounding box center [654, 459] width 14 height 12
radio input "true"
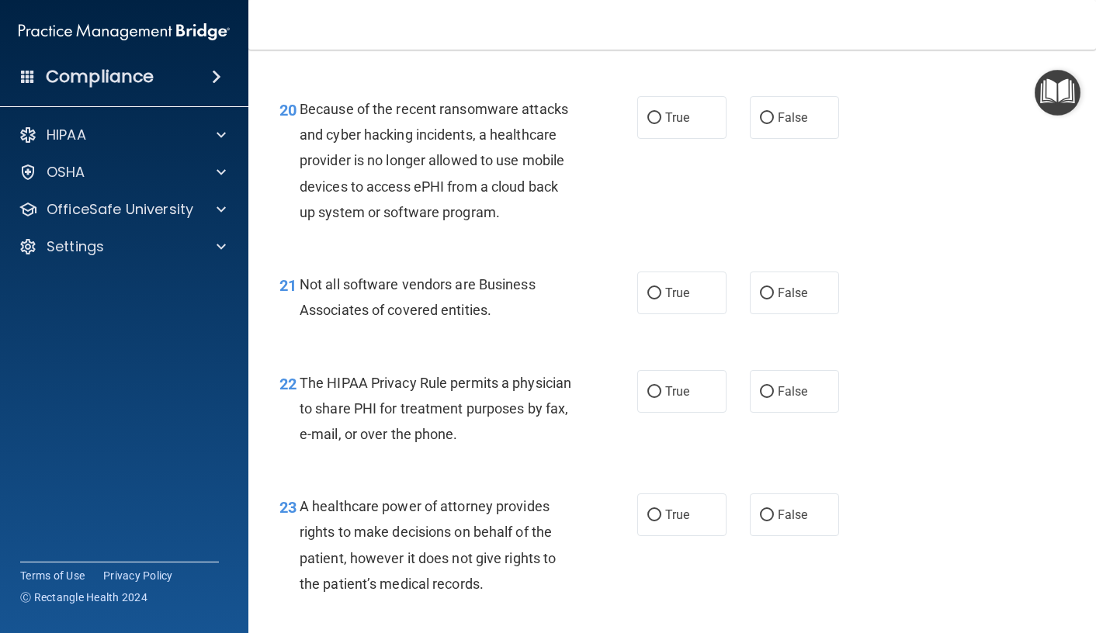
scroll to position [2872, 0]
click at [694, 138] on label "True" at bounding box center [681, 116] width 89 height 43
click at [661, 123] on input "True" at bounding box center [654, 118] width 14 height 12
radio input "true"
click at [657, 314] on label "True" at bounding box center [681, 292] width 89 height 43
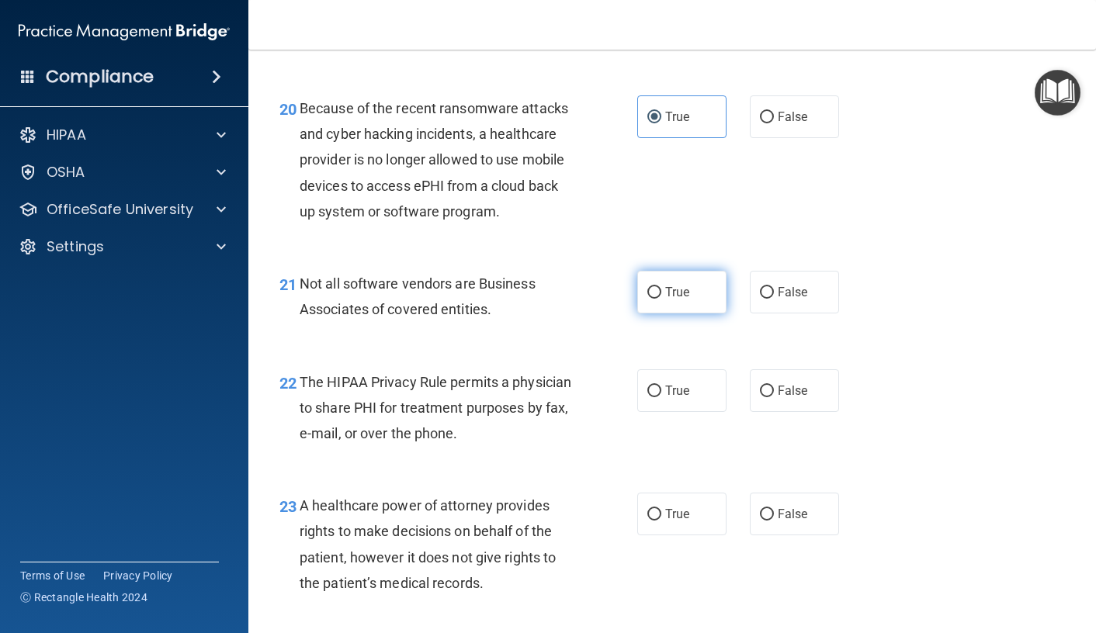
click at [657, 299] on input "True" at bounding box center [654, 293] width 14 height 12
radio input "true"
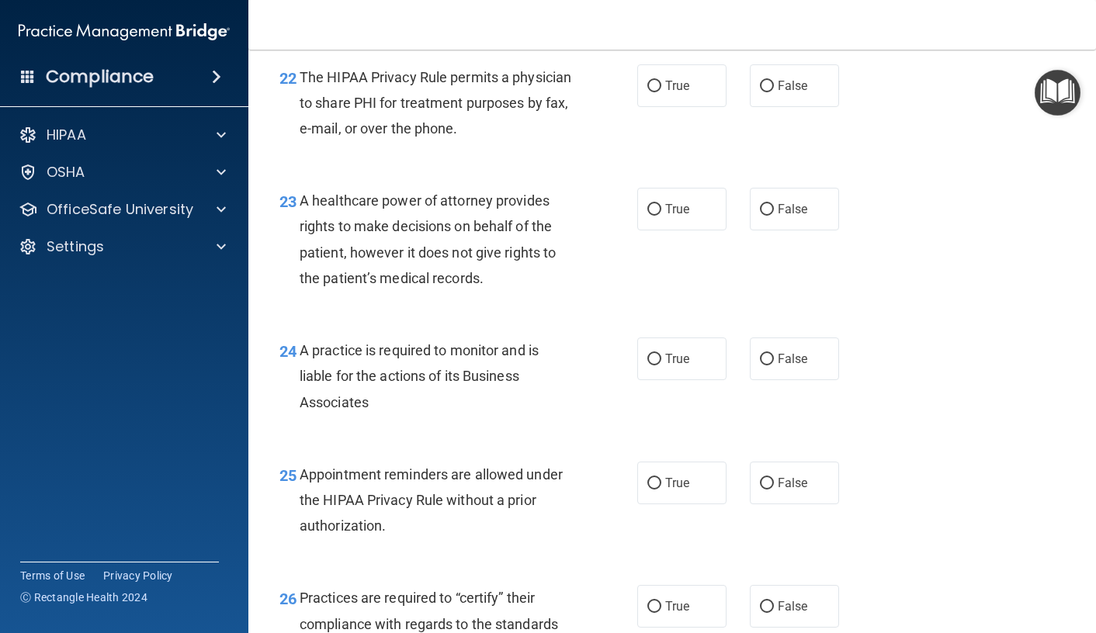
scroll to position [3182, 0]
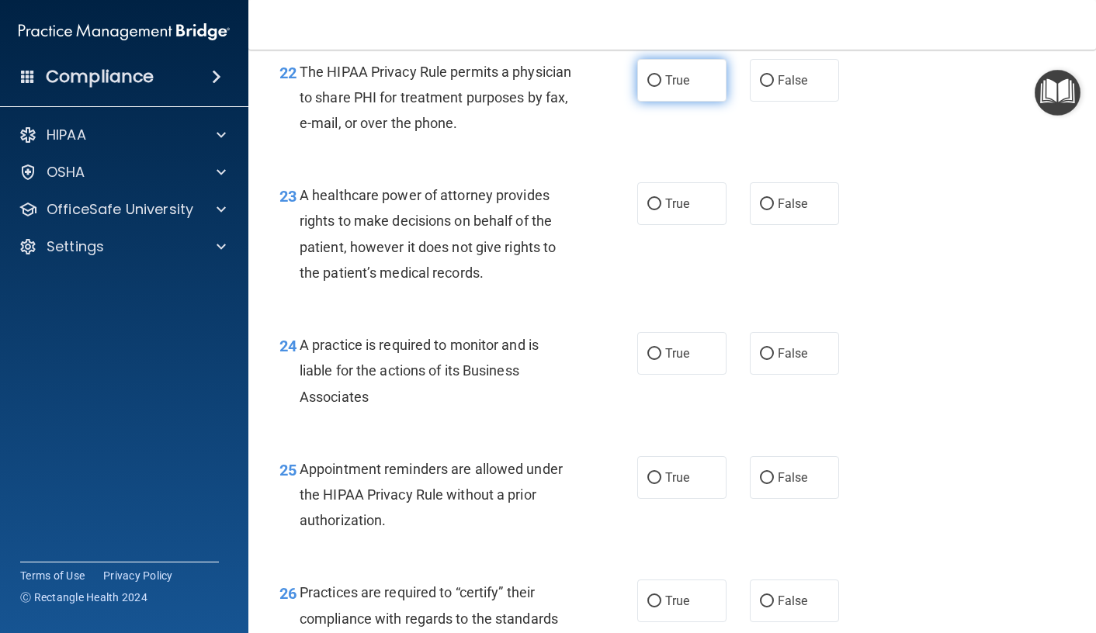
click at [688, 102] on label "True" at bounding box center [681, 80] width 89 height 43
click at [661, 87] on input "True" at bounding box center [654, 81] width 14 height 12
radio input "true"
click at [671, 211] on span "True" at bounding box center [677, 203] width 24 height 15
click at [661, 210] on input "True" at bounding box center [654, 205] width 14 height 12
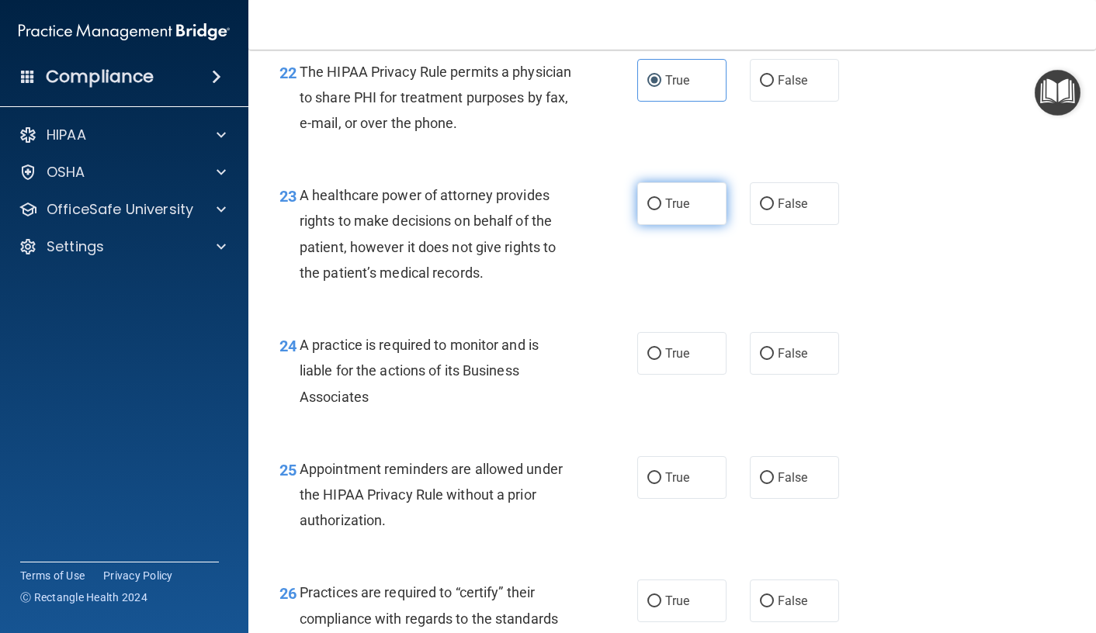
radio input "true"
click at [680, 375] on label "True" at bounding box center [681, 353] width 89 height 43
click at [661, 360] on input "True" at bounding box center [654, 354] width 14 height 12
radio input "true"
click at [647, 484] on input "True" at bounding box center [654, 479] width 14 height 12
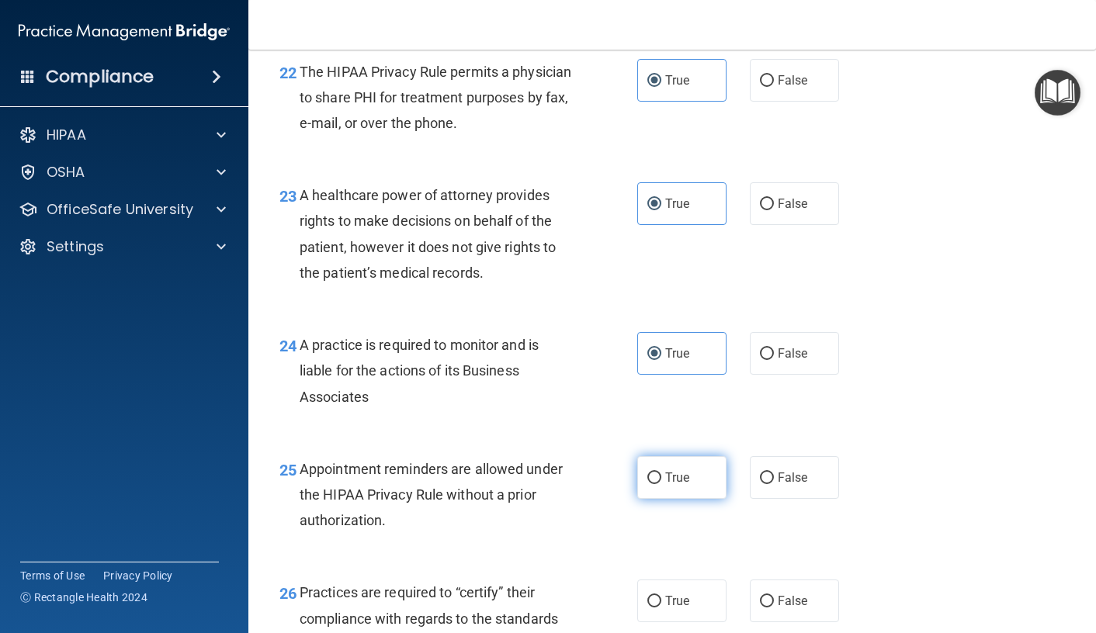
radio input "true"
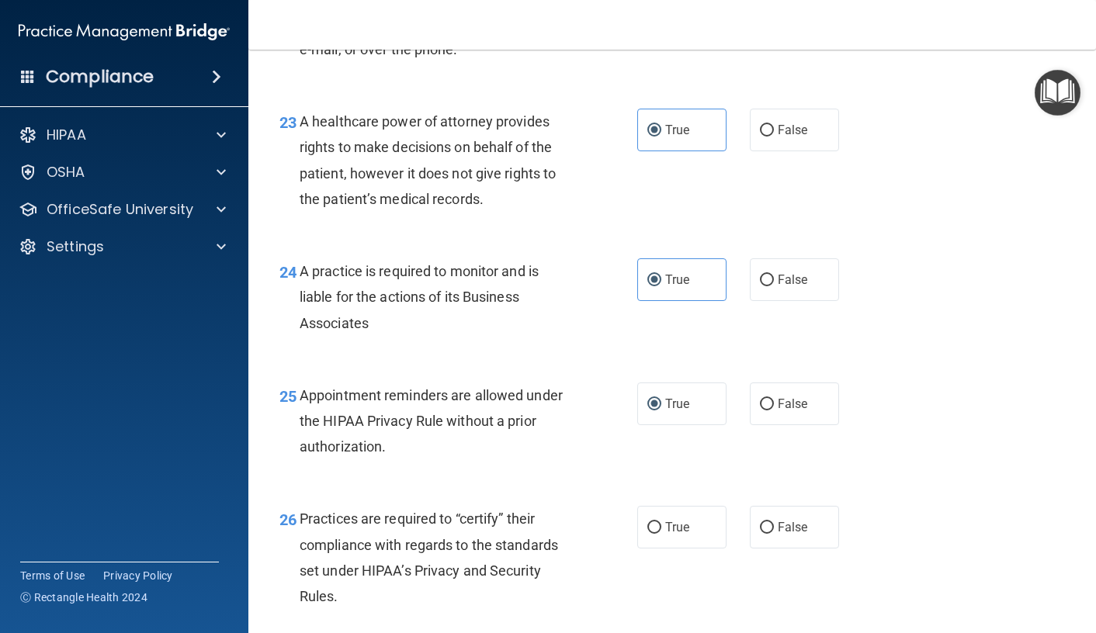
scroll to position [3493, 0]
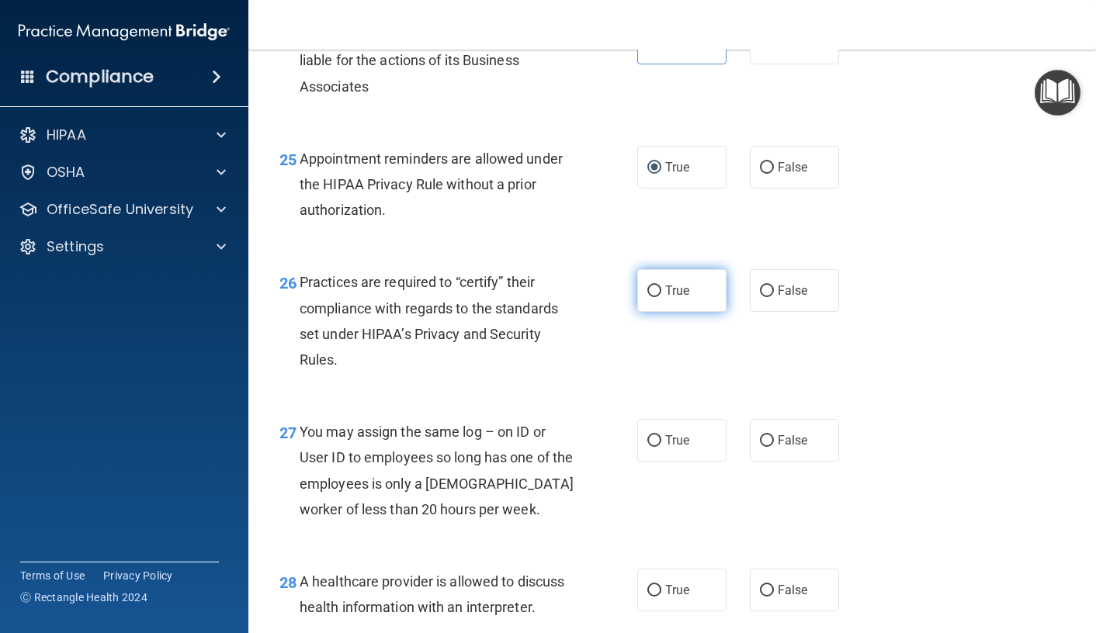
click at [686, 312] on label "True" at bounding box center [681, 290] width 89 height 43
click at [661, 297] on input "True" at bounding box center [654, 292] width 14 height 12
radio input "true"
click at [674, 467] on div "27 You may assign the same log – on ID or User ID to employees so long has one …" at bounding box center [672, 475] width 809 height 150
click at [678, 448] on span "True" at bounding box center [677, 440] width 24 height 15
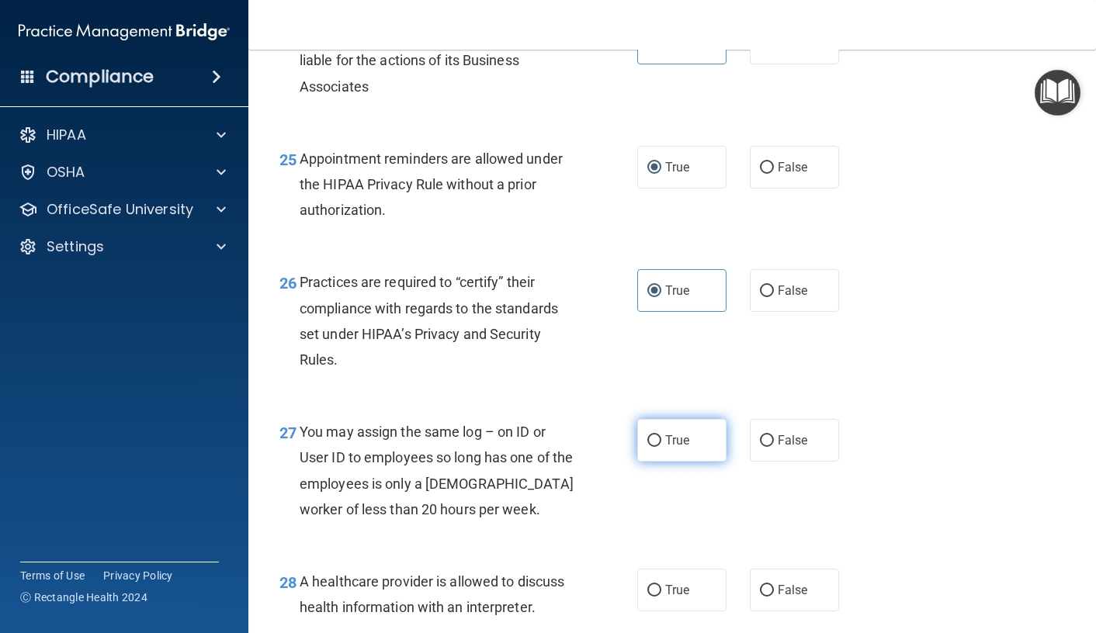
click at [661, 447] on input "True" at bounding box center [654, 441] width 14 height 12
radio input "true"
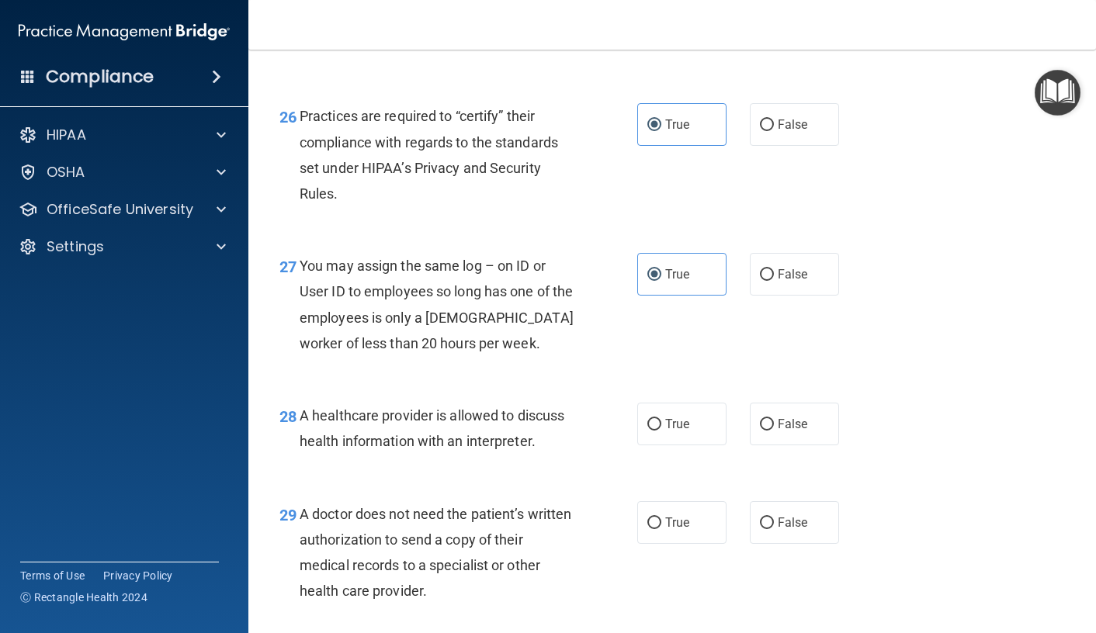
scroll to position [3726, 0]
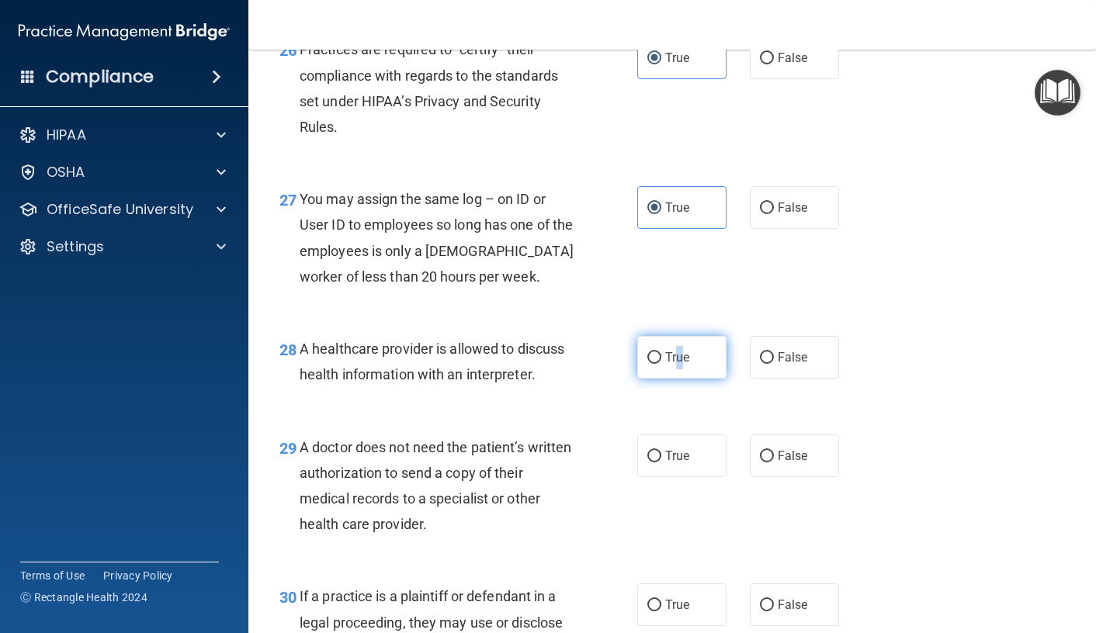
click at [674, 365] on span "True" at bounding box center [677, 357] width 24 height 15
click at [665, 463] on span "True" at bounding box center [677, 456] width 24 height 15
click at [661, 463] on input "True" at bounding box center [654, 457] width 14 height 12
radio input "true"
click at [693, 379] on label "True" at bounding box center [681, 357] width 89 height 43
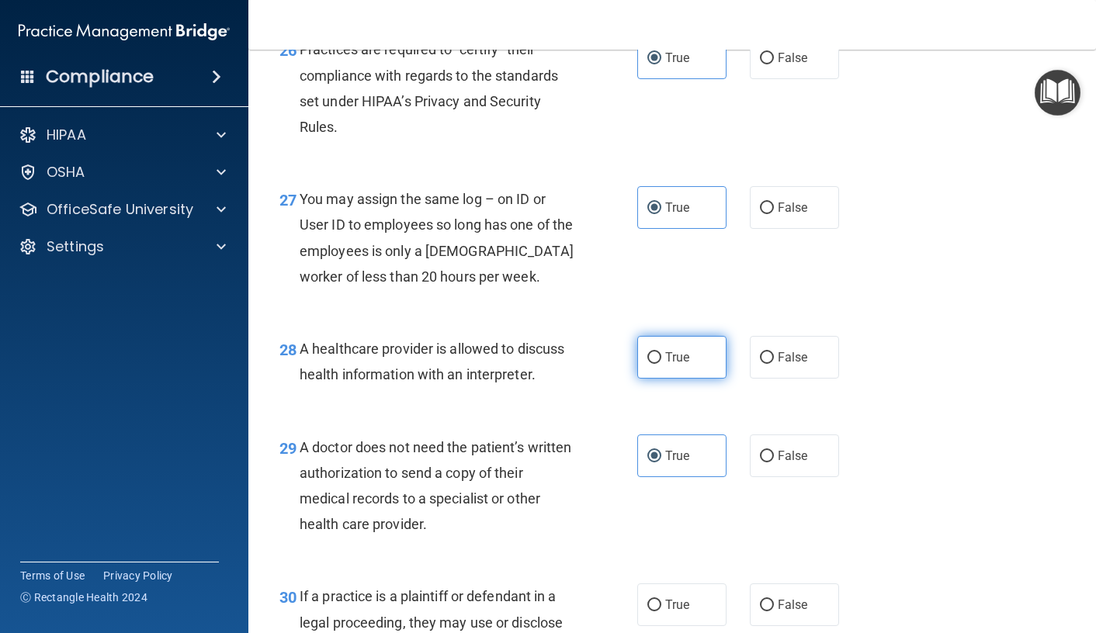
click at [661, 364] on input "True" at bounding box center [654, 358] width 14 height 12
radio input "true"
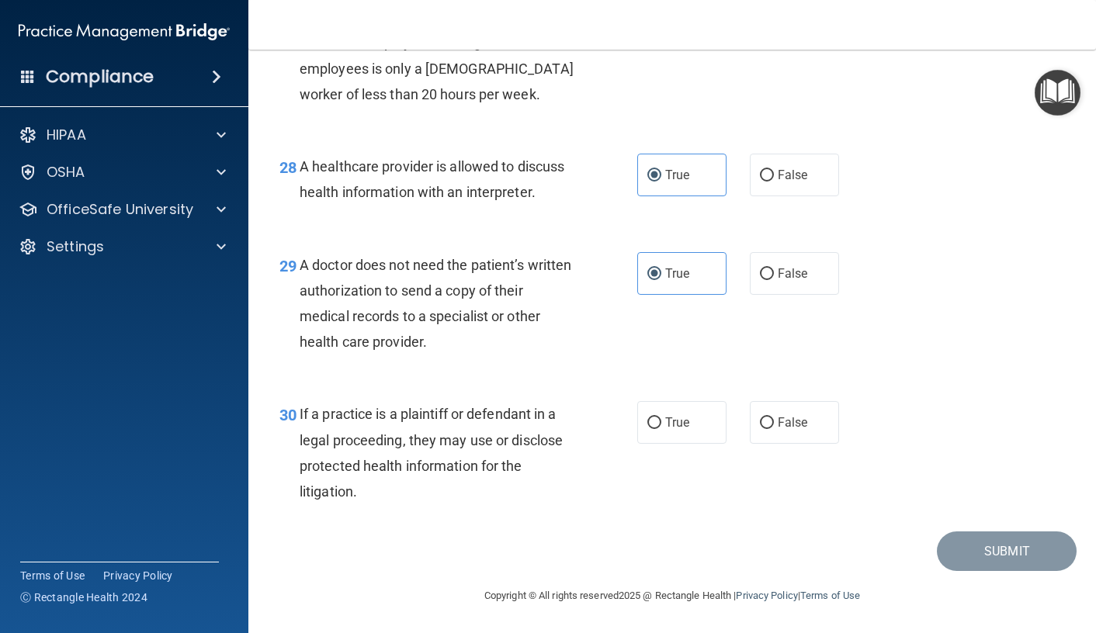
scroll to position [3958, 0]
click at [703, 418] on label "True" at bounding box center [681, 422] width 89 height 43
click at [661, 418] on input "True" at bounding box center [654, 424] width 14 height 12
radio input "true"
click at [993, 558] on button "Submit" at bounding box center [1007, 552] width 140 height 40
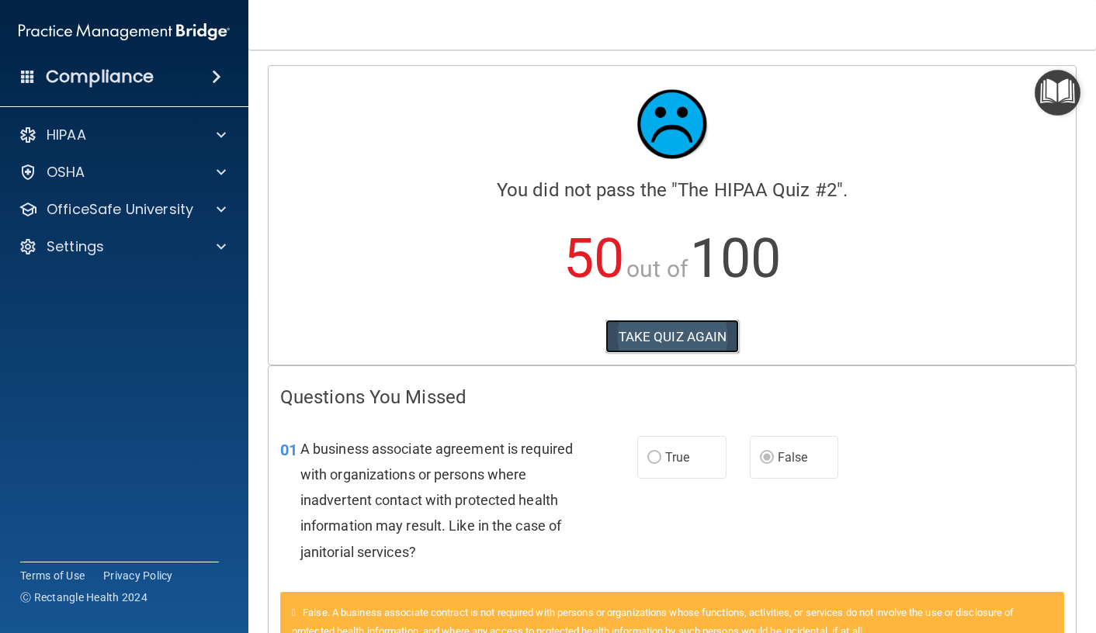
click at [652, 351] on button "TAKE QUIZ AGAIN" at bounding box center [672, 337] width 134 height 34
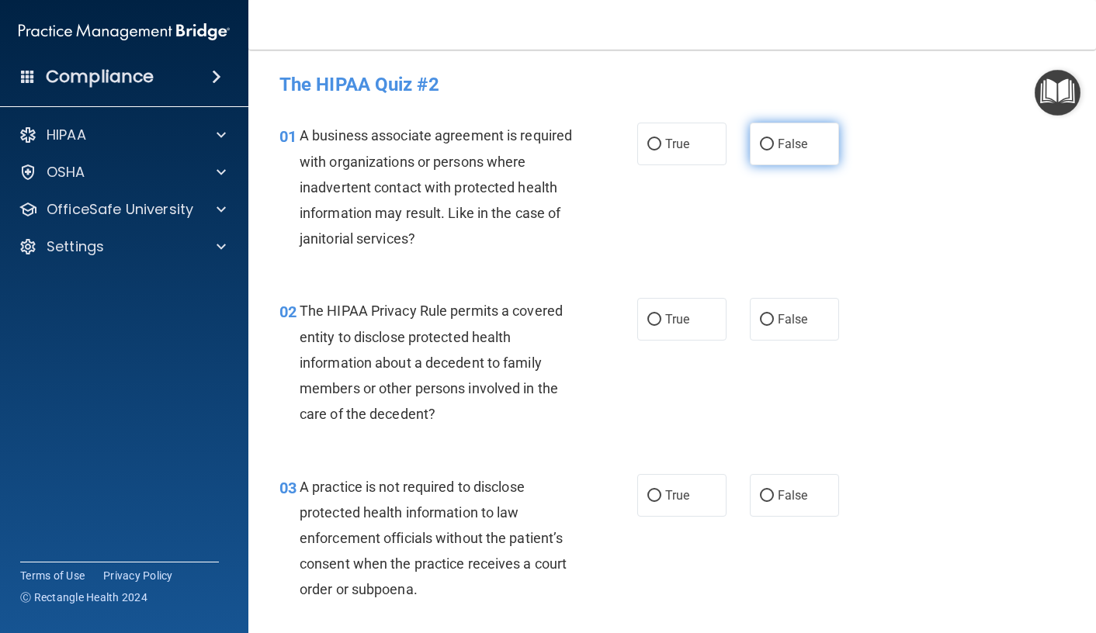
click at [814, 141] on label "False" at bounding box center [794, 144] width 89 height 43
click at [774, 141] on input "False" at bounding box center [767, 145] width 14 height 12
radio input "true"
click at [674, 323] on span "True" at bounding box center [677, 319] width 24 height 15
click at [661, 323] on input "True" at bounding box center [654, 320] width 14 height 12
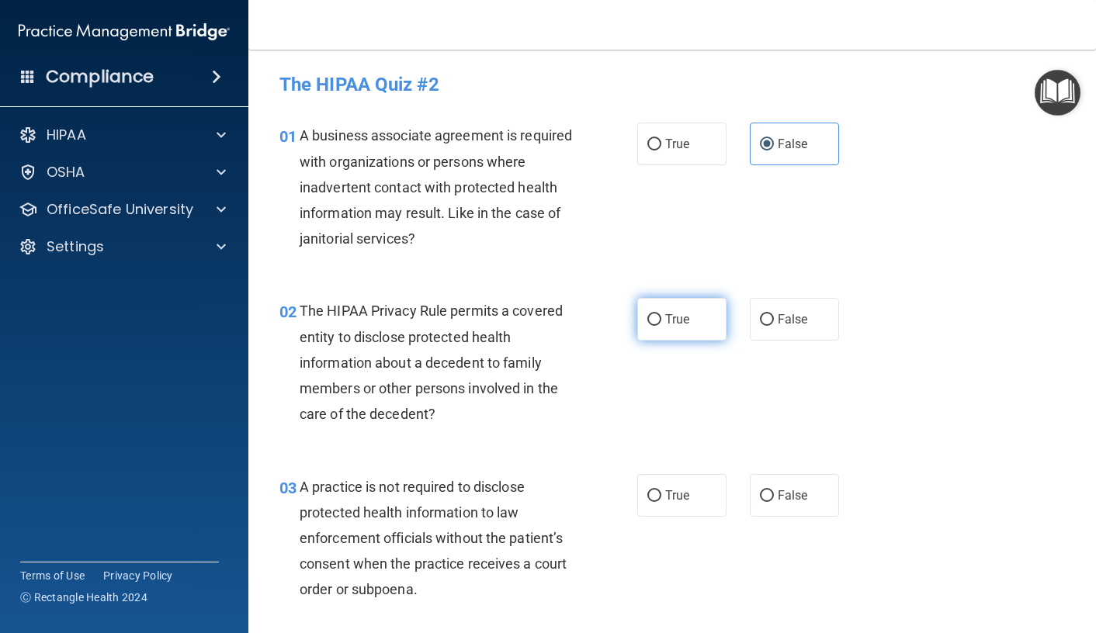
radio input "true"
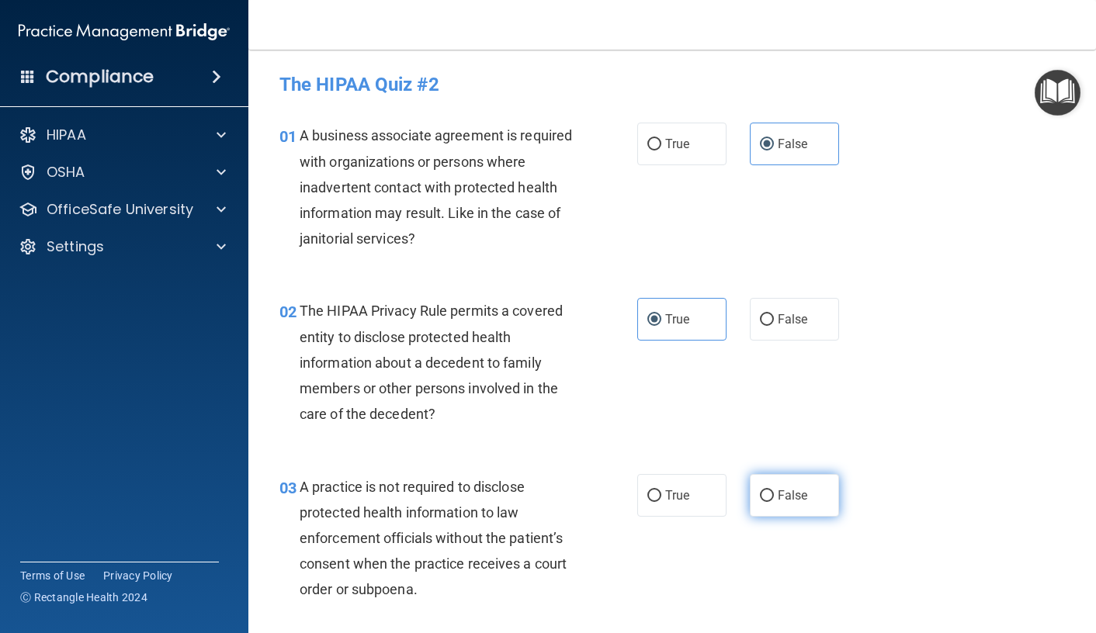
click at [778, 499] on span "False" at bounding box center [793, 495] width 30 height 15
click at [774, 499] on input "False" at bounding box center [767, 497] width 14 height 12
radio input "true"
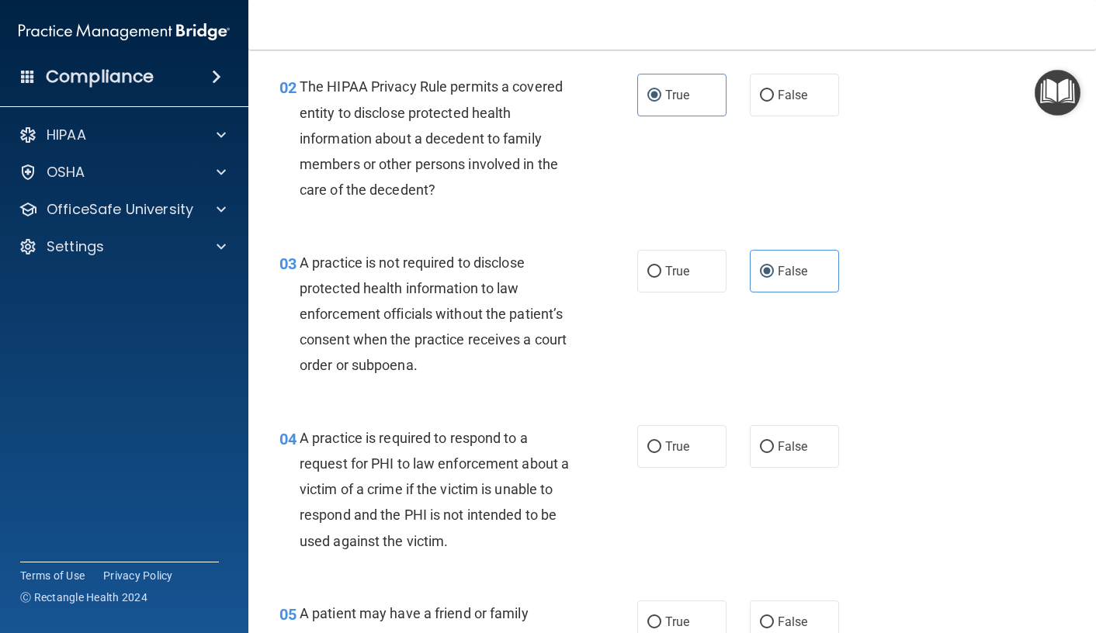
scroll to position [310, 0]
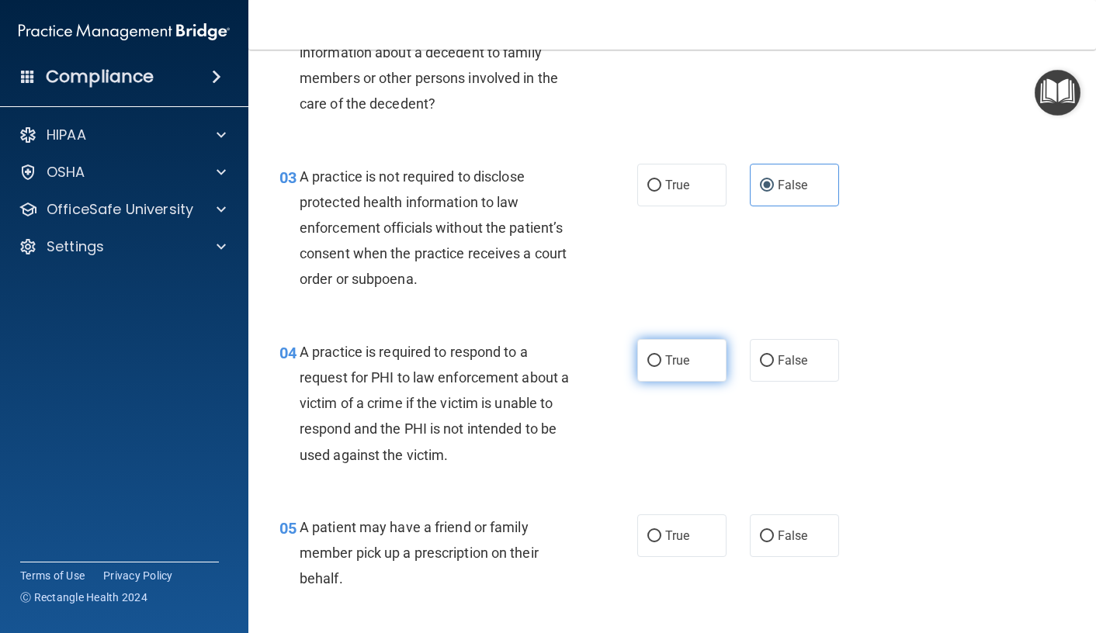
click at [677, 373] on label "True" at bounding box center [681, 360] width 89 height 43
click at [661, 367] on input "True" at bounding box center [654, 361] width 14 height 12
radio input "true"
click at [675, 537] on span "True" at bounding box center [677, 536] width 24 height 15
click at [661, 537] on input "True" at bounding box center [654, 537] width 14 height 12
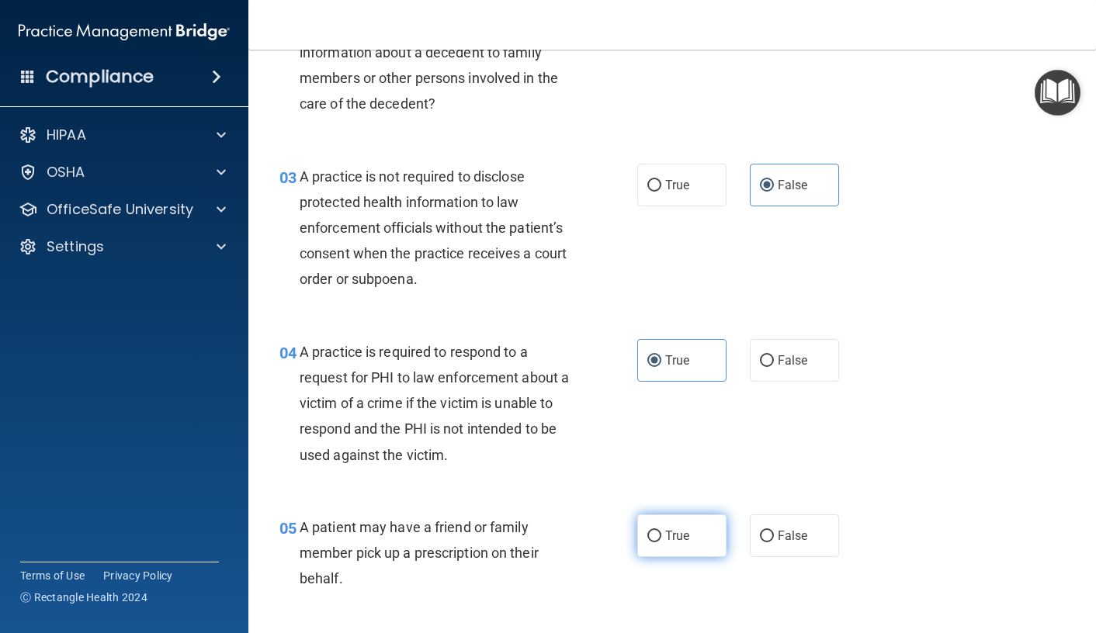
radio input "true"
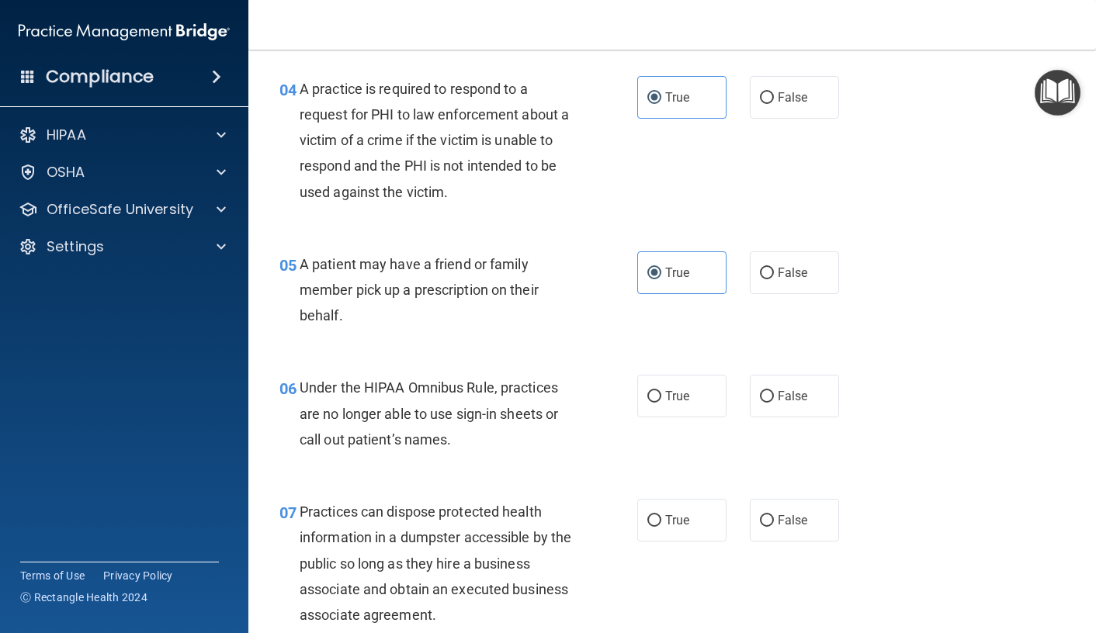
scroll to position [621, 0]
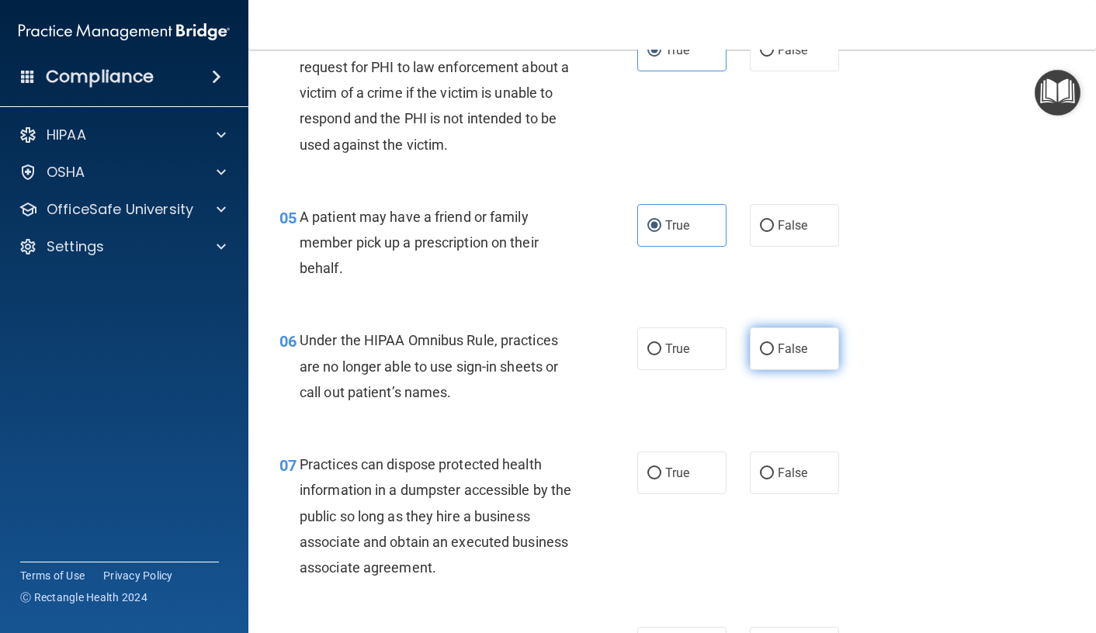
click at [792, 357] on label "False" at bounding box center [794, 349] width 89 height 43
click at [774, 355] on input "False" at bounding box center [767, 350] width 14 height 12
radio input "true"
click at [766, 469] on input "False" at bounding box center [767, 474] width 14 height 12
radio input "true"
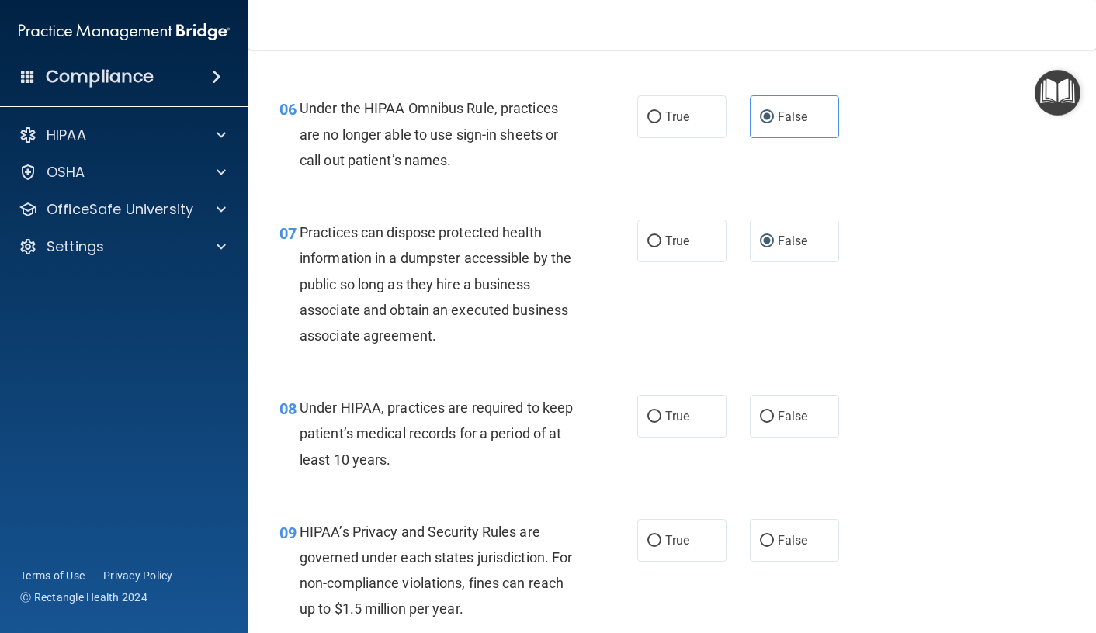
scroll to position [854, 0]
click at [789, 414] on span "False" at bounding box center [793, 415] width 30 height 15
click at [774, 414] on input "False" at bounding box center [767, 417] width 14 height 12
radio input "true"
click at [790, 532] on label "False" at bounding box center [794, 539] width 89 height 43
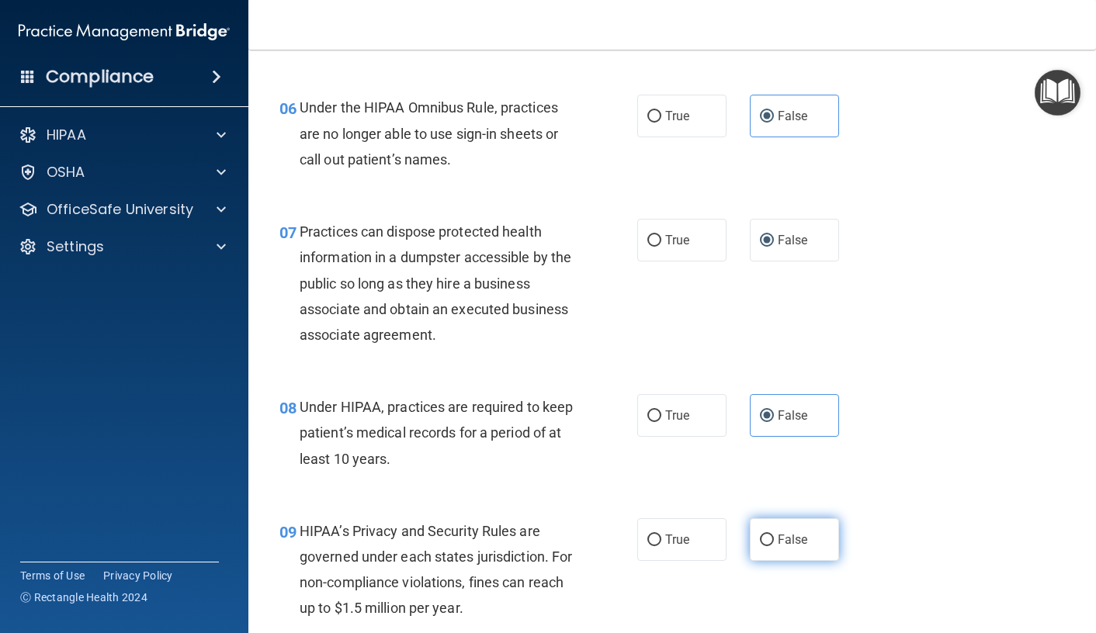
click at [774, 535] on input "False" at bounding box center [767, 541] width 14 height 12
radio input "true"
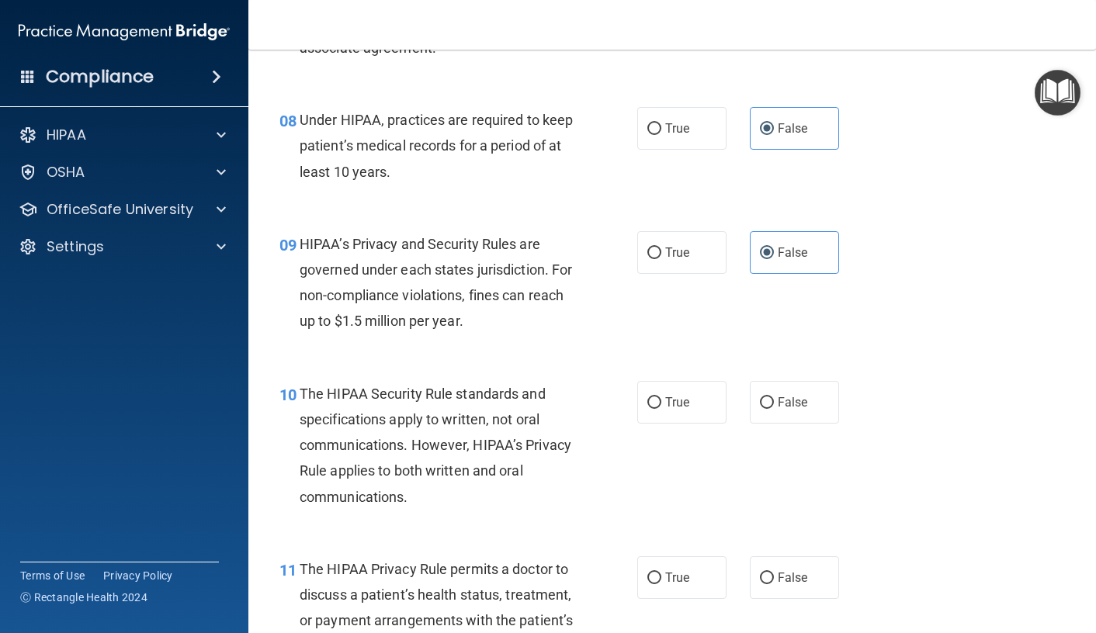
scroll to position [1164, 0]
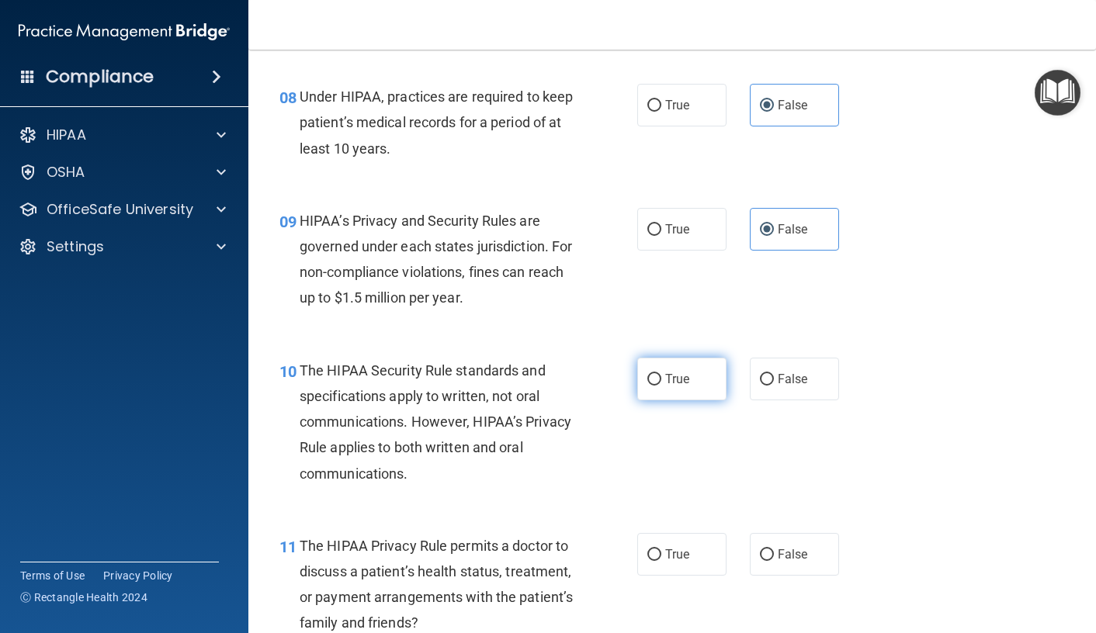
click at [677, 394] on label "True" at bounding box center [681, 379] width 89 height 43
click at [661, 386] on input "True" at bounding box center [654, 380] width 14 height 12
radio input "true"
click at [691, 549] on label "True" at bounding box center [681, 554] width 89 height 43
click at [661, 550] on input "True" at bounding box center [654, 556] width 14 height 12
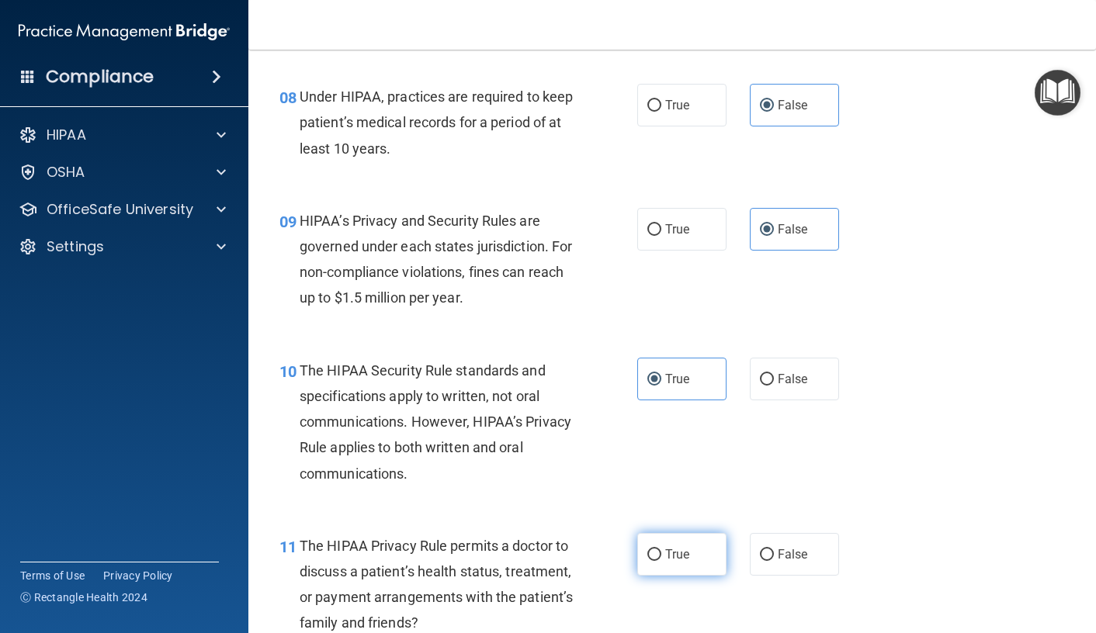
radio input "true"
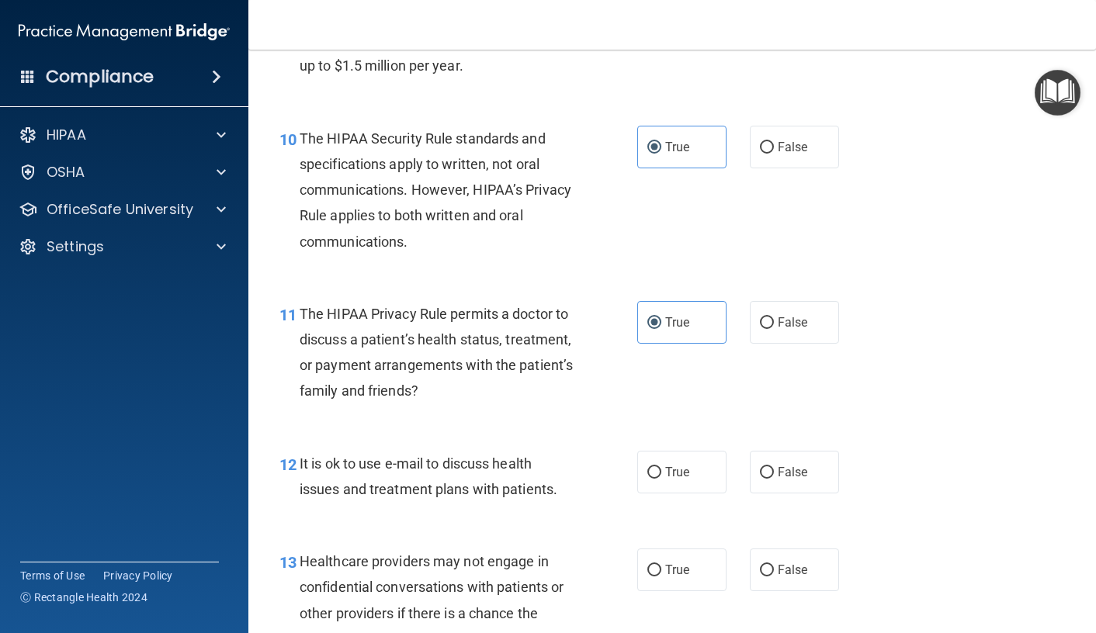
scroll to position [1397, 0]
click at [673, 491] on label "True" at bounding box center [681, 471] width 89 height 43
click at [661, 478] on input "True" at bounding box center [654, 472] width 14 height 12
radio input "true"
click at [778, 571] on span "False" at bounding box center [793, 569] width 30 height 15
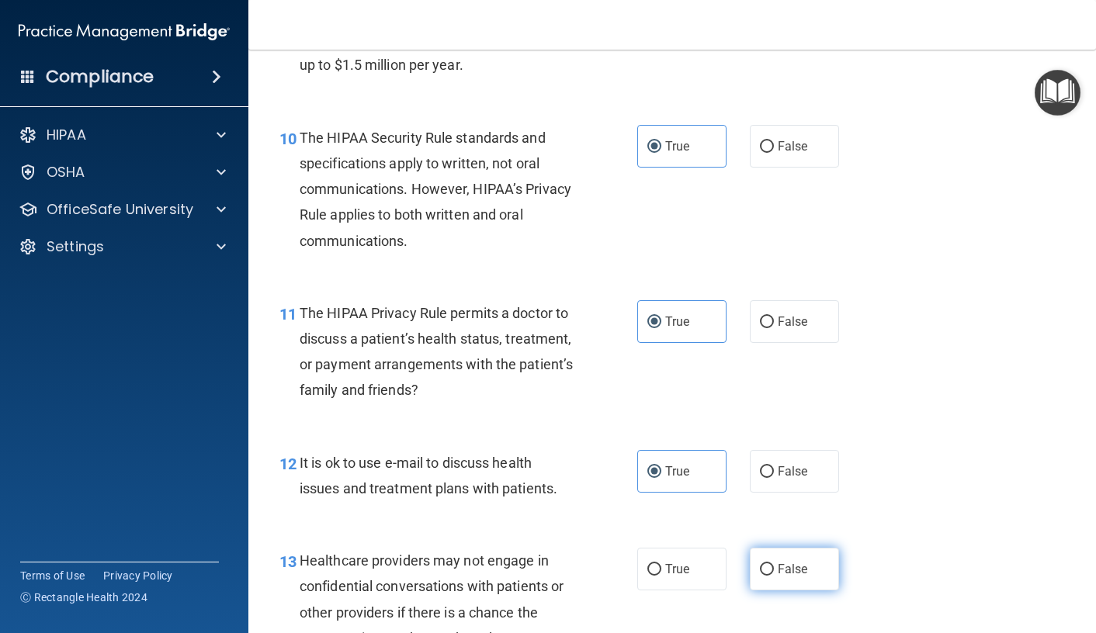
click at [772, 571] on input "False" at bounding box center [767, 570] width 14 height 12
radio input "true"
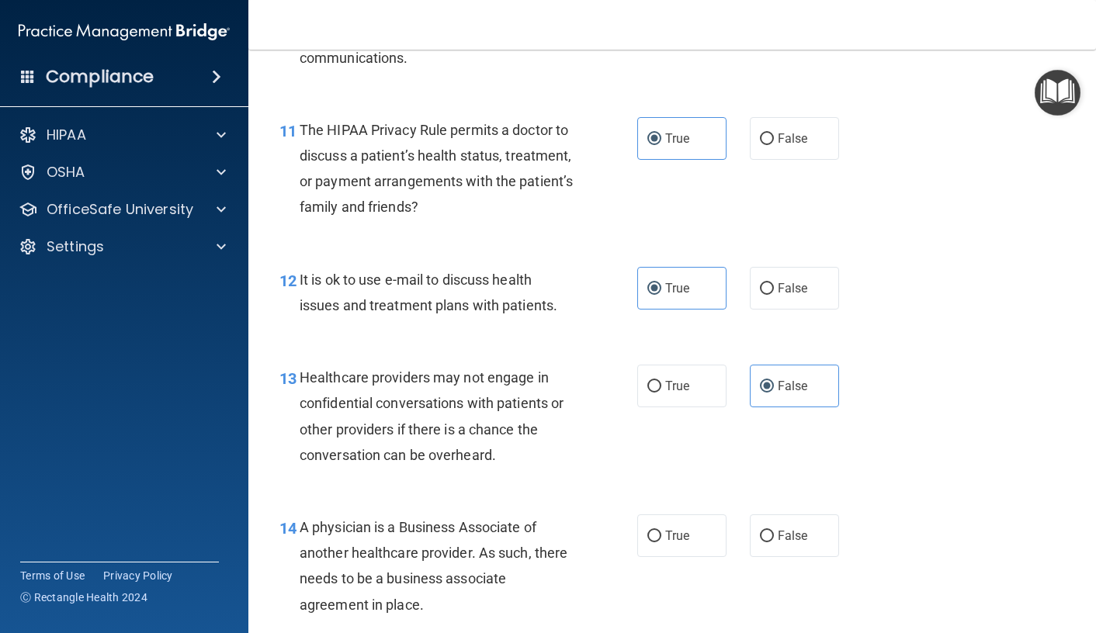
scroll to position [1630, 0]
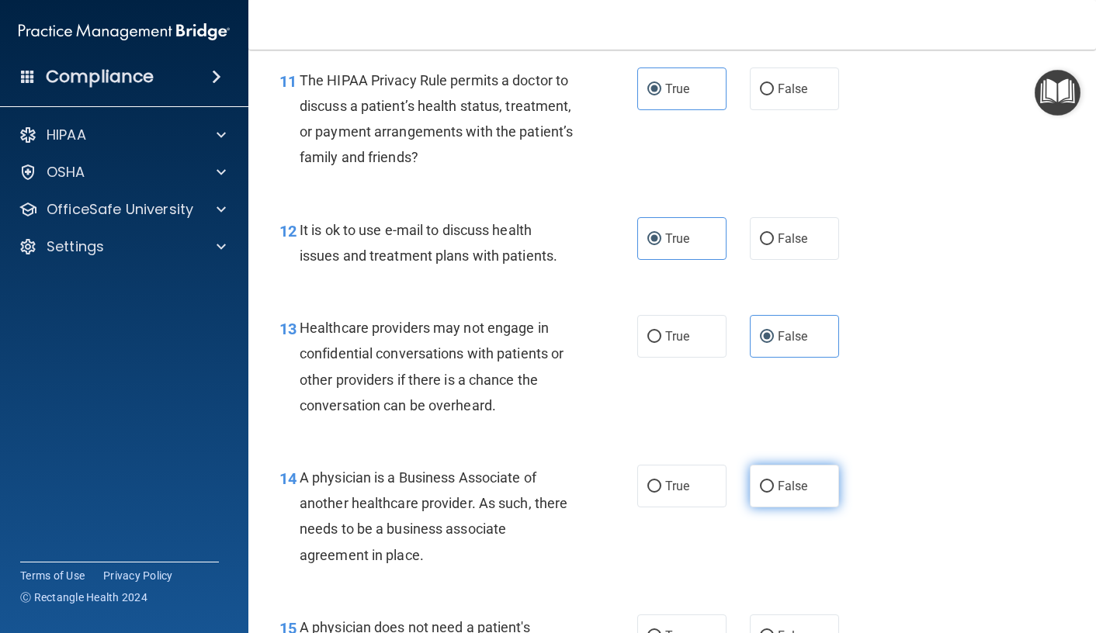
click at [782, 488] on span "False" at bounding box center [793, 486] width 30 height 15
click at [774, 488] on input "False" at bounding box center [767, 487] width 14 height 12
radio input "true"
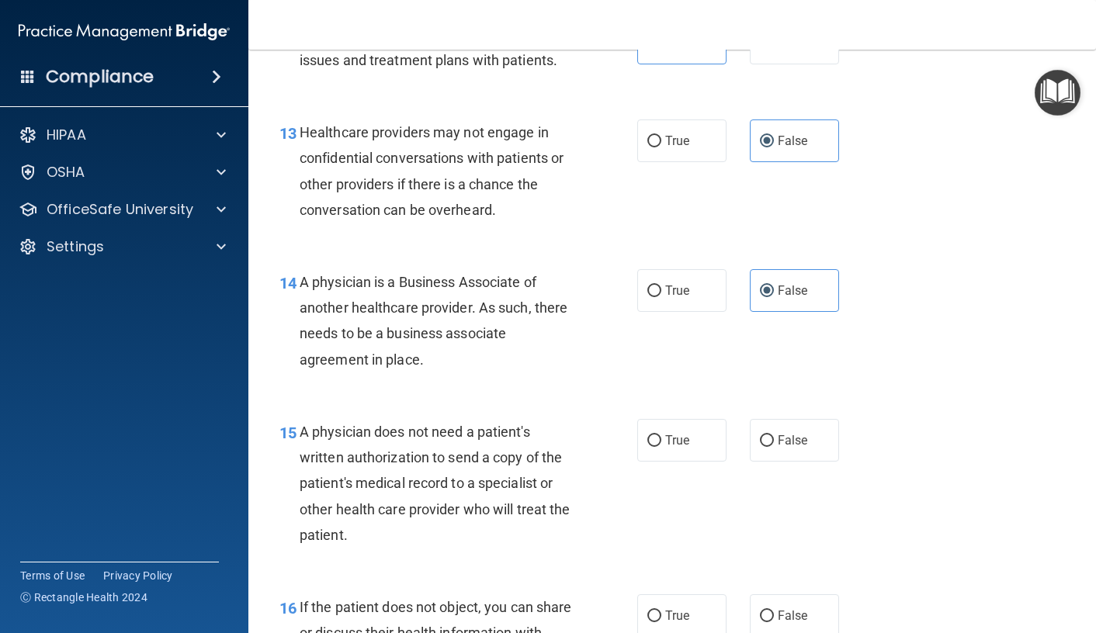
scroll to position [1863, 0]
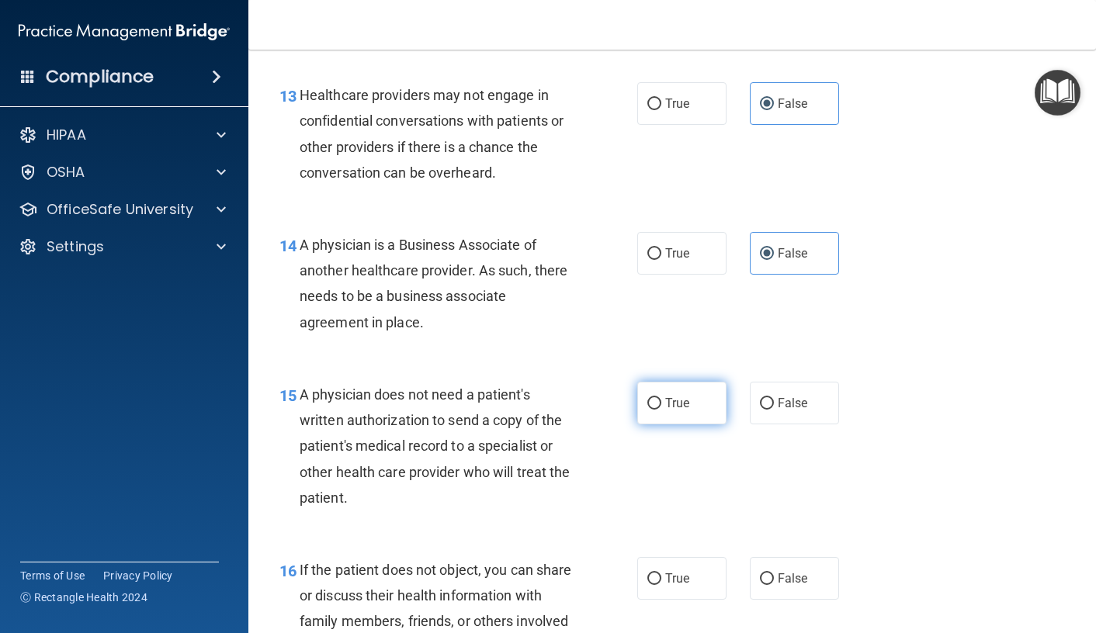
click at [675, 405] on span "True" at bounding box center [677, 403] width 24 height 15
click at [661, 405] on input "True" at bounding box center [654, 404] width 14 height 12
radio input "true"
click at [671, 589] on label "True" at bounding box center [681, 578] width 89 height 43
click at [661, 585] on input "True" at bounding box center [654, 580] width 14 height 12
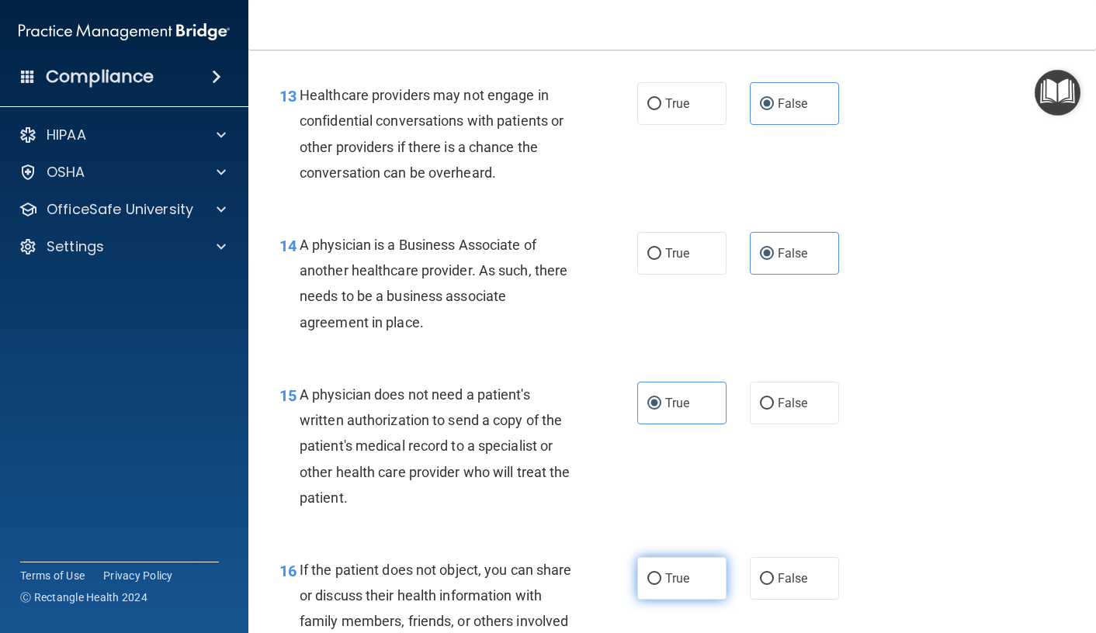
radio input "true"
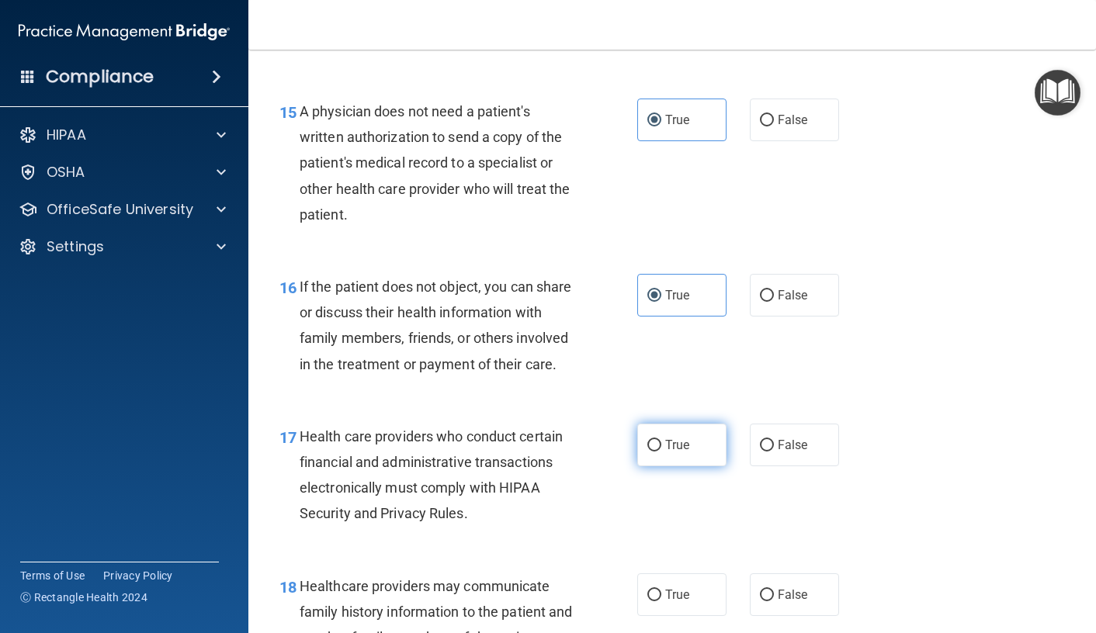
scroll to position [2173, 0]
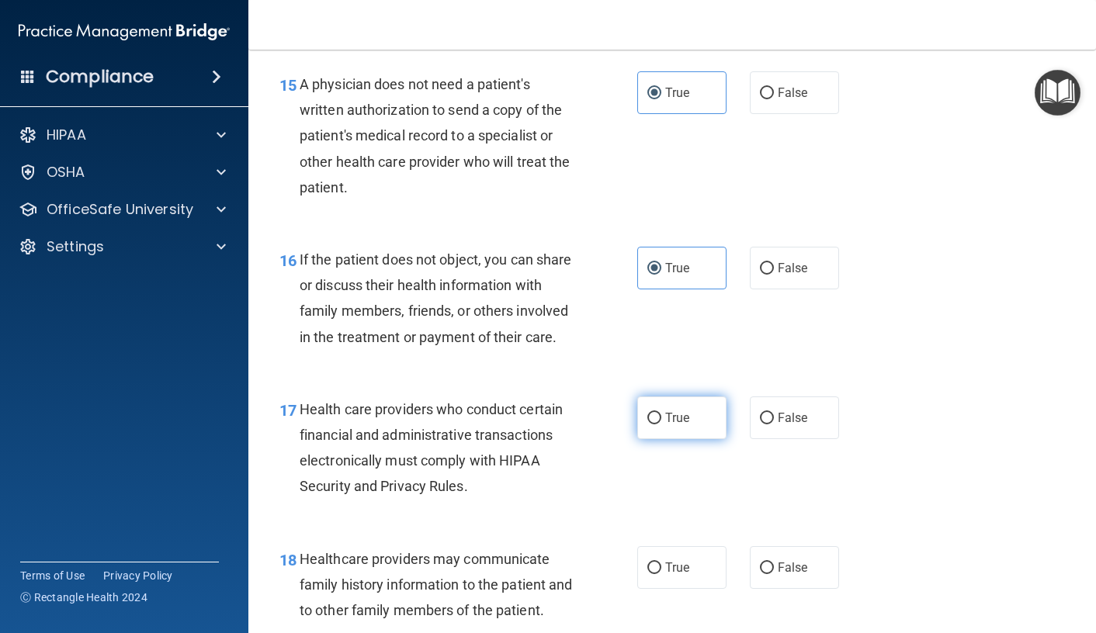
click at [689, 439] on label "True" at bounding box center [681, 418] width 89 height 43
click at [661, 425] on input "True" at bounding box center [654, 419] width 14 height 12
radio input "true"
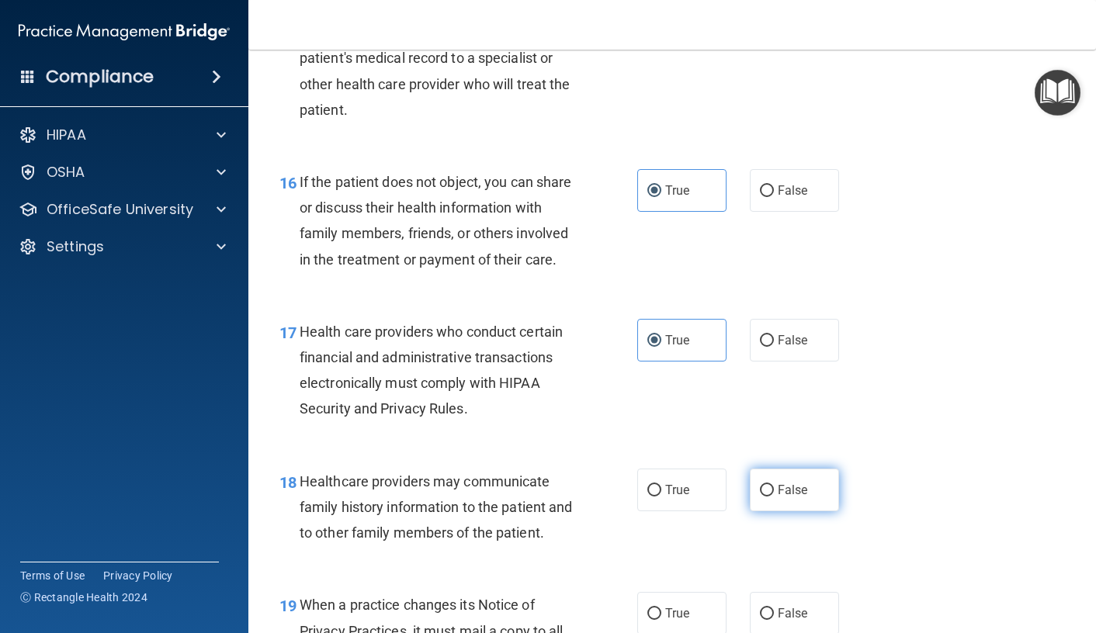
click at [815, 505] on label "False" at bounding box center [794, 490] width 89 height 43
click at [774, 497] on input "False" at bounding box center [767, 491] width 14 height 12
radio input "true"
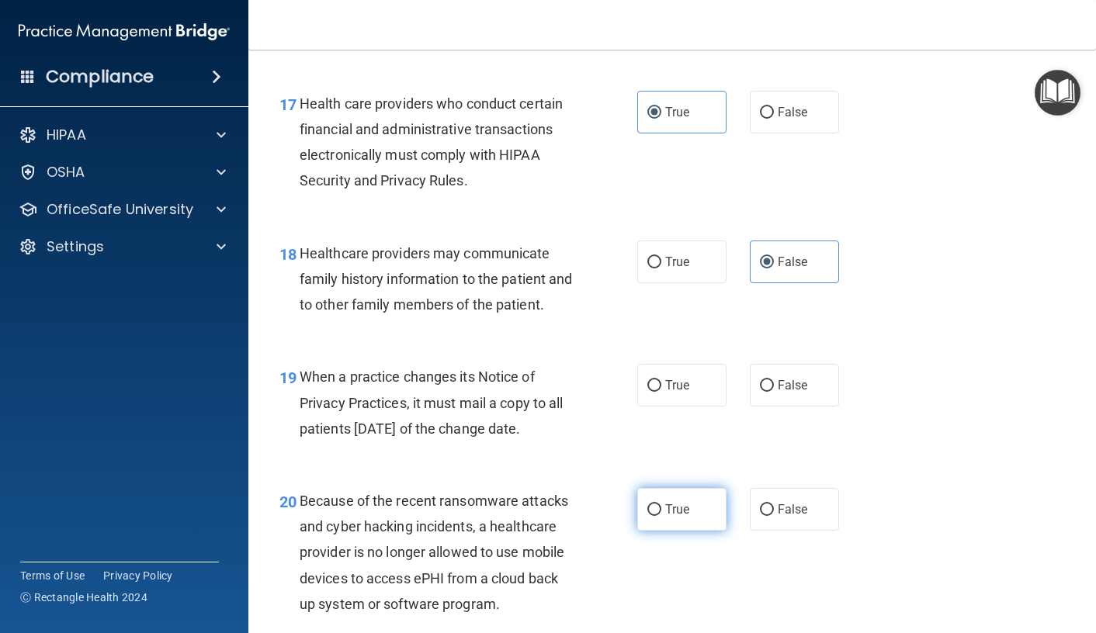
scroll to position [2484, 0]
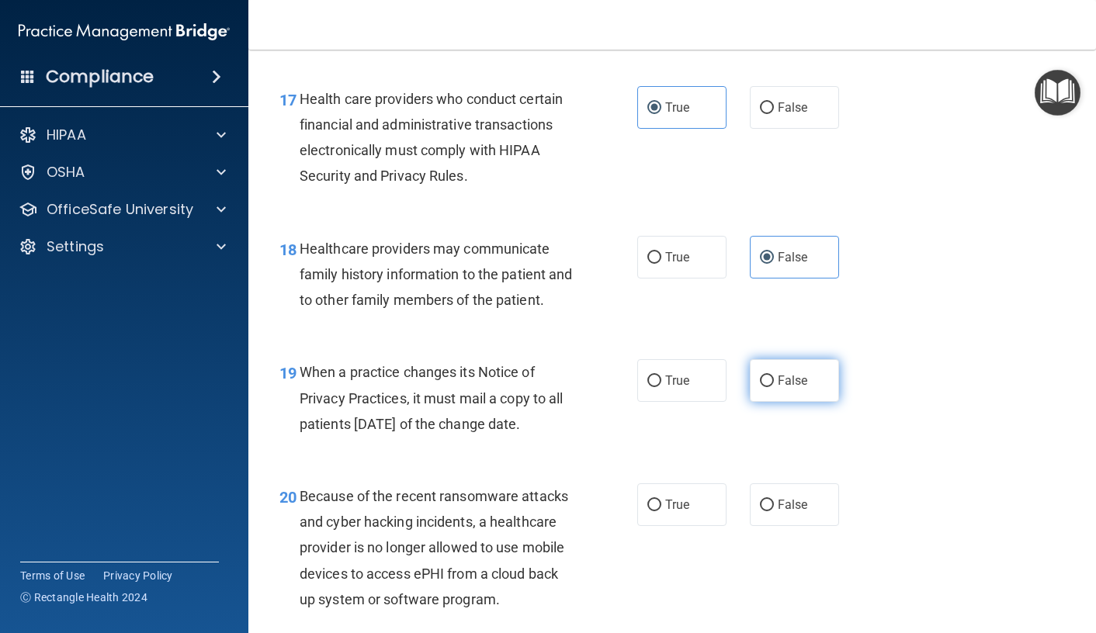
click at [796, 402] on label "False" at bounding box center [794, 380] width 89 height 43
click at [774, 387] on input "False" at bounding box center [767, 382] width 14 height 12
click at [781, 512] on span "False" at bounding box center [793, 505] width 30 height 15
click at [774, 511] on input "False" at bounding box center [767, 506] width 14 height 12
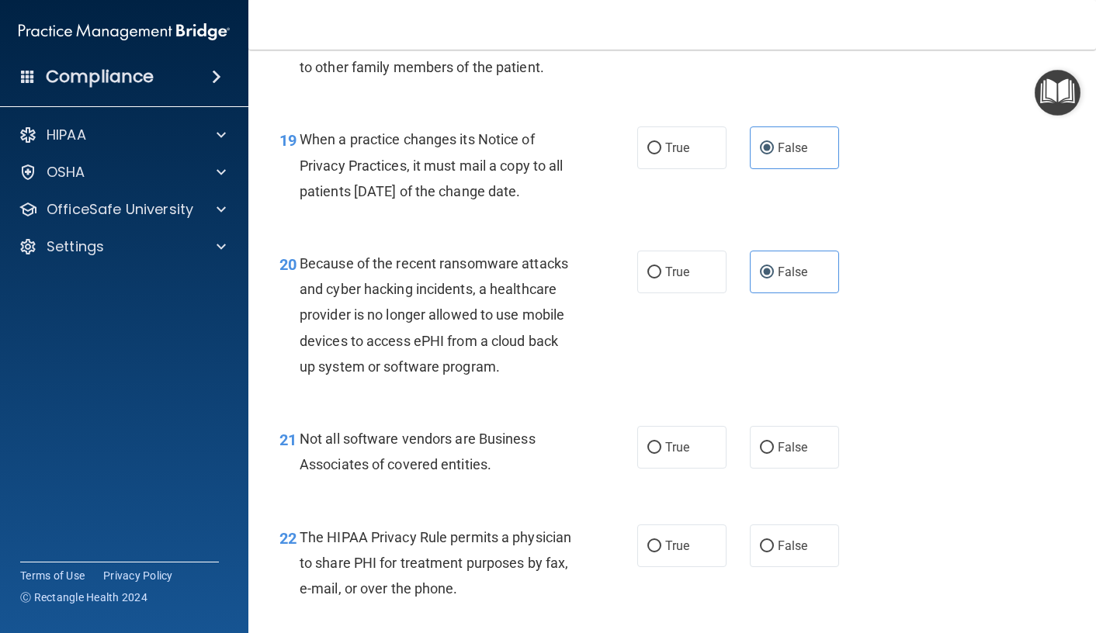
scroll to position [2794, 0]
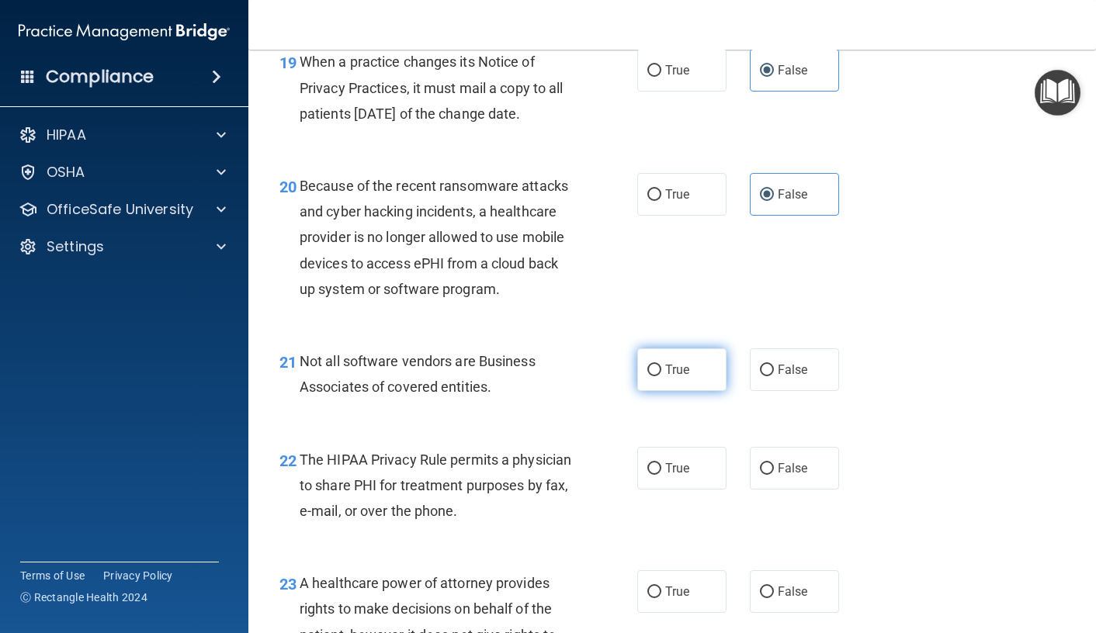
click at [661, 391] on label "True" at bounding box center [681, 369] width 89 height 43
click at [661, 376] on input "True" at bounding box center [654, 371] width 14 height 12
click at [690, 490] on label "True" at bounding box center [681, 468] width 89 height 43
click at [661, 475] on input "True" at bounding box center [654, 469] width 14 height 12
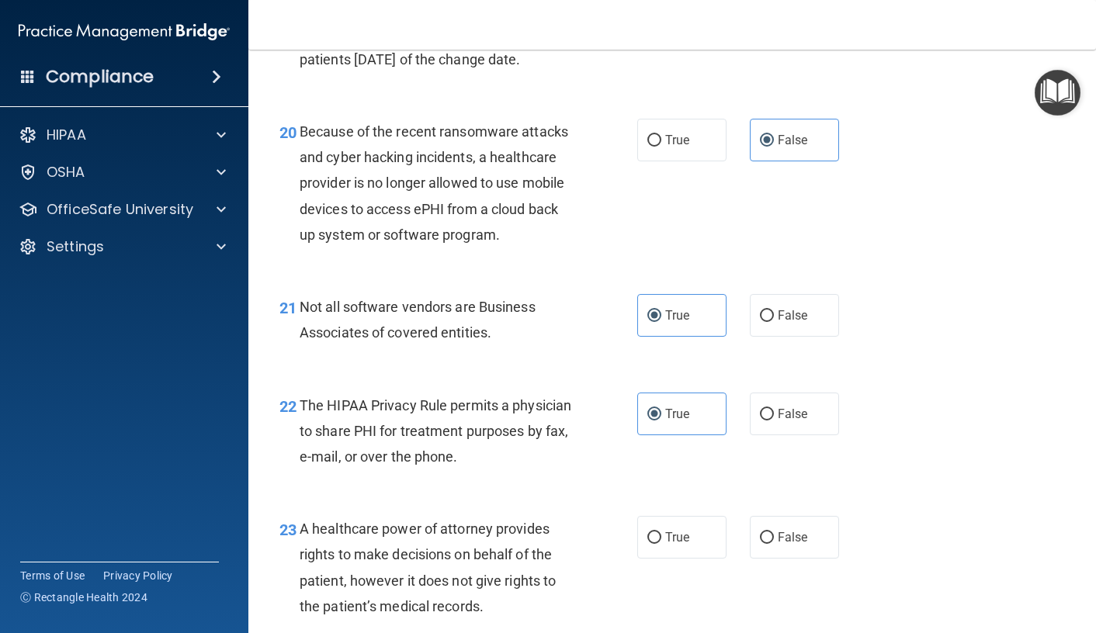
scroll to position [2949, 0]
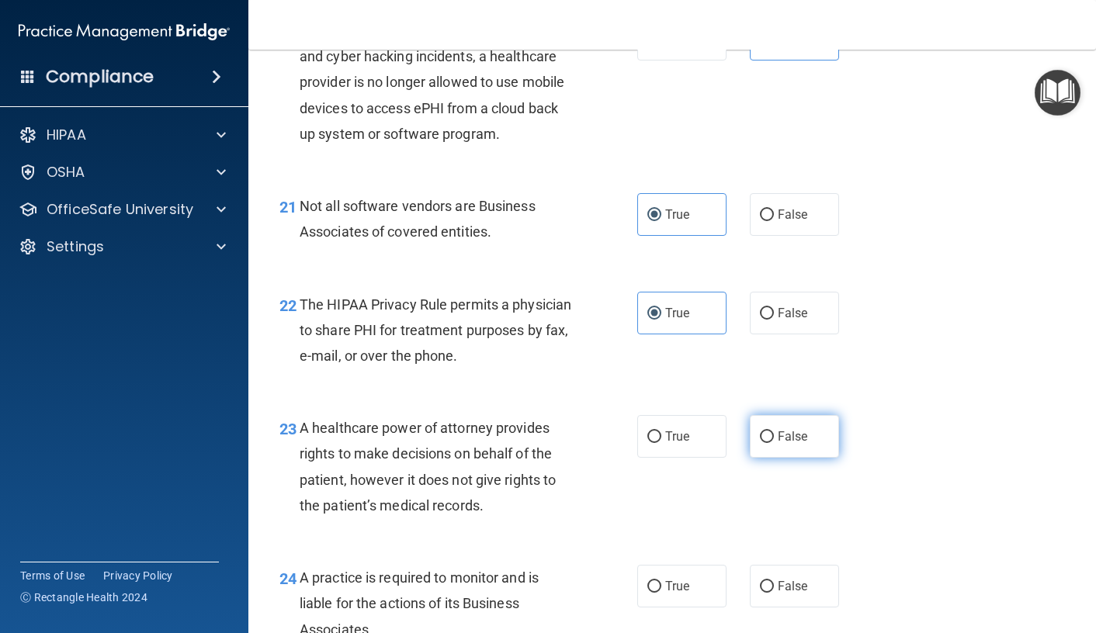
click at [789, 444] on span "False" at bounding box center [793, 436] width 30 height 15
click at [774, 443] on input "False" at bounding box center [767, 438] width 14 height 12
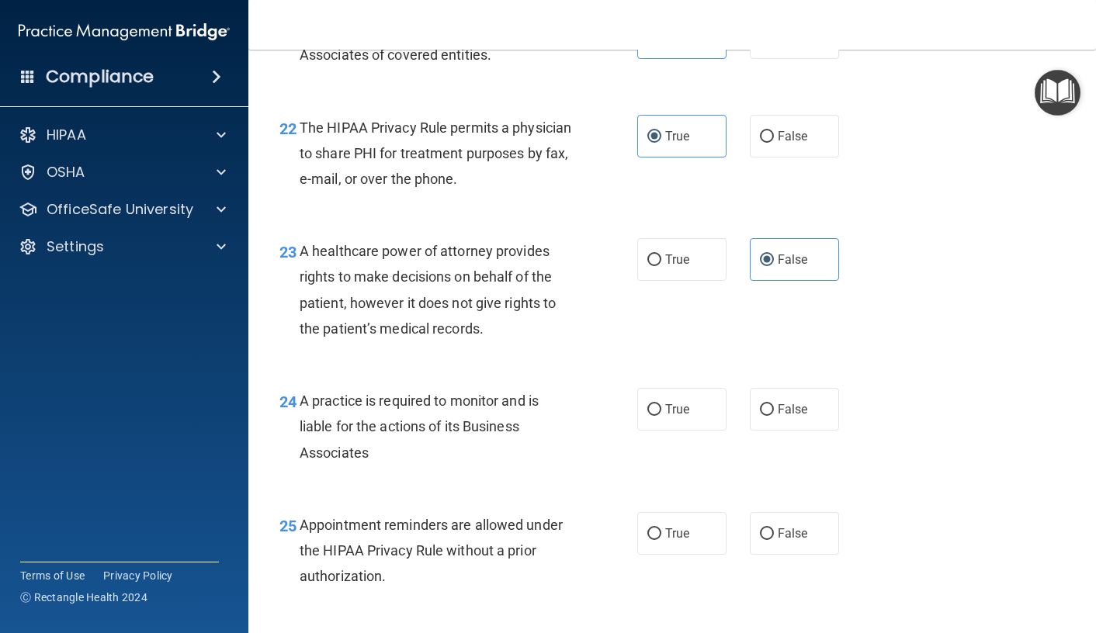
scroll to position [3182, 0]
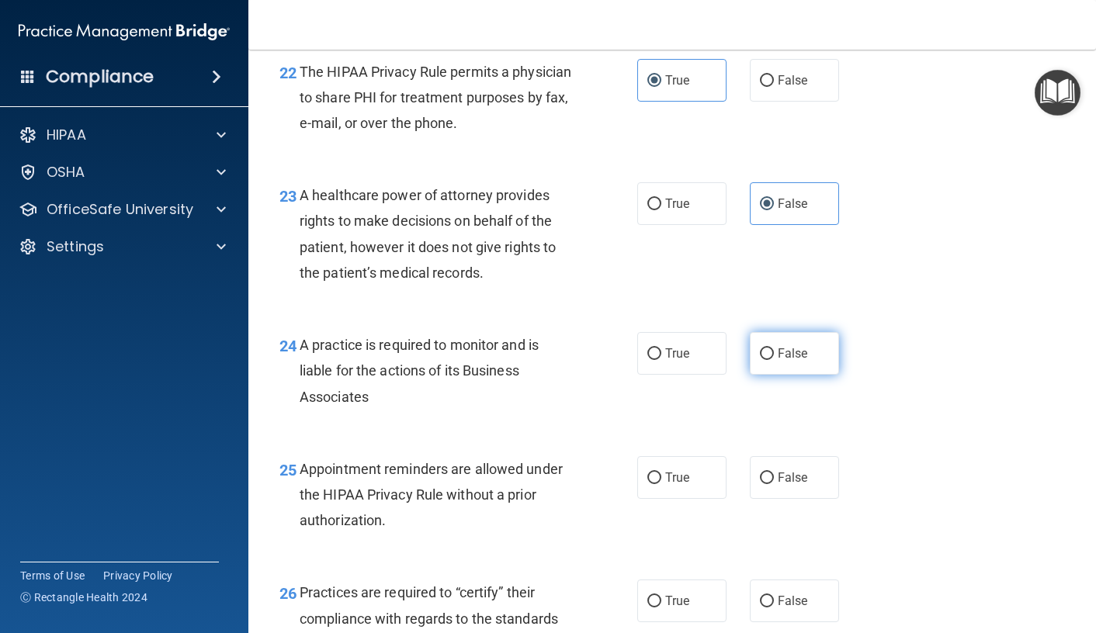
click at [778, 361] on span "False" at bounding box center [793, 353] width 30 height 15
click at [774, 360] on input "False" at bounding box center [767, 354] width 14 height 12
click at [653, 499] on label "True" at bounding box center [681, 477] width 89 height 43
click at [653, 484] on input "True" at bounding box center [654, 479] width 14 height 12
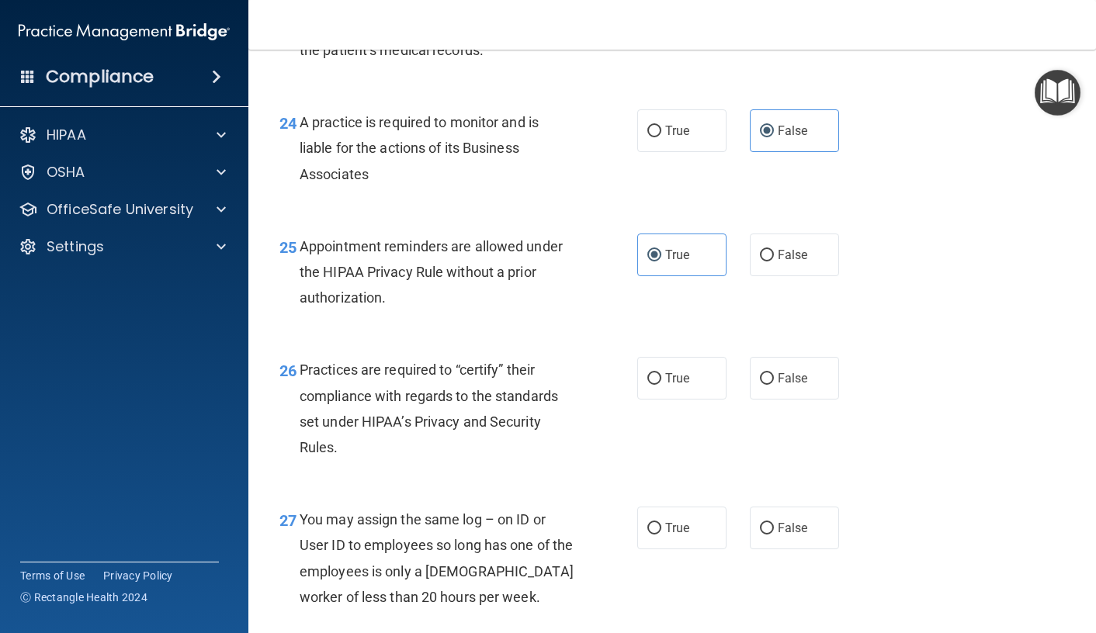
scroll to position [3493, 0]
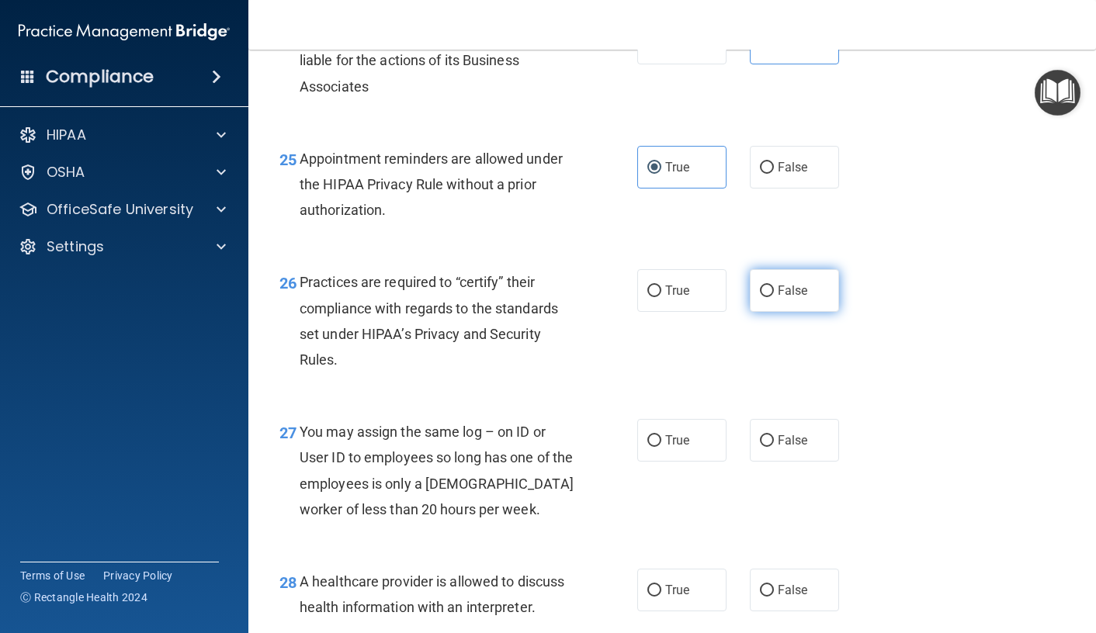
click at [785, 312] on label "False" at bounding box center [794, 290] width 89 height 43
click at [774, 297] on input "False" at bounding box center [767, 292] width 14 height 12
click at [676, 462] on label "True" at bounding box center [681, 440] width 89 height 43
click at [661, 447] on input "True" at bounding box center [654, 441] width 14 height 12
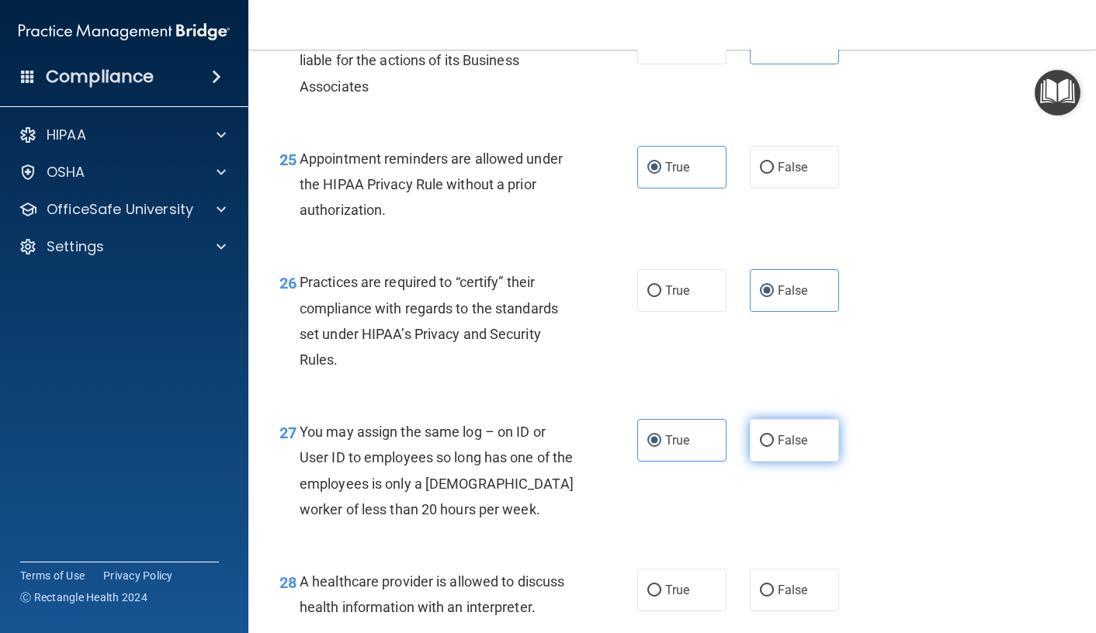
click at [767, 462] on label "False" at bounding box center [794, 440] width 89 height 43
click at [767, 447] on input "False" at bounding box center [767, 441] width 14 height 12
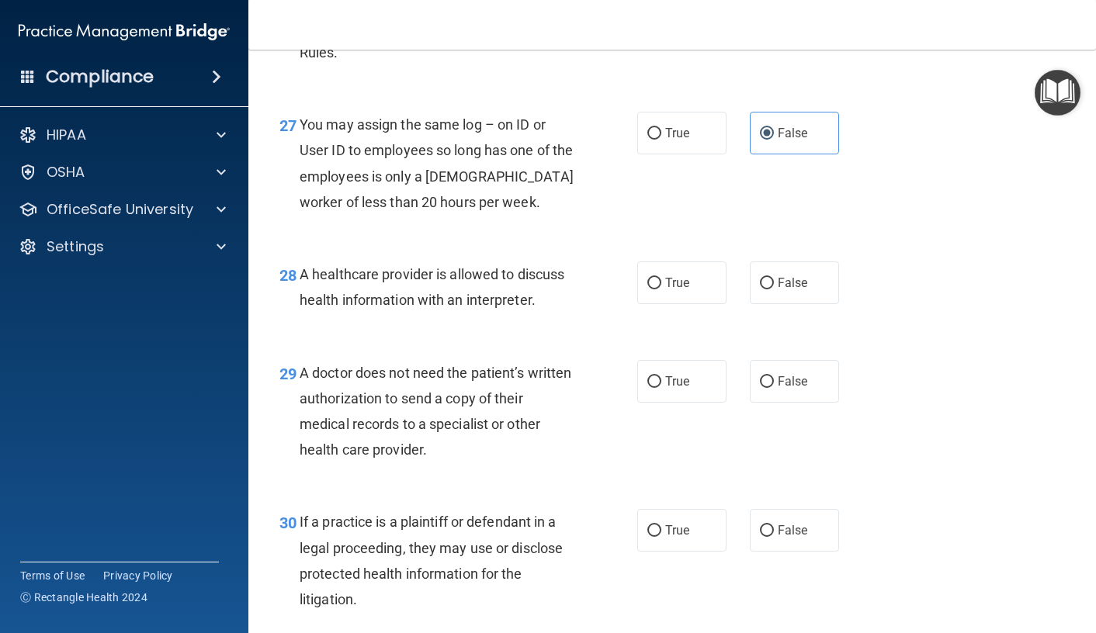
scroll to position [3803, 0]
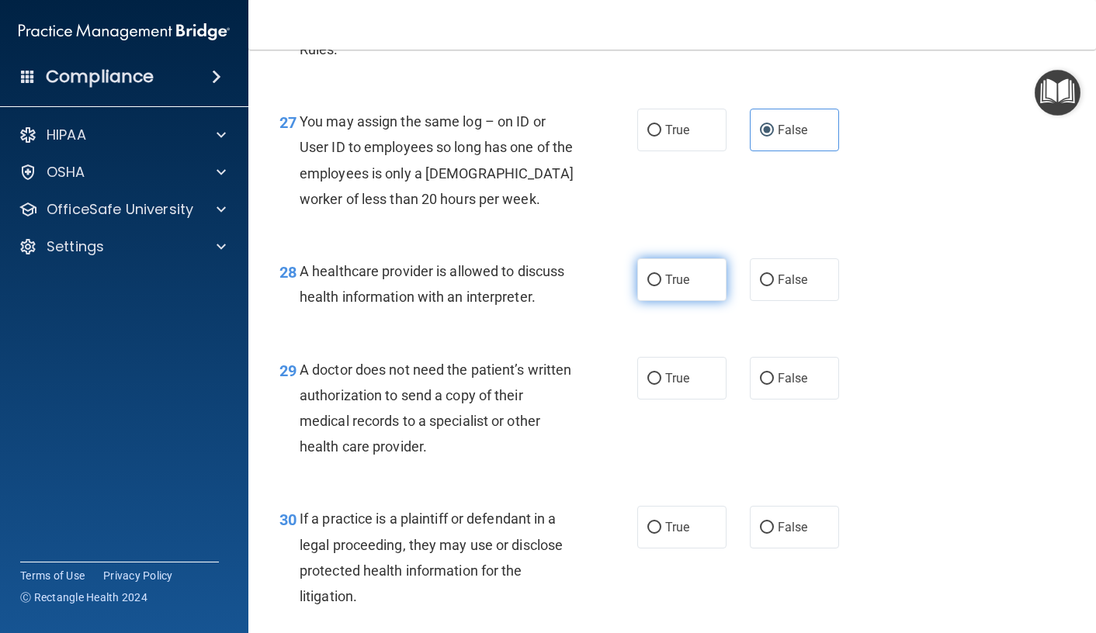
click at [676, 287] on span "True" at bounding box center [677, 279] width 24 height 15
click at [661, 286] on input "True" at bounding box center [654, 281] width 14 height 12
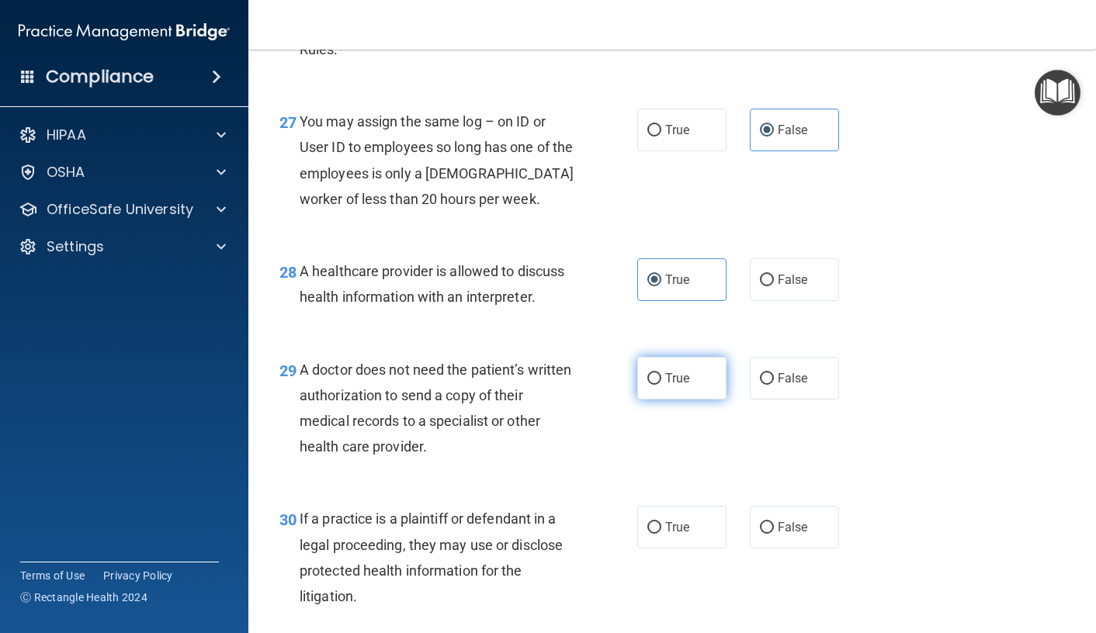
click at [677, 386] on span "True" at bounding box center [677, 378] width 24 height 15
click at [661, 385] on input "True" at bounding box center [654, 379] width 14 height 12
click at [654, 549] on label "True" at bounding box center [681, 527] width 89 height 43
click at [654, 534] on input "True" at bounding box center [654, 528] width 14 height 12
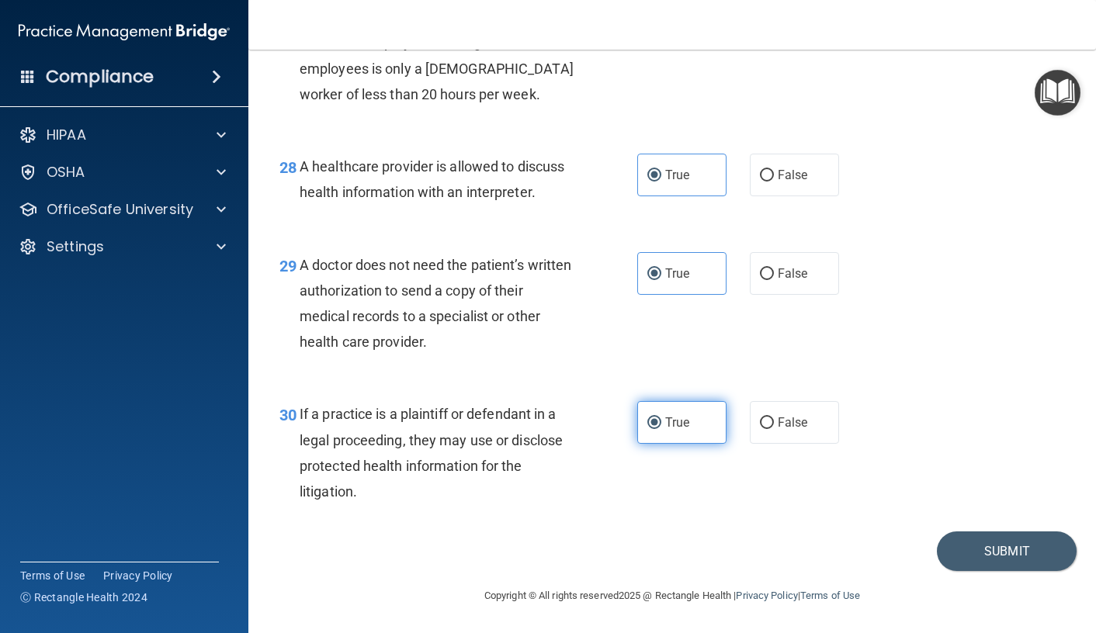
scroll to position [3959, 0]
click at [967, 557] on button "Submit" at bounding box center [1007, 552] width 140 height 40
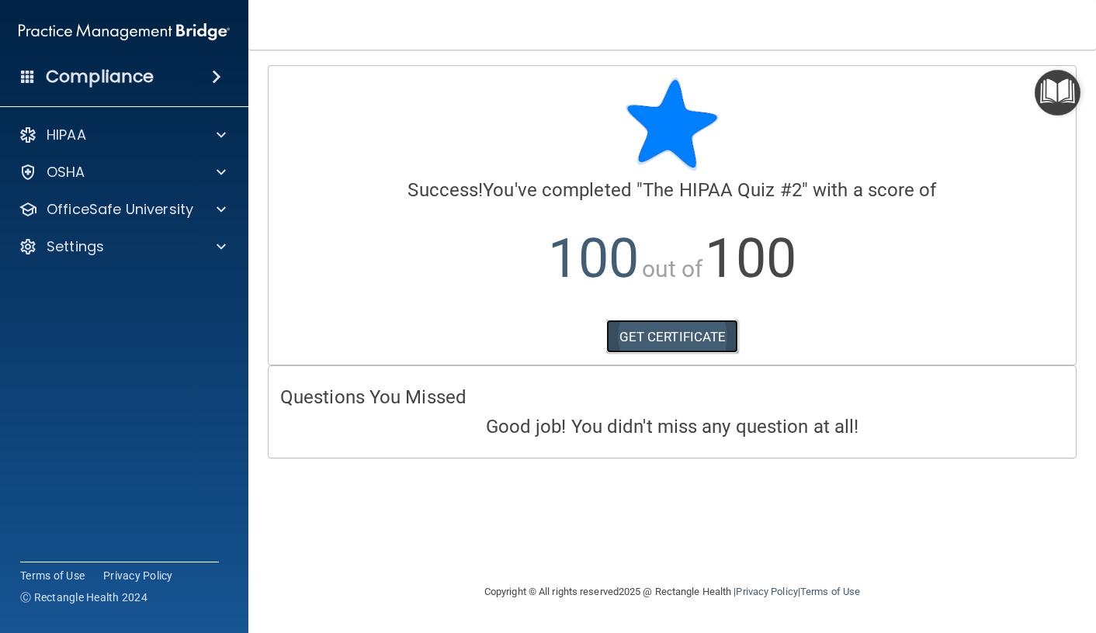
click at [685, 335] on link "GET CERTIFICATE" at bounding box center [672, 337] width 133 height 34
click at [123, 131] on div "HIPAA" at bounding box center [103, 135] width 192 height 19
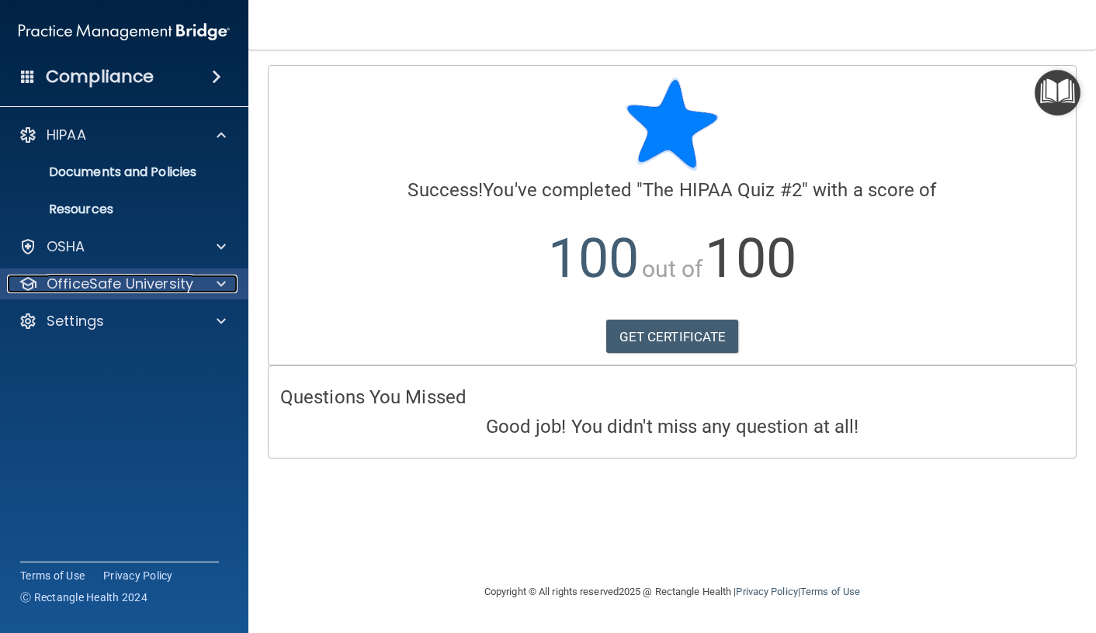
click at [120, 291] on p "OfficeSafe University" at bounding box center [120, 284] width 147 height 19
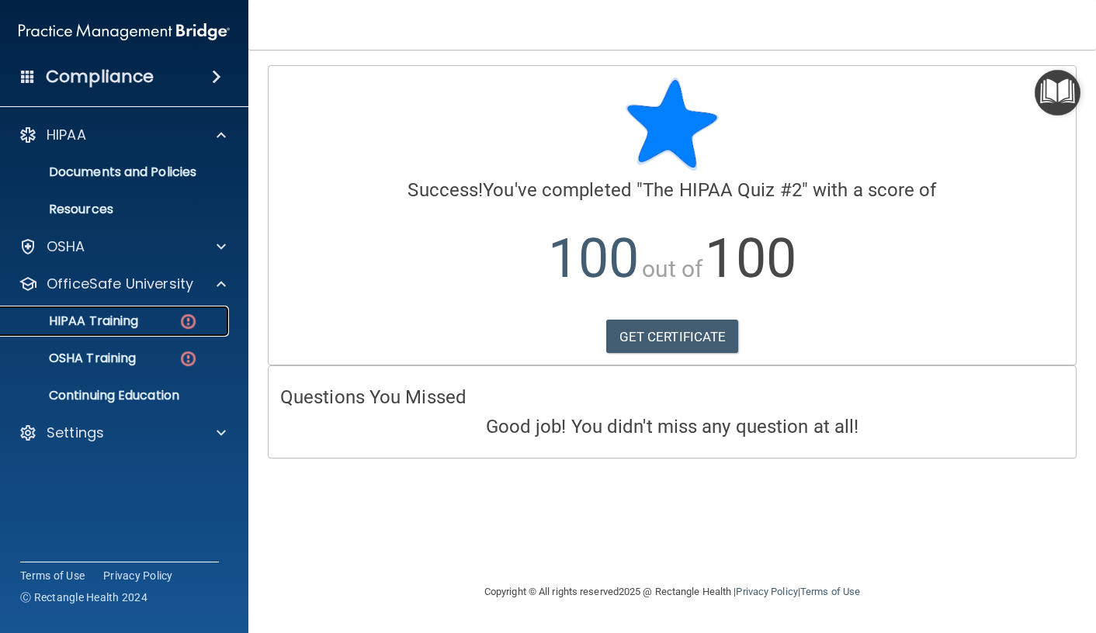
click at [141, 324] on div "HIPAA Training" at bounding box center [116, 322] width 212 height 16
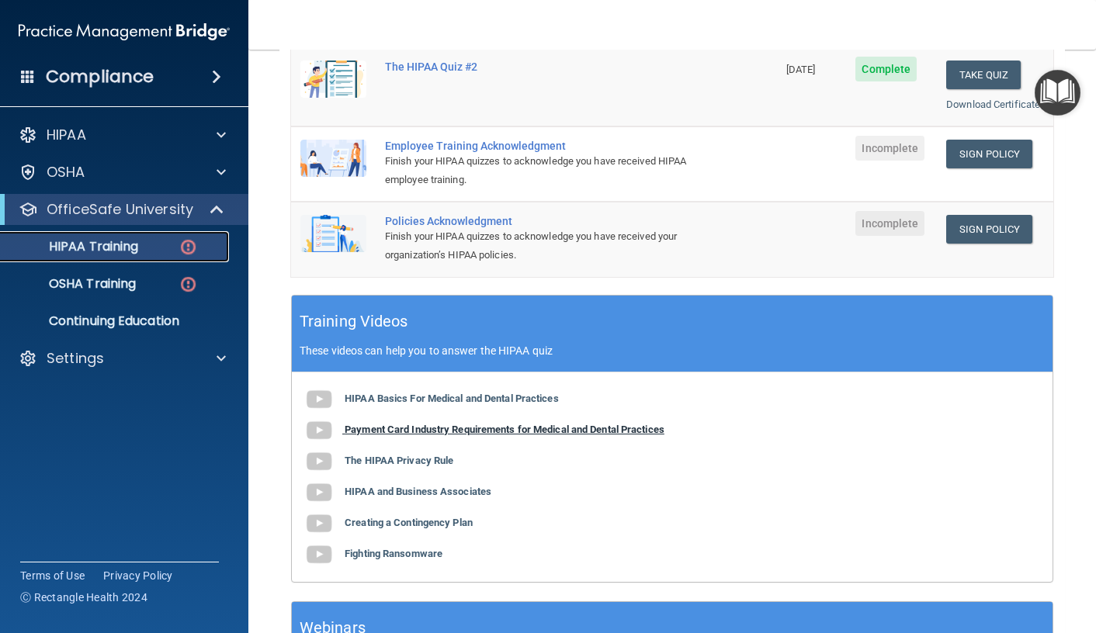
scroll to position [466, 0]
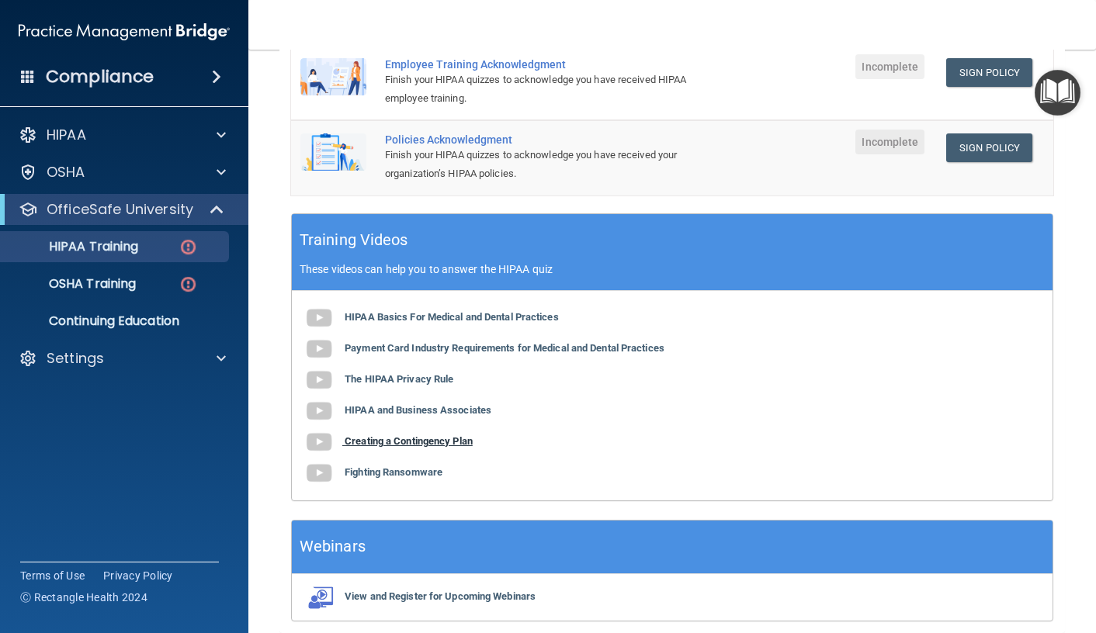
click at [420, 441] on b "Creating a Contingency Plan" at bounding box center [409, 441] width 128 height 12
click at [116, 292] on p "OSHA Training" at bounding box center [73, 284] width 126 height 16
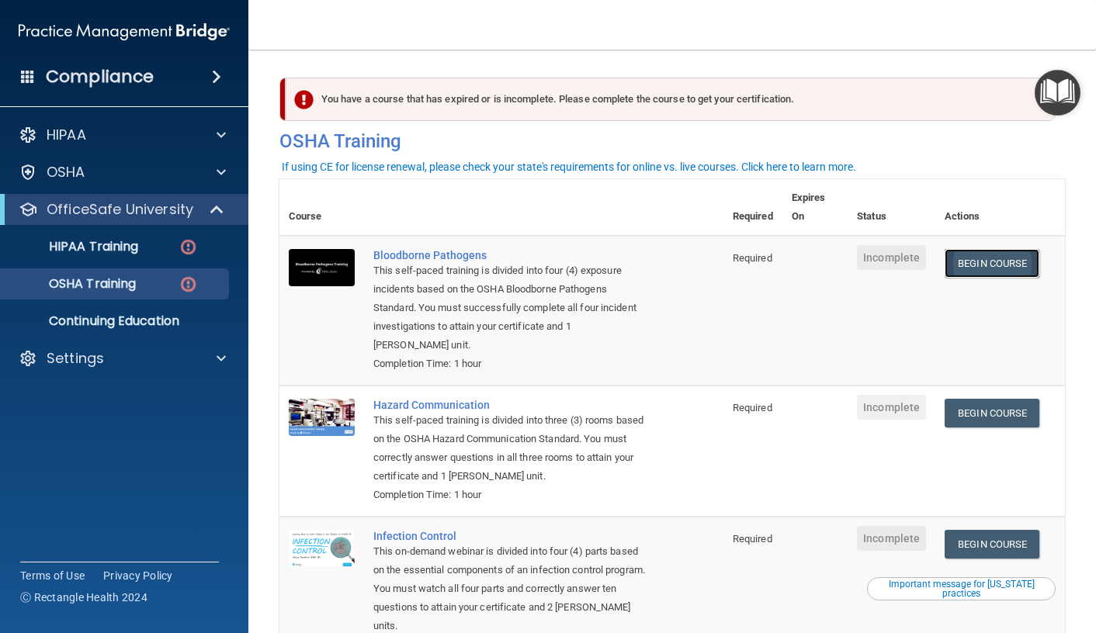
click at [985, 262] on link "Begin Course" at bounding box center [992, 263] width 95 height 29
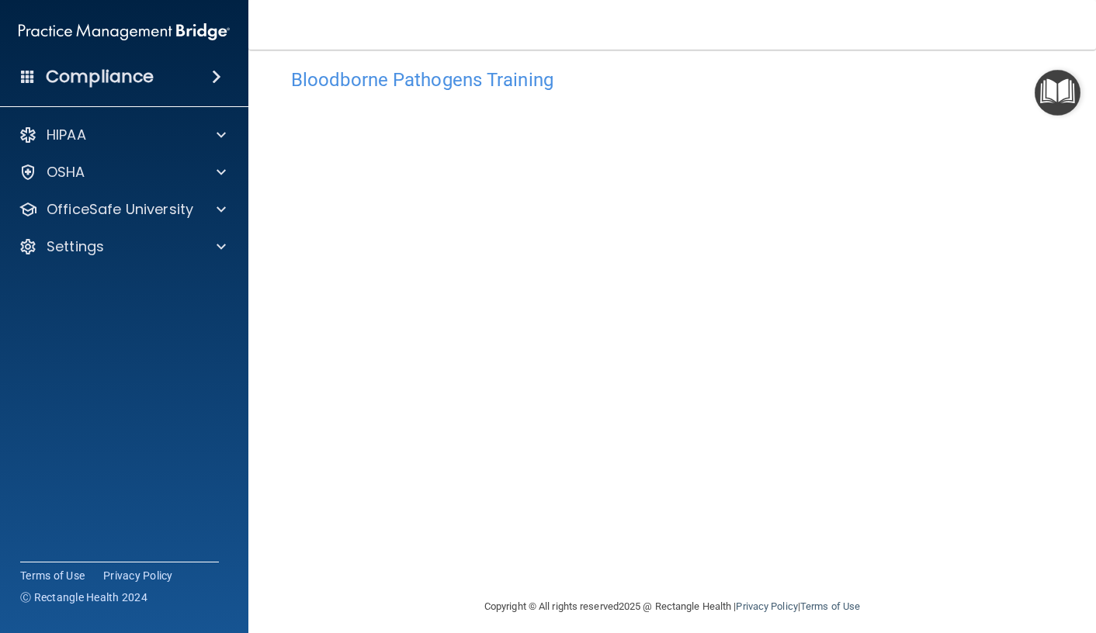
scroll to position [31, 0]
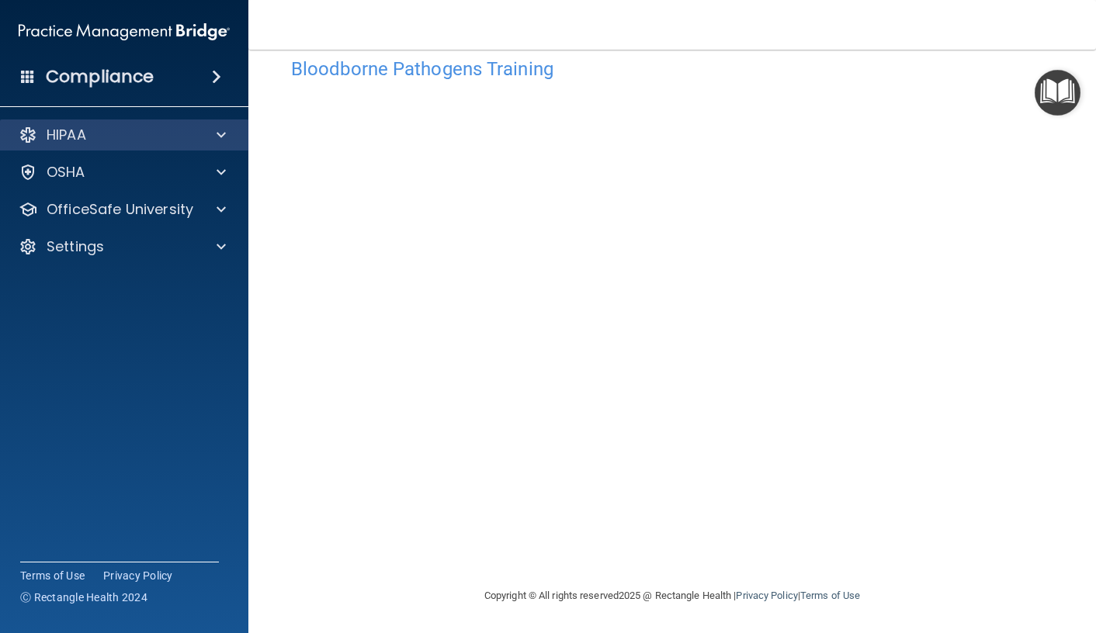
click at [136, 145] on div "HIPAA" at bounding box center [124, 135] width 249 height 31
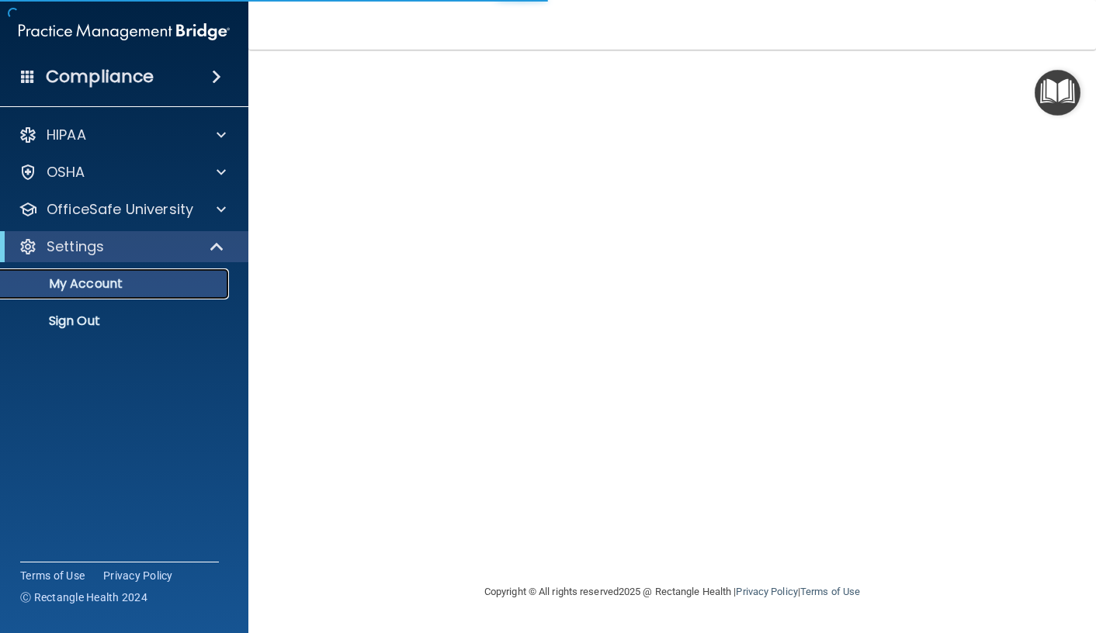
click at [72, 279] on p "My Account" at bounding box center [116, 284] width 212 height 16
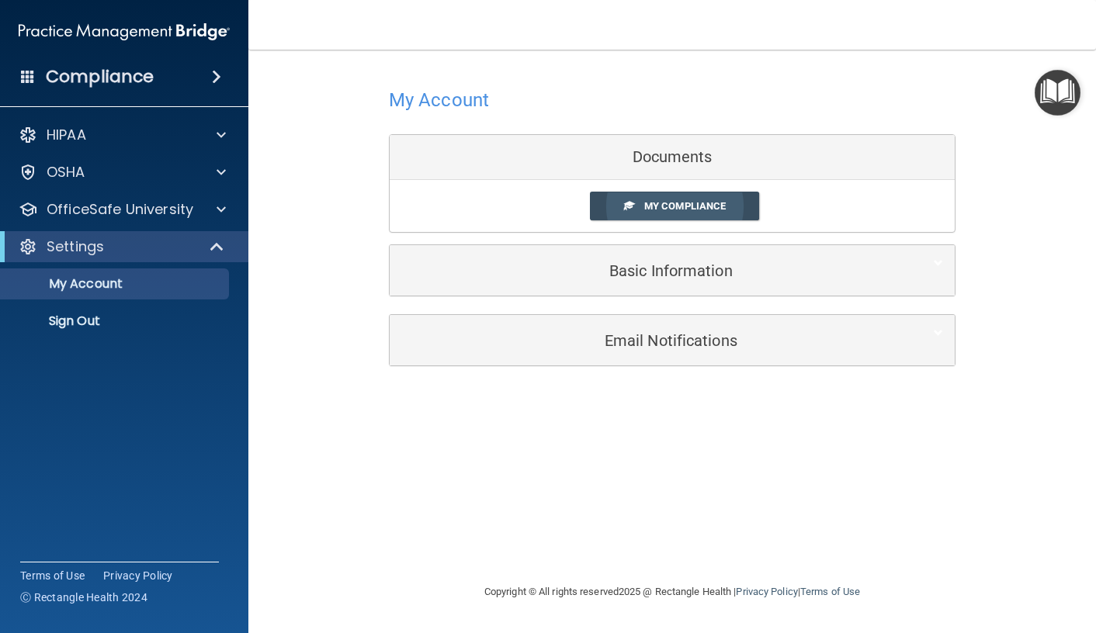
click at [673, 202] on span "My Compliance" at bounding box center [684, 206] width 81 height 12
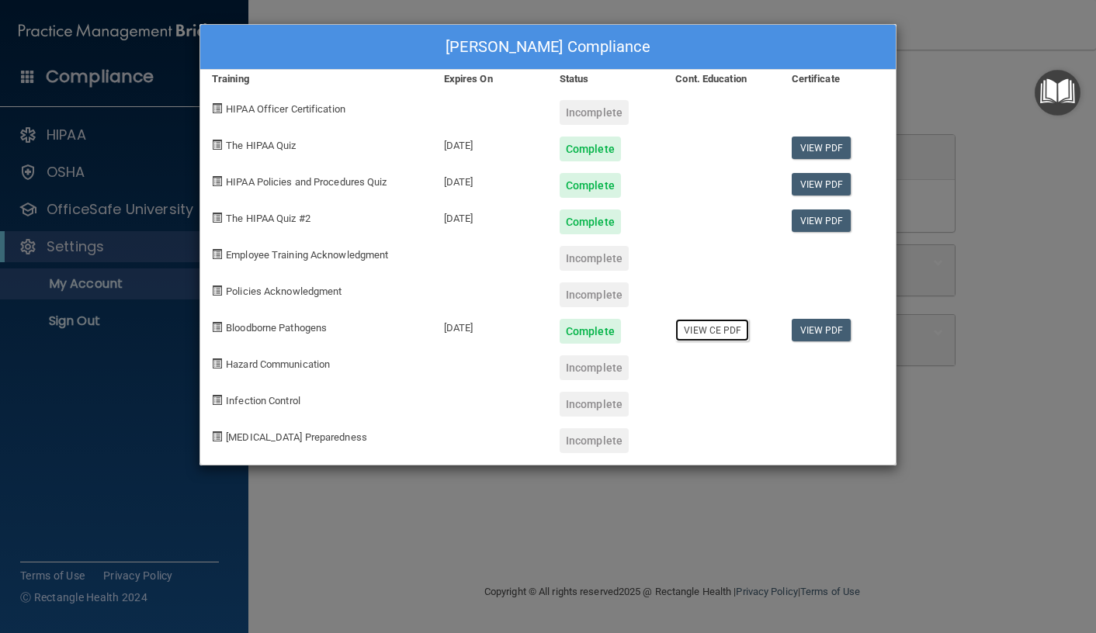
click at [717, 330] on link "View CE PDF" at bounding box center [712, 330] width 74 height 23
click at [394, 331] on div "Bloodborne Pathogens" at bounding box center [316, 325] width 232 height 36
click at [696, 333] on link "View CE PDF" at bounding box center [712, 330] width 74 height 23
click at [818, 217] on link "View PDF" at bounding box center [822, 221] width 60 height 23
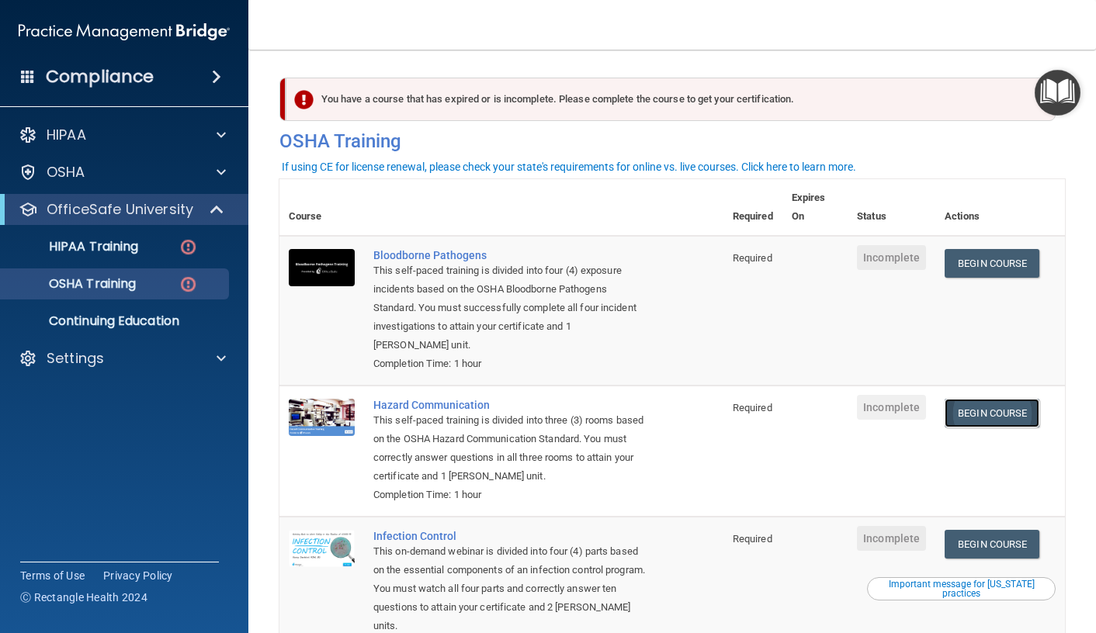
click at [983, 399] on link "Begin Course" at bounding box center [992, 413] width 95 height 29
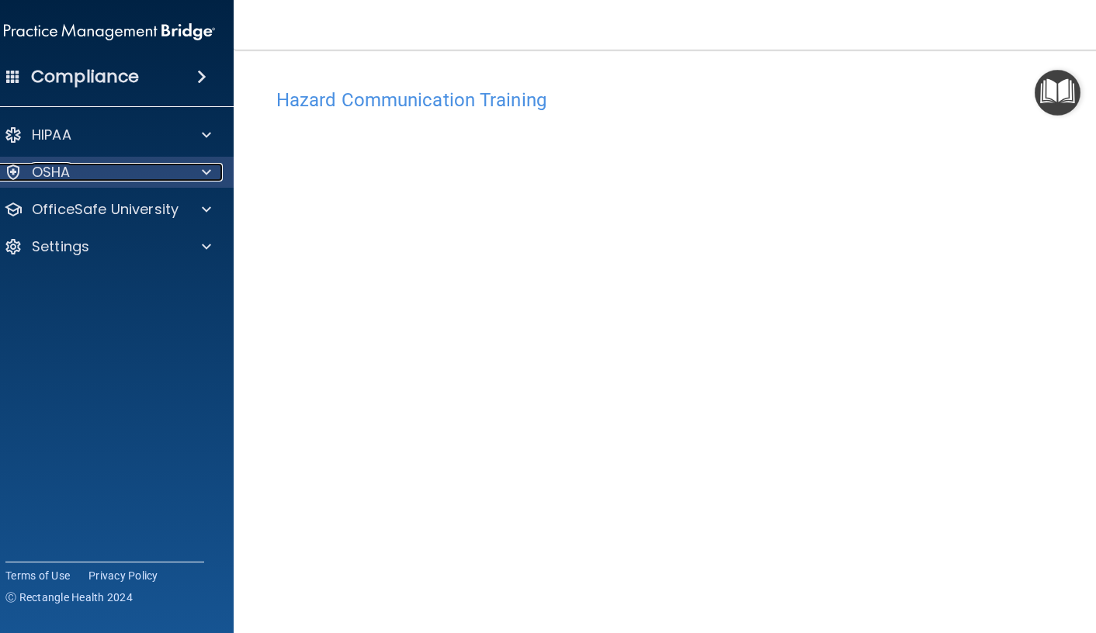
click at [114, 180] on div "OSHA" at bounding box center [88, 172] width 192 height 19
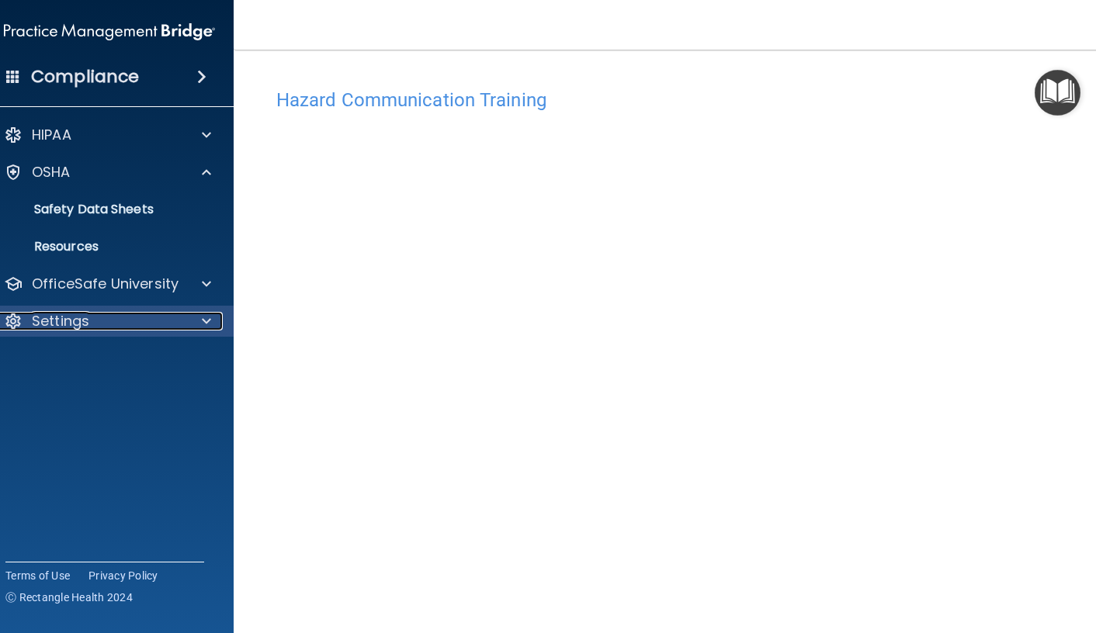
click at [75, 312] on p "Settings" at bounding box center [60, 321] width 57 height 19
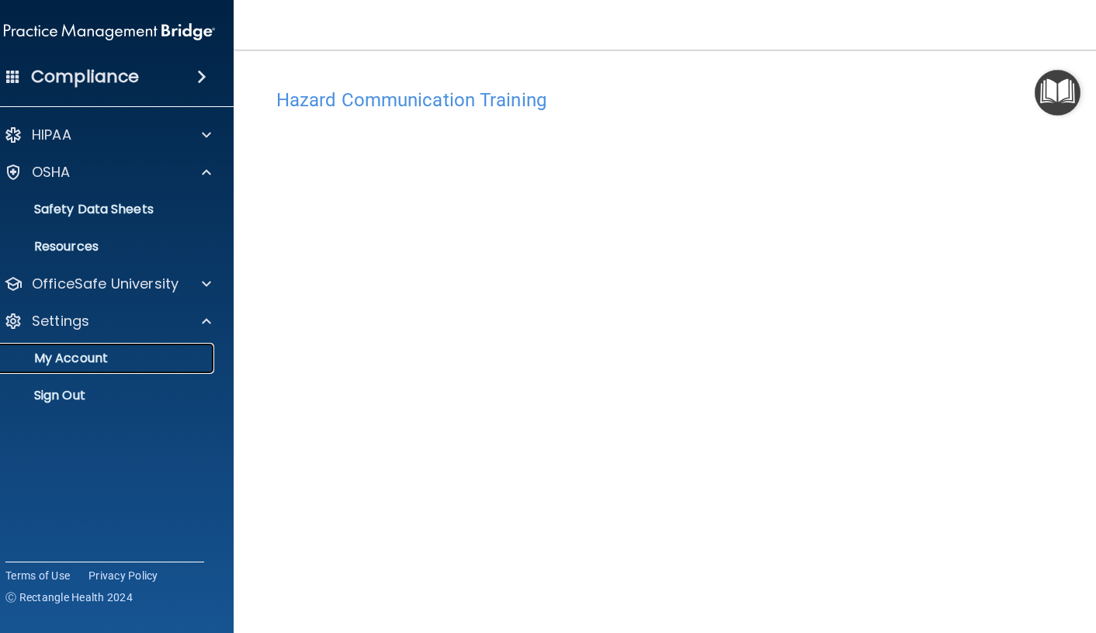
click at [65, 359] on p "My Account" at bounding box center [101, 359] width 212 height 16
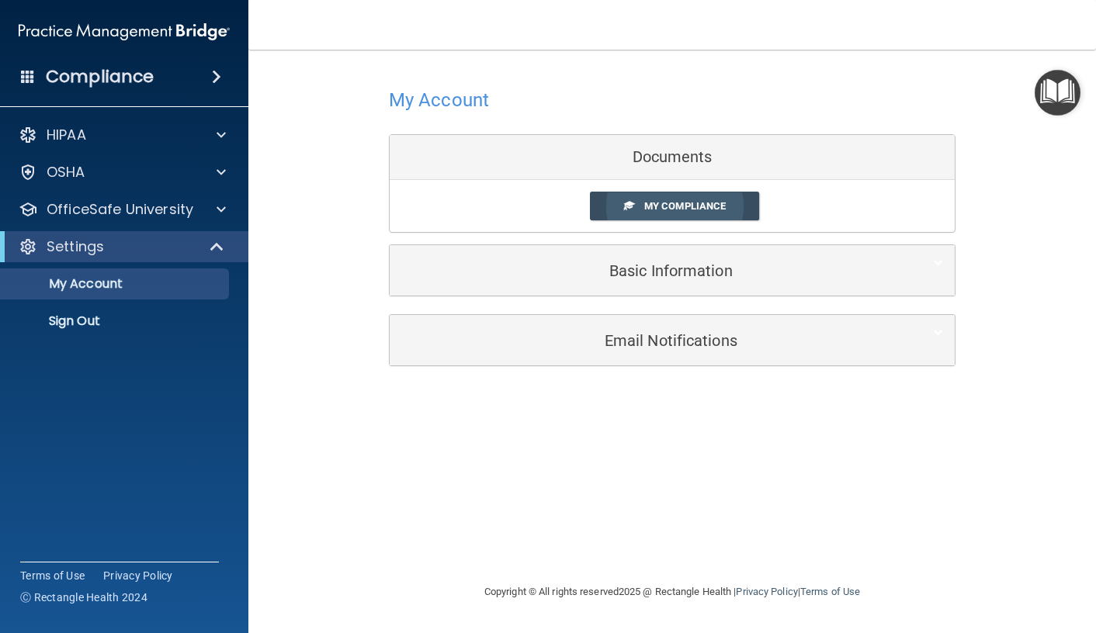
click at [667, 202] on span "My Compliance" at bounding box center [684, 206] width 81 height 12
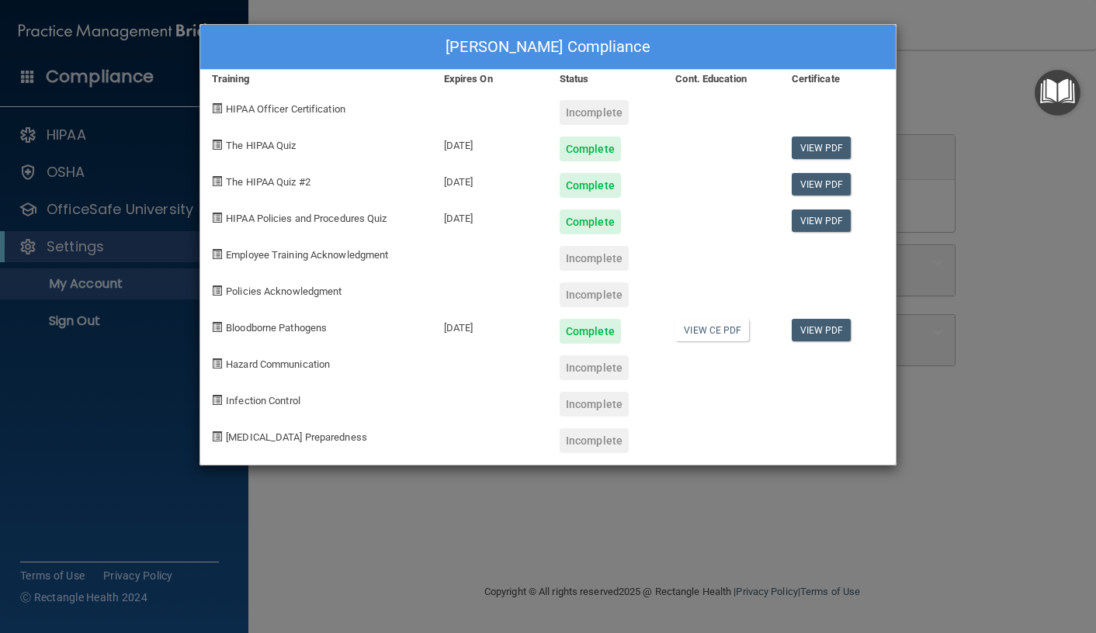
click at [1004, 90] on div "[PERSON_NAME] Compliance Training Expires On Status Cont. Education Certificate…" at bounding box center [548, 316] width 1096 height 633
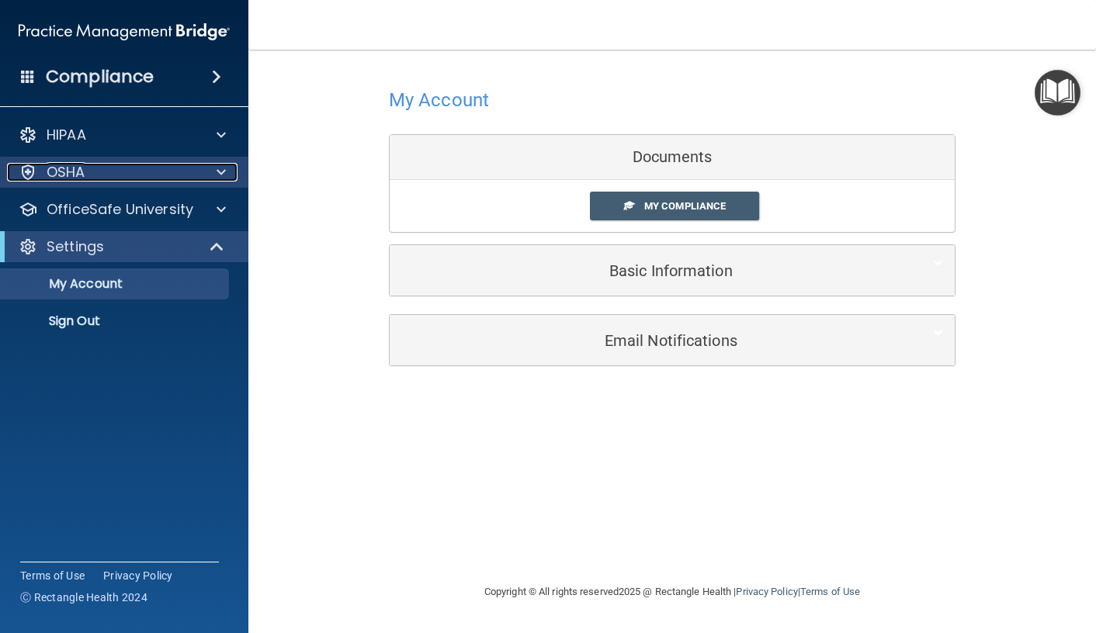
click at [95, 179] on div "OSHA" at bounding box center [103, 172] width 192 height 19
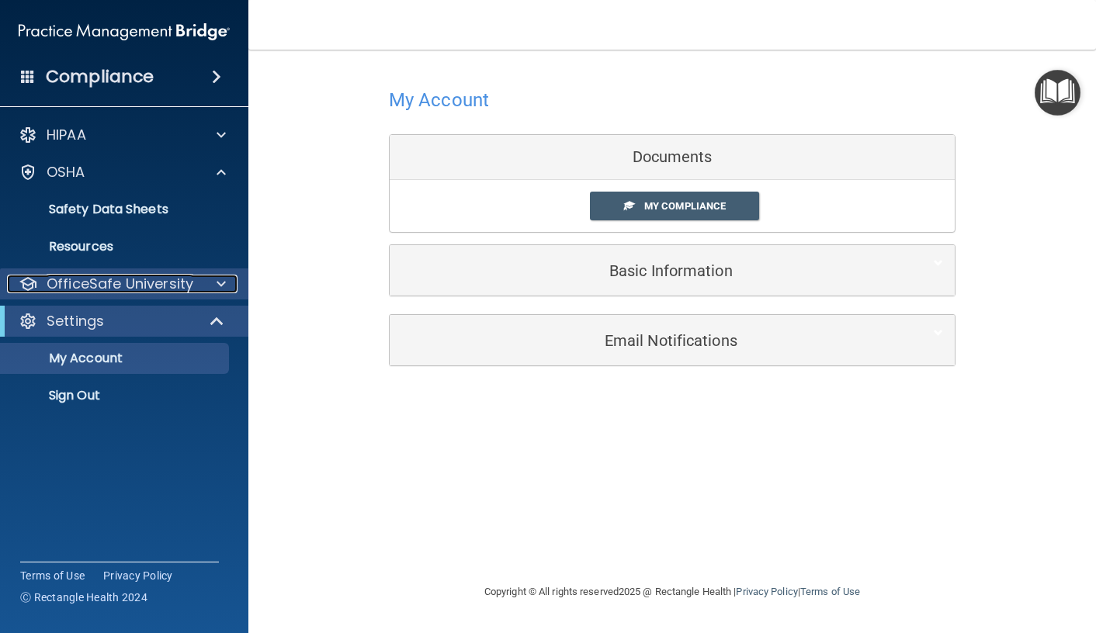
click at [109, 286] on p "OfficeSafe University" at bounding box center [120, 284] width 147 height 19
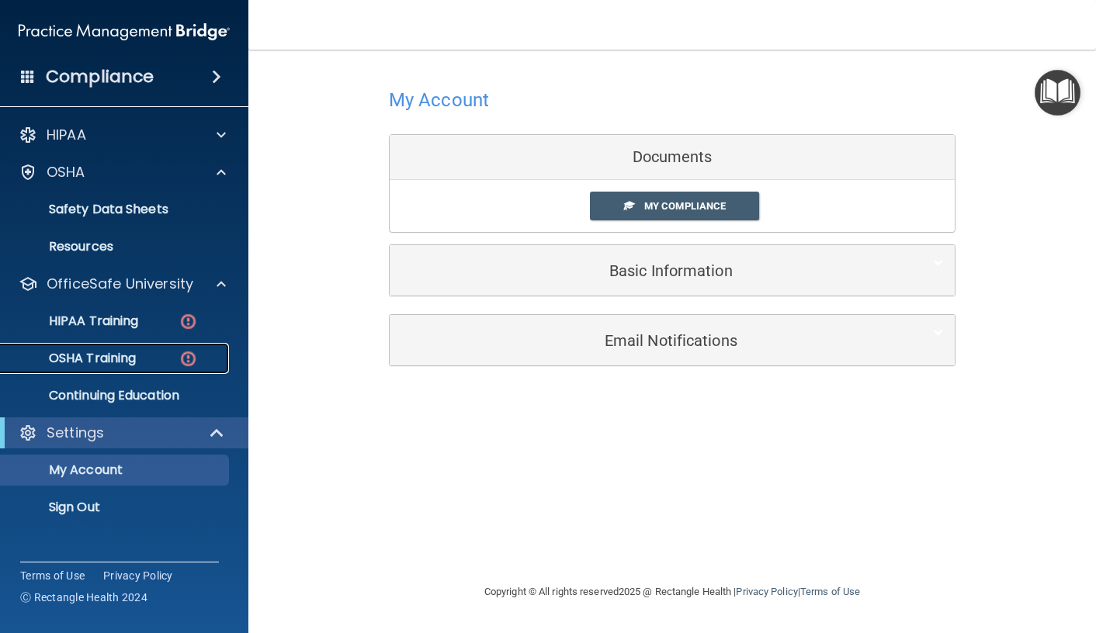
click at [81, 355] on p "OSHA Training" at bounding box center [73, 359] width 126 height 16
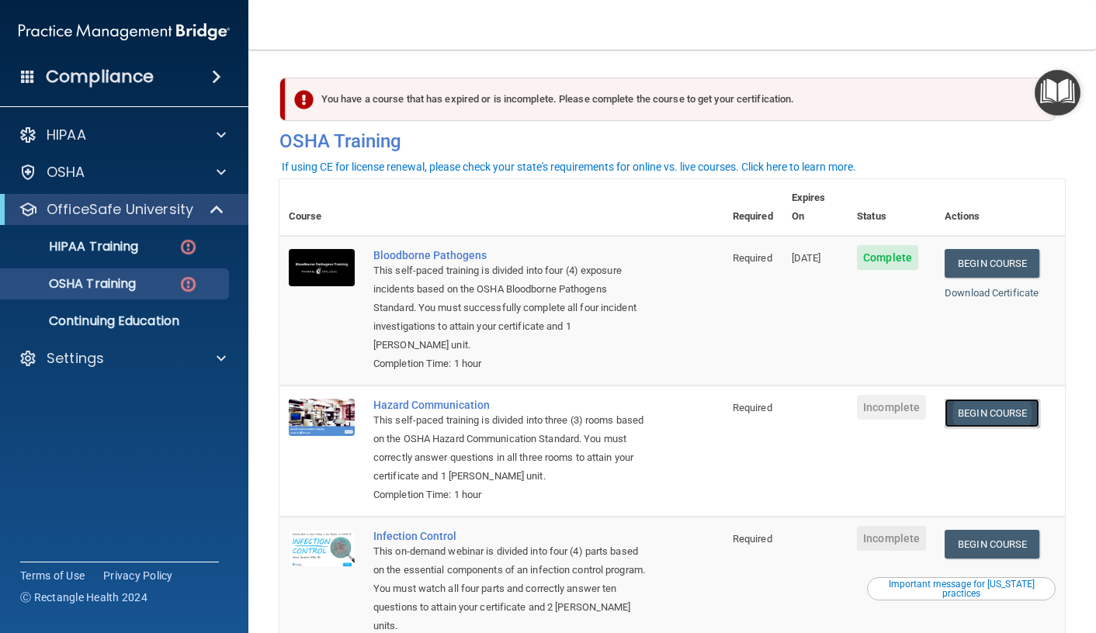
click at [985, 404] on link "Begin Course" at bounding box center [992, 413] width 95 height 29
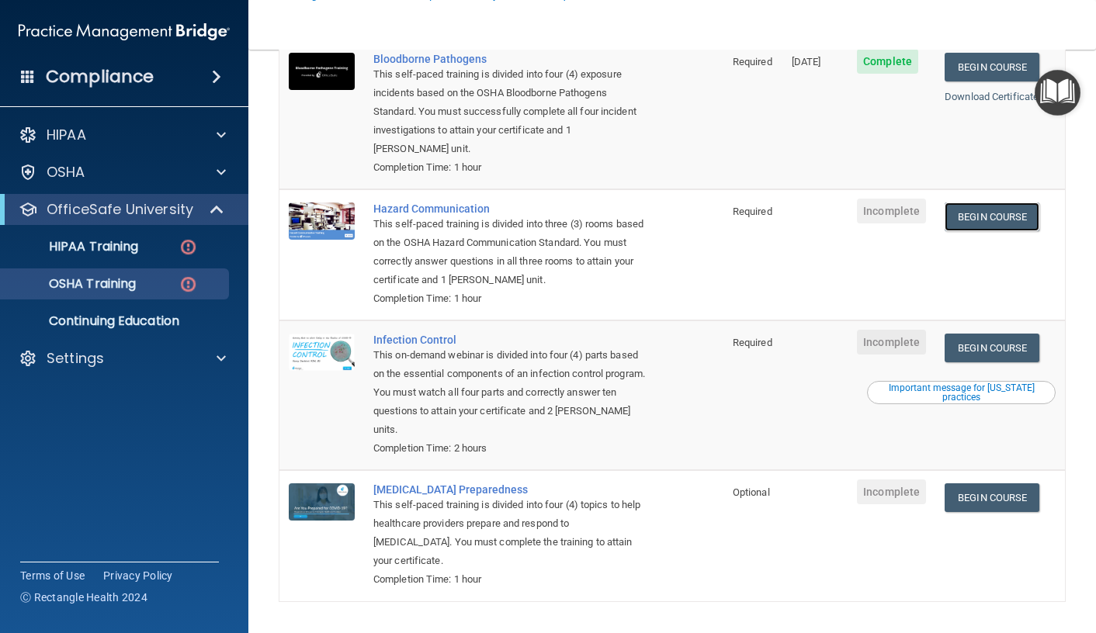
scroll to position [230, 0]
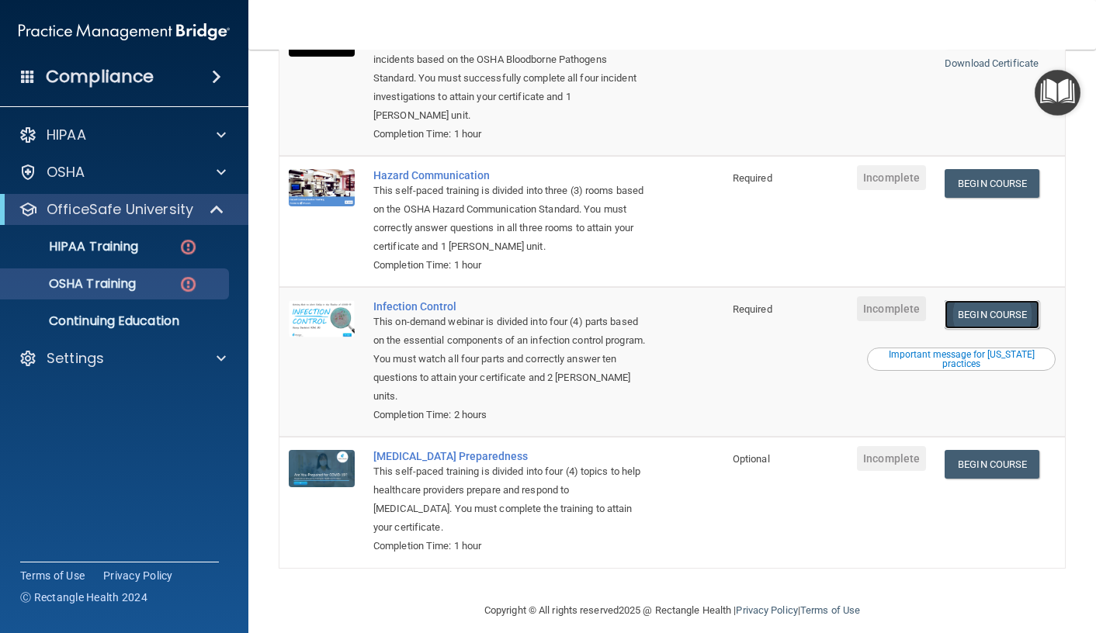
click at [1002, 300] on link "Begin Course" at bounding box center [992, 314] width 95 height 29
click at [102, 326] on p "Continuing Education" at bounding box center [116, 322] width 212 height 16
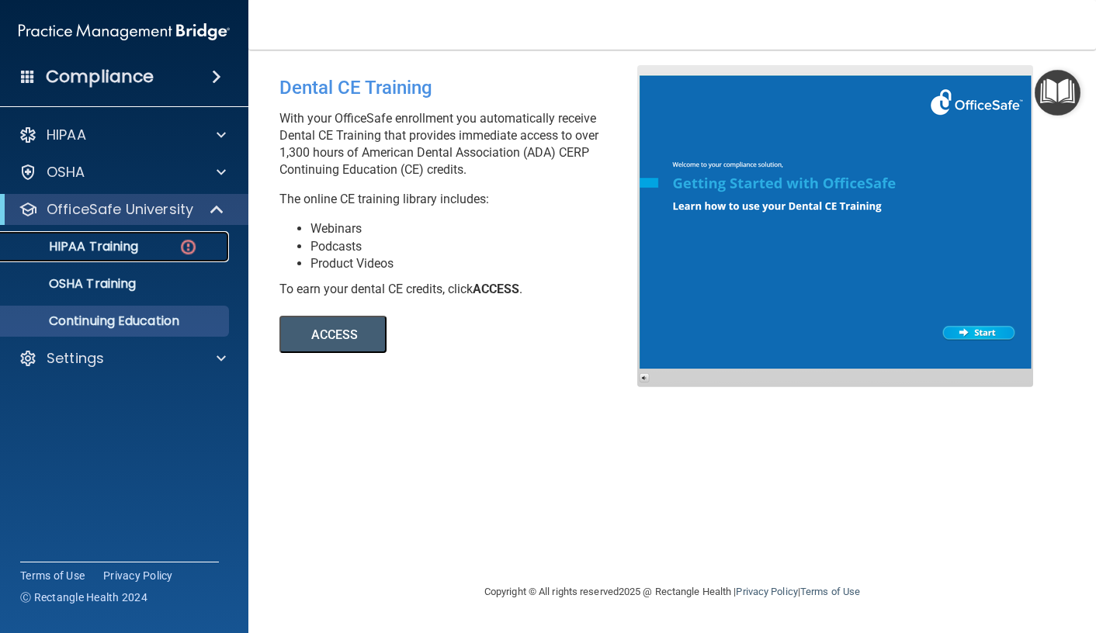
click at [124, 242] on p "HIPAA Training" at bounding box center [74, 247] width 128 height 16
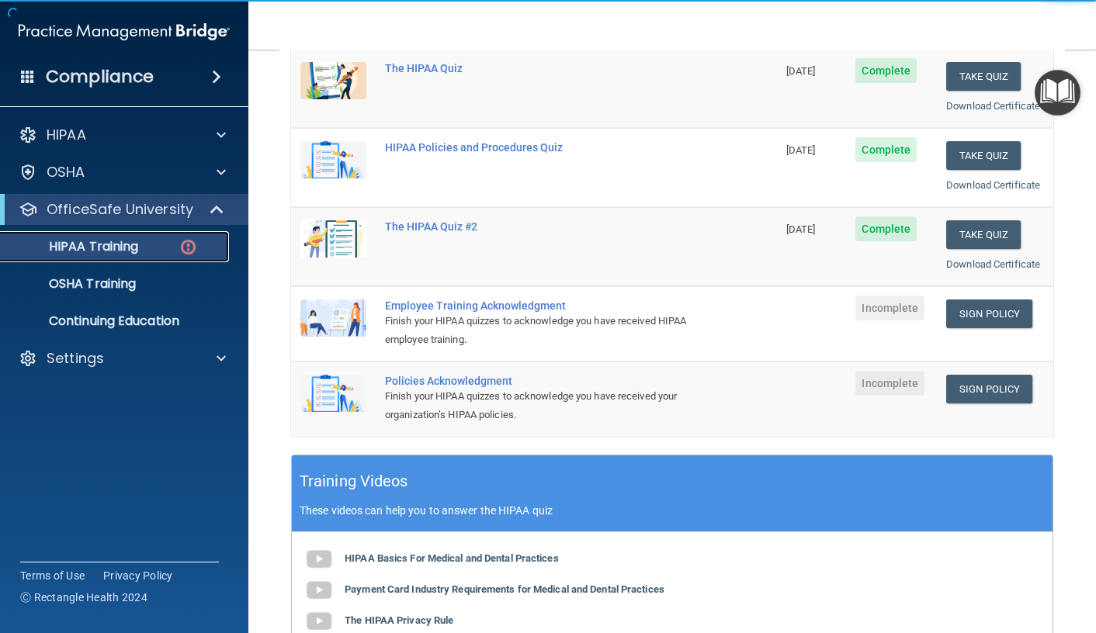
scroll to position [233, 0]
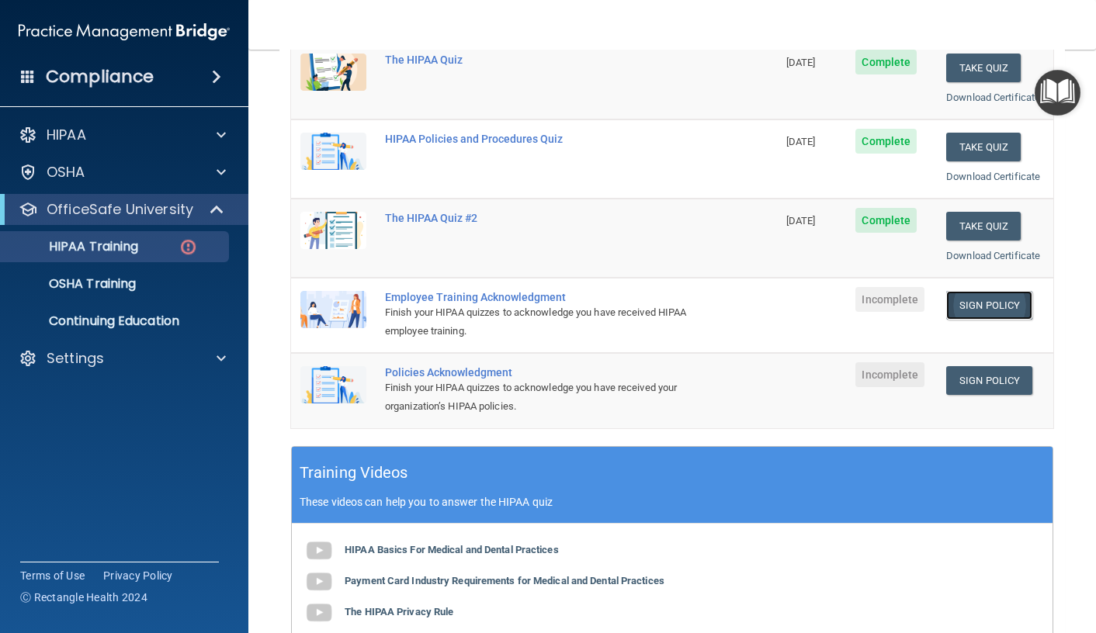
click at [955, 309] on link "Sign Policy" at bounding box center [989, 305] width 86 height 29
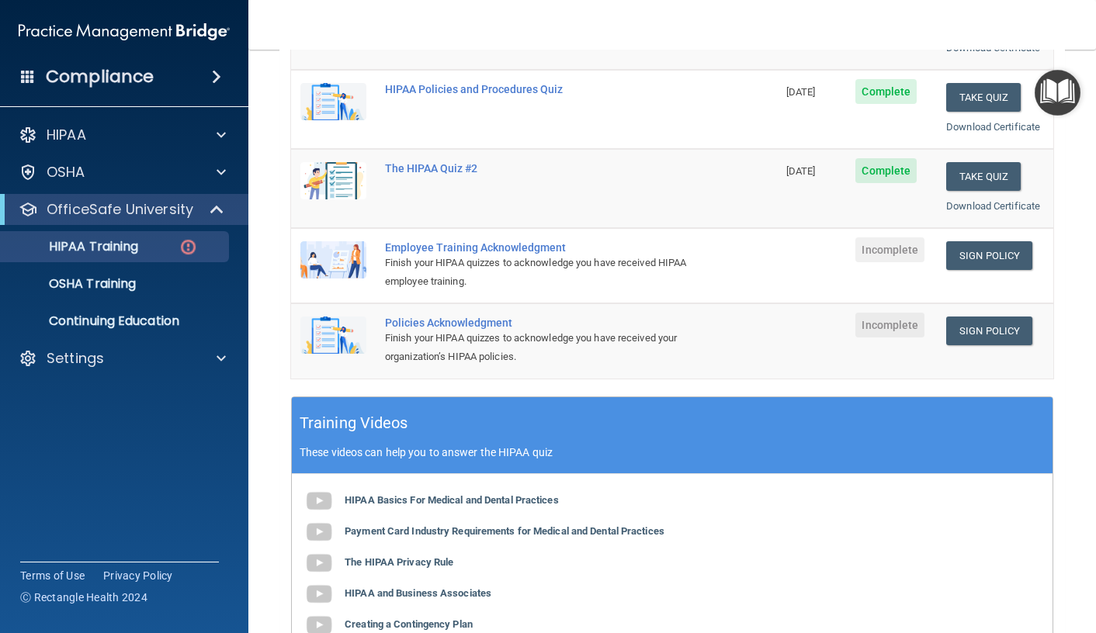
scroll to position [64, 0]
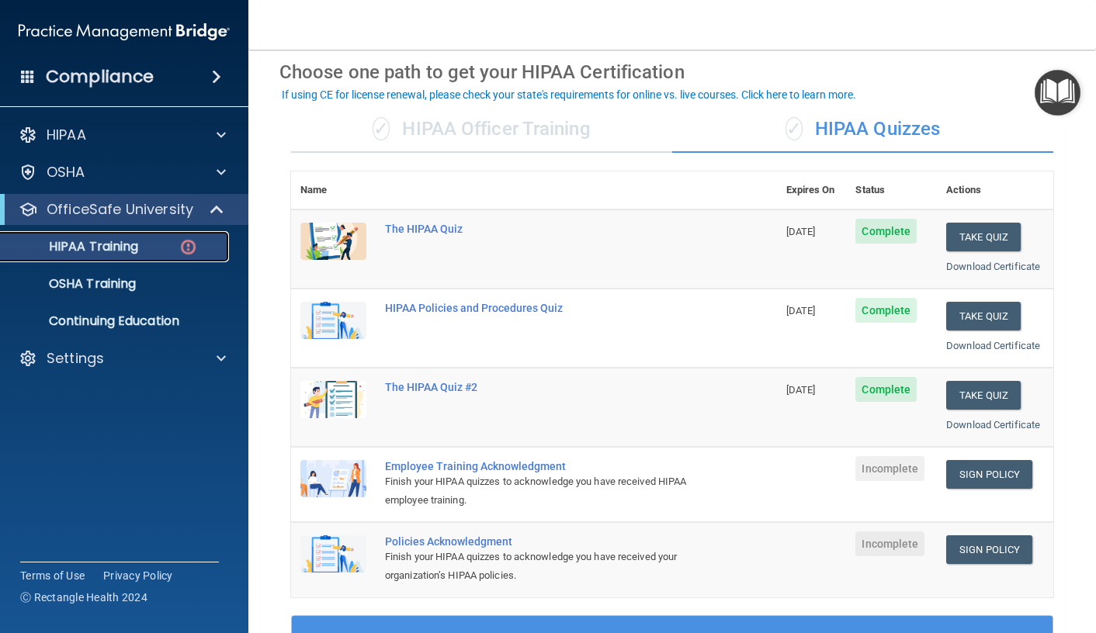
click at [138, 253] on p "HIPAA Training" at bounding box center [74, 247] width 128 height 16
click at [117, 279] on p "OSHA Training" at bounding box center [73, 284] width 126 height 16
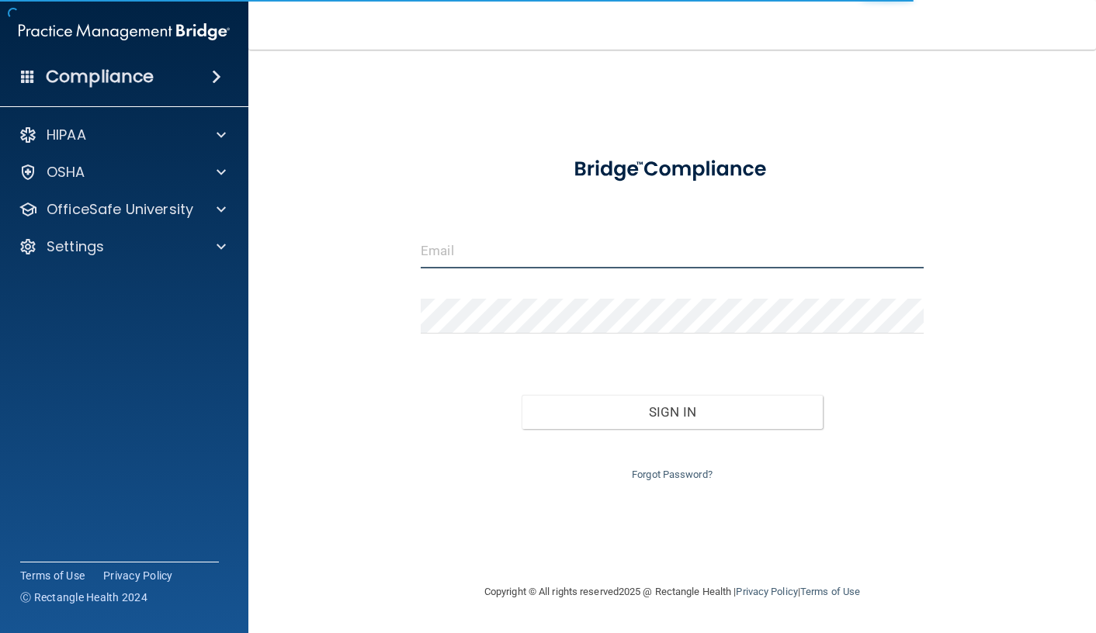
type input "[EMAIL_ADDRESS][DOMAIN_NAME]"
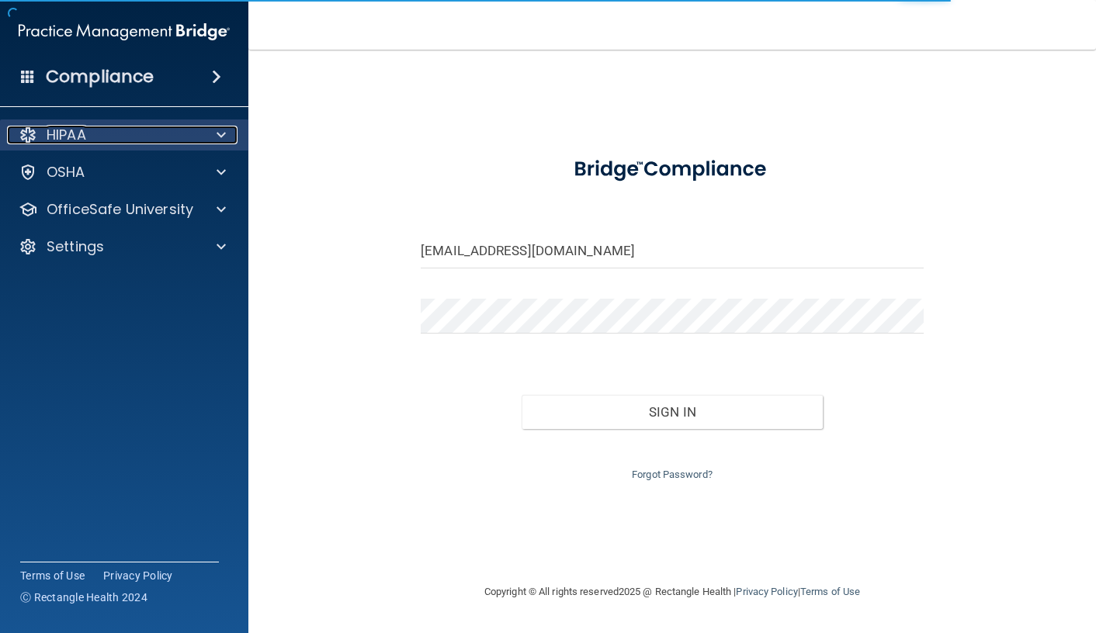
click at [118, 133] on div "HIPAA" at bounding box center [103, 135] width 192 height 19
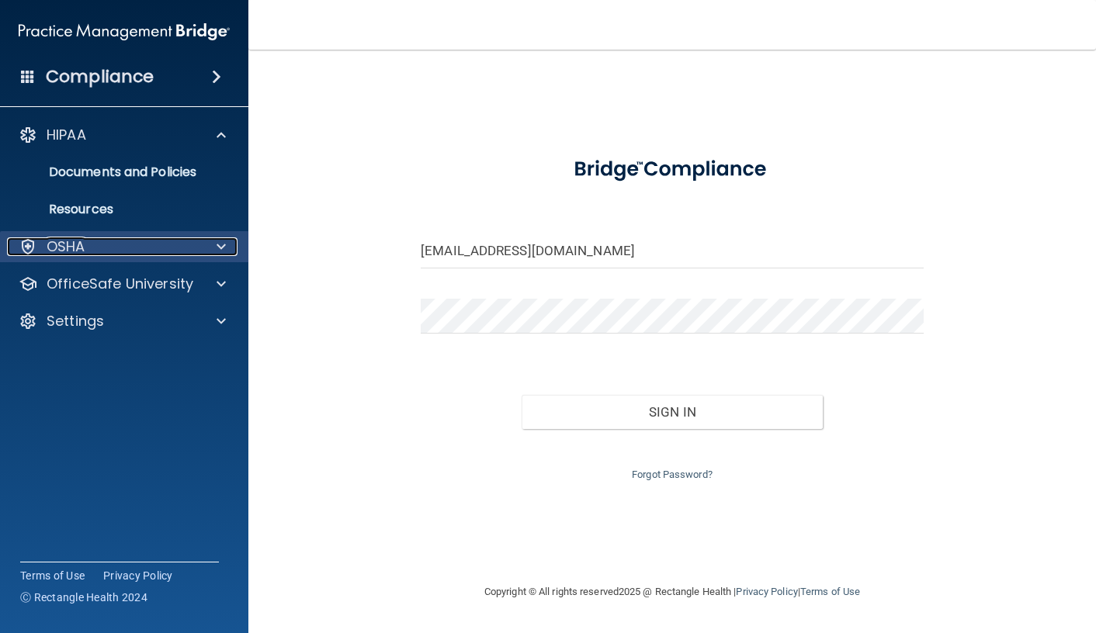
click at [104, 251] on div "OSHA" at bounding box center [103, 247] width 192 height 19
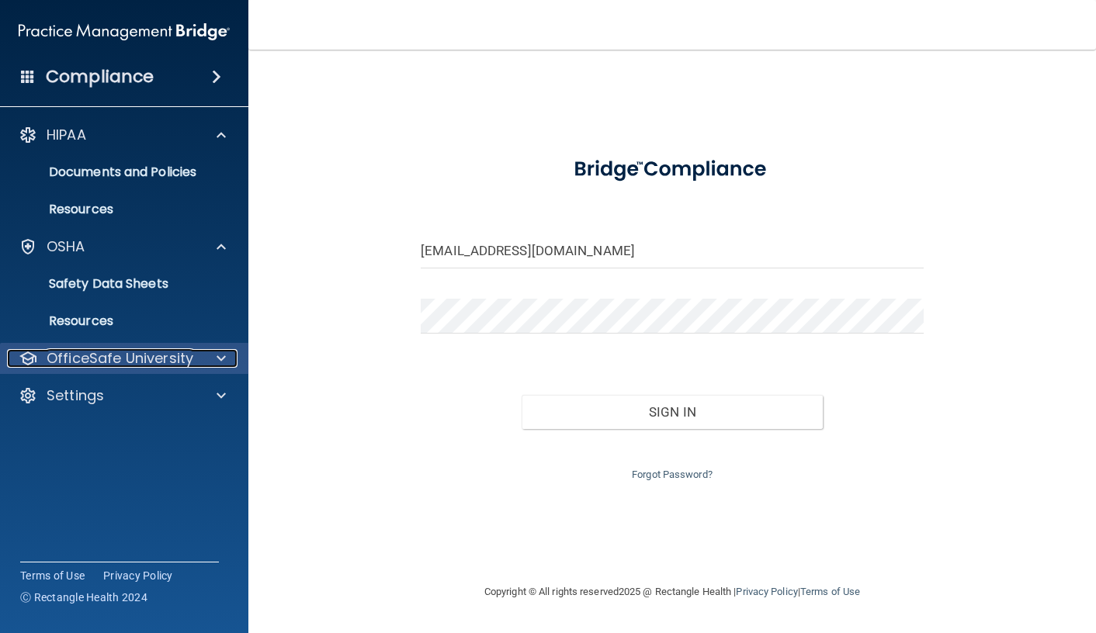
click at [111, 355] on p "OfficeSafe University" at bounding box center [120, 358] width 147 height 19
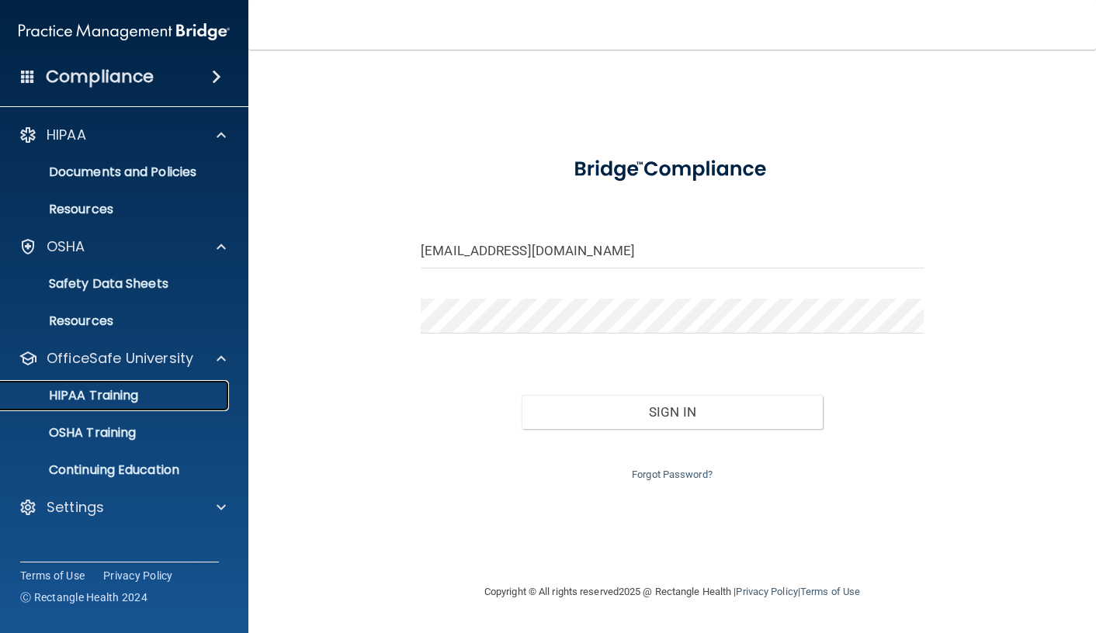
click at [122, 406] on link "HIPAA Training" at bounding box center [106, 395] width 244 height 31
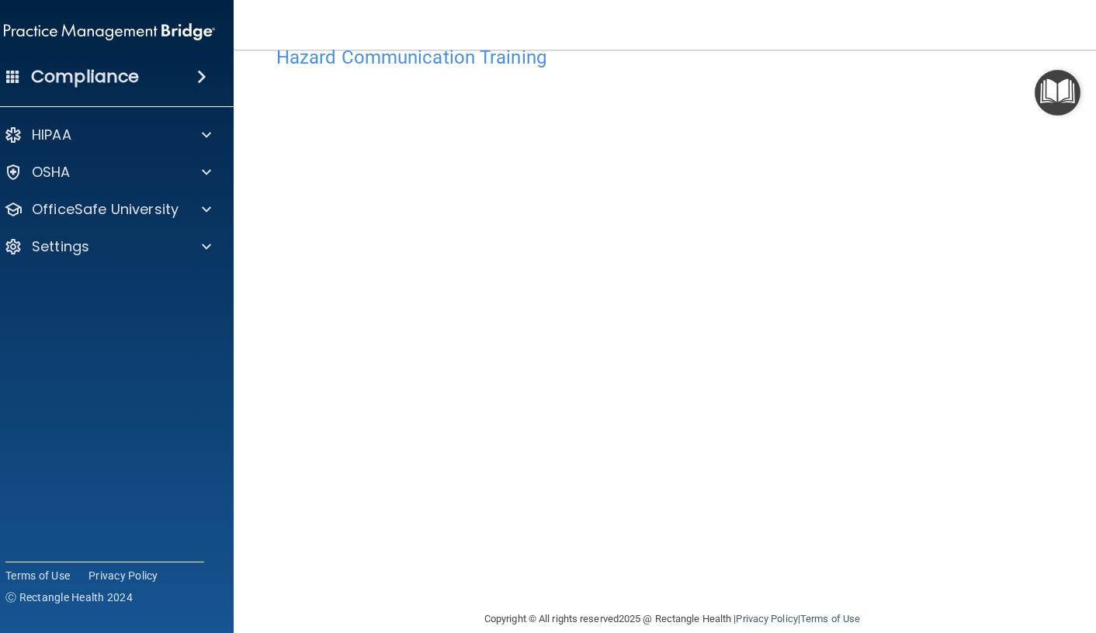
scroll to position [66, 0]
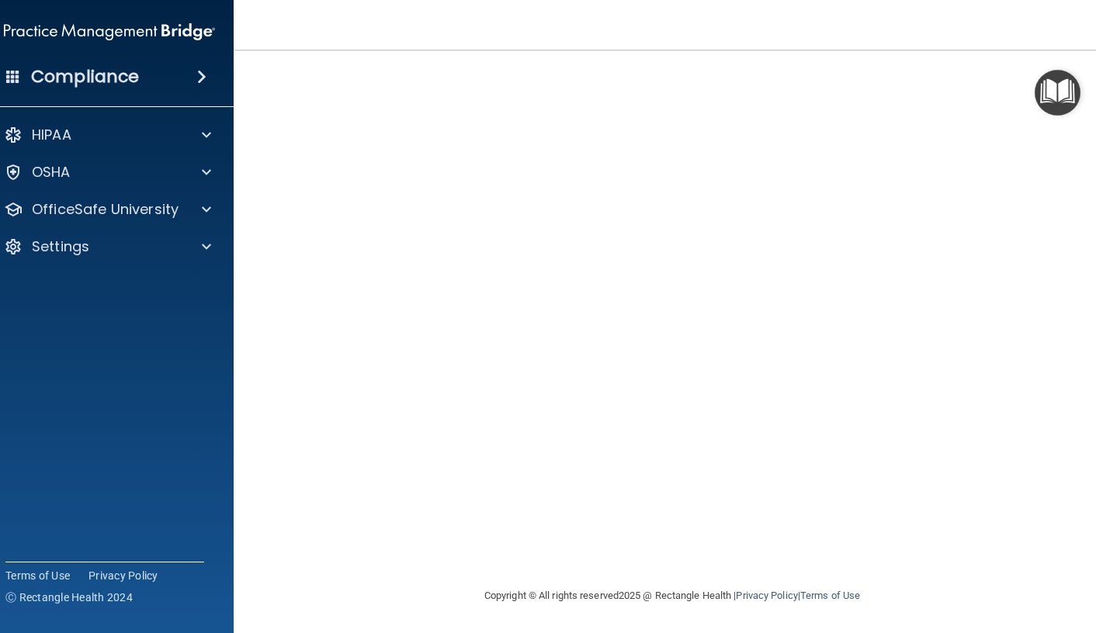
click at [902, 605] on div "Copyright © All rights reserved 2025 @ Rectangle Health | Privacy Policy | Term…" at bounding box center [672, 596] width 567 height 50
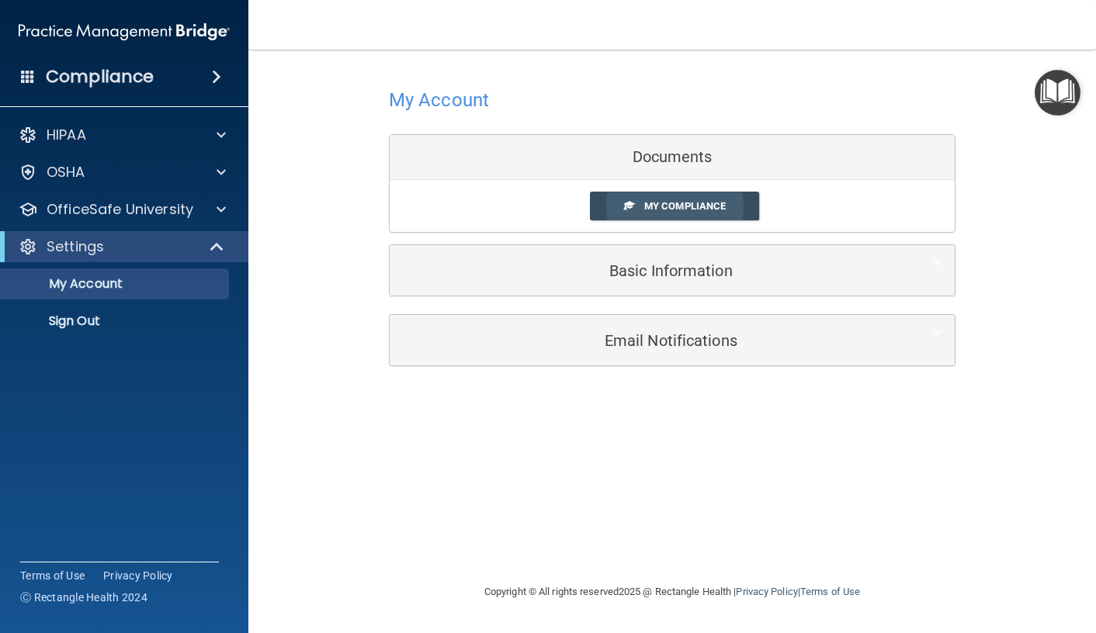
click at [650, 209] on span "My Compliance" at bounding box center [684, 206] width 81 height 12
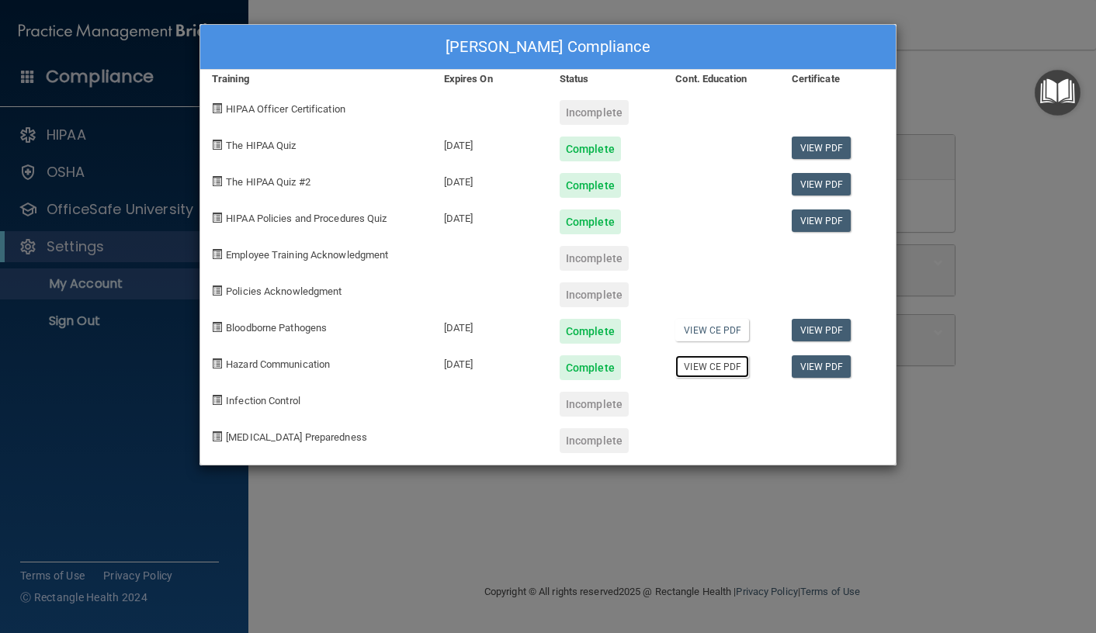
click at [709, 362] on link "View CE PDF" at bounding box center [712, 366] width 74 height 23
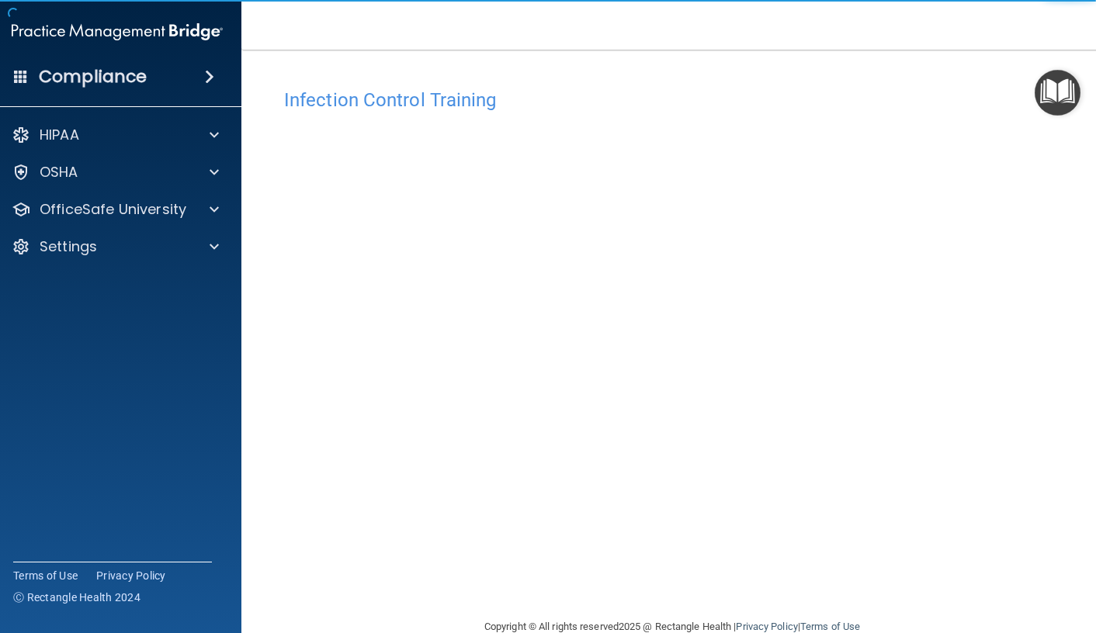
scroll to position [31, 0]
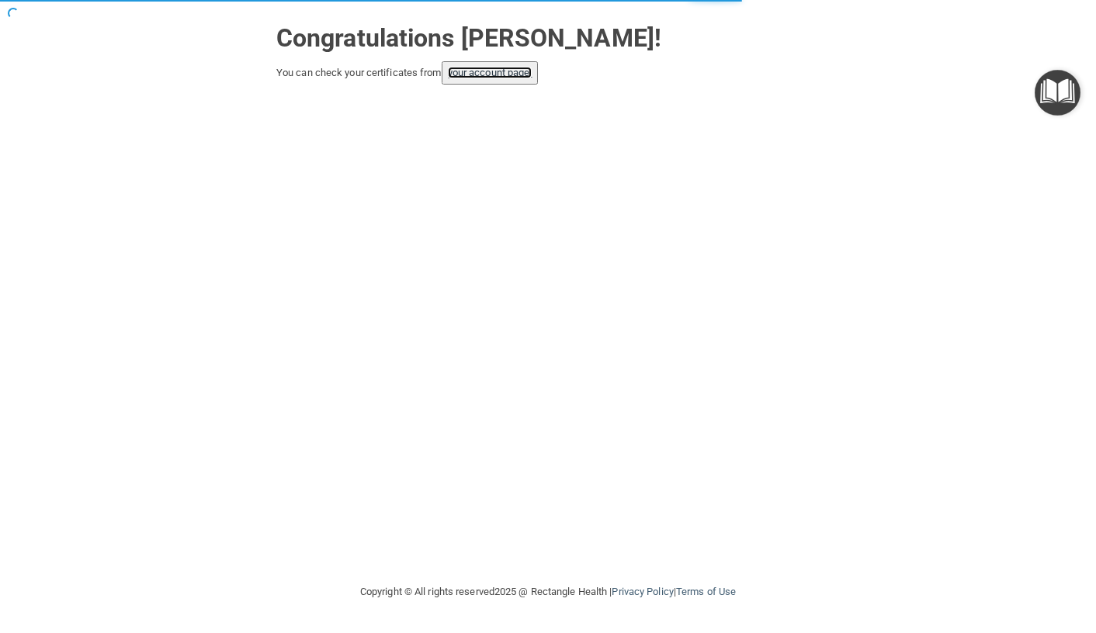
click at [497, 68] on link "your account page!" at bounding box center [490, 73] width 85 height 12
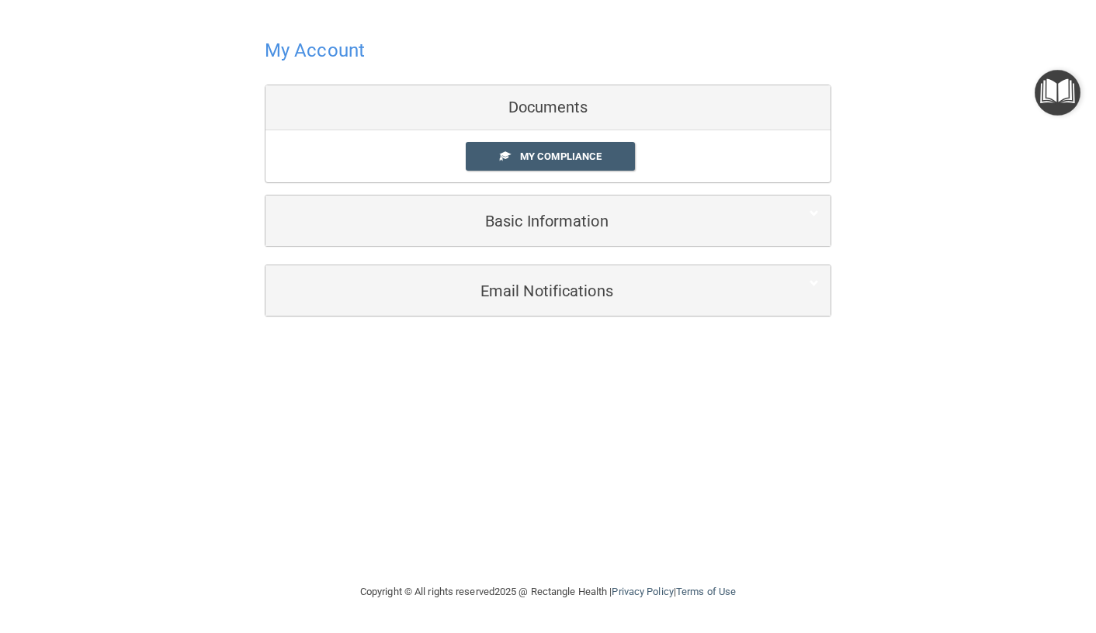
click at [575, 173] on div "My Compliance My Compliance My BAA" at bounding box center [547, 156] width 565 height 52
click at [575, 165] on link "My Compliance" at bounding box center [551, 156] width 170 height 29
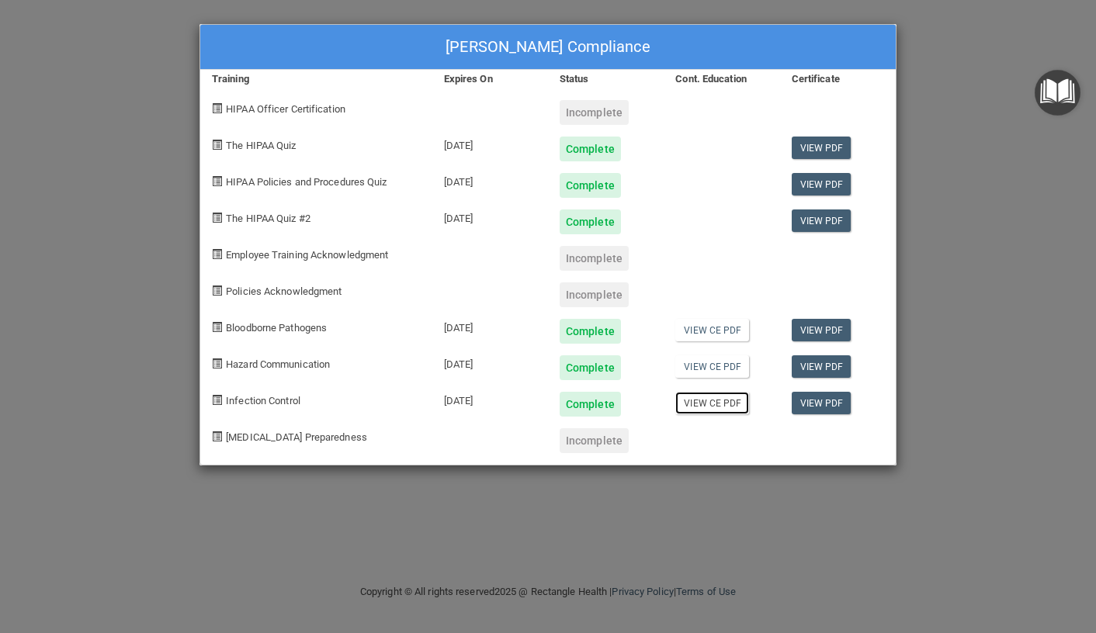
click at [716, 405] on link "View CE PDF" at bounding box center [712, 403] width 74 height 23
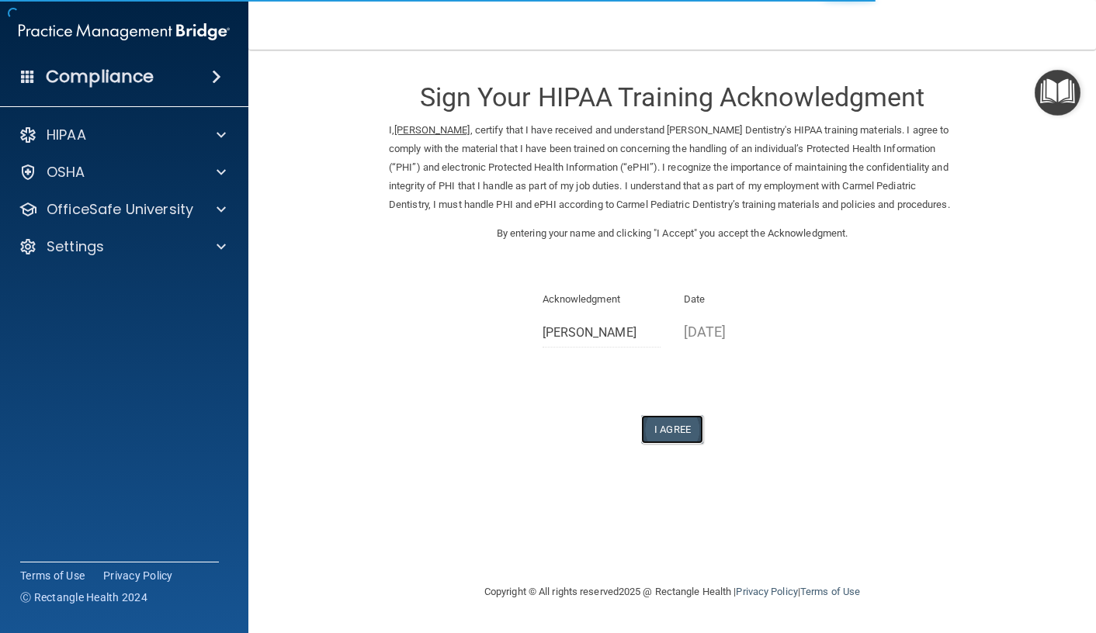
click at [676, 444] on button "I Agree" at bounding box center [672, 429] width 62 height 29
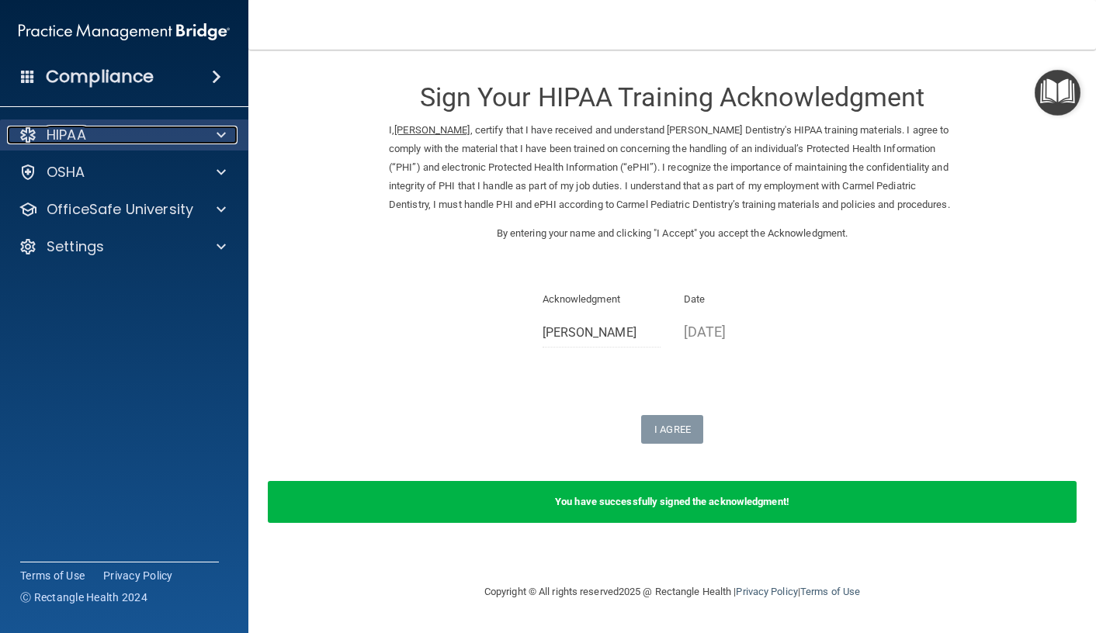
click at [96, 139] on div "HIPAA" at bounding box center [103, 135] width 192 height 19
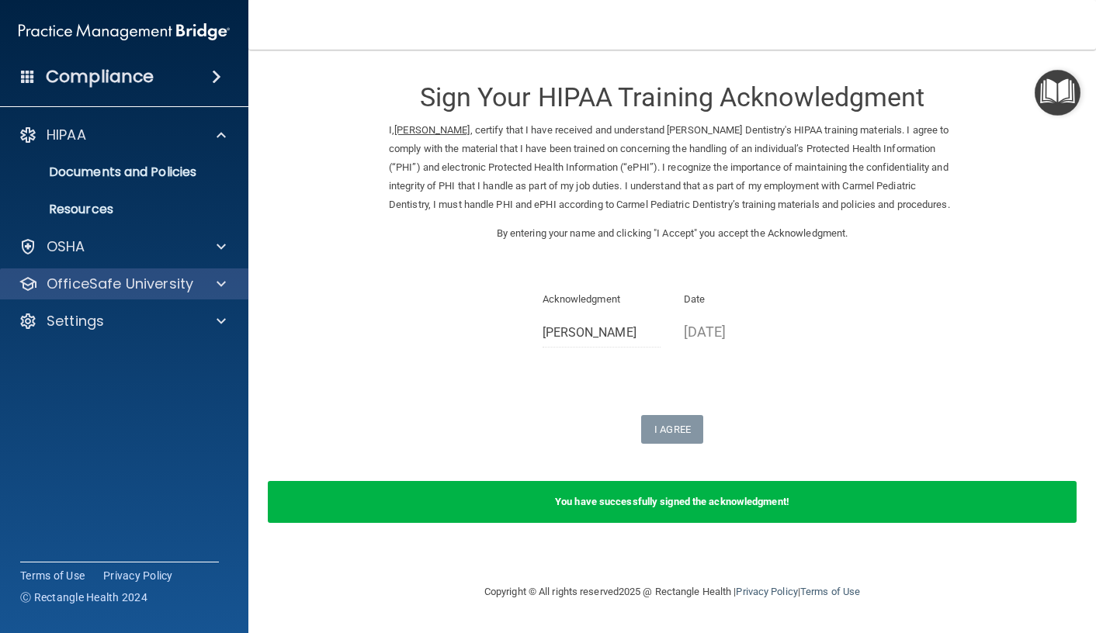
click at [92, 297] on div "OfficeSafe University" at bounding box center [124, 284] width 249 height 31
click at [179, 269] on div "OfficeSafe University" at bounding box center [124, 284] width 249 height 31
click at [166, 285] on p "OfficeSafe University" at bounding box center [120, 284] width 147 height 19
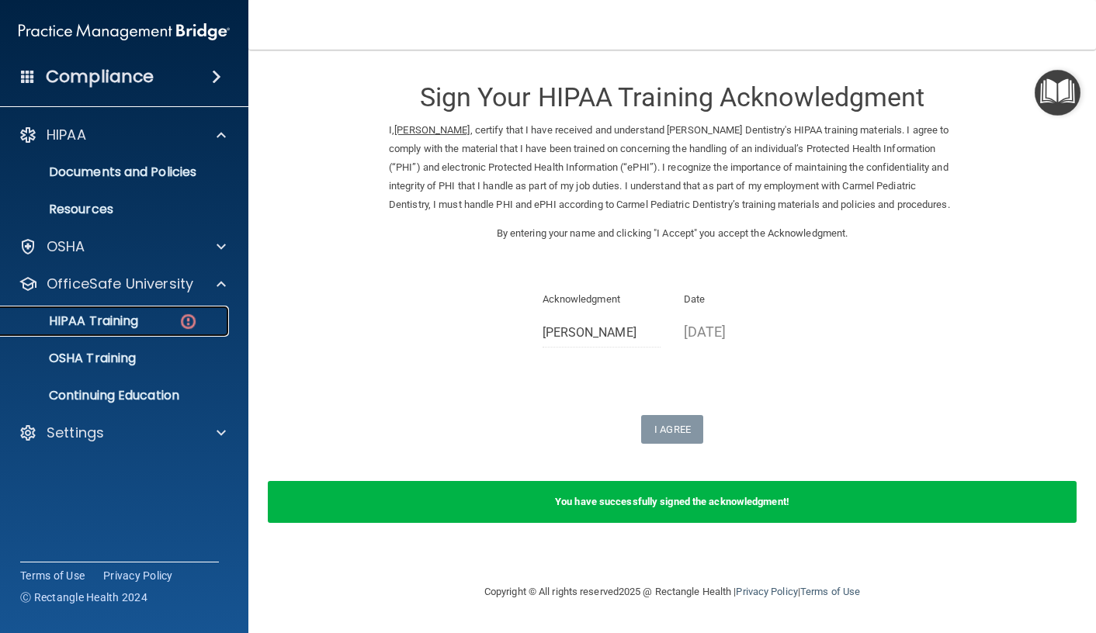
click at [160, 314] on div "HIPAA Training" at bounding box center [116, 322] width 212 height 16
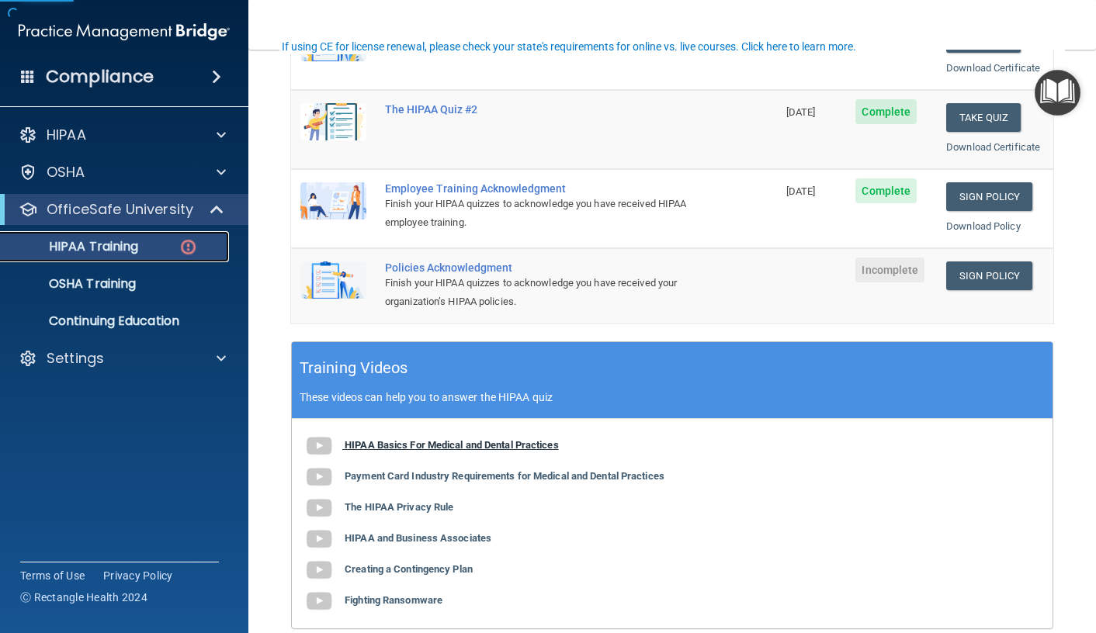
scroll to position [388, 0]
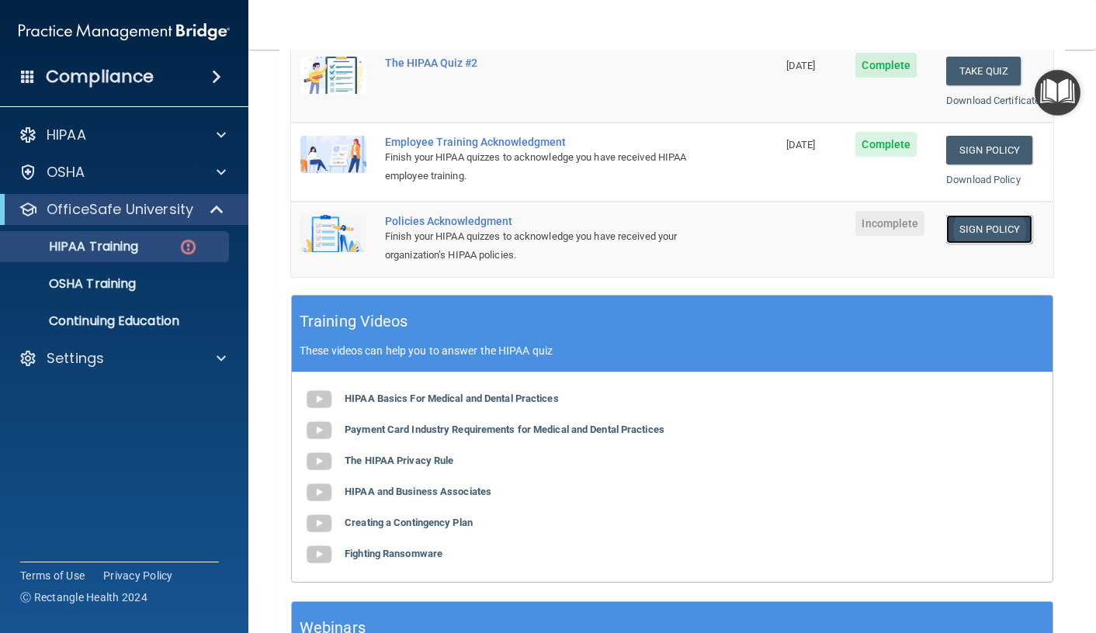
click at [981, 231] on link "Sign Policy" at bounding box center [989, 229] width 86 height 29
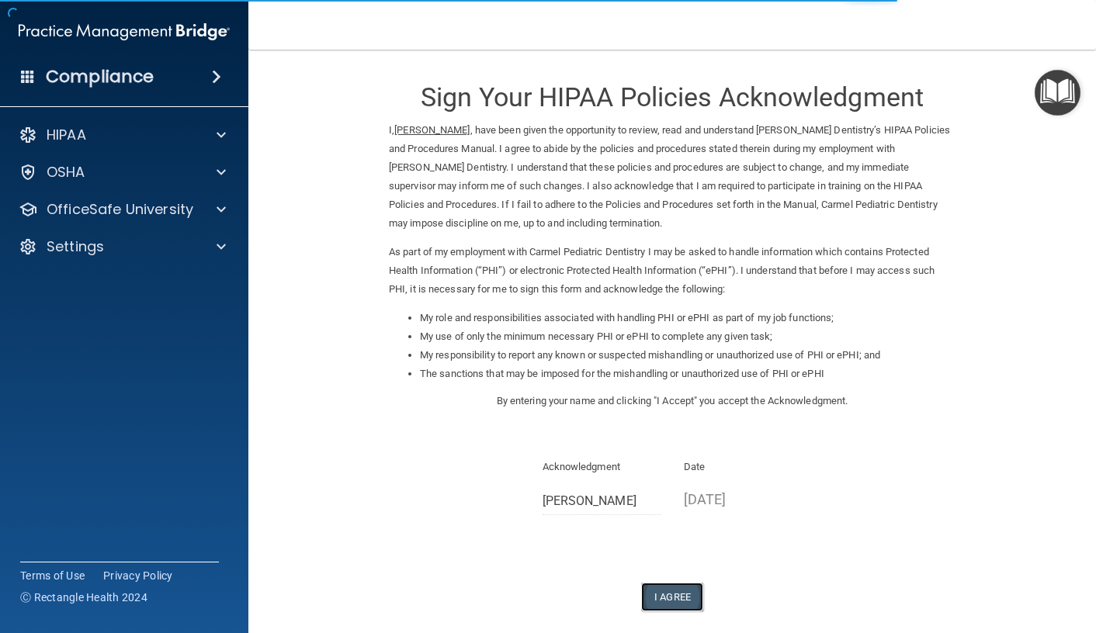
click at [657, 593] on button "I Agree" at bounding box center [672, 597] width 62 height 29
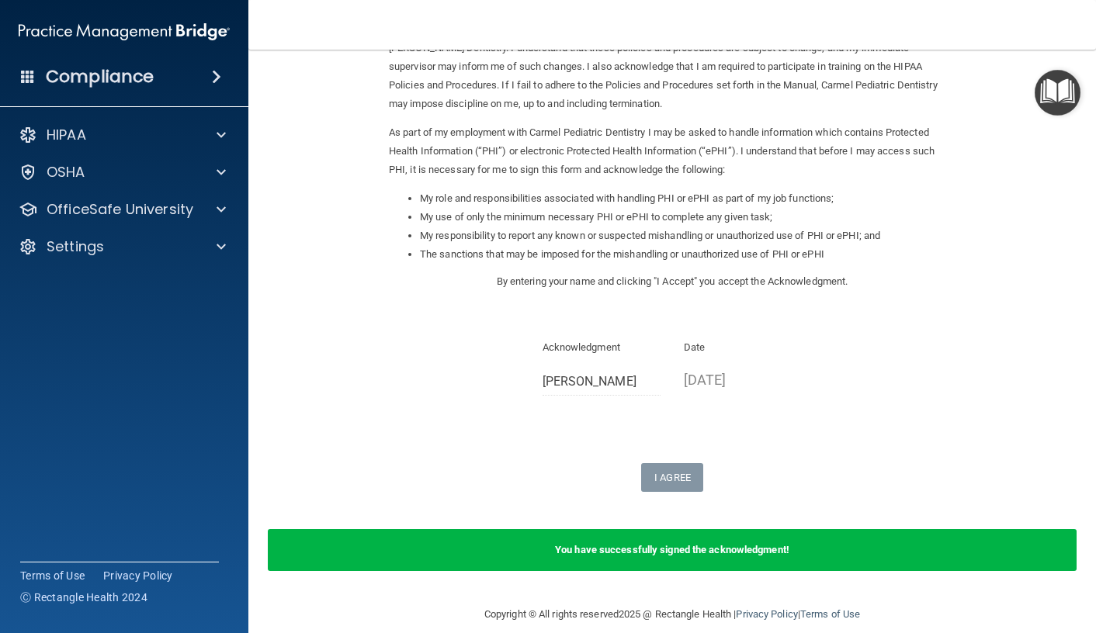
scroll to position [138, 0]
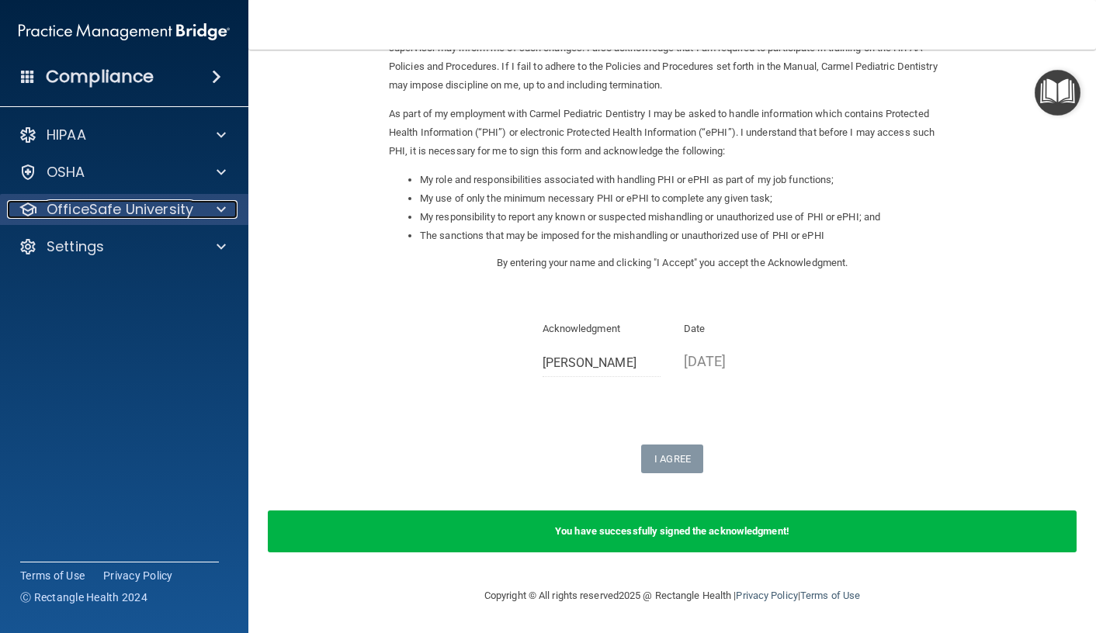
click at [98, 213] on p "OfficeSafe University" at bounding box center [120, 209] width 147 height 19
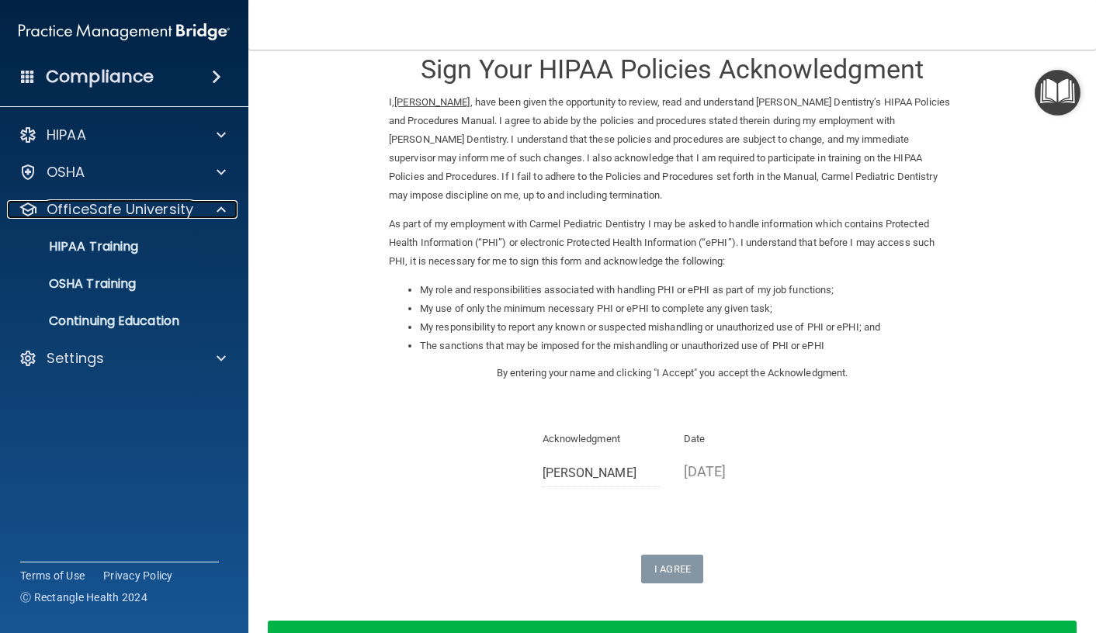
scroll to position [0, 0]
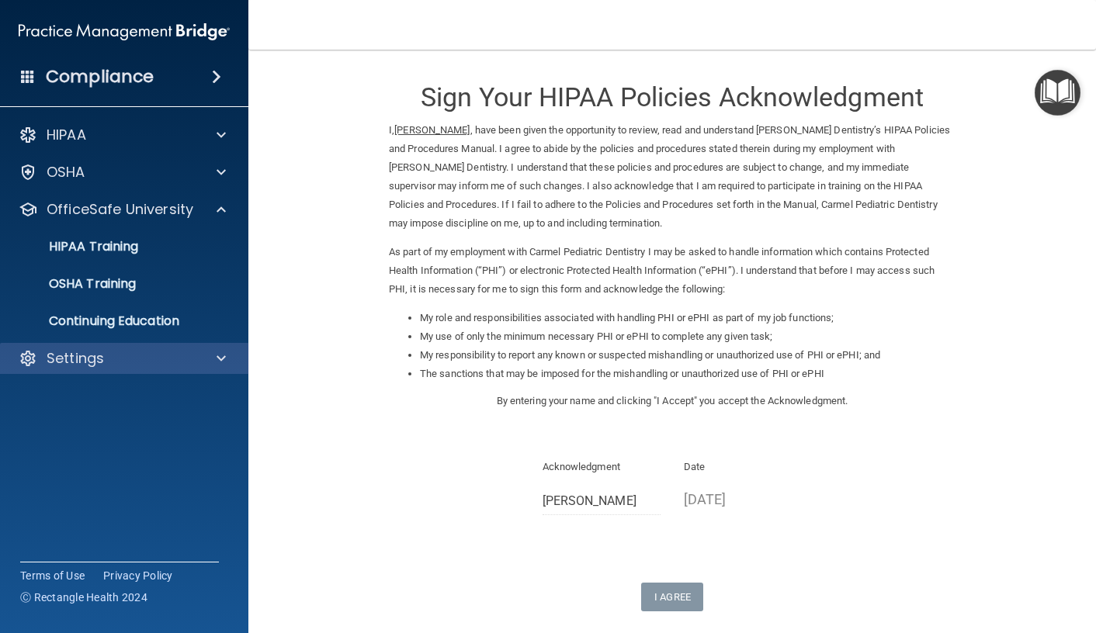
click at [174, 369] on div "Settings" at bounding box center [124, 358] width 249 height 31
click at [227, 355] on div at bounding box center [218, 358] width 39 height 19
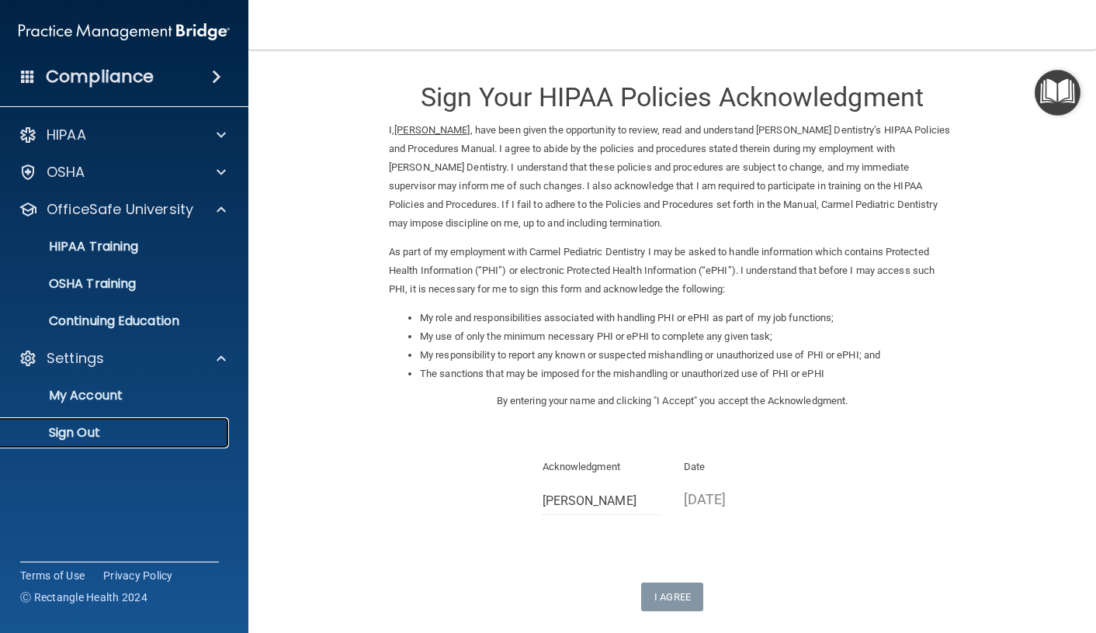
click at [69, 435] on p "Sign Out" at bounding box center [116, 433] width 212 height 16
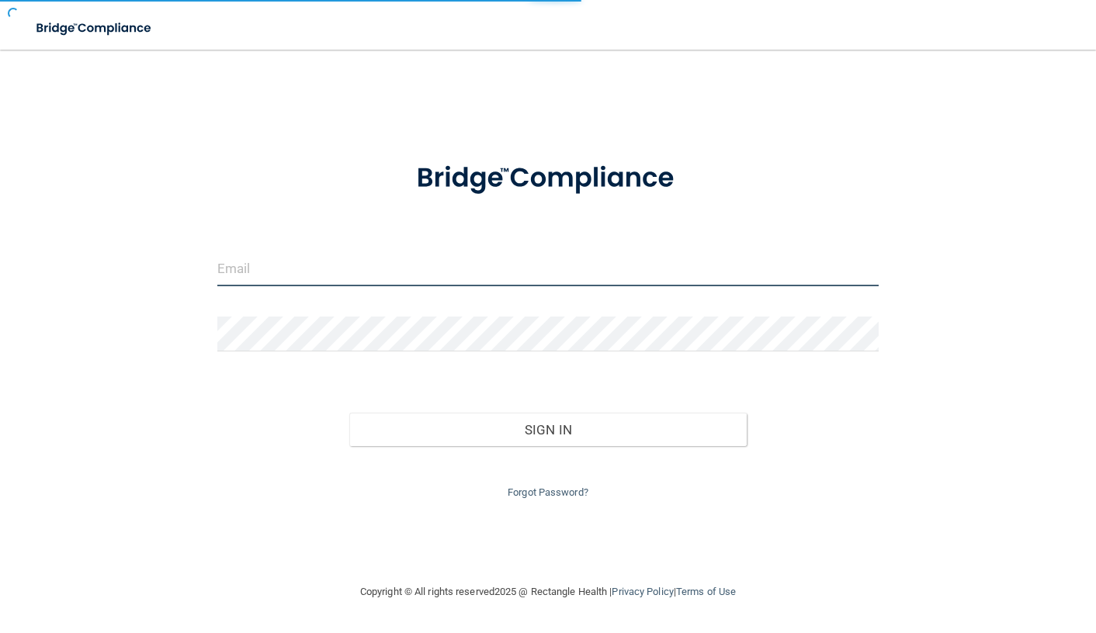
type input "[EMAIL_ADDRESS][DOMAIN_NAME]"
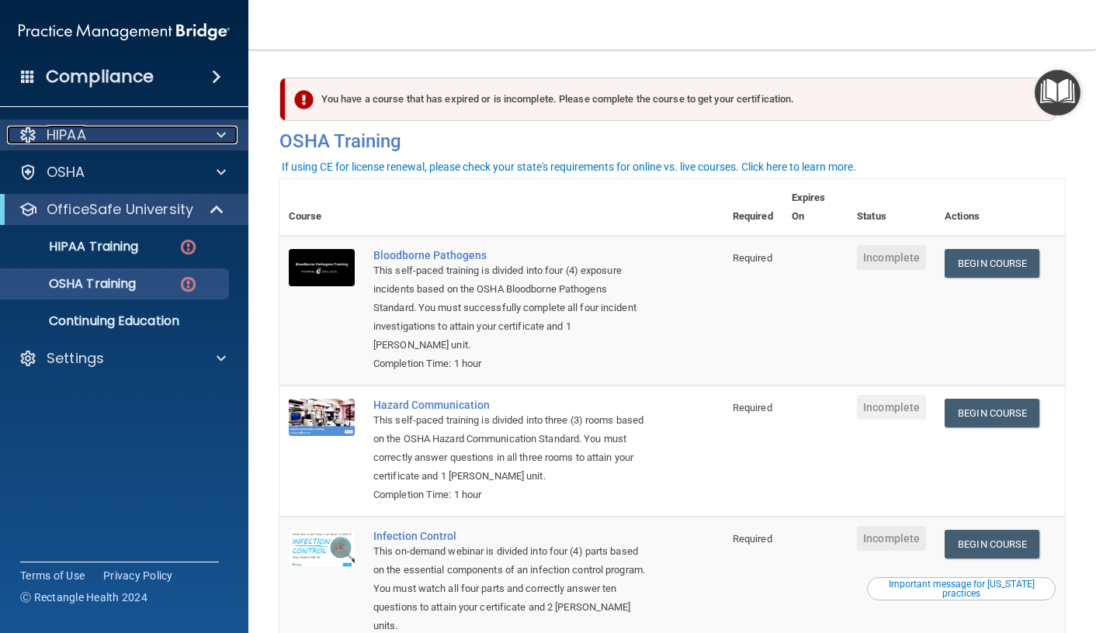
click at [139, 140] on div "HIPAA" at bounding box center [103, 135] width 192 height 19
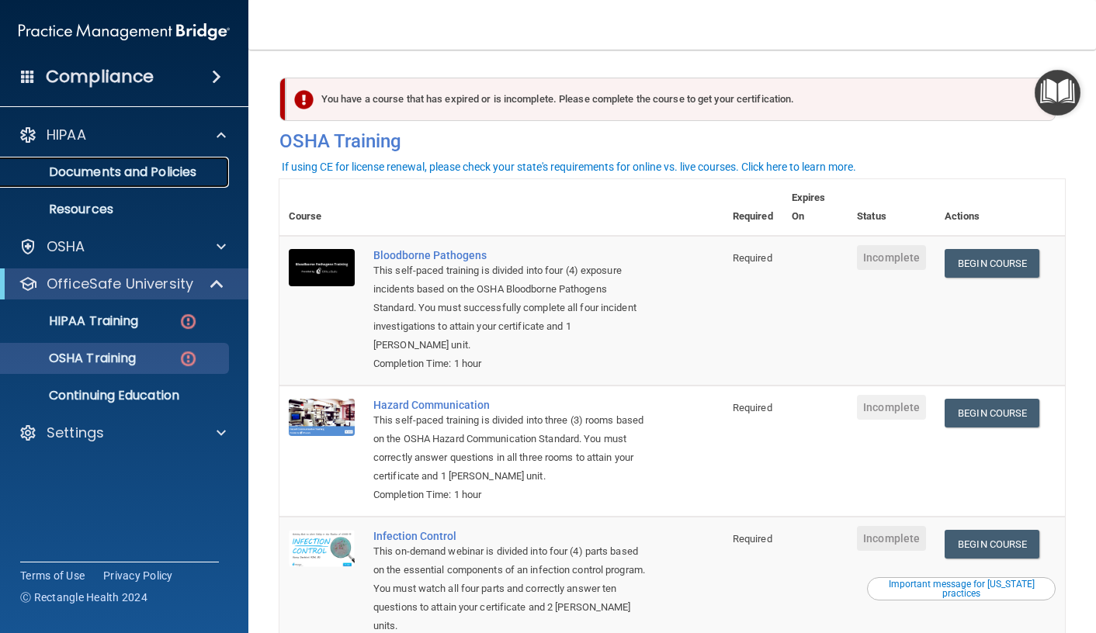
click at [118, 185] on link "Documents and Policies" at bounding box center [106, 172] width 244 height 31
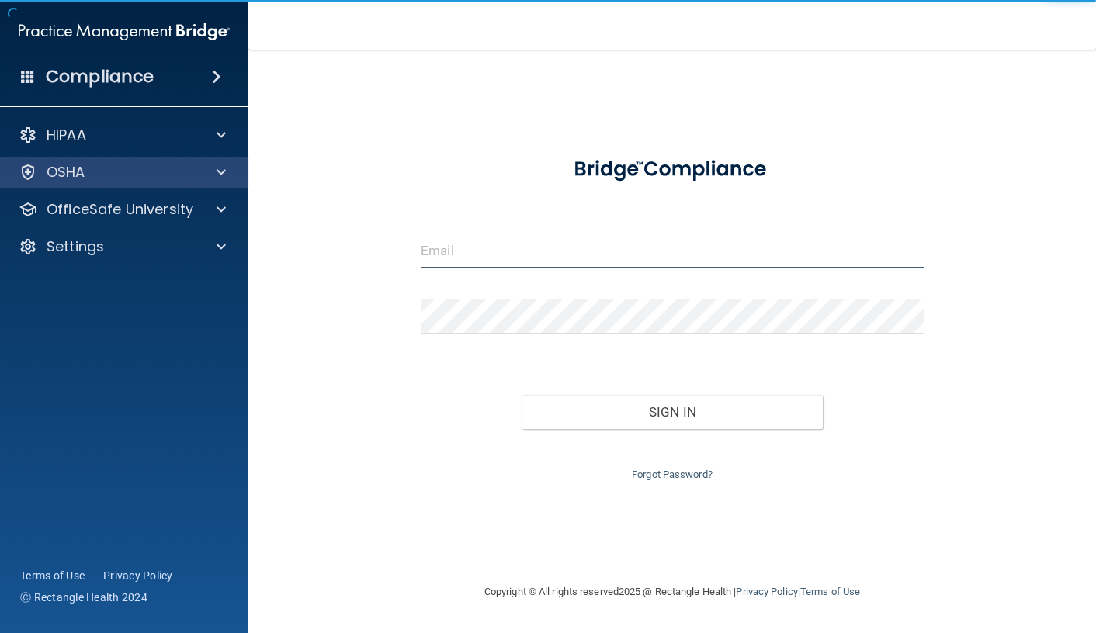
type input "[EMAIL_ADDRESS][DOMAIN_NAME]"
